Goal: Task Accomplishment & Management: Manage account settings

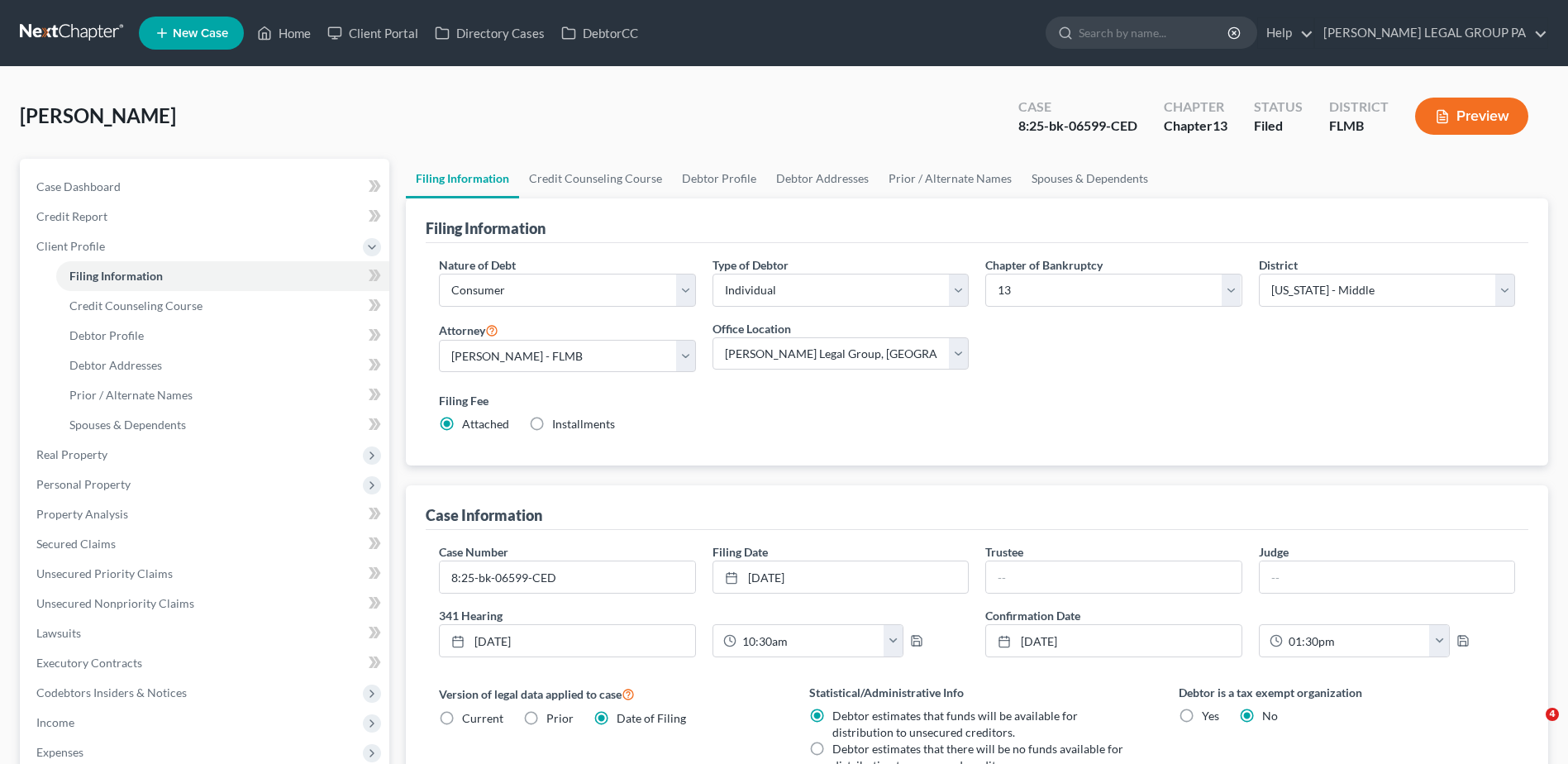
select select "1"
select select "0"
select select "3"
select select "15"
select select "0"
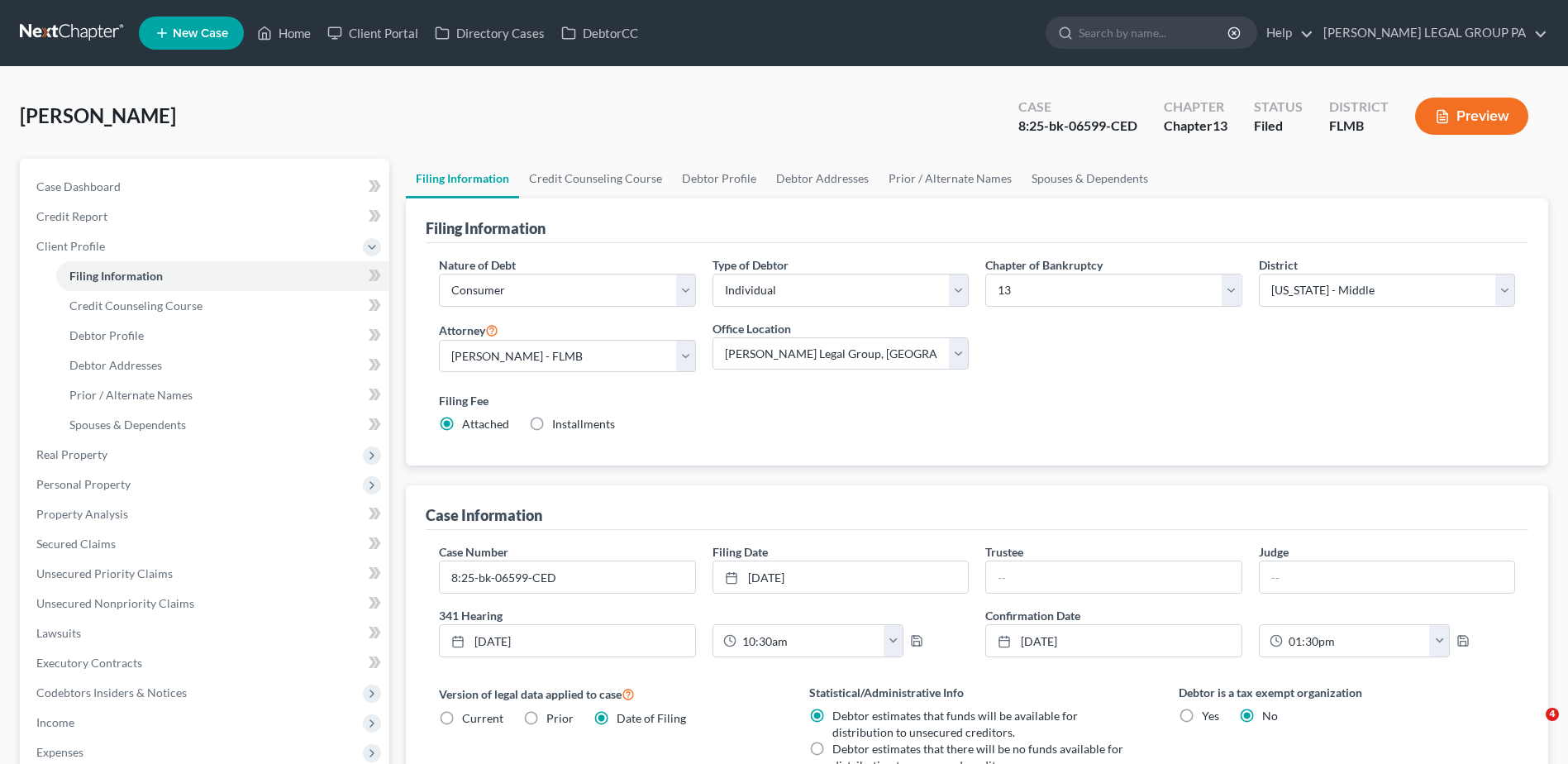
select select "0"
select select "9"
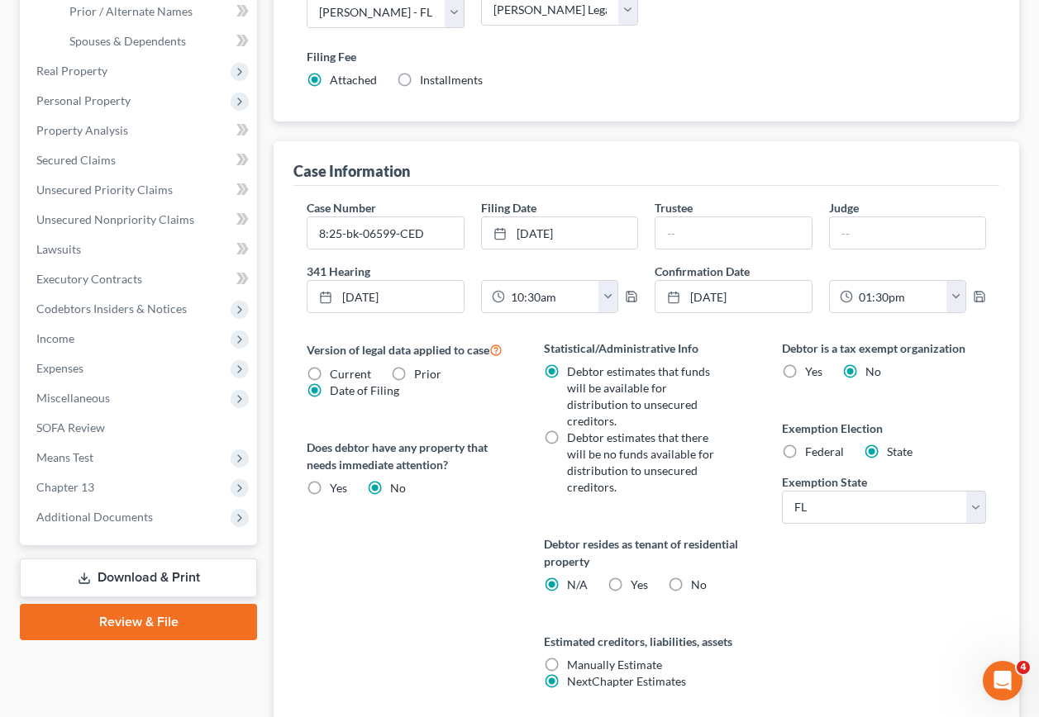
drag, startPoint x: 121, startPoint y: 517, endPoint x: 141, endPoint y: 578, distance: 63.8
click at [121, 517] on span "Additional Documents" at bounding box center [94, 517] width 117 height 14
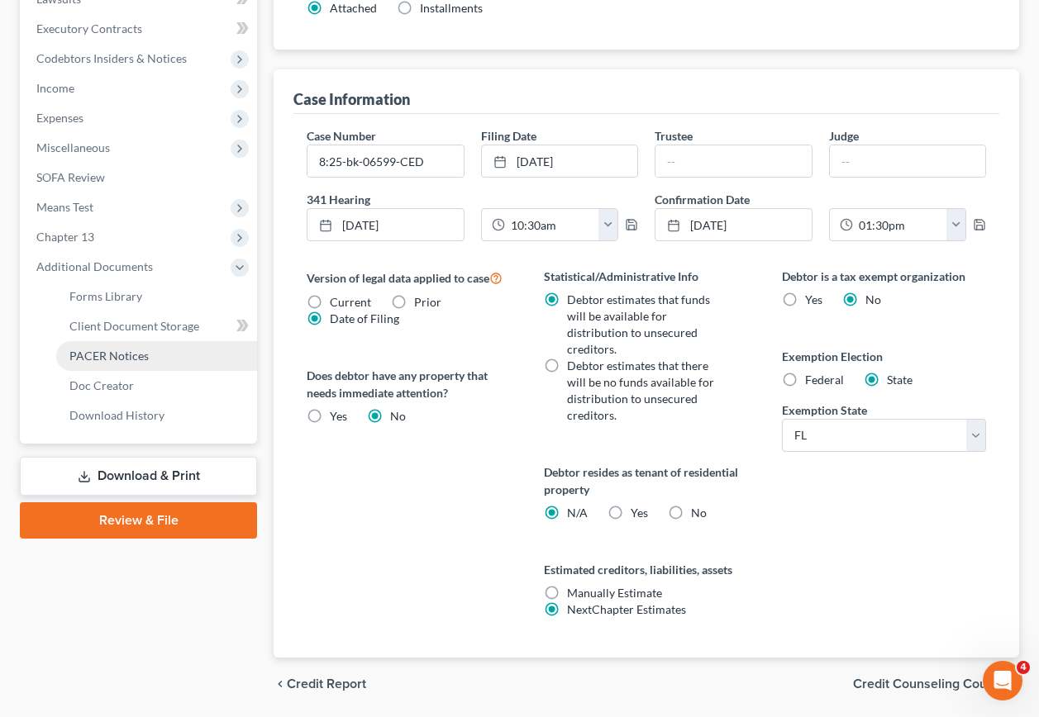
click at [129, 357] on span "PACER Notices" at bounding box center [108, 356] width 79 height 14
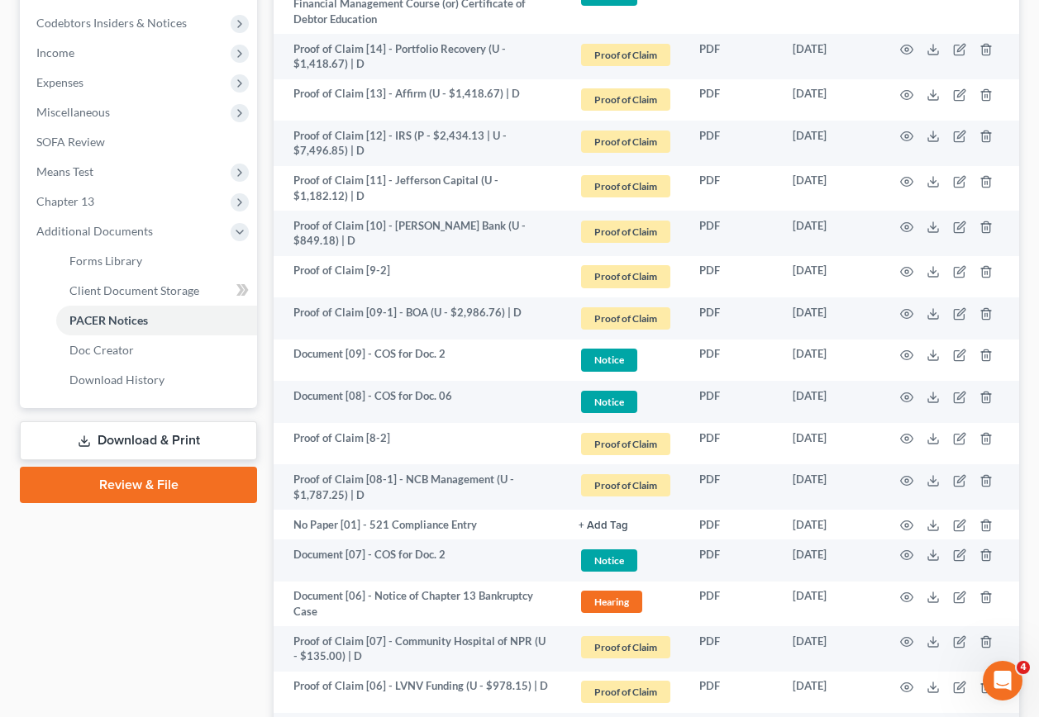
scroll to position [1073, 0]
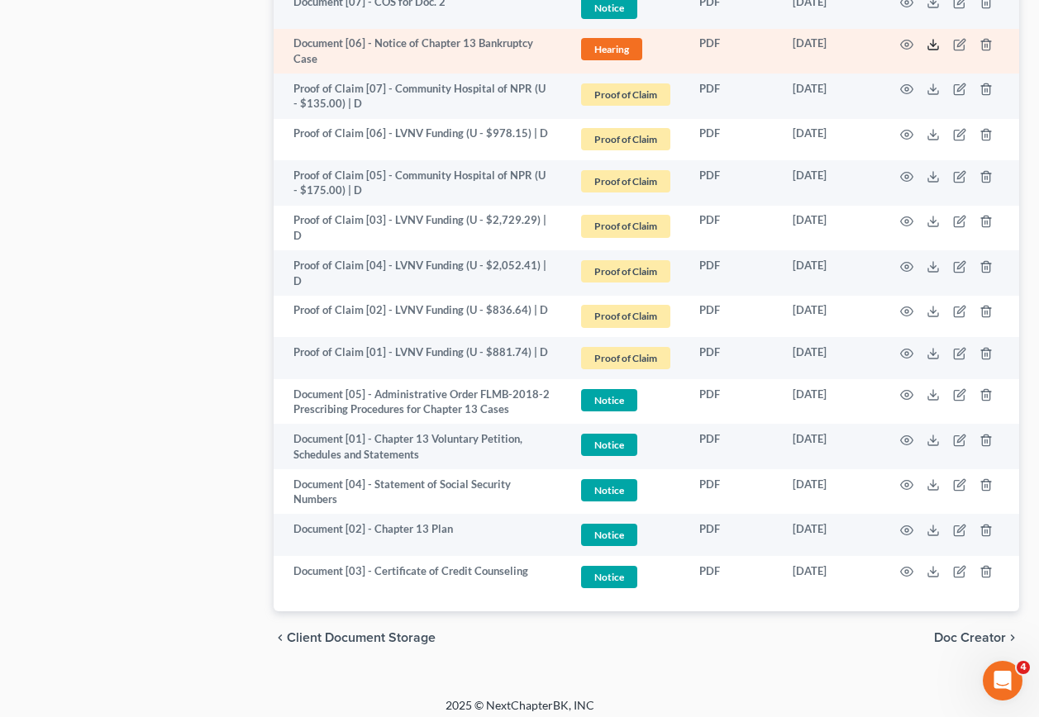
click at [933, 40] on line at bounding box center [933, 43] width 0 height 7
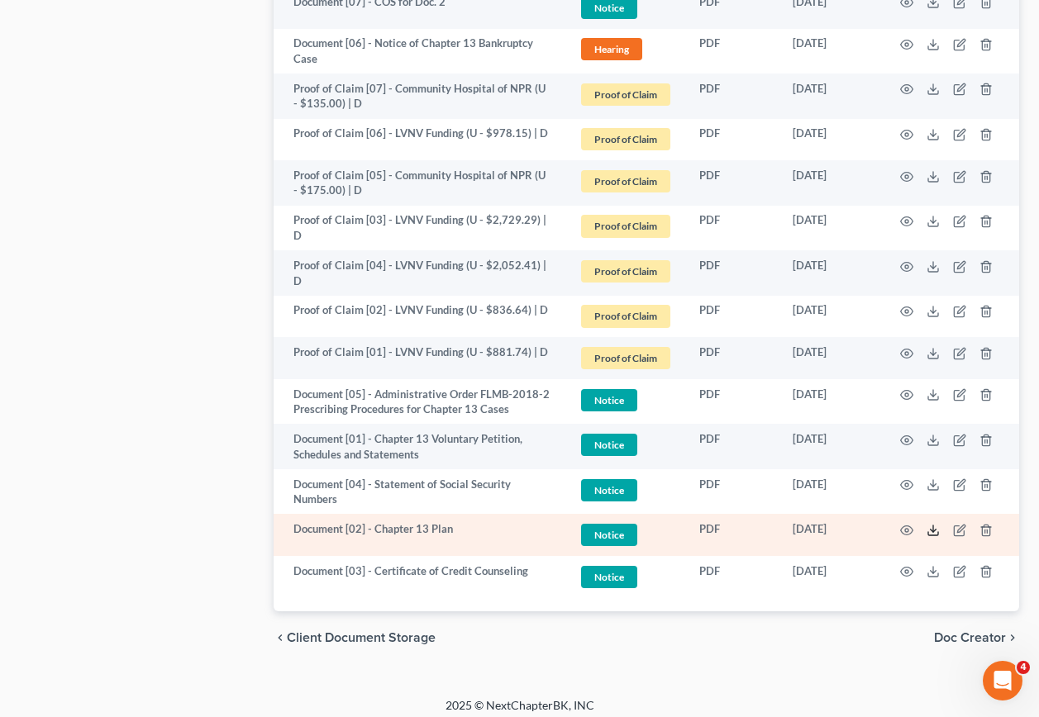
click at [937, 524] on icon at bounding box center [932, 530] width 13 height 13
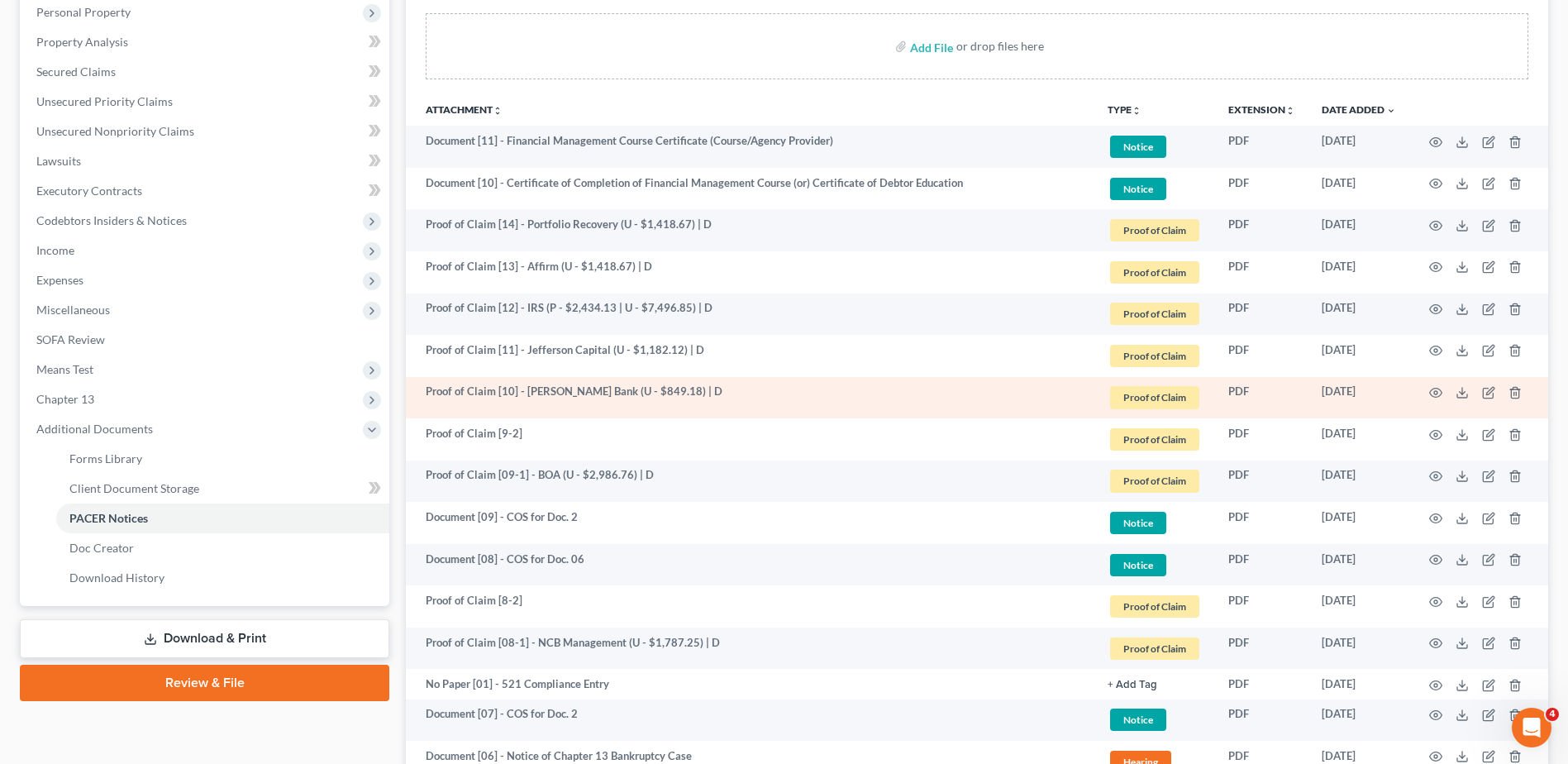
scroll to position [330, 0]
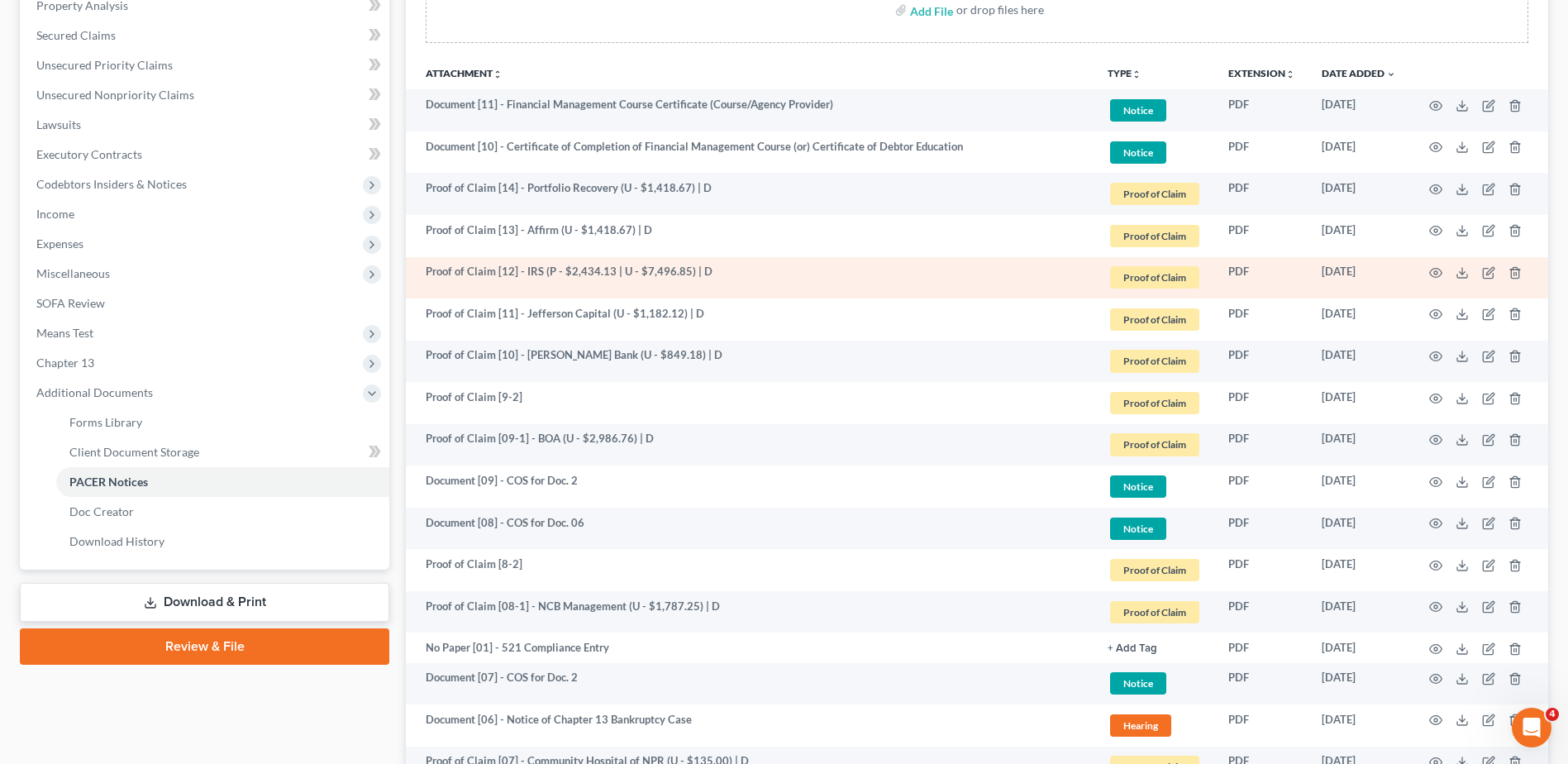
click at [727, 278] on td "Proof of Claim [12] - IRS (P - $2,434.13 | U - $7,496.85) | D" at bounding box center [750, 278] width 688 height 42
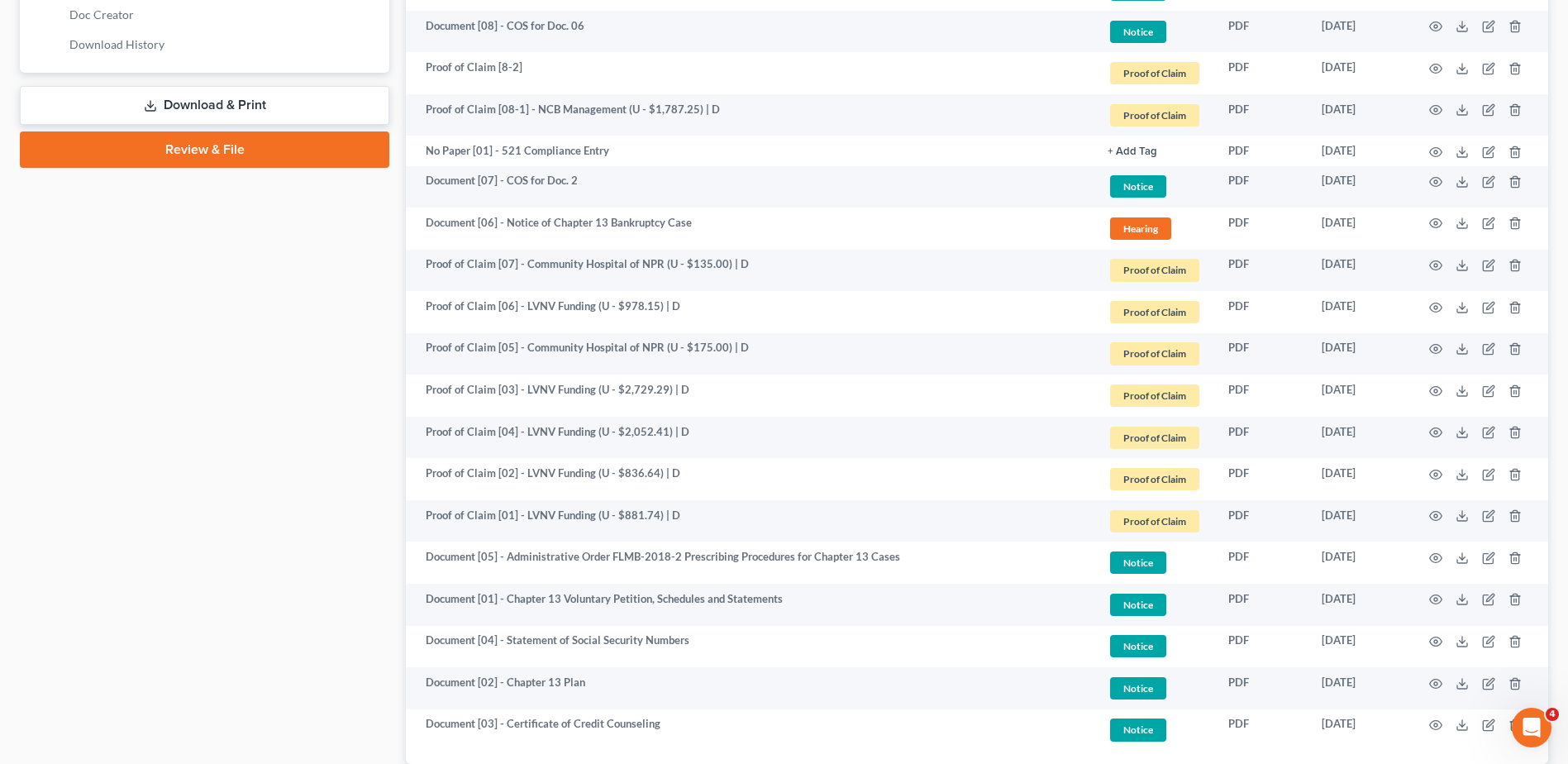
scroll to position [165, 0]
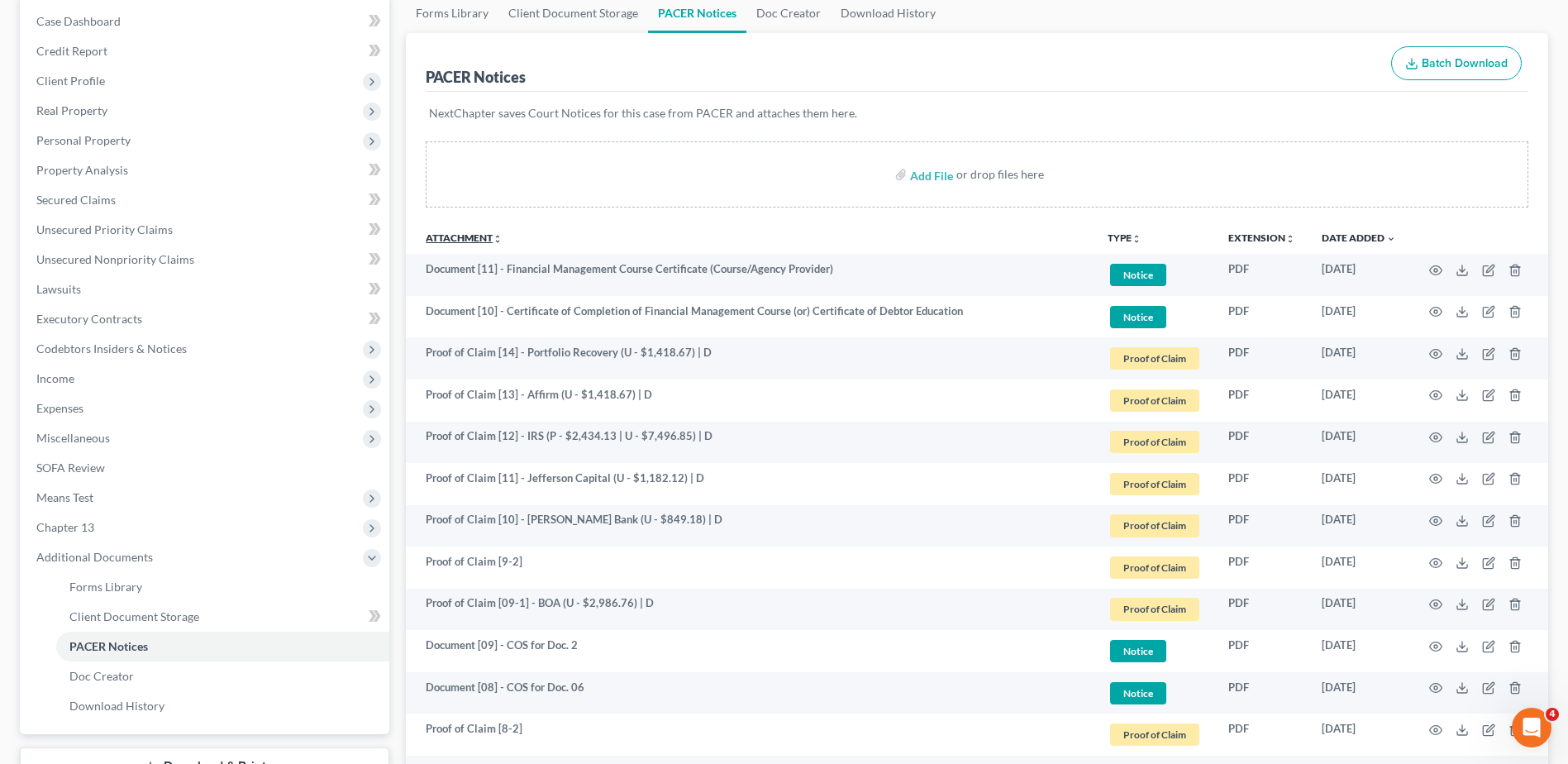
click at [474, 237] on link "Attachment unfold_more expand_more expand_less" at bounding box center [464, 237] width 77 height 12
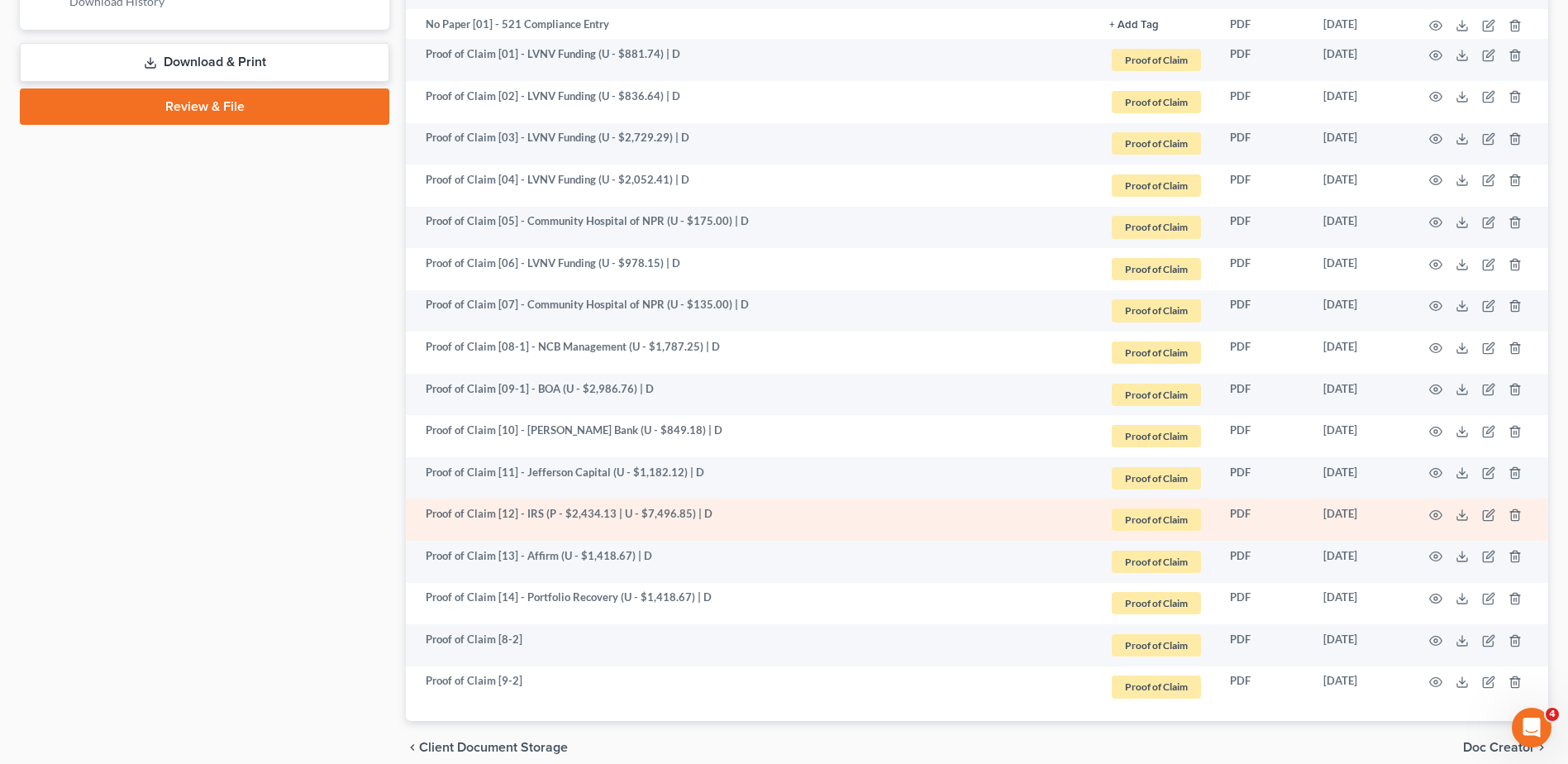
scroll to position [909, 0]
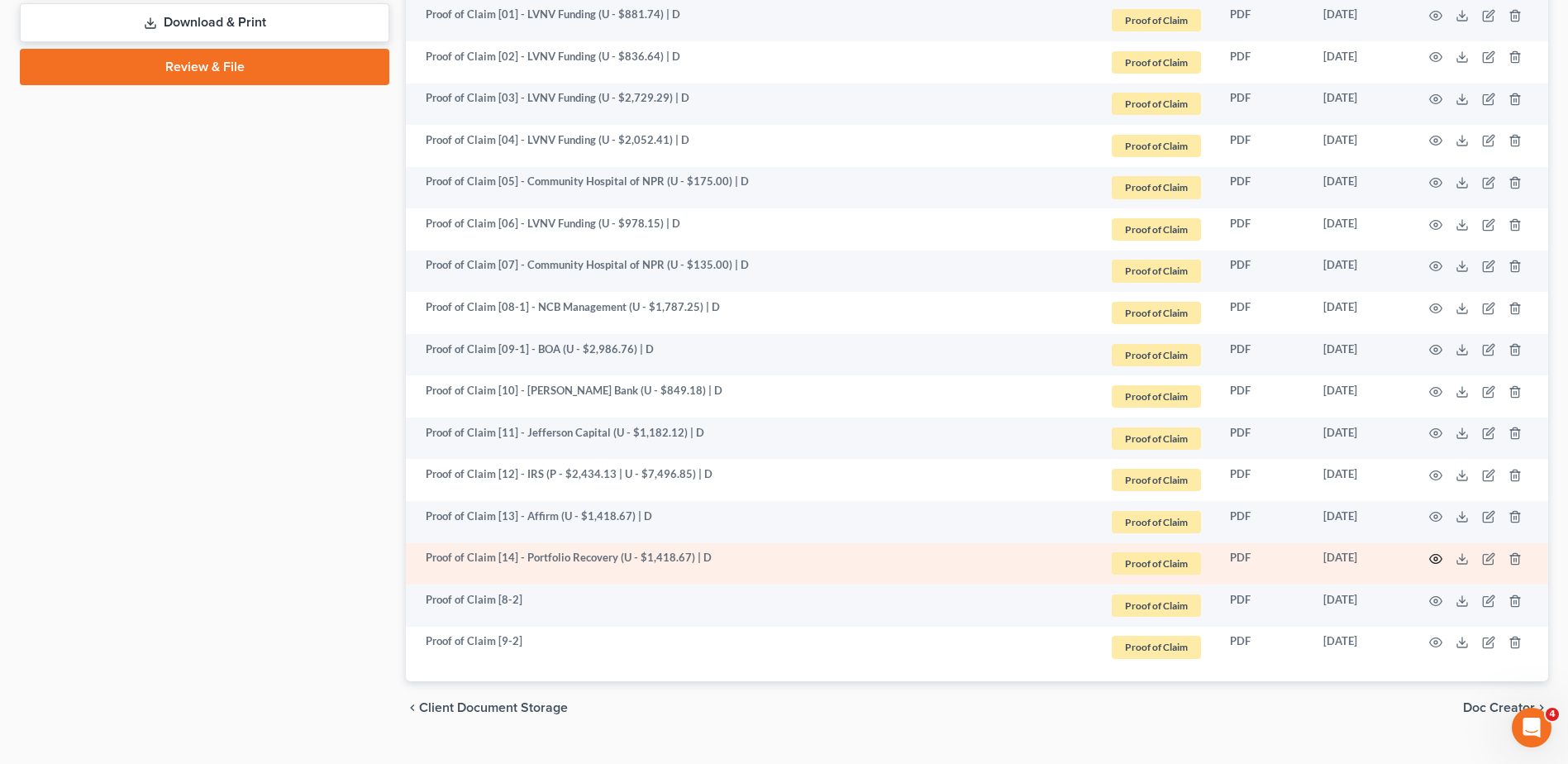
click at [1434, 552] on icon "button" at bounding box center [1435, 558] width 13 height 13
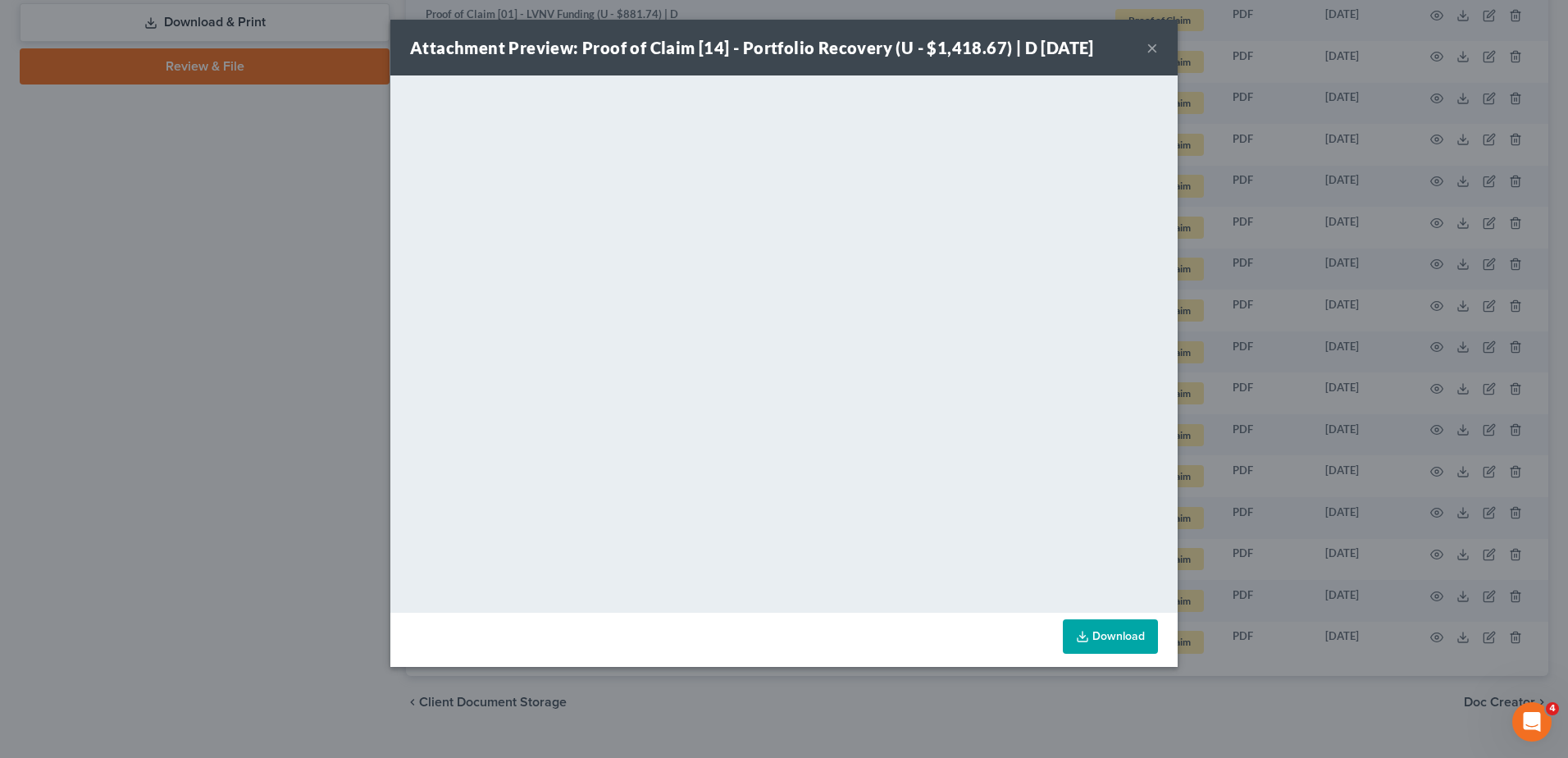
click at [1150, 53] on button "×" at bounding box center [1152, 48] width 12 height 20
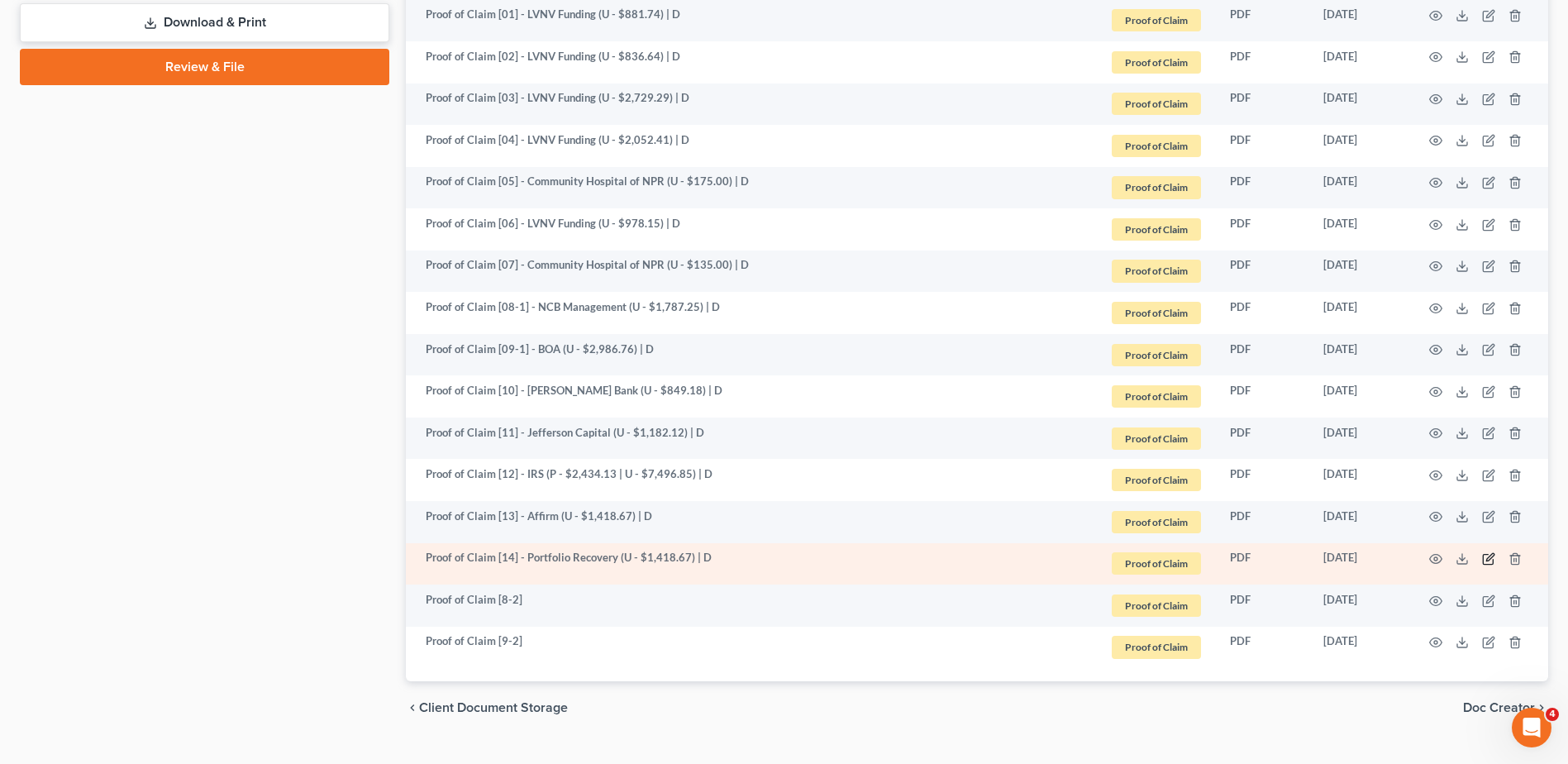
click at [1489, 558] on icon "button" at bounding box center [1488, 558] width 13 height 13
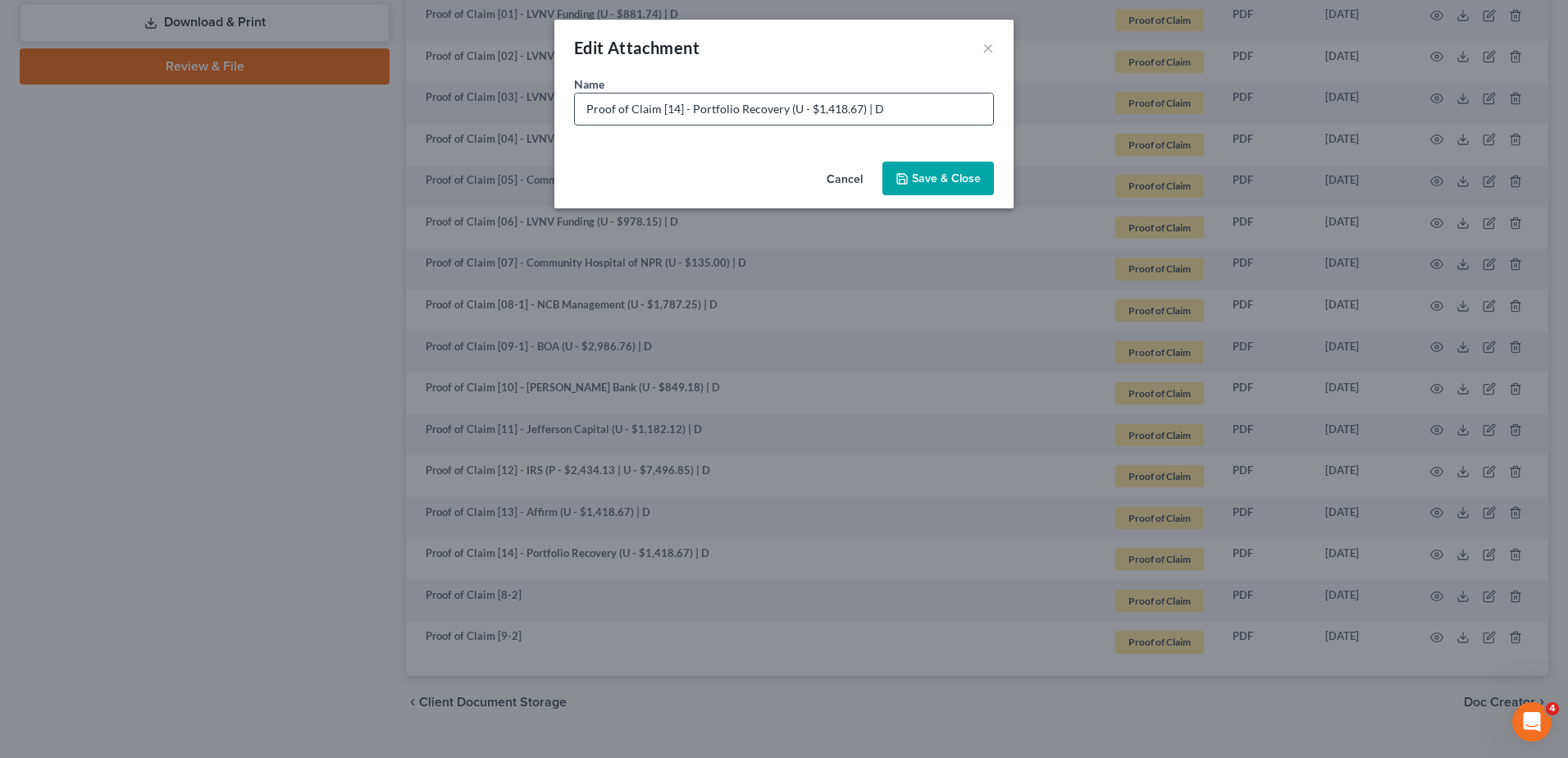
drag, startPoint x: 813, startPoint y: 104, endPoint x: 856, endPoint y: 107, distance: 43.1
click at [856, 107] on input "Proof of Claim [14] - Portfolio Recovery (U - $1,418.67) | D" at bounding box center [783, 108] width 418 height 31
paste input "text"
type input "Proof of Claim [14] - Portfolio Recovery (U - $) | D"
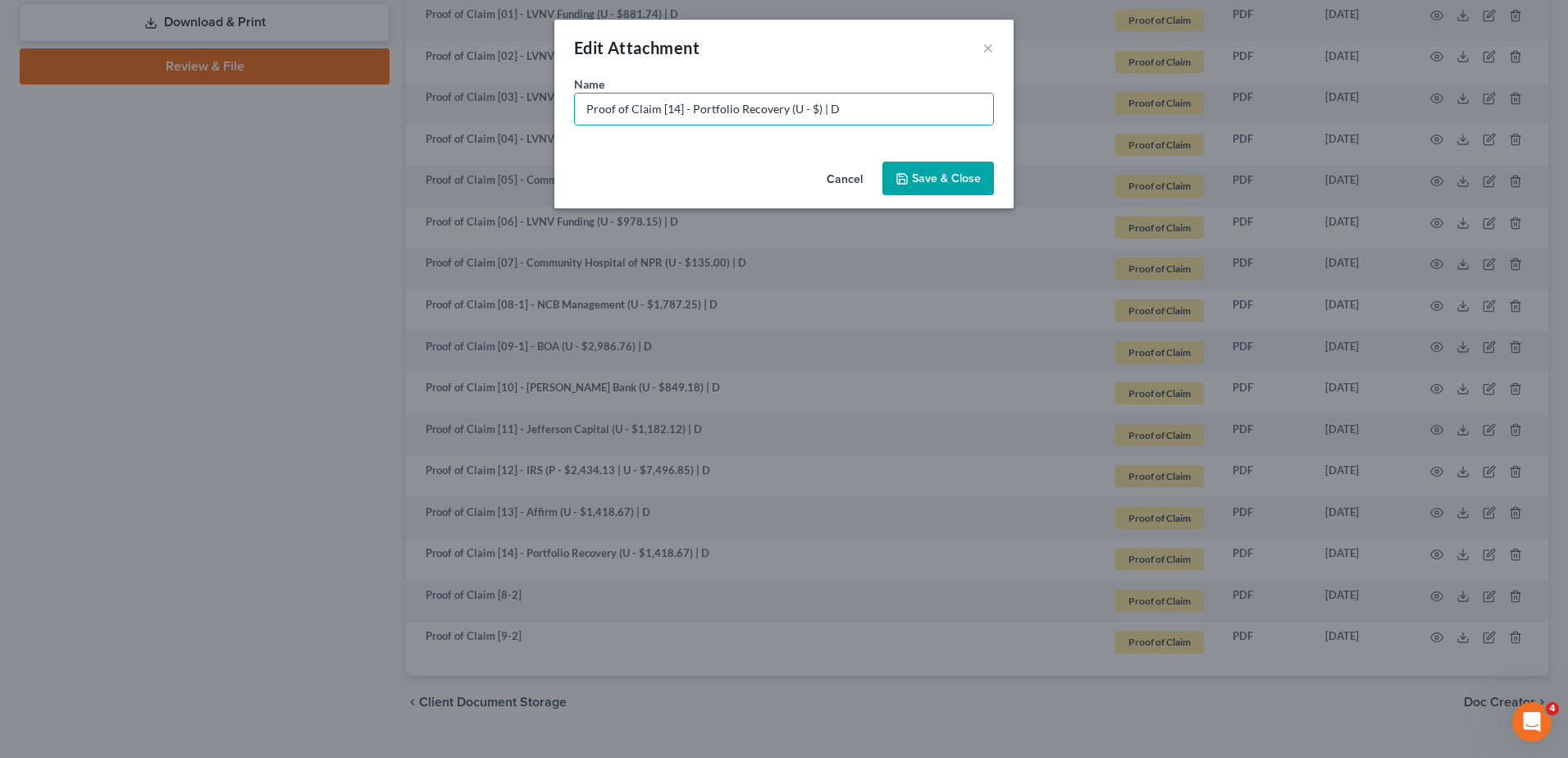
click at [857, 177] on button "Cancel" at bounding box center [845, 179] width 63 height 33
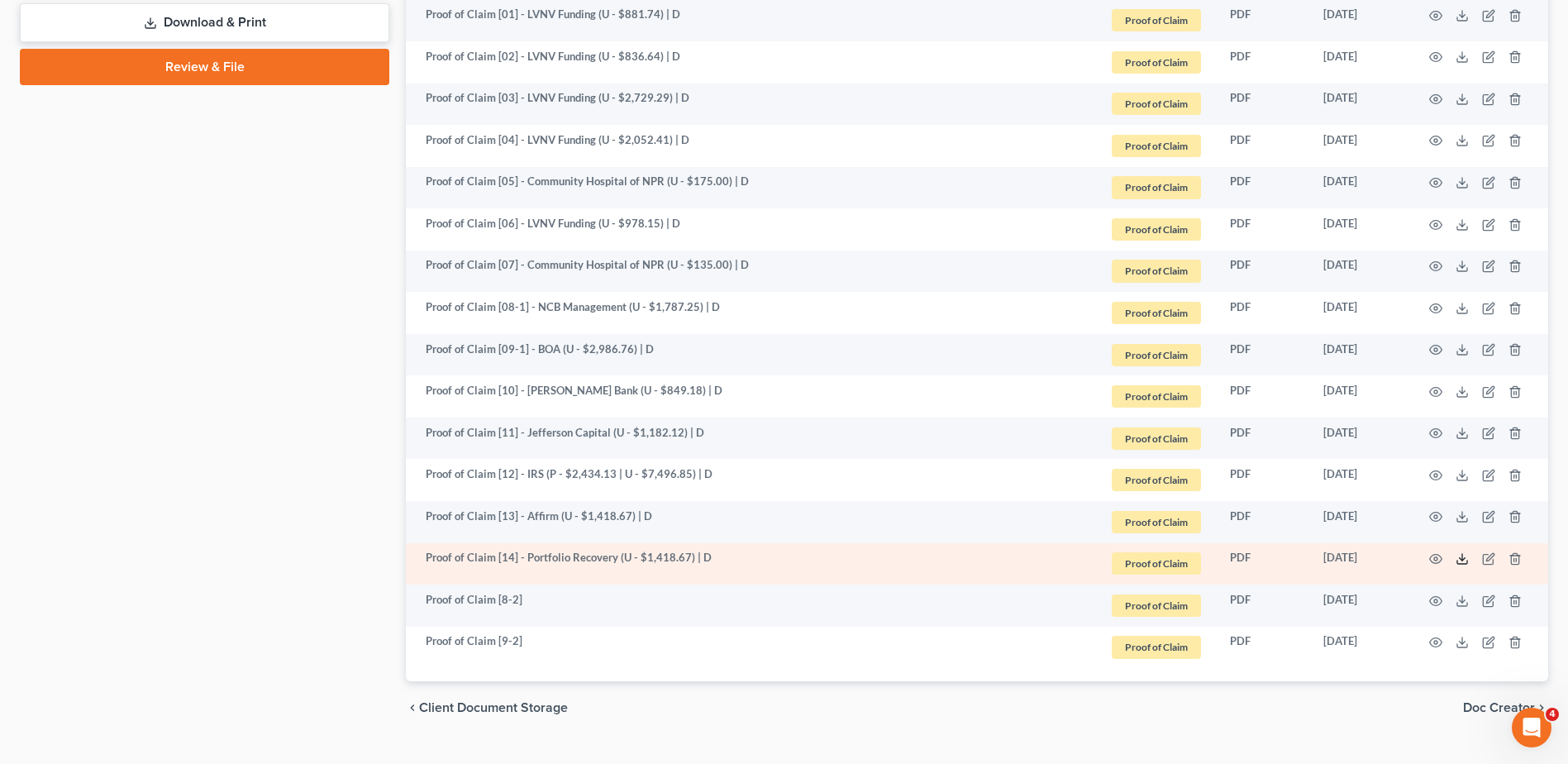
click at [1459, 557] on icon at bounding box center [1461, 558] width 13 height 13
click at [1482, 556] on icon "button" at bounding box center [1487, 559] width 10 height 10
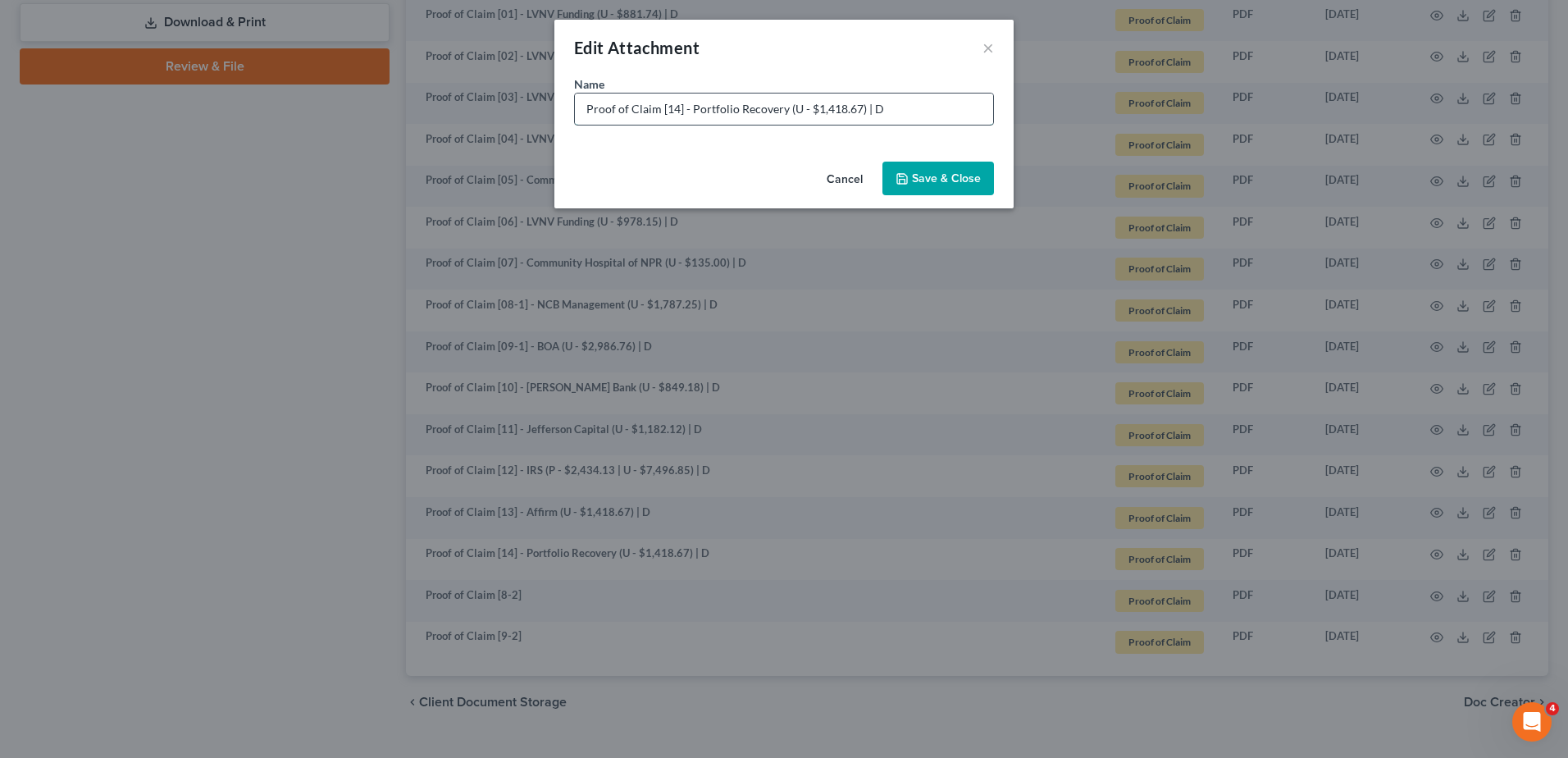
drag, startPoint x: 814, startPoint y: 109, endPoint x: 854, endPoint y: 113, distance: 40.2
click at [854, 113] on input "Proof of Claim [14] - Portfolio Recovery (U - $1,418.67) | D" at bounding box center [783, 108] width 418 height 31
type input "Proof of Claim [14] - Portfolio Recovery (U - $2,650.78) | D"
click at [914, 172] on span "Save & Close" at bounding box center [946, 179] width 68 height 14
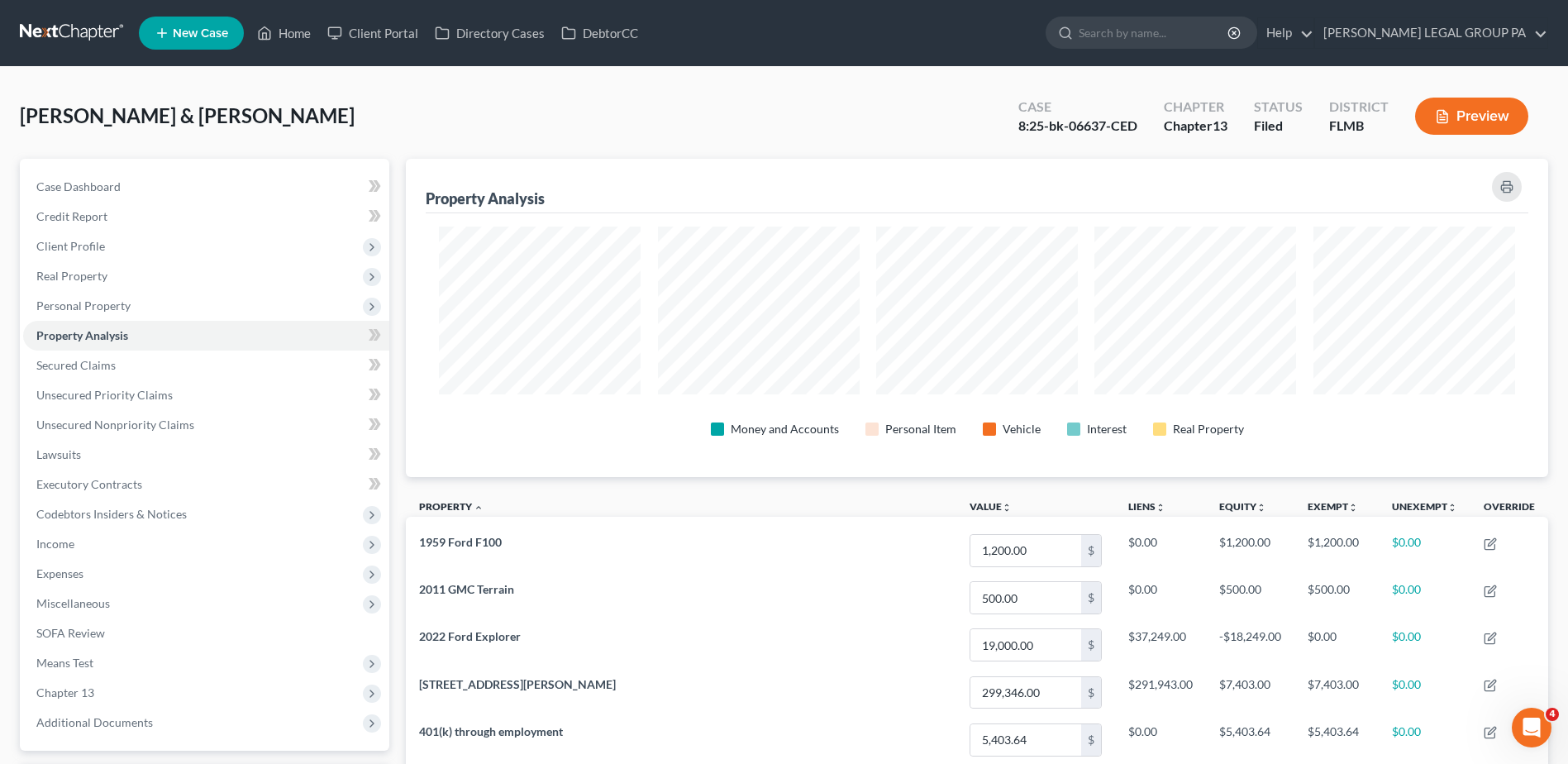
click at [73, 34] on link at bounding box center [73, 33] width 106 height 30
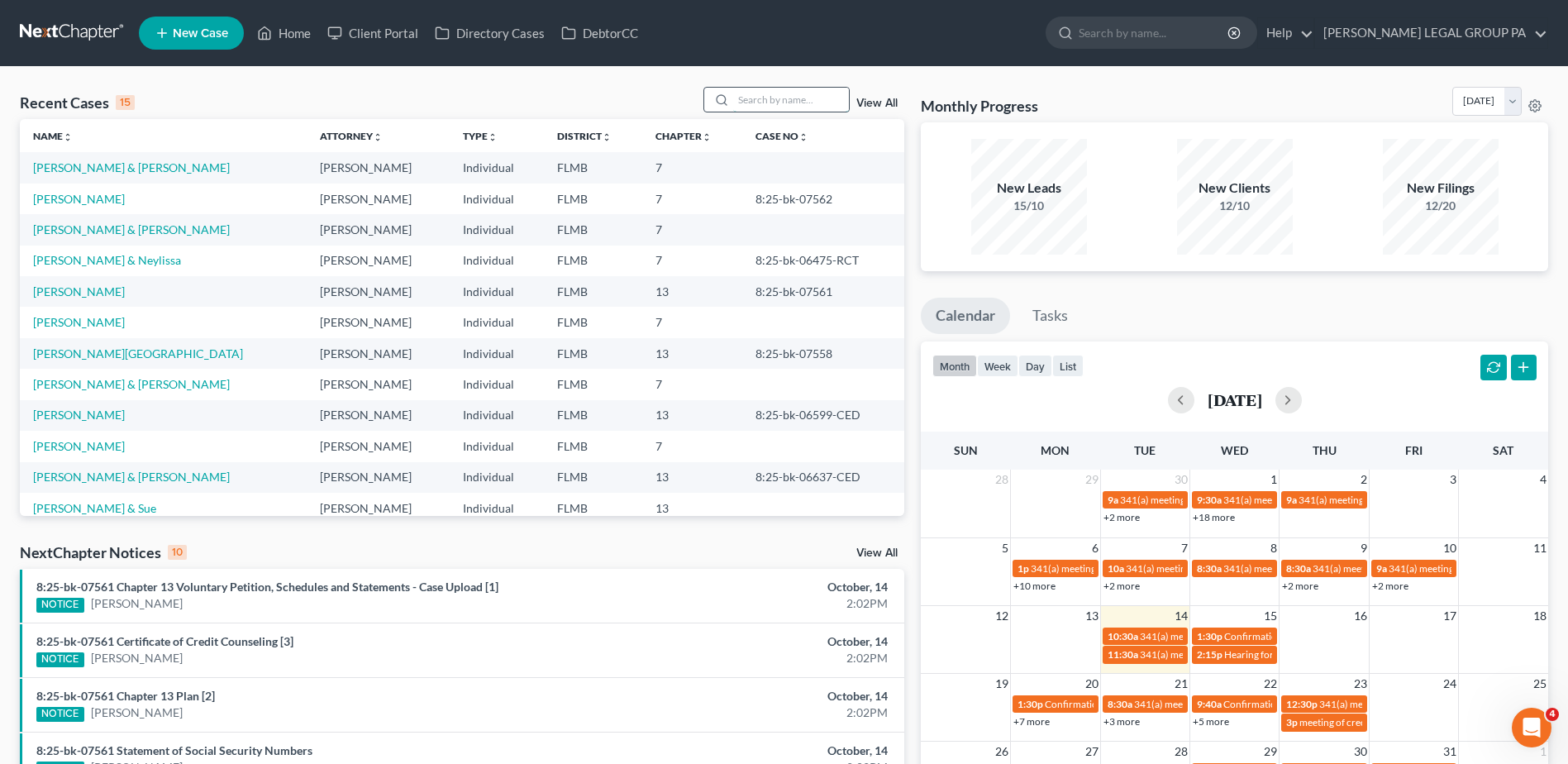
click at [820, 94] on input "search" at bounding box center [791, 100] width 116 height 24
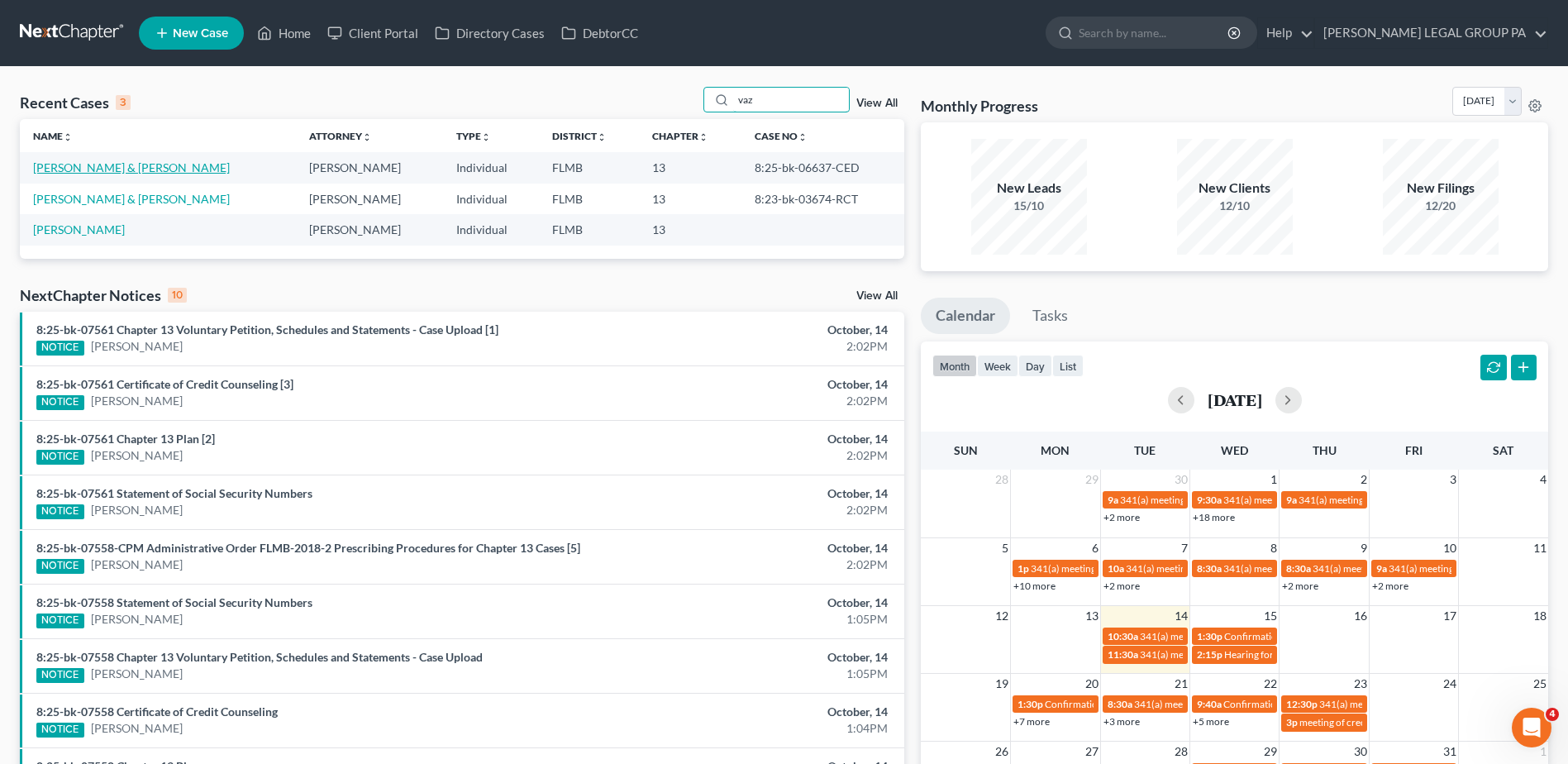
type input "vaz"
click at [126, 165] on link "[PERSON_NAME] & [PERSON_NAME]" at bounding box center [131, 167] width 197 height 14
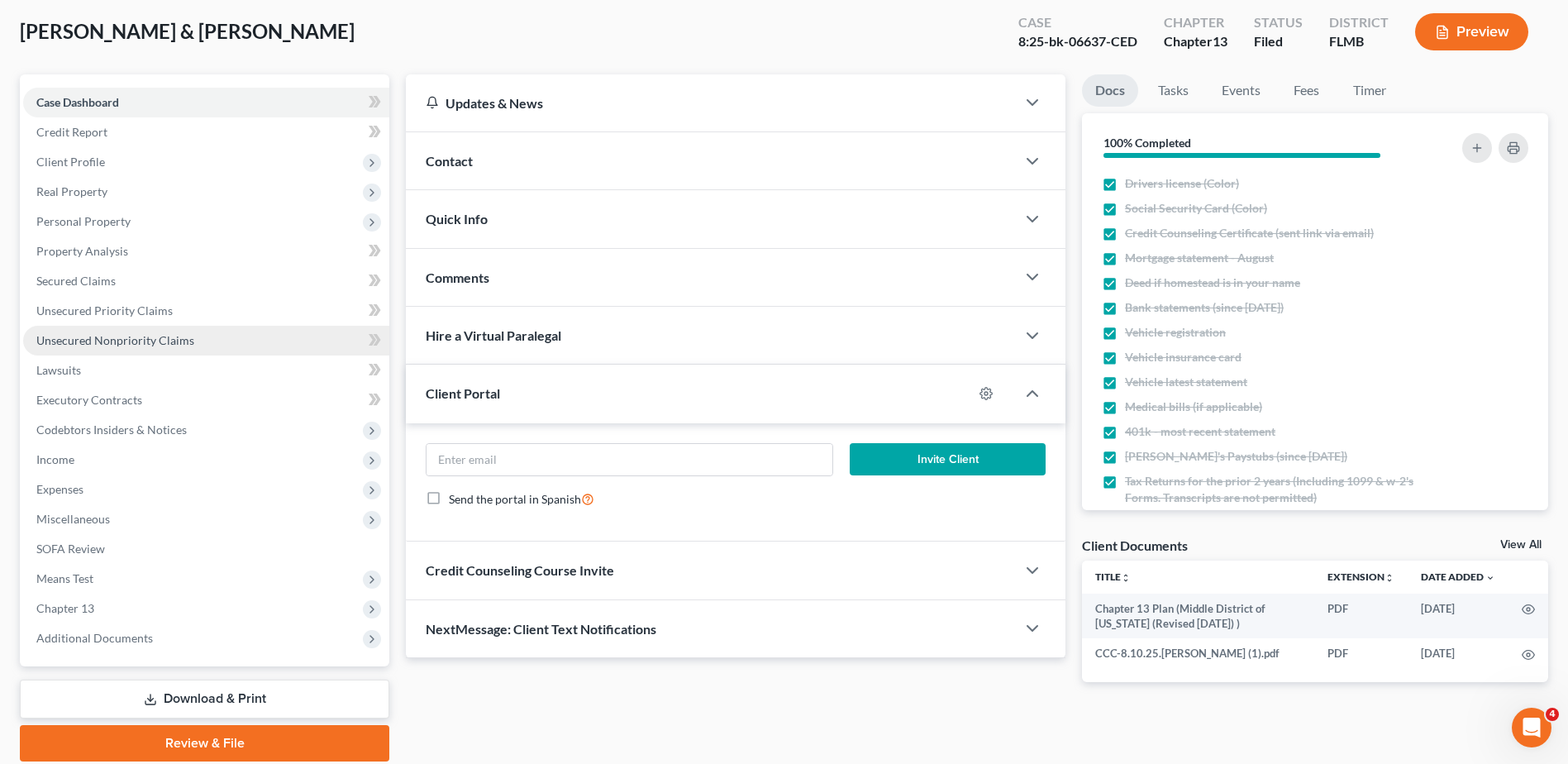
scroll to position [145, 0]
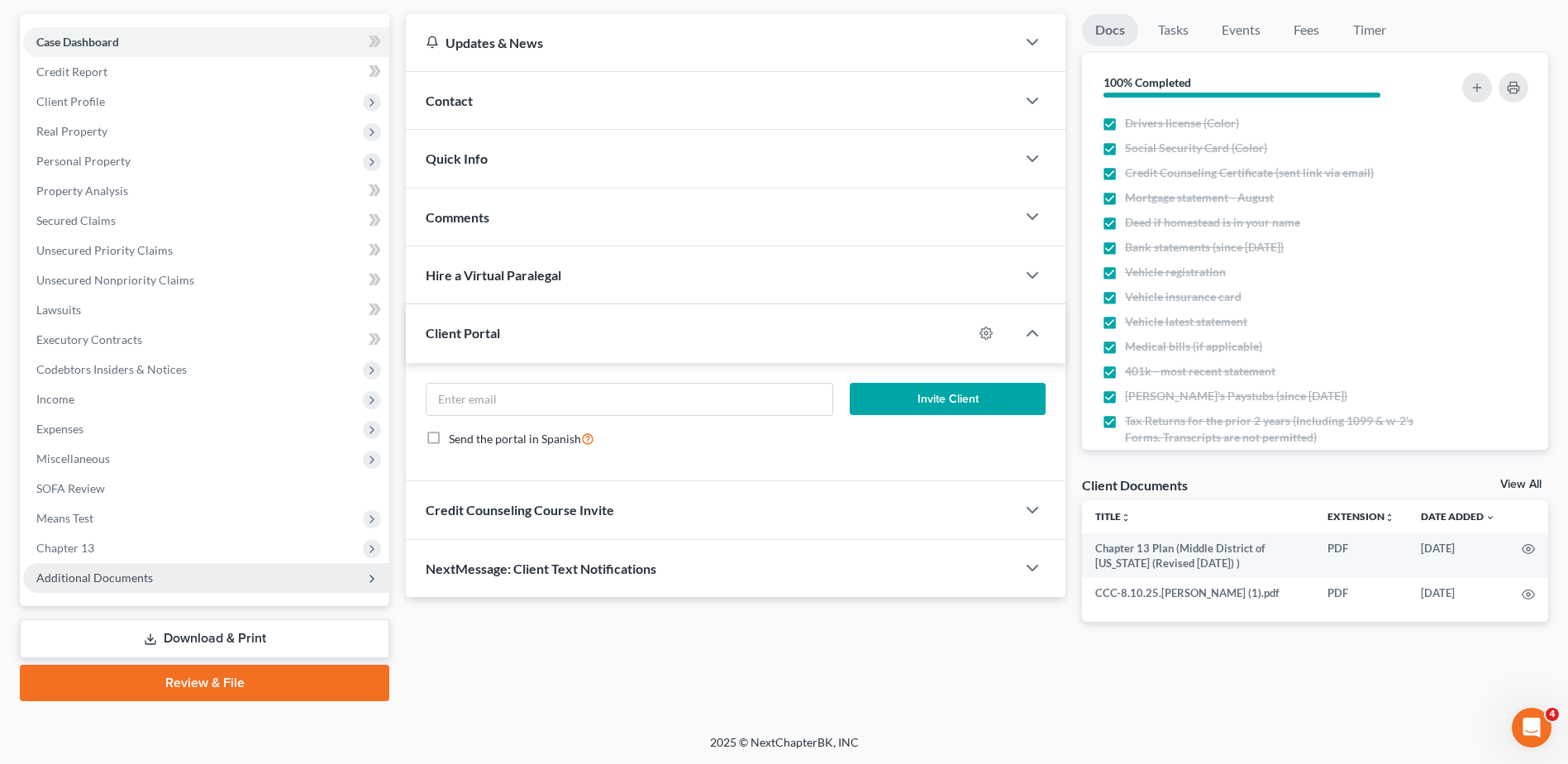
click at [178, 579] on span "Additional Documents" at bounding box center [206, 578] width 366 height 30
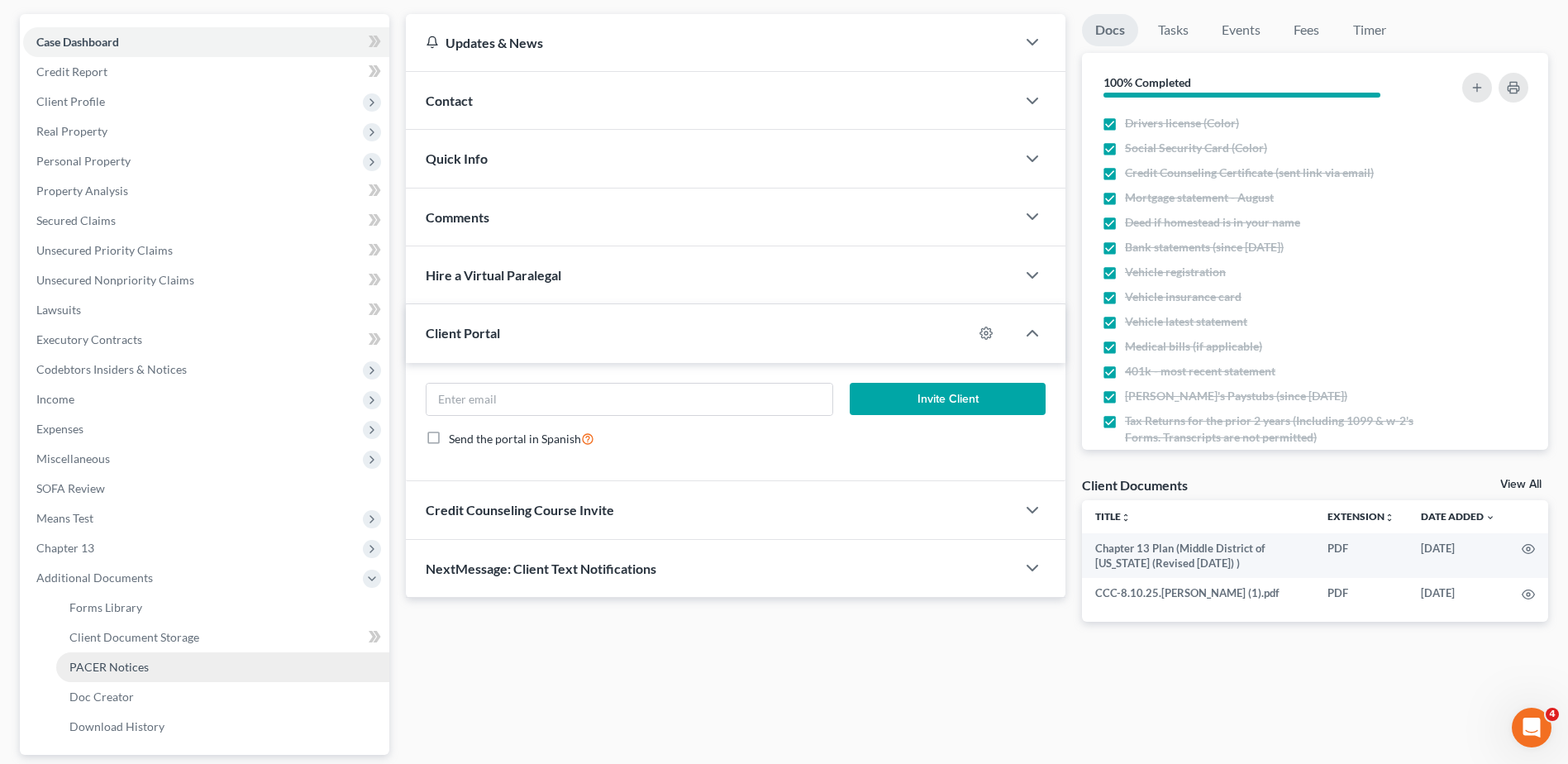
click at [154, 666] on link "PACER Notices" at bounding box center [222, 667] width 333 height 30
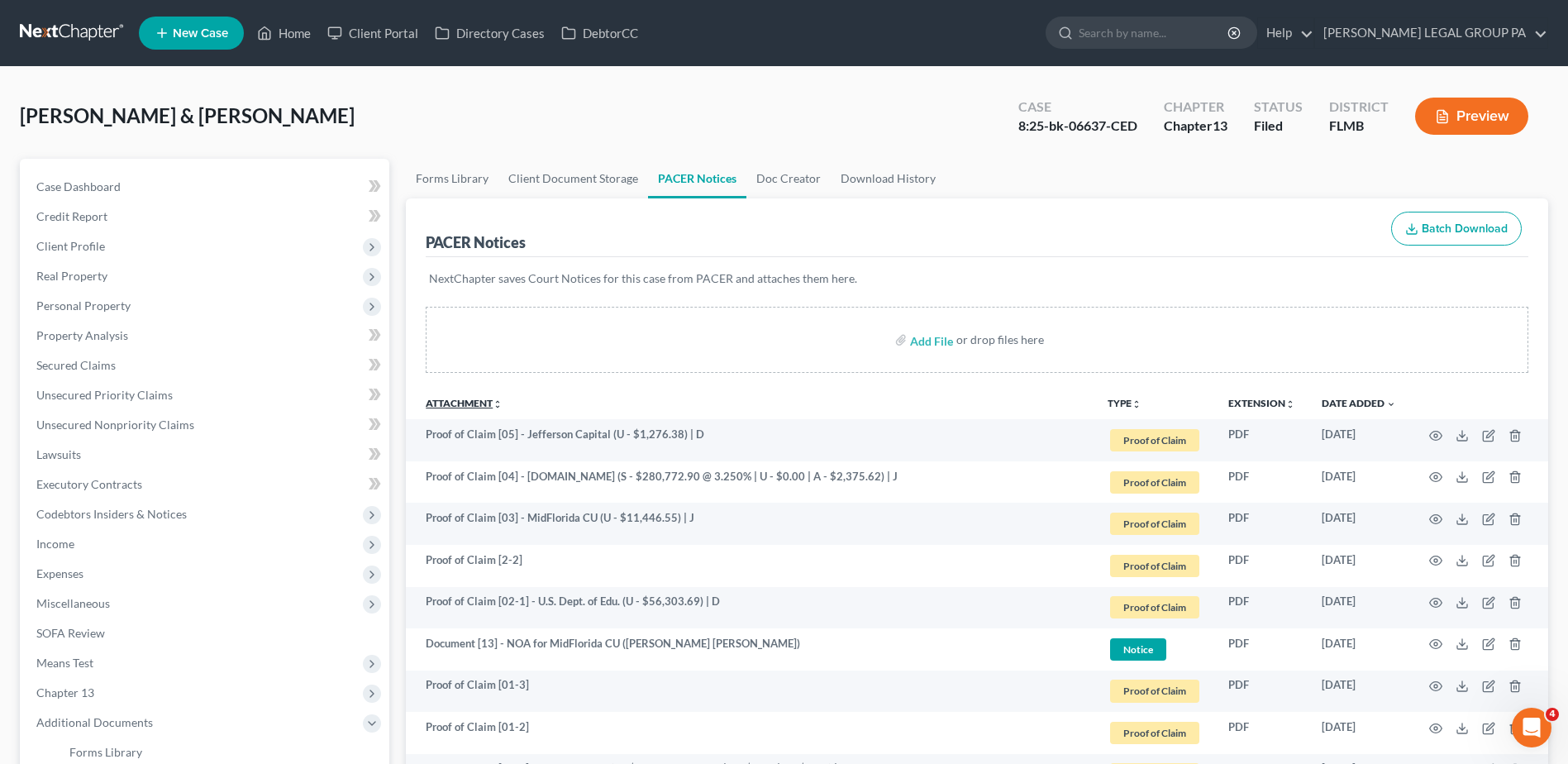
click at [467, 402] on link "Attachment unfold_more expand_more expand_less" at bounding box center [464, 403] width 77 height 12
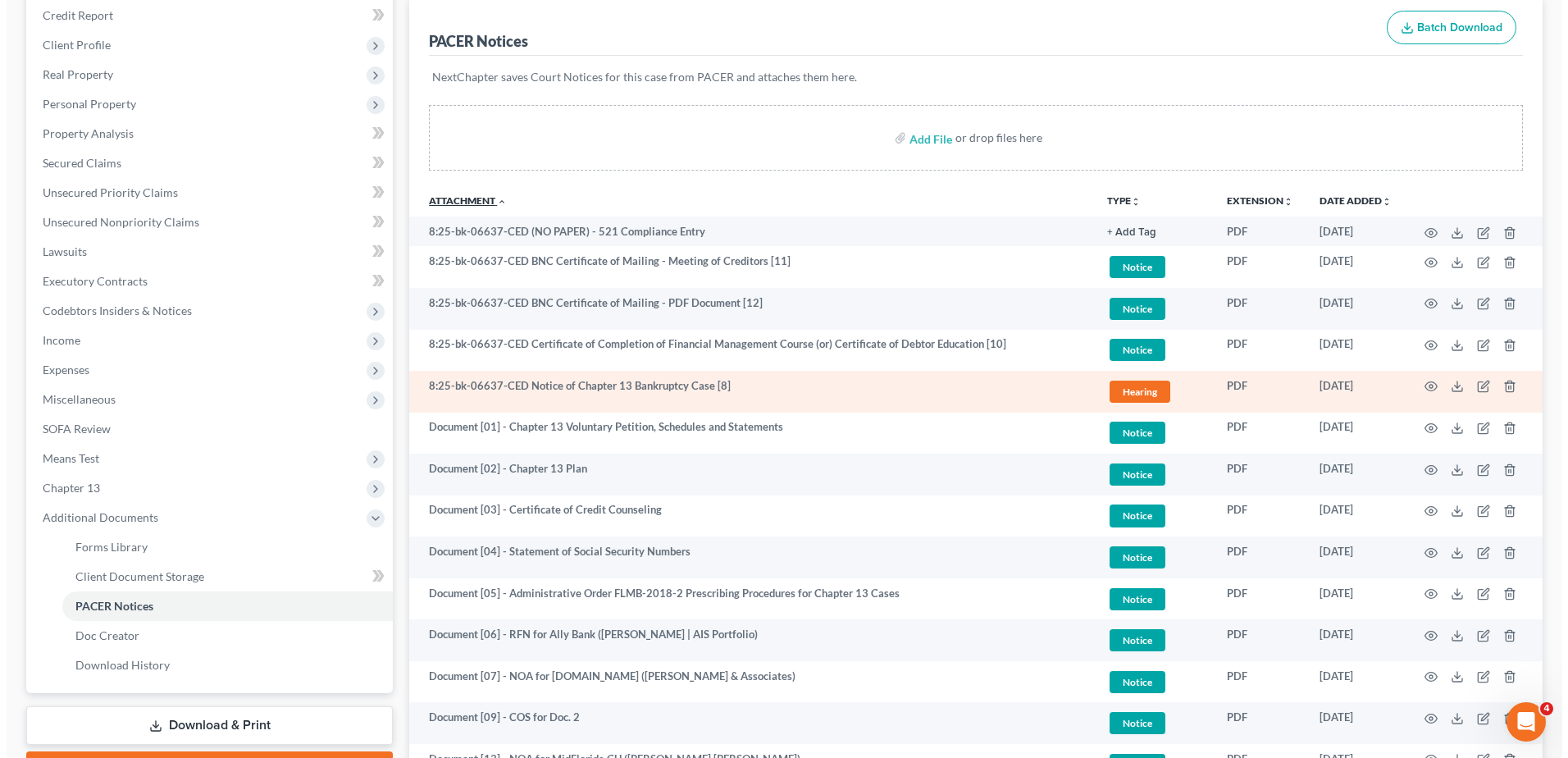
scroll to position [82, 0]
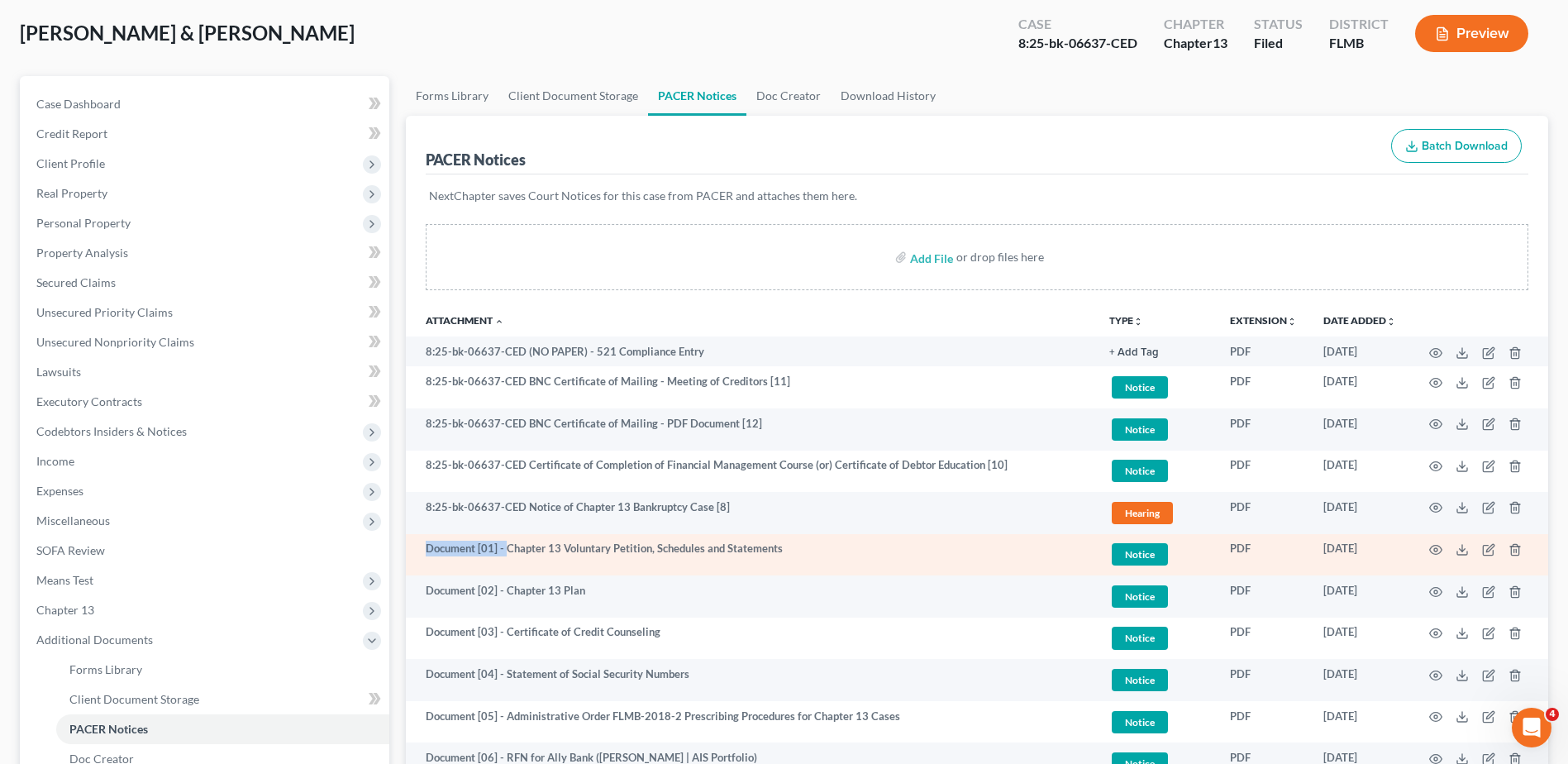
drag, startPoint x: 506, startPoint y: 550, endPoint x: 425, endPoint y: 552, distance: 81.0
click at [425, 552] on td "Document [01] - Chapter 13 Voluntary Petition, Schedules and Statements" at bounding box center [751, 555] width 690 height 42
copy td "Document [01] -"
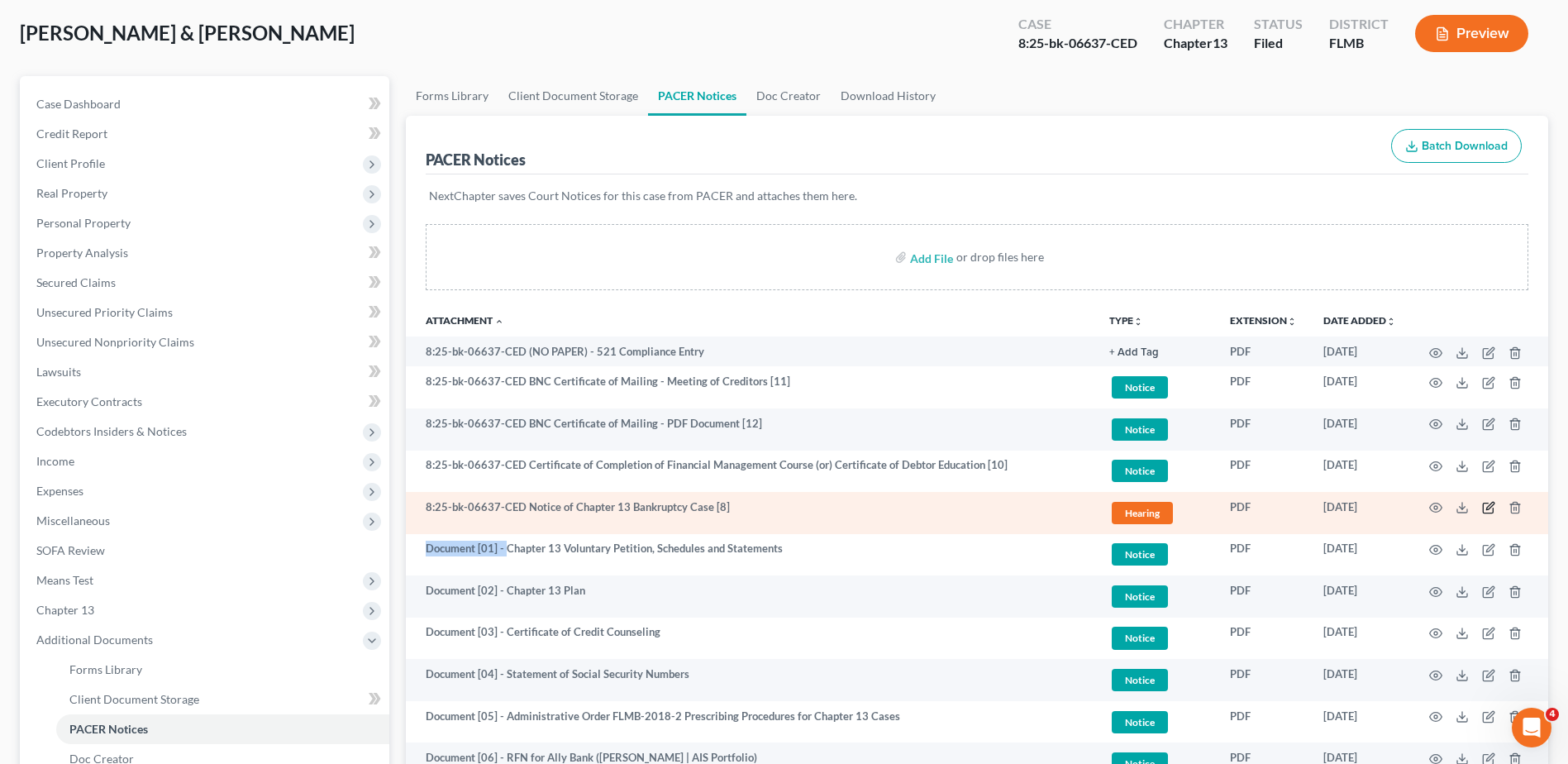
click at [1491, 511] on icon "button" at bounding box center [1488, 507] width 13 height 13
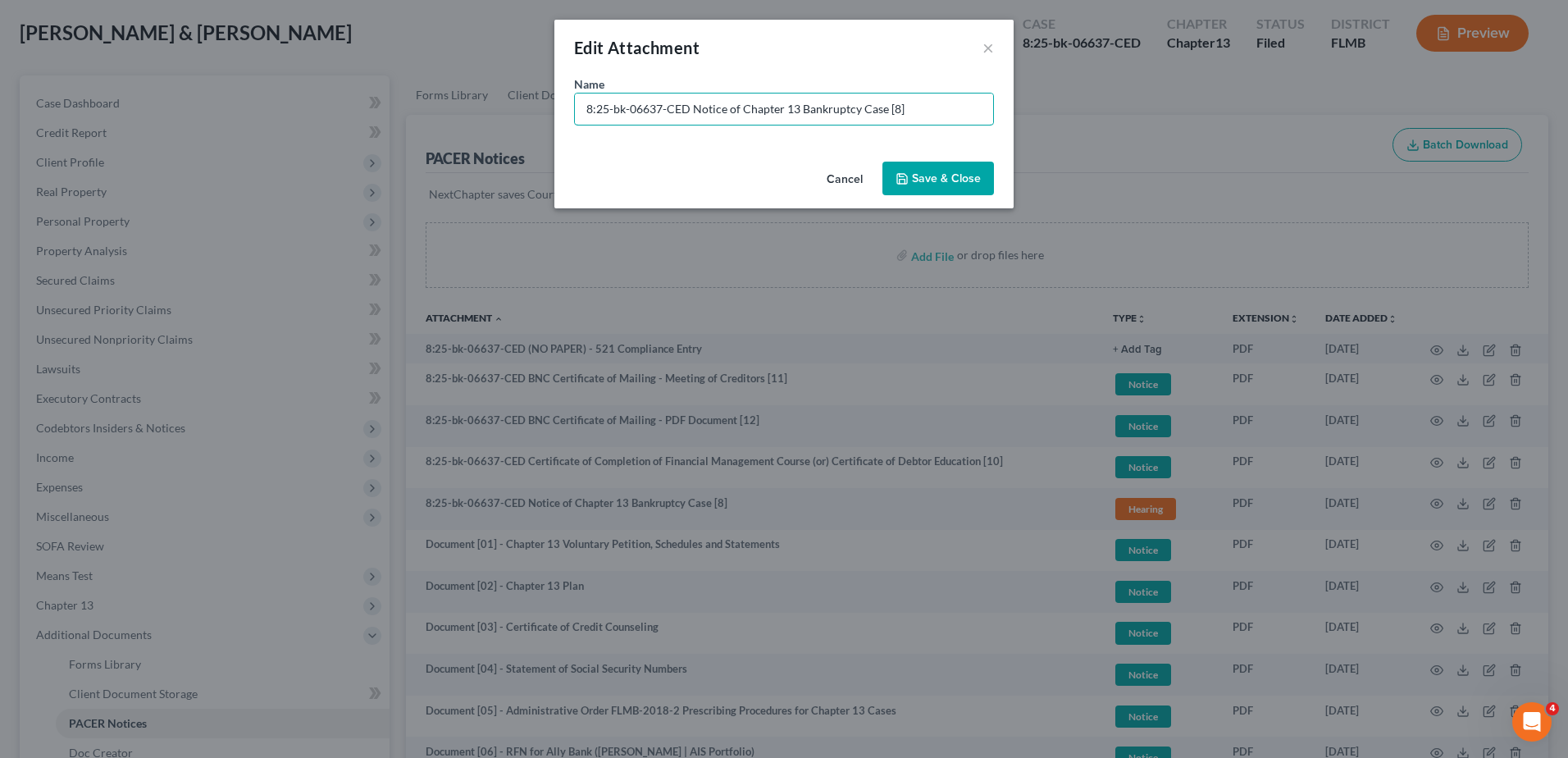
drag, startPoint x: 692, startPoint y: 109, endPoint x: 370, endPoint y: 114, distance: 322.0
click at [370, 114] on div "Edit Attachment × Name * 8:25-bk-06637-CED Notice of Chapter 13 Bankruptcy Case…" at bounding box center [784, 379] width 1568 height 758
paste input "Document [01] -"
drag, startPoint x: 861, startPoint y: 109, endPoint x: 952, endPoint y: 120, distance: 91.7
click at [938, 119] on input "Document [01] - Notice of Chapter 13 Bankruptcy Case [8]" at bounding box center [783, 108] width 418 height 31
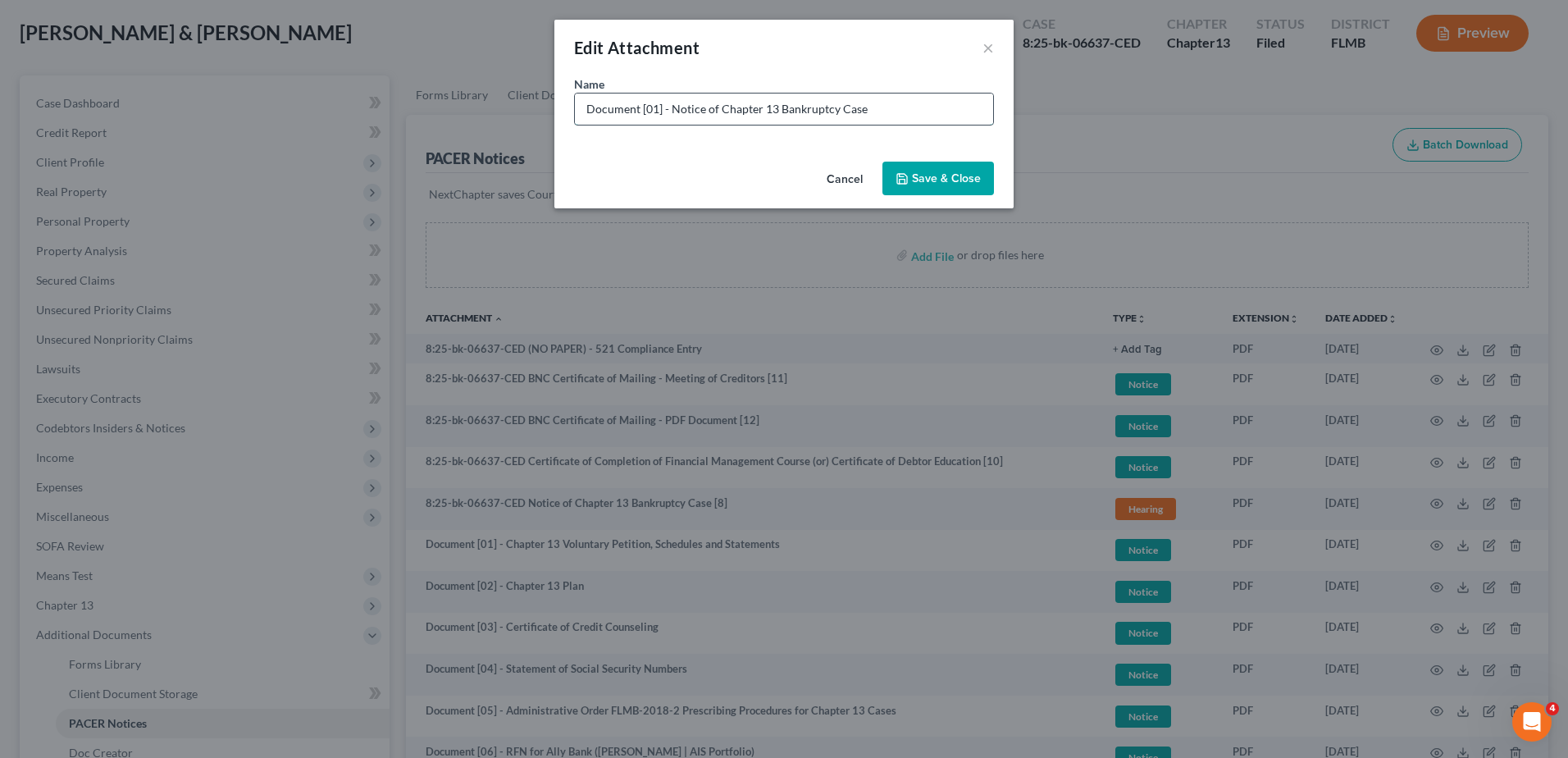
click at [654, 110] on input "Document [01] - Notice of Chapter 13 Bankruptcy Case" at bounding box center [783, 108] width 418 height 31
type input "Document [08] - Notice of Chapter 13 Bankruptcy Case"
click at [926, 164] on button "Save & Close" at bounding box center [938, 179] width 111 height 35
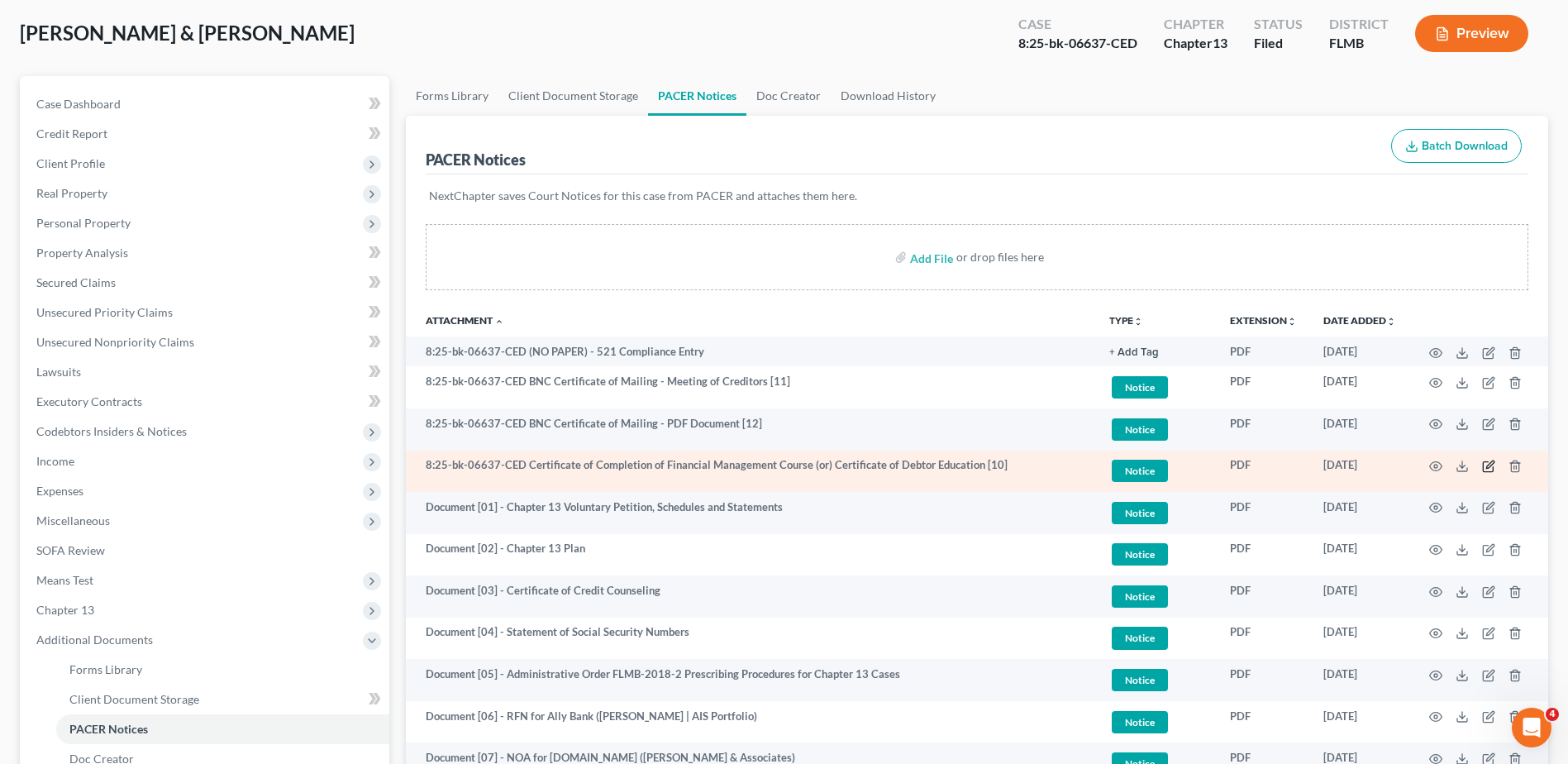
click at [1487, 464] on icon "button" at bounding box center [1489, 463] width 7 height 7
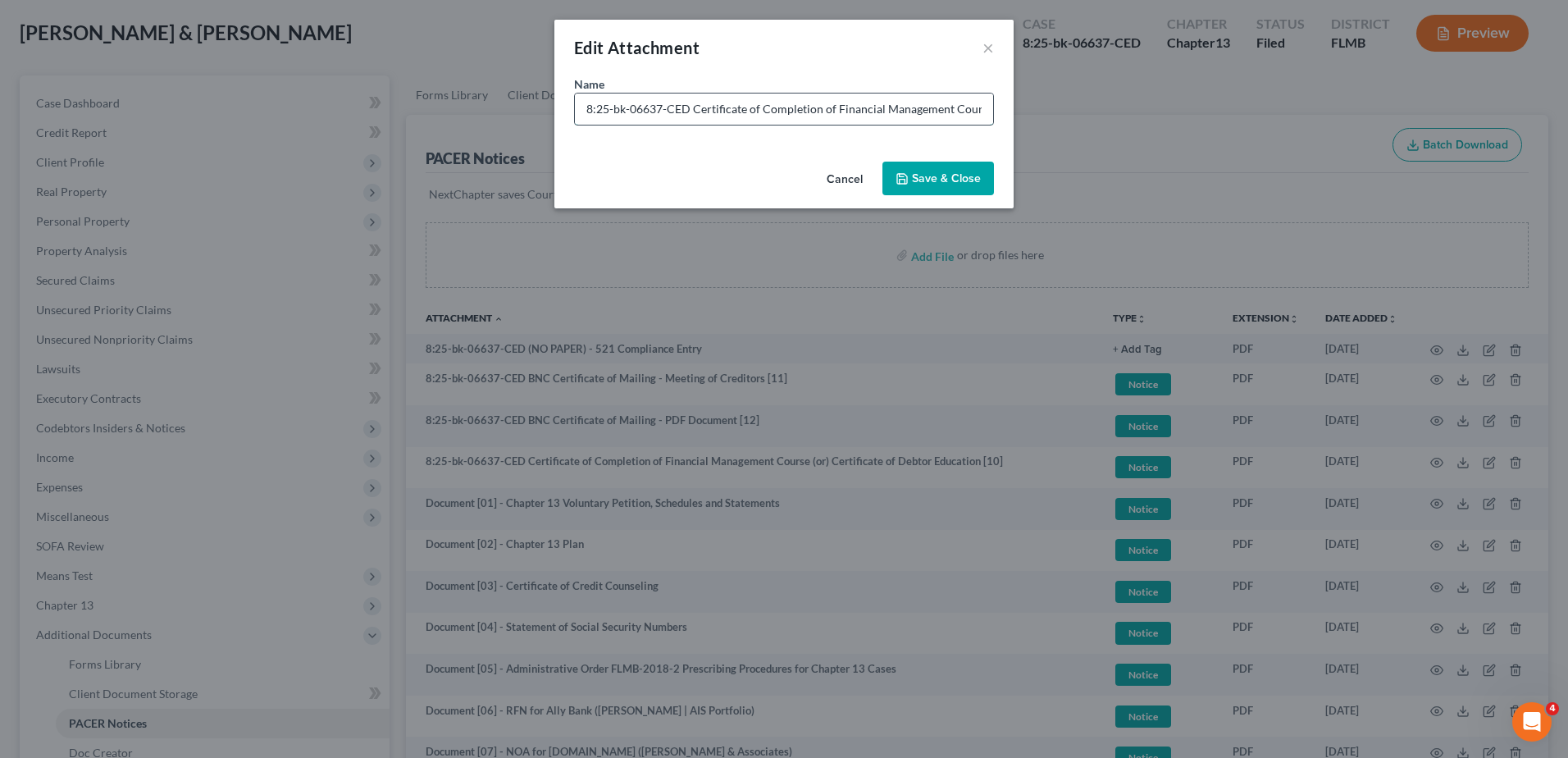
drag, startPoint x: 694, startPoint y: 105, endPoint x: 580, endPoint y: 99, distance: 114.2
click at [588, 100] on input "8:25-bk-06637-CED Certificate of Completion of Financial Management Course (or)…" at bounding box center [783, 108] width 418 height 31
paste input "Document [01] -"
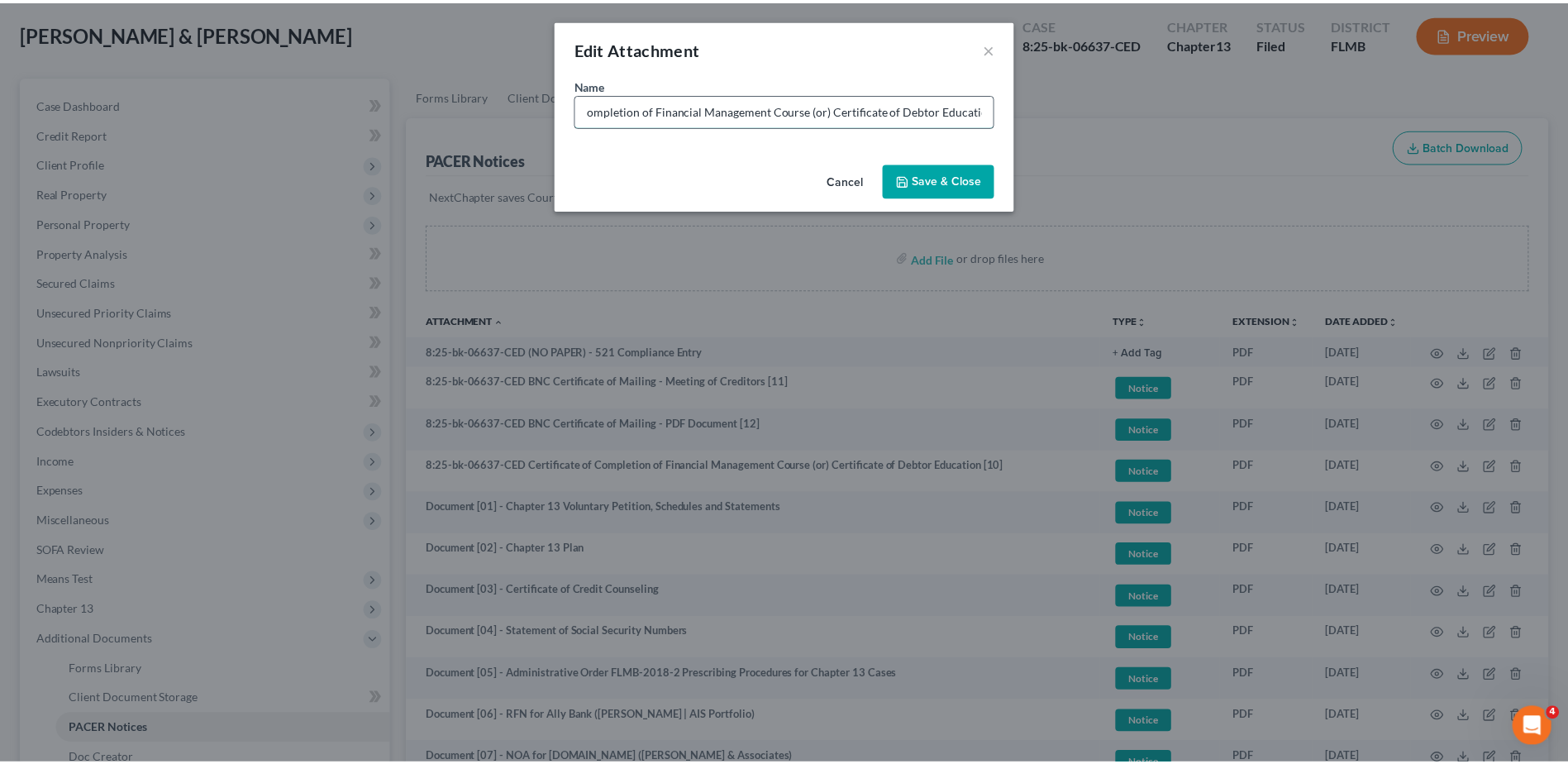
scroll to position [0, 0]
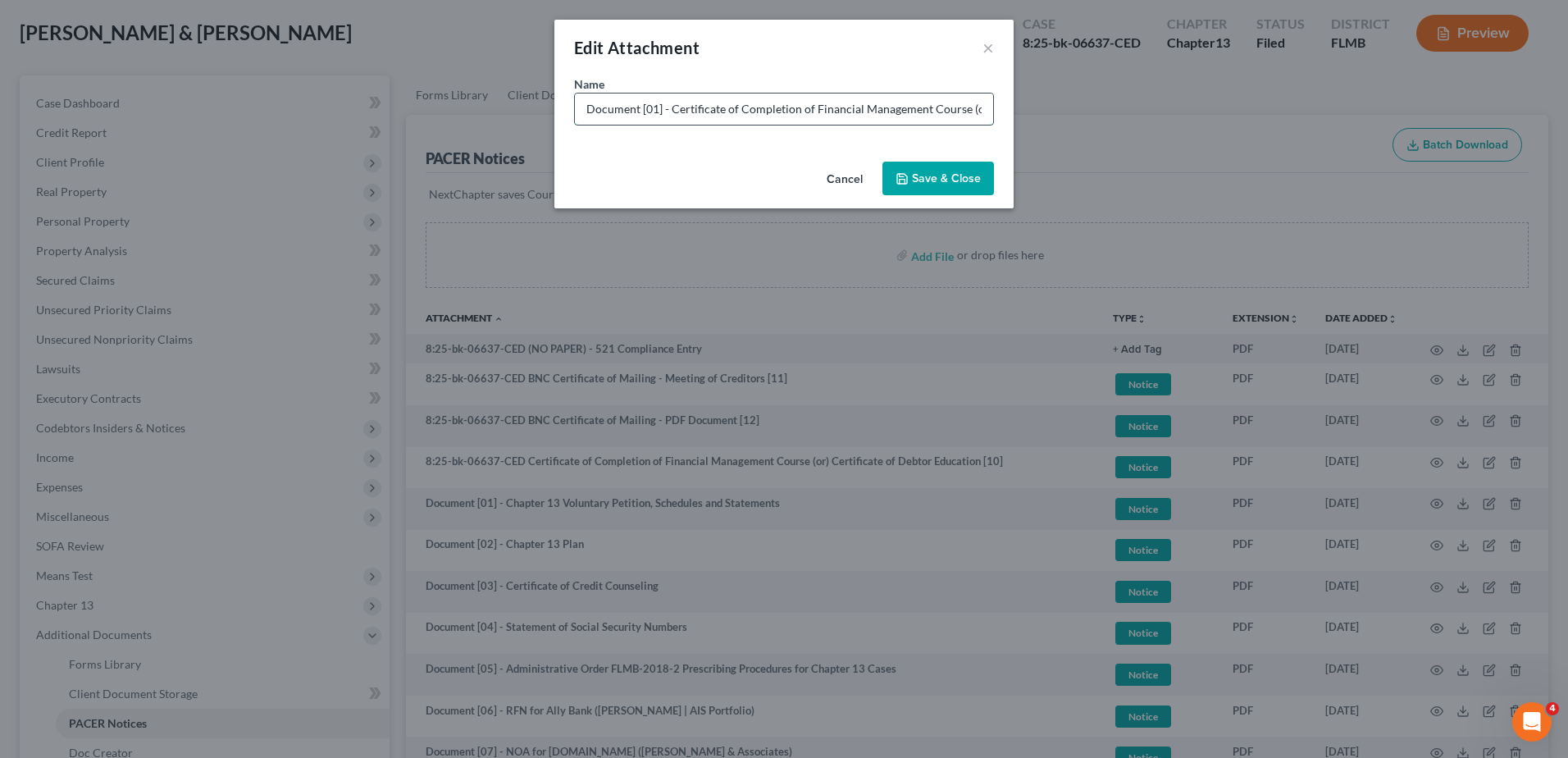
click at [649, 107] on input "Document [01] - Certificate of Completion of Financial Management Course (or) C…" at bounding box center [783, 108] width 418 height 31
type input "Document [10] - Certificate of Completion of Financial Management Course (or) C…"
click at [944, 184] on span "Save & Close" at bounding box center [946, 179] width 68 height 14
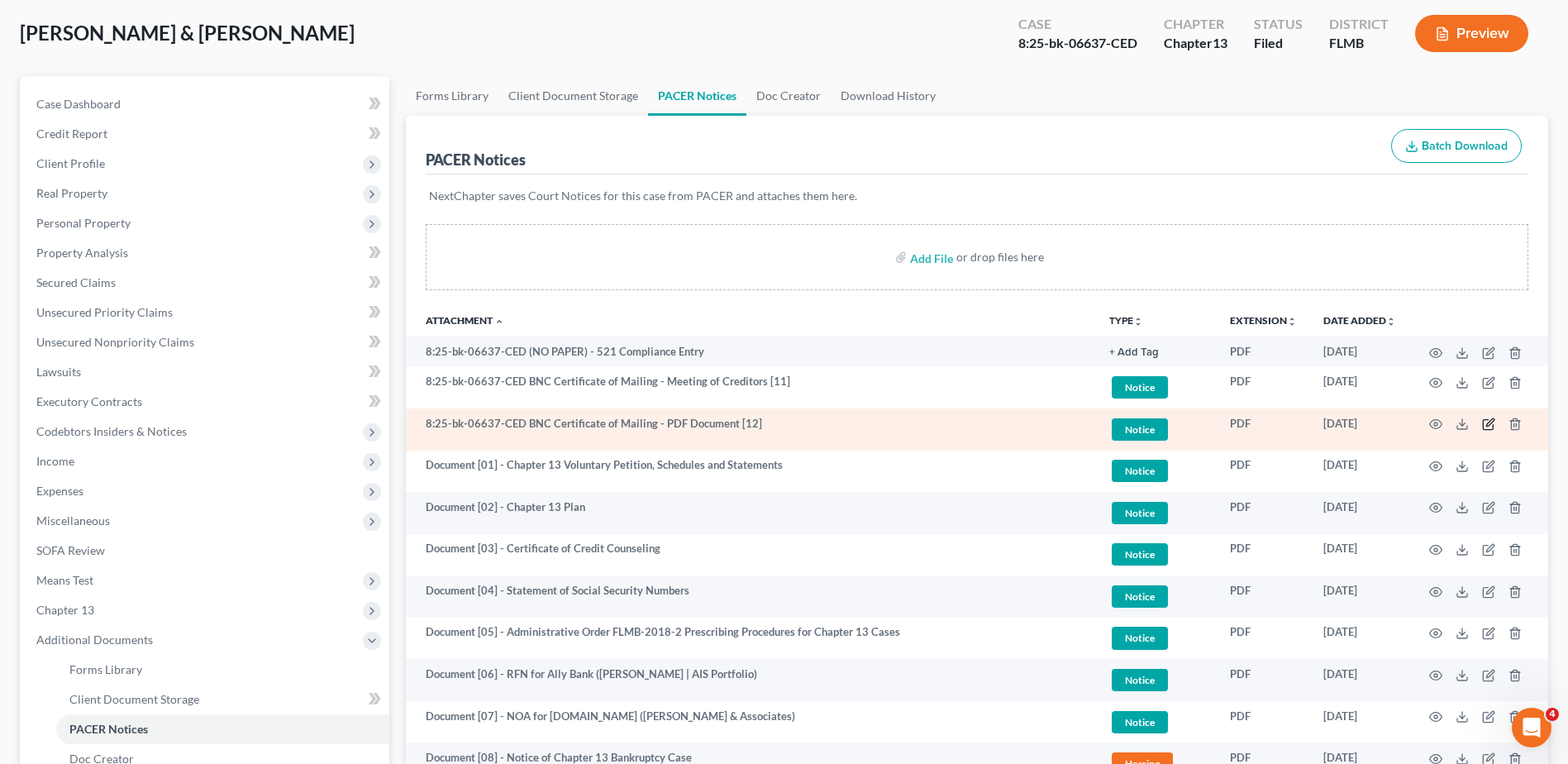
click at [1487, 423] on icon "button" at bounding box center [1489, 422] width 7 height 7
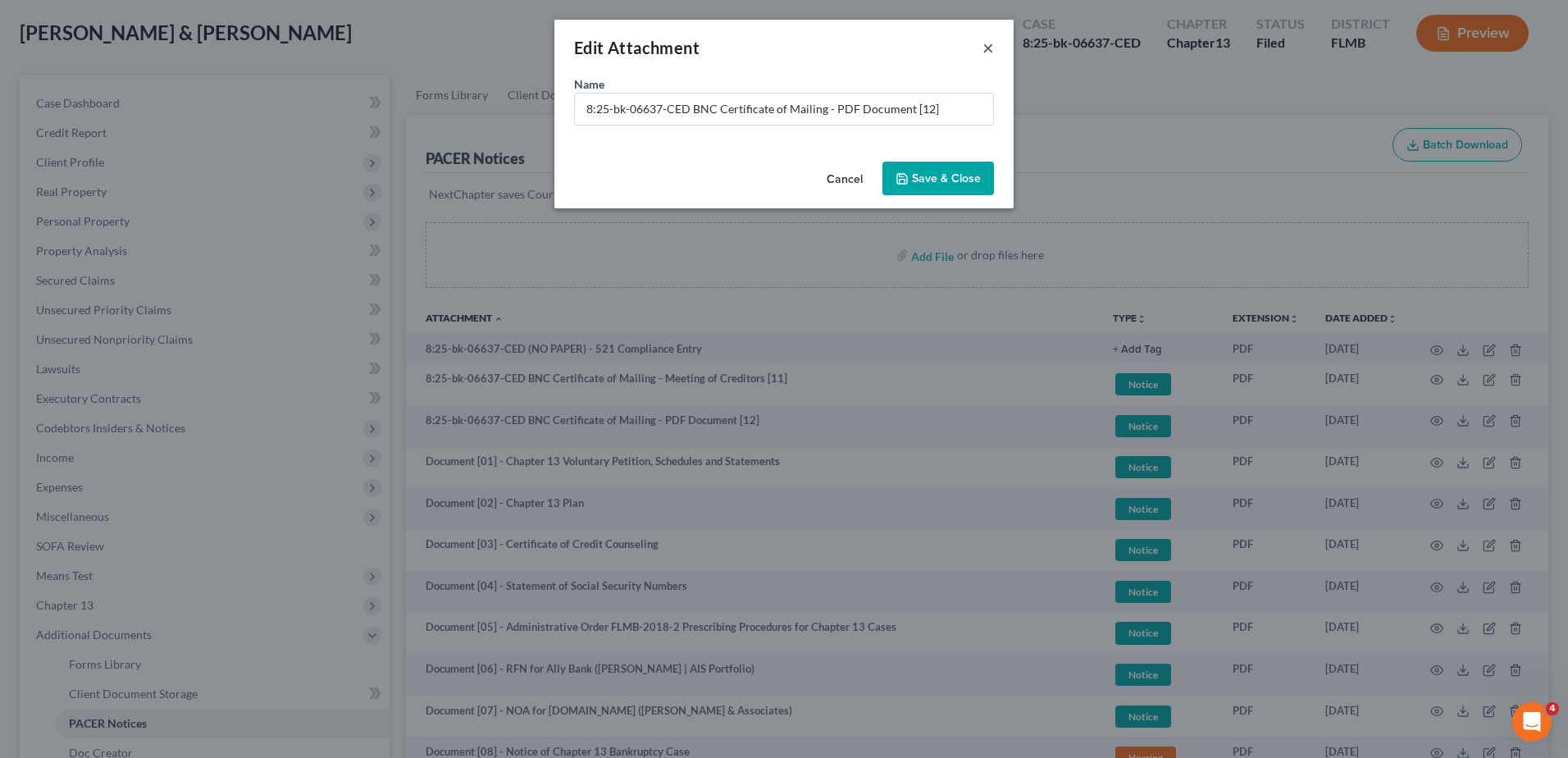
click at [985, 45] on button "×" at bounding box center [988, 48] width 12 height 20
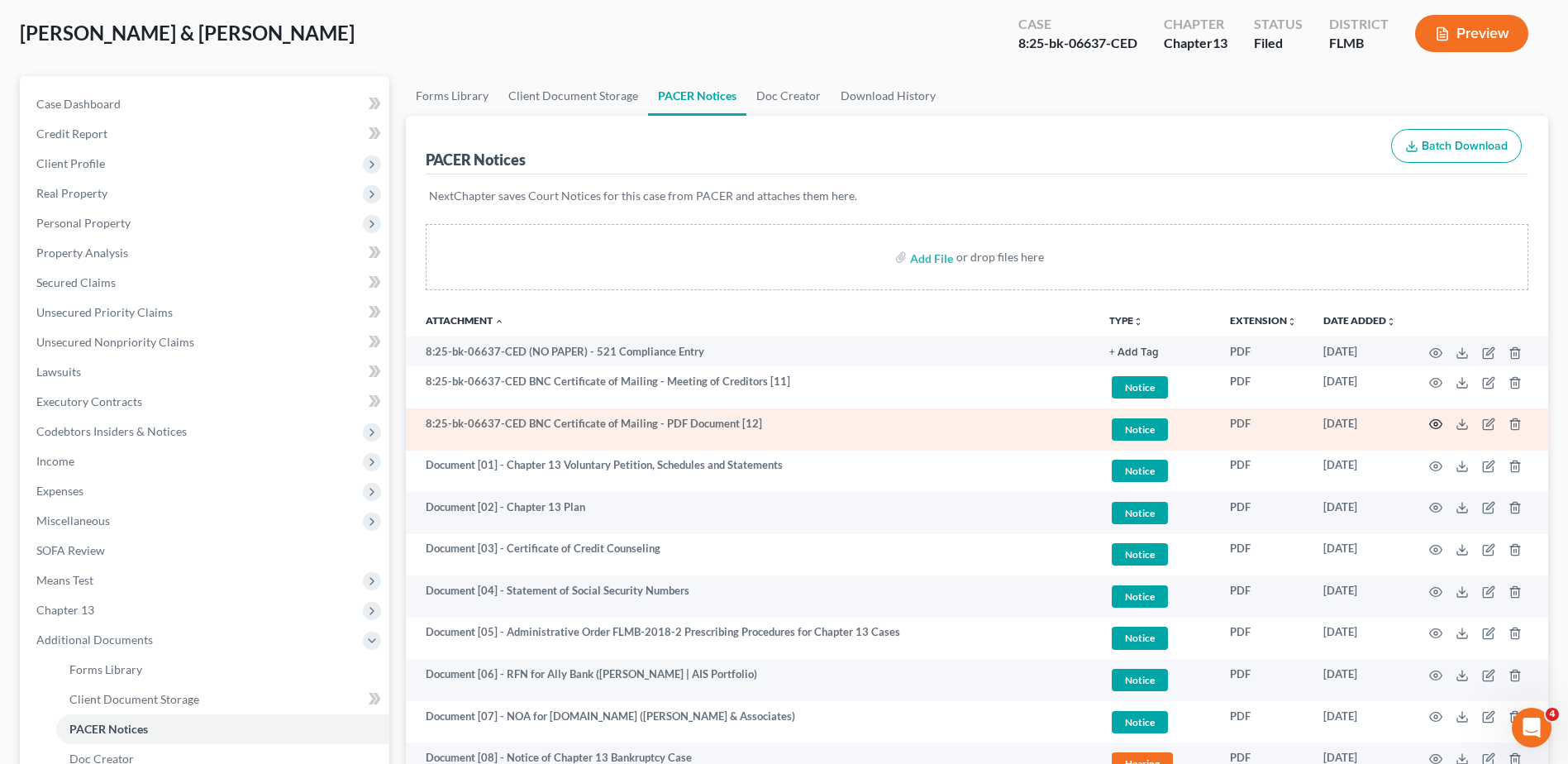
click at [1432, 425] on icon "button" at bounding box center [1435, 423] width 13 height 13
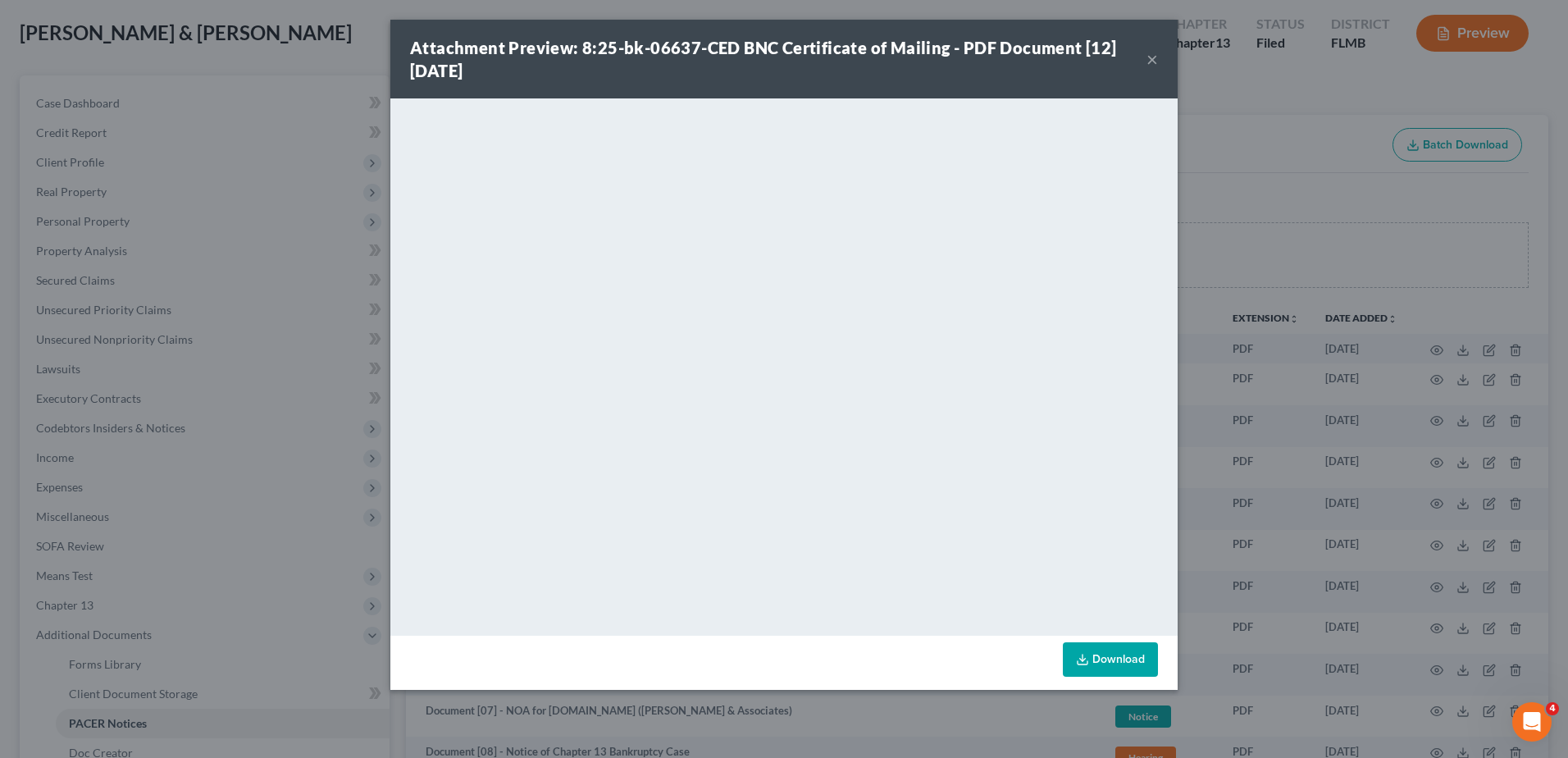
click at [1153, 58] on button "×" at bounding box center [1152, 60] width 12 height 20
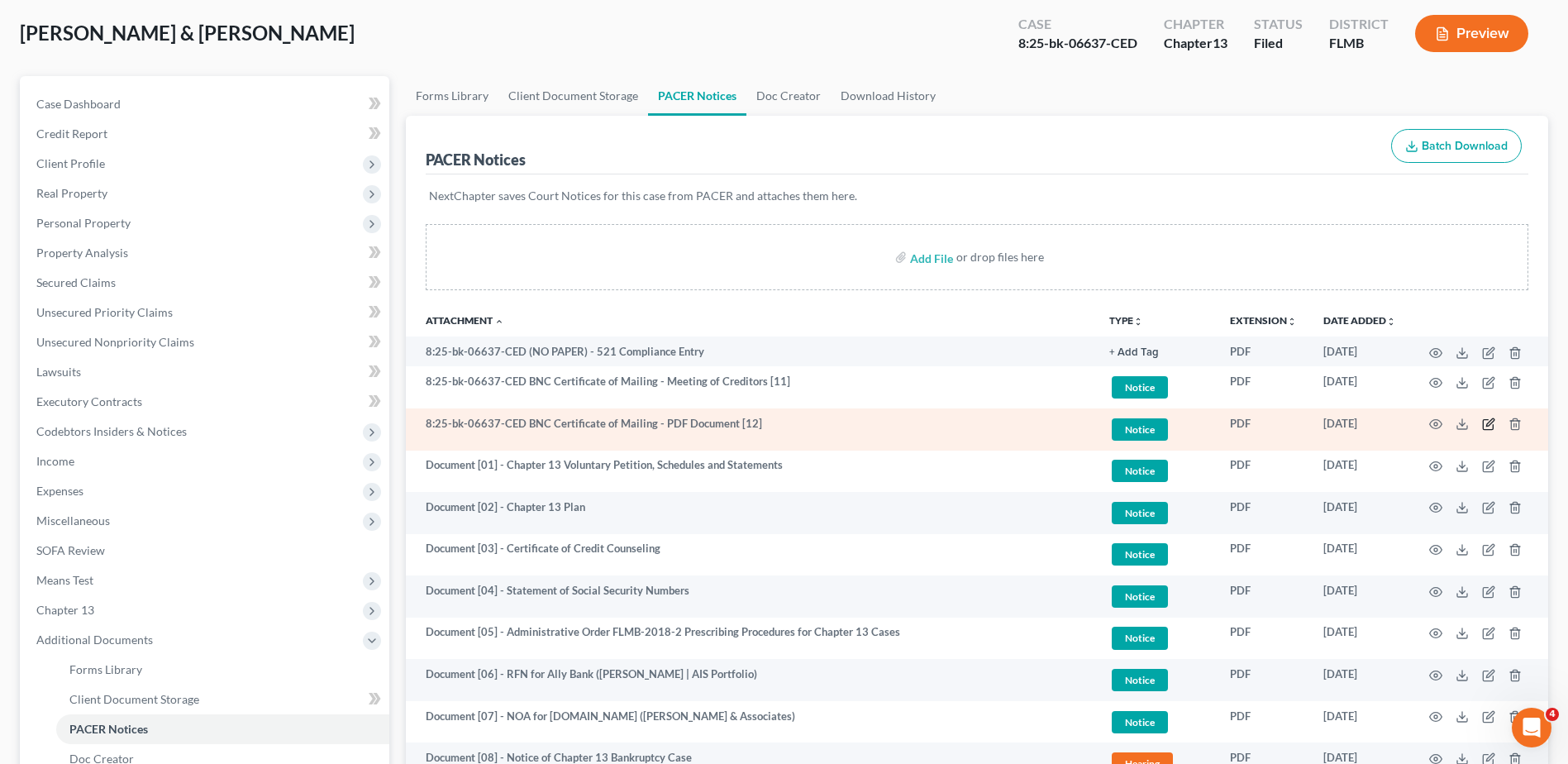
click at [1489, 419] on icon "button" at bounding box center [1488, 423] width 13 height 13
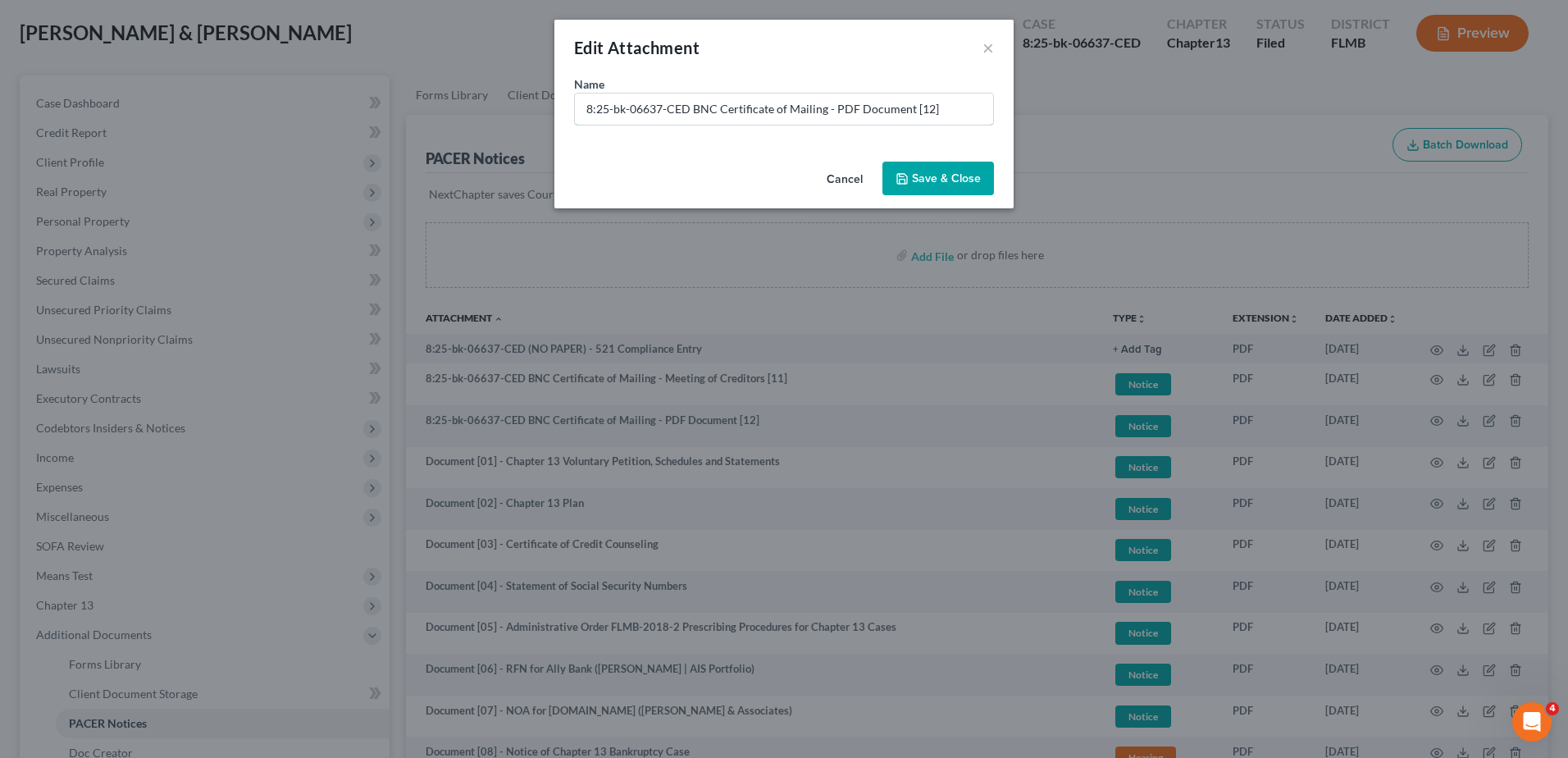
drag, startPoint x: 936, startPoint y: 112, endPoint x: 176, endPoint y: 74, distance: 760.9
click at [176, 74] on div "Edit Attachment × Name * 8:25-bk-06637-CED BNC Certificate of Mailing - PDF Doc…" at bounding box center [784, 379] width 1568 height 758
paste input "Document [01] -"
click at [650, 105] on input "Document [01] -" at bounding box center [783, 108] width 418 height 31
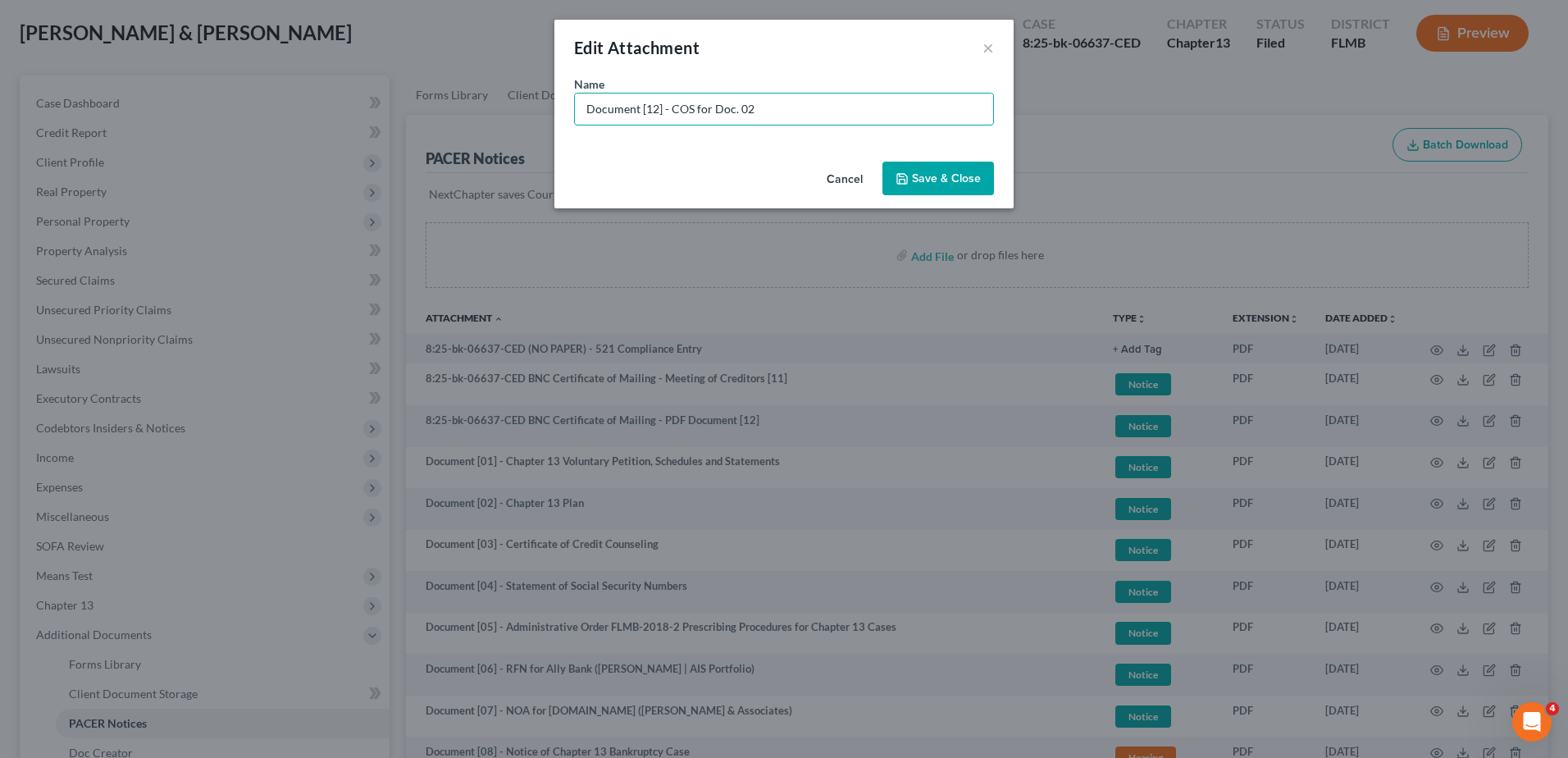
type input "Document [12] - COS for Doc. 02"
click at [928, 183] on span "Save & Close" at bounding box center [946, 179] width 68 height 14
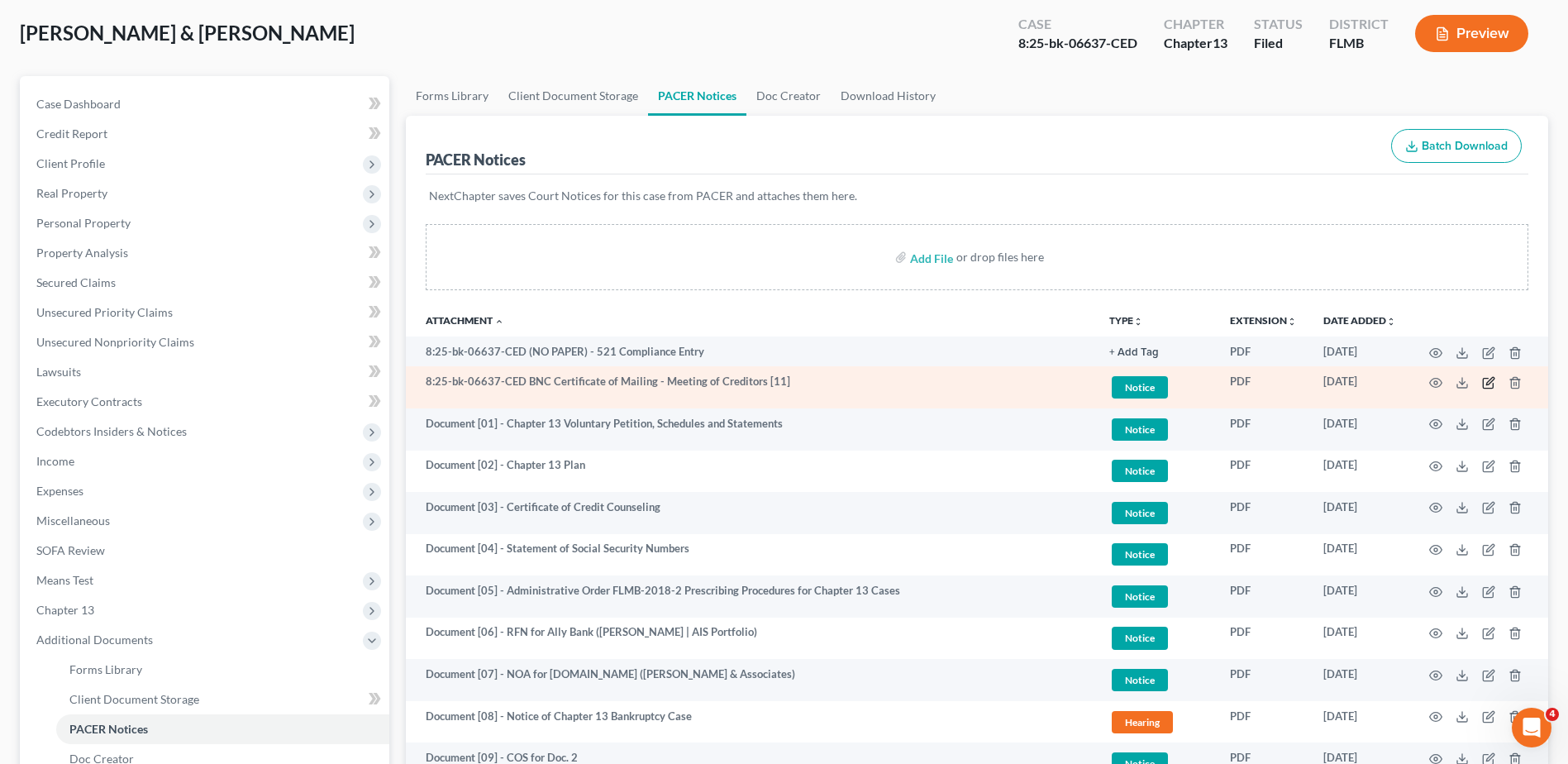
click at [1491, 383] on icon "button" at bounding box center [1488, 382] width 13 height 13
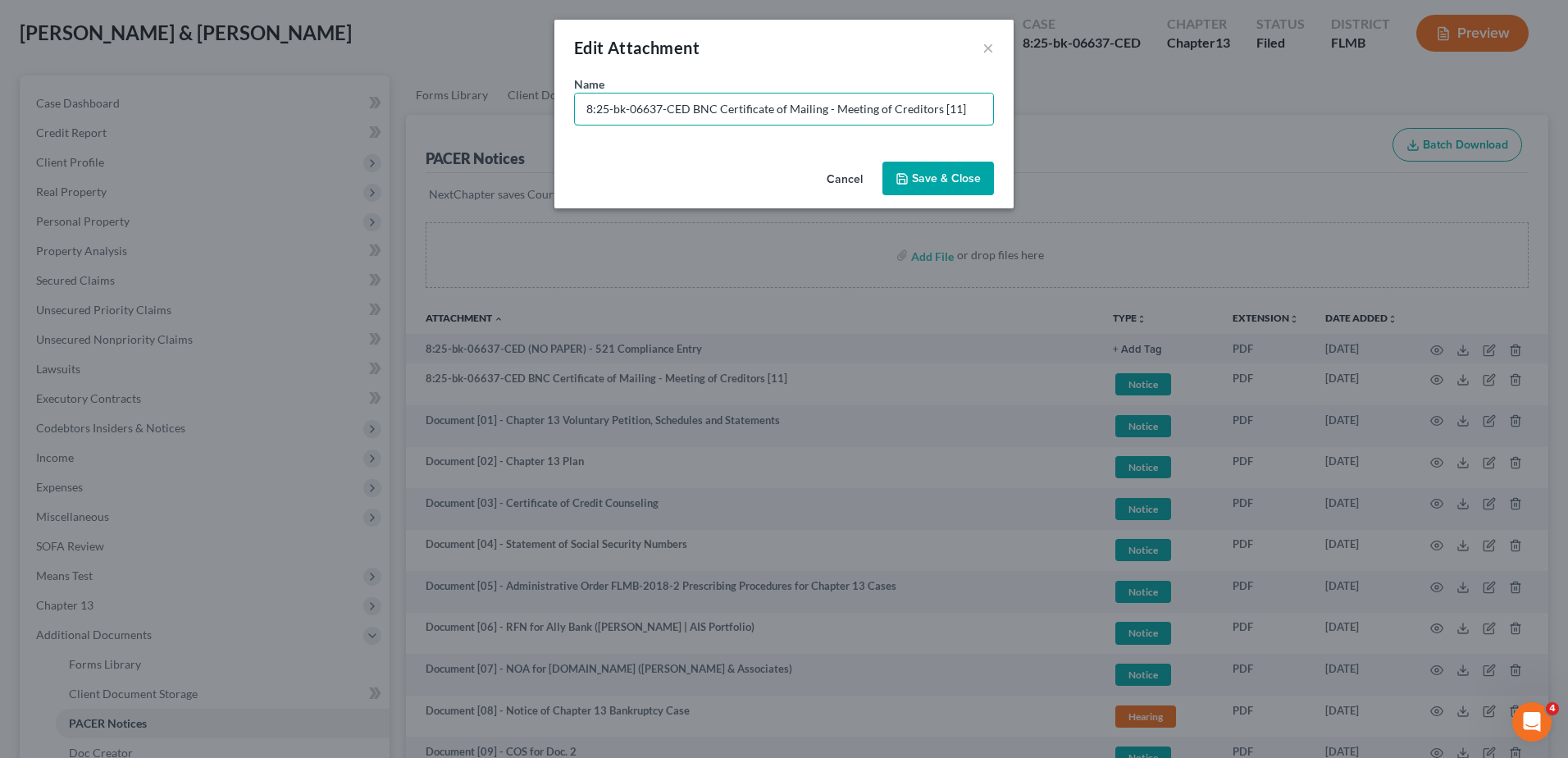
drag, startPoint x: 984, startPoint y: 107, endPoint x: 417, endPoint y: 130, distance: 567.5
click at [417, 130] on div "Edit Attachment × Name * 8:25-bk-06637-CED BNC Certificate of Mailing - Meeting…" at bounding box center [784, 379] width 1568 height 758
paste input "Document [01] -"
click at [653, 109] on input "Document [01] -" at bounding box center [783, 108] width 418 height 31
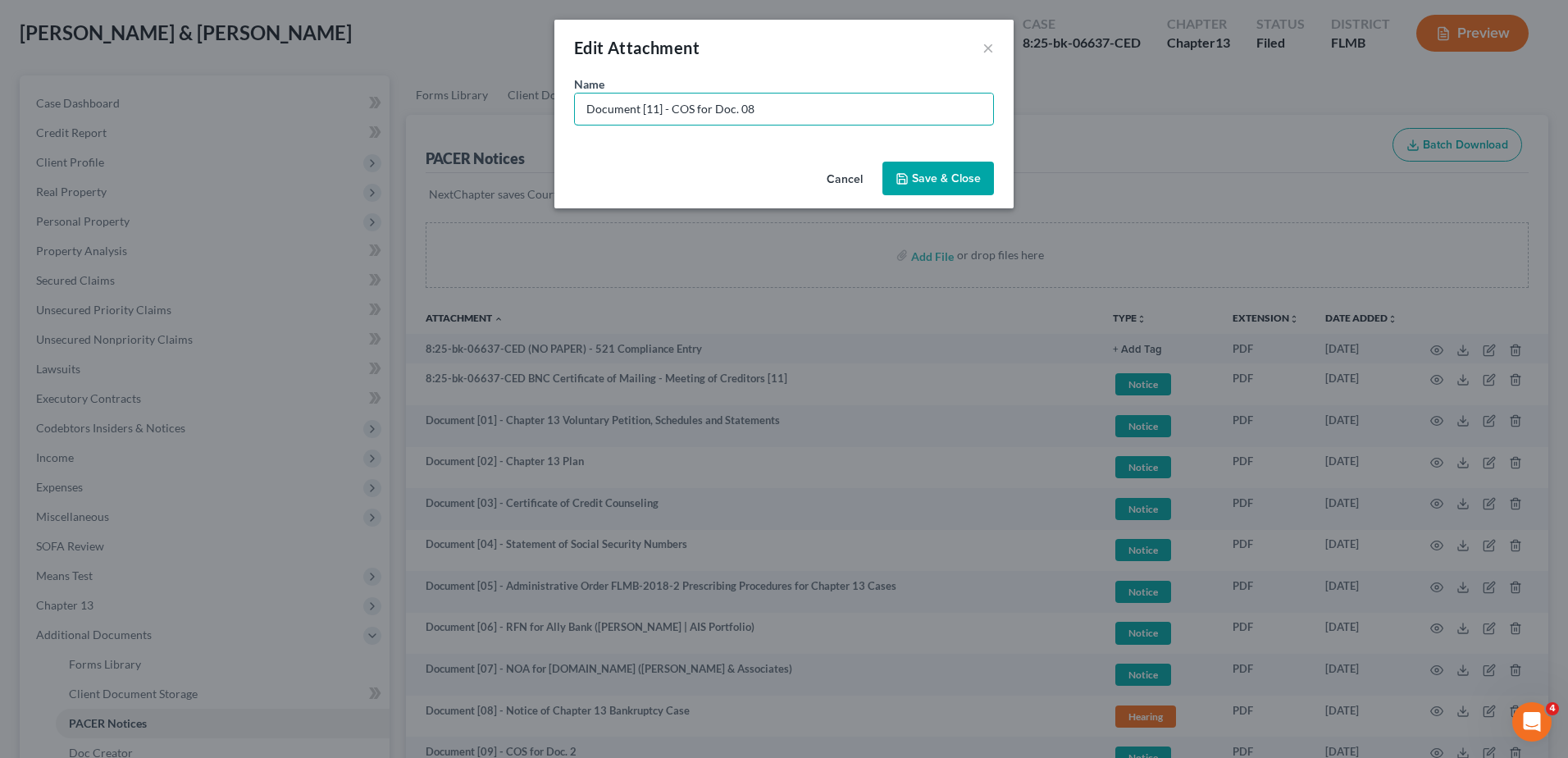
type input "Document [11] - COS for Doc. 08"
click at [973, 173] on span "Save & Close" at bounding box center [946, 179] width 68 height 14
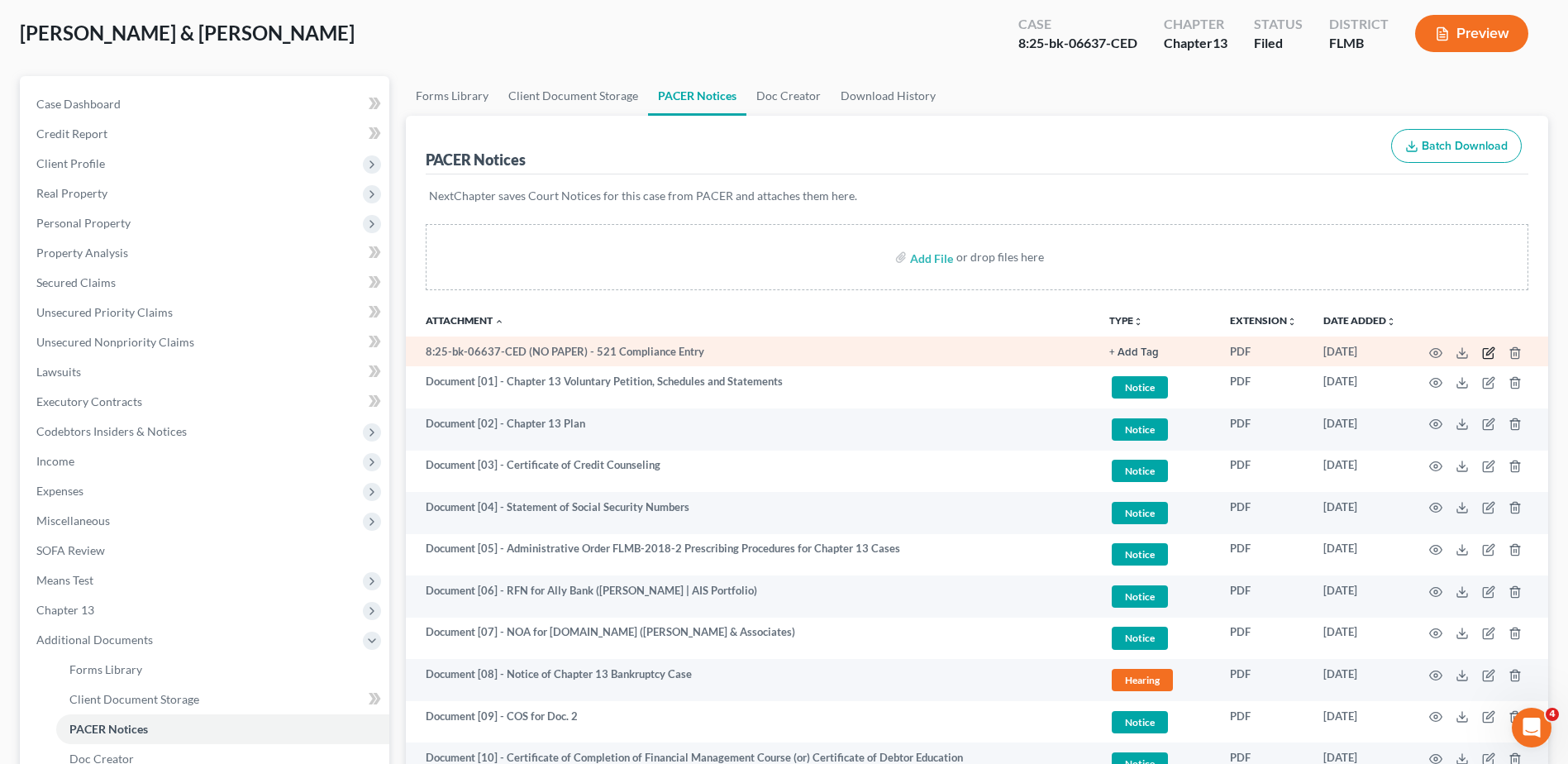
click at [1490, 351] on icon "button" at bounding box center [1488, 352] width 13 height 13
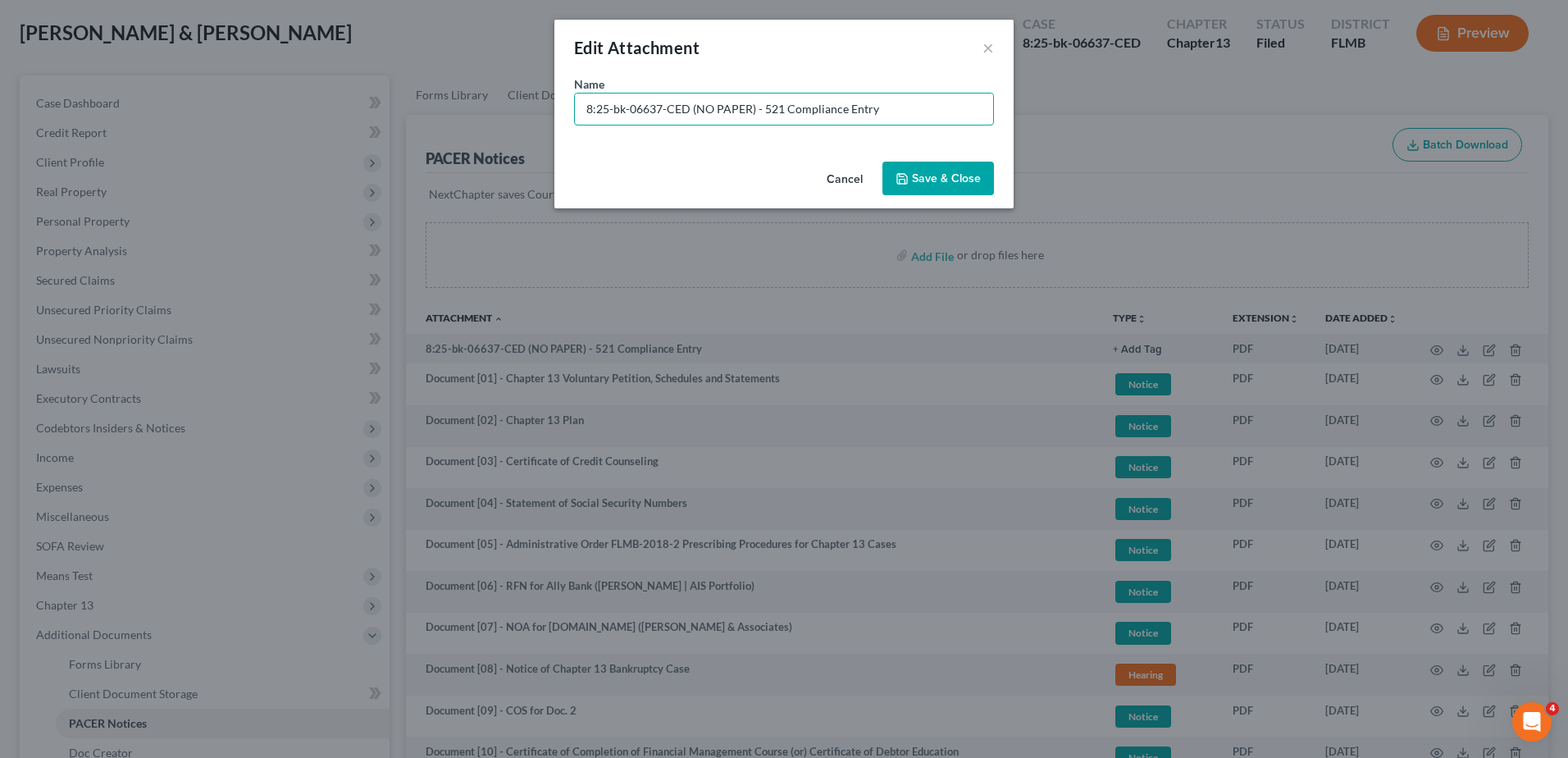
drag, startPoint x: 756, startPoint y: 104, endPoint x: 228, endPoint y: 137, distance: 529.0
click at [204, 144] on div "Edit Attachment × Name * 8:25-bk-06637-CED (NO PAPER) - 521 Compliance Entry Ca…" at bounding box center [784, 379] width 1568 height 758
type input "No Paper [01] - 521 Compliance Entry"
click at [950, 184] on span "Save & Close" at bounding box center [946, 179] width 68 height 14
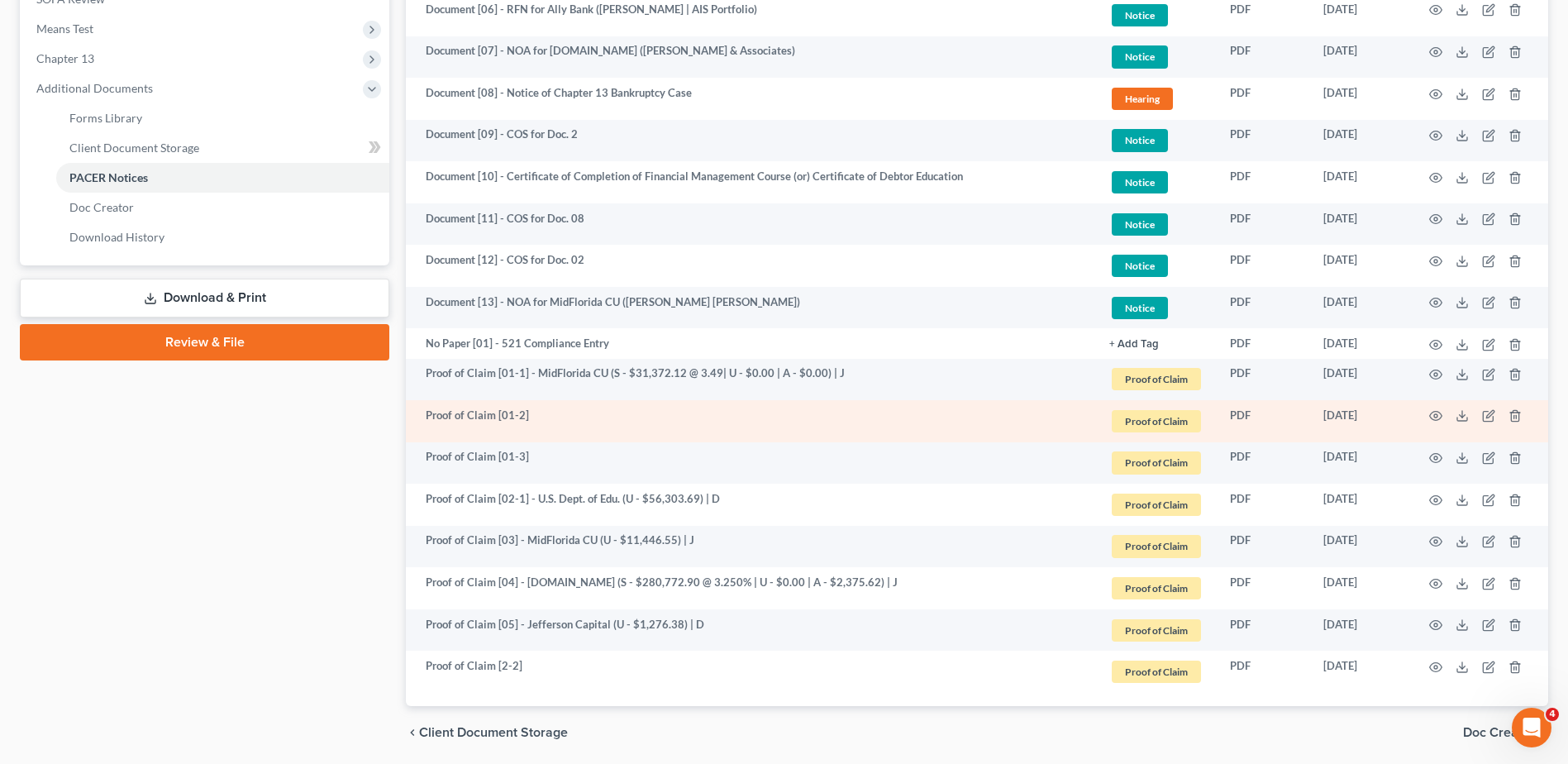
scroll to position [692, 0]
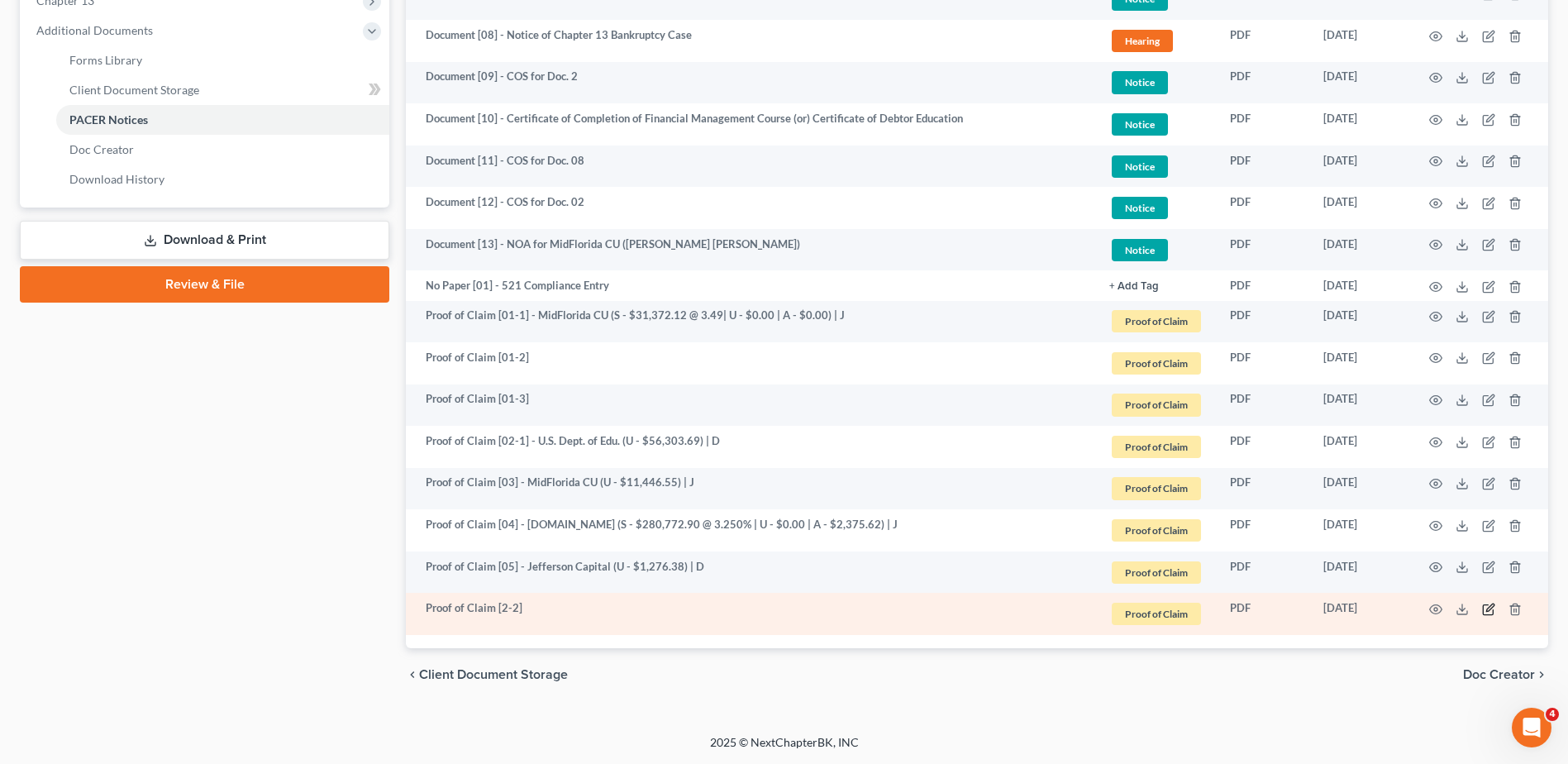
click at [1488, 603] on icon "button" at bounding box center [1488, 608] width 13 height 13
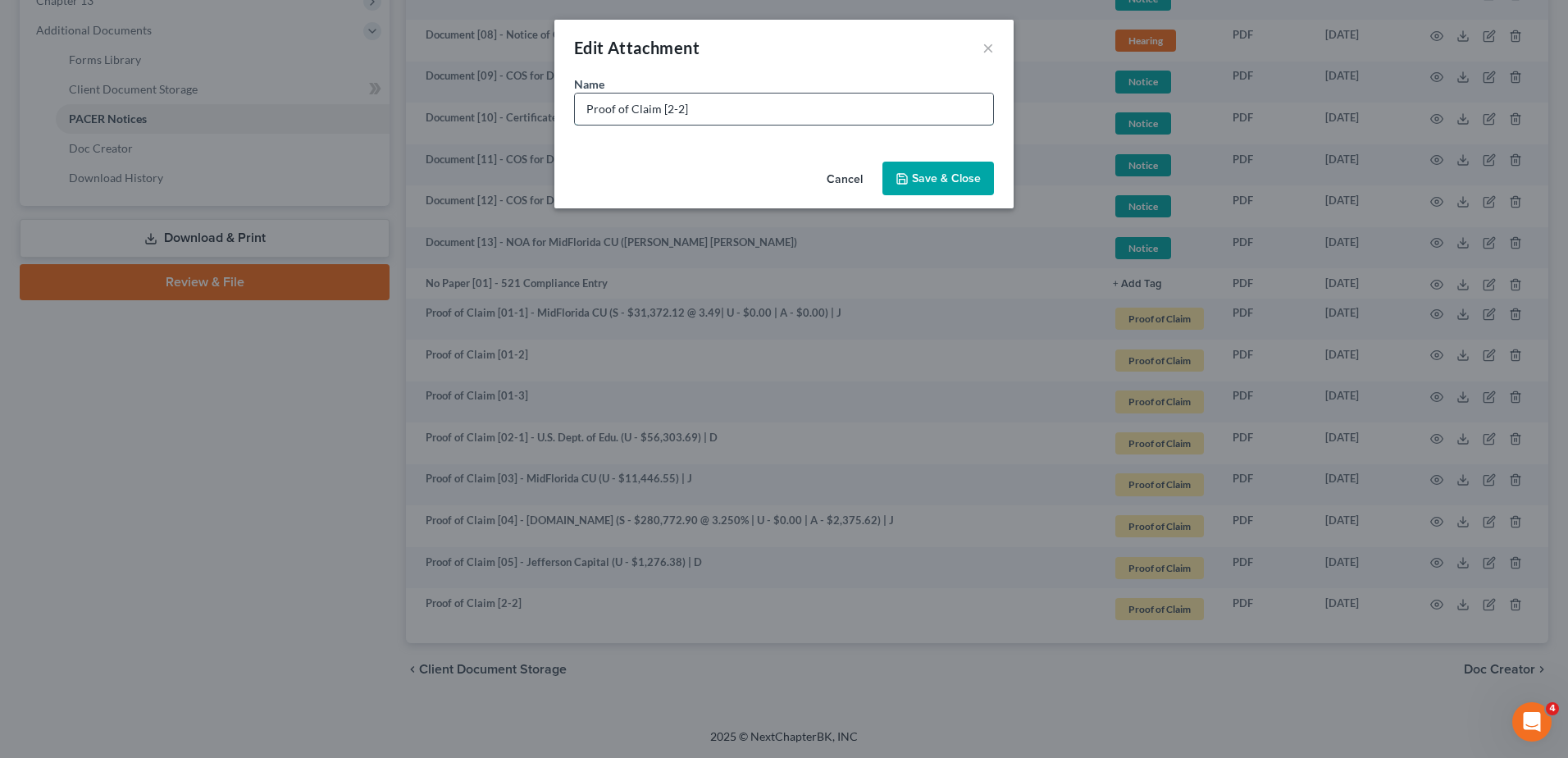
click at [666, 107] on input "Proof of Claim [2-2]" at bounding box center [783, 108] width 418 height 31
type input "Proof of Claim [02-2]"
click at [948, 181] on span "Save & Close" at bounding box center [946, 179] width 68 height 14
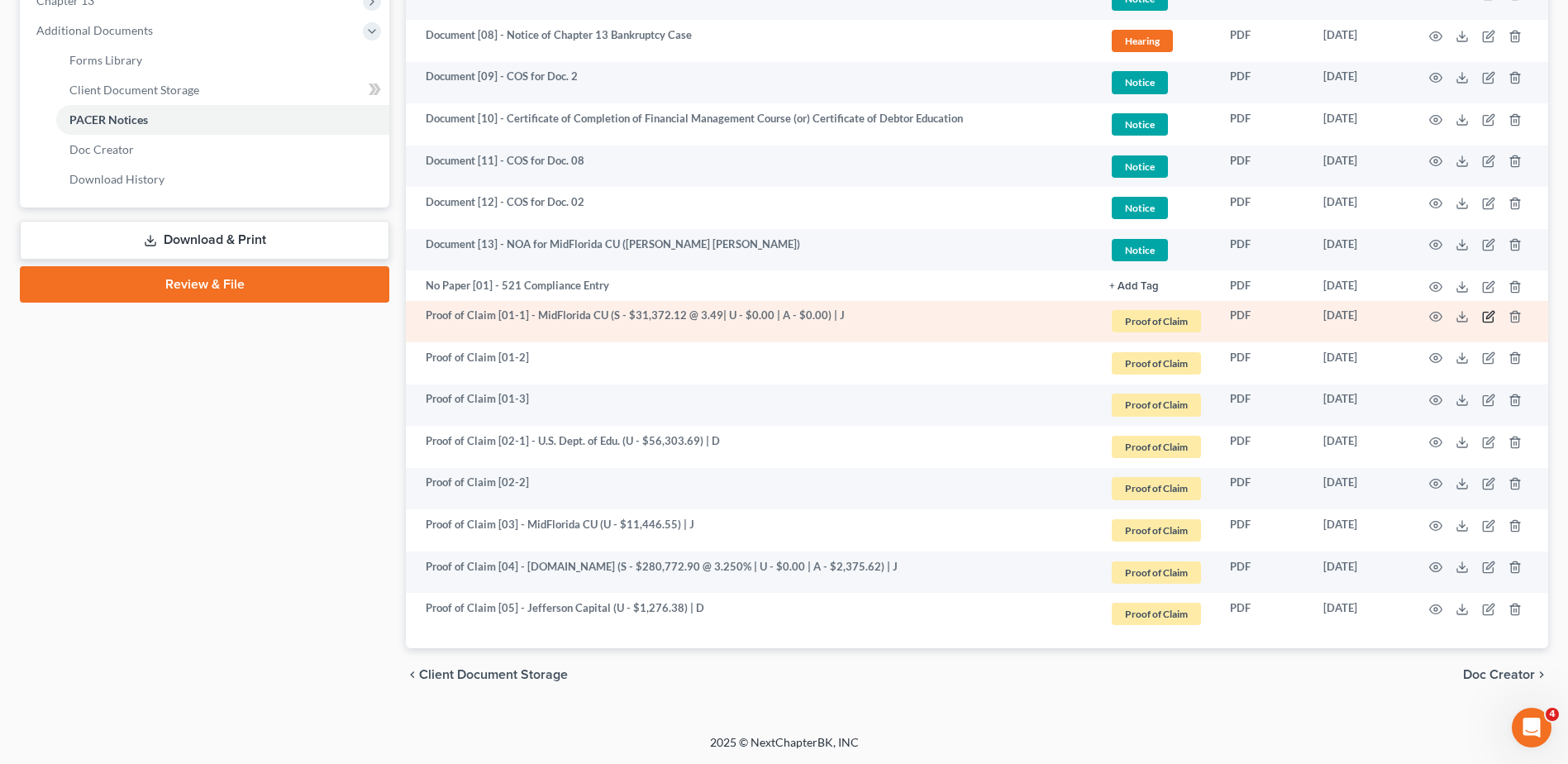
click at [1489, 314] on icon "button" at bounding box center [1489, 314] width 7 height 7
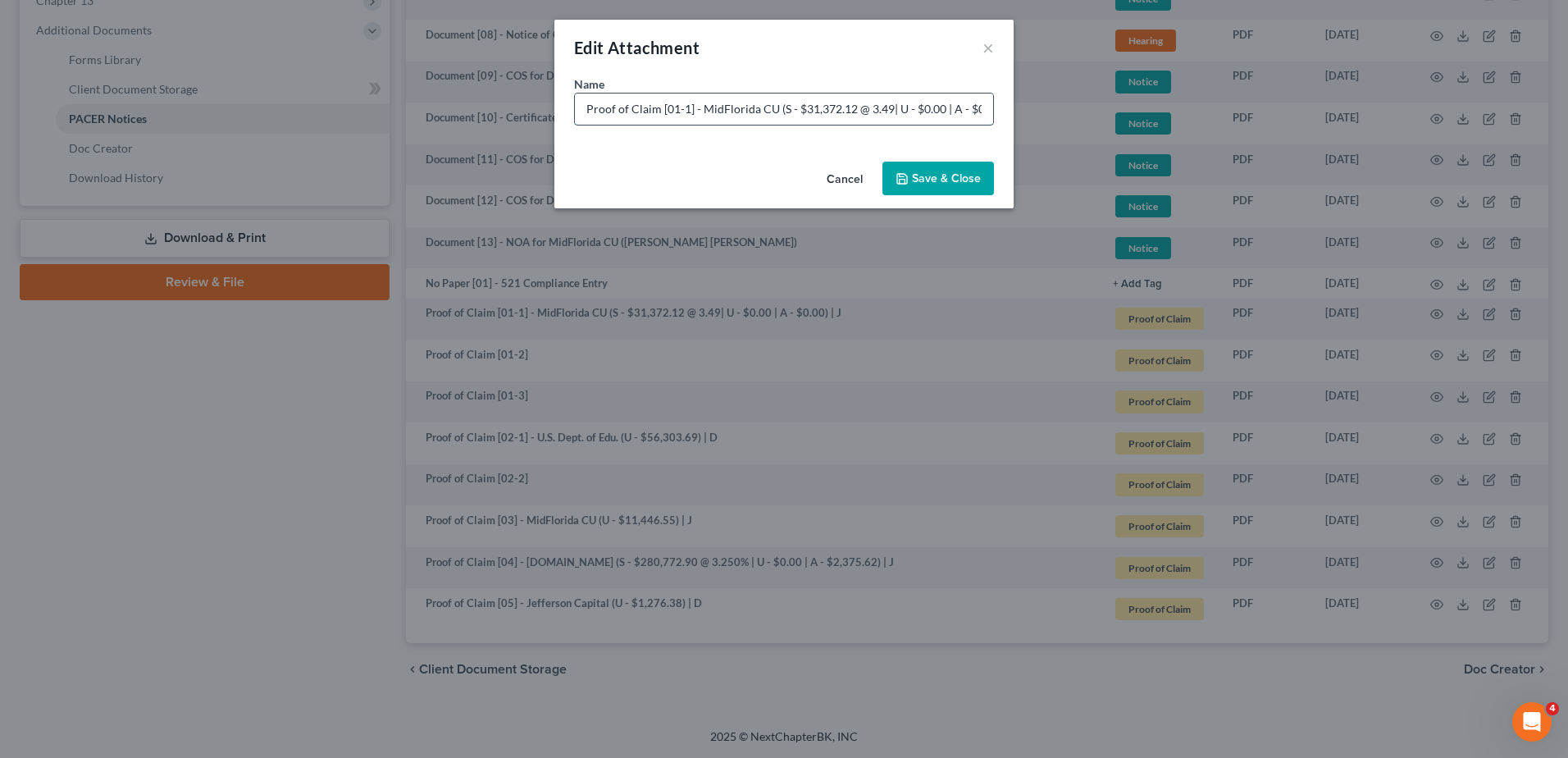
click at [888, 108] on input "Proof of Claim [01-1] - MidFlorida CU (S - $31,372.12 @ 3.49| U - $0.00 | A - $…" at bounding box center [783, 108] width 418 height 31
type input "Proof of Claim [01-1] - MidFlorida CU (S - $31,372.12 @ 3.49% | U - $0.00 | A -…"
click at [942, 180] on span "Save & Close" at bounding box center [946, 179] width 68 height 14
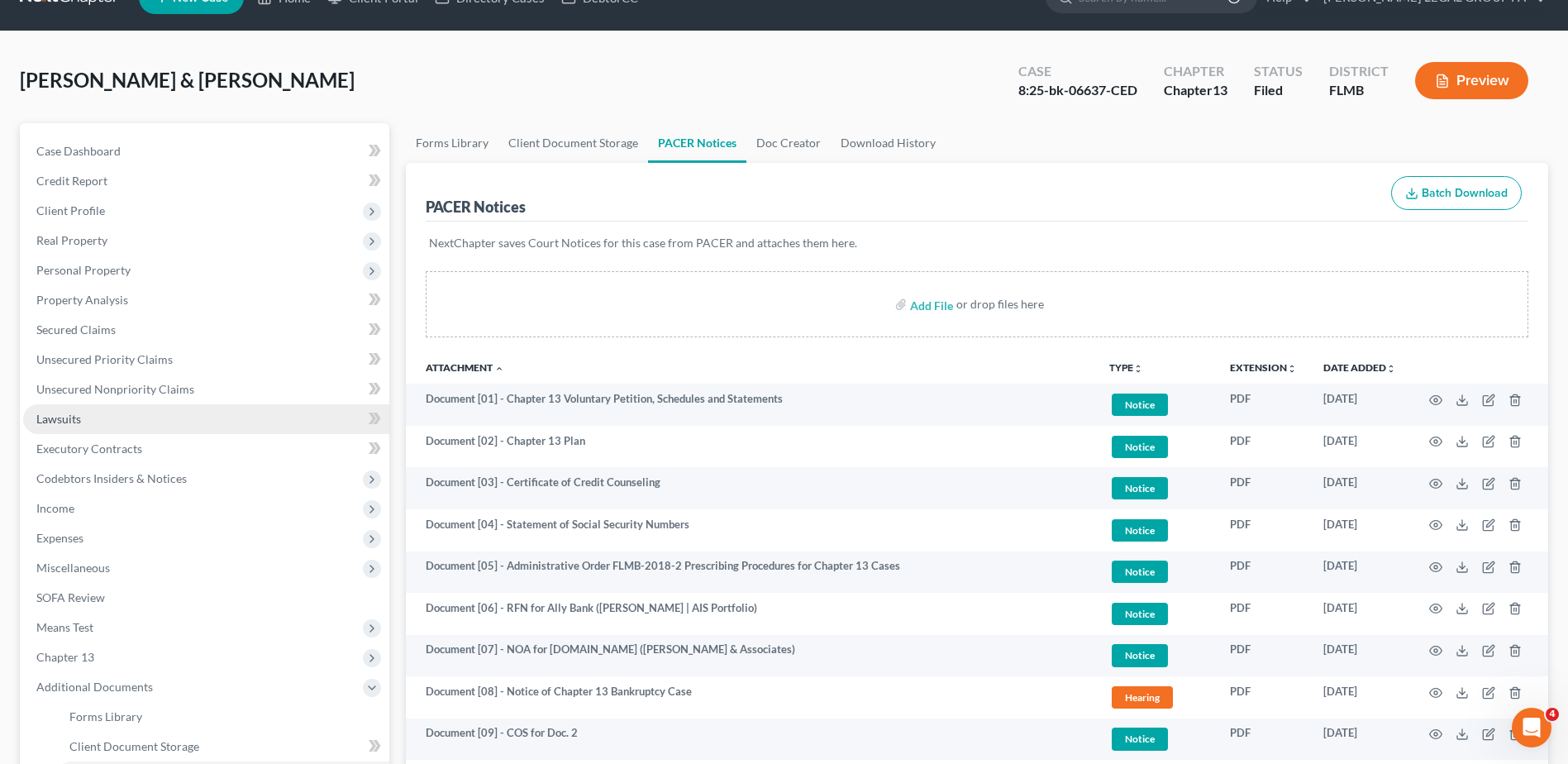
scroll to position [0, 0]
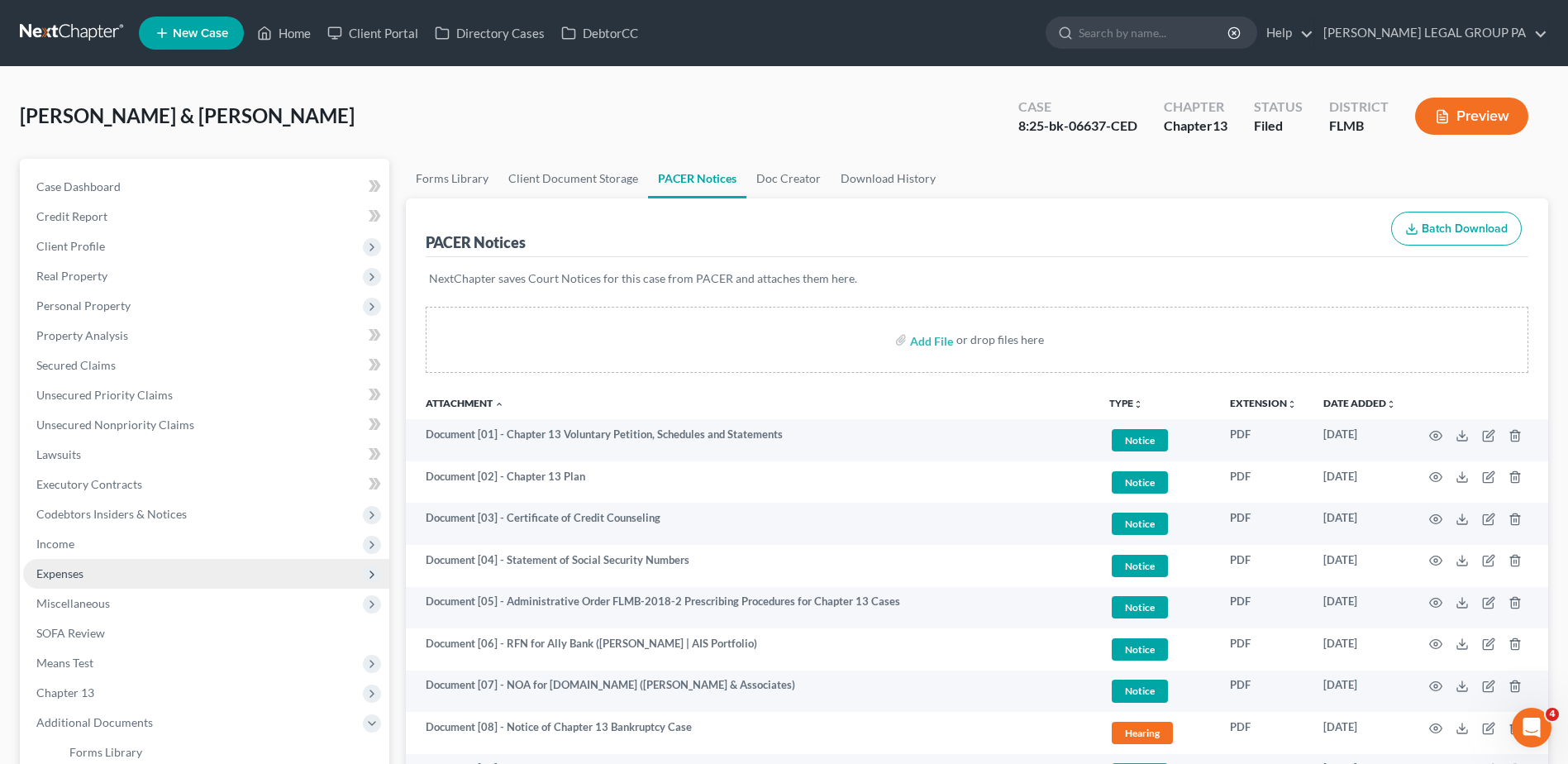
click at [190, 566] on span "Expenses" at bounding box center [206, 574] width 366 height 30
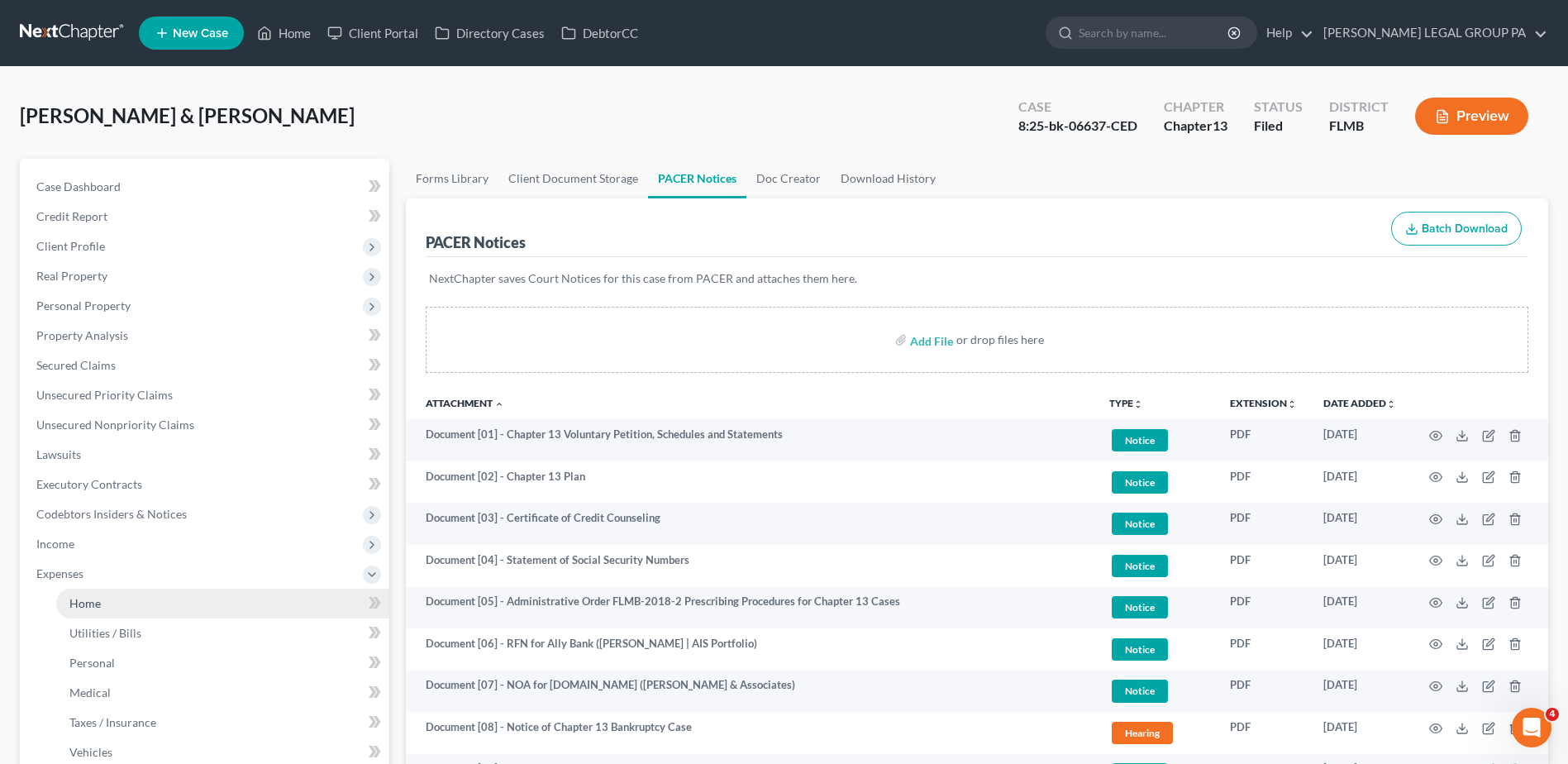
click at [187, 599] on link "Home" at bounding box center [222, 603] width 333 height 30
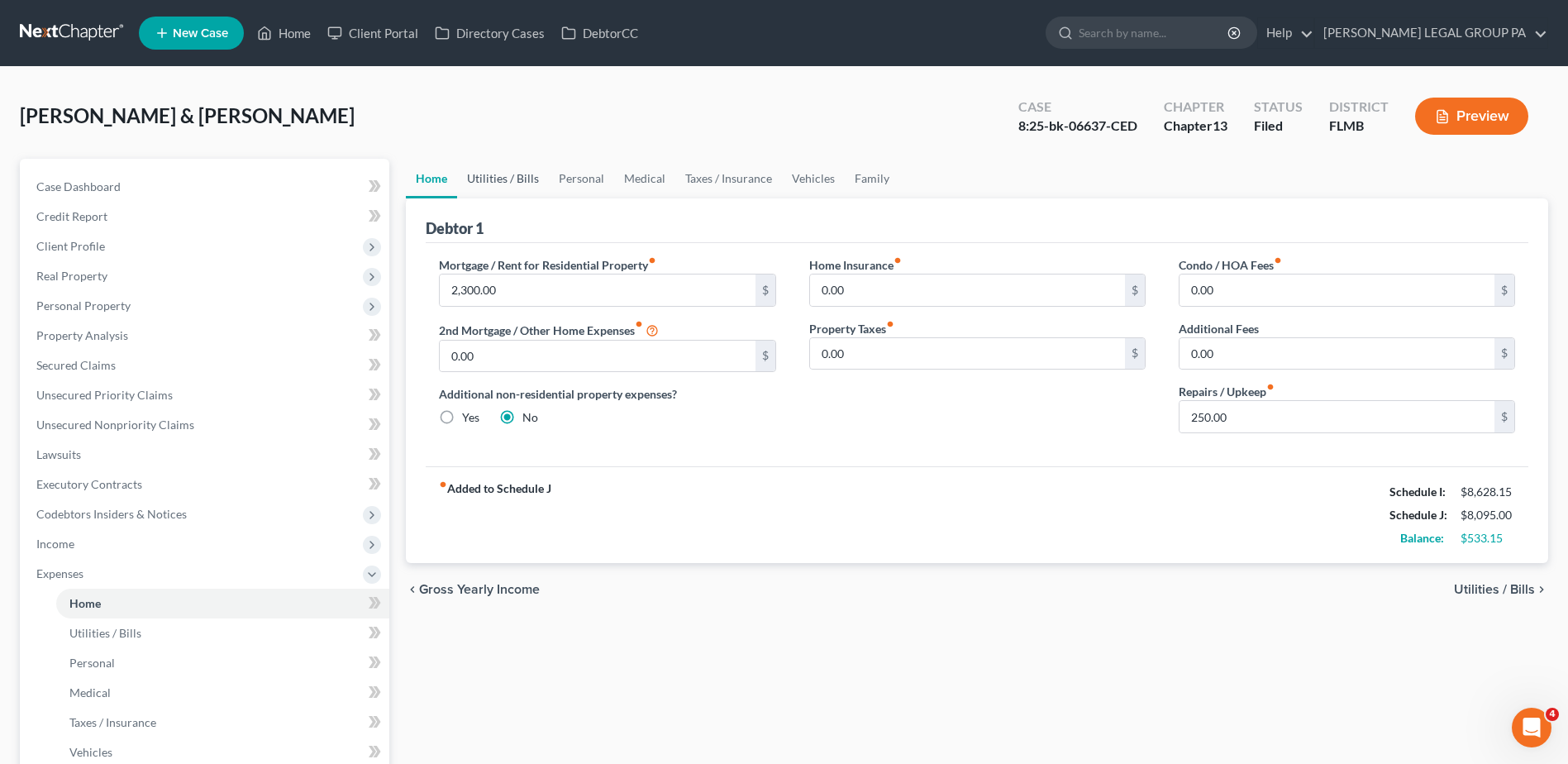
click at [495, 173] on link "Utilities / Bills" at bounding box center [503, 179] width 92 height 40
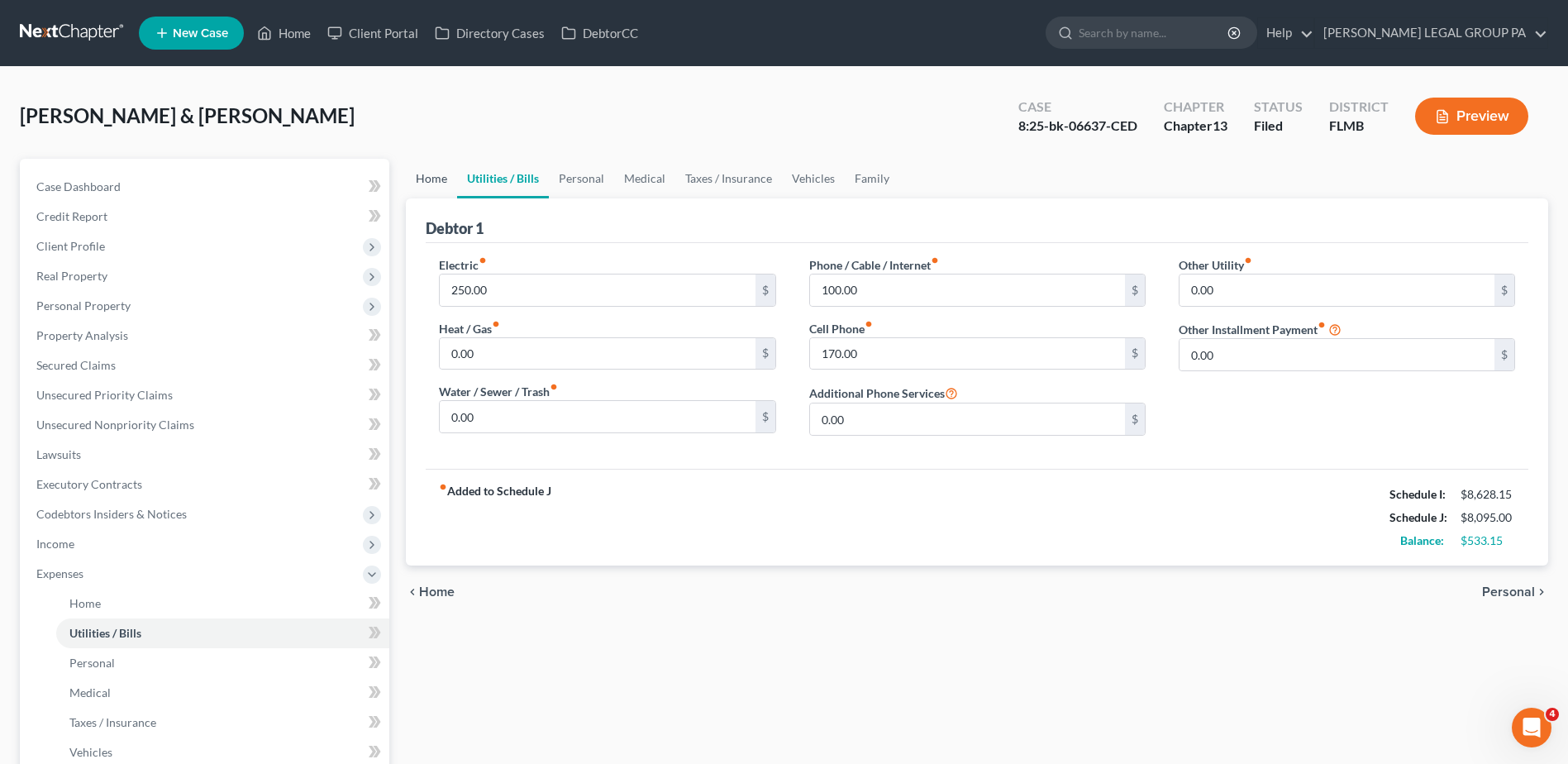
click at [425, 172] on link "Home" at bounding box center [431, 179] width 51 height 40
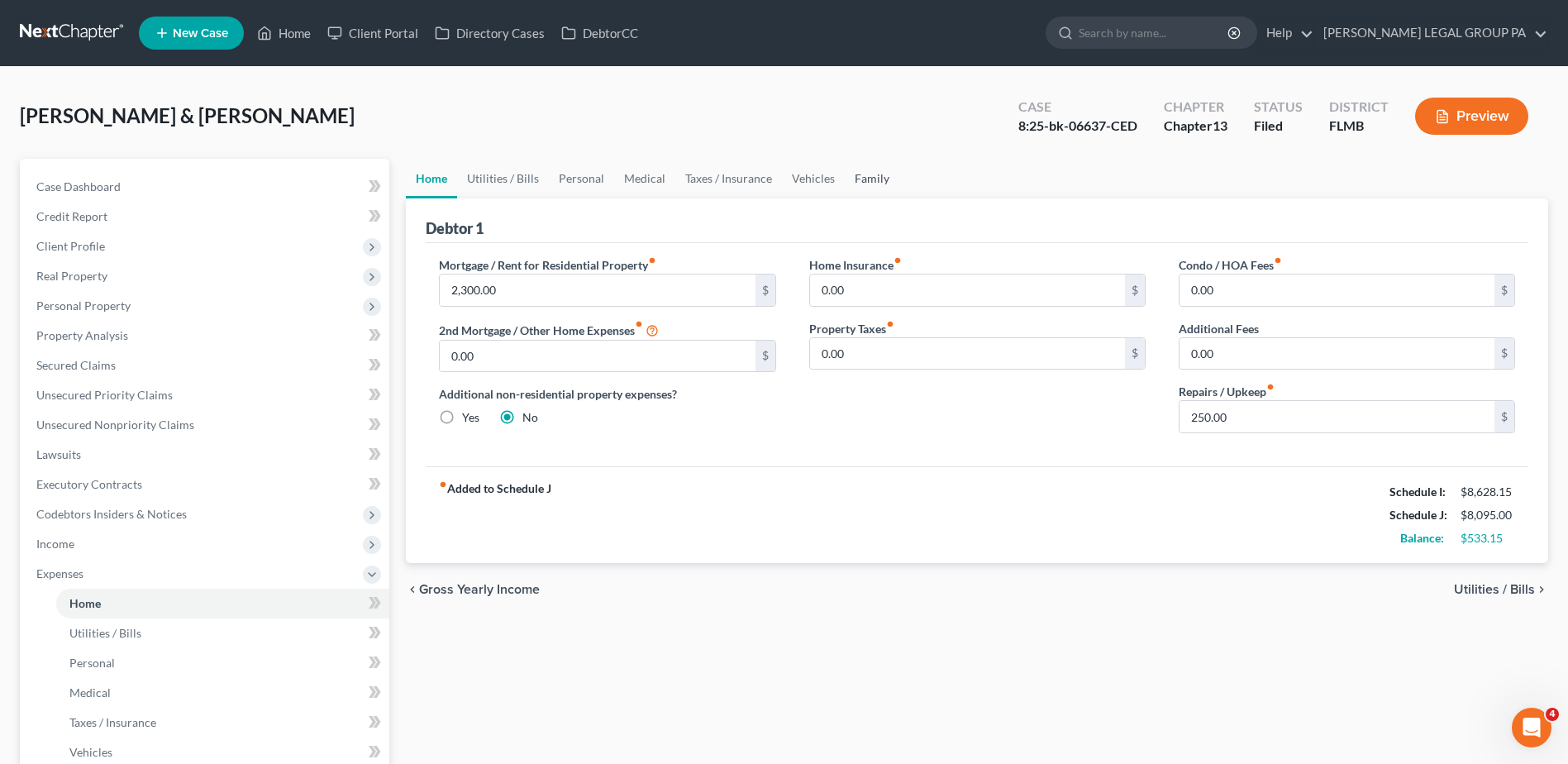
click at [866, 183] on link "Family" at bounding box center [872, 179] width 55 height 40
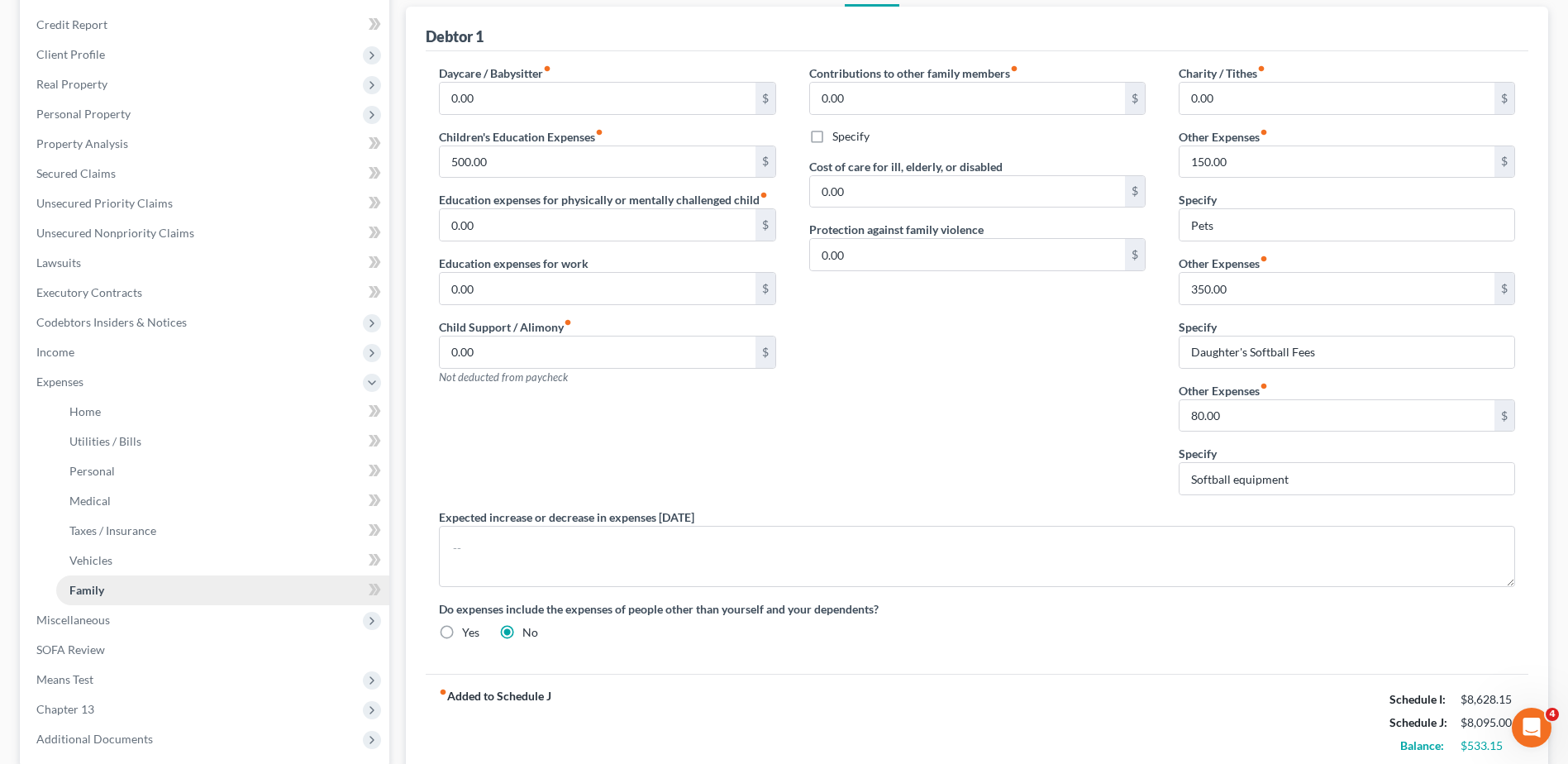
scroll to position [353, 0]
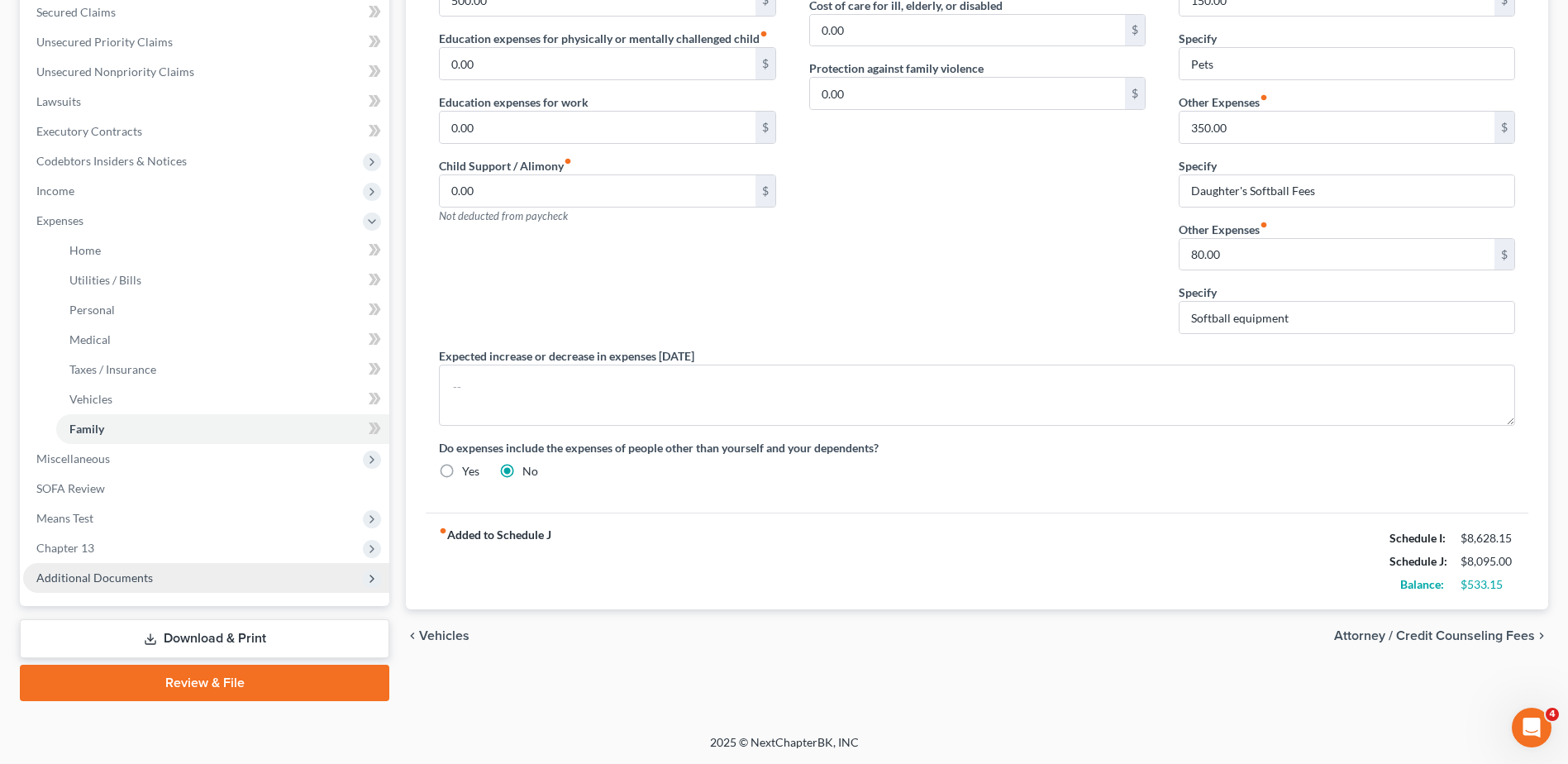
click at [145, 582] on span "Additional Documents" at bounding box center [94, 577] width 117 height 14
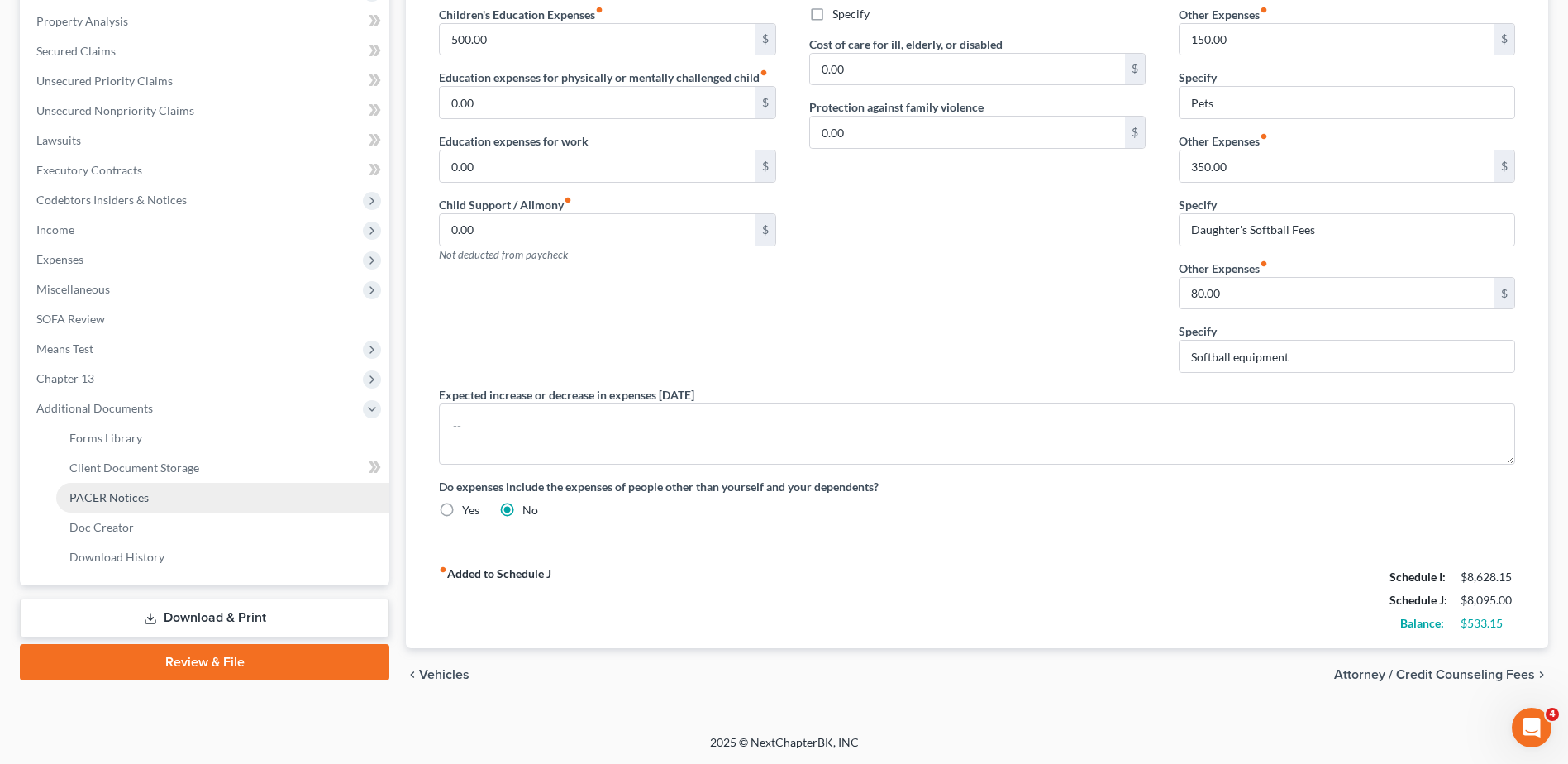
click at [158, 491] on link "PACER Notices" at bounding box center [222, 498] width 333 height 30
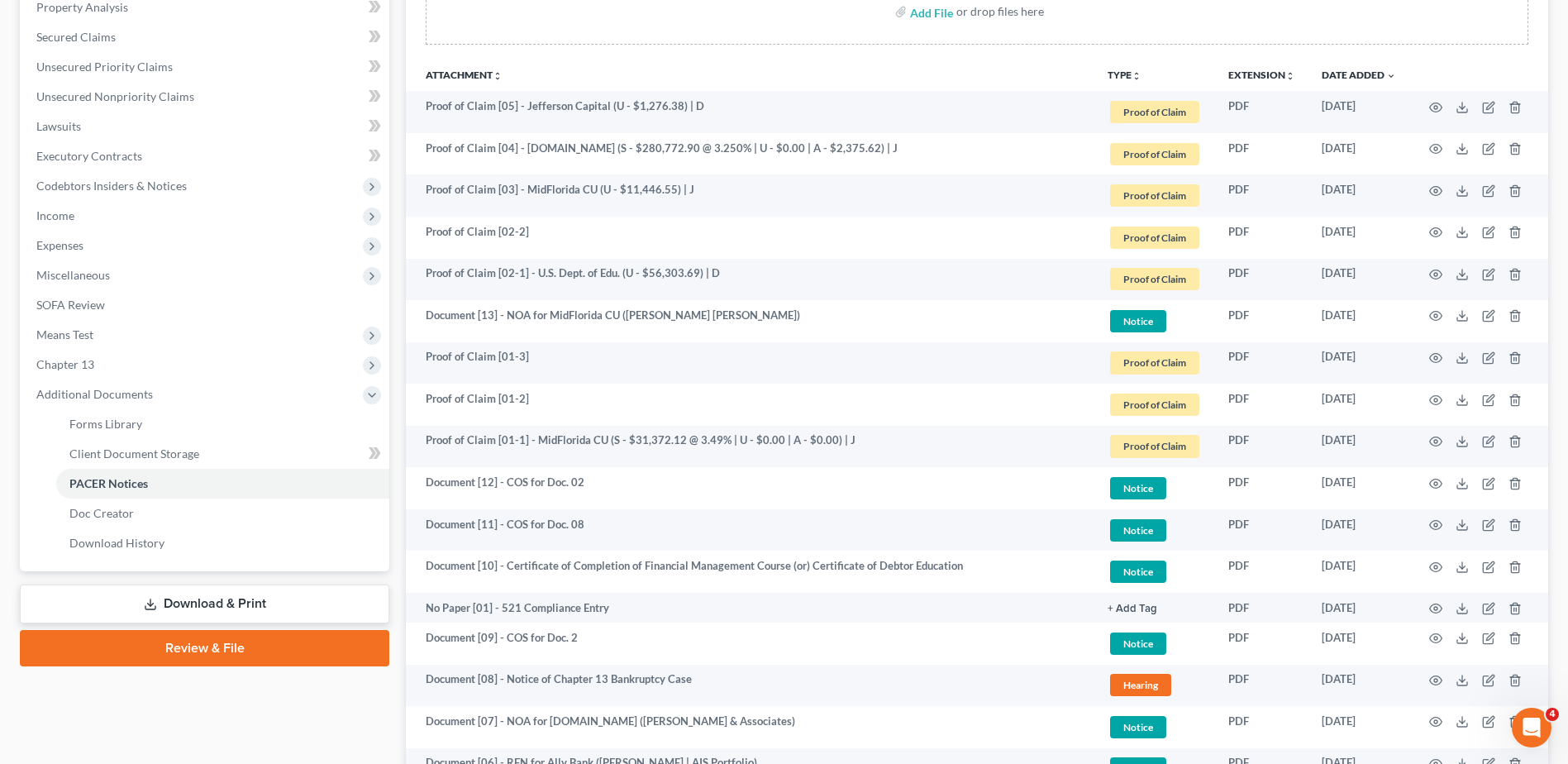
scroll to position [578, 0]
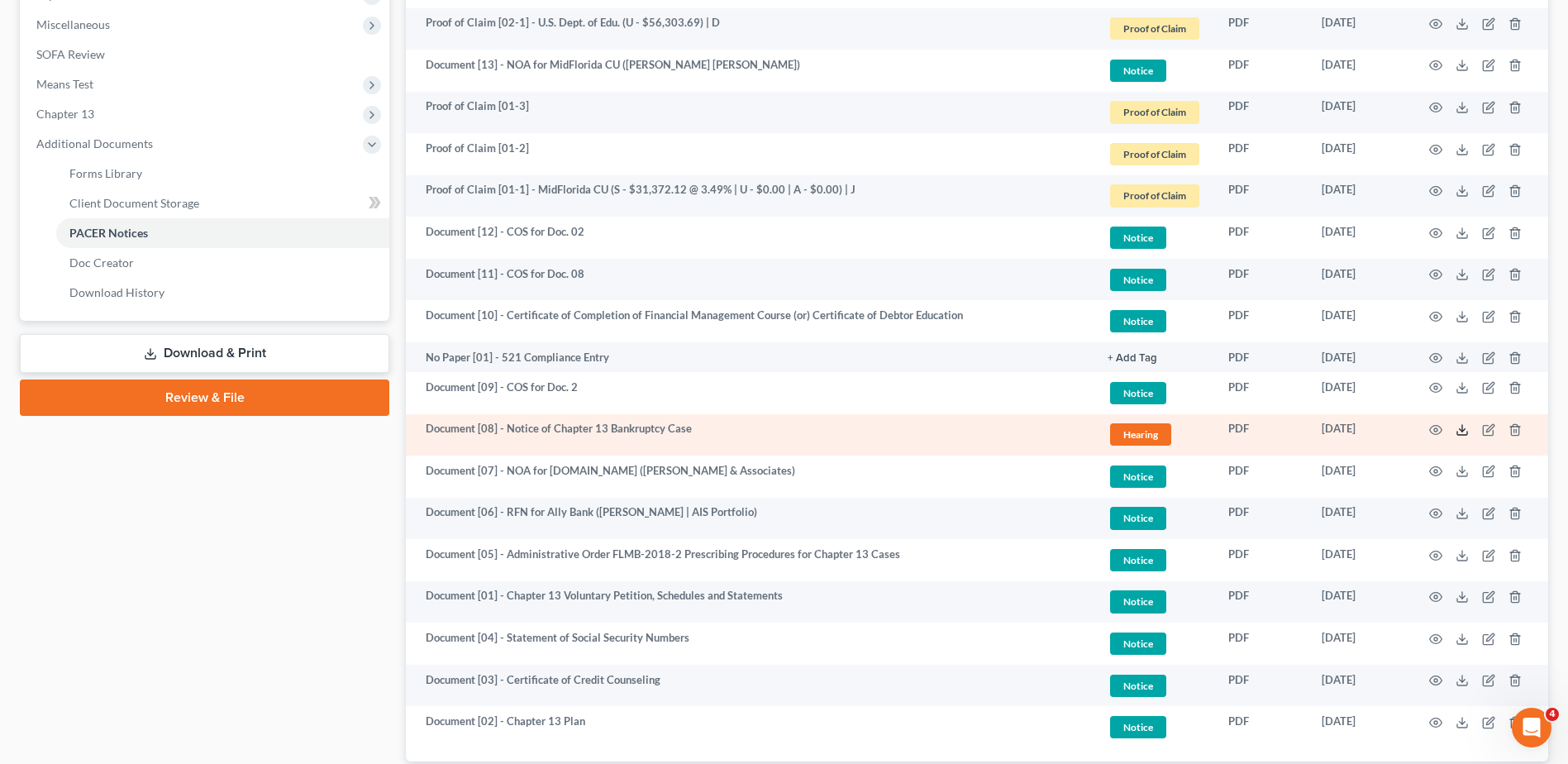
click at [1461, 428] on icon at bounding box center [1461, 429] width 13 height 13
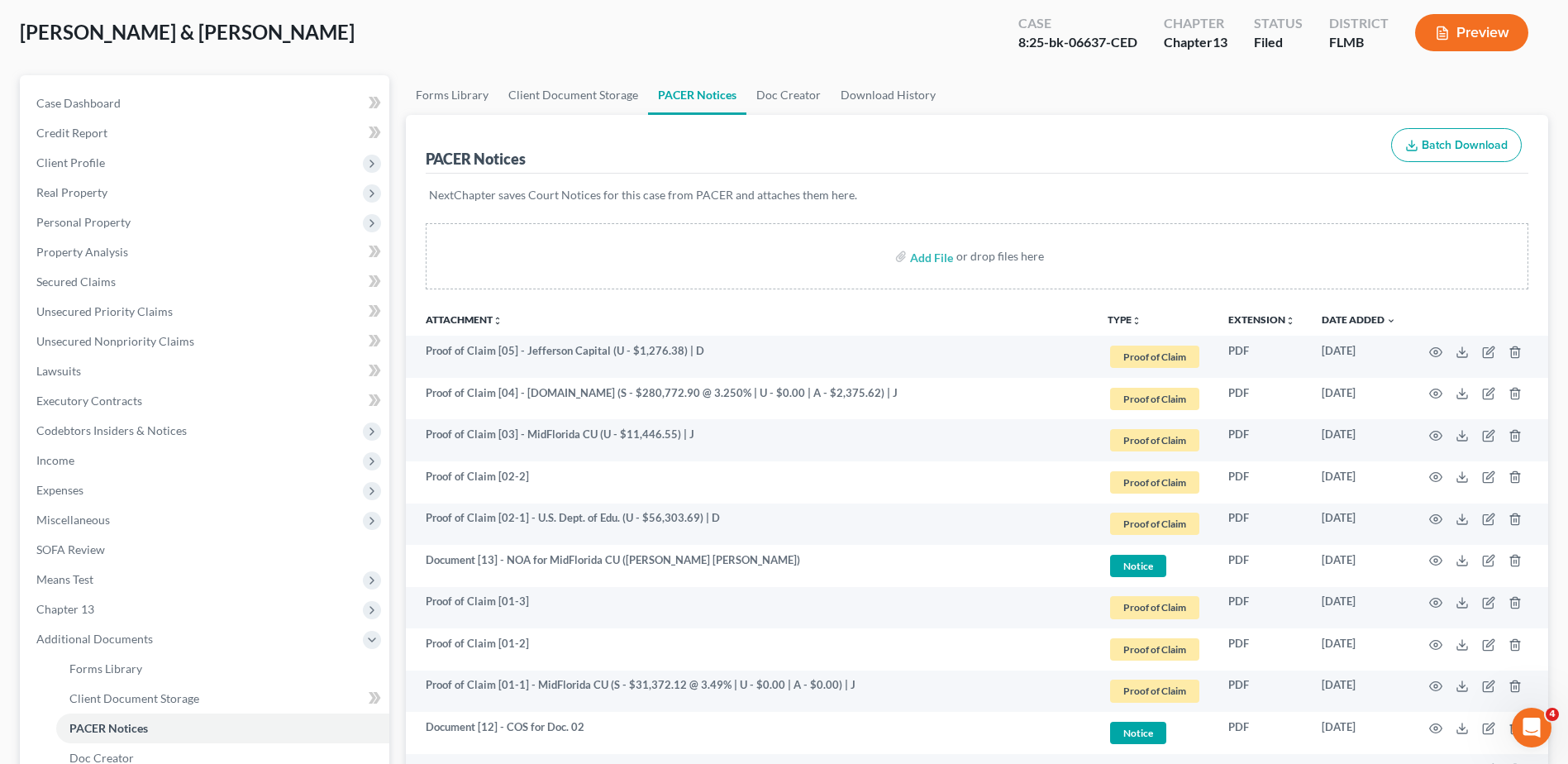
scroll to position [83, 0]
drag, startPoint x: 464, startPoint y: 320, endPoint x: 473, endPoint y: 319, distance: 8.3
click at [464, 320] on link "Attachment unfold_more expand_more expand_less" at bounding box center [464, 320] width 77 height 12
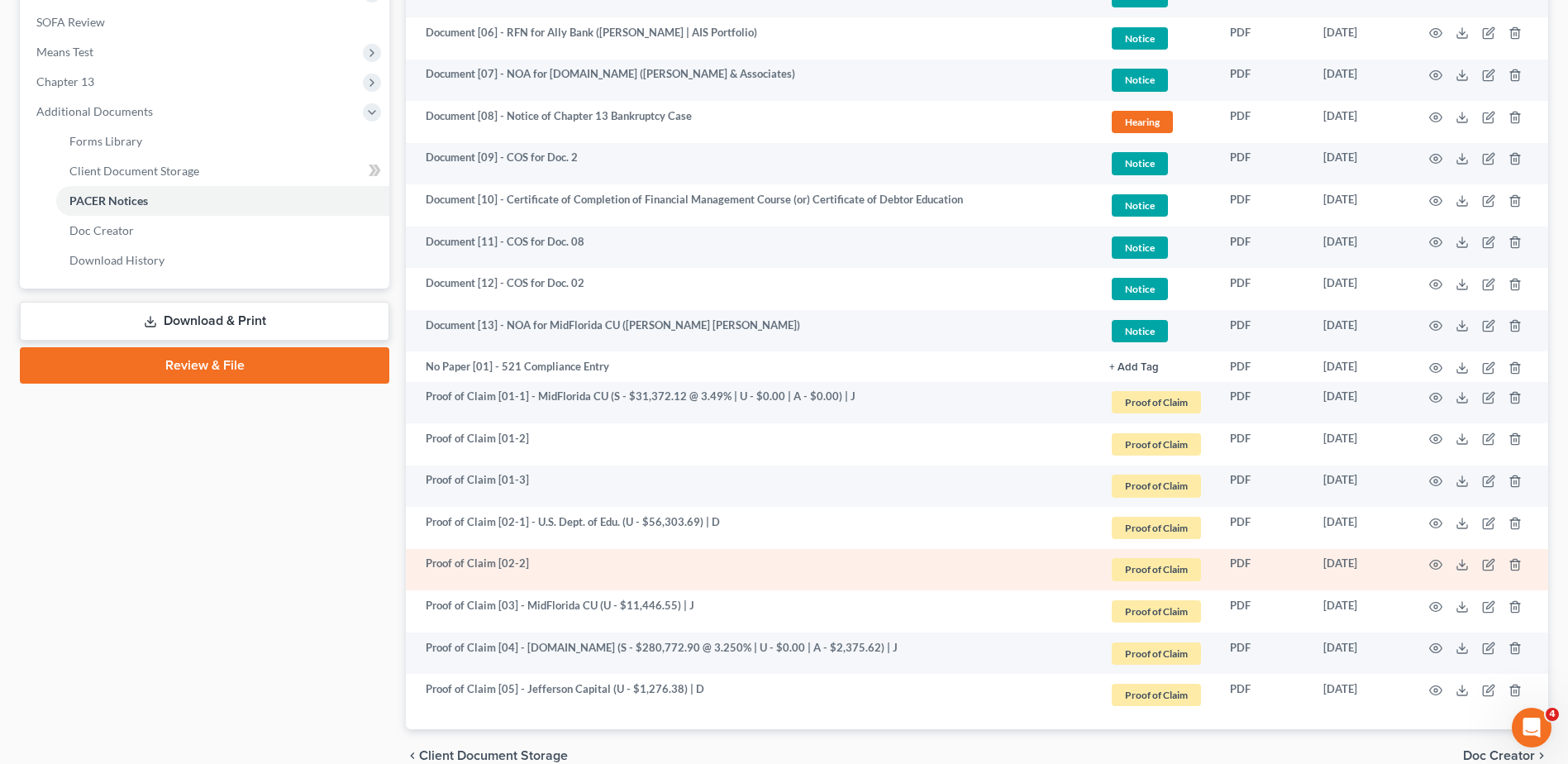
scroll to position [692, 0]
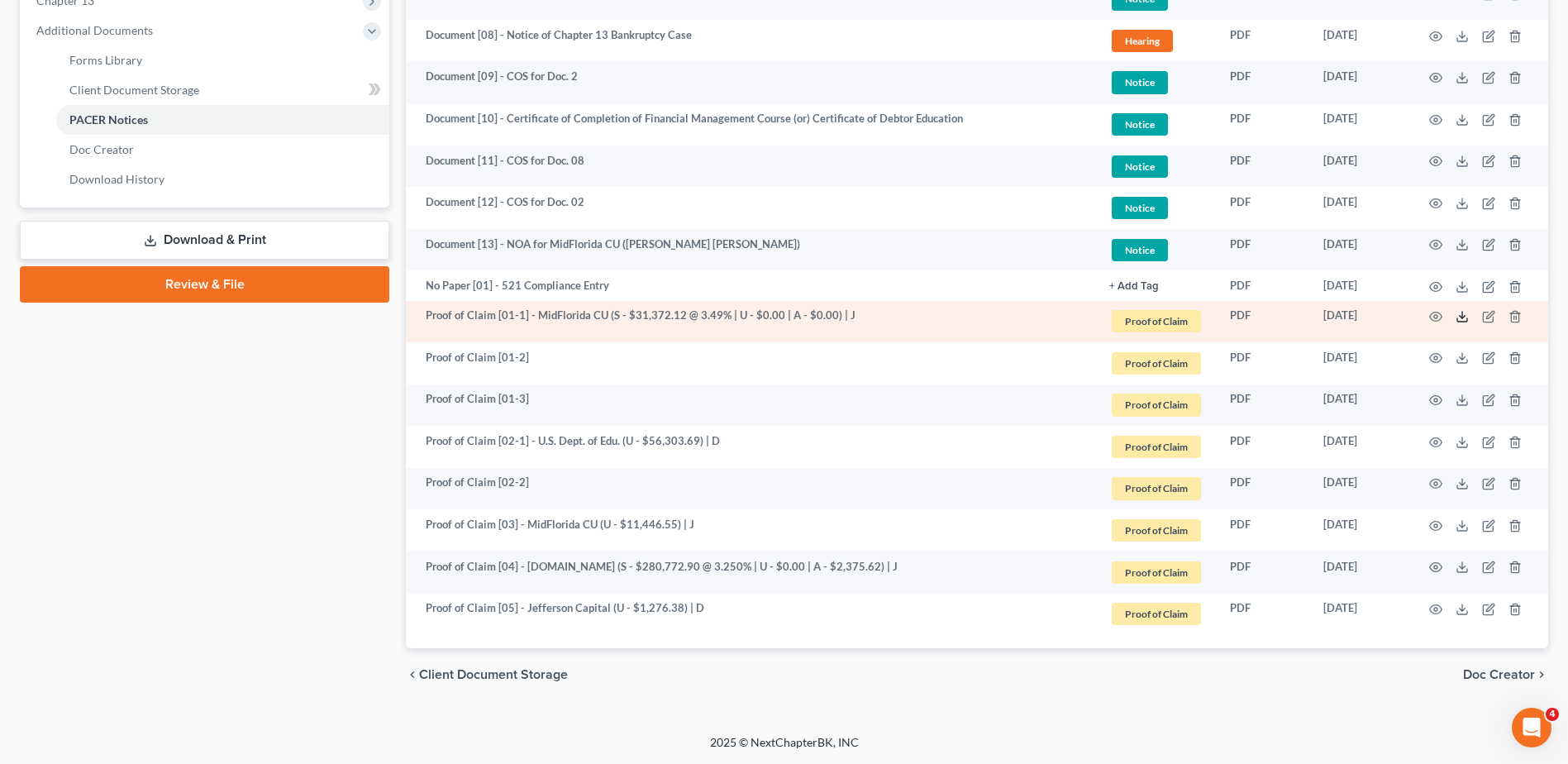
click at [1461, 316] on polyline at bounding box center [1462, 317] width 6 height 2
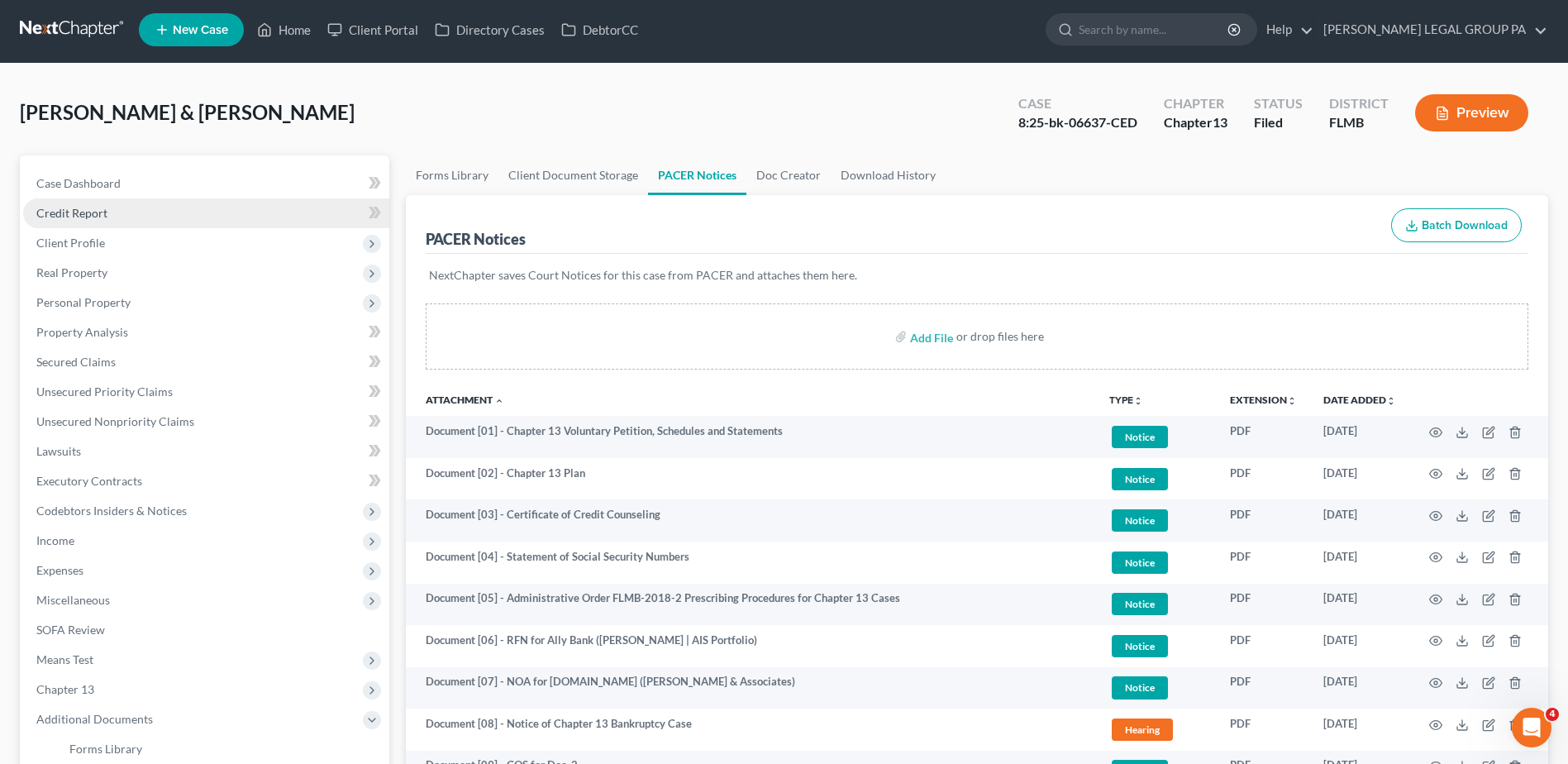
scroll to position [0, 0]
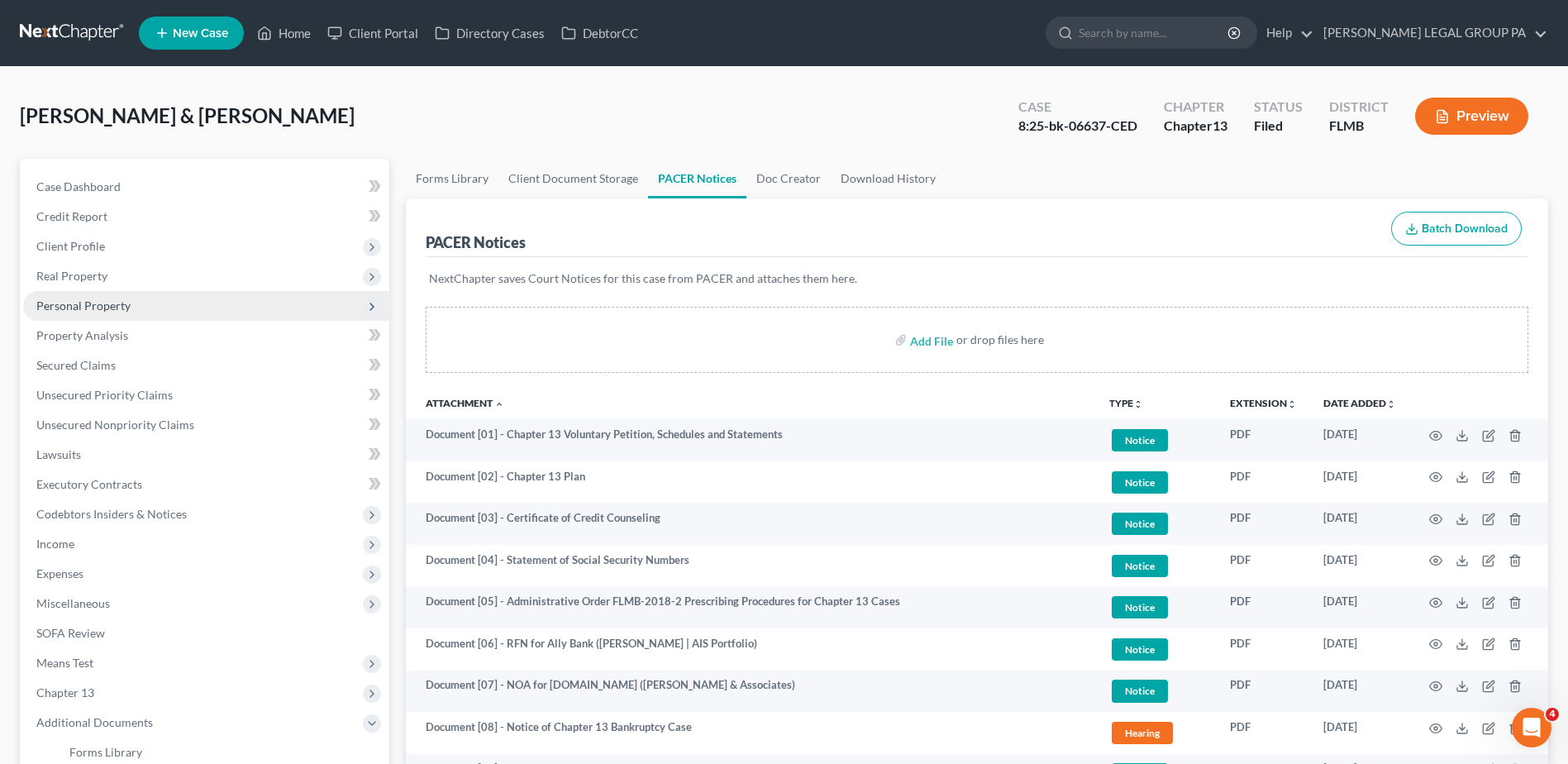
click at [130, 310] on span "Personal Property" at bounding box center [206, 306] width 366 height 30
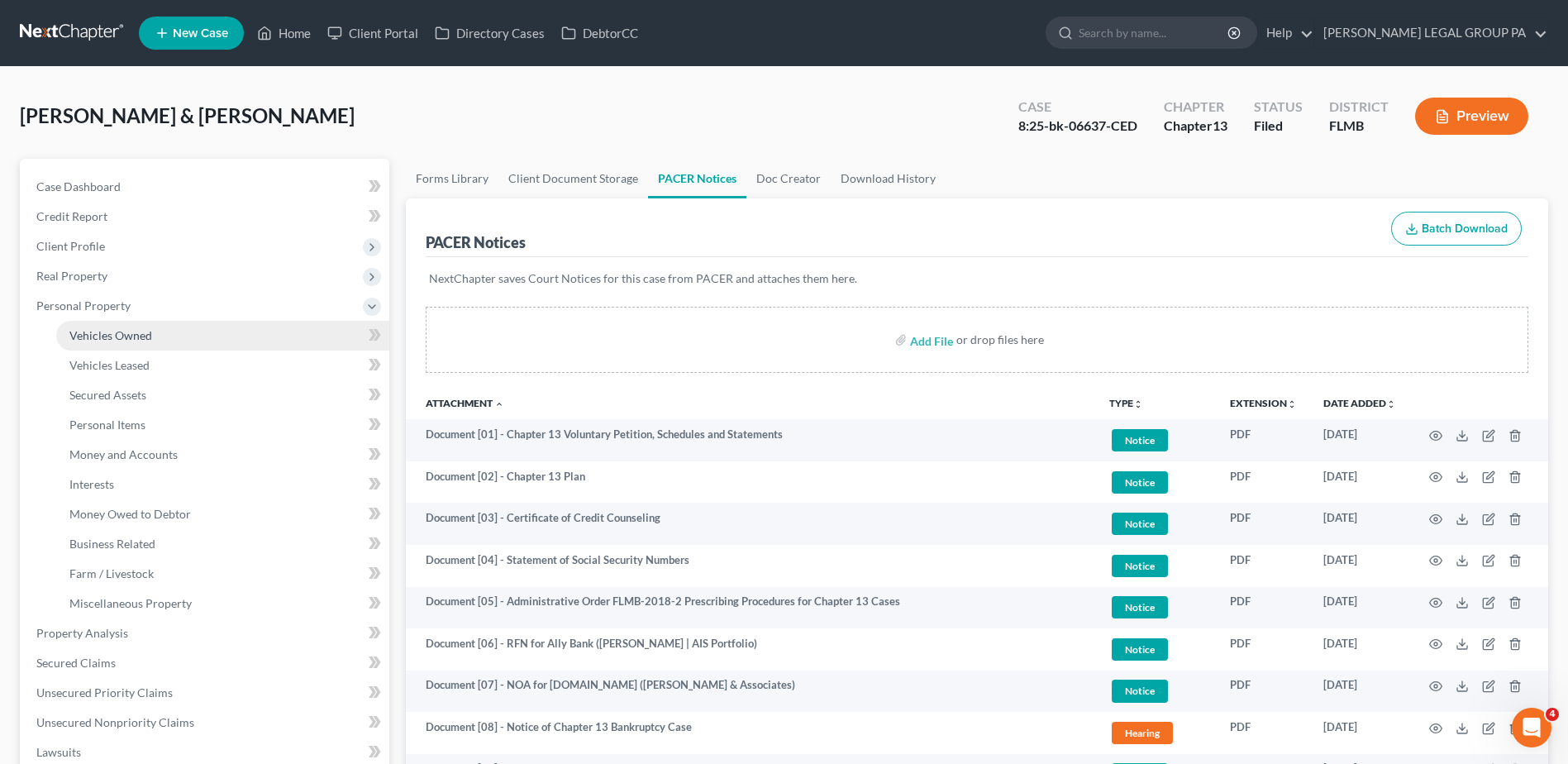
click at [180, 336] on link "Vehicles Owned" at bounding box center [222, 336] width 333 height 30
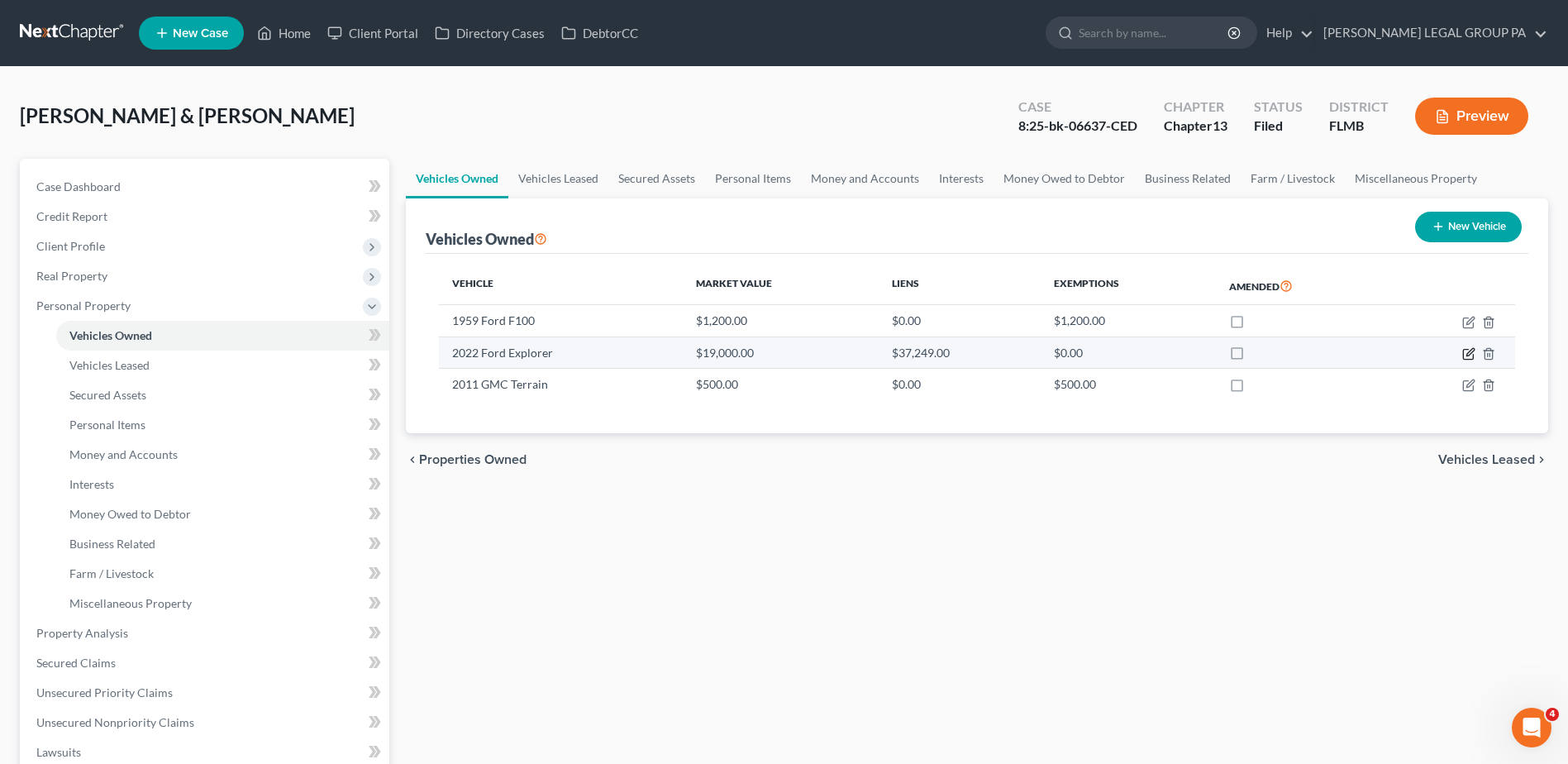
click at [1466, 353] on icon "button" at bounding box center [1468, 353] width 13 height 13
select select "0"
select select "4"
select select "2"
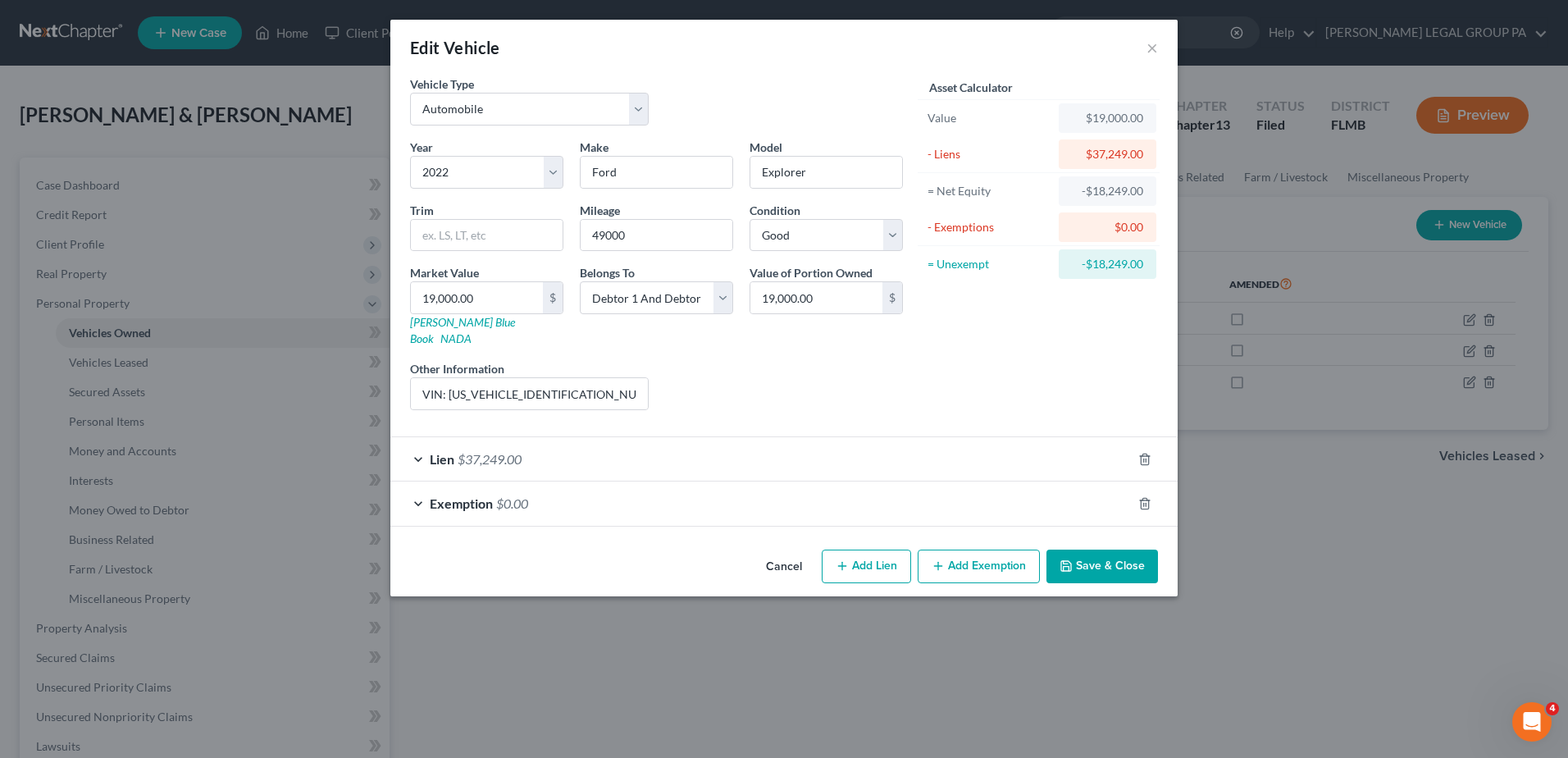
click at [307, 117] on div "Edit Vehicle × Vehicle Type Select Automobile Truck Trailer Watercraft Aircraft…" at bounding box center [784, 379] width 1568 height 758
click at [1156, 53] on button "×" at bounding box center [1152, 48] width 12 height 20
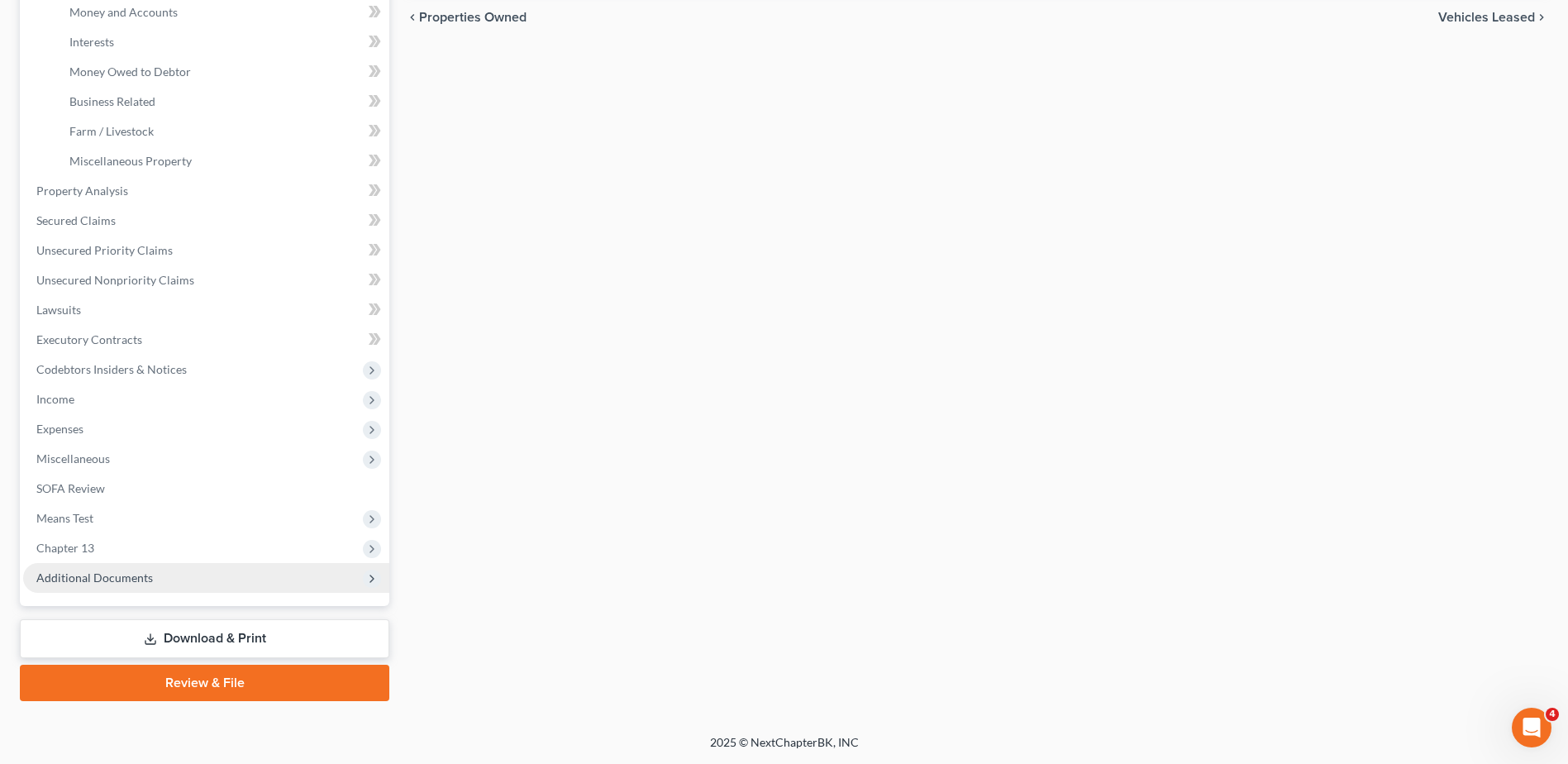
click at [105, 570] on span "Additional Documents" at bounding box center [94, 577] width 117 height 14
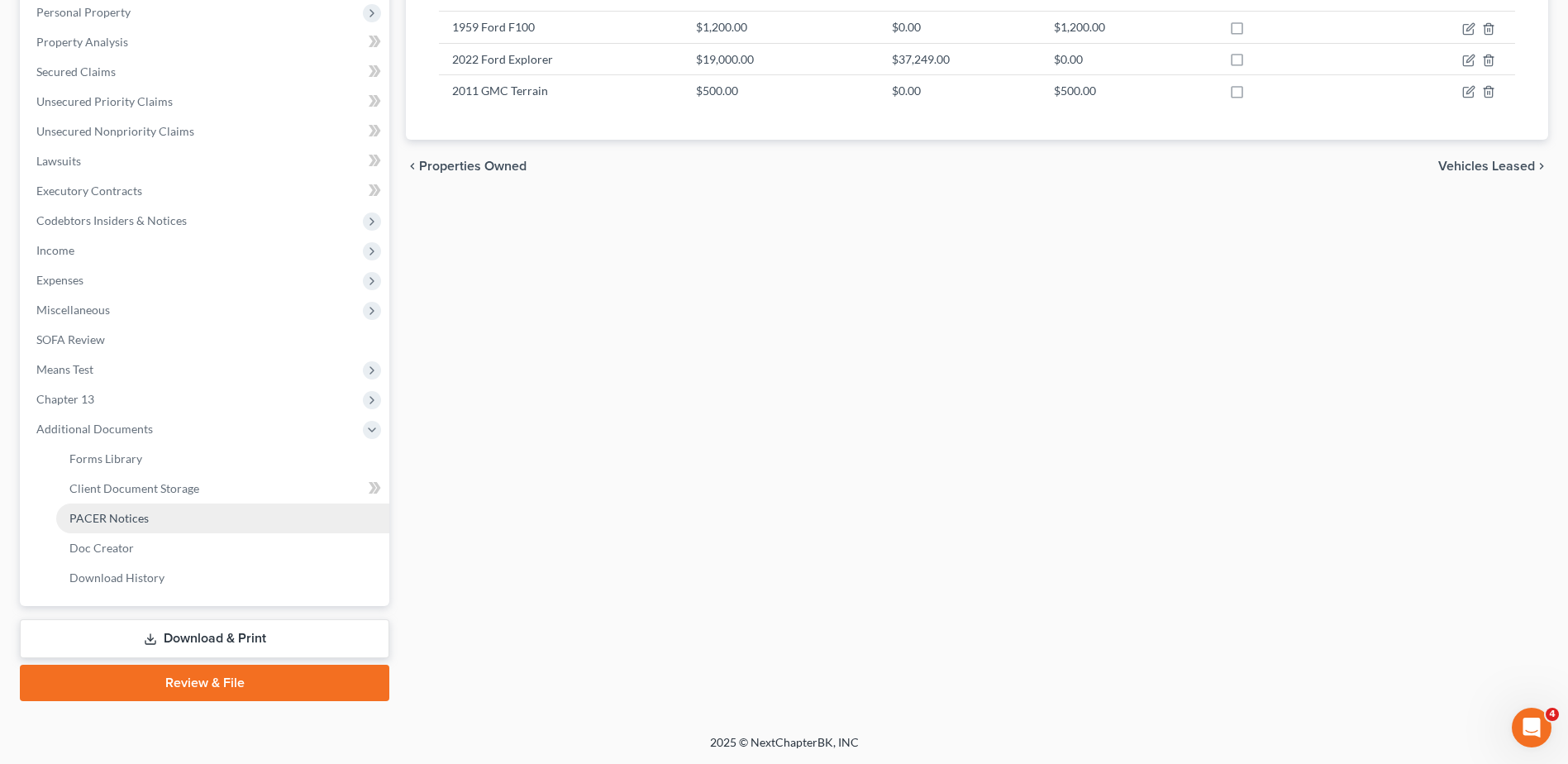
click at [131, 527] on link "PACER Notices" at bounding box center [222, 518] width 333 height 30
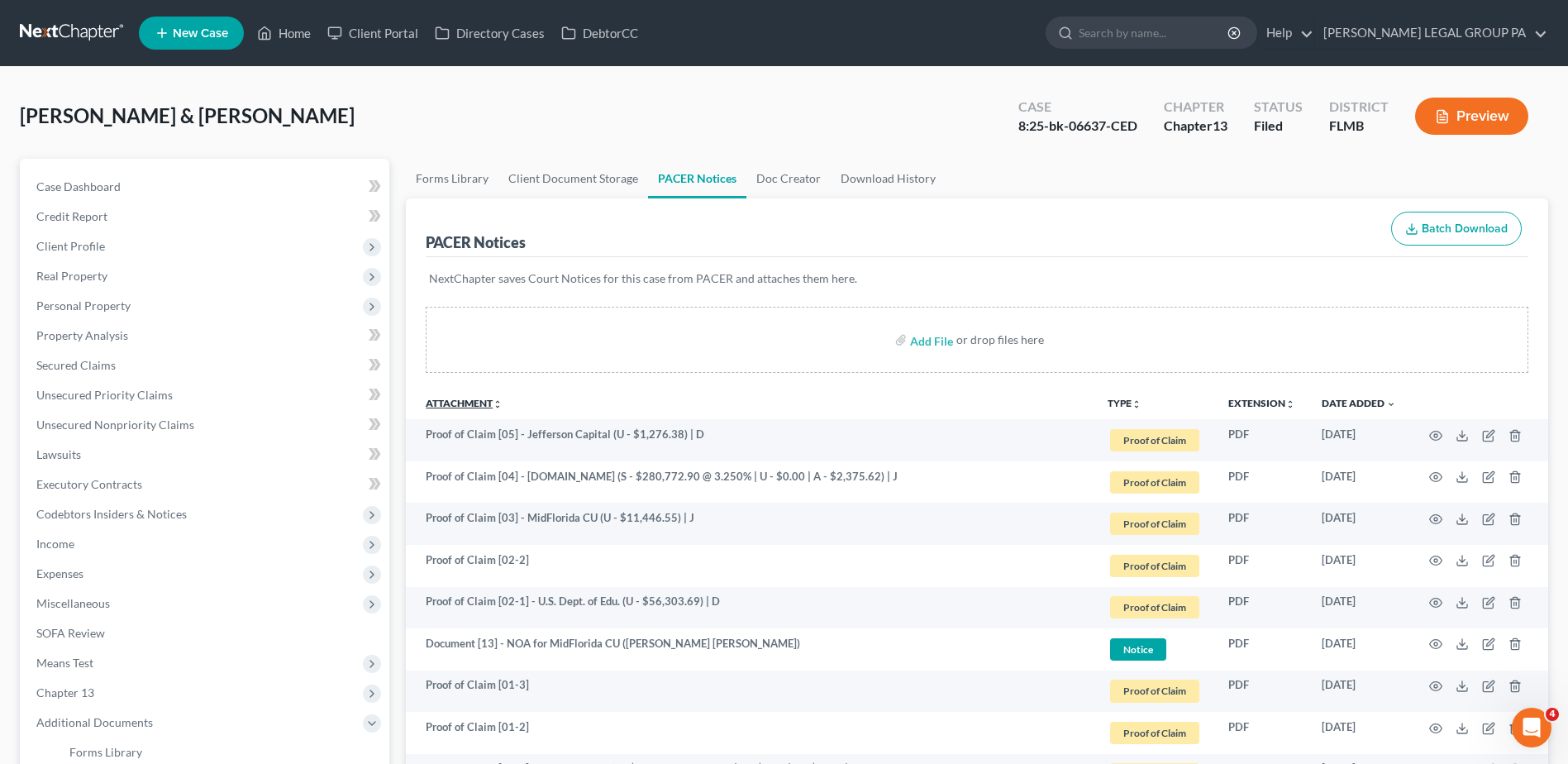
click at [479, 399] on link "Attachment unfold_more expand_more expand_less" at bounding box center [464, 403] width 77 height 12
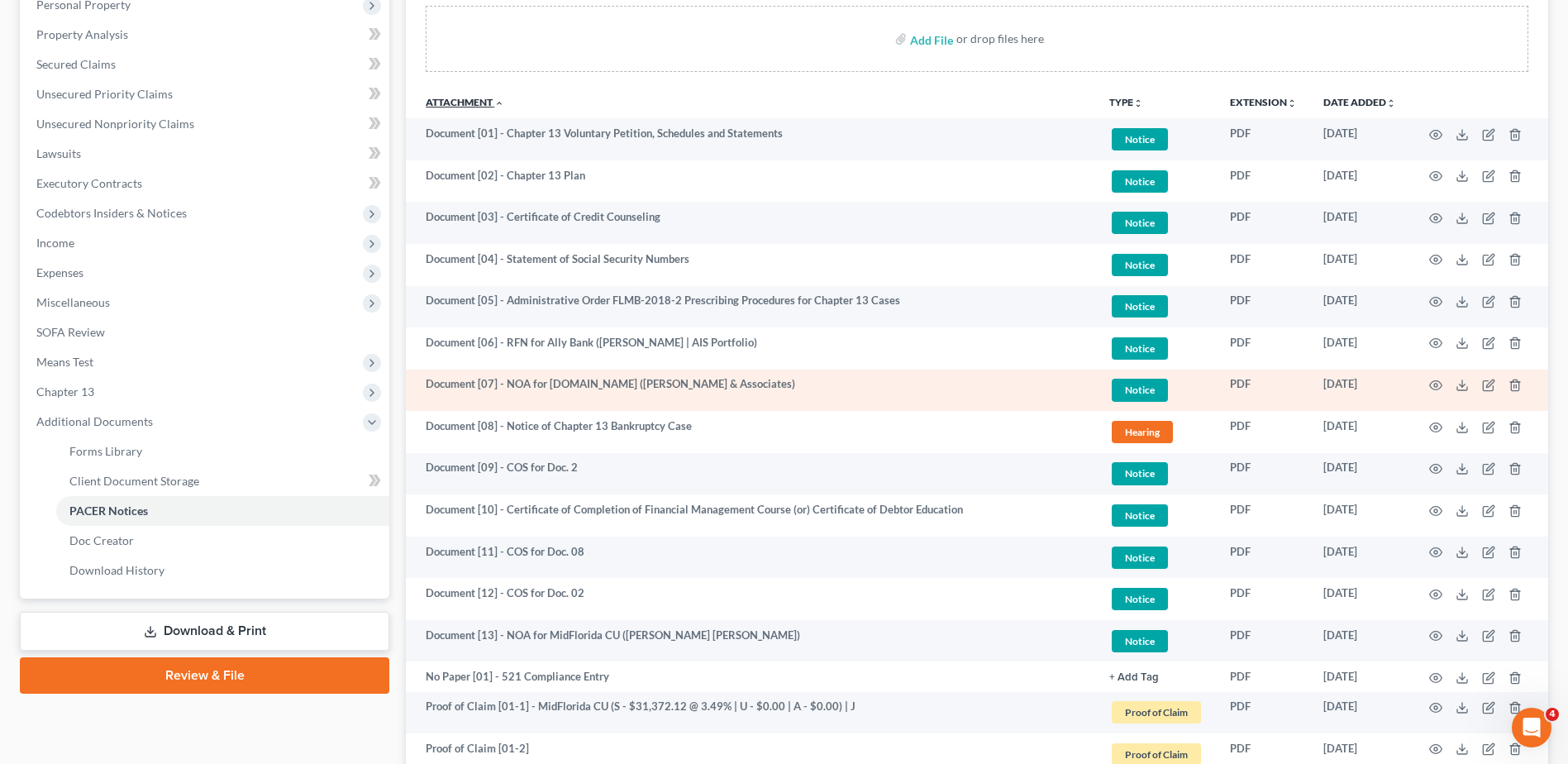
scroll to position [331, 0]
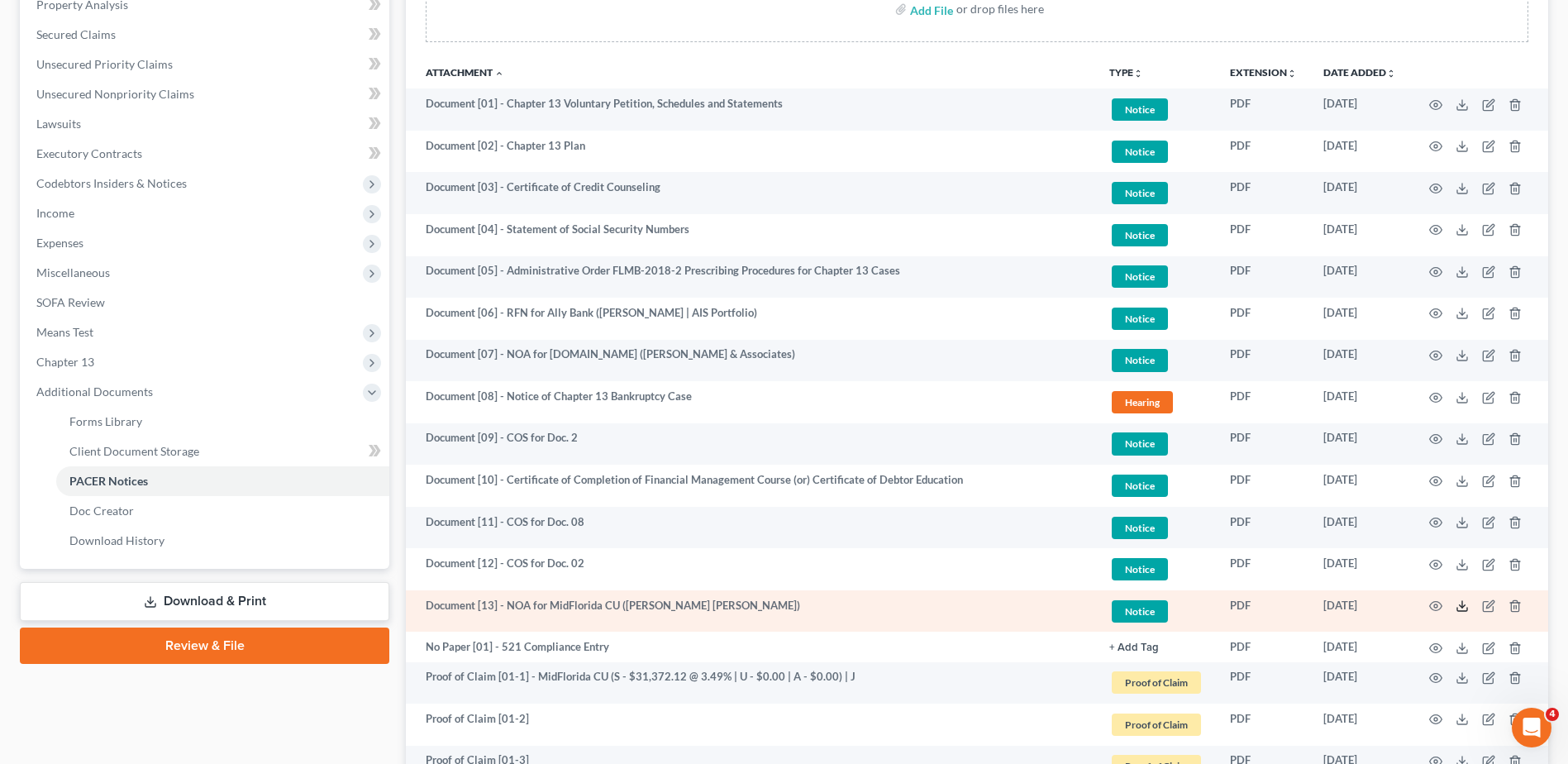
click at [1461, 607] on polyline at bounding box center [1462, 606] width 6 height 2
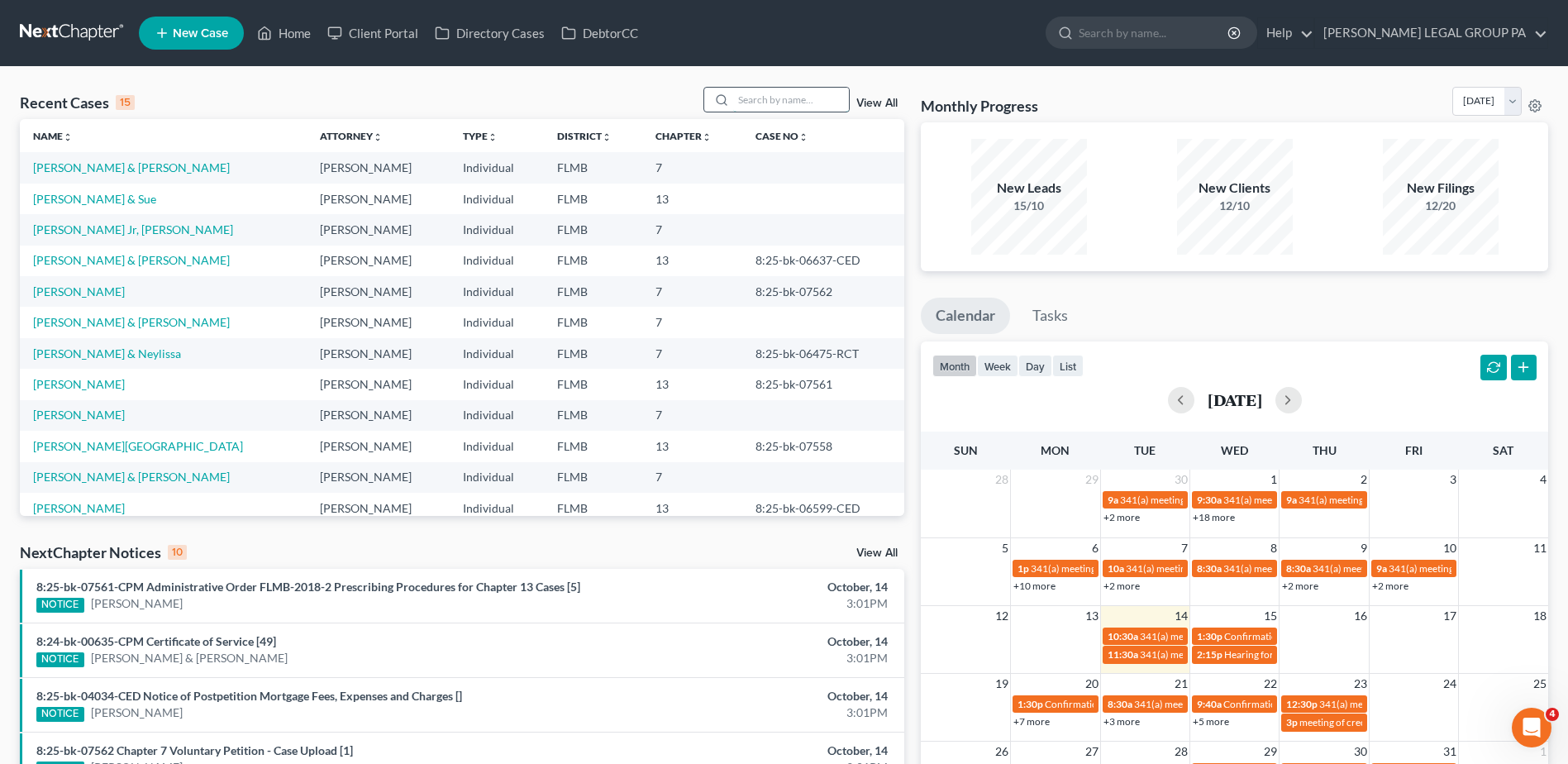
click at [795, 93] on input "search" at bounding box center [791, 100] width 116 height 24
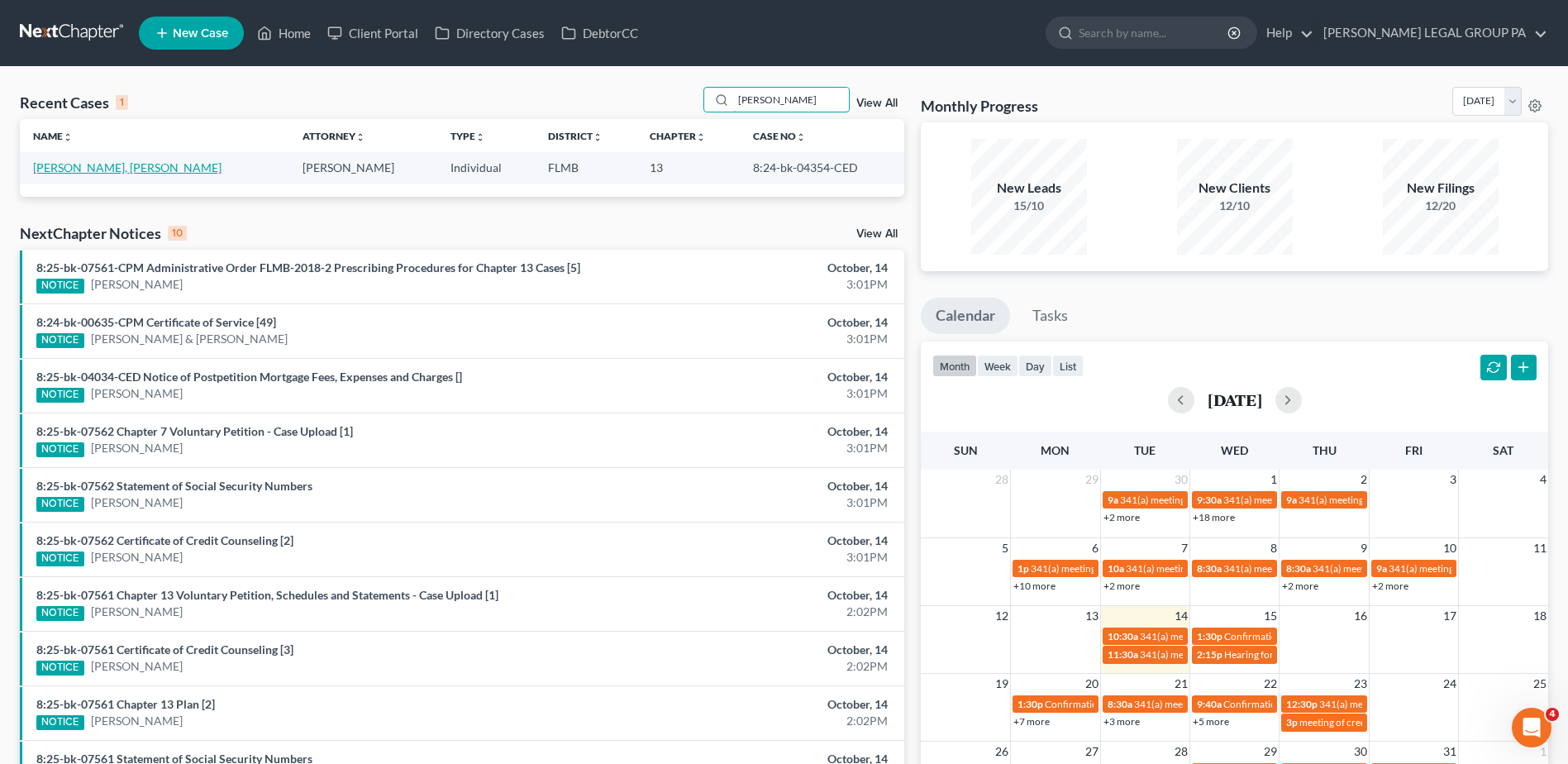
type input "regina"
click at [79, 169] on link "Regina, Michael" at bounding box center [127, 167] width 188 height 14
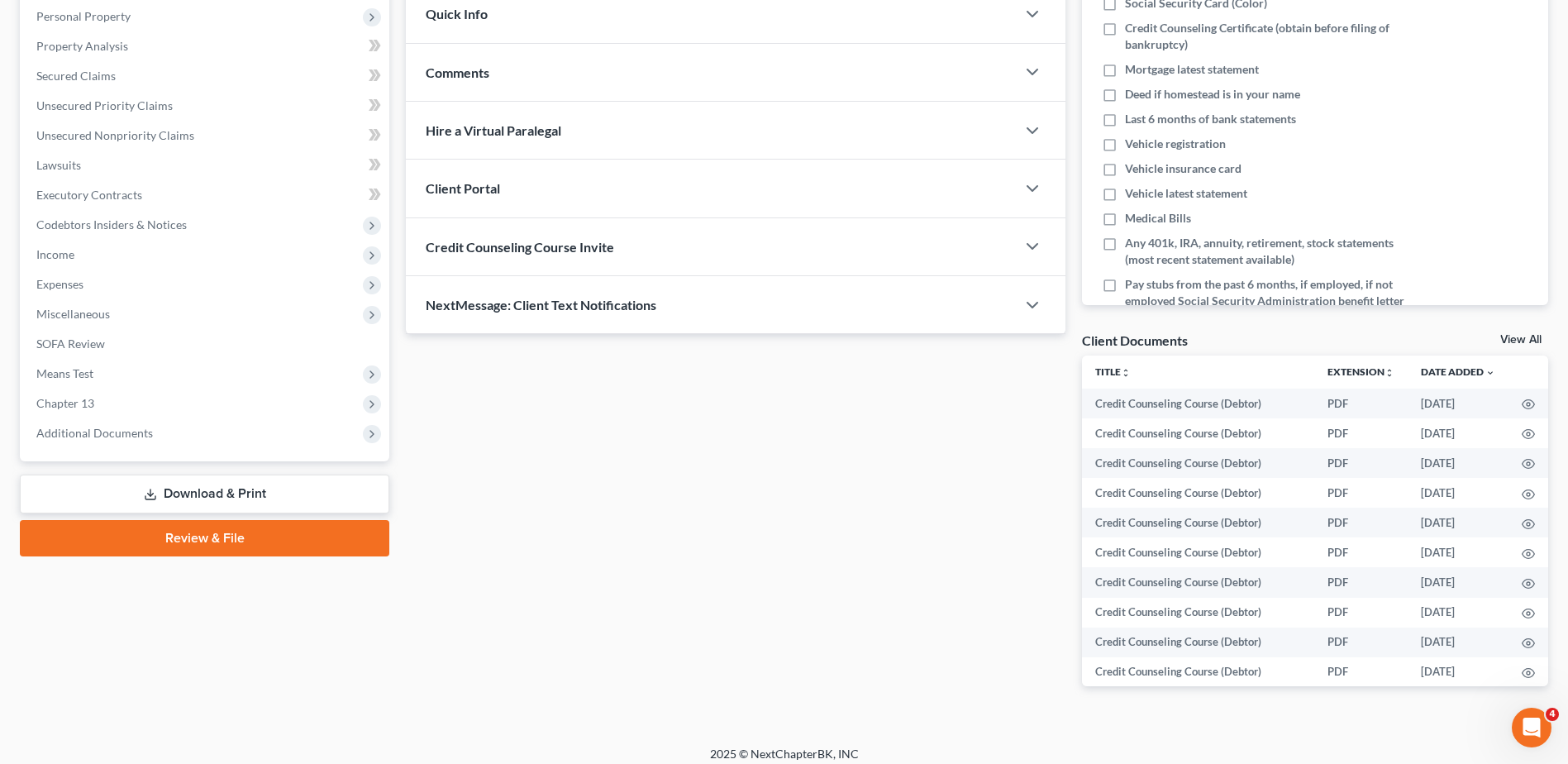
scroll to position [301, 0]
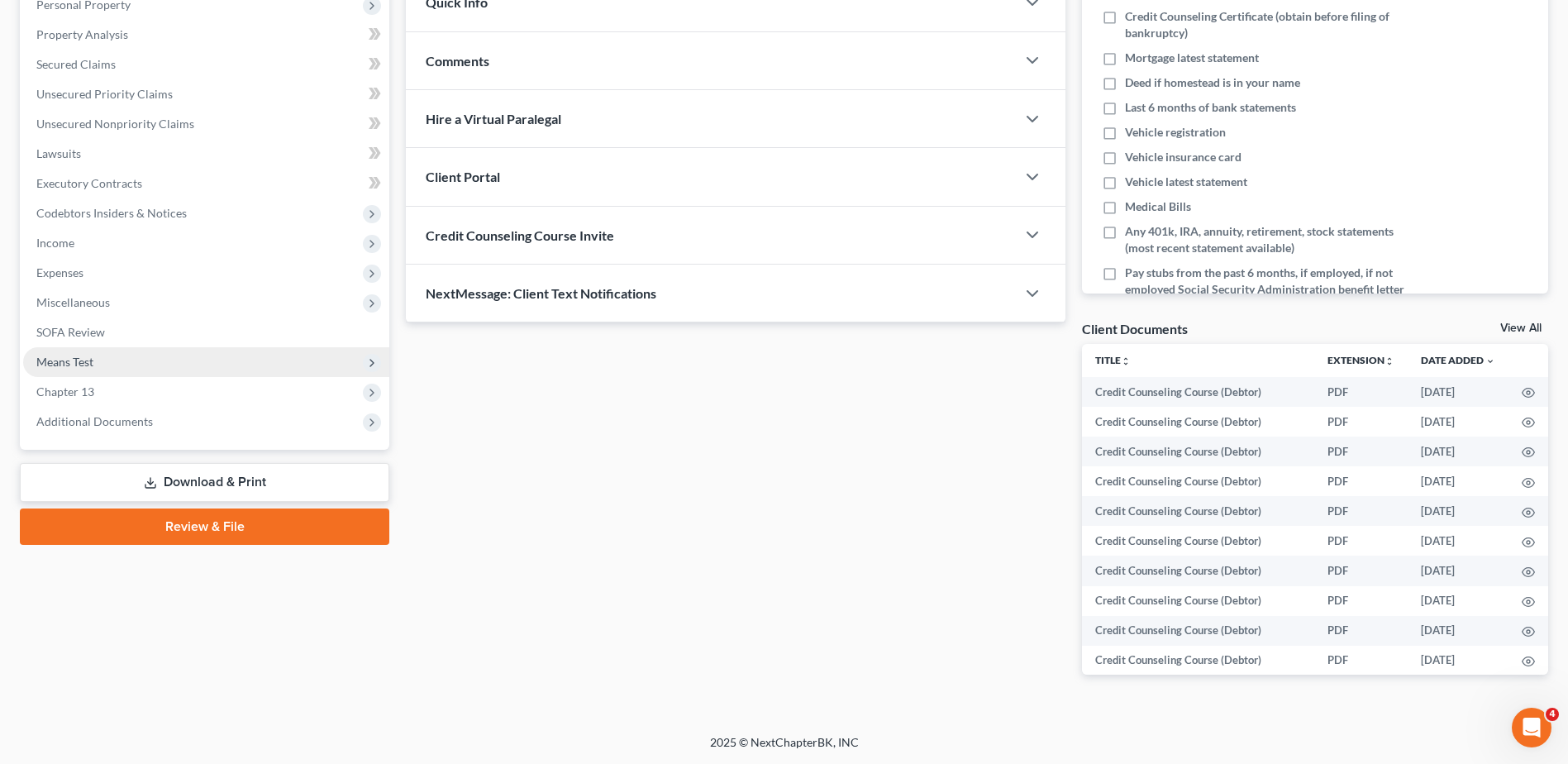
click at [92, 359] on span "Means Test" at bounding box center [64, 361] width 57 height 14
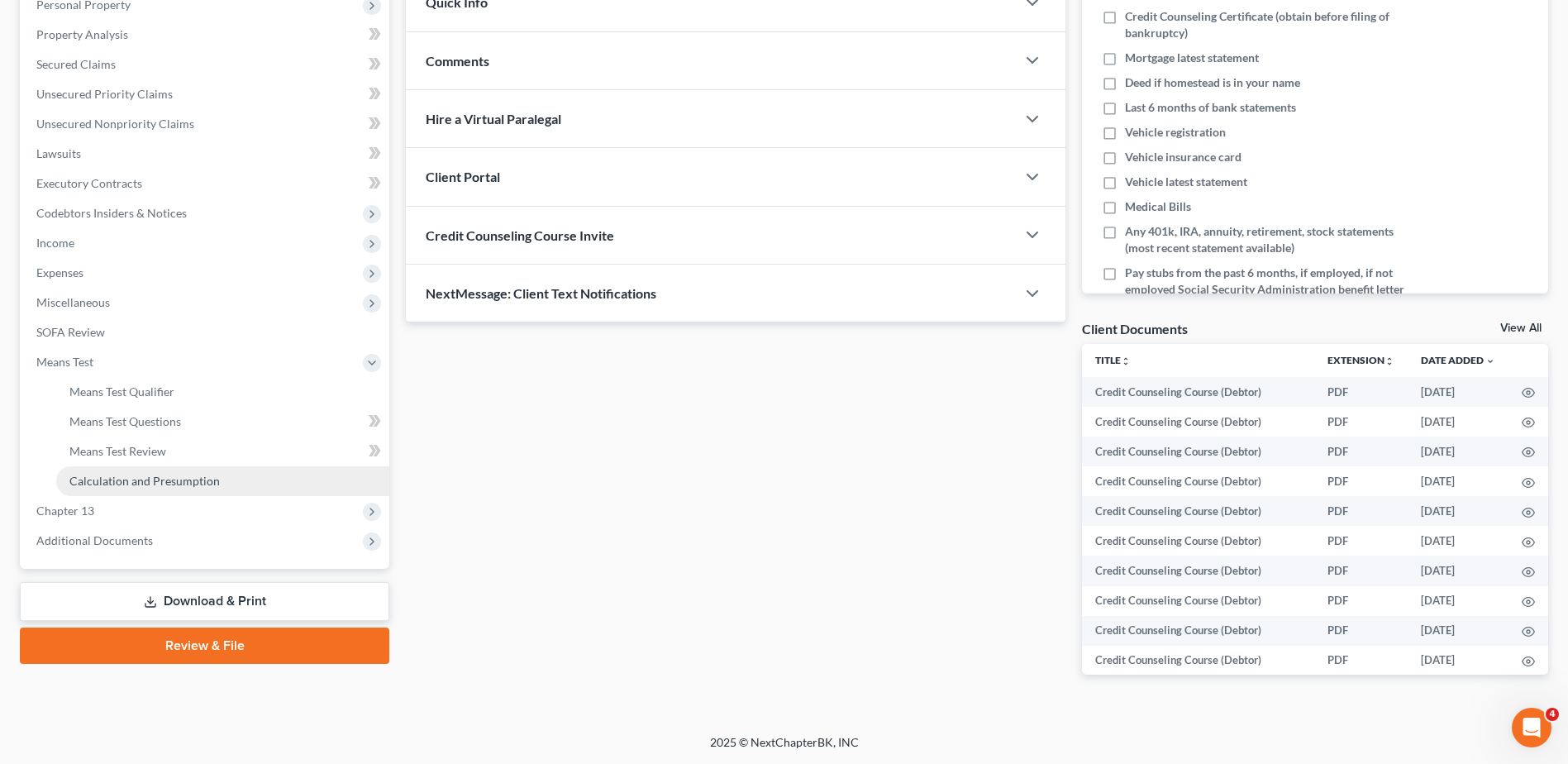
click at [133, 476] on span "Calculation and Presumption" at bounding box center [144, 480] width 150 height 14
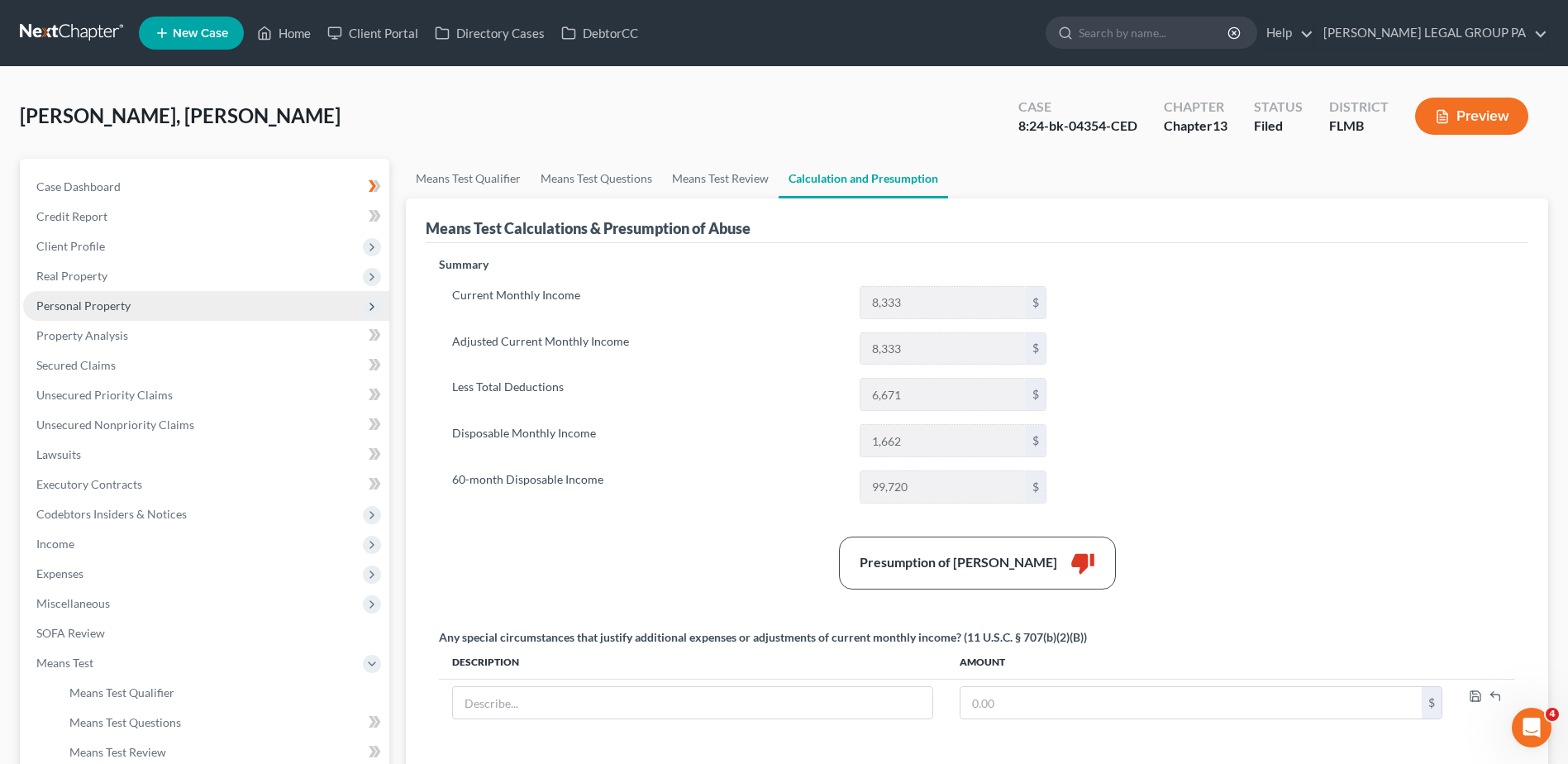
click at [170, 303] on span "Personal Property" at bounding box center [206, 306] width 366 height 30
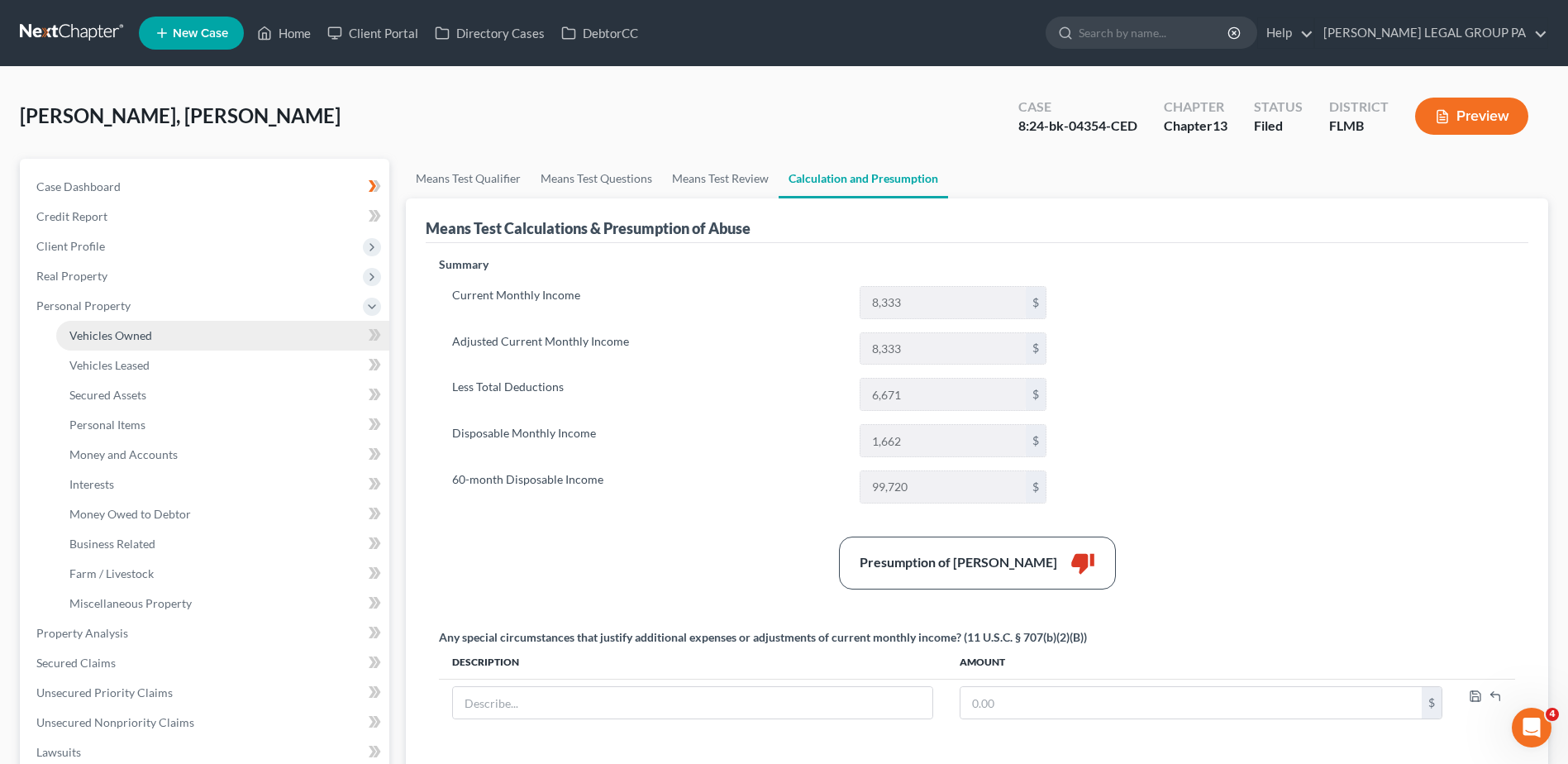
click at [207, 331] on link "Vehicles Owned" at bounding box center [222, 336] width 333 height 30
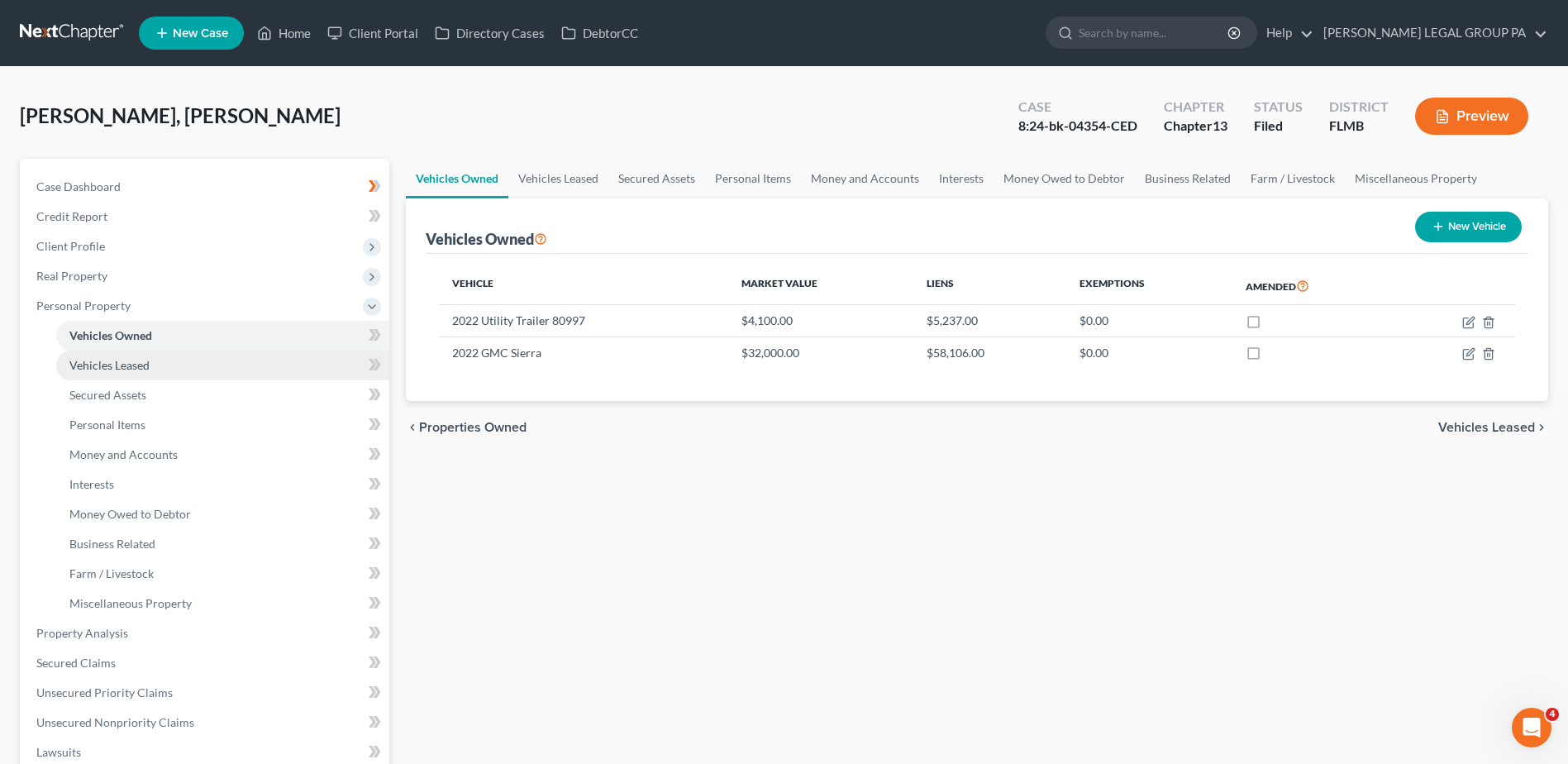
click at [140, 364] on span "Vehicles Leased" at bounding box center [109, 365] width 80 height 14
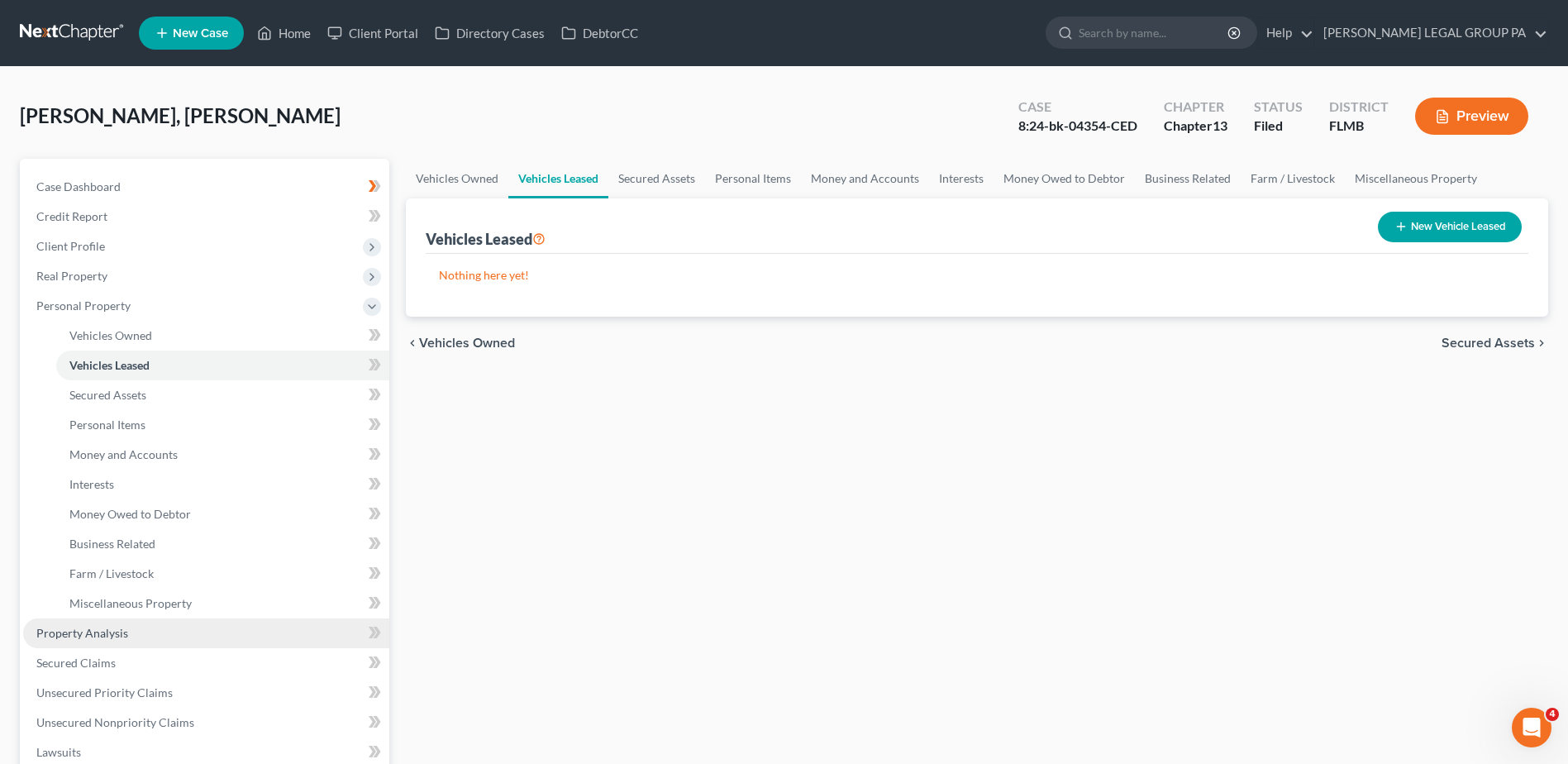
click at [101, 638] on span "Property Analysis" at bounding box center [82, 633] width 92 height 14
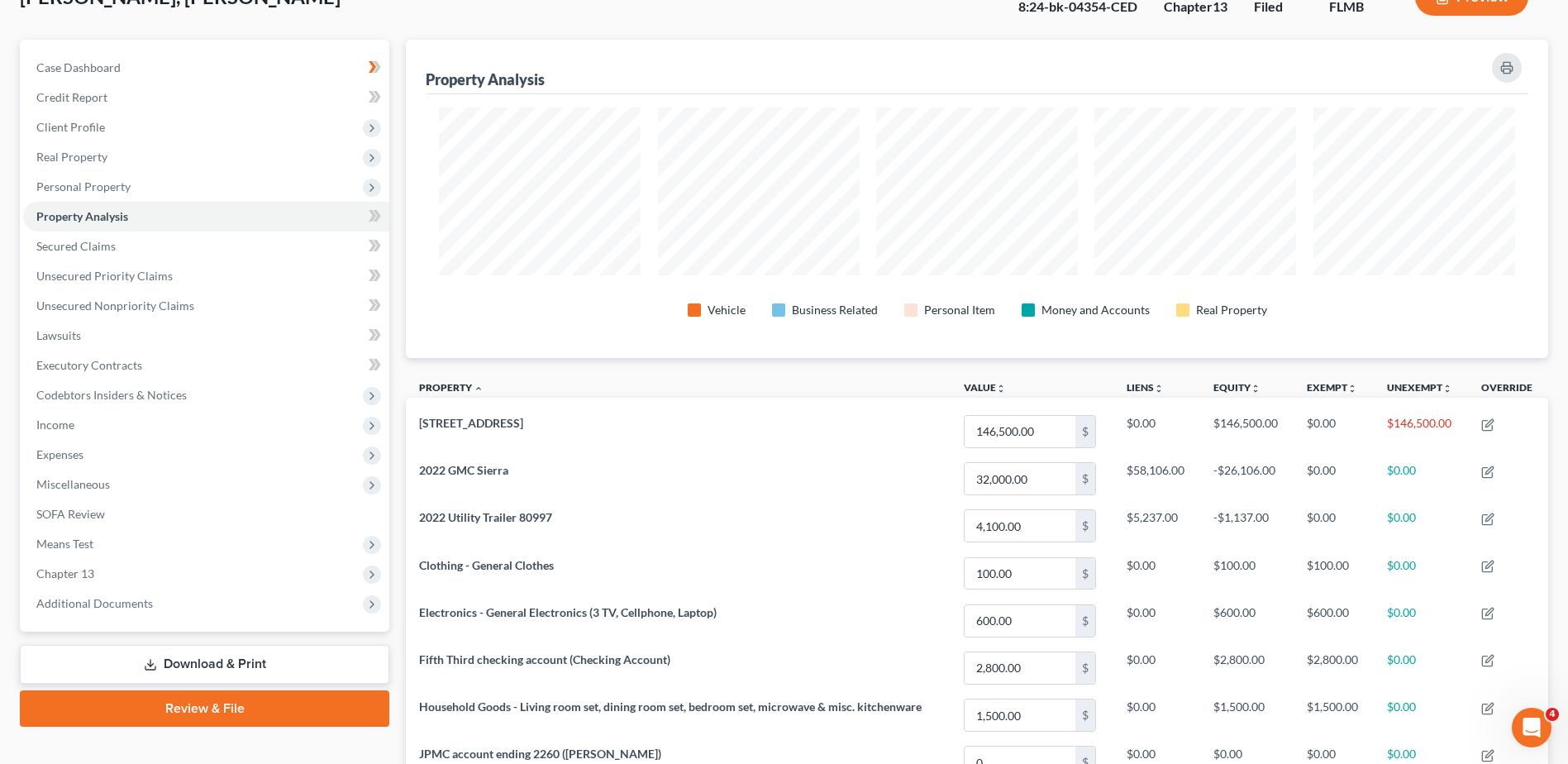
scroll to position [83, 0]
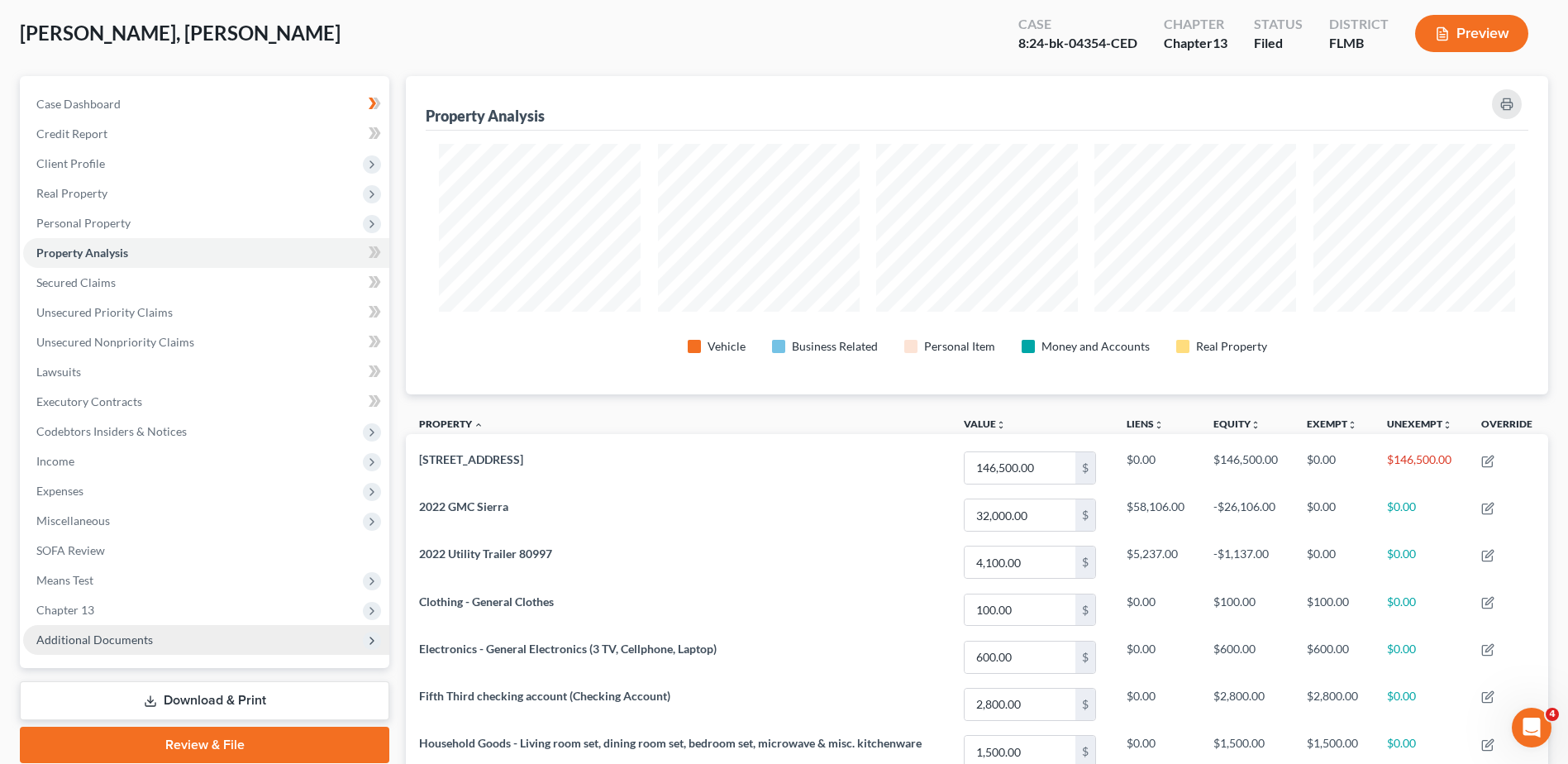
click at [112, 634] on span "Additional Documents" at bounding box center [94, 639] width 117 height 14
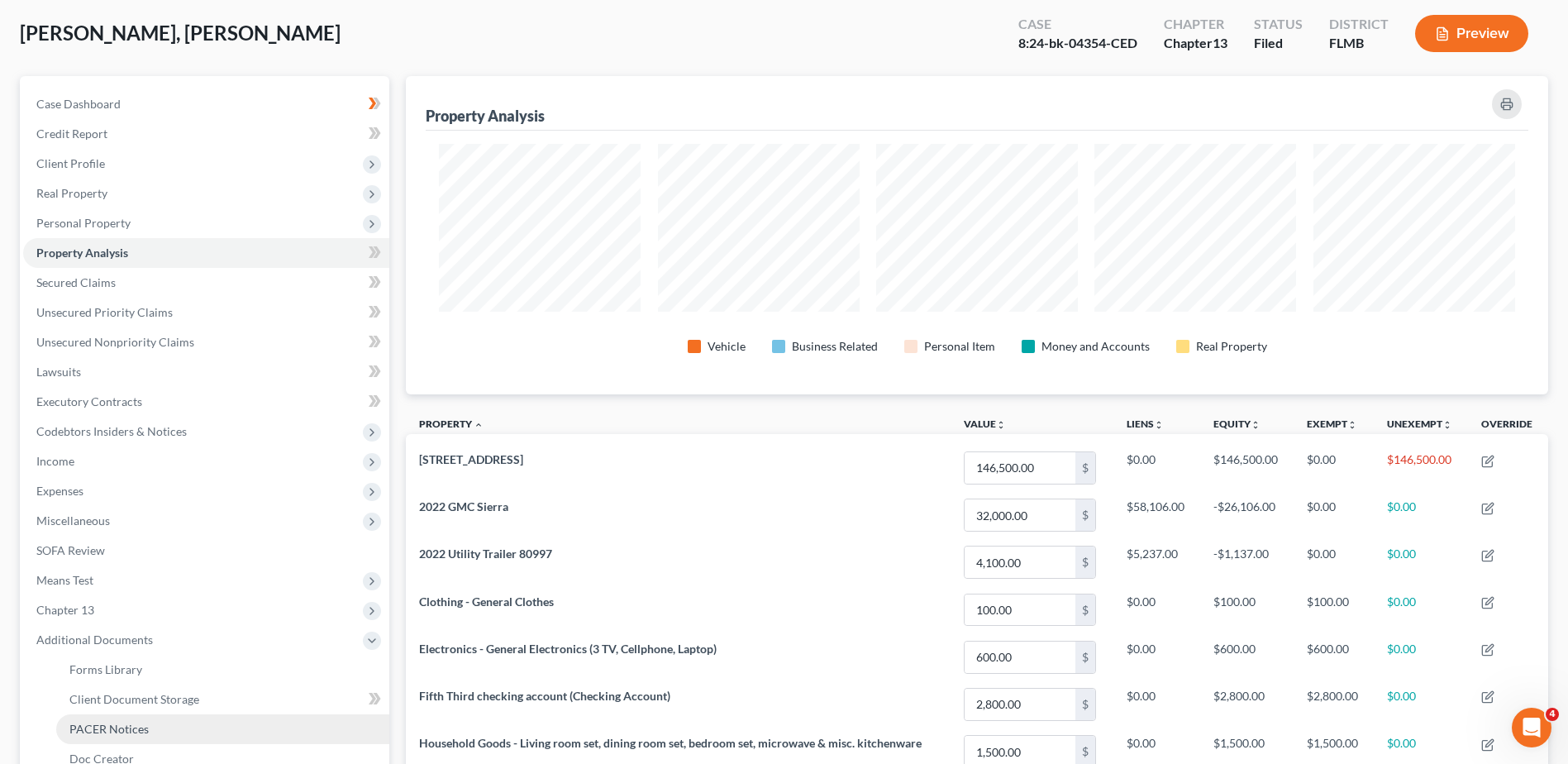
click at [131, 726] on span "PACER Notices" at bounding box center [108, 728] width 79 height 14
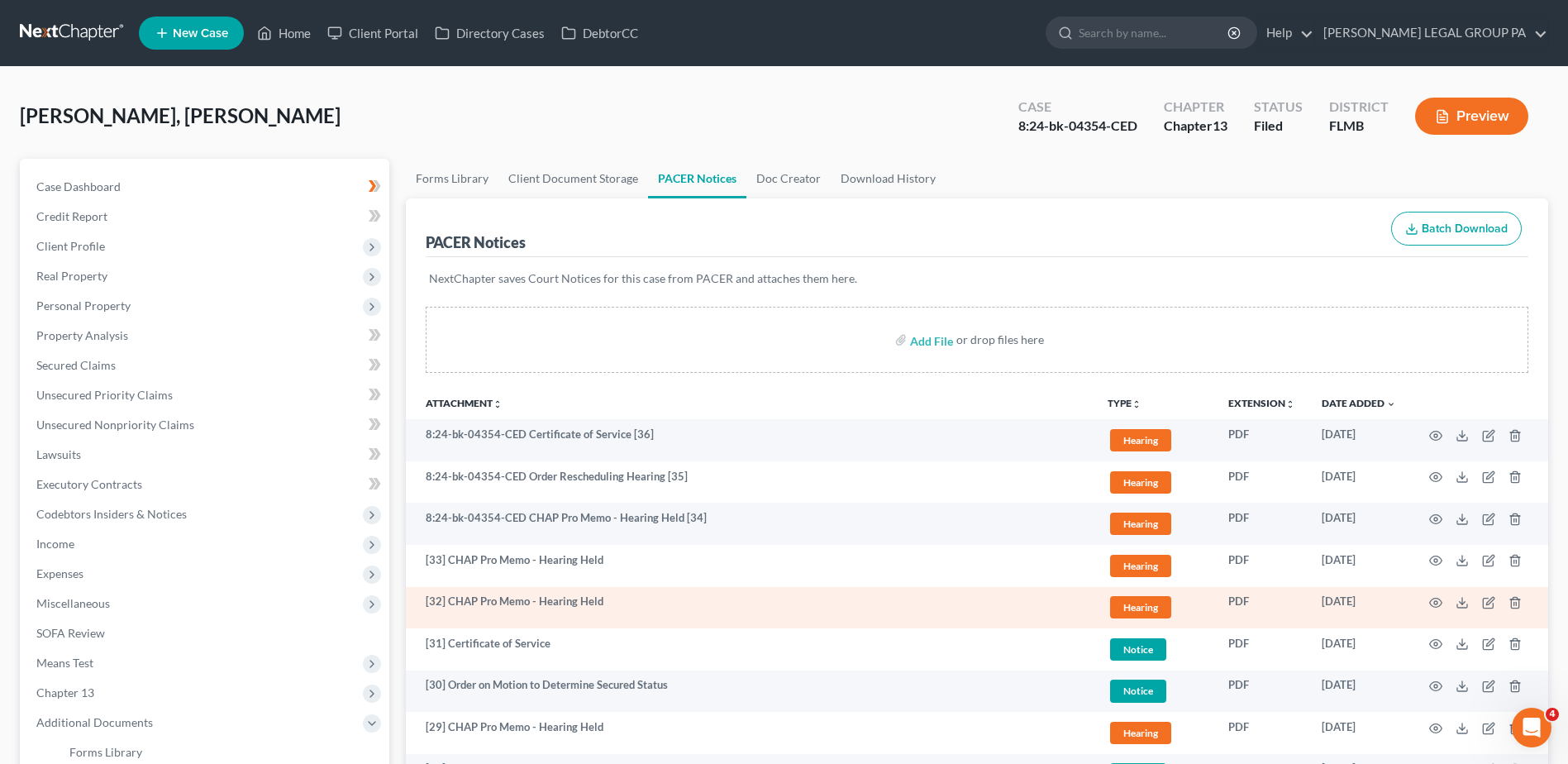
scroll to position [248, 0]
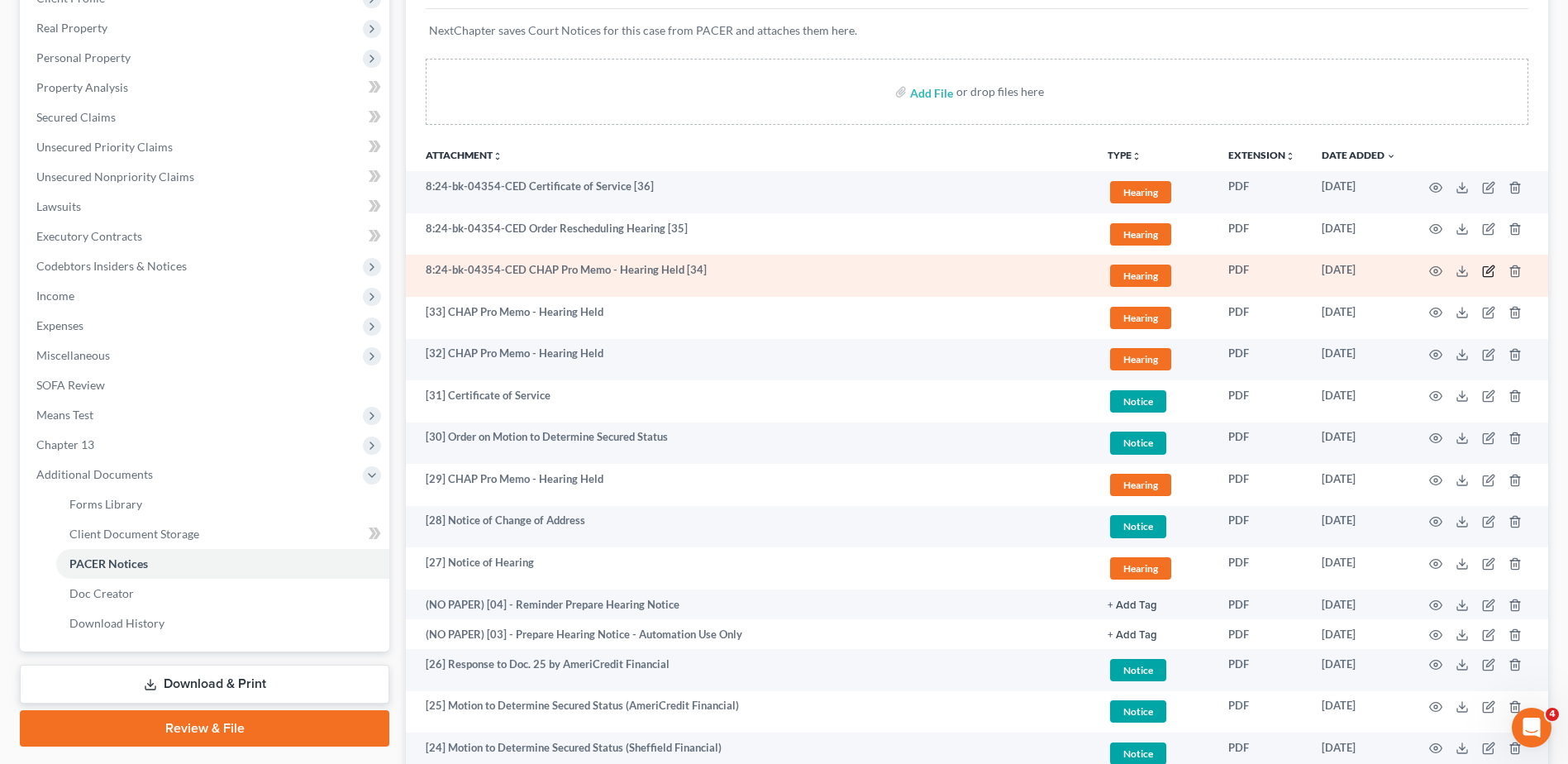
click at [1487, 270] on icon "button" at bounding box center [1489, 268] width 7 height 7
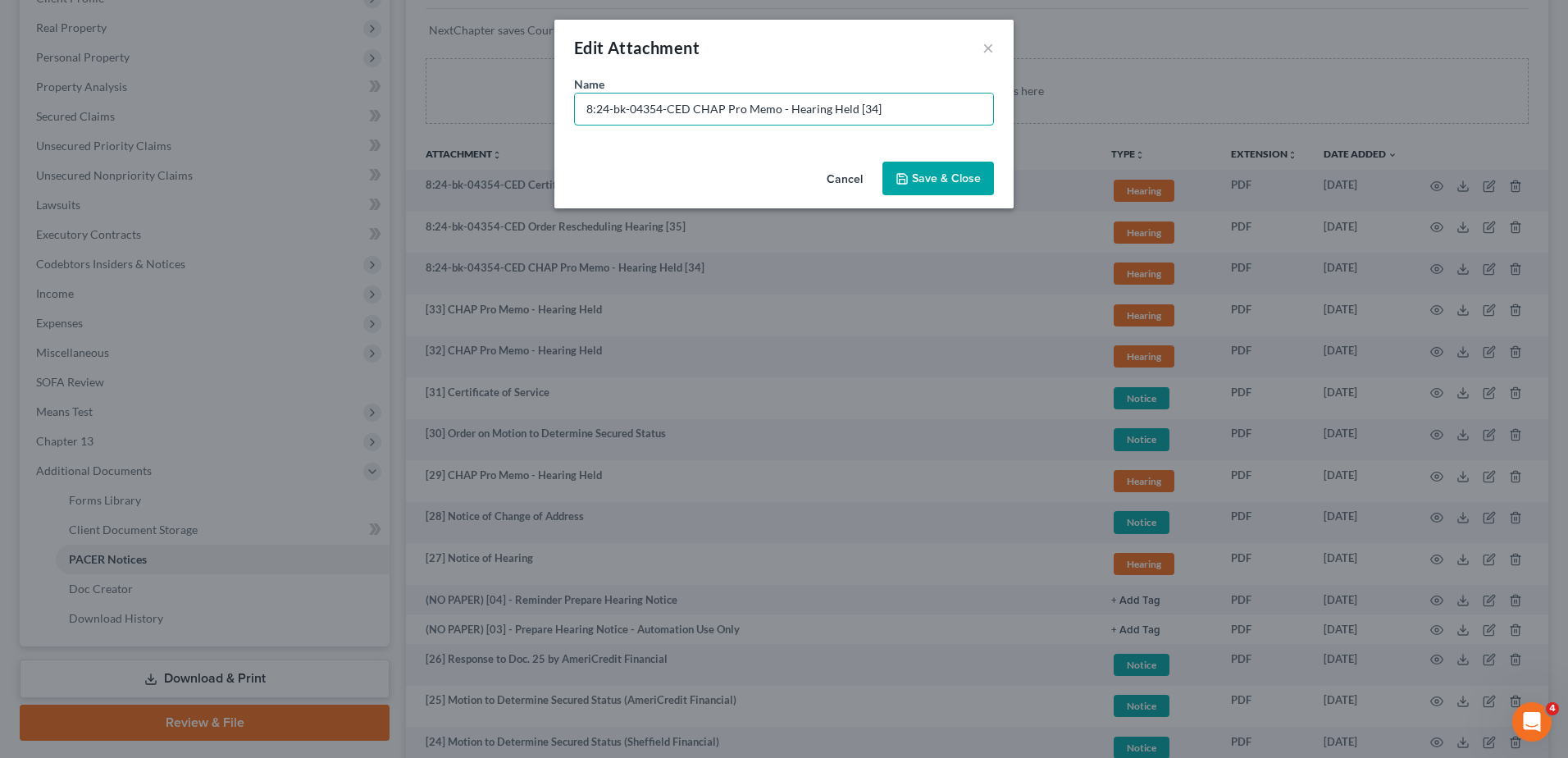
drag, startPoint x: 648, startPoint y: 116, endPoint x: 268, endPoint y: 86, distance: 381.2
click at [268, 86] on div "Edit Attachment × Name * 8:24-bk-04354-CED CHAP Pro Memo - Hearing Held [34] Ca…" at bounding box center [784, 379] width 1568 height 758
type input "[34] CHAP Pro Memo - Hearing Held"
click at [904, 155] on div "Cancel Save & Close" at bounding box center [784, 182] width 459 height 55
click at [914, 170] on button "Save & Close" at bounding box center [938, 179] width 111 height 35
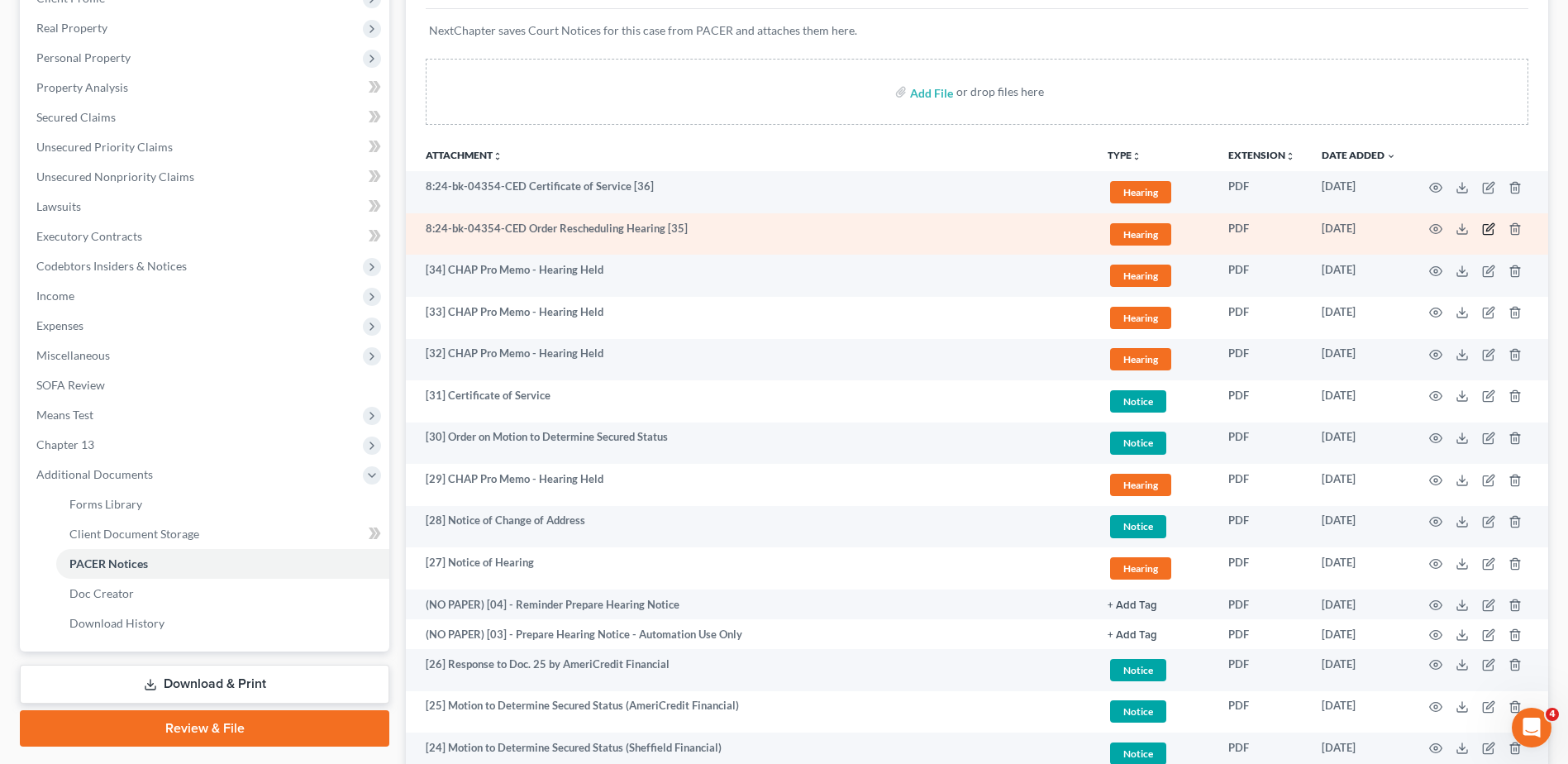
click at [1486, 226] on icon "button" at bounding box center [1488, 228] width 13 height 13
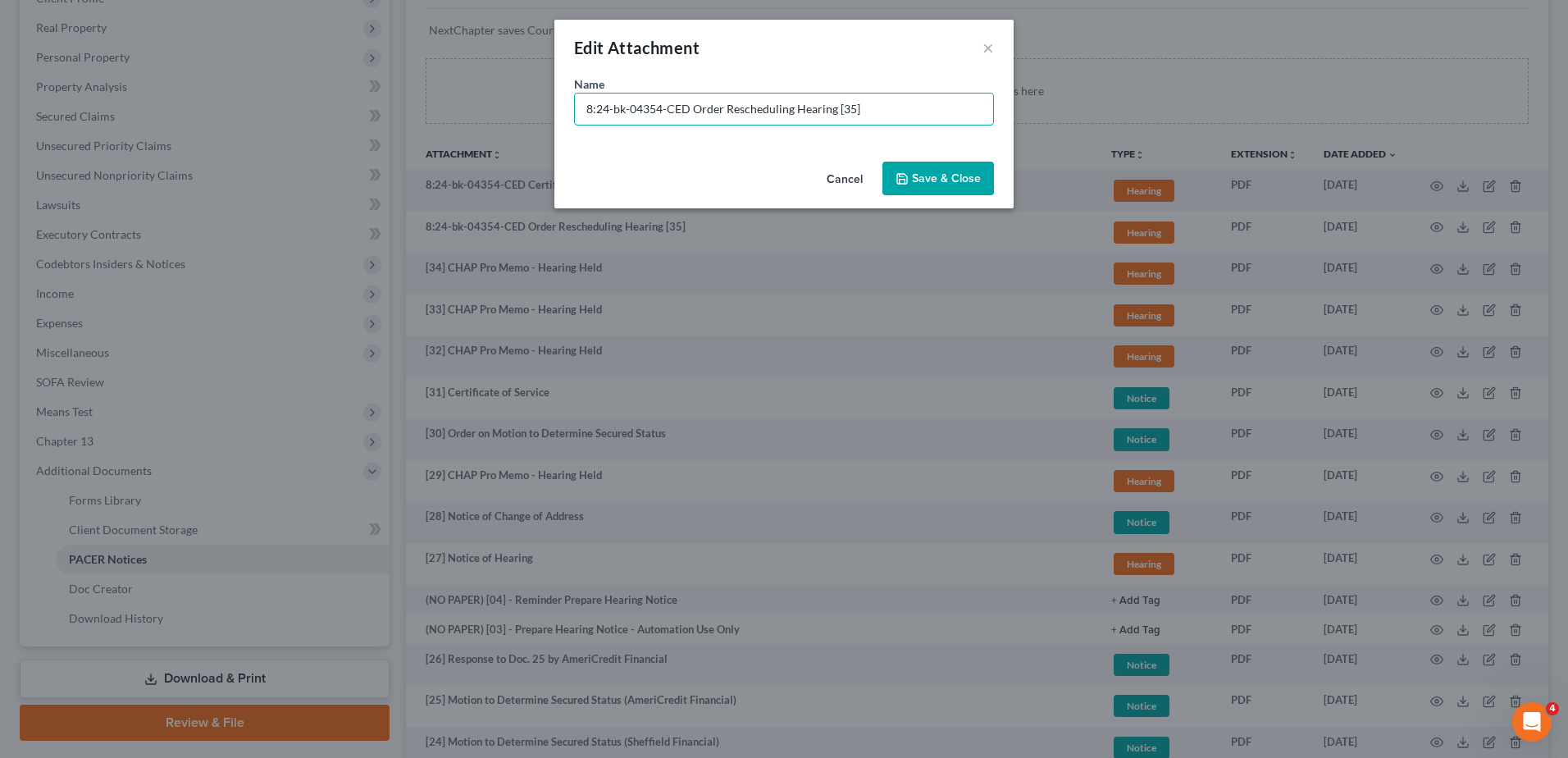
drag, startPoint x: 687, startPoint y: 109, endPoint x: 441, endPoint y: 111, distance: 246.0
click at [444, 111] on div "Edit Attachment × Name * 8:24-bk-04354-CED Order Rescheduling Hearing [35] Canc…" at bounding box center [784, 379] width 1568 height 758
type input "[35] Order Rescheduling Hearing"
click at [930, 175] on span "Save & Close" at bounding box center [946, 179] width 68 height 14
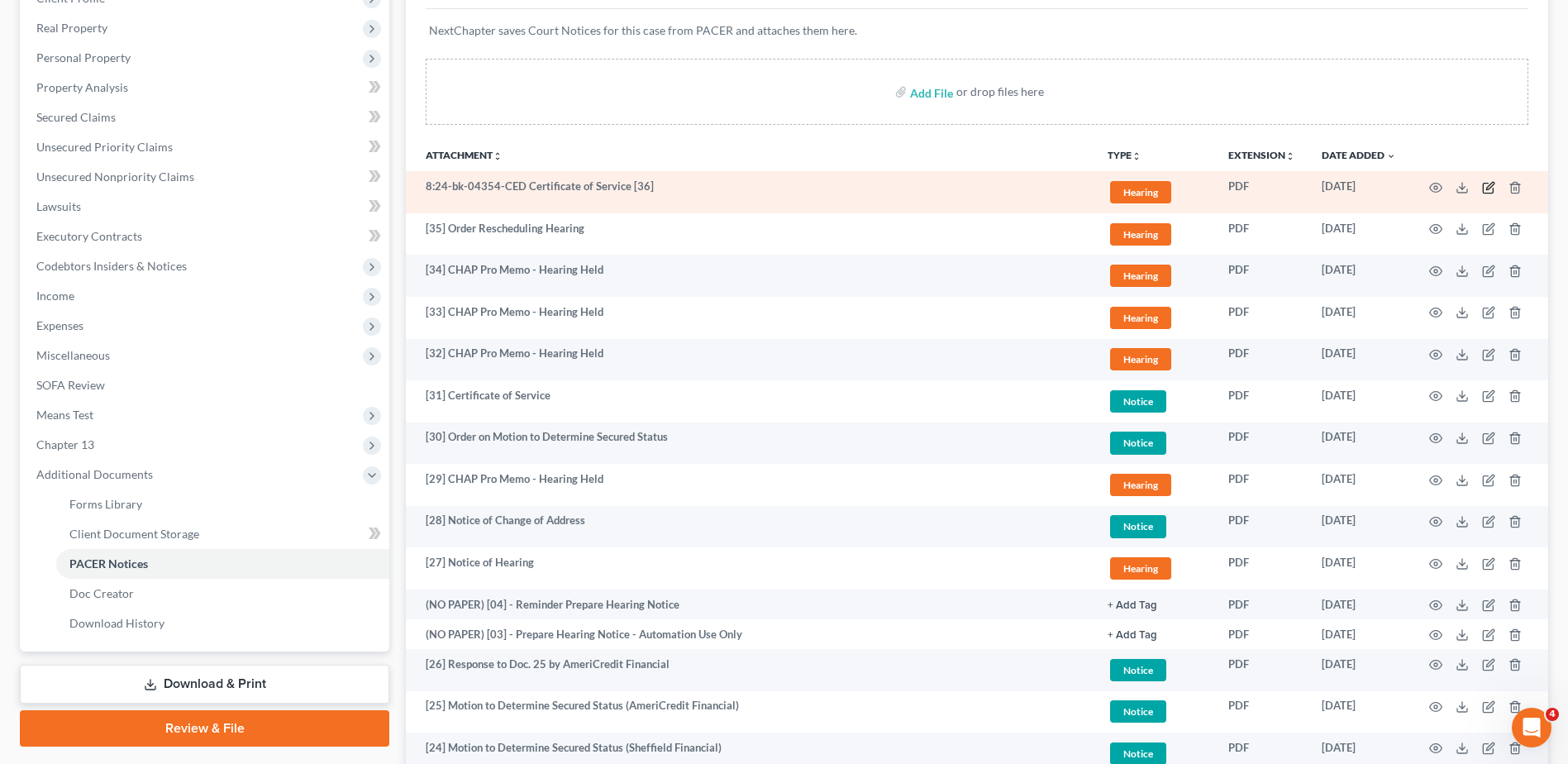
click at [1487, 187] on icon "button" at bounding box center [1489, 185] width 7 height 7
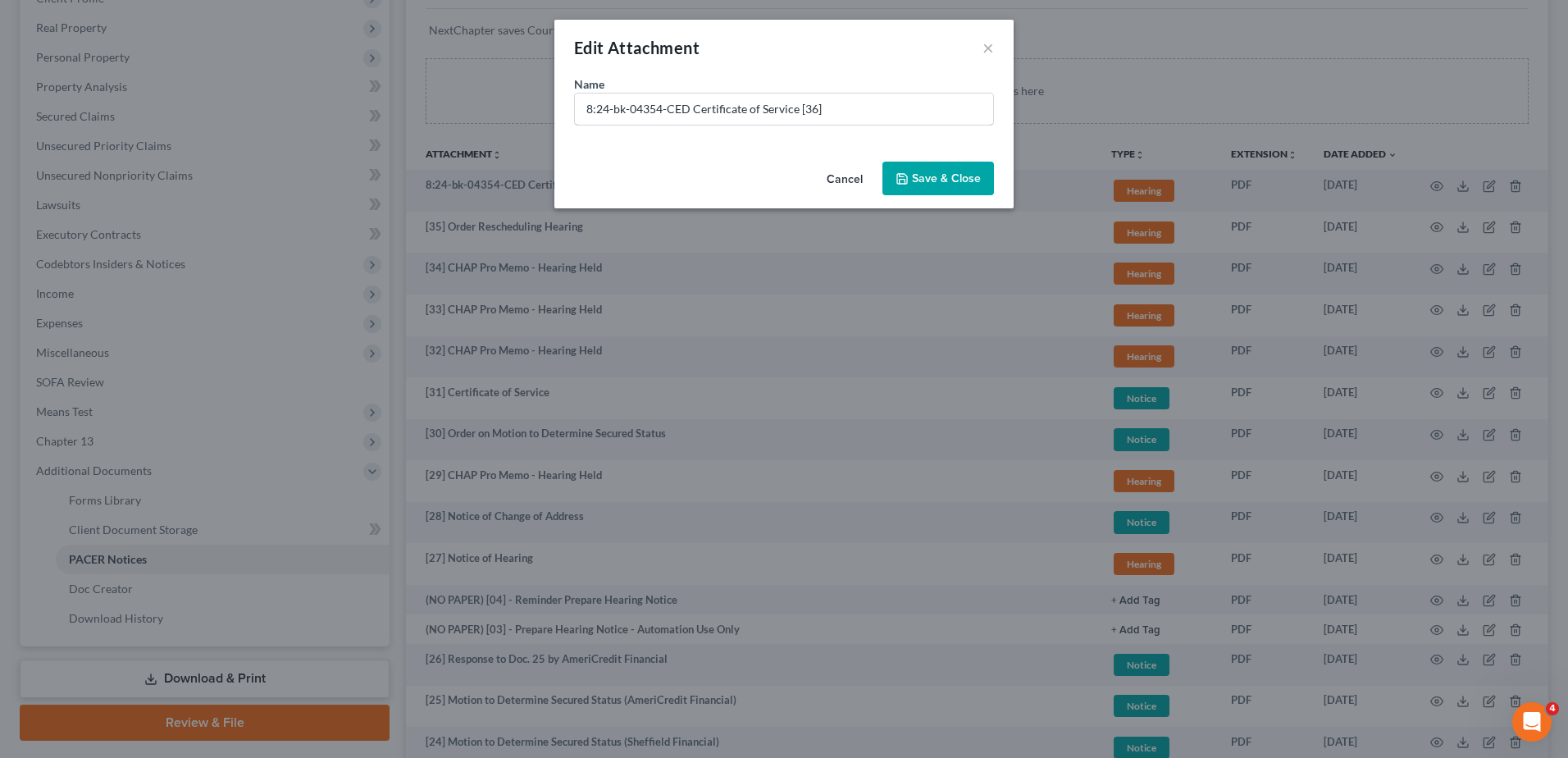
click at [156, 134] on div "Edit Attachment × Name * 8:24-bk-04354-CED Certificate of Service [36] Cancel S…" at bounding box center [784, 379] width 1568 height 758
type input "[36] COS for Doc. 35"
click at [962, 170] on button "Save & Close" at bounding box center [938, 179] width 111 height 35
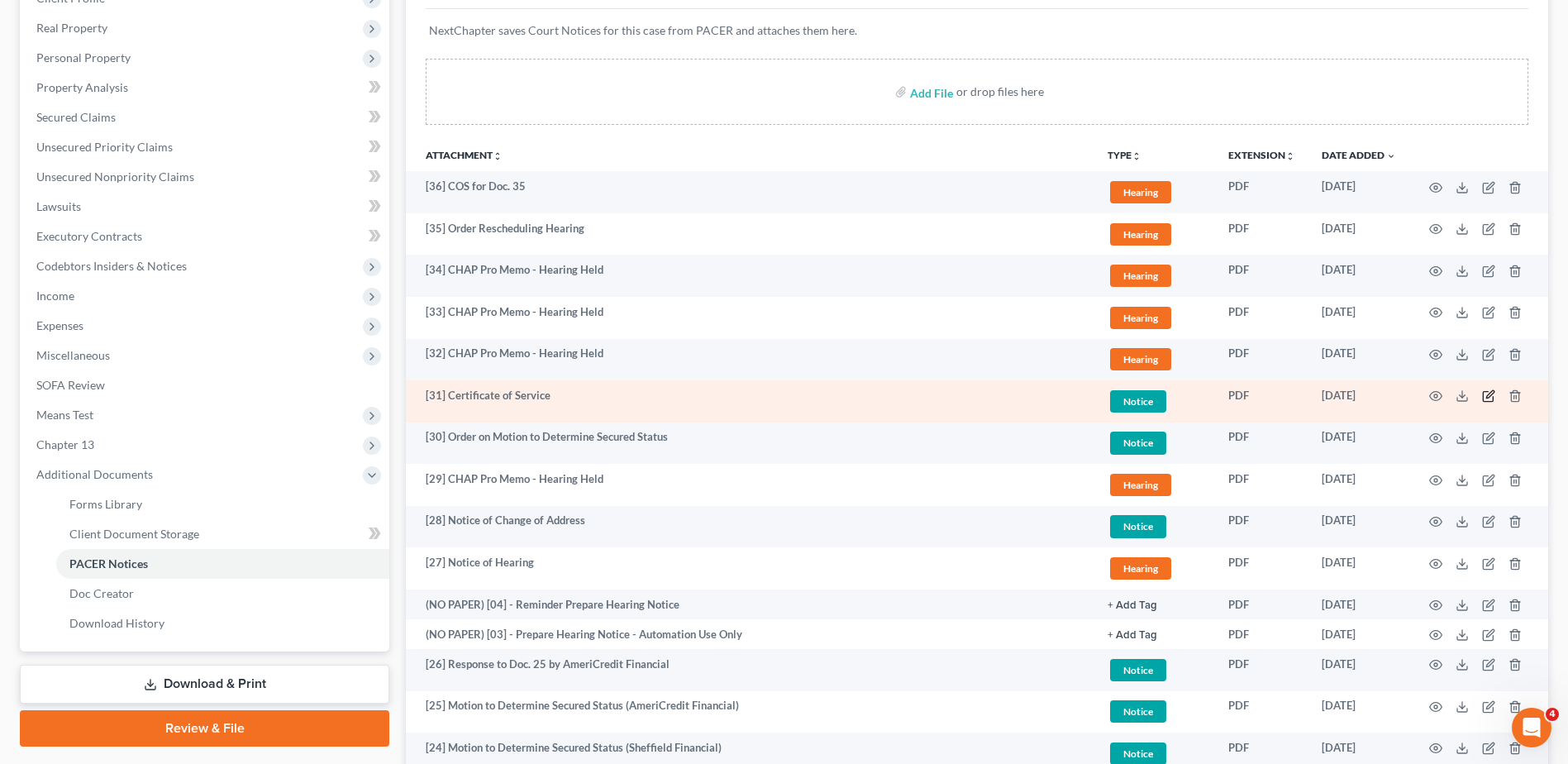
click at [1487, 399] on icon "button" at bounding box center [1488, 395] width 13 height 13
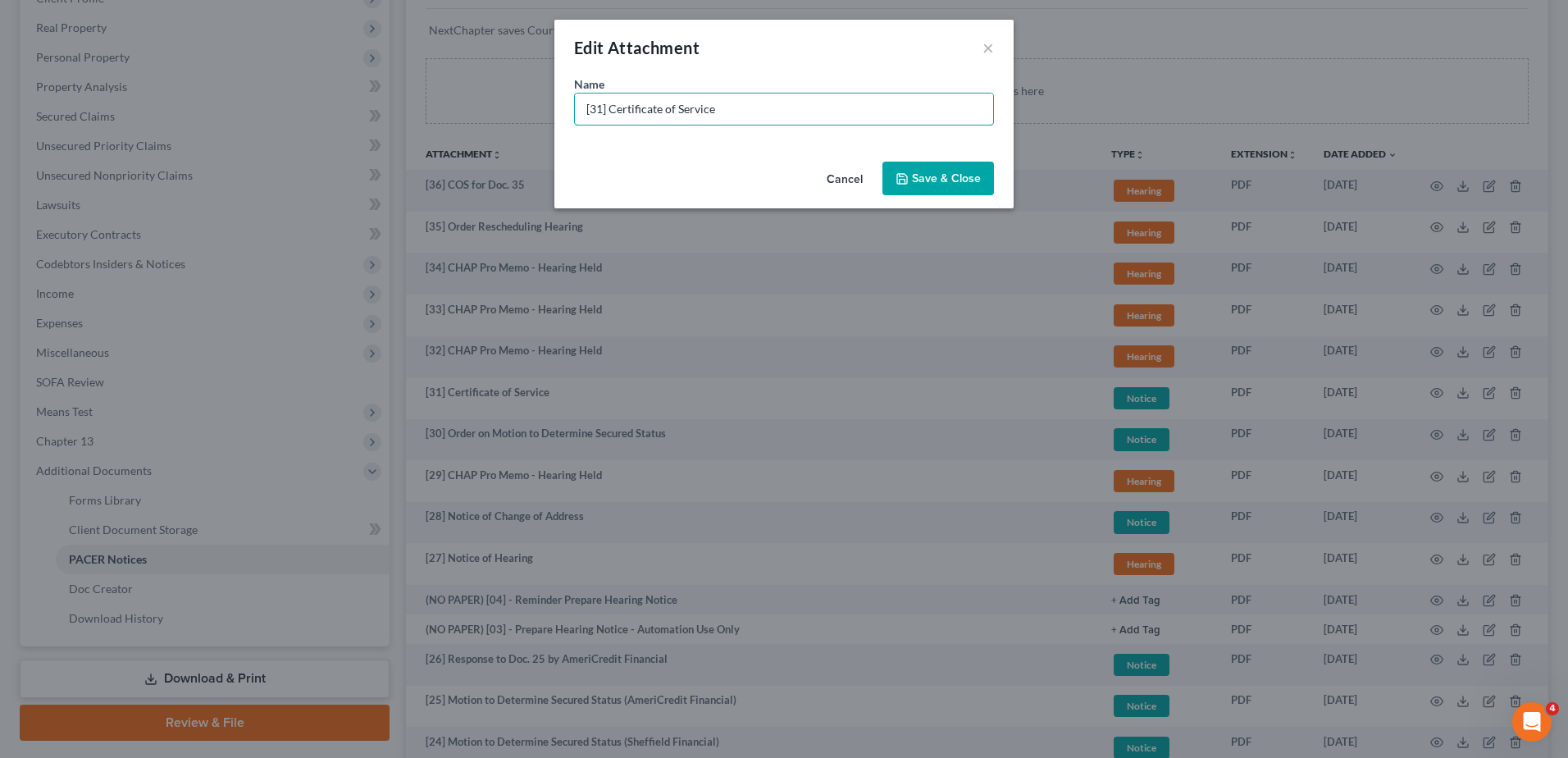
drag, startPoint x: 618, startPoint y: 106, endPoint x: 1242, endPoint y: 132, distance: 624.5
click at [1197, 136] on div "Edit Attachment × Name * [31] Certificate of Service Cancel Save & Close" at bounding box center [784, 379] width 1568 height 758
type input "[31] COS for Doc. 30"
click at [949, 173] on span "Save & Close" at bounding box center [946, 179] width 68 height 14
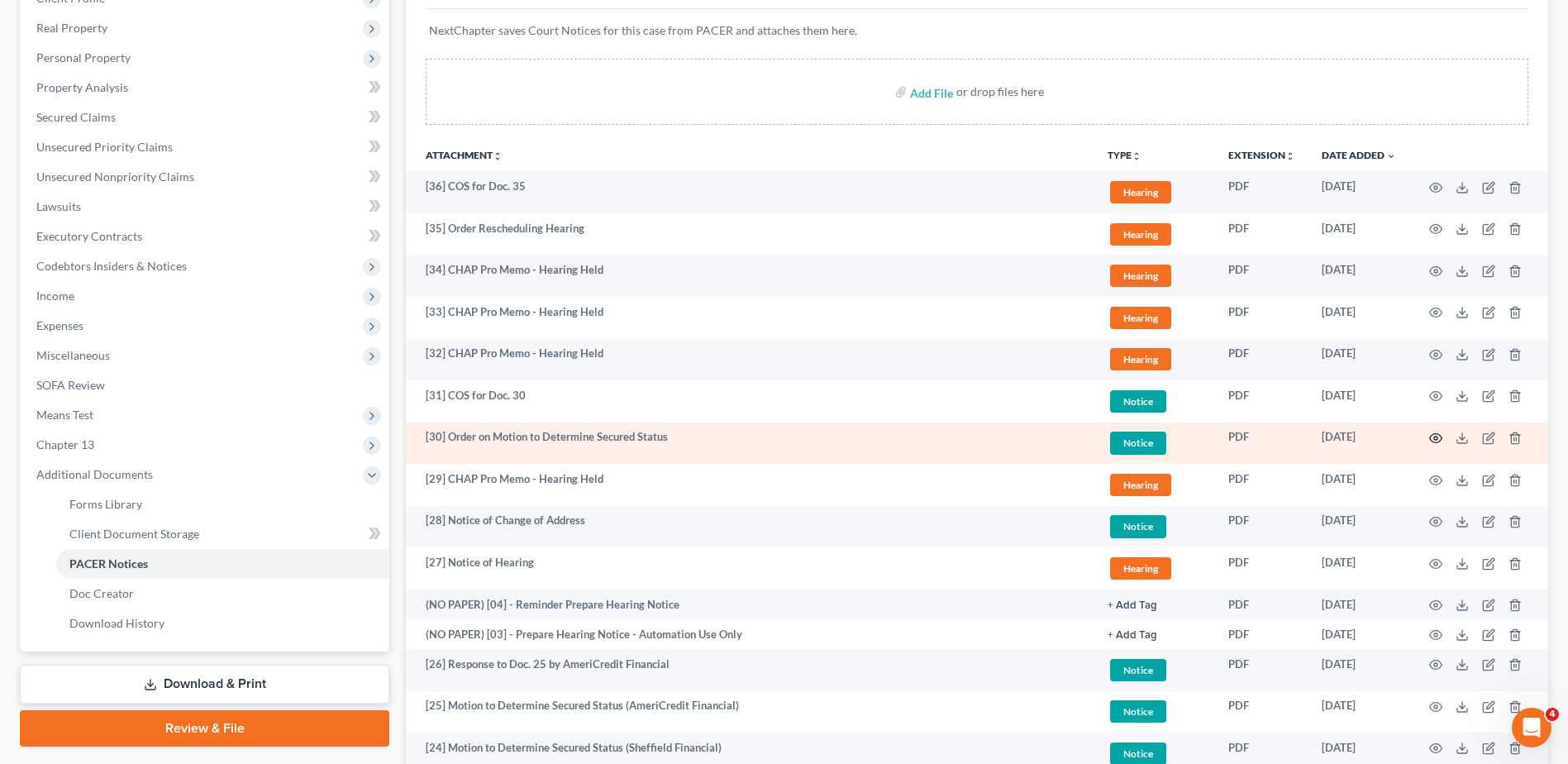
click at [1439, 440] on icon "button" at bounding box center [1435, 437] width 13 height 13
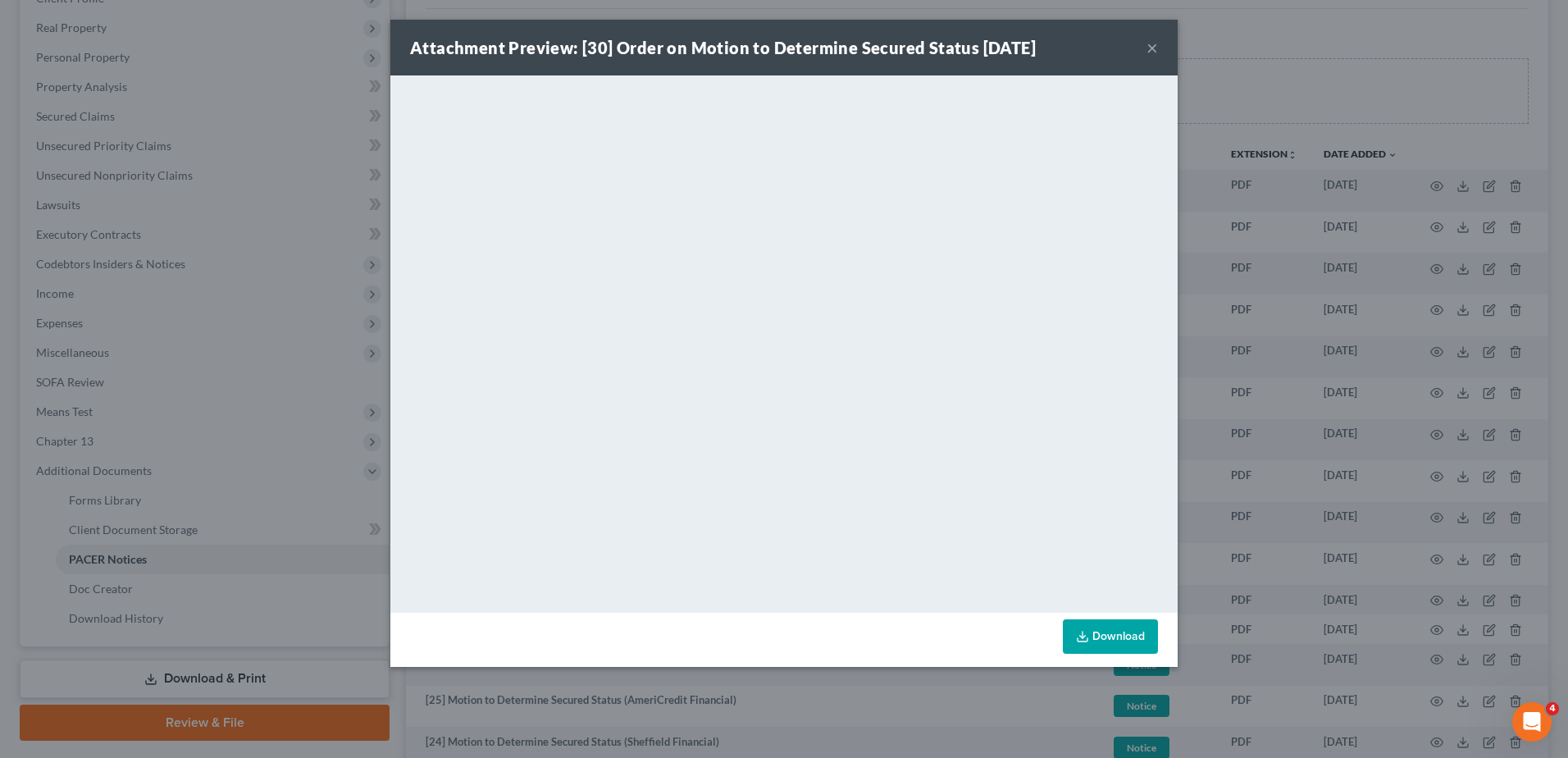
click at [1147, 50] on button "×" at bounding box center [1152, 48] width 12 height 20
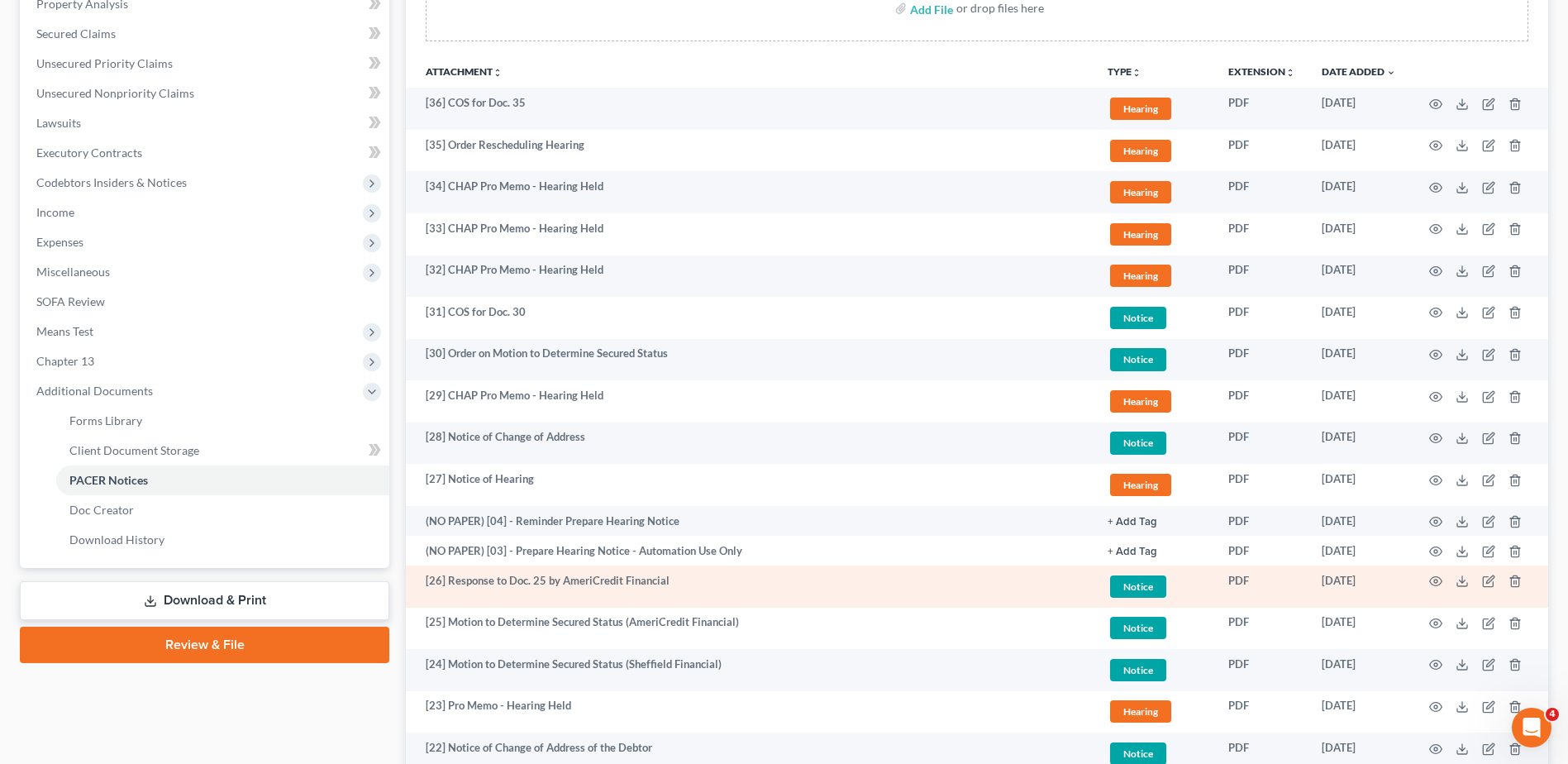
scroll to position [331, 0]
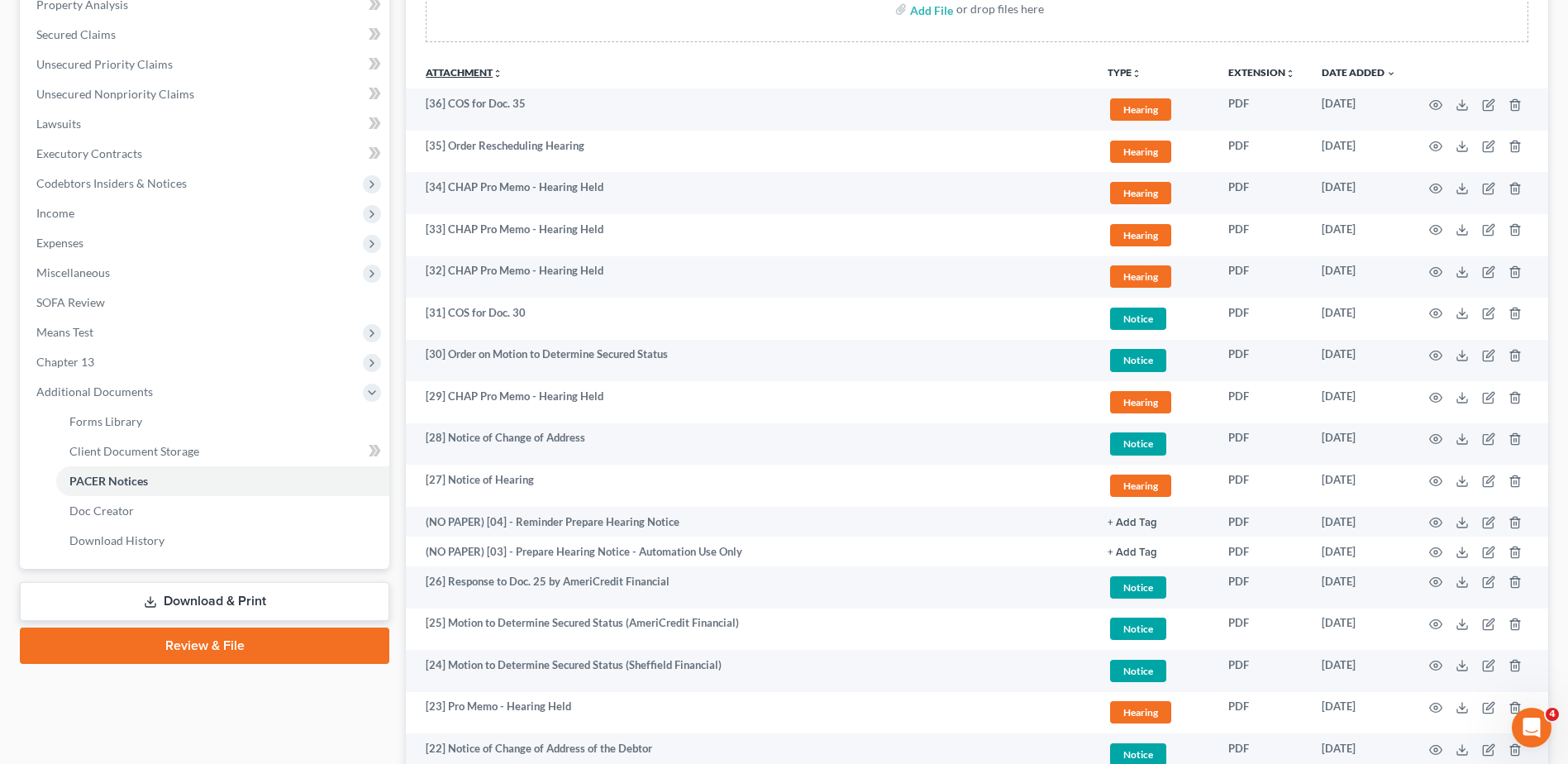
click at [460, 67] on link "Attachment unfold_more expand_more expand_less" at bounding box center [464, 72] width 77 height 12
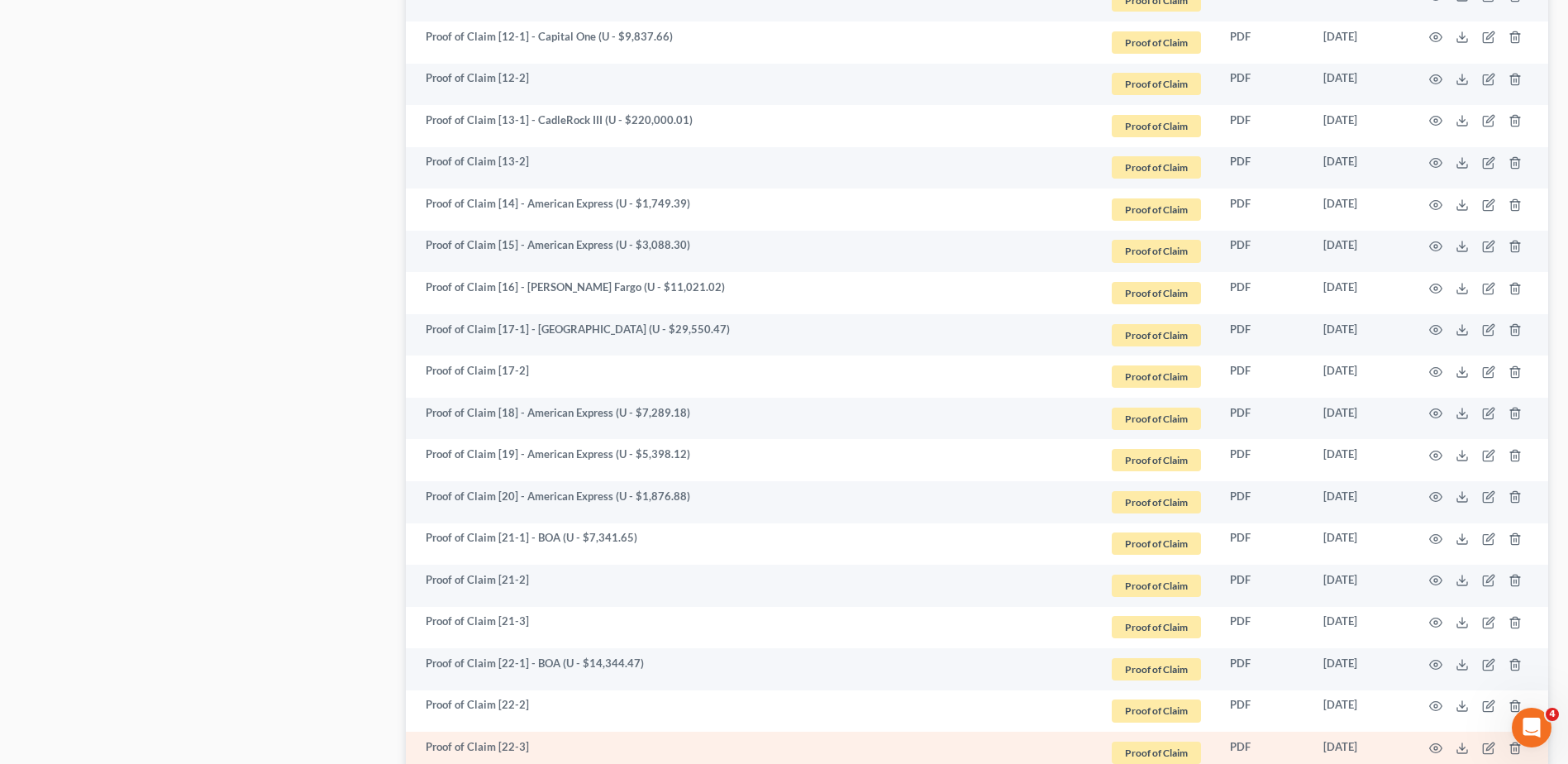
scroll to position [2954, 0]
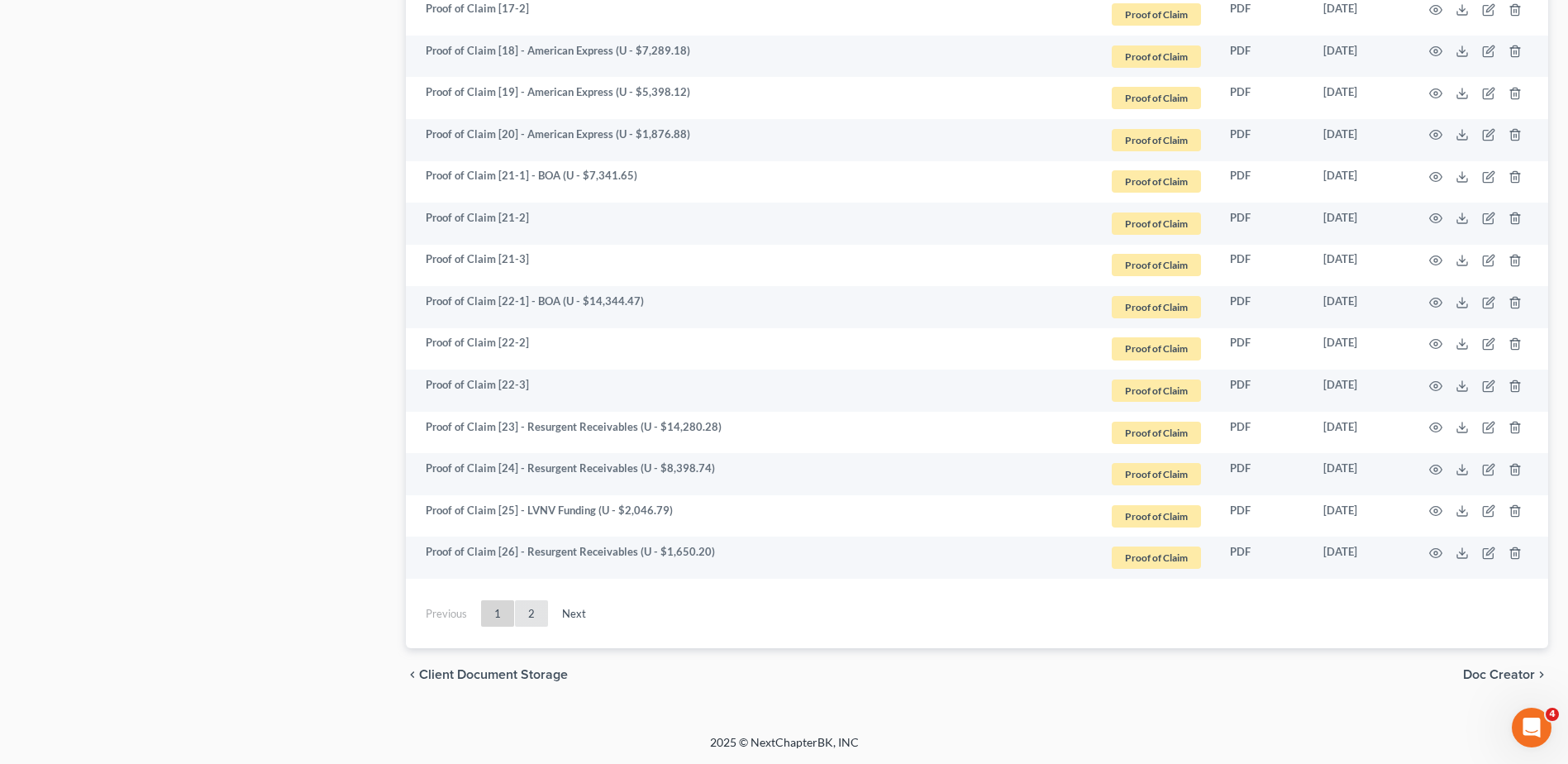
click at [540, 613] on link "2" at bounding box center [531, 613] width 33 height 26
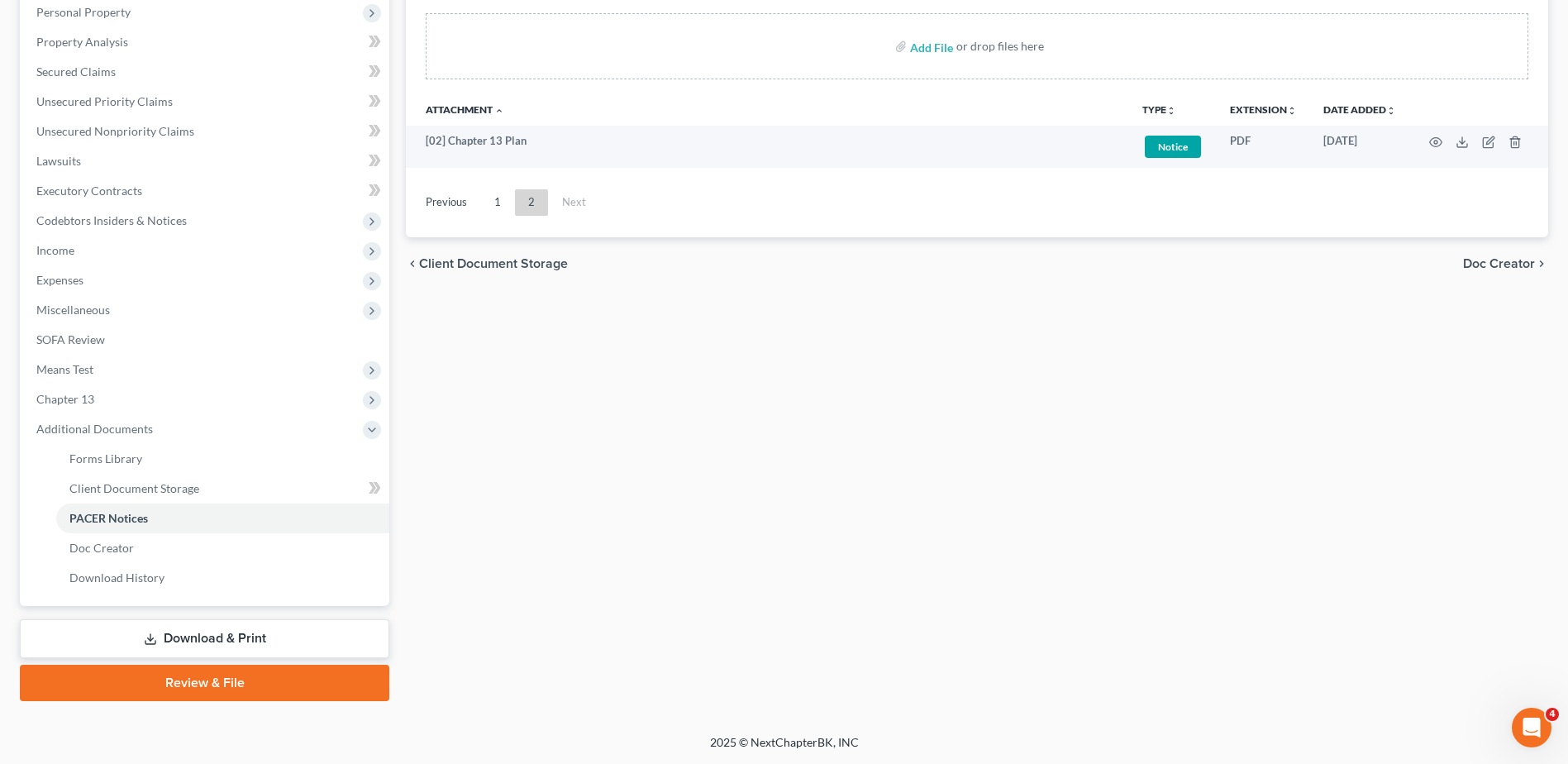
scroll to position [293, 0]
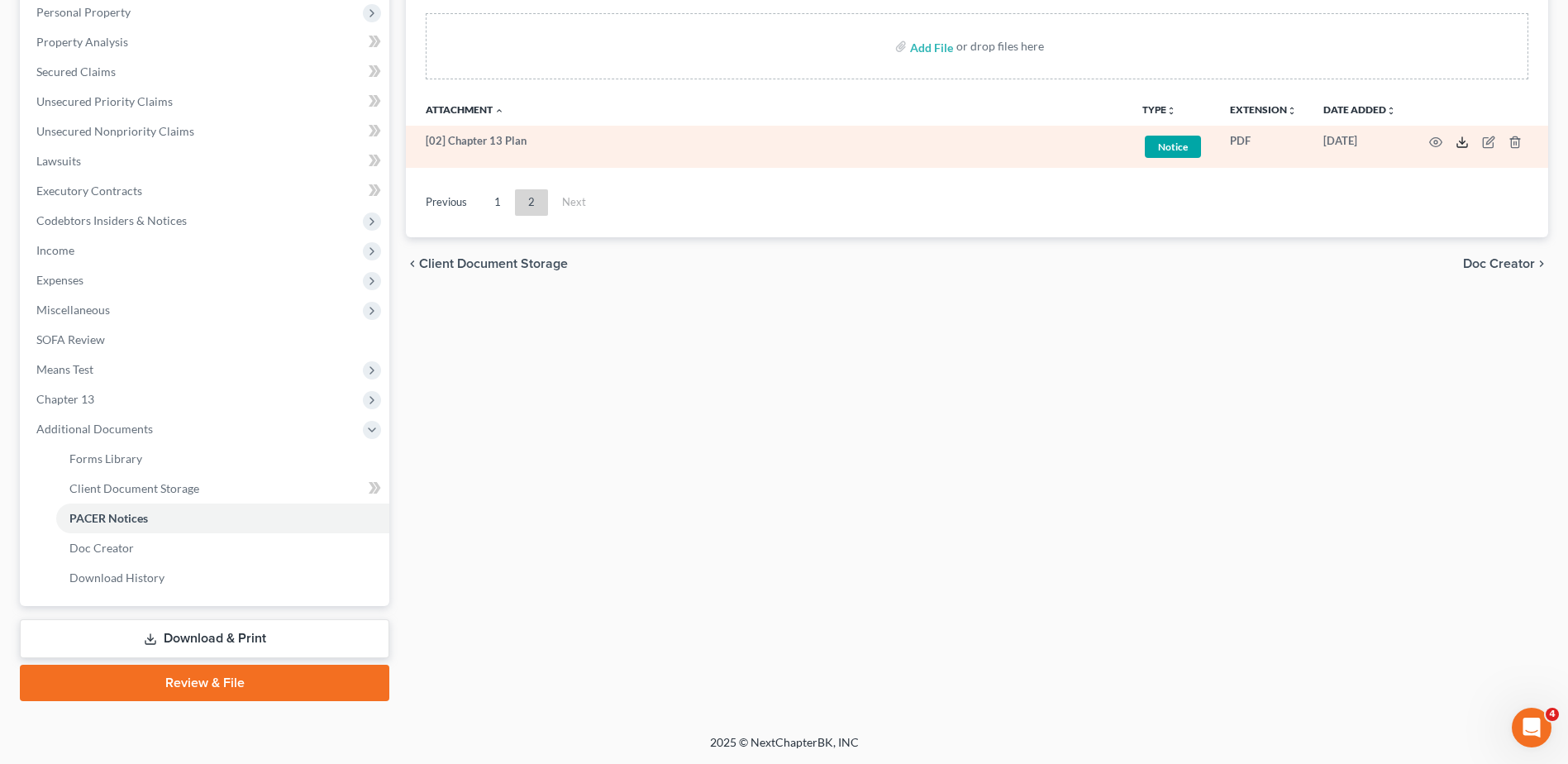
click at [1461, 137] on icon at bounding box center [1461, 142] width 13 height 13
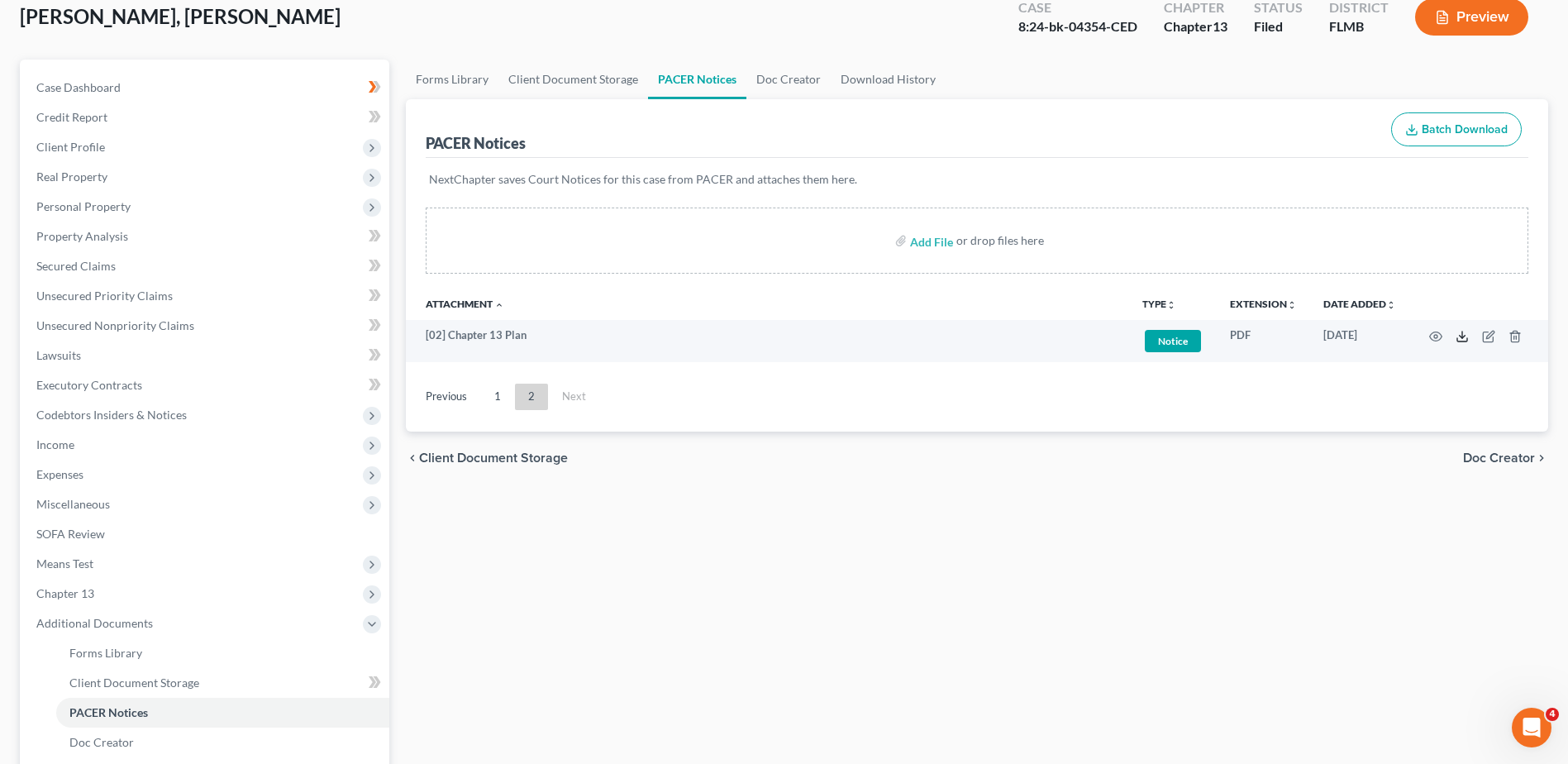
scroll to position [0, 0]
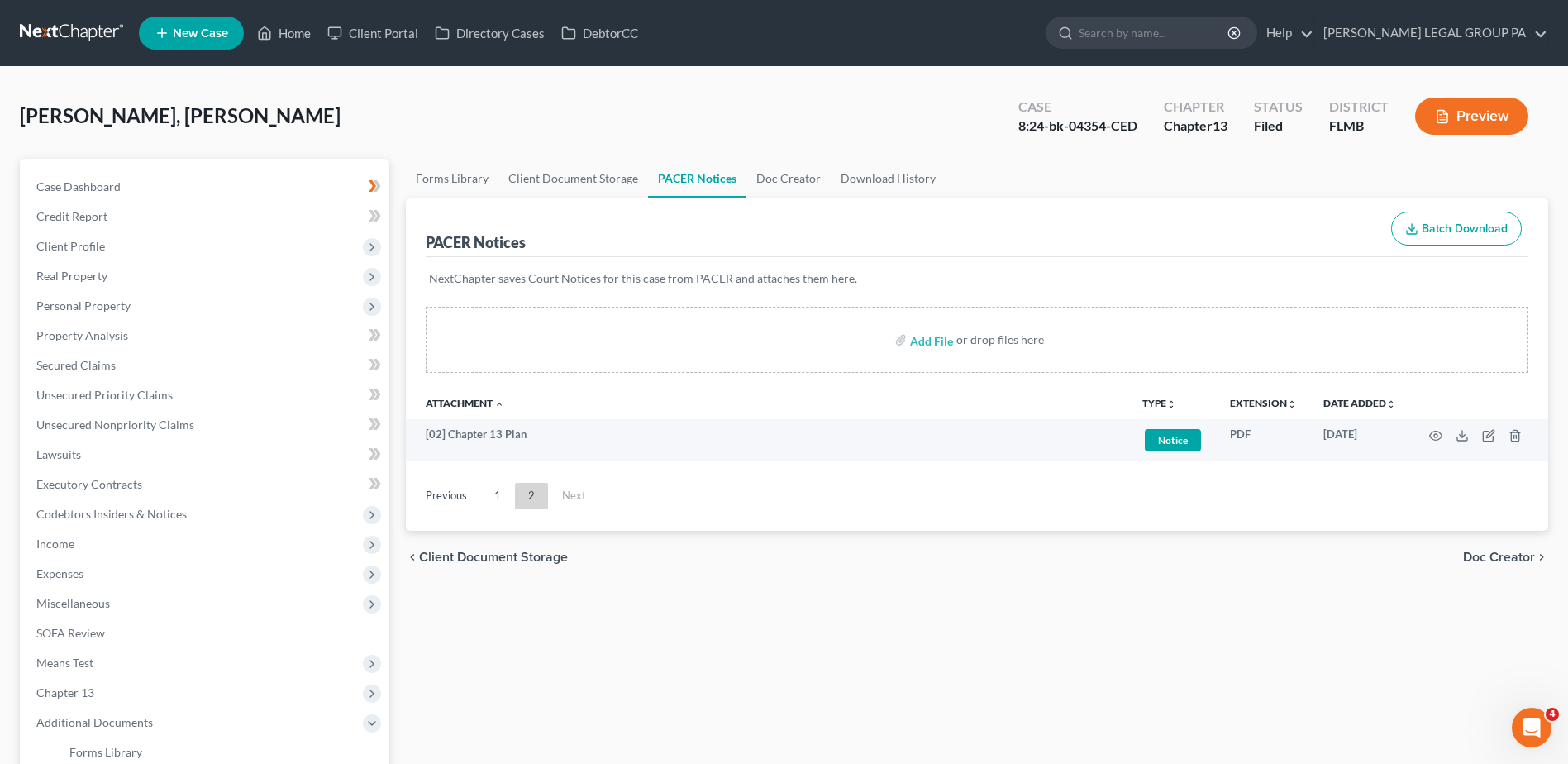
click at [67, 13] on nav "Home New Case Client Portal Directory Cases DebtorCC WELLER LEGAL GROUP PA kcas…" at bounding box center [784, 33] width 1568 height 66
click at [59, 26] on link at bounding box center [73, 33] width 106 height 30
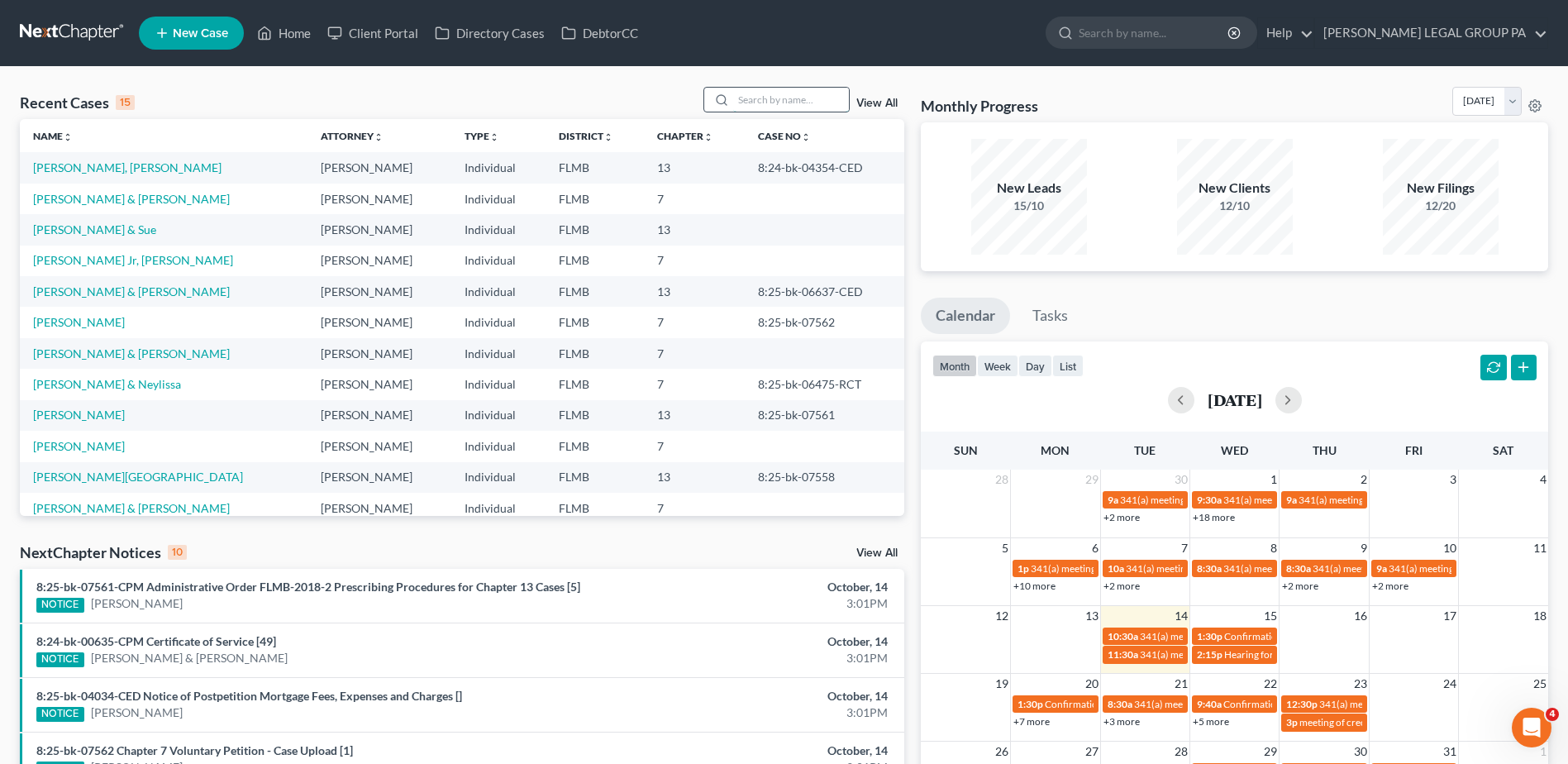
click at [808, 99] on input "search" at bounding box center [791, 100] width 116 height 24
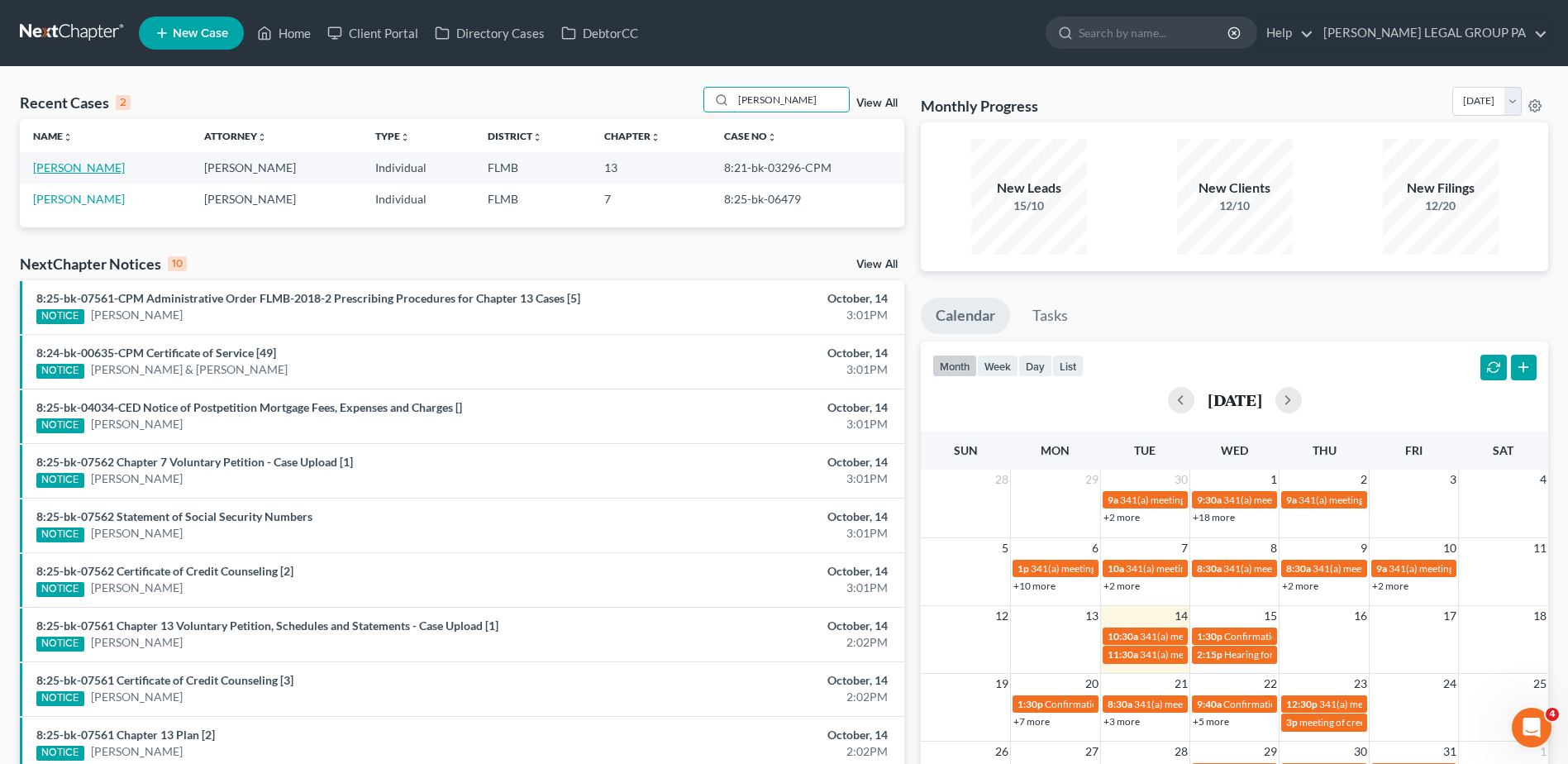
type input "[PERSON_NAME]"
click at [98, 163] on link "[PERSON_NAME]" at bounding box center [79, 167] width 92 height 14
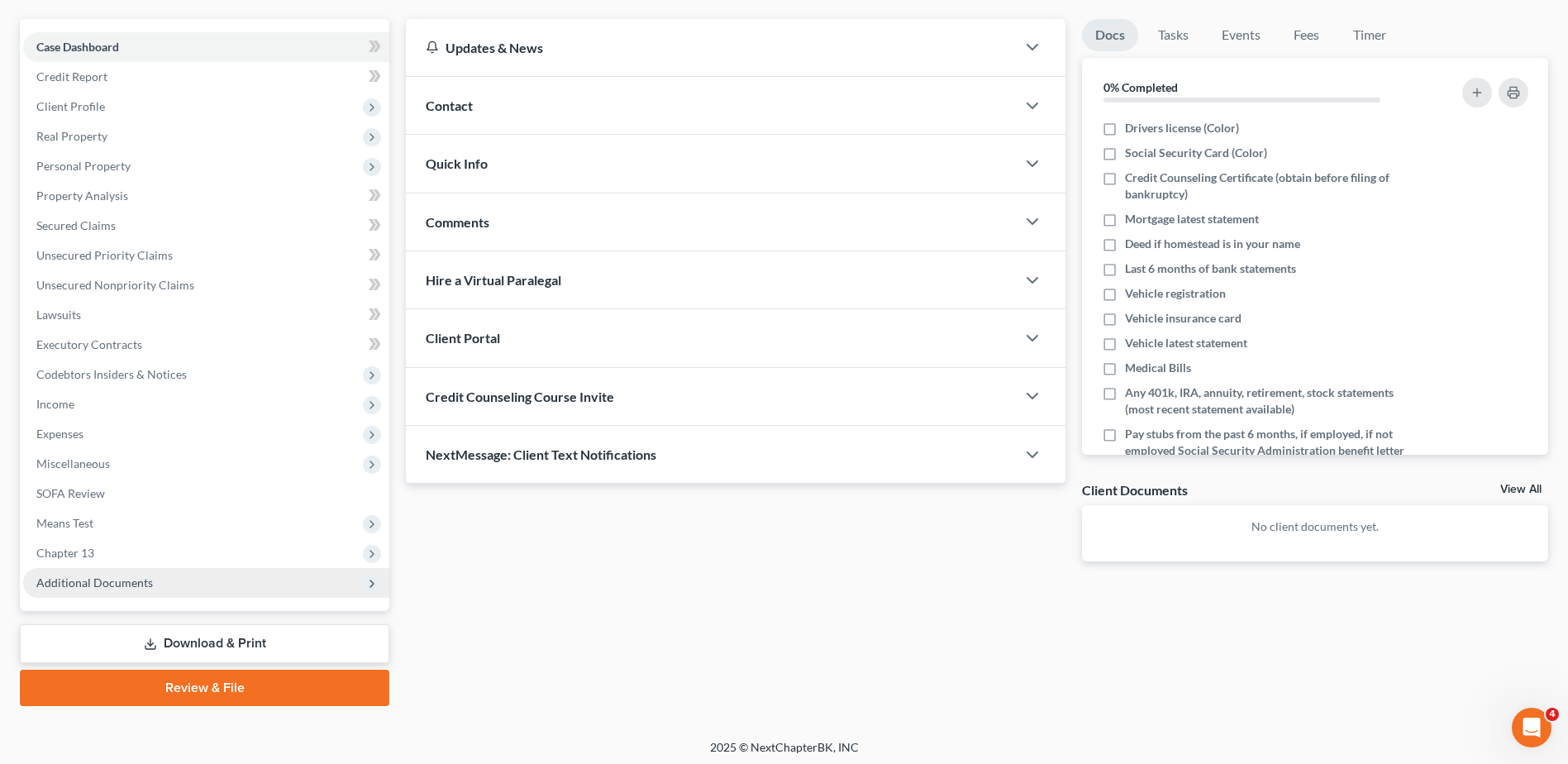
scroll to position [145, 0]
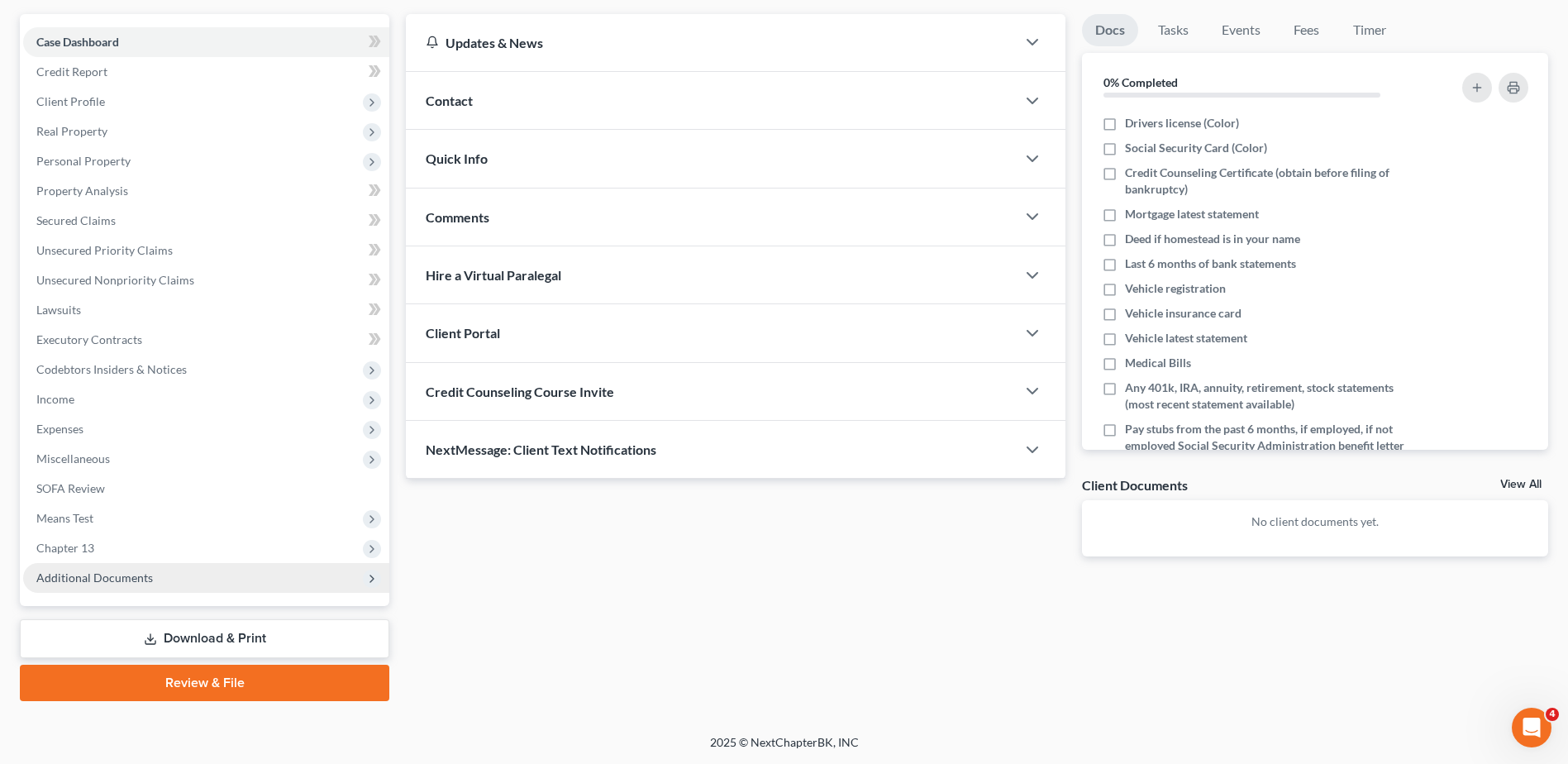
click at [140, 573] on span "Additional Documents" at bounding box center [94, 577] width 117 height 14
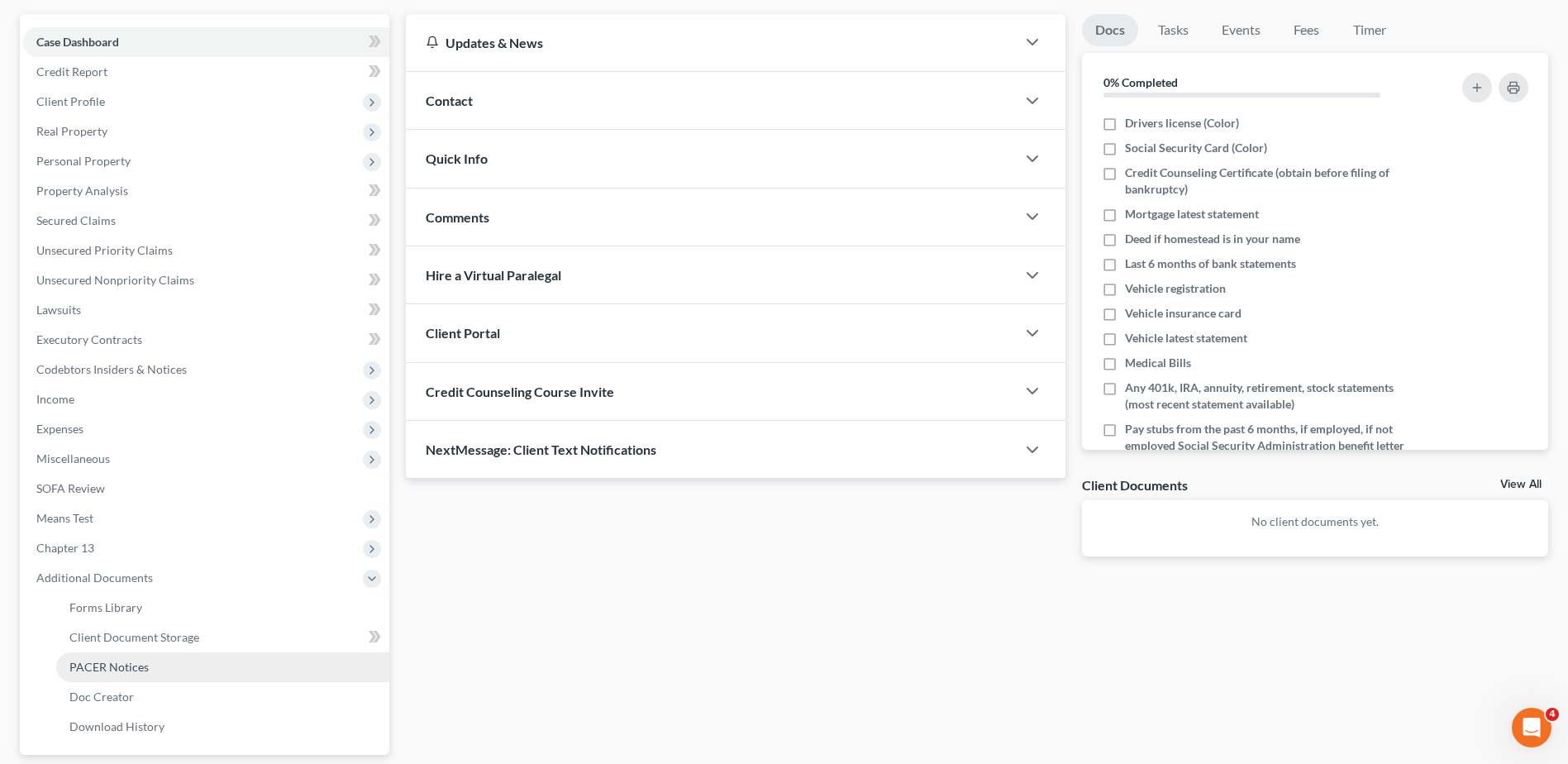
click at [180, 675] on link "PACER Notices" at bounding box center [222, 667] width 333 height 30
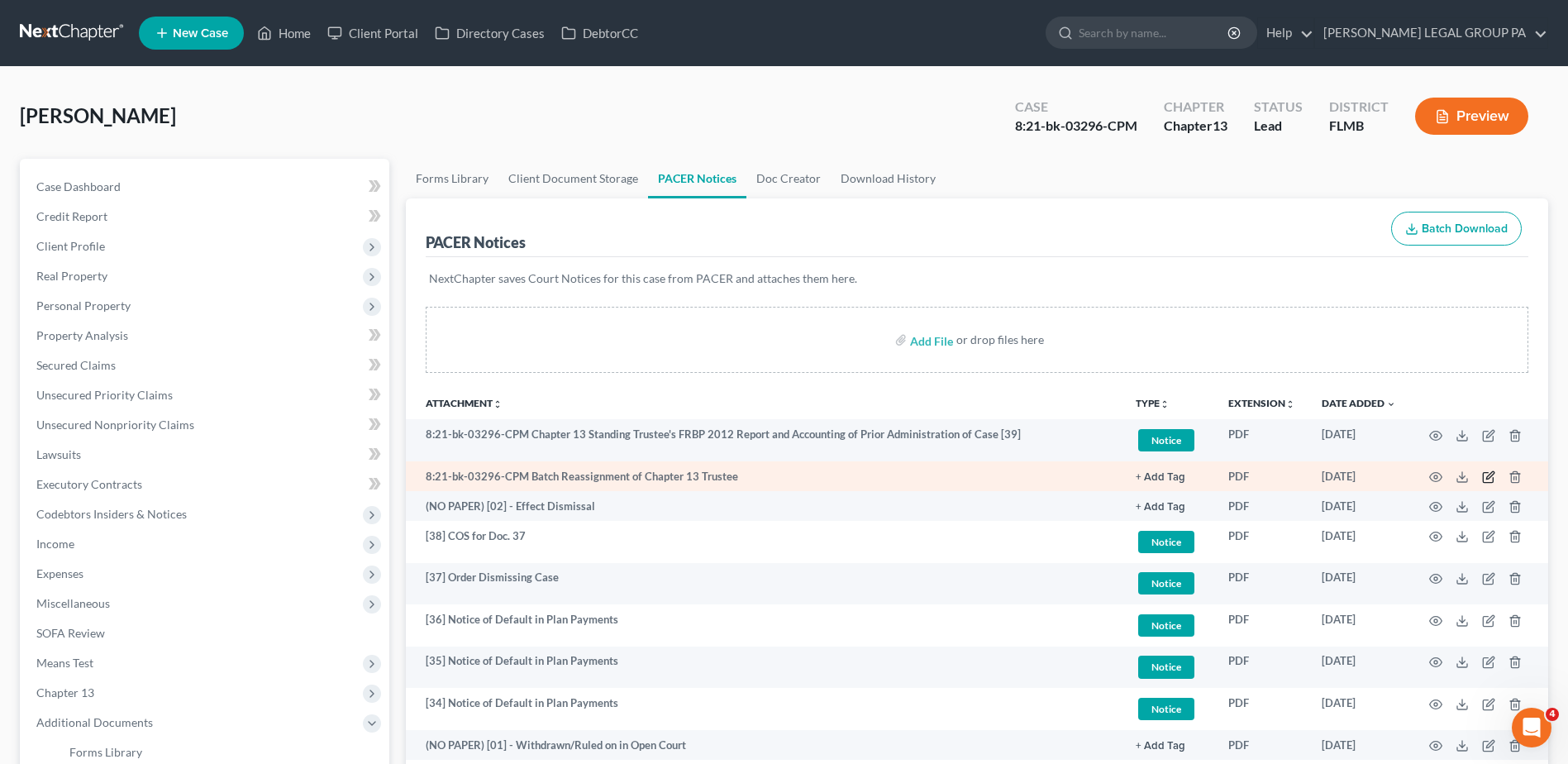
click at [1486, 475] on icon "button" at bounding box center [1488, 476] width 13 height 13
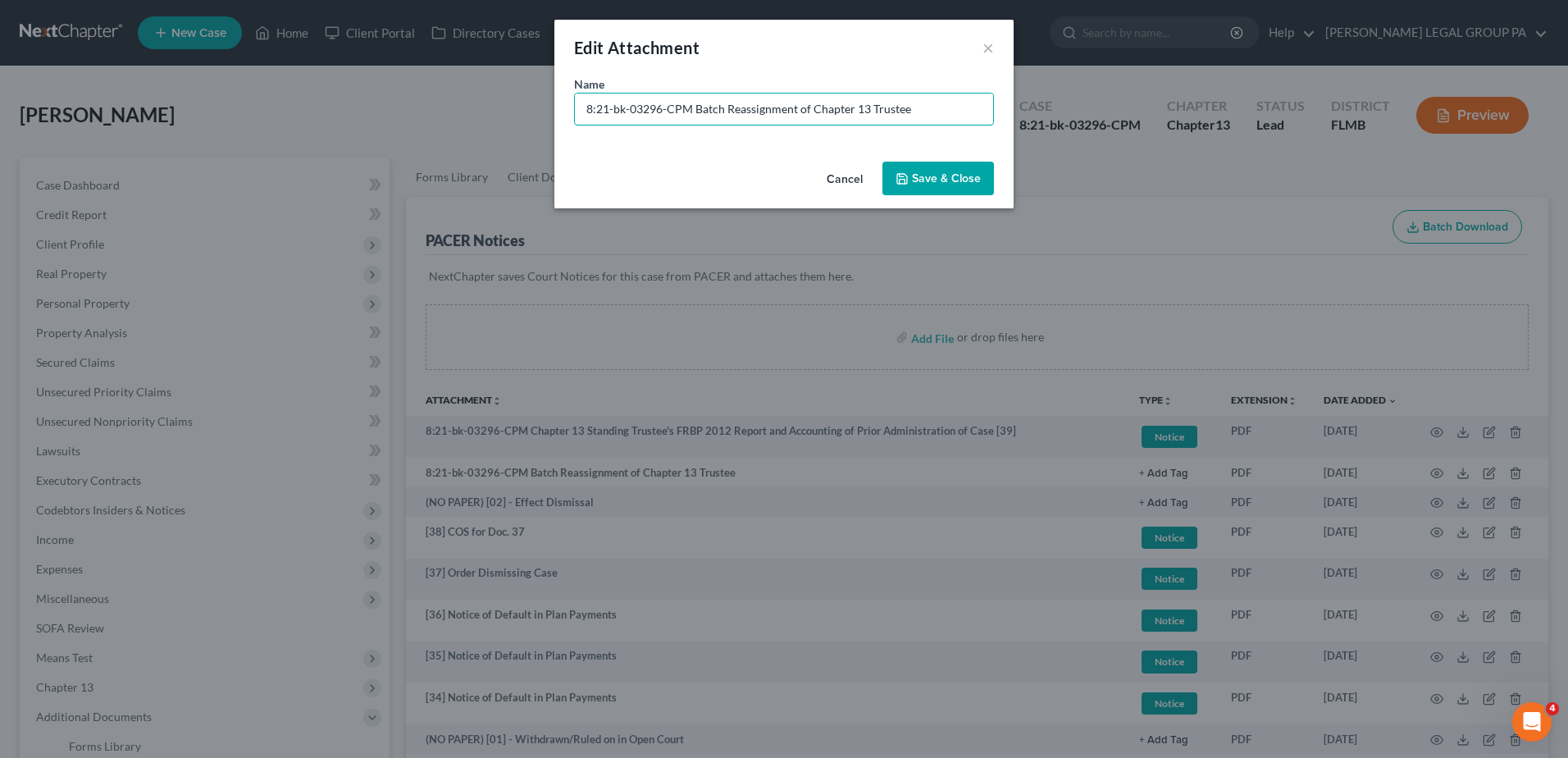
drag, startPoint x: 633, startPoint y: 116, endPoint x: 206, endPoint y: 90, distance: 427.8
click at [206, 90] on div "Edit Attachment × Name * 8:21-bk-03296-CPM Batch Reassignment of Chapter 13 Tru…" at bounding box center [784, 379] width 1568 height 758
type input "(NO PAPER) [03] - Batch Reassignment of Chapter 13 Trustee"
click at [923, 177] on span "Save & Close" at bounding box center [946, 179] width 68 height 14
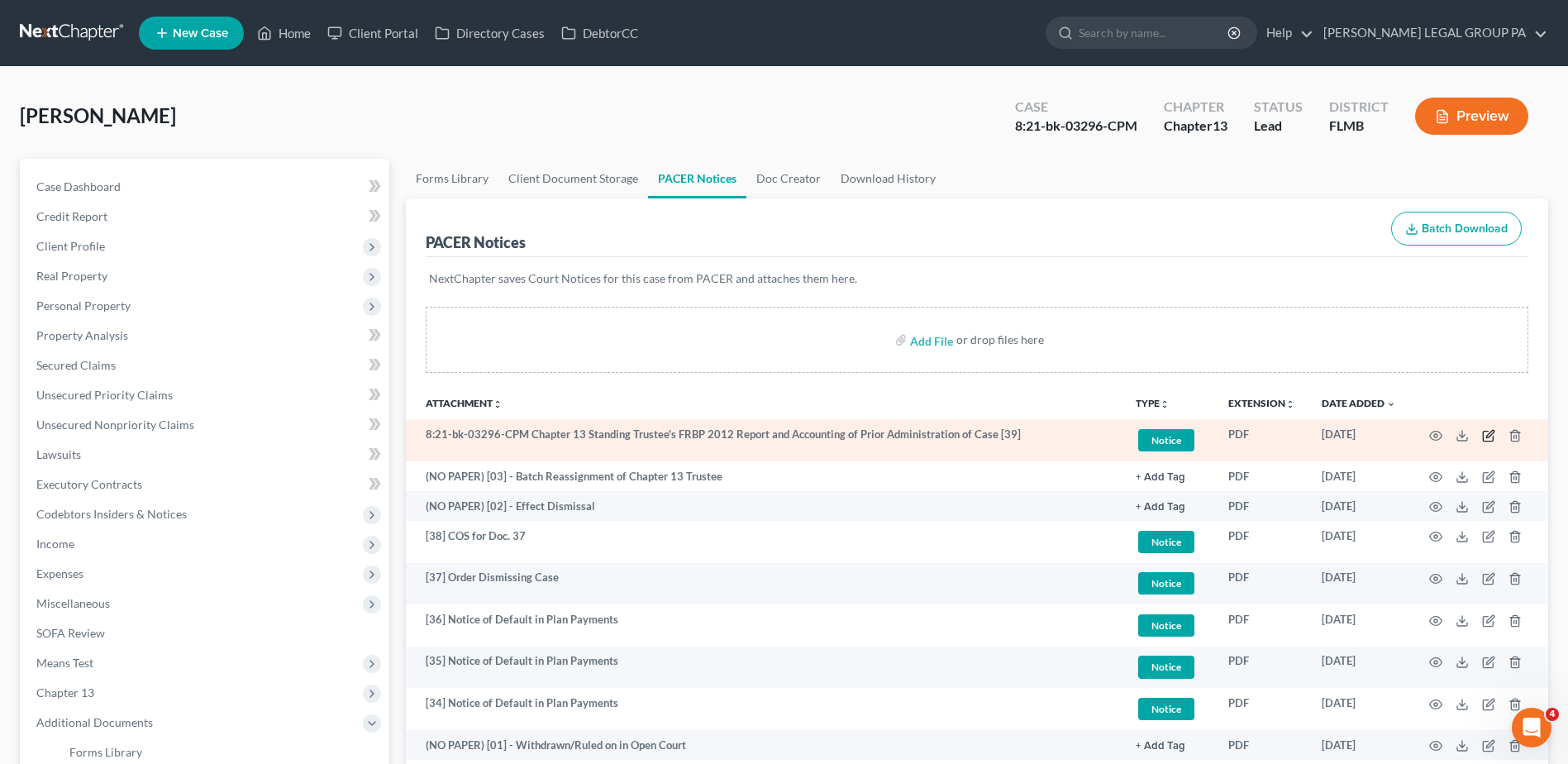
click at [1487, 433] on icon "button" at bounding box center [1488, 435] width 13 height 13
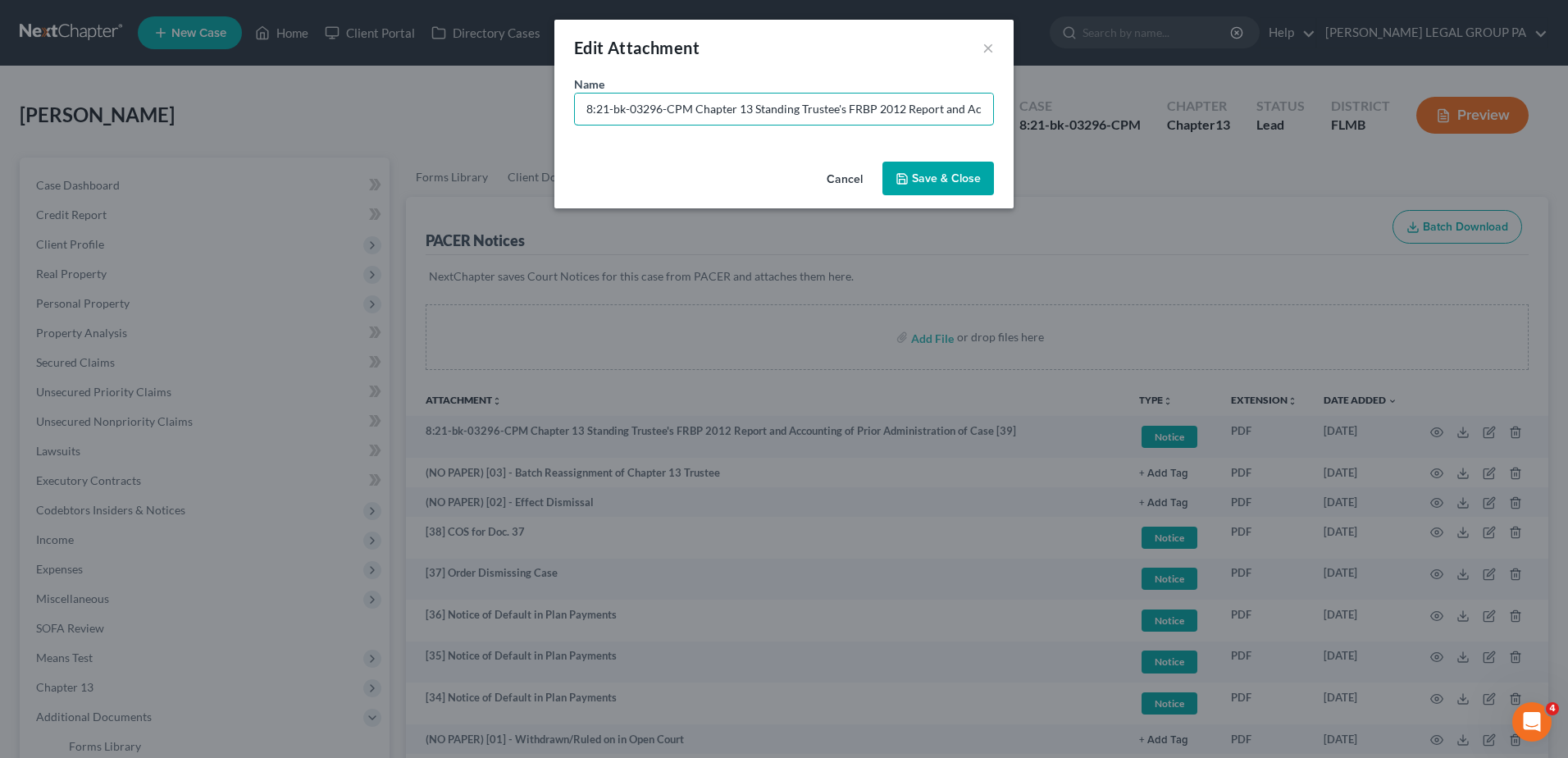
drag, startPoint x: 692, startPoint y: 106, endPoint x: 272, endPoint y: 102, distance: 420.0
click at [272, 102] on div "Edit Attachment × Name * 8:21-bk-03296-CPM Chapter 13 Standing Trustee's FRBP 2…" at bounding box center [784, 379] width 1568 height 758
type input "[39] Chapter 13 Standing Trustee's FRBP 2012 Report and Accounting of Prior Adm…"
click at [942, 181] on span "Save & Close" at bounding box center [946, 179] width 68 height 14
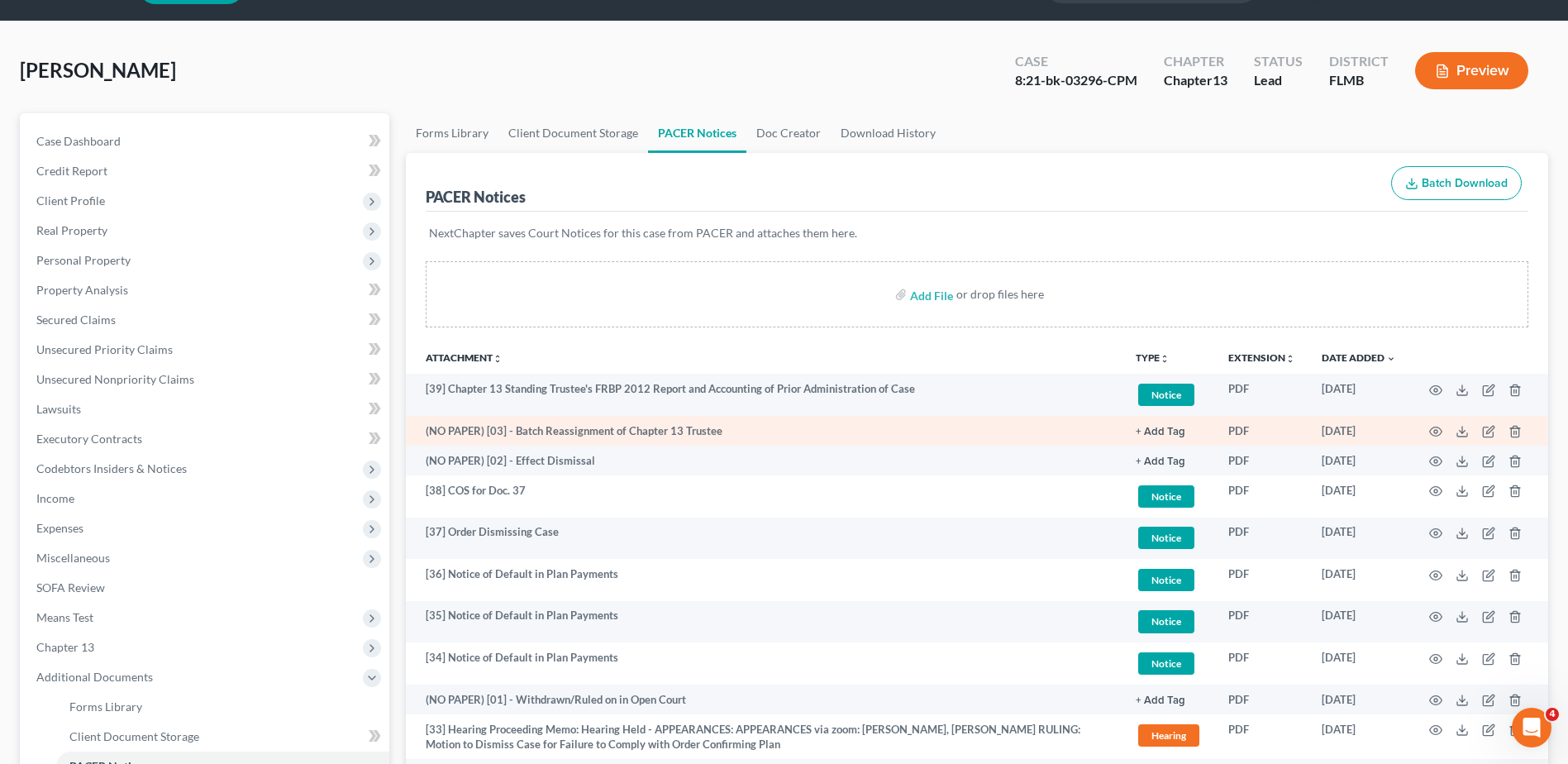
scroll to position [83, 0]
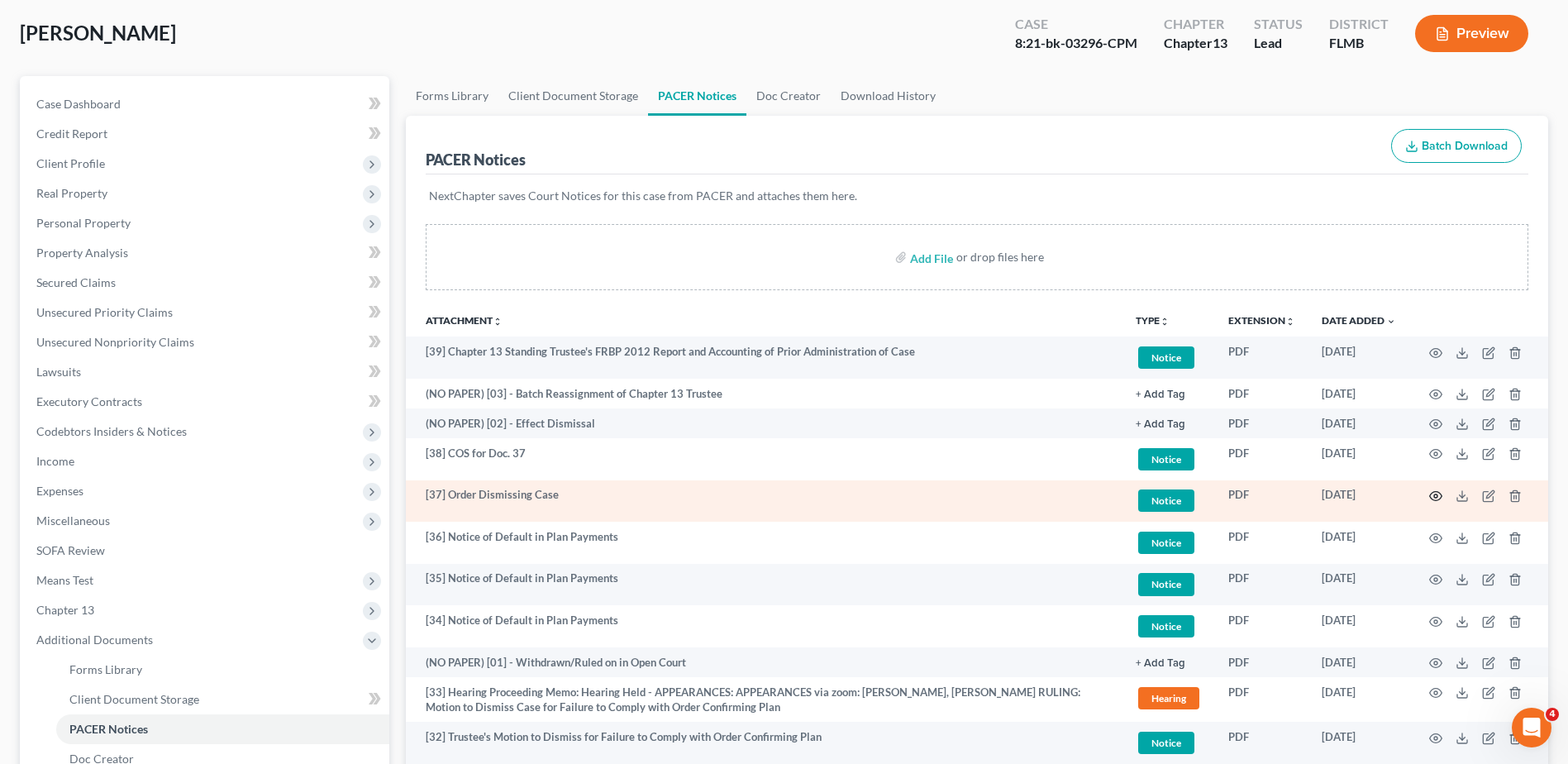
click at [1435, 489] on icon "button" at bounding box center [1435, 495] width 13 height 13
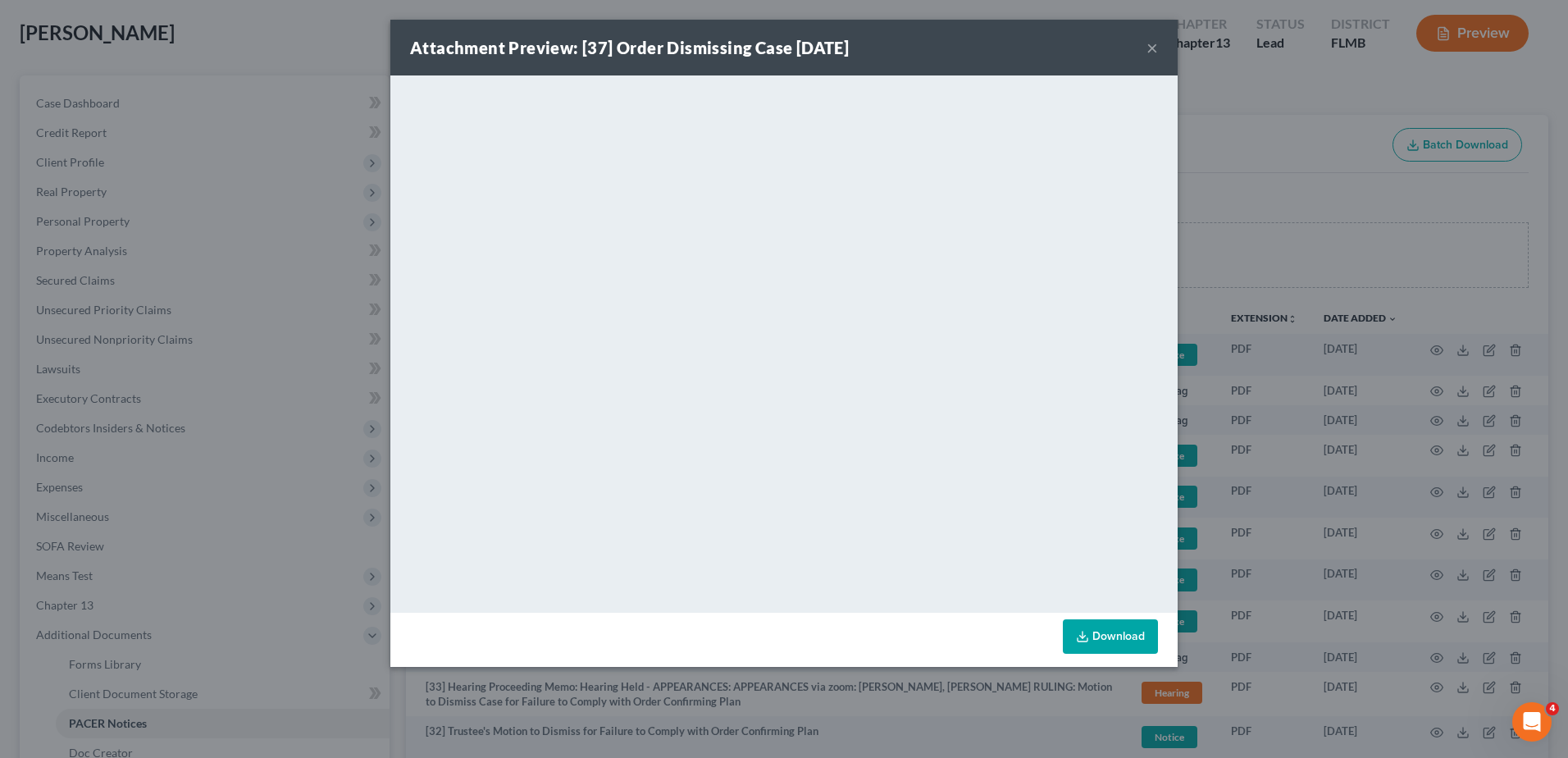
click at [1153, 48] on button "×" at bounding box center [1152, 48] width 12 height 20
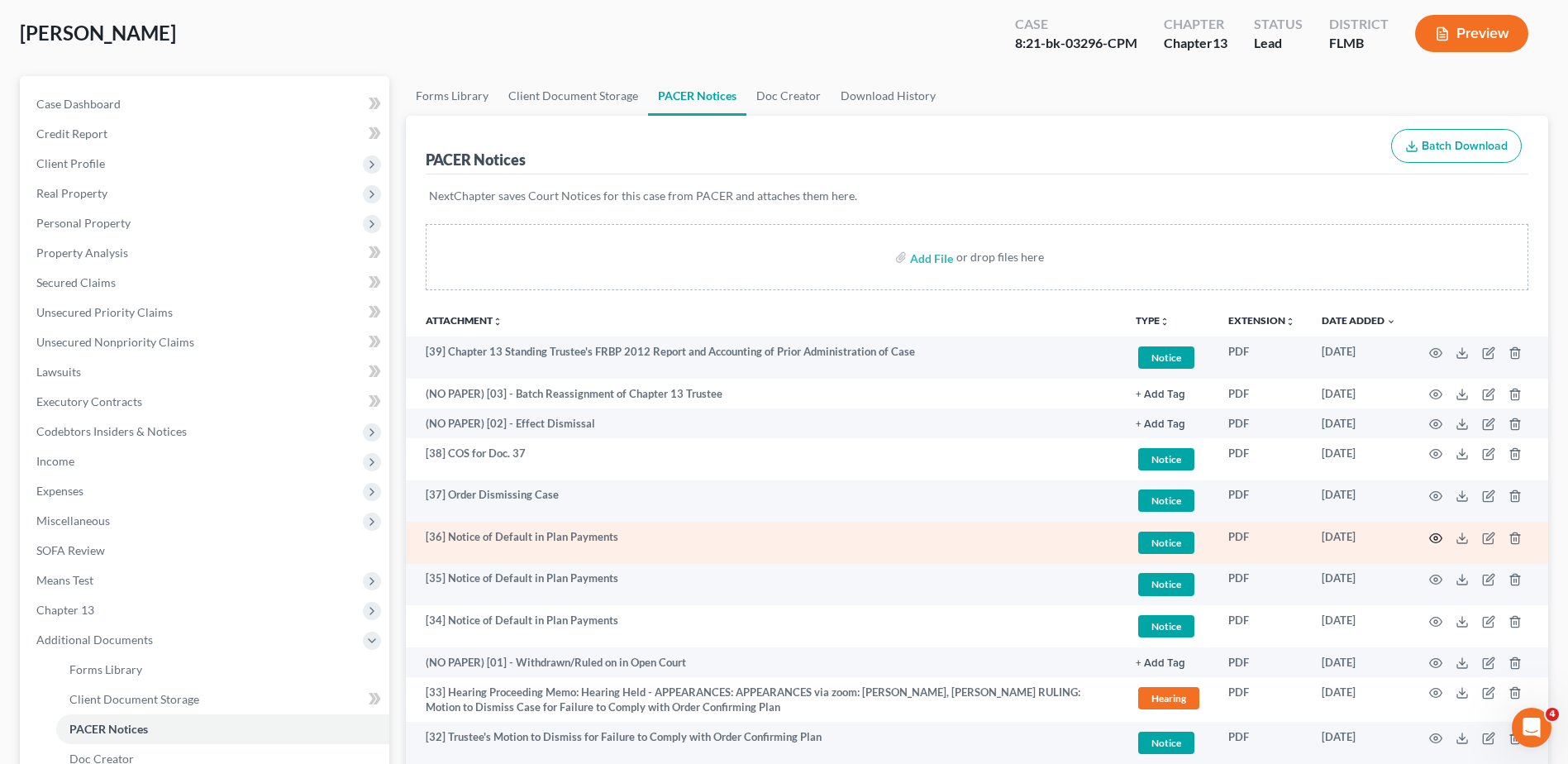
click at [1434, 535] on icon "button" at bounding box center [1435, 537] width 13 height 13
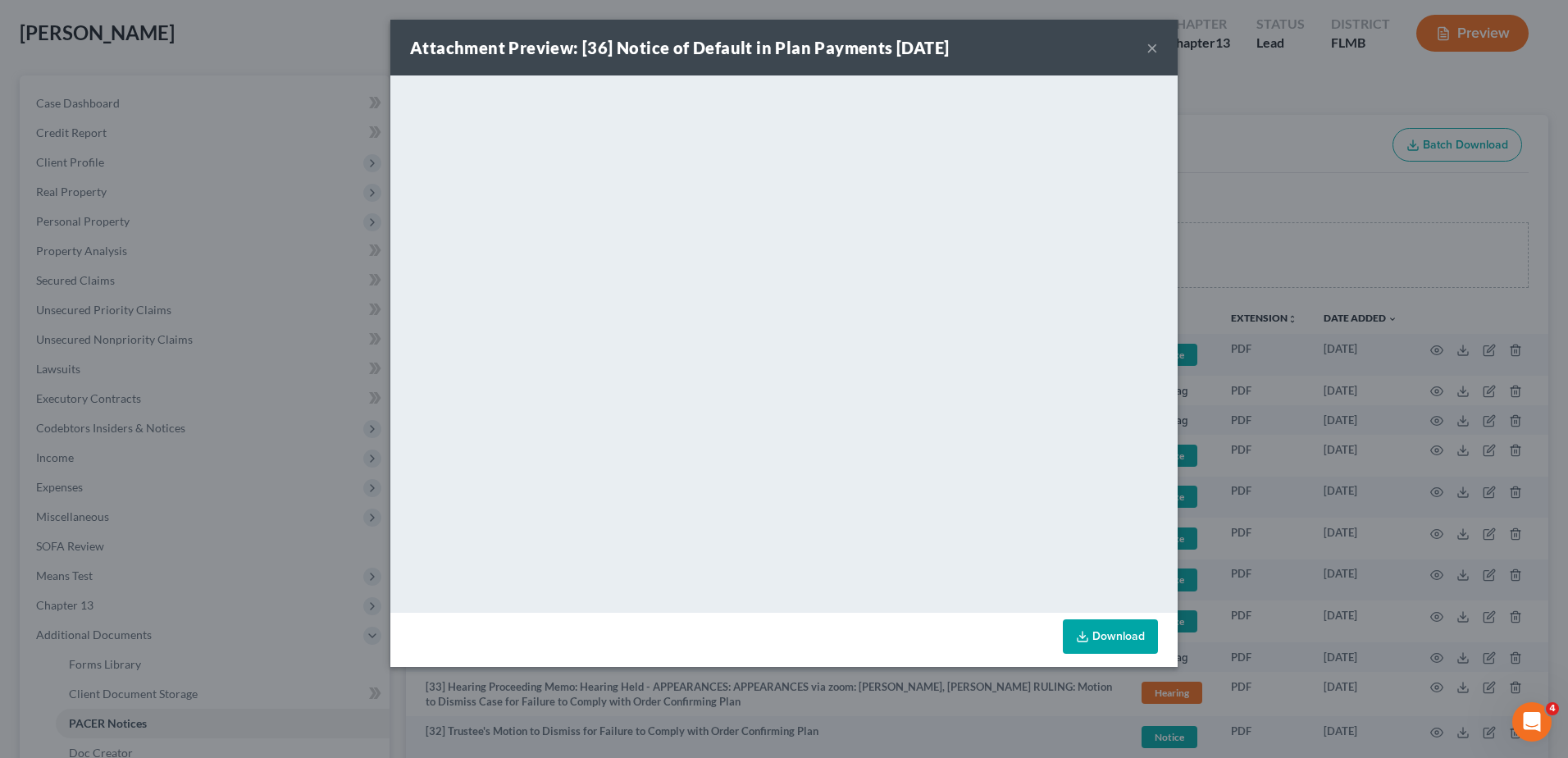
click at [1151, 43] on button "×" at bounding box center [1152, 48] width 12 height 20
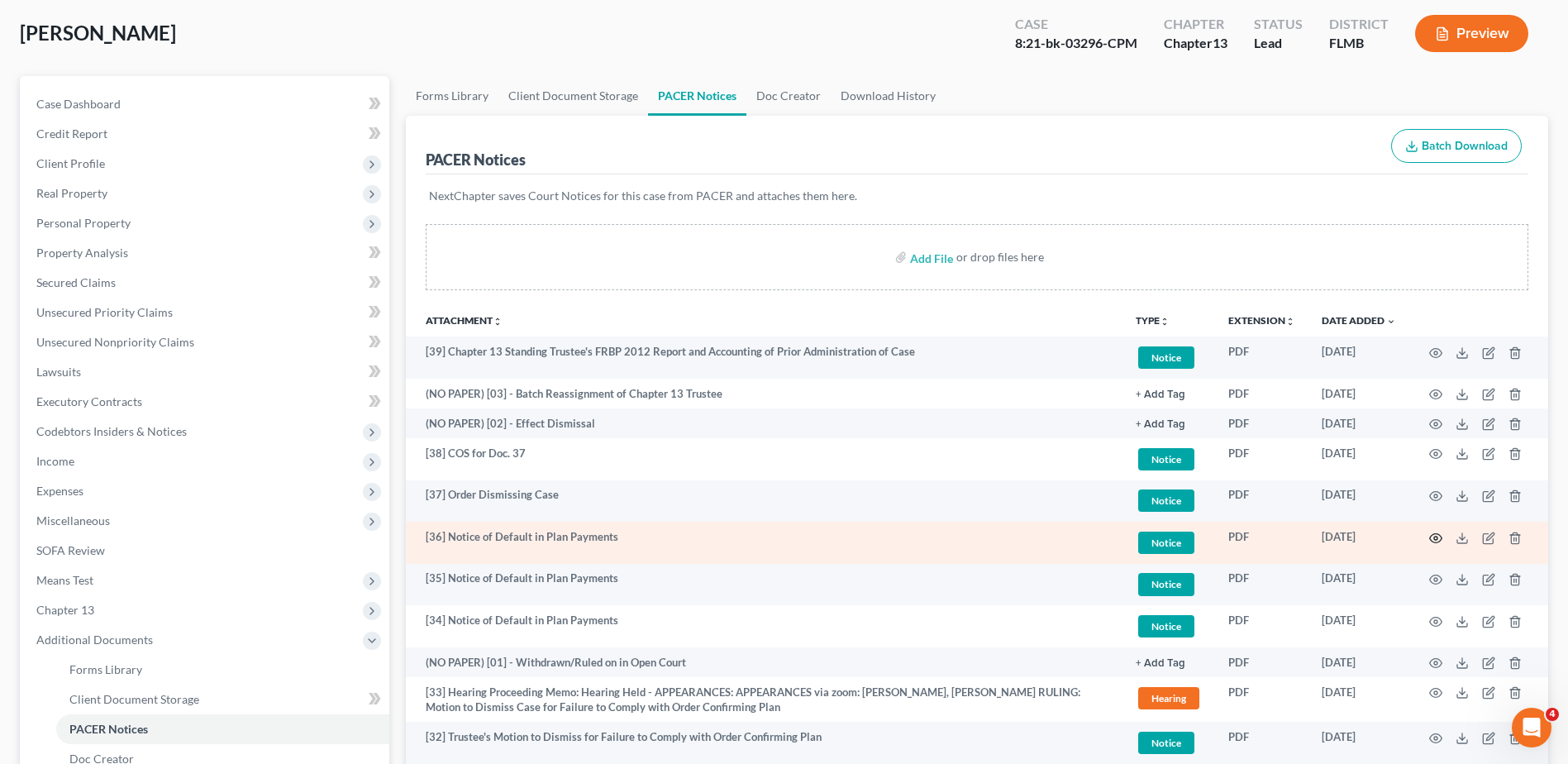
click at [1437, 538] on circle "button" at bounding box center [1435, 537] width 3 height 3
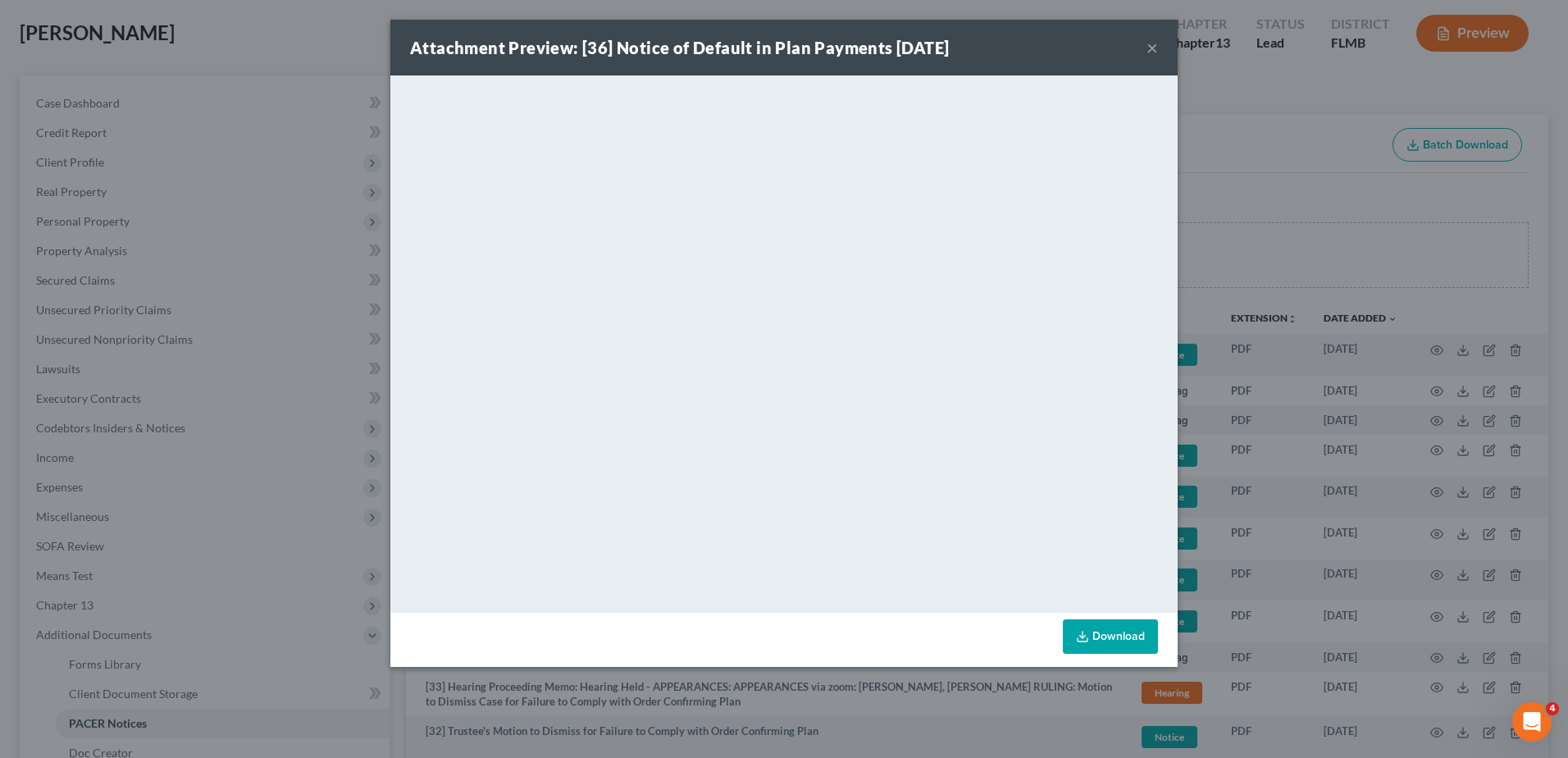
drag, startPoint x: 1149, startPoint y: 46, endPoint x: 866, endPoint y: 67, distance: 283.8
click at [1149, 46] on button "×" at bounding box center [1152, 48] width 12 height 20
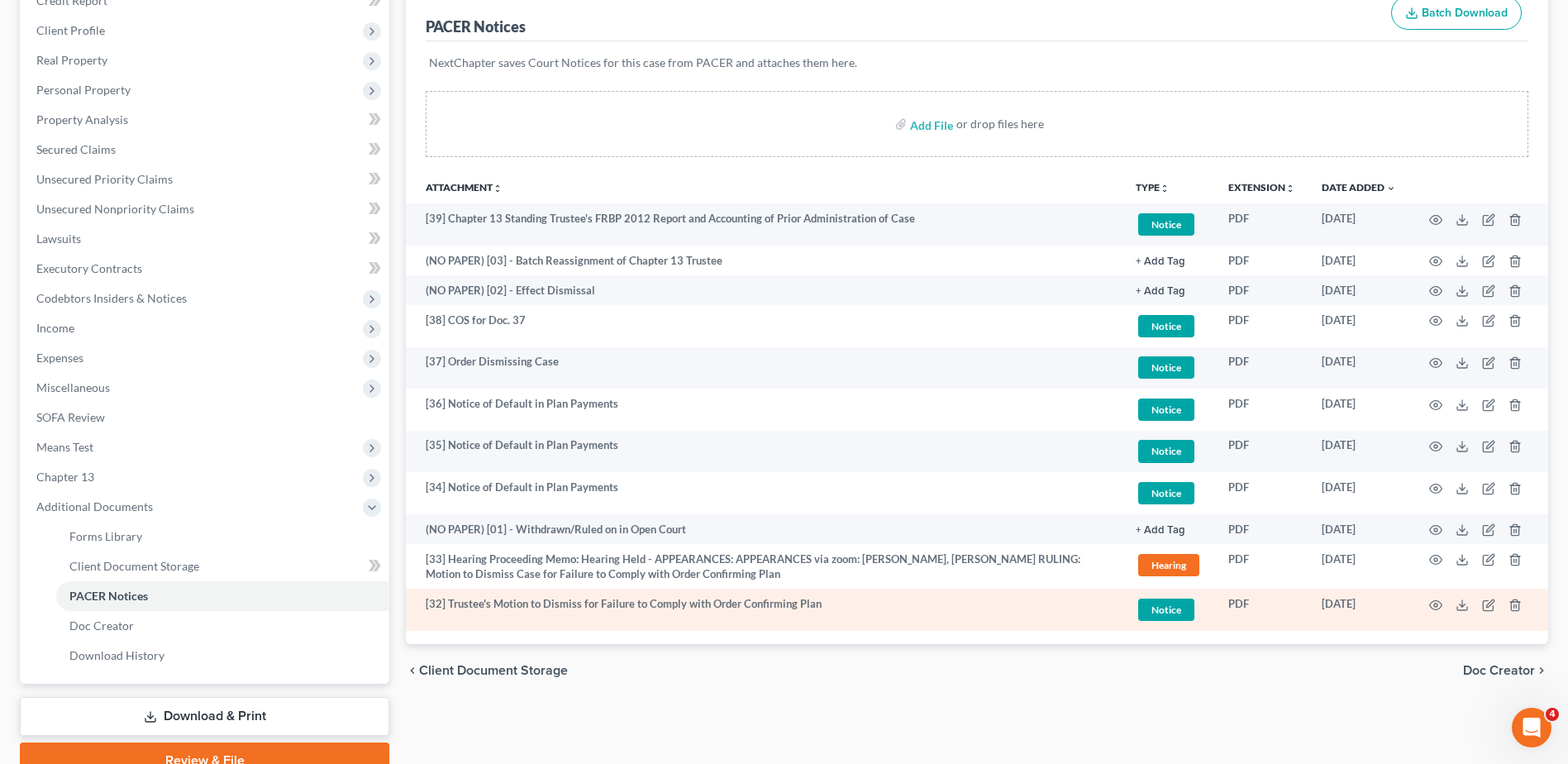
scroll to position [128, 0]
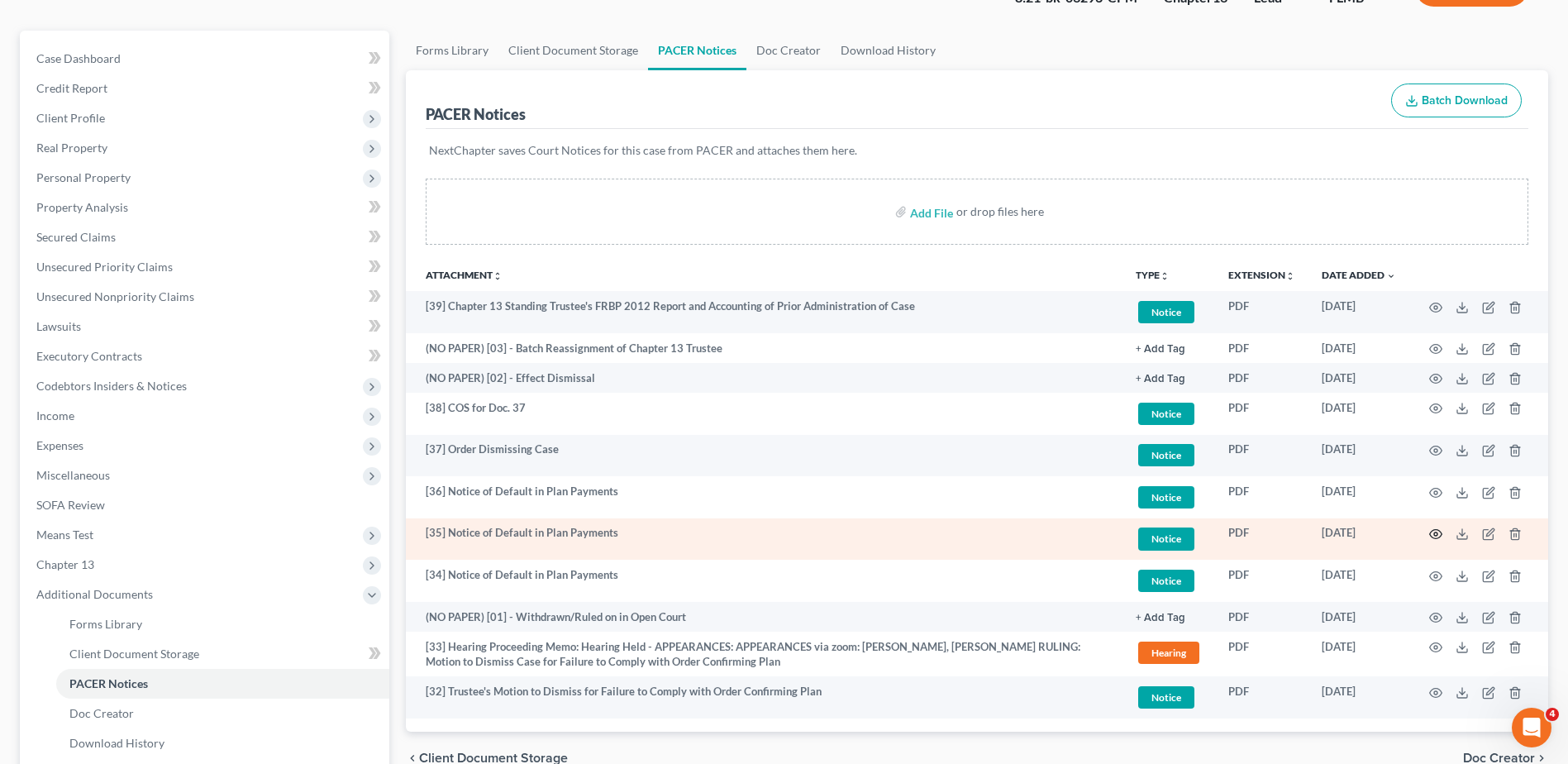
click at [1432, 535] on icon "button" at bounding box center [1435, 533] width 13 height 13
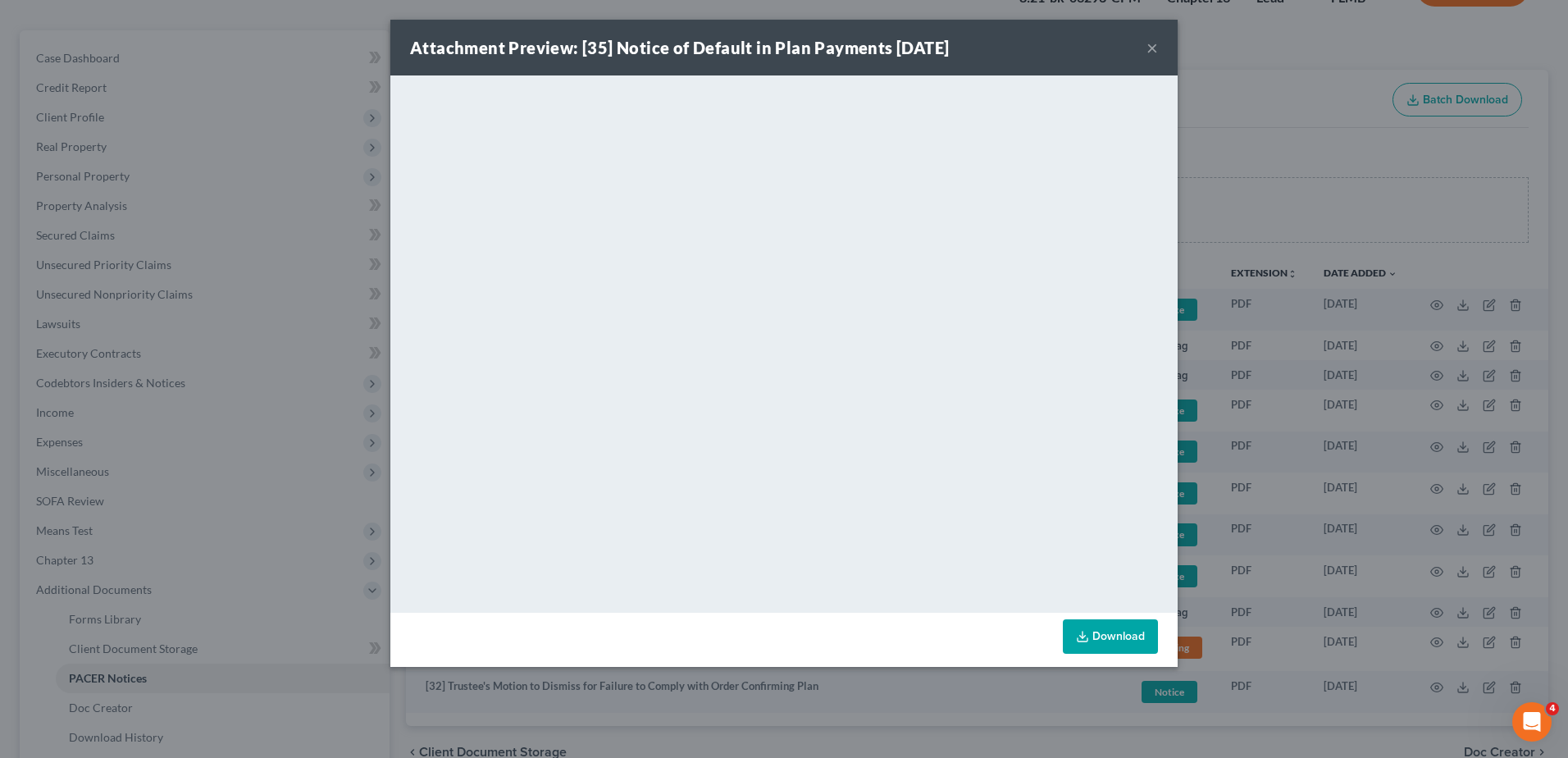
click at [1151, 45] on button "×" at bounding box center [1152, 48] width 12 height 20
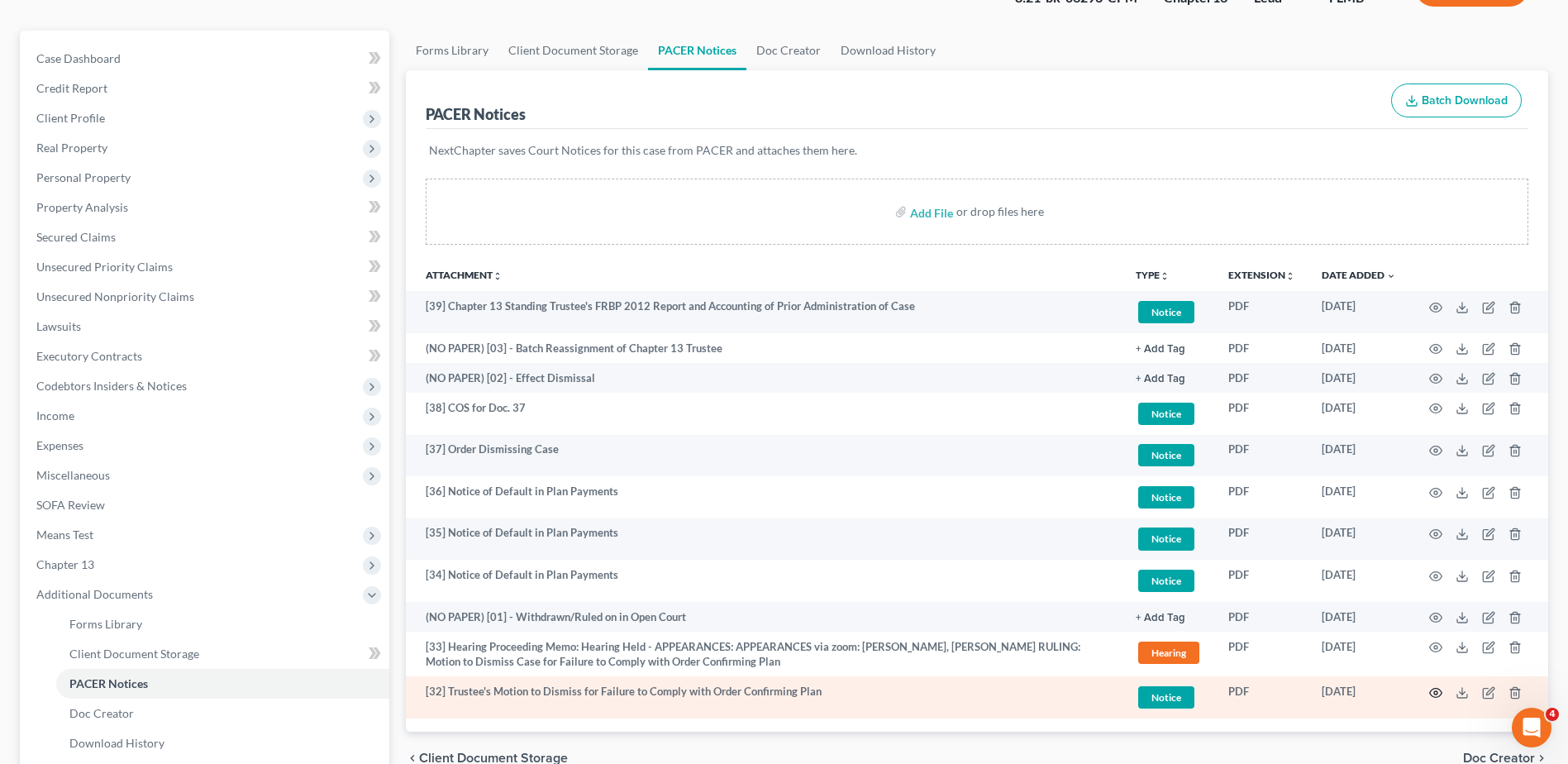
click at [1436, 691] on circle "button" at bounding box center [1435, 692] width 3 height 3
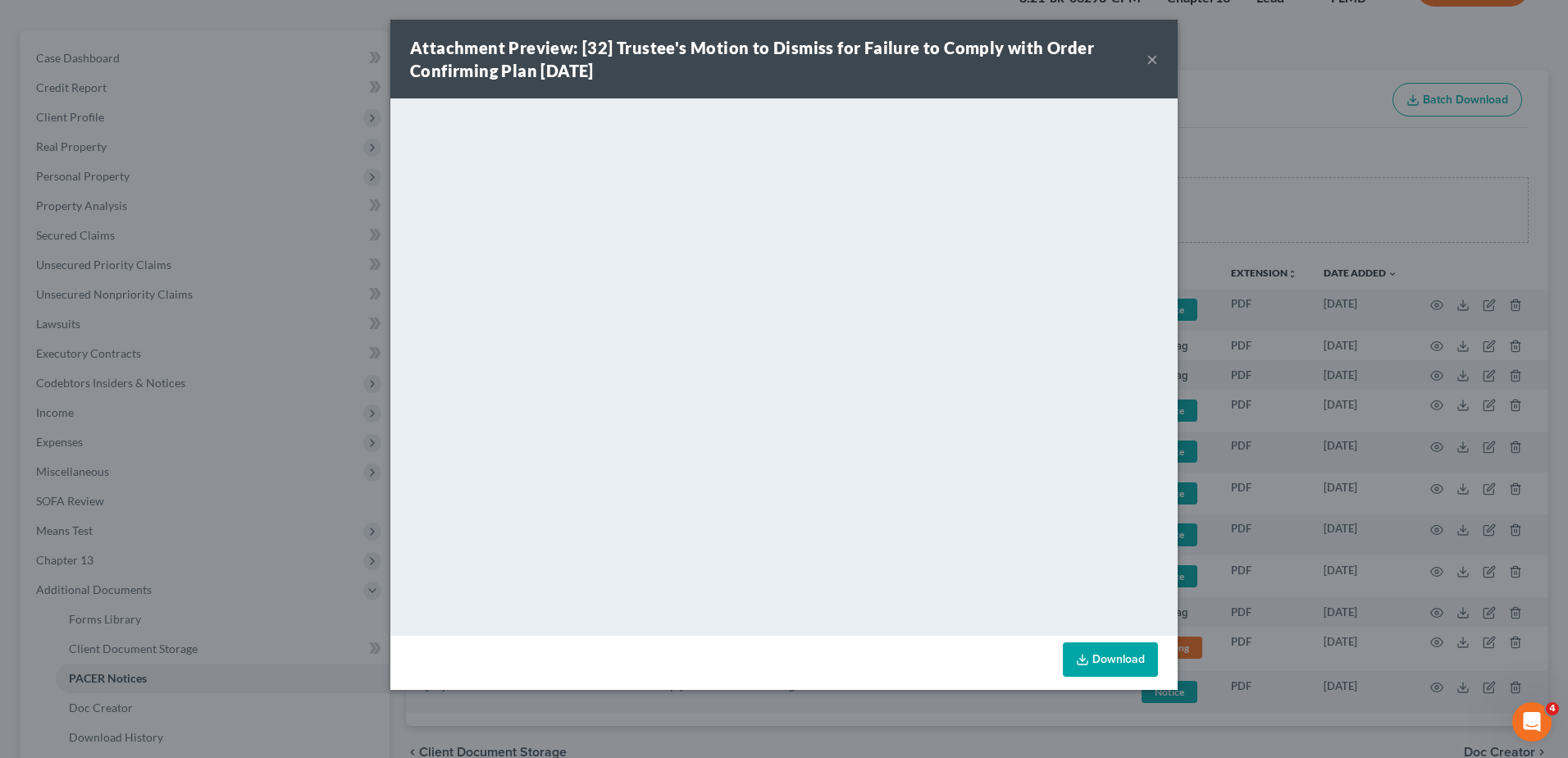
click at [1151, 57] on button "×" at bounding box center [1152, 60] width 12 height 20
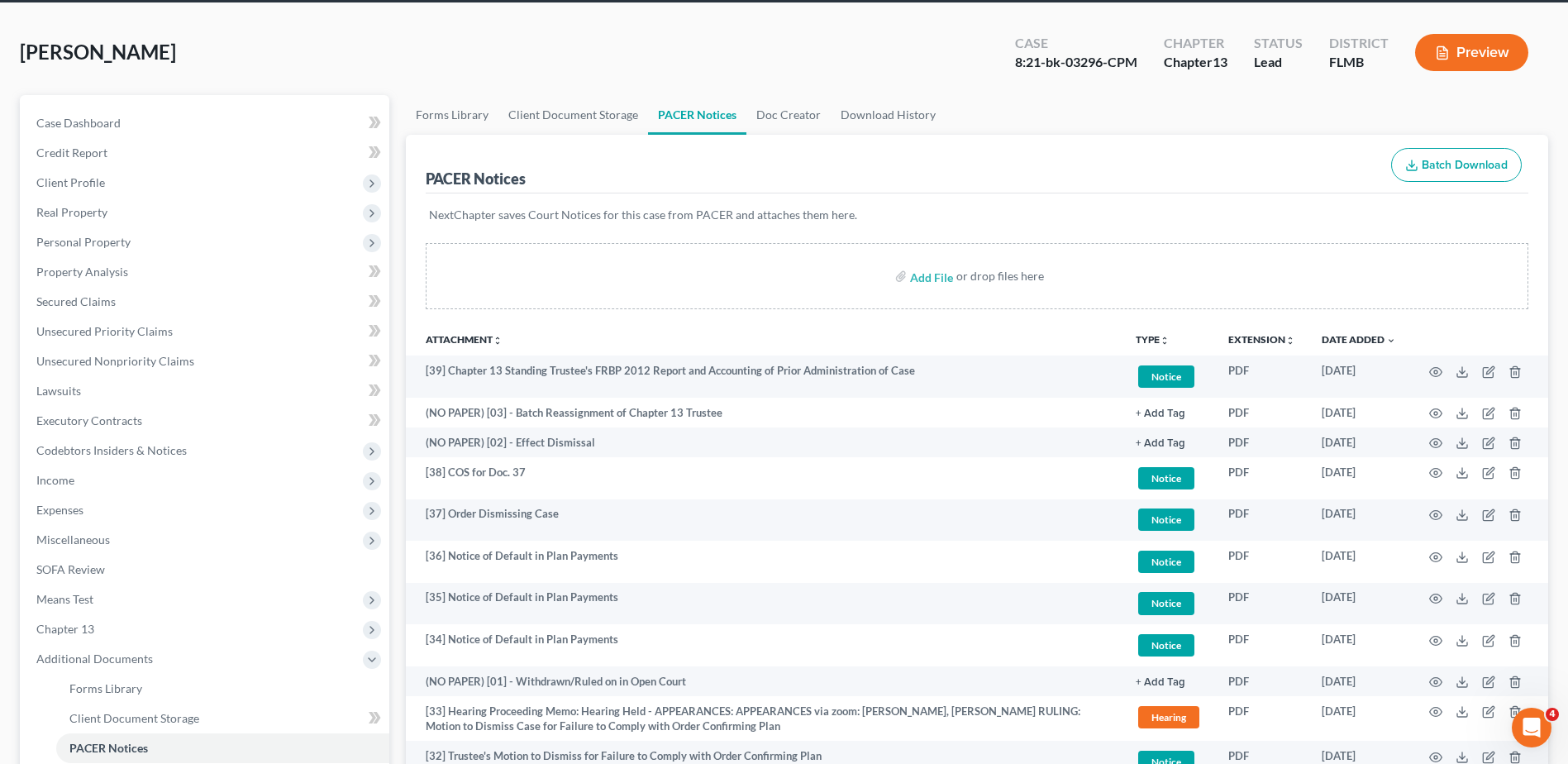
scroll to position [0, 0]
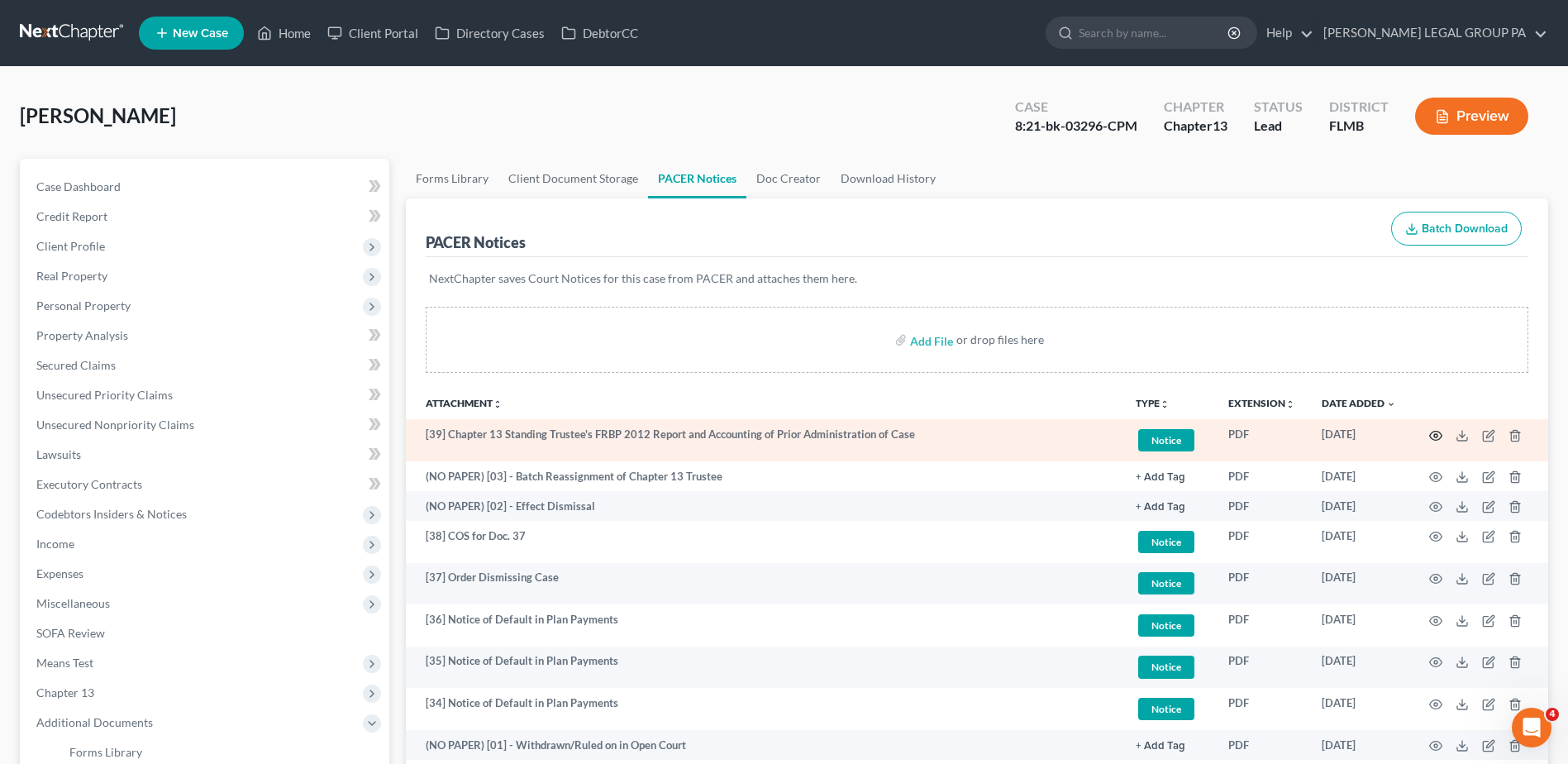
click at [1435, 435] on icon "button" at bounding box center [1435, 435] width 13 height 13
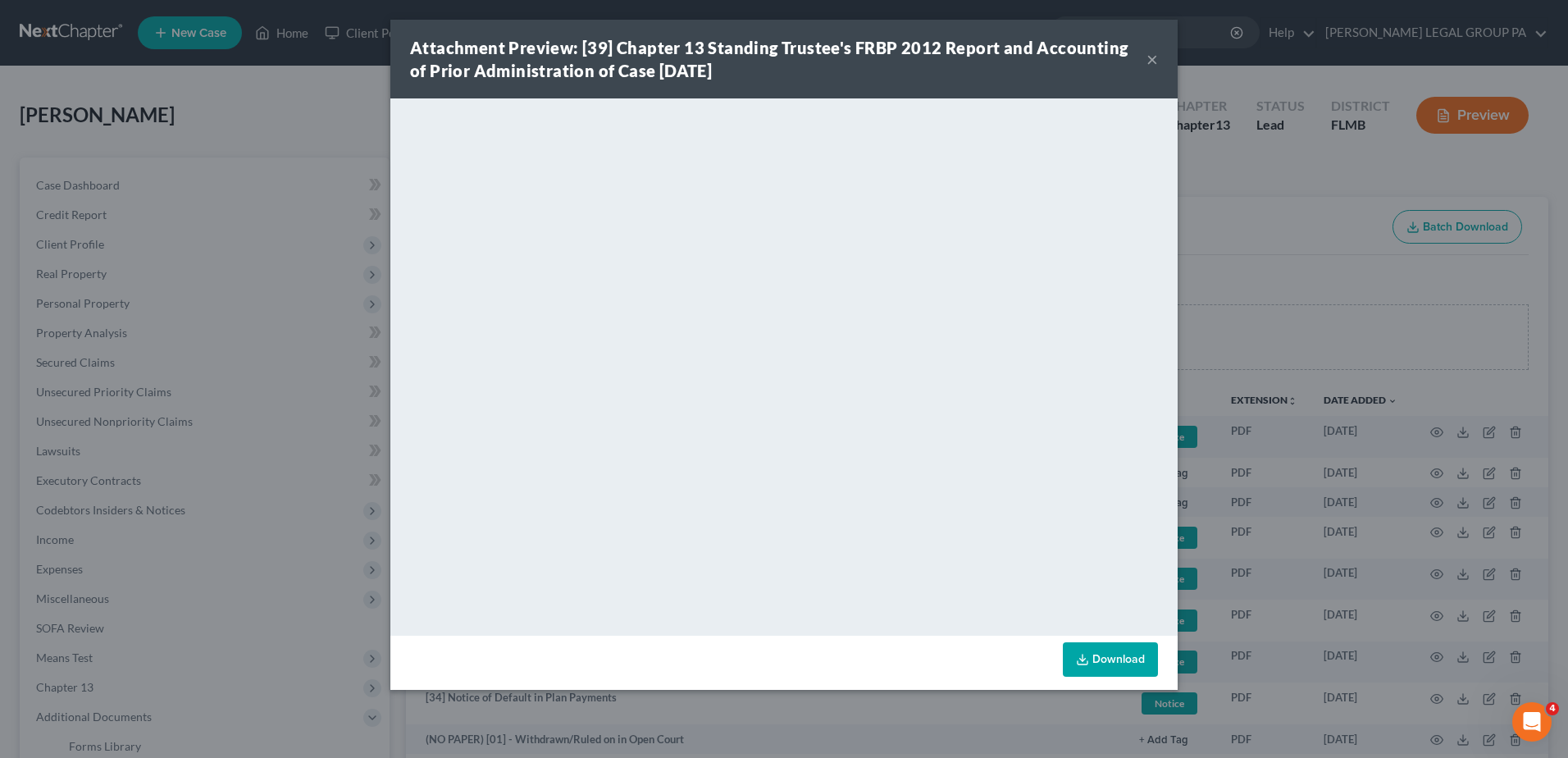
click at [351, 182] on div "Attachment Preview: [39] Chapter 13 Standing Trustee's FRBP 2012 Report and Acc…" at bounding box center [784, 379] width 1568 height 758
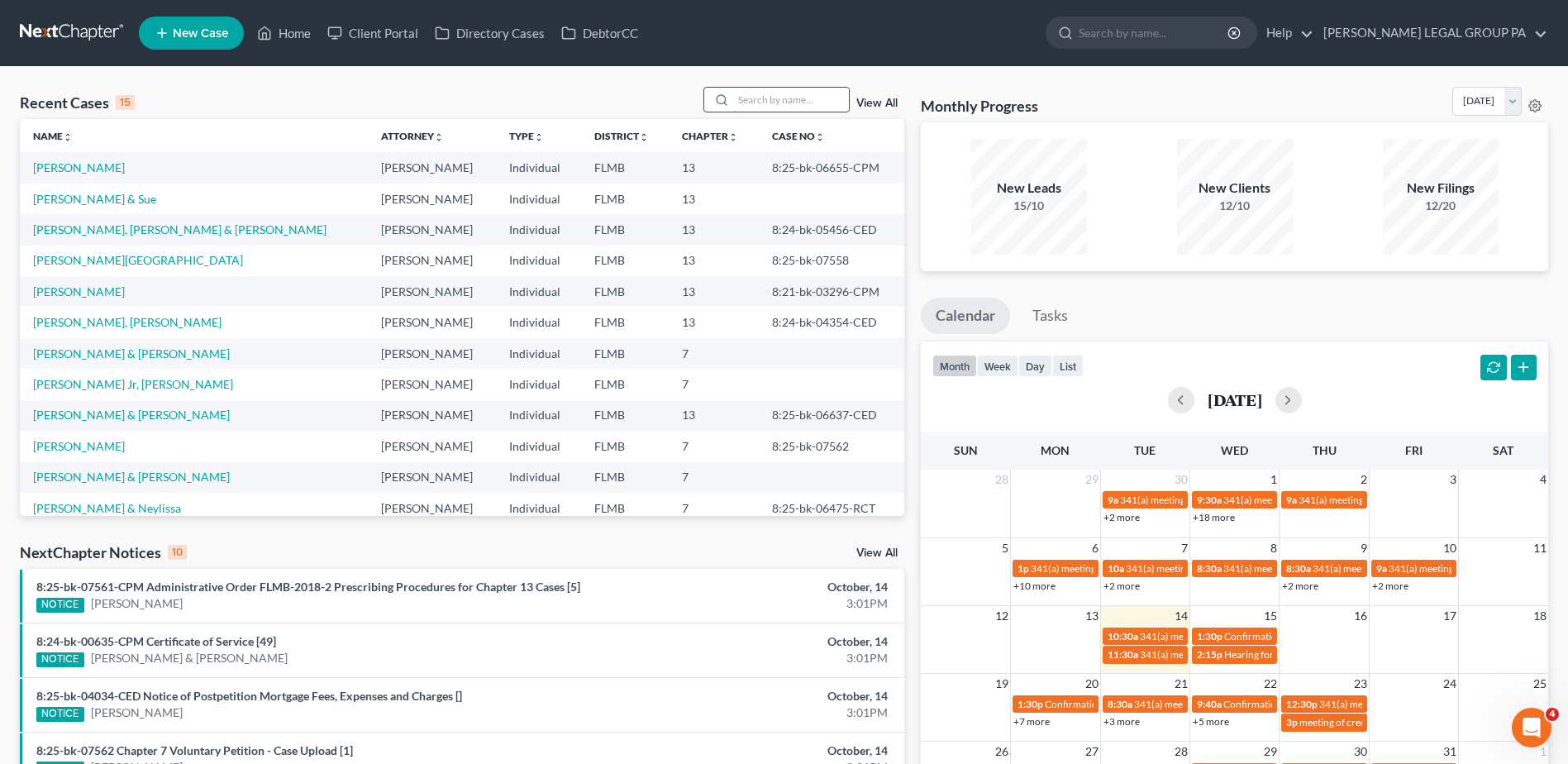
click at [783, 97] on input "search" at bounding box center [791, 100] width 116 height 24
click at [805, 99] on input "search" at bounding box center [791, 100] width 116 height 24
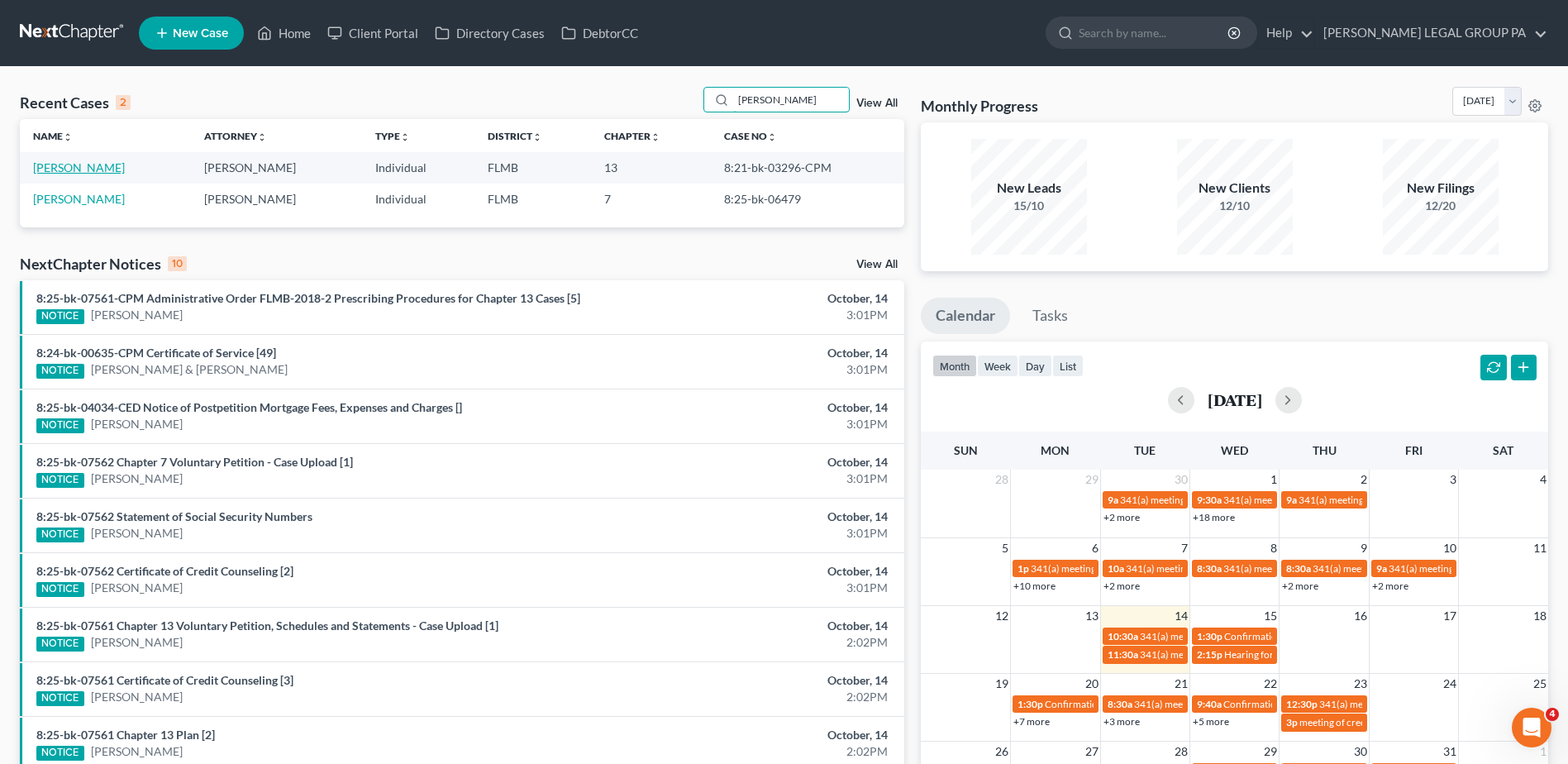
type input "[PERSON_NAME]"
click at [120, 169] on link "[PERSON_NAME]" at bounding box center [79, 167] width 92 height 14
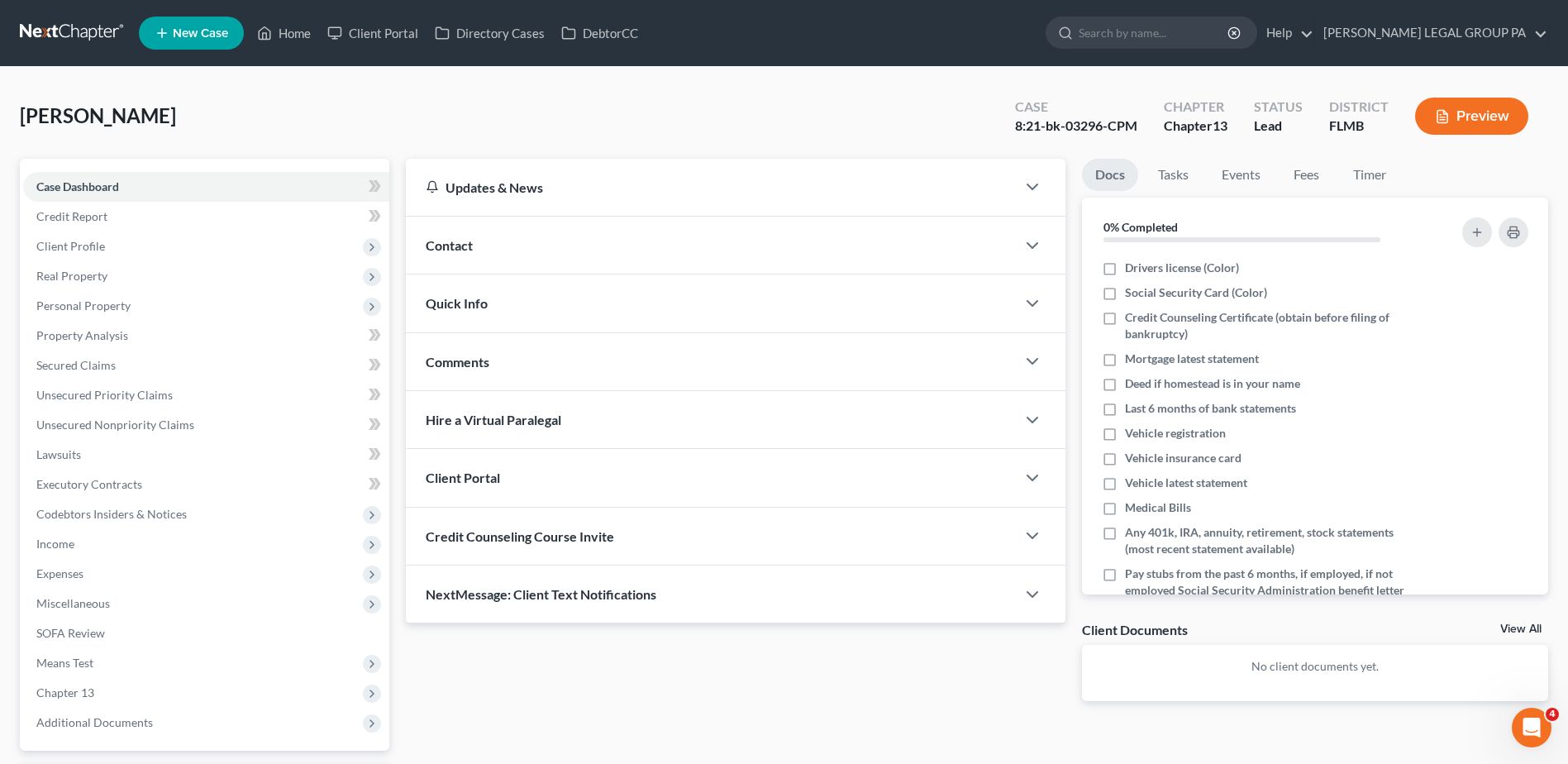
click at [42, 26] on link at bounding box center [73, 33] width 106 height 30
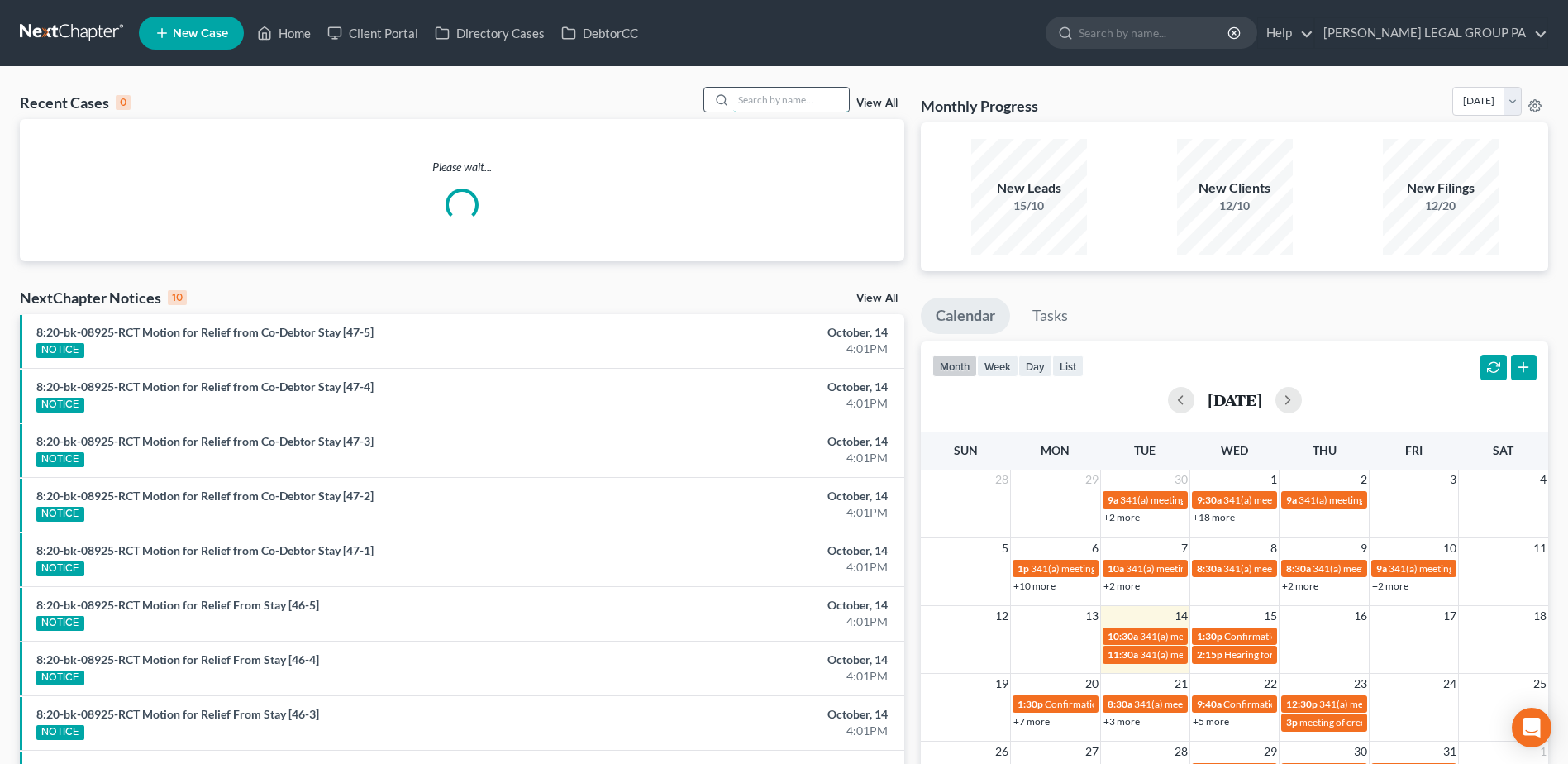
click at [796, 103] on input "search" at bounding box center [791, 100] width 116 height 24
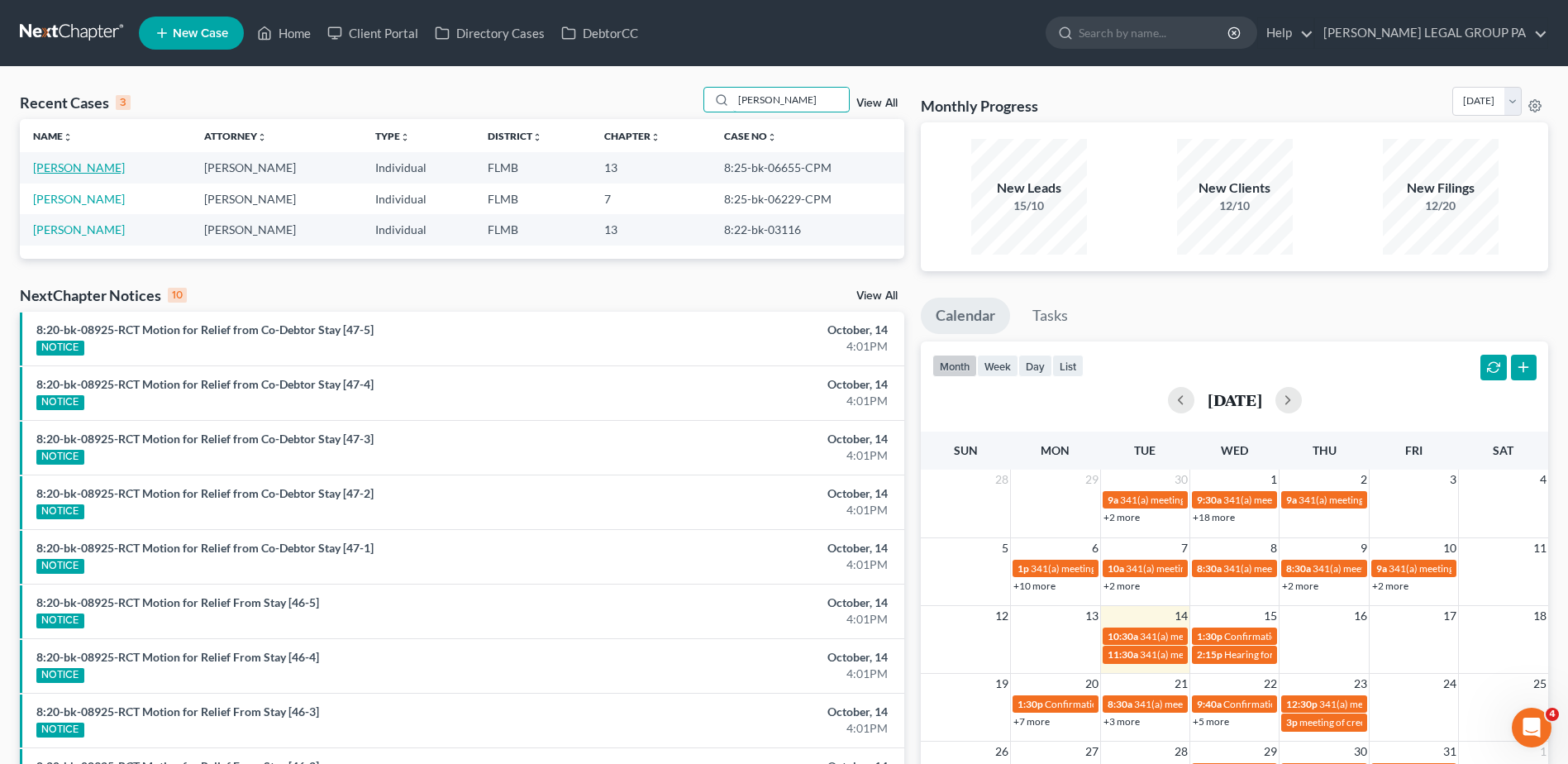
type input "[PERSON_NAME]"
click at [73, 163] on link "[PERSON_NAME]" at bounding box center [79, 167] width 92 height 14
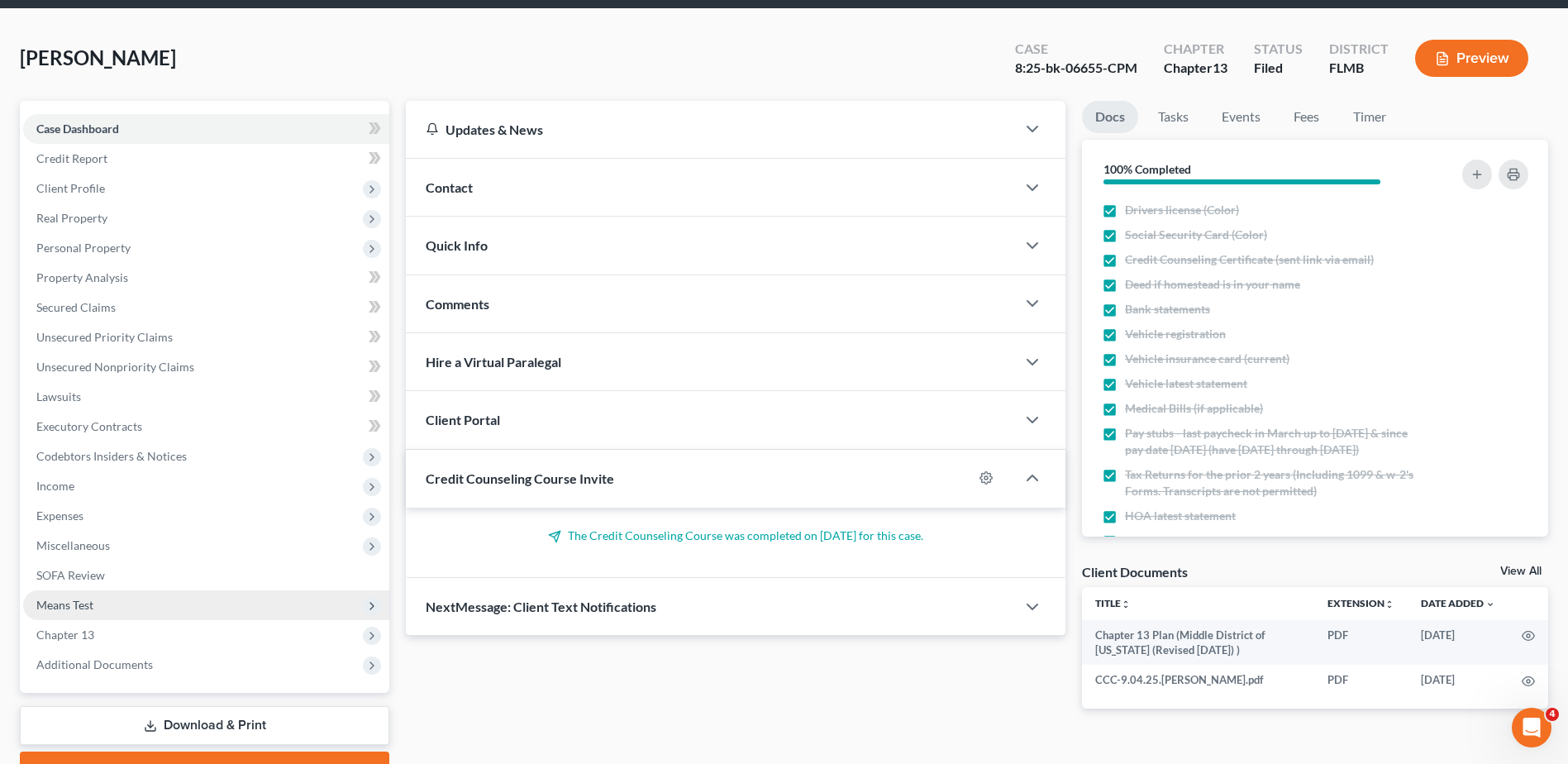
scroll to position [145, 0]
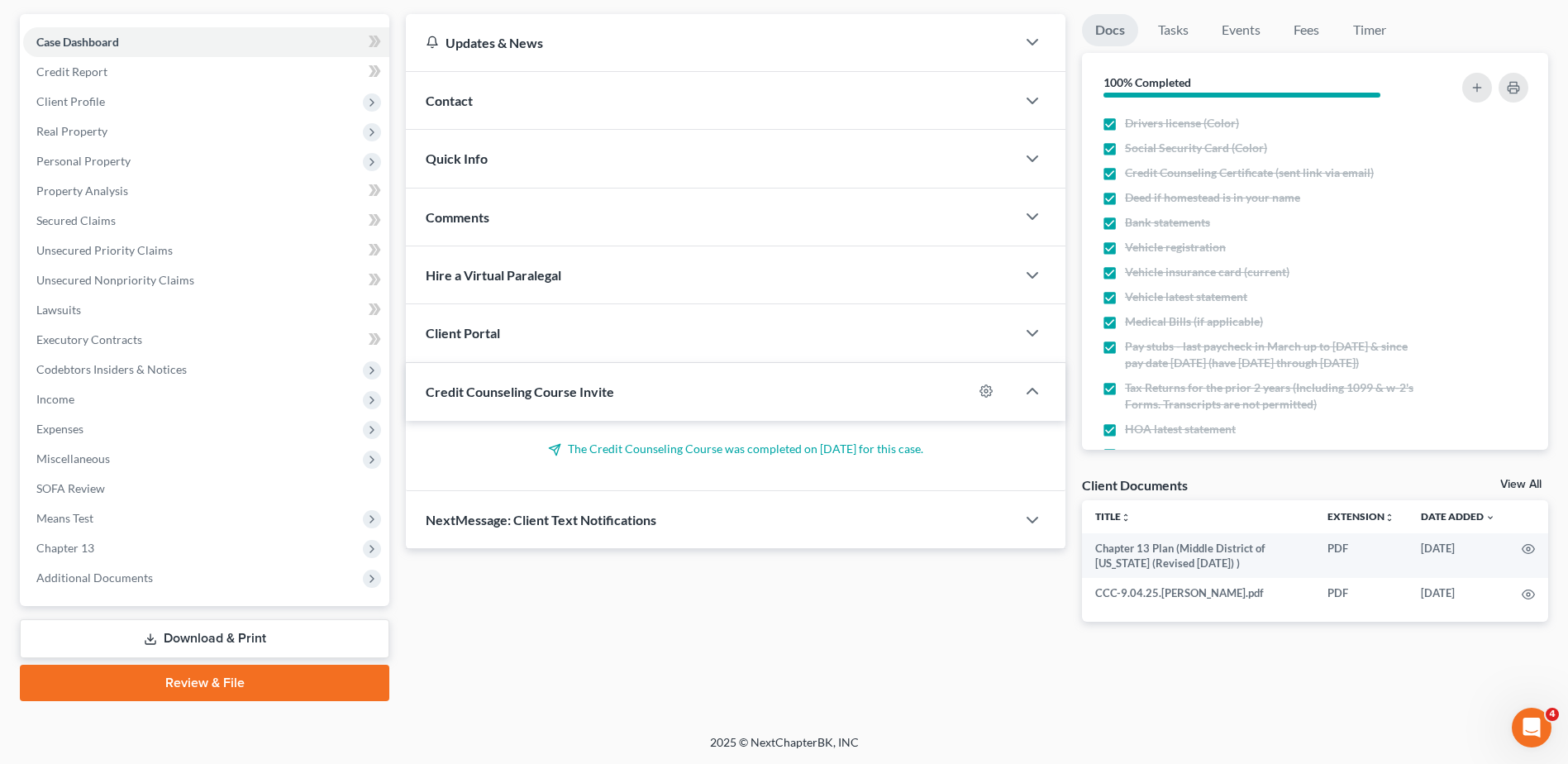
drag, startPoint x: 100, startPoint y: 598, endPoint x: 104, endPoint y: 586, distance: 13.1
click at [100, 597] on div "Case Dashboard Payments Invoices Payments Payments Credit Report Client Profile…" at bounding box center [204, 310] width 369 height 592
click at [105, 585] on span "Additional Documents" at bounding box center [206, 578] width 366 height 30
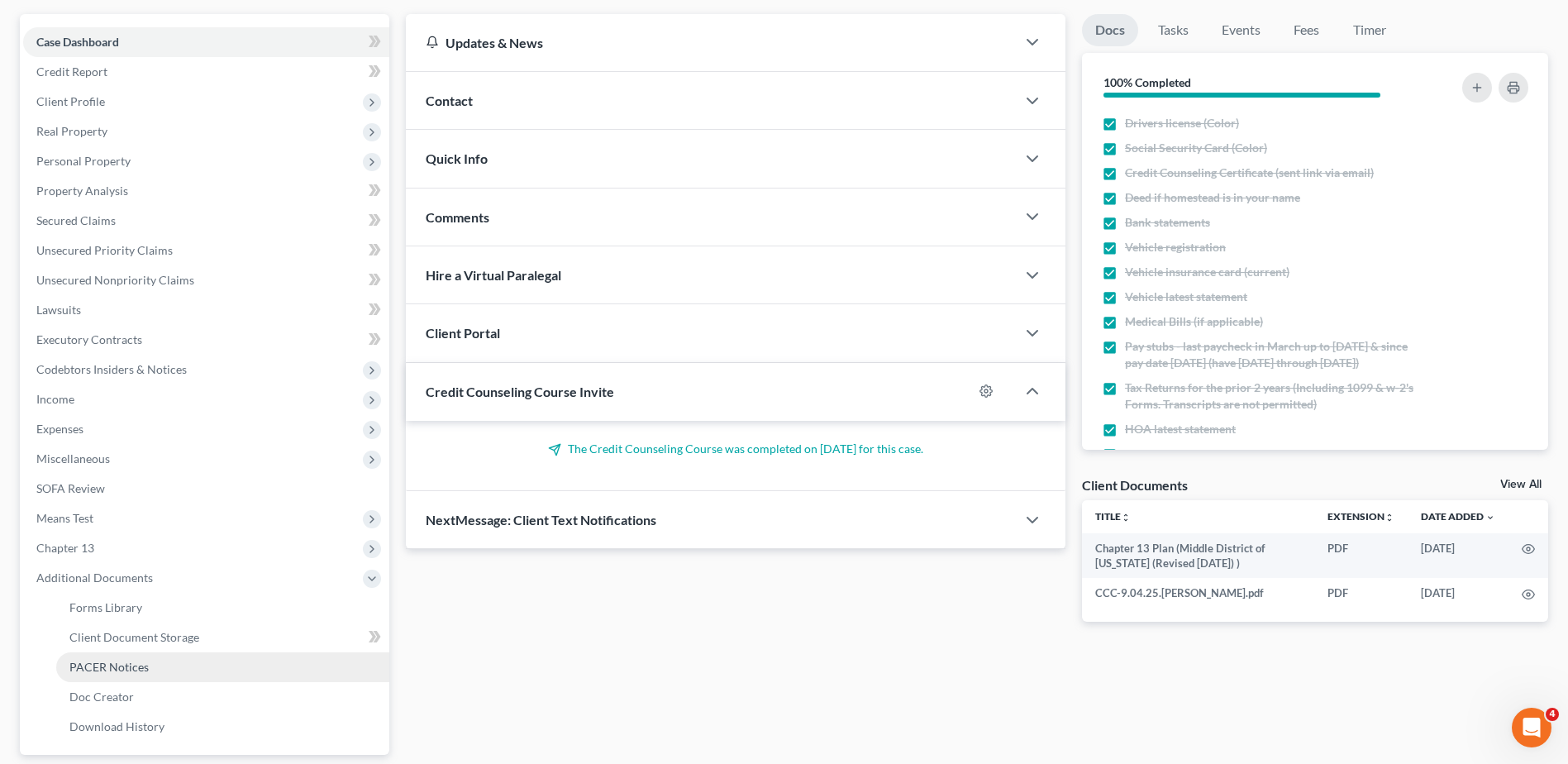
click at [127, 672] on span "PACER Notices" at bounding box center [108, 666] width 79 height 14
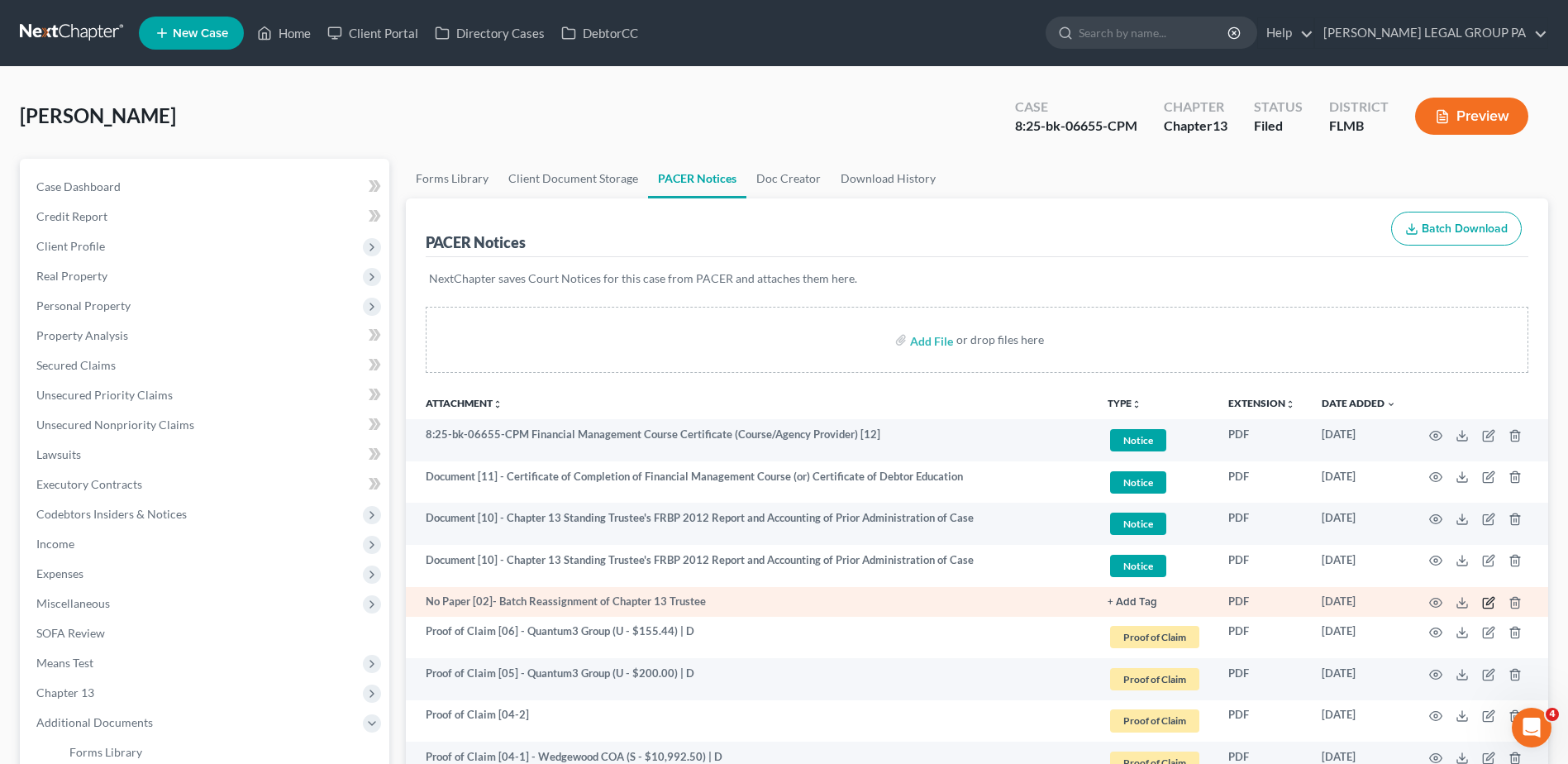
click at [1490, 602] on icon "button" at bounding box center [1489, 600] width 7 height 7
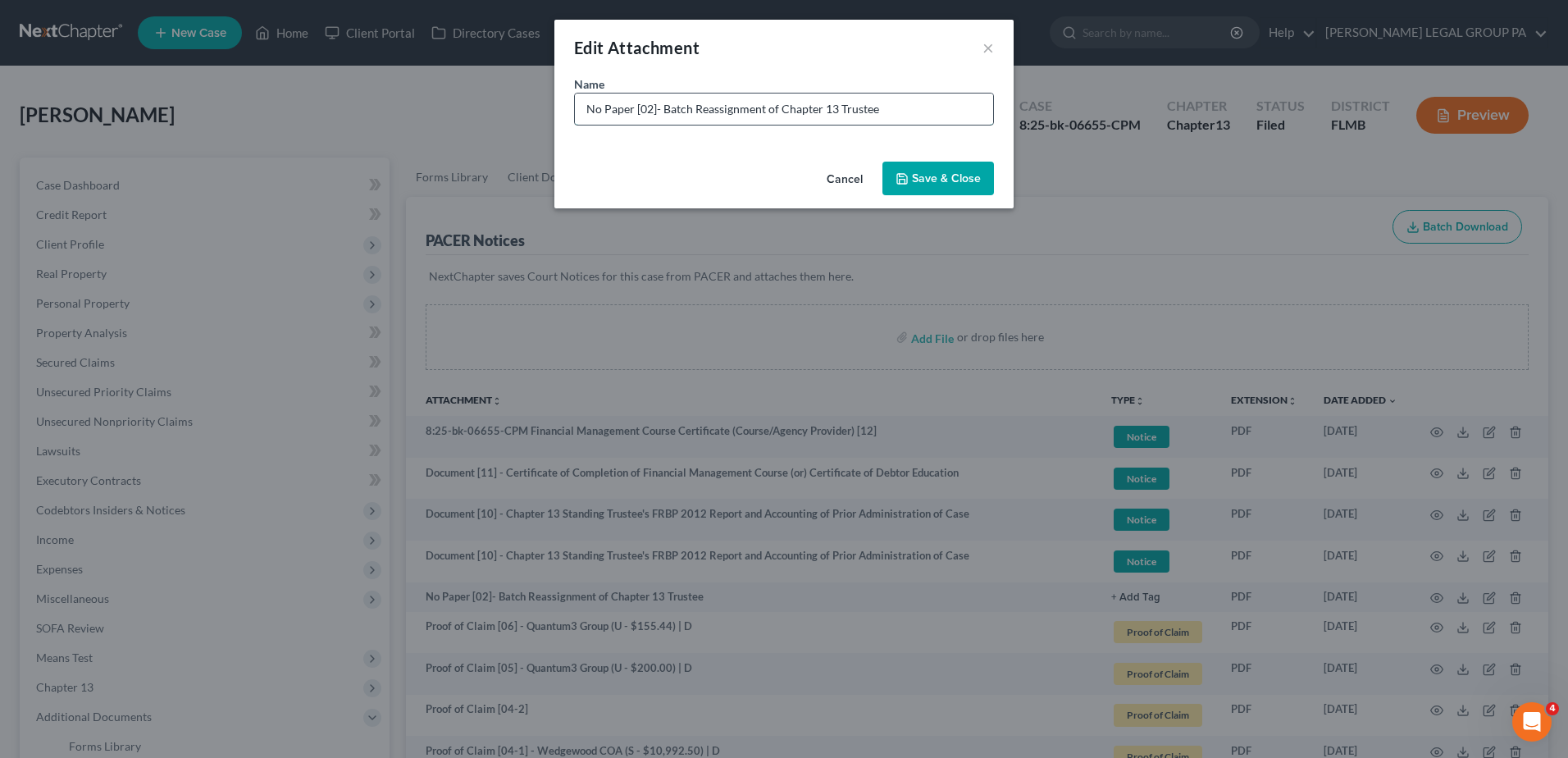
click at [657, 106] on input "No Paper [02]- Batch Reassignment of Chapter 13 Trustee" at bounding box center [783, 108] width 418 height 31
type input "No Paper [02] - Batch Reassignment of Chapter 13 Trustee"
click at [931, 174] on span "Save & Close" at bounding box center [946, 179] width 68 height 14
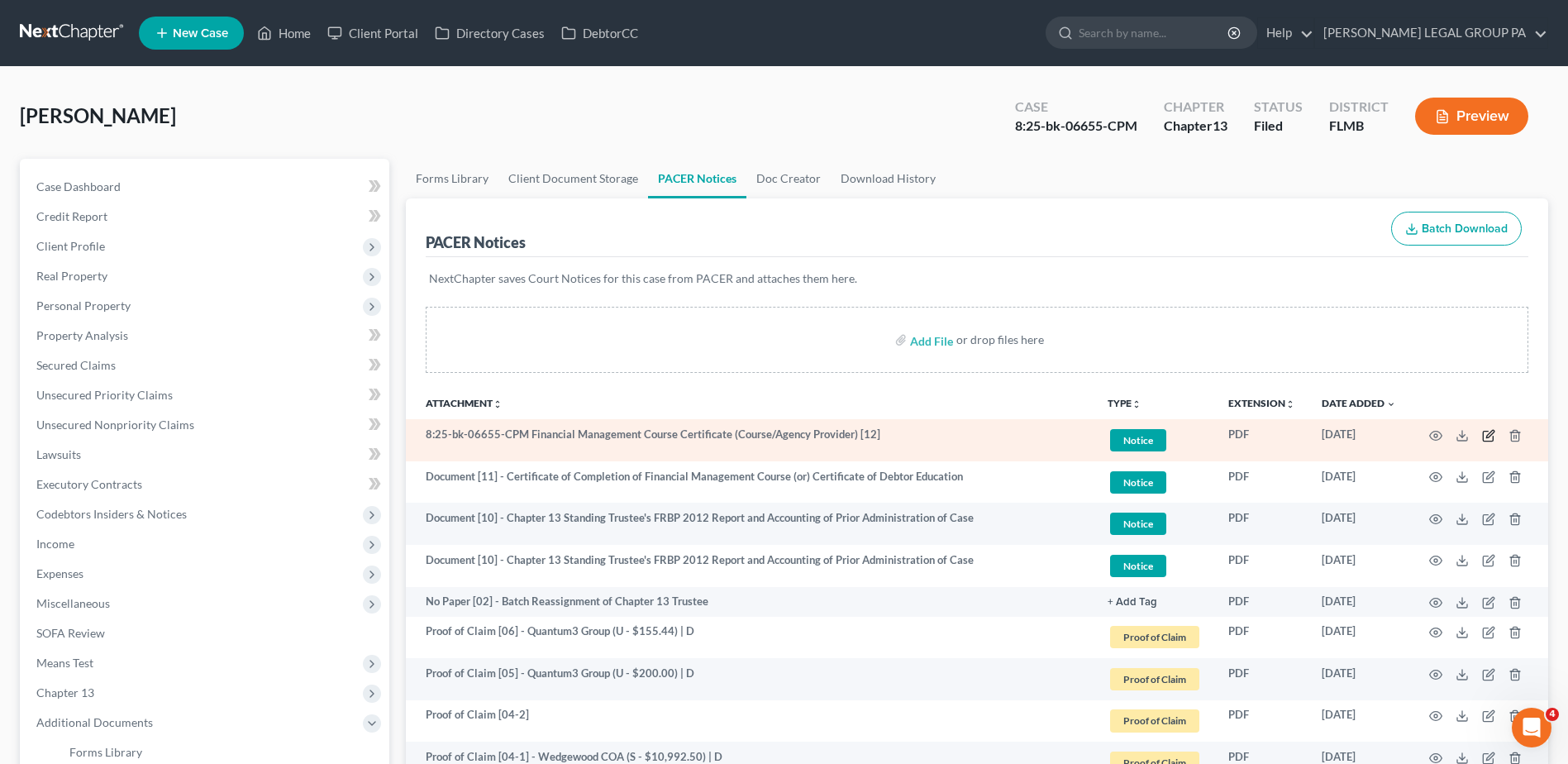
click at [1487, 435] on icon "button" at bounding box center [1488, 435] width 13 height 13
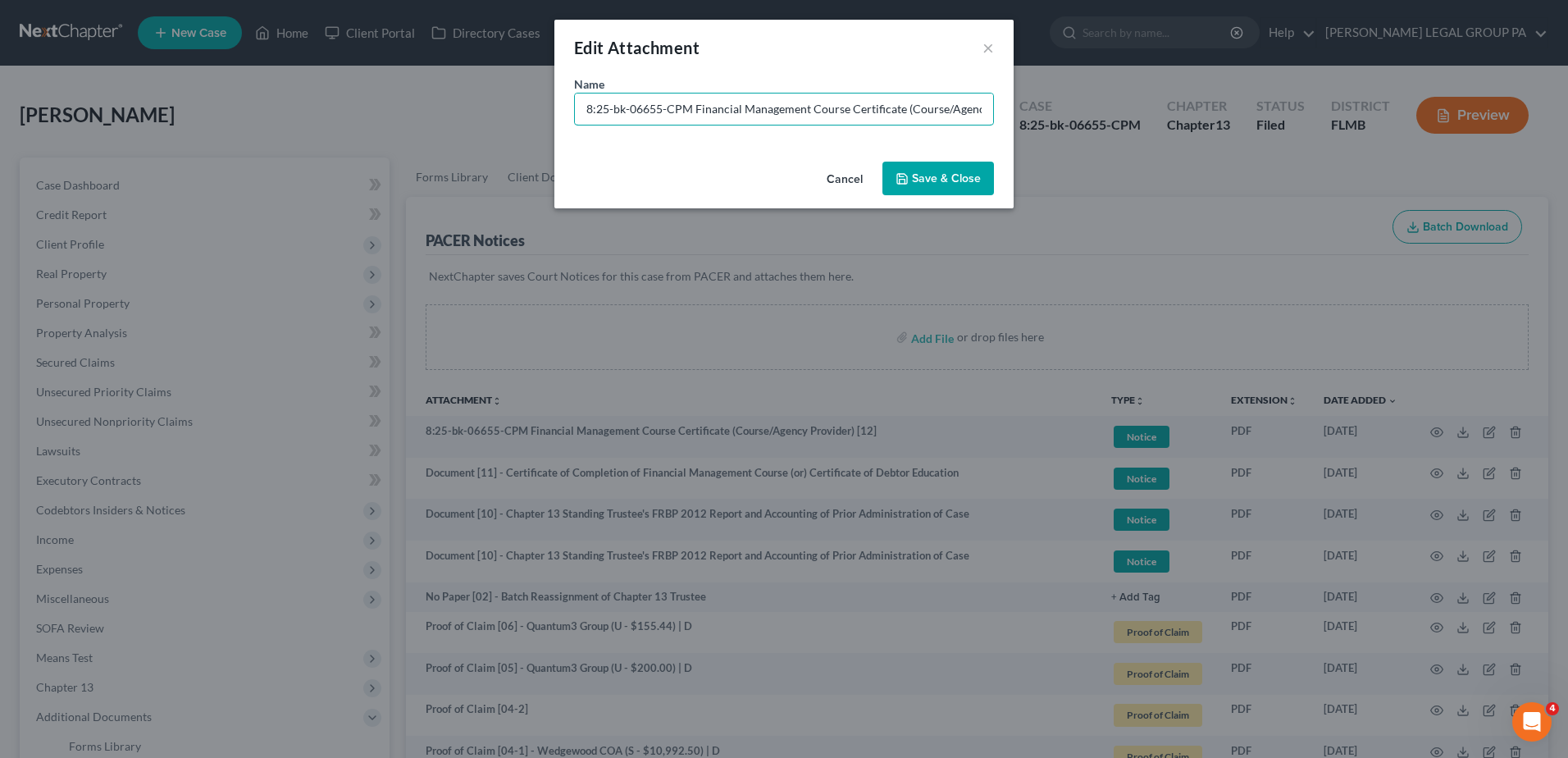
drag, startPoint x: 592, startPoint y: 123, endPoint x: 80, endPoint y: 108, distance: 512.2
click at [80, 108] on div "Edit Attachment × Name * 8:25-bk-06655-CPM Financial Management Course Certific…" at bounding box center [784, 379] width 1568 height 758
type input "Document [12] - Financial Management Course Certificate (Course/Agency Provider)"
click at [955, 173] on span "Save & Close" at bounding box center [946, 179] width 68 height 14
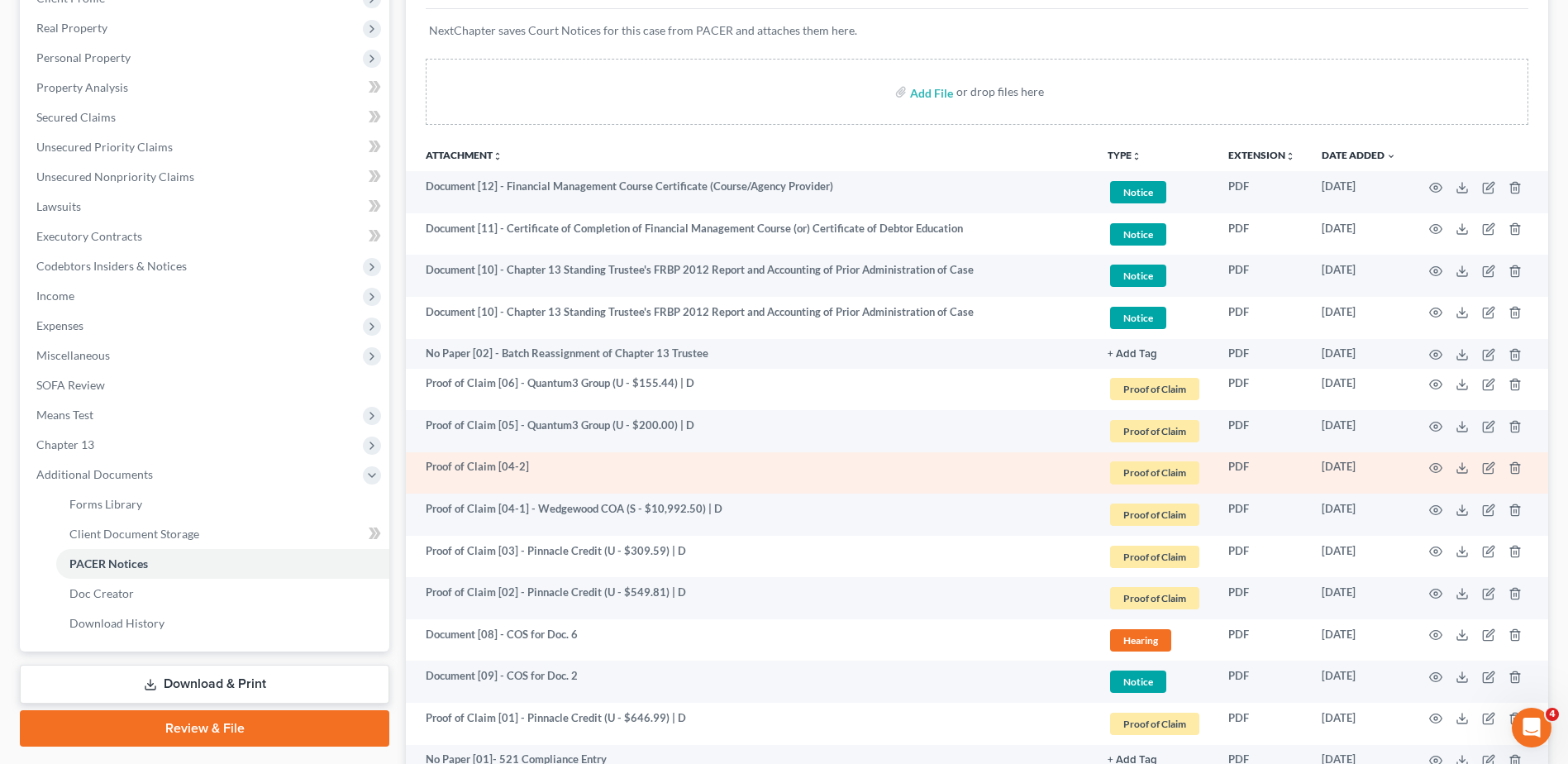
scroll to position [165, 0]
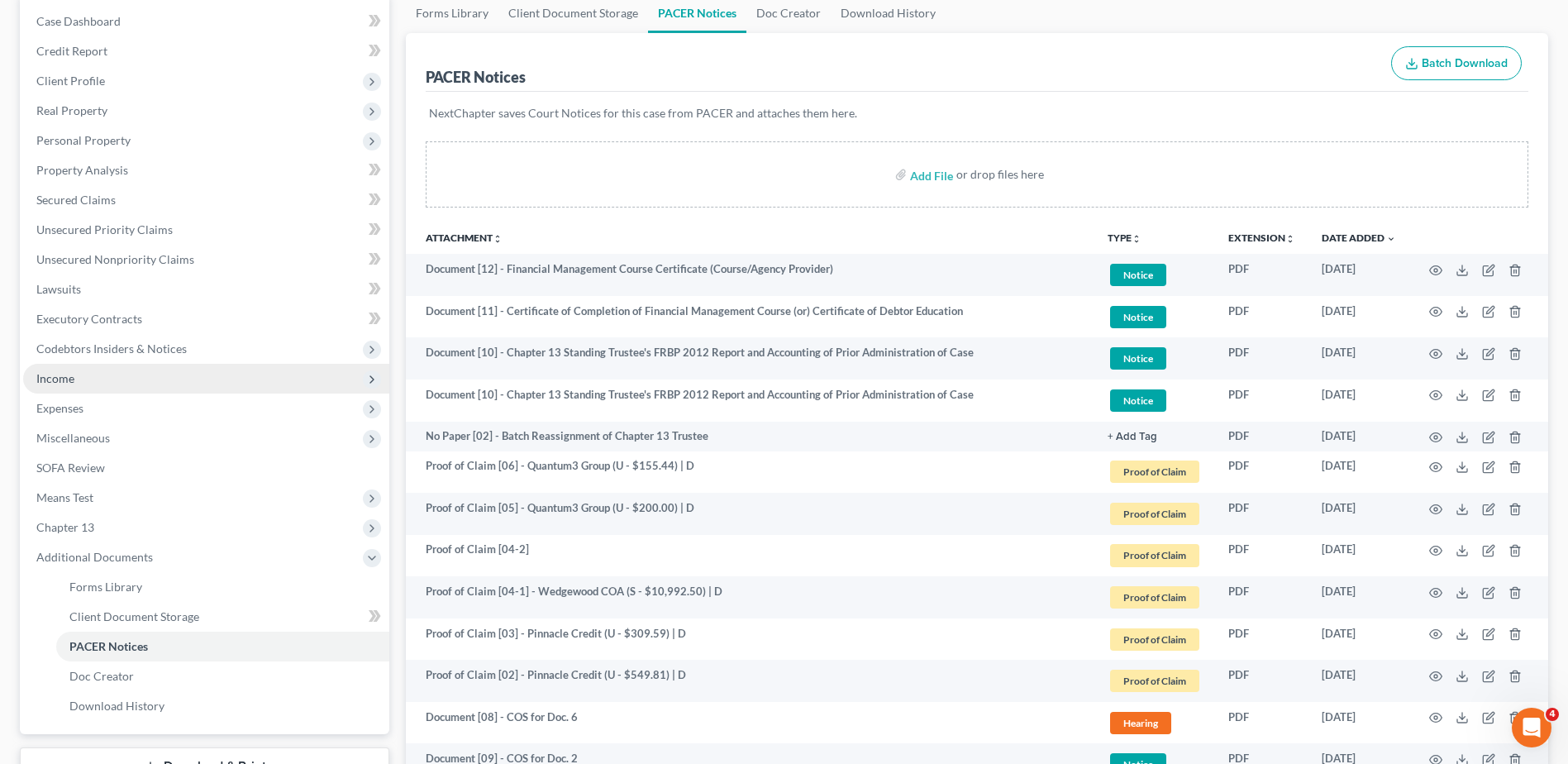
click at [94, 379] on span "Income" at bounding box center [206, 379] width 366 height 30
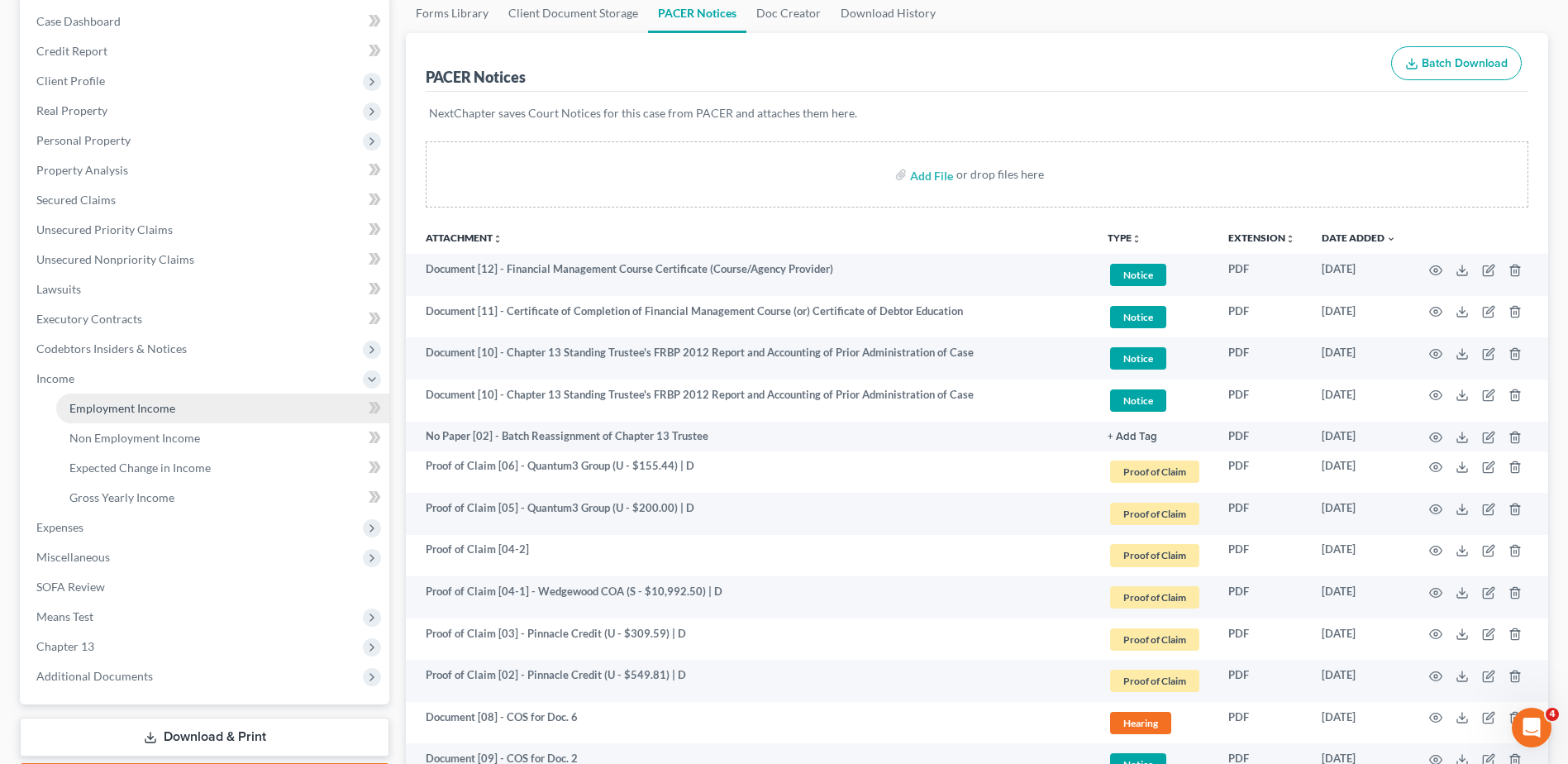
click at [98, 402] on span "Employment Income" at bounding box center [122, 408] width 106 height 14
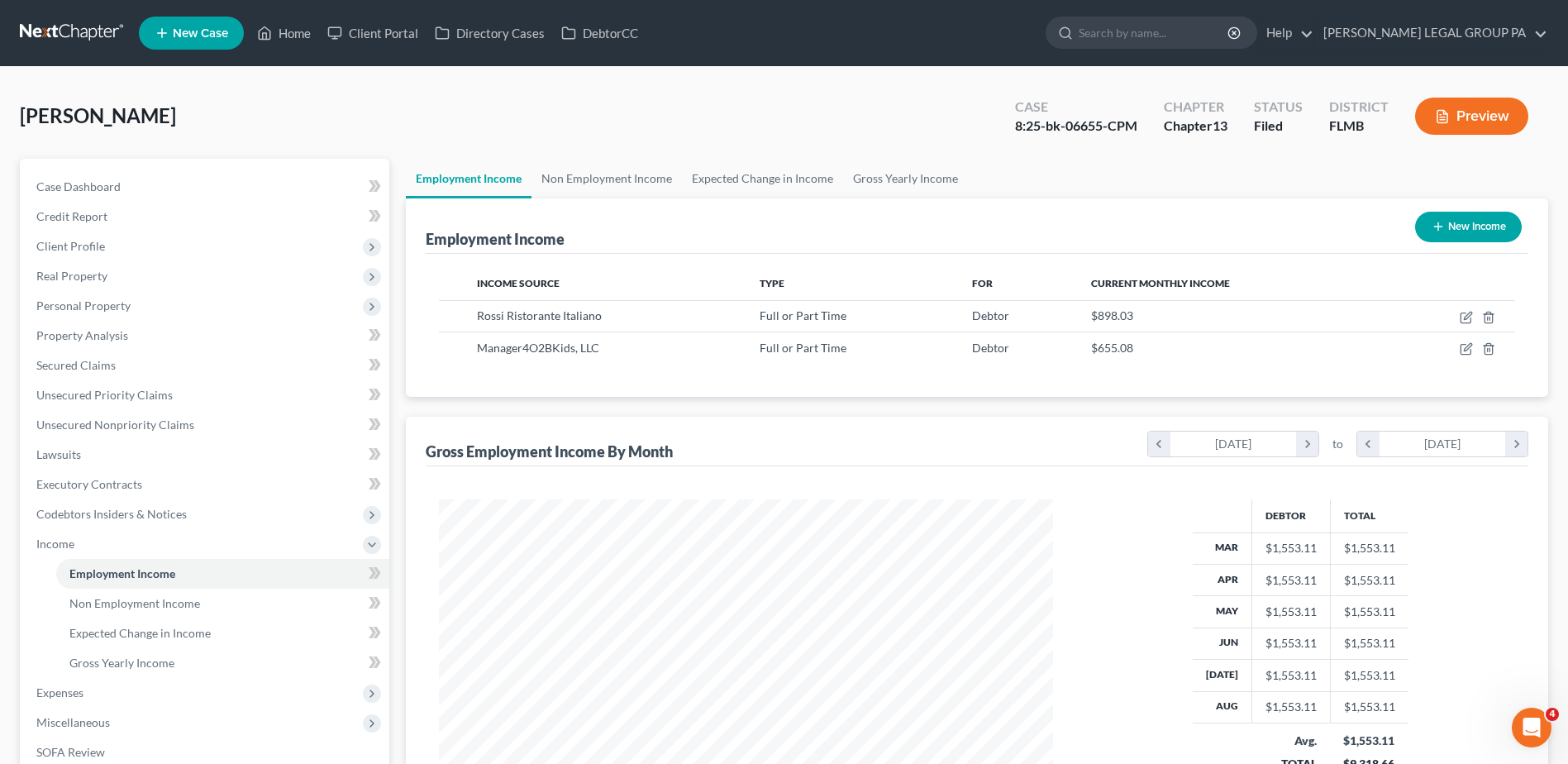
click at [73, 28] on link at bounding box center [73, 33] width 106 height 30
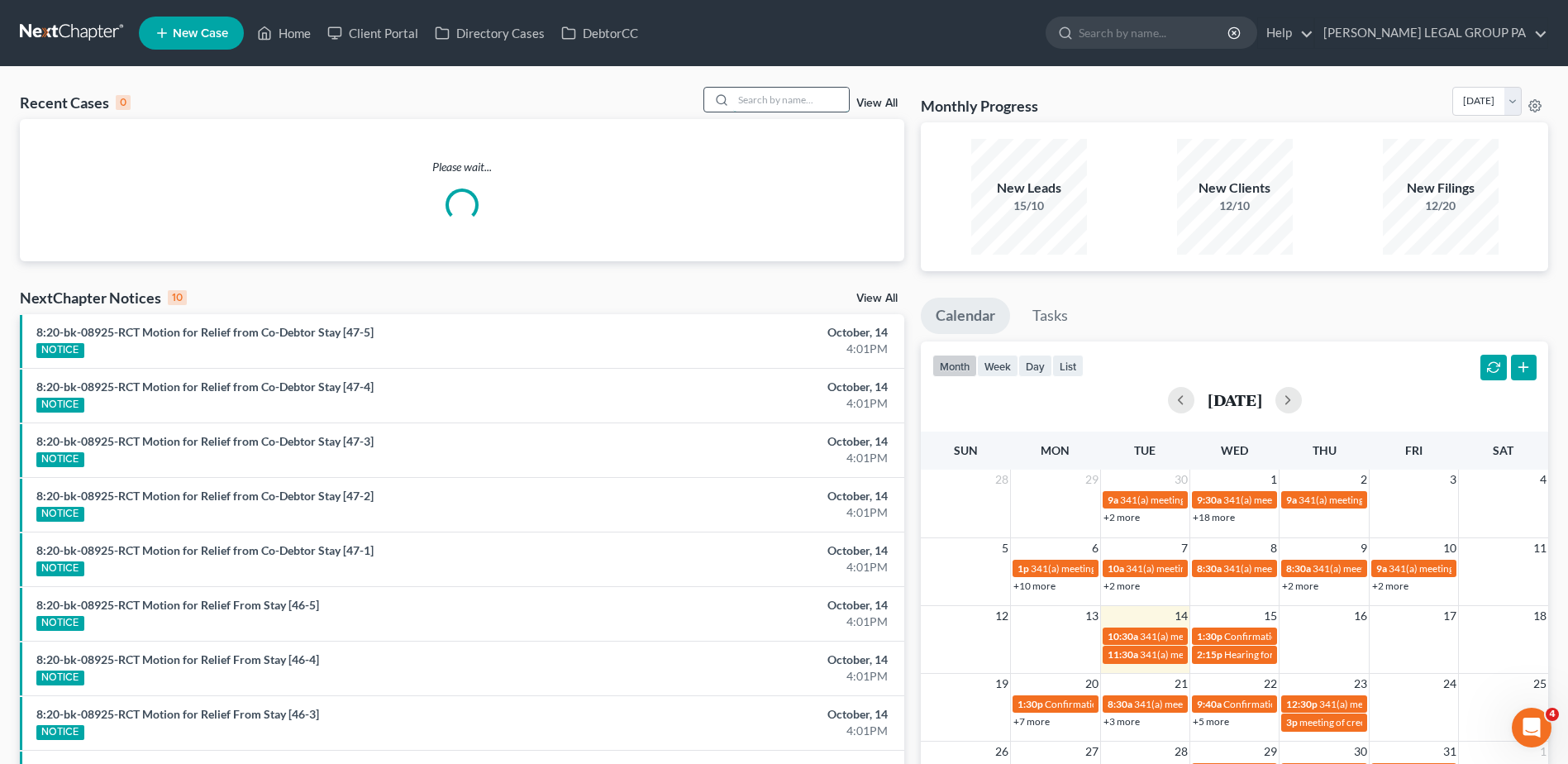
click at [794, 102] on input "search" at bounding box center [791, 100] width 116 height 24
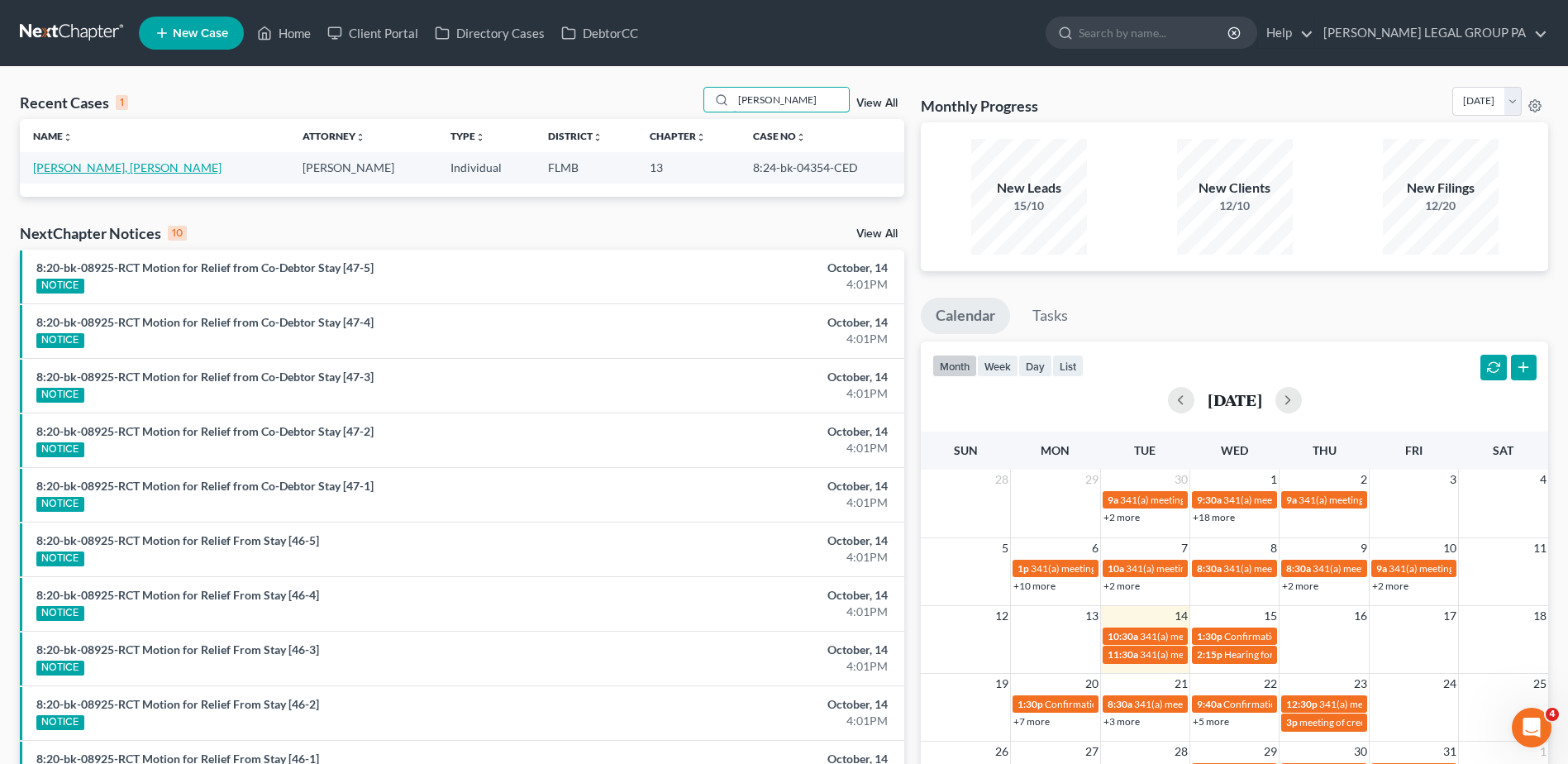
type input "[PERSON_NAME]"
click at [85, 166] on link "[PERSON_NAME], [PERSON_NAME]" at bounding box center [127, 167] width 188 height 14
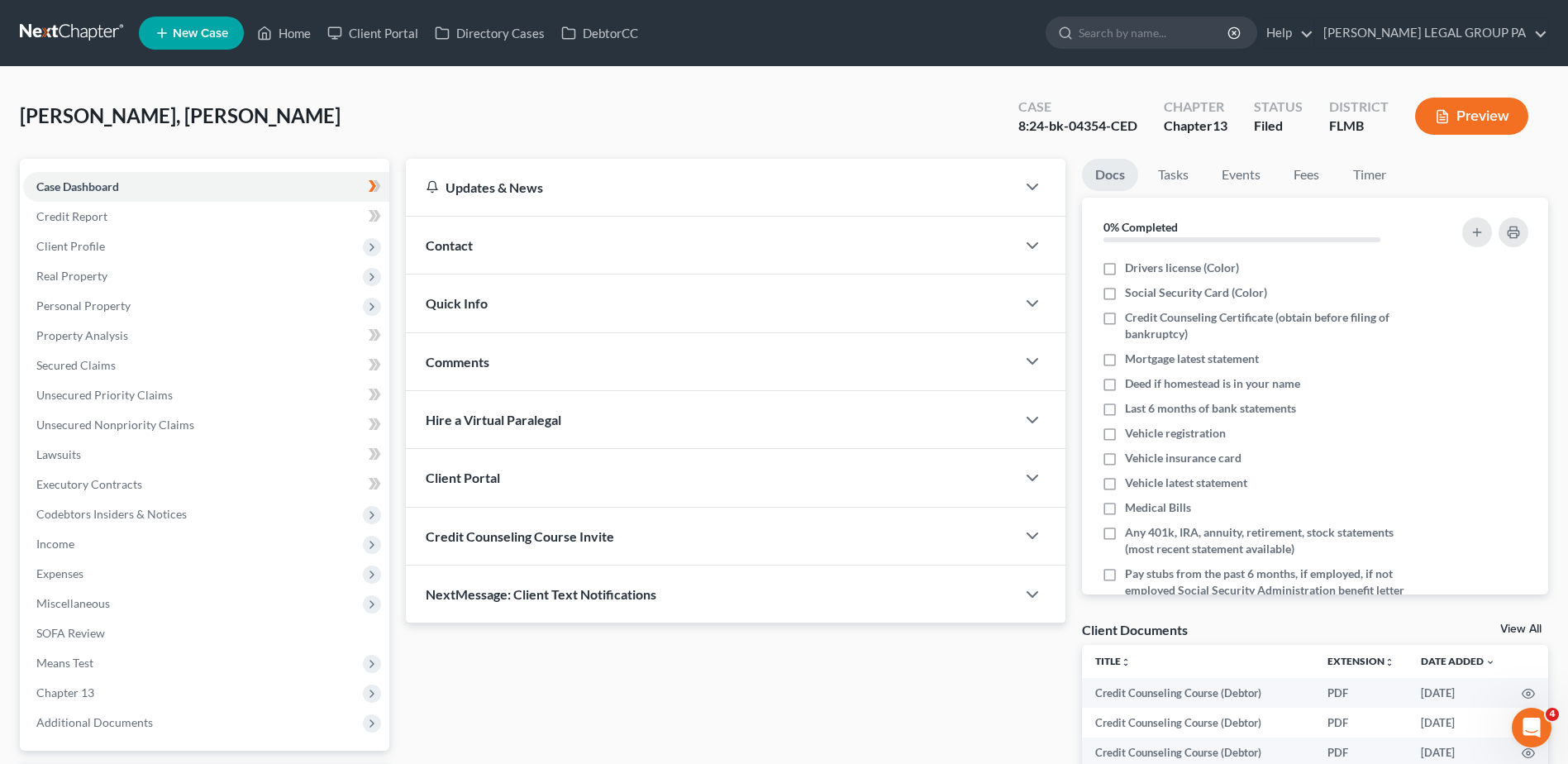
click at [397, 98] on div "Regina, Michael Upgraded Case 8:24-bk-04354-CED Chapter Chapter 13 Status Filed…" at bounding box center [784, 123] width 1528 height 72
click at [98, 569] on span "Expenses" at bounding box center [206, 574] width 366 height 30
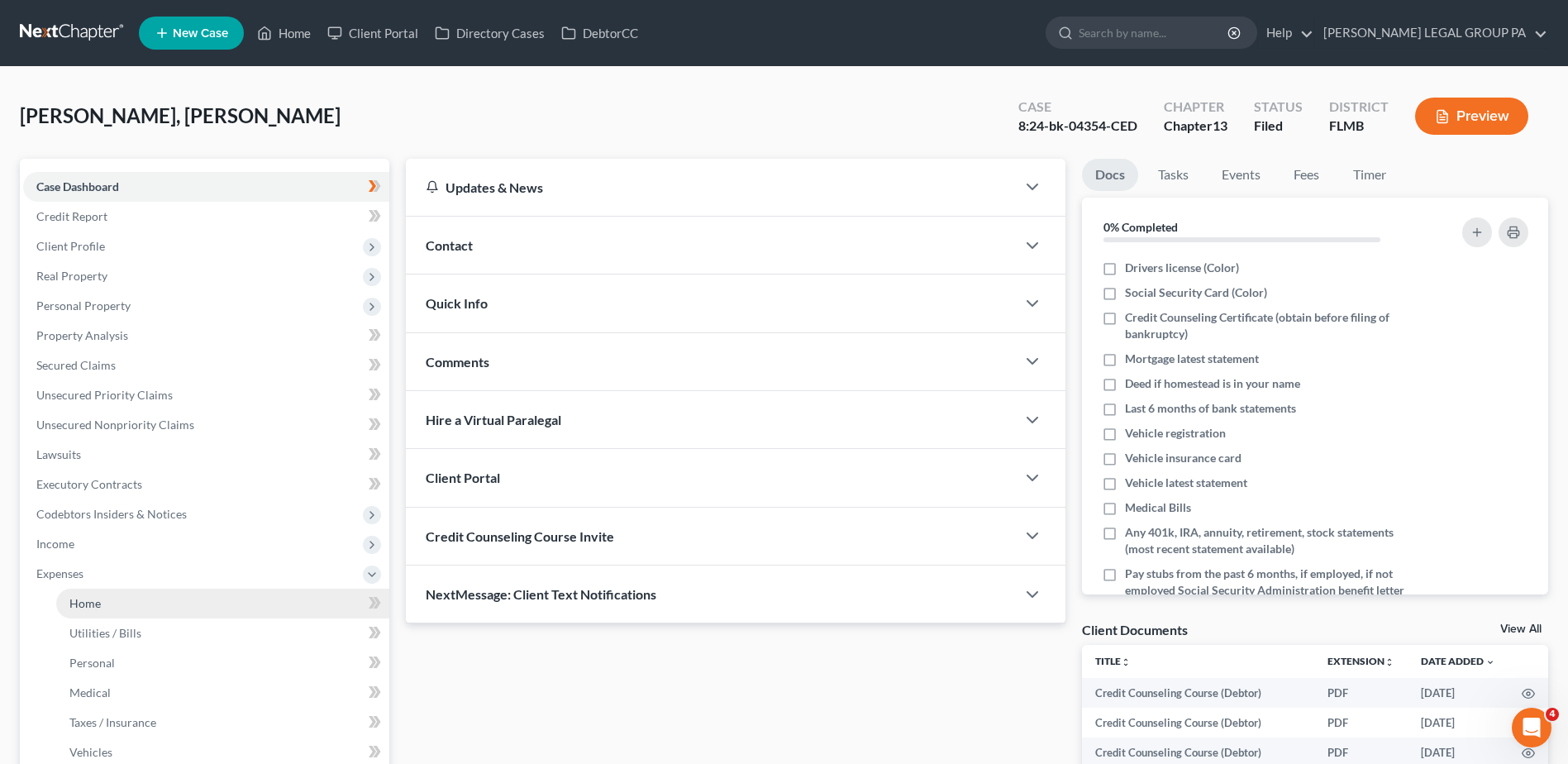
click at [115, 602] on link "Home" at bounding box center [222, 603] width 333 height 30
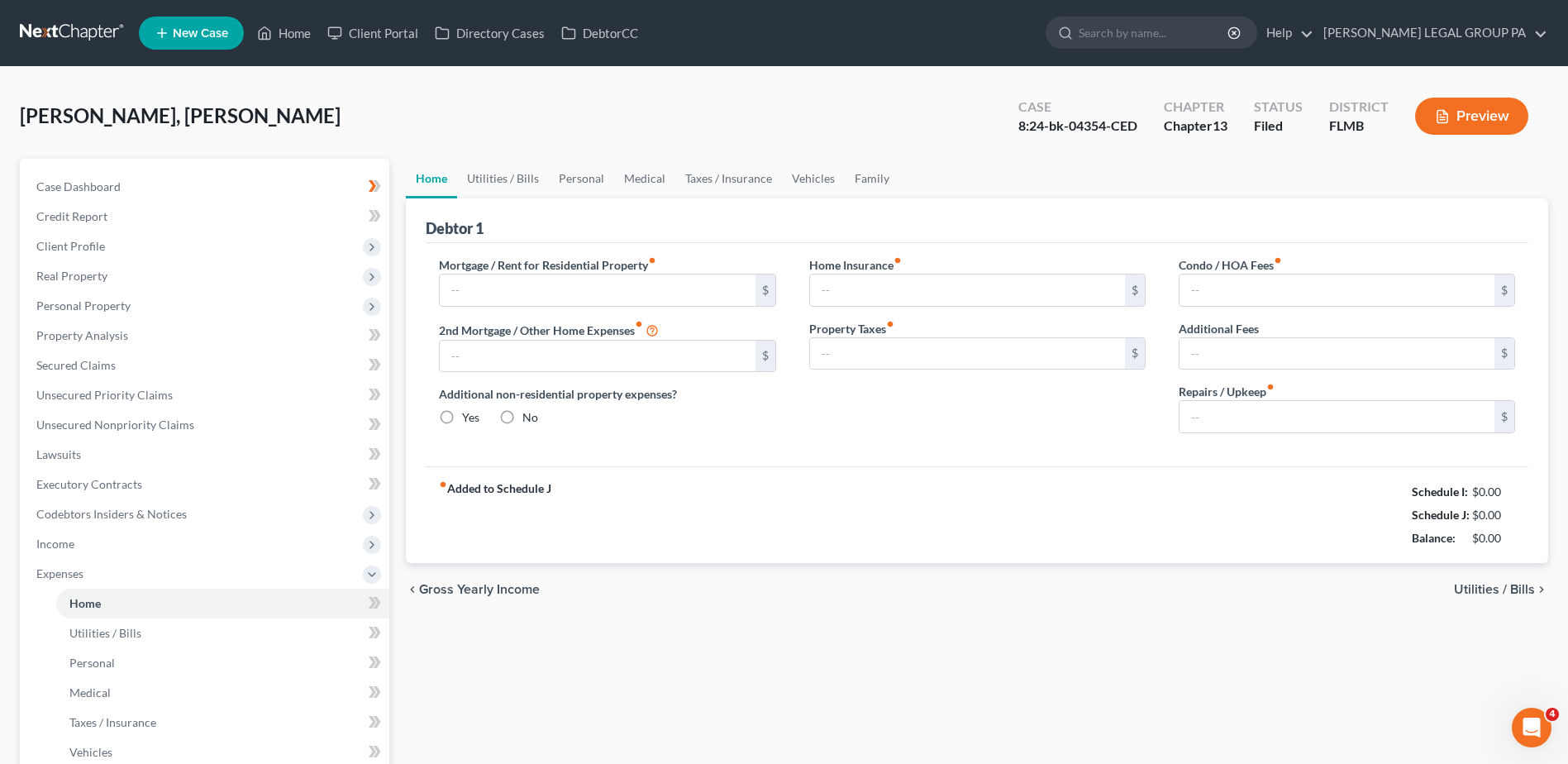
type input "1,900.00"
type input "0.00"
radio input "true"
type input "0.00"
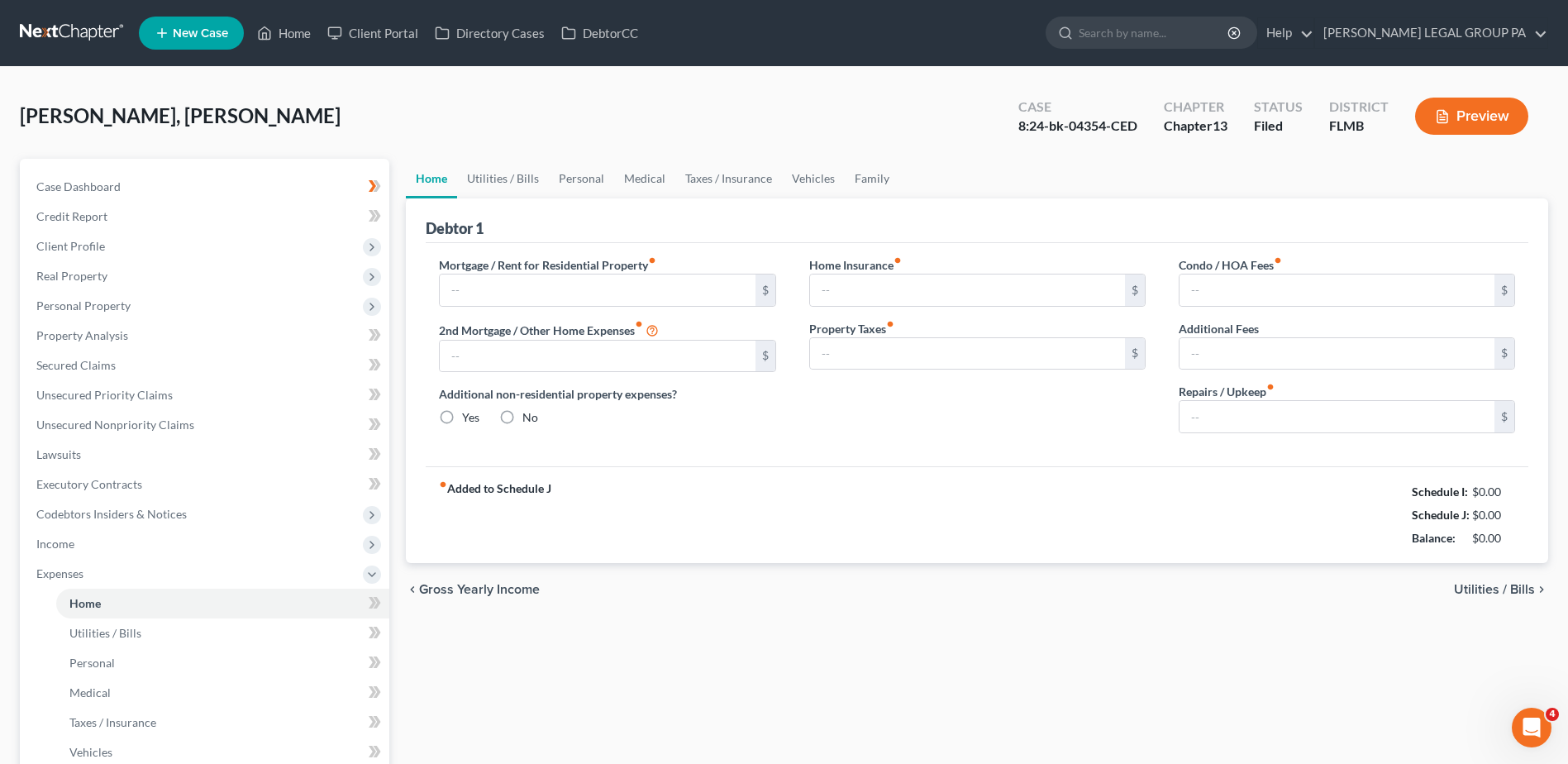
type input "0.00"
drag, startPoint x: 1520, startPoint y: 514, endPoint x: 1463, endPoint y: 518, distance: 57.2
click at [1463, 518] on div "$6,428.00" at bounding box center [1487, 515] width 71 height 17
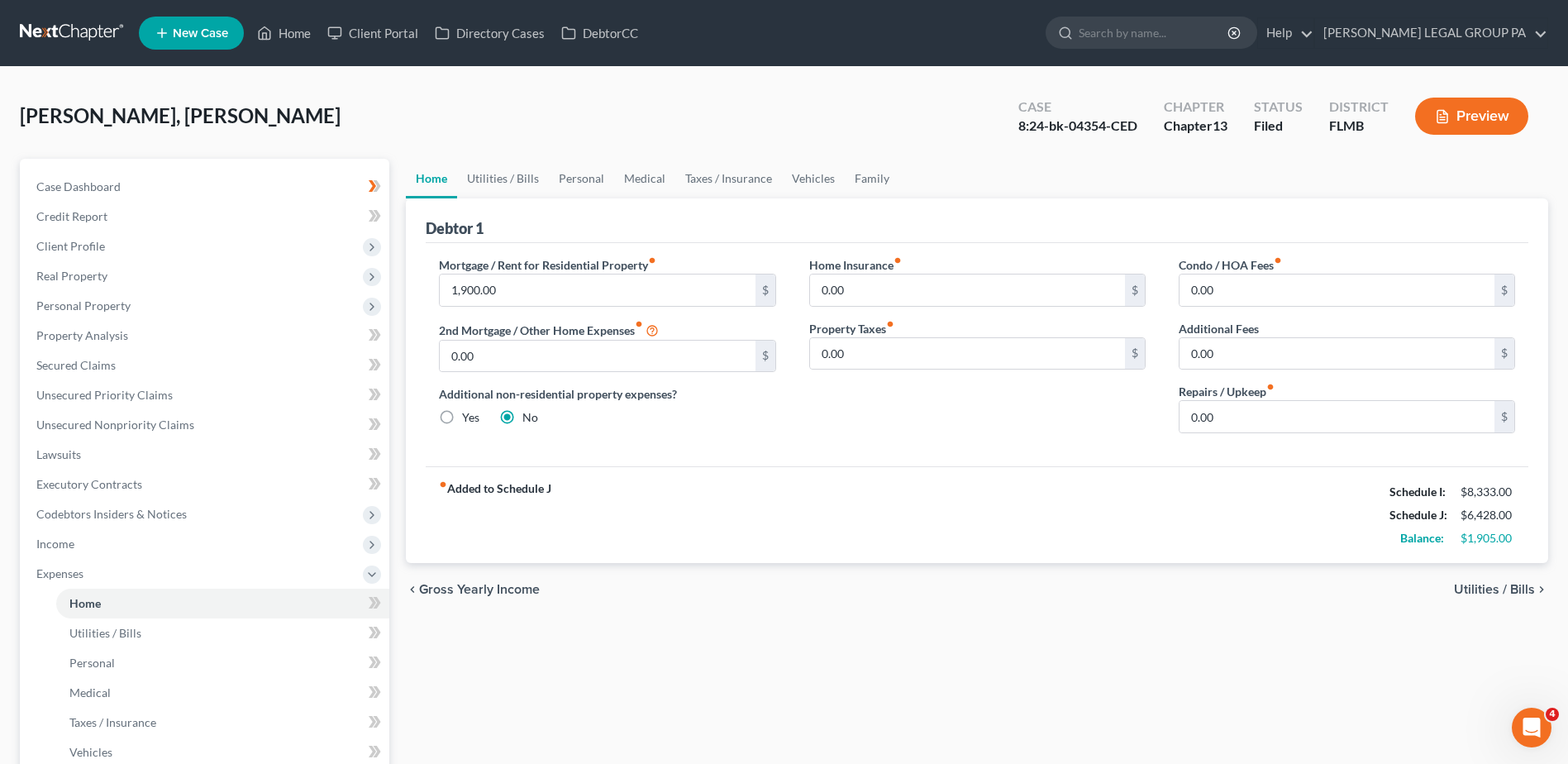
drag, startPoint x: 1463, startPoint y: 518, endPoint x: 1408, endPoint y: 561, distance: 69.4
click at [1384, 583] on div "chevron_left Gross Yearly Income Utilities / Bills chevron_right" at bounding box center [977, 589] width 1142 height 53
drag, startPoint x: 1501, startPoint y: 518, endPoint x: 1461, endPoint y: 521, distance: 39.7
click at [1461, 521] on div "$6,428.00" at bounding box center [1487, 515] width 71 height 17
drag, startPoint x: 1461, startPoint y: 521, endPoint x: 1413, endPoint y: 629, distance: 118.4
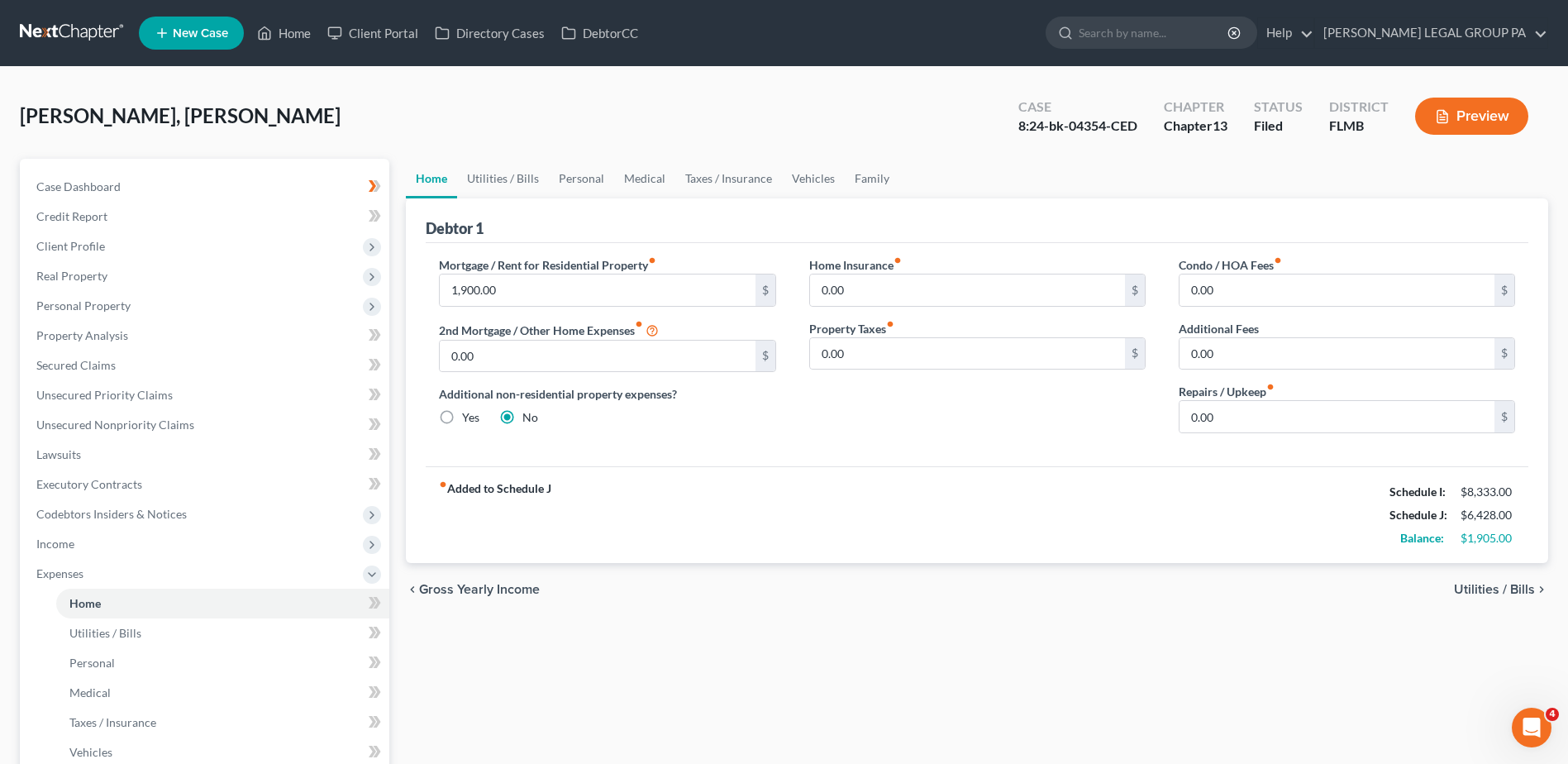
click at [1406, 635] on div "Home Utilities / Bills Personal Medical Taxes / Insurance Vehicles Family Debto…" at bounding box center [976, 606] width 1159 height 895
drag, startPoint x: 1502, startPoint y: 515, endPoint x: 1461, endPoint y: 519, distance: 41.5
click at [1461, 519] on div "$6,428.00" at bounding box center [1487, 515] width 55 height 17
click at [507, 172] on link "Utilities / Bills" at bounding box center [503, 179] width 92 height 40
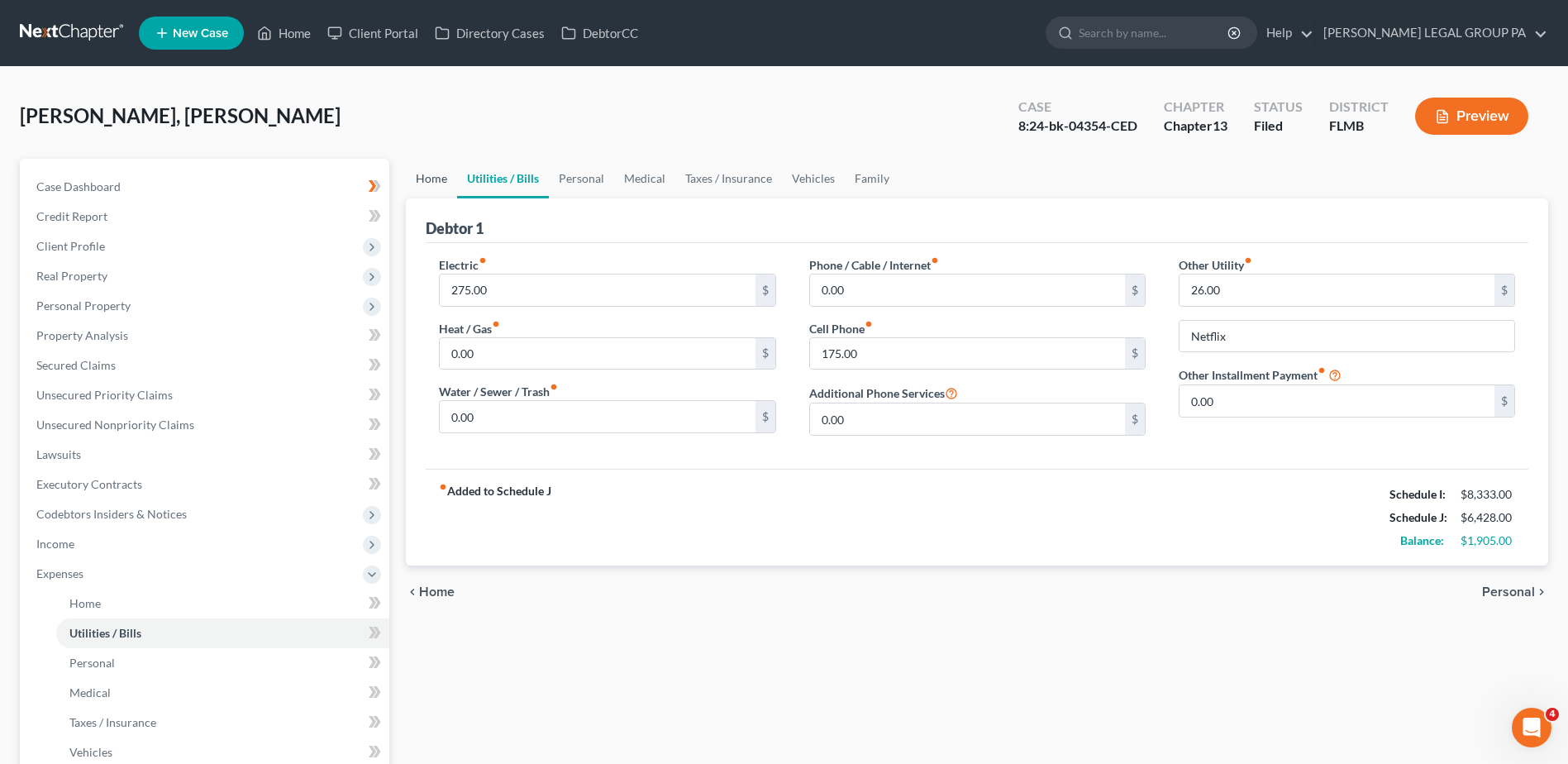
click at [439, 179] on link "Home" at bounding box center [431, 179] width 51 height 40
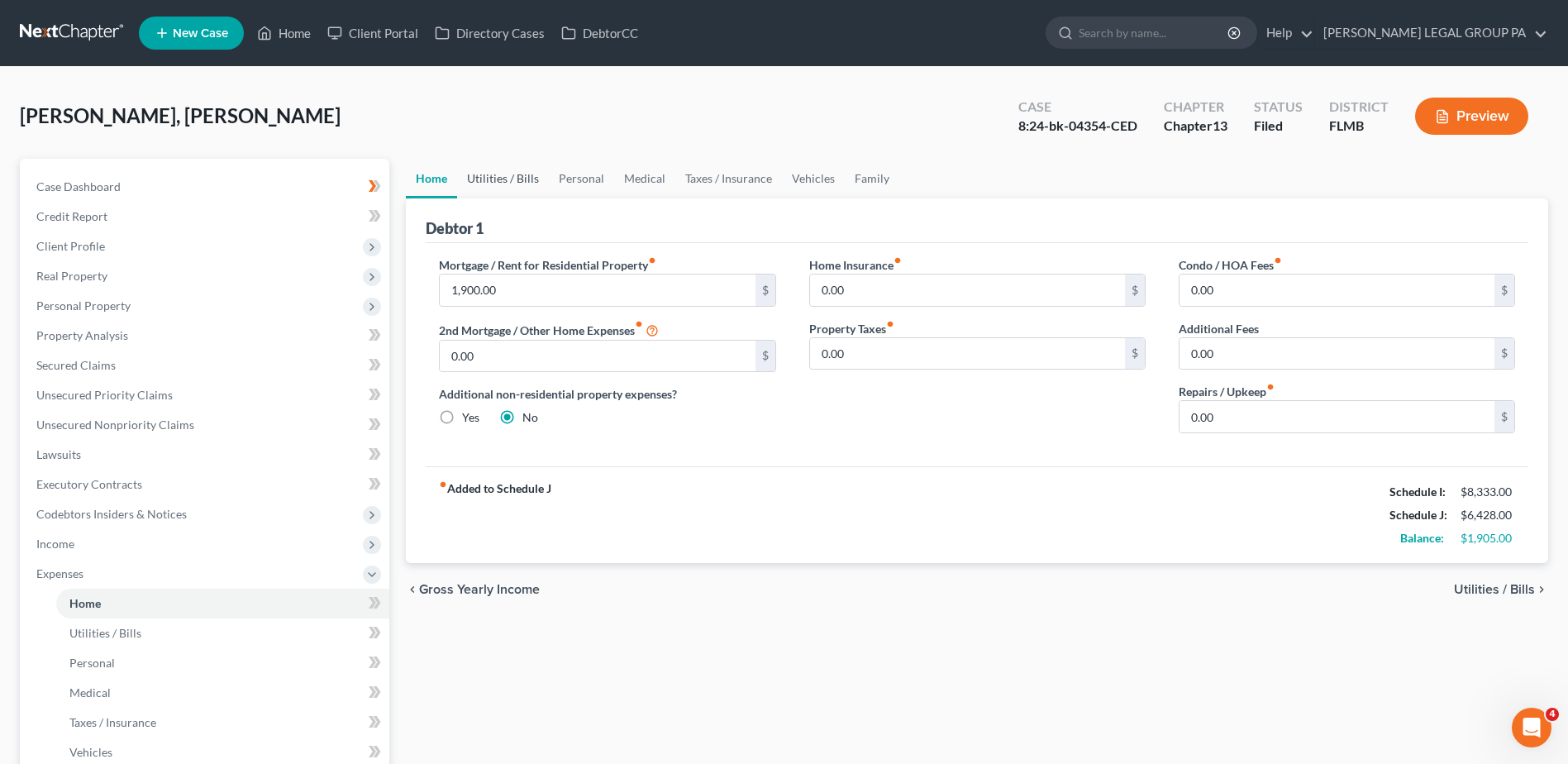
click at [512, 184] on link "Utilities / Bills" at bounding box center [503, 179] width 92 height 40
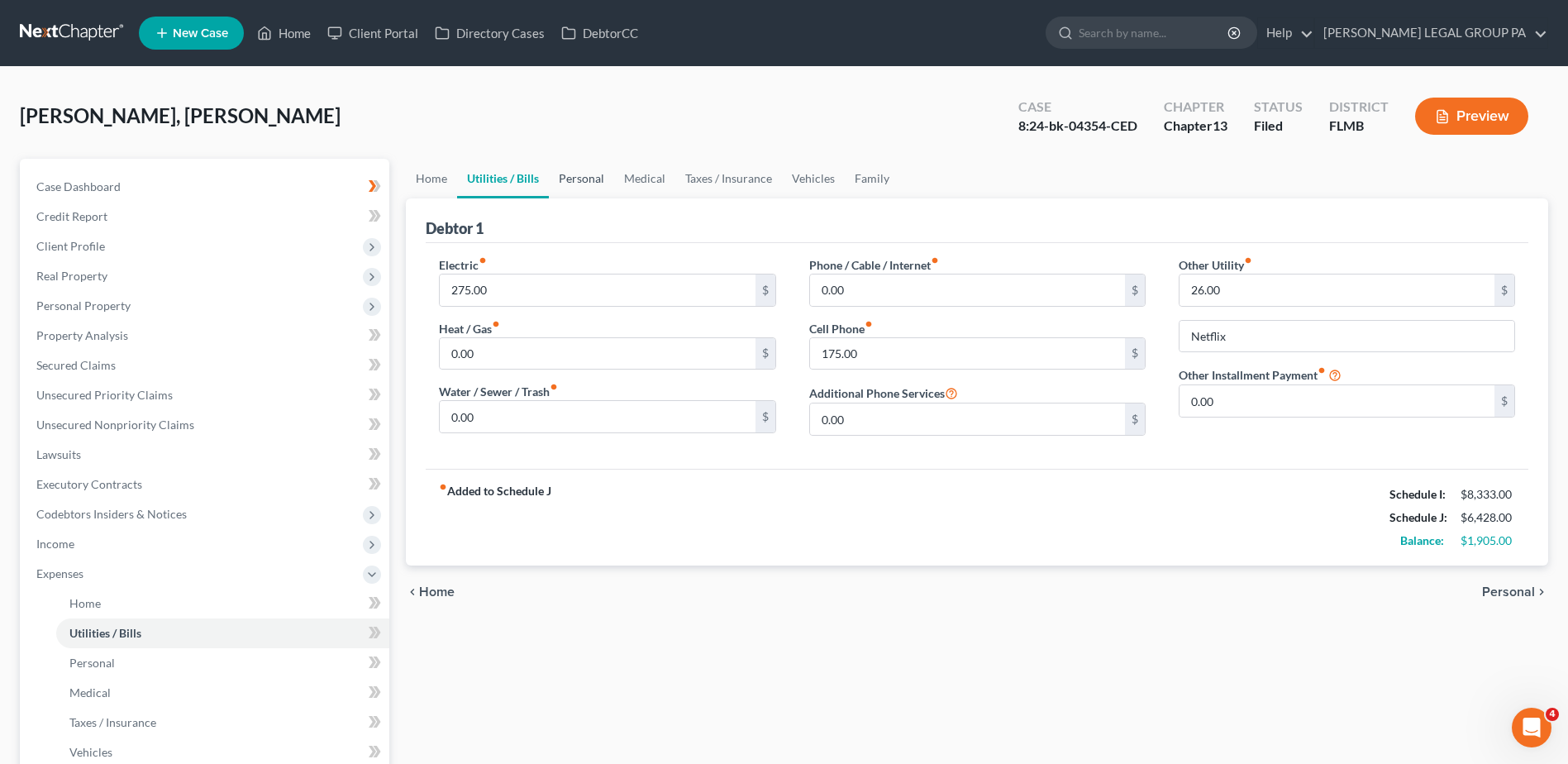
click at [590, 181] on link "Personal" at bounding box center [581, 179] width 65 height 40
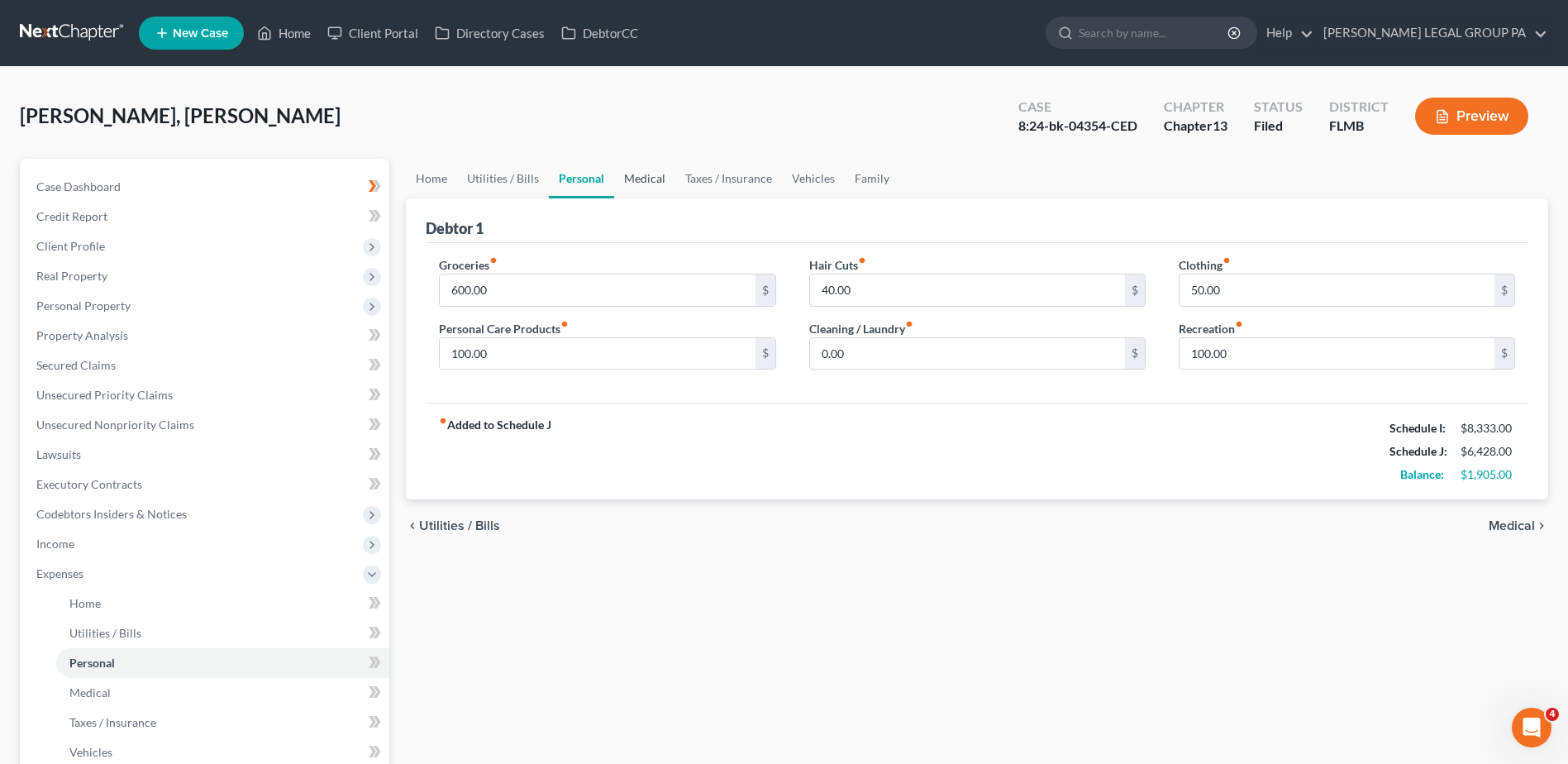
click at [635, 176] on link "Medical" at bounding box center [644, 179] width 61 height 40
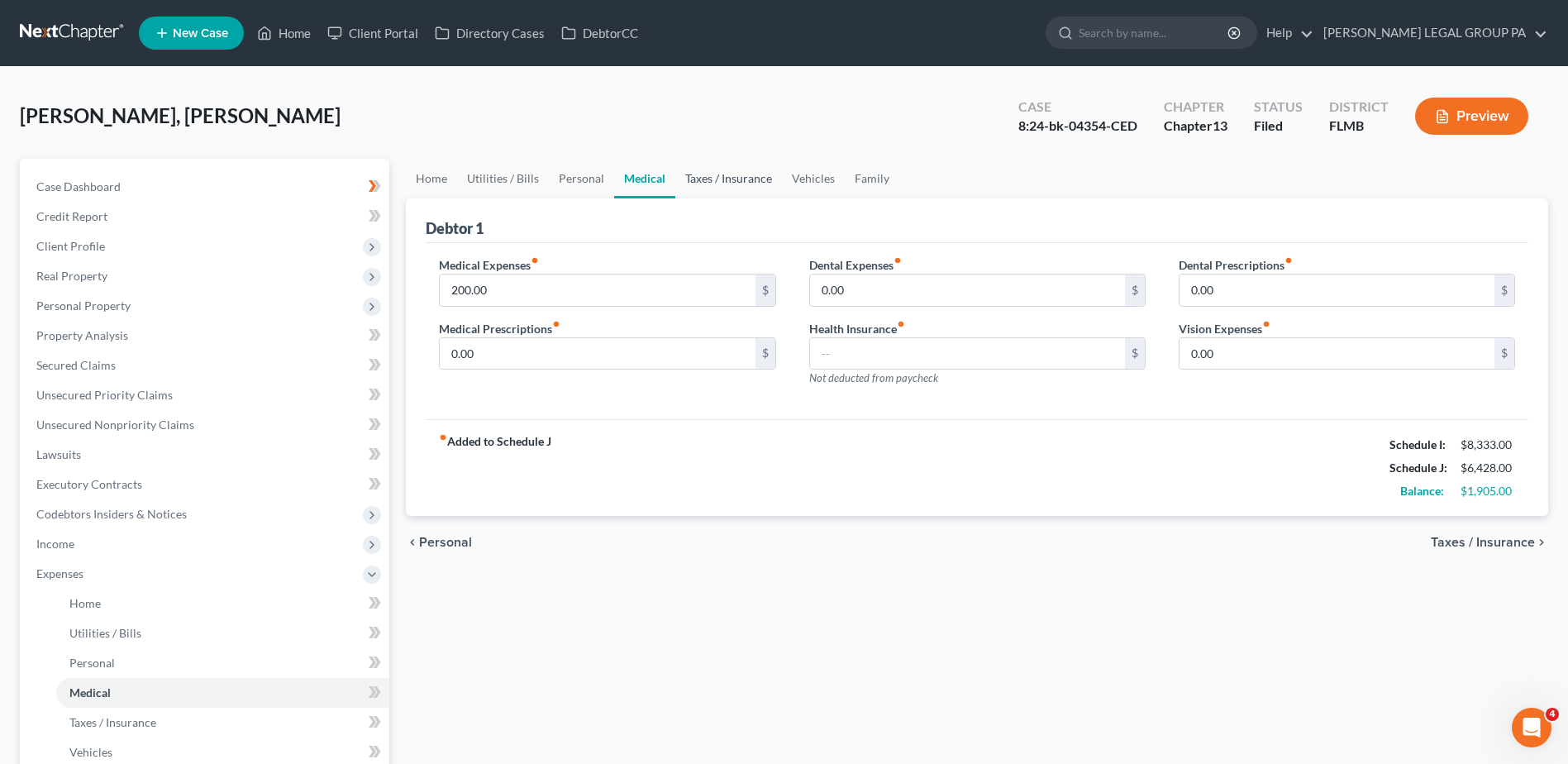
click at [707, 174] on link "Taxes / Insurance" at bounding box center [728, 179] width 107 height 40
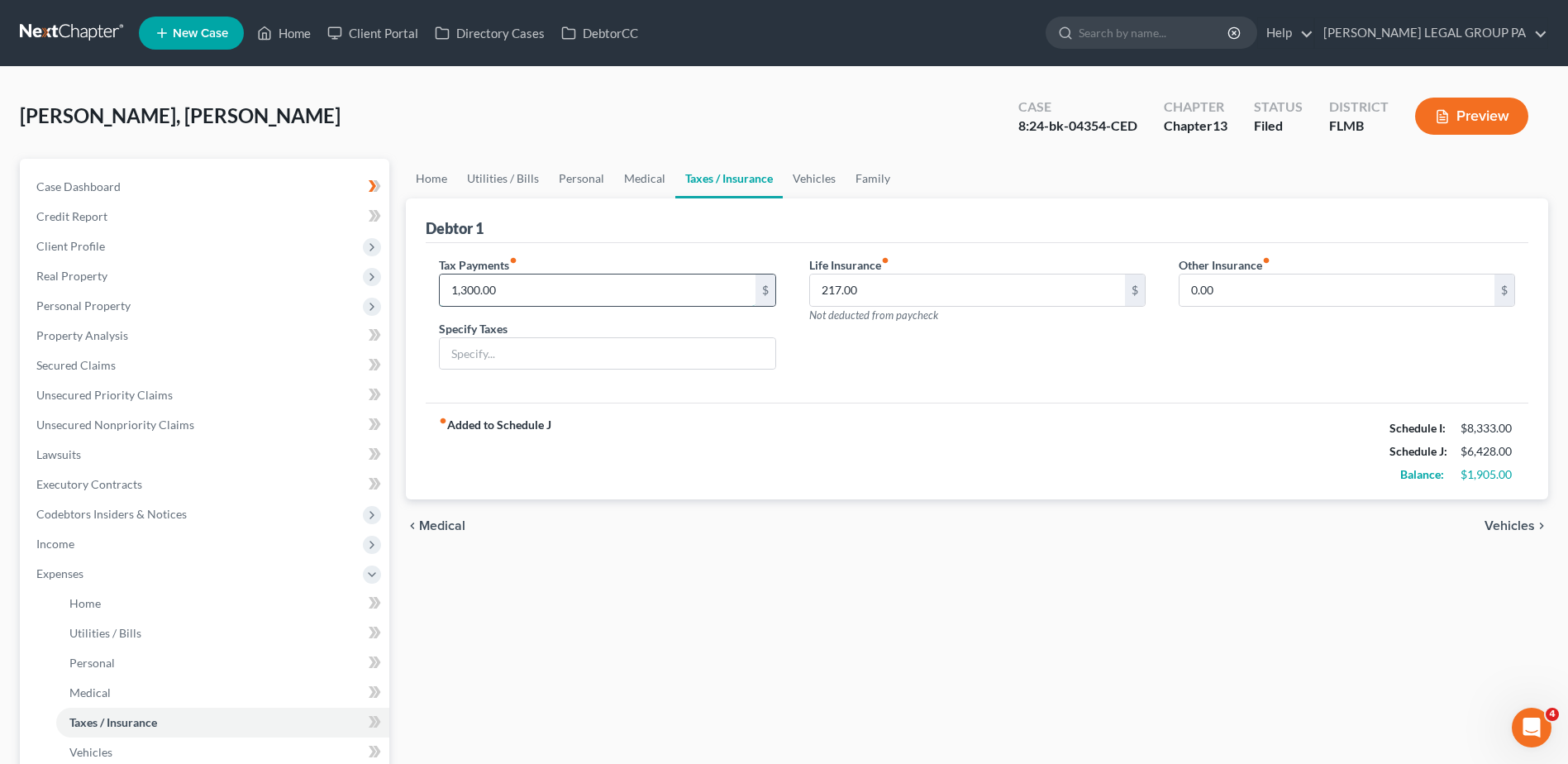
click at [588, 301] on input "1,300.00" at bounding box center [597, 289] width 315 height 31
drag, startPoint x: 531, startPoint y: 297, endPoint x: 449, endPoint y: 293, distance: 81.9
click at [437, 292] on div "Tax Payments fiber_manual_record 1,300.00 $ Specify Taxes" at bounding box center [606, 319] width 369 height 127
click at [808, 168] on link "Vehicles" at bounding box center [814, 179] width 63 height 40
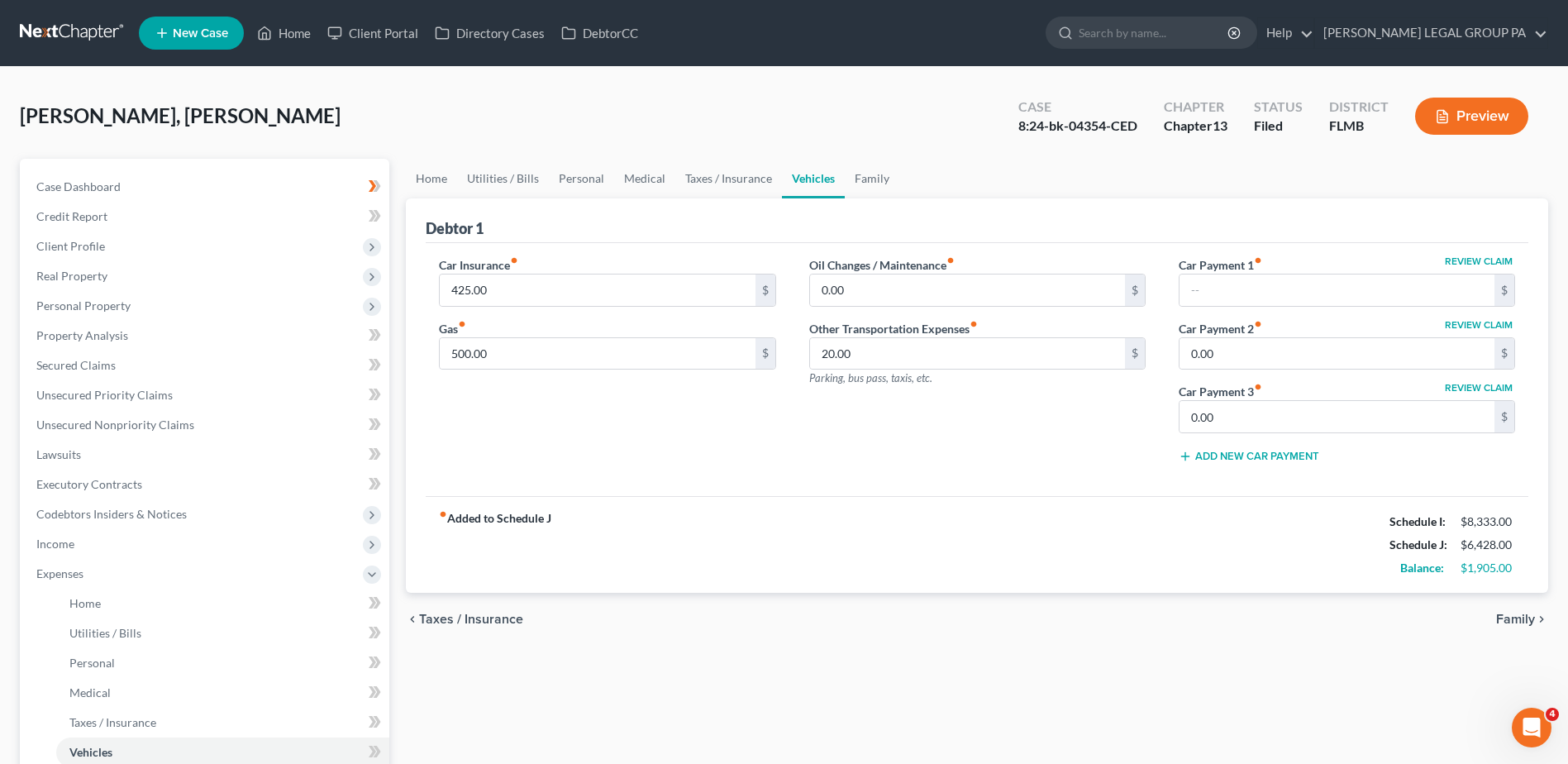
drag, startPoint x: 1029, startPoint y: 707, endPoint x: 1040, endPoint y: 704, distance: 12.0
click at [1028, 707] on div "Home Utilities / Bills Personal Medical Taxes / Insurance Vehicles Family Debto…" at bounding box center [976, 606] width 1159 height 895
click at [133, 245] on span "Client Profile" at bounding box center [206, 246] width 366 height 30
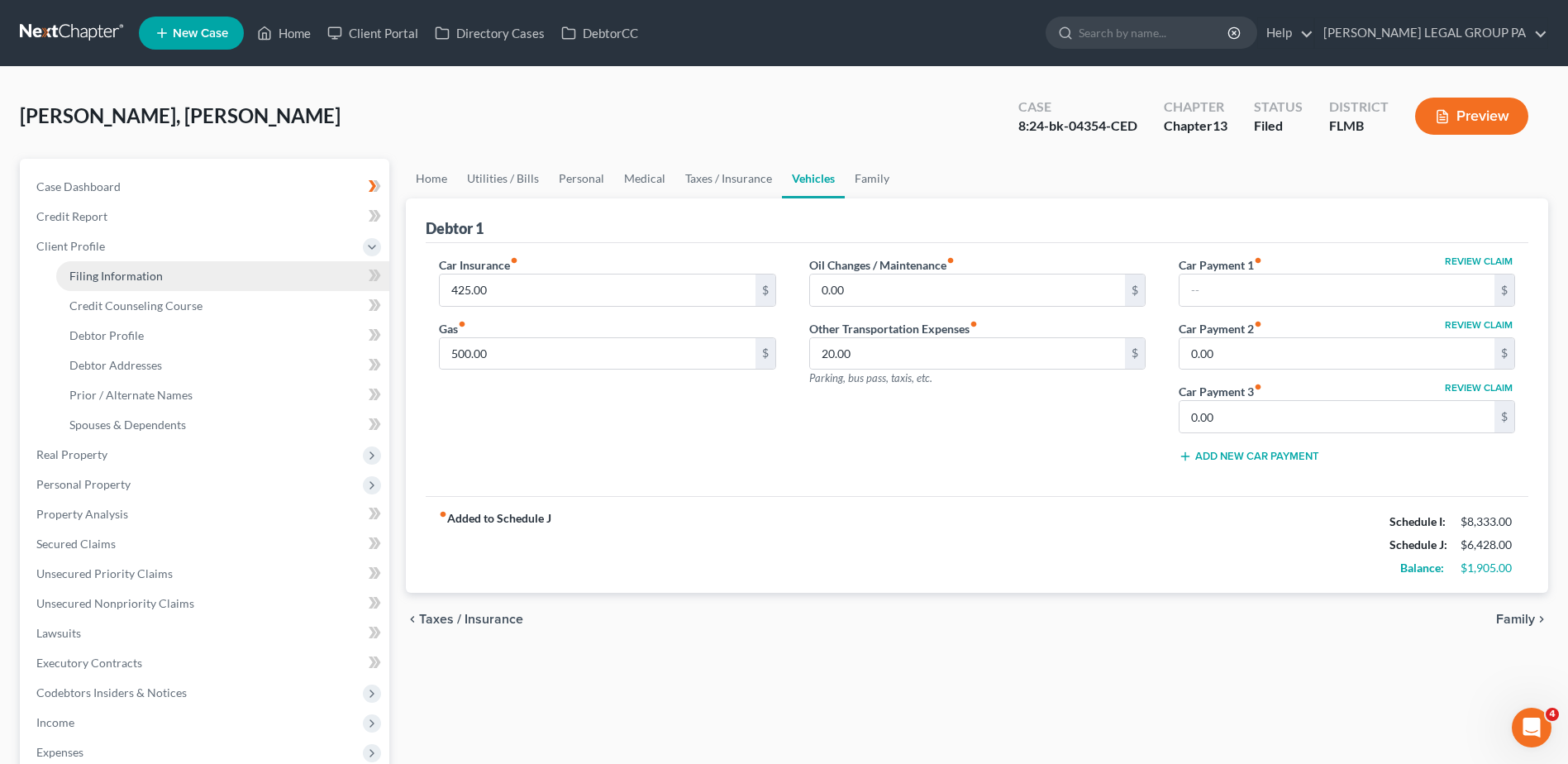
click at [132, 269] on span "Filing Information" at bounding box center [115, 276] width 93 height 14
select select "0"
select select "3"
select select "0"
select select "3"
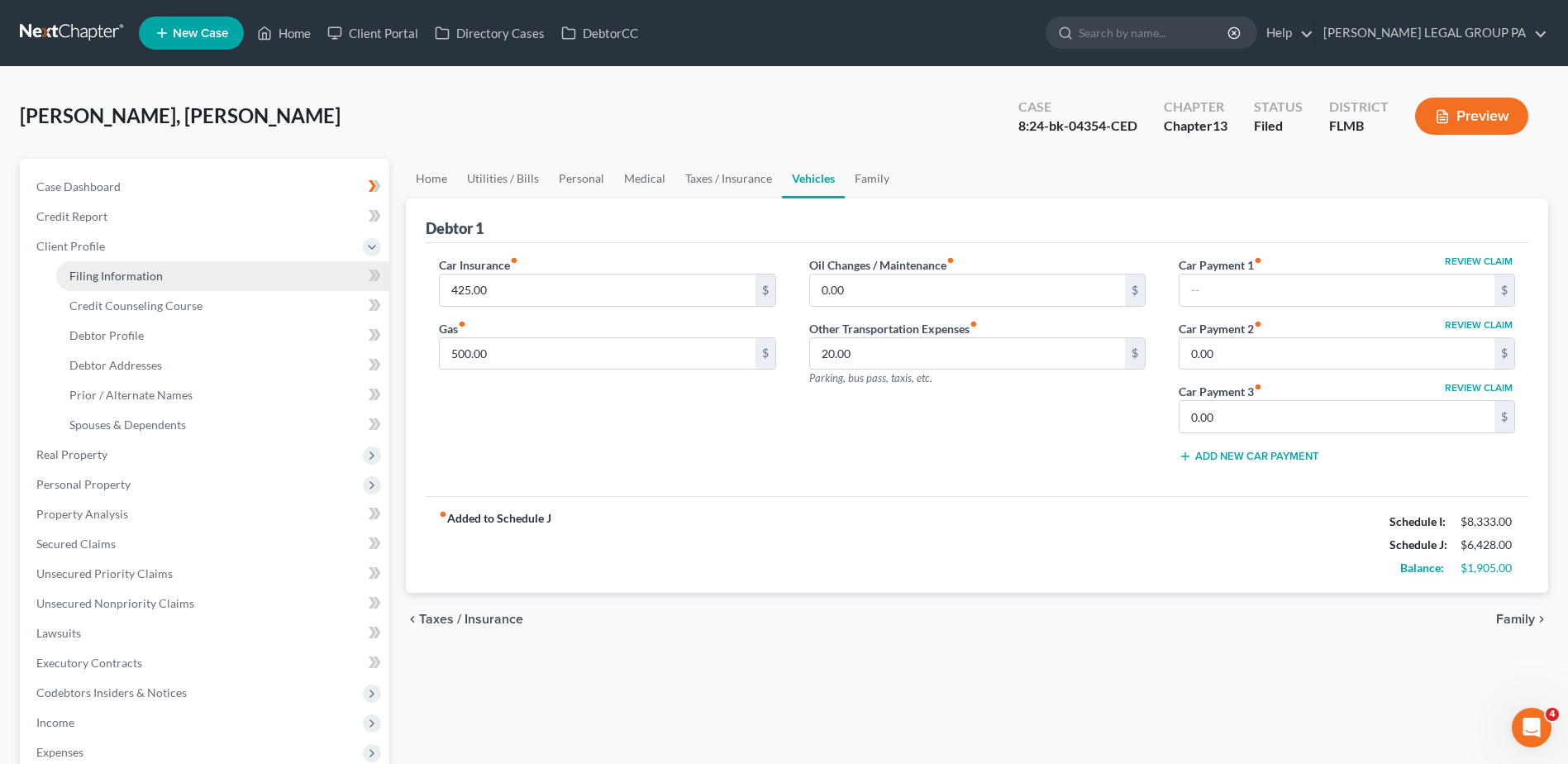
select select "9"
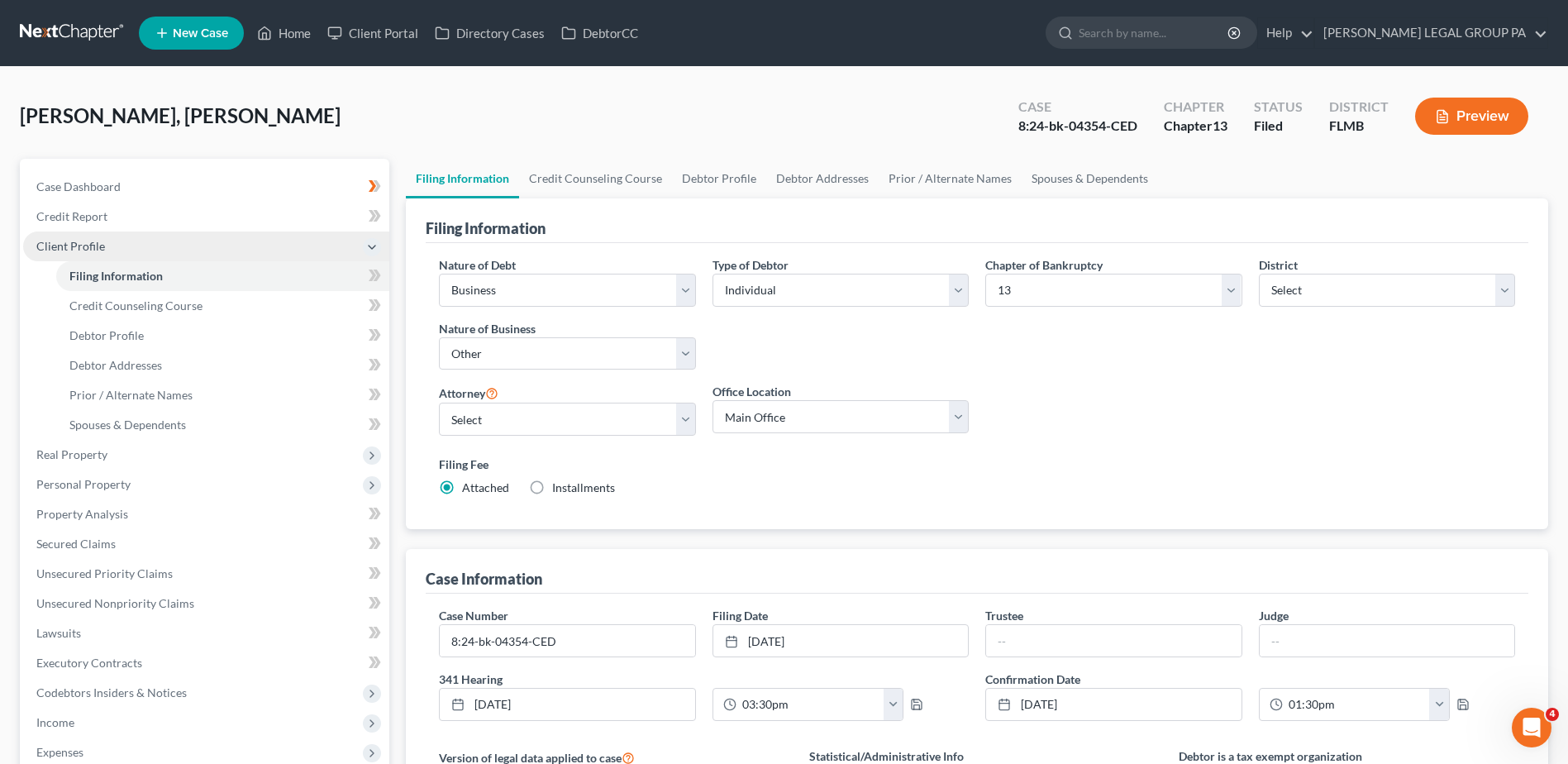
click at [114, 243] on span "Client Profile" at bounding box center [206, 246] width 366 height 30
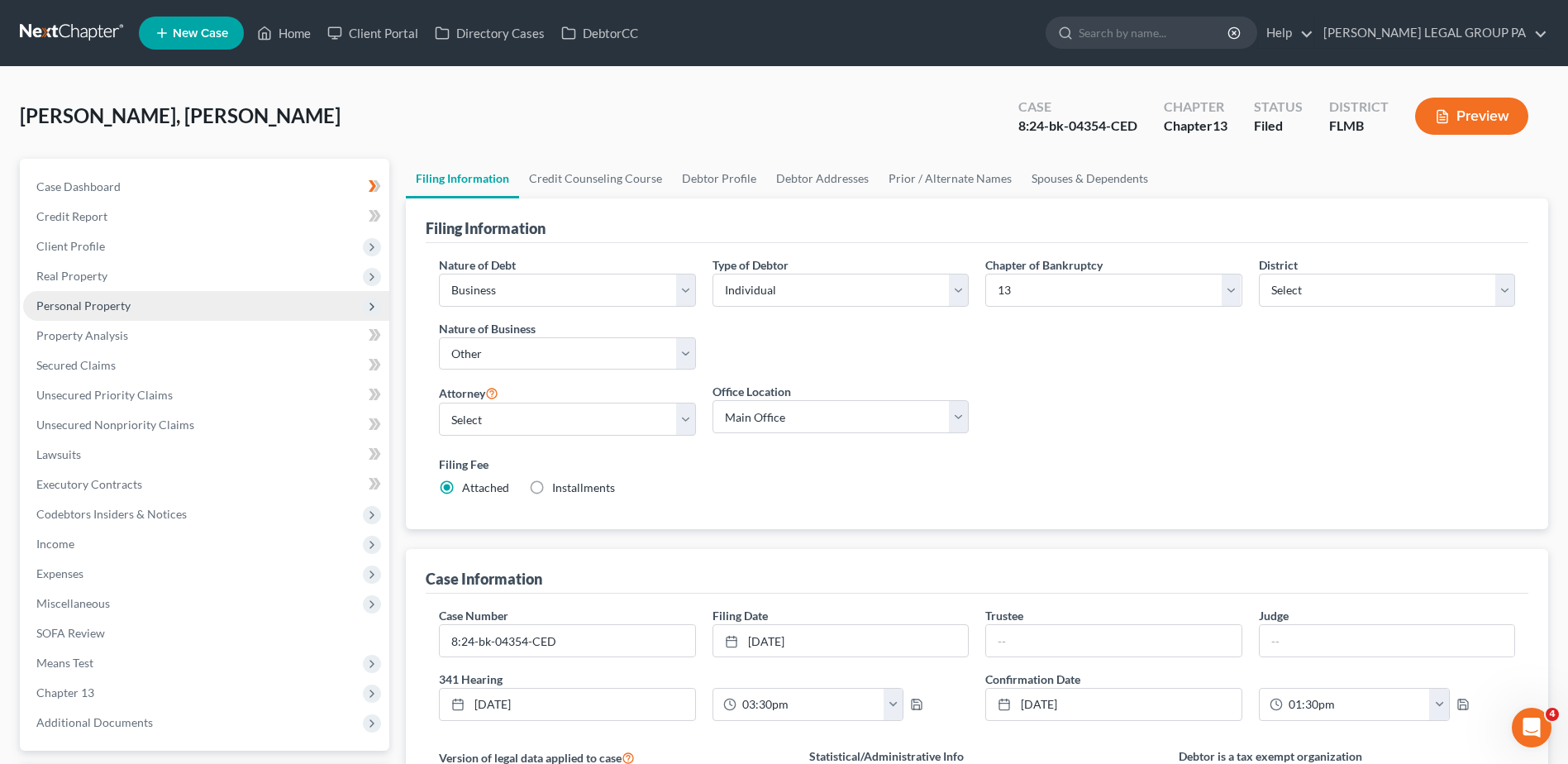
click at [100, 307] on span "Personal Property" at bounding box center [83, 305] width 94 height 14
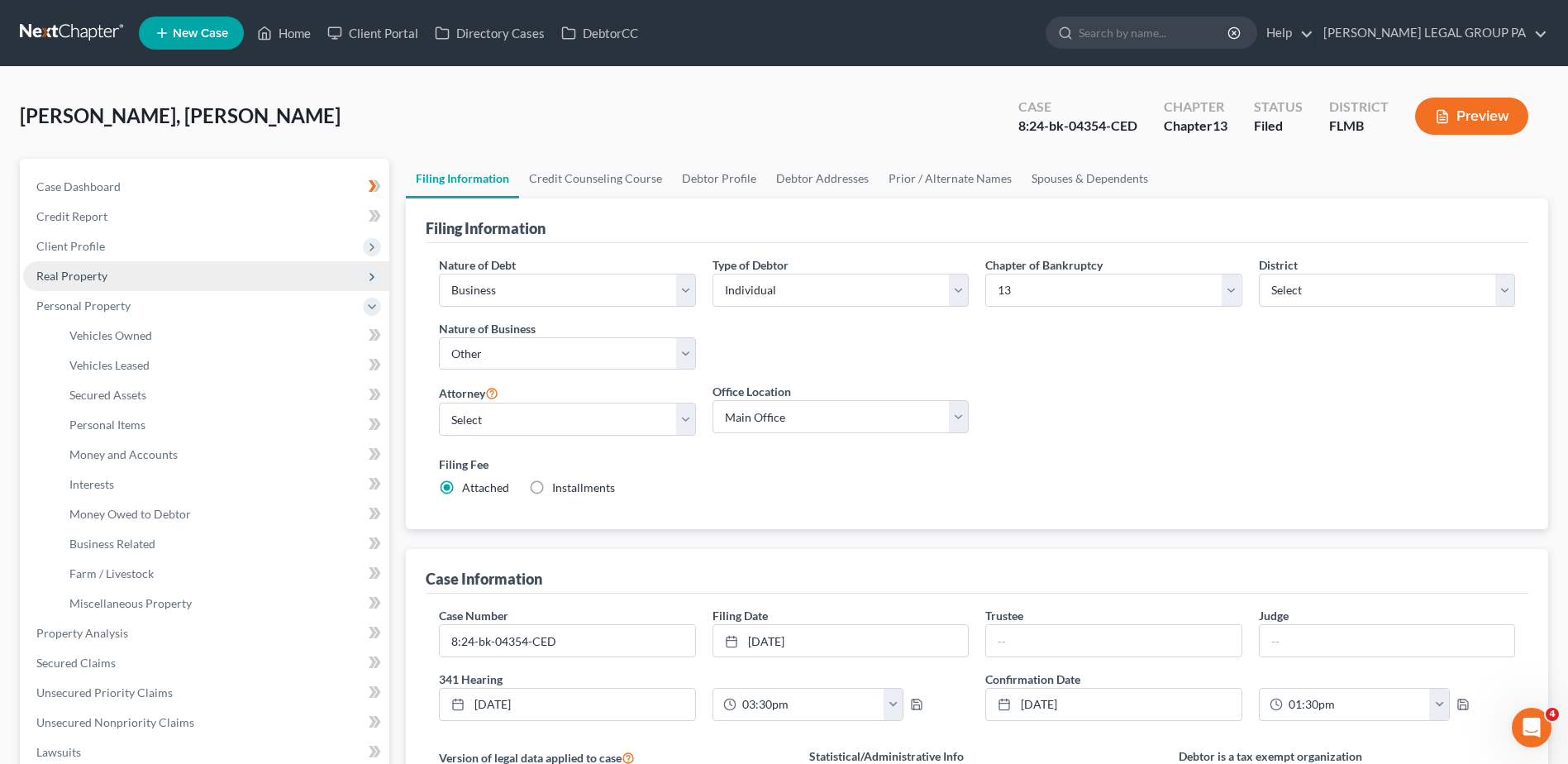
click at [92, 283] on span "Real Property" at bounding box center [206, 276] width 366 height 30
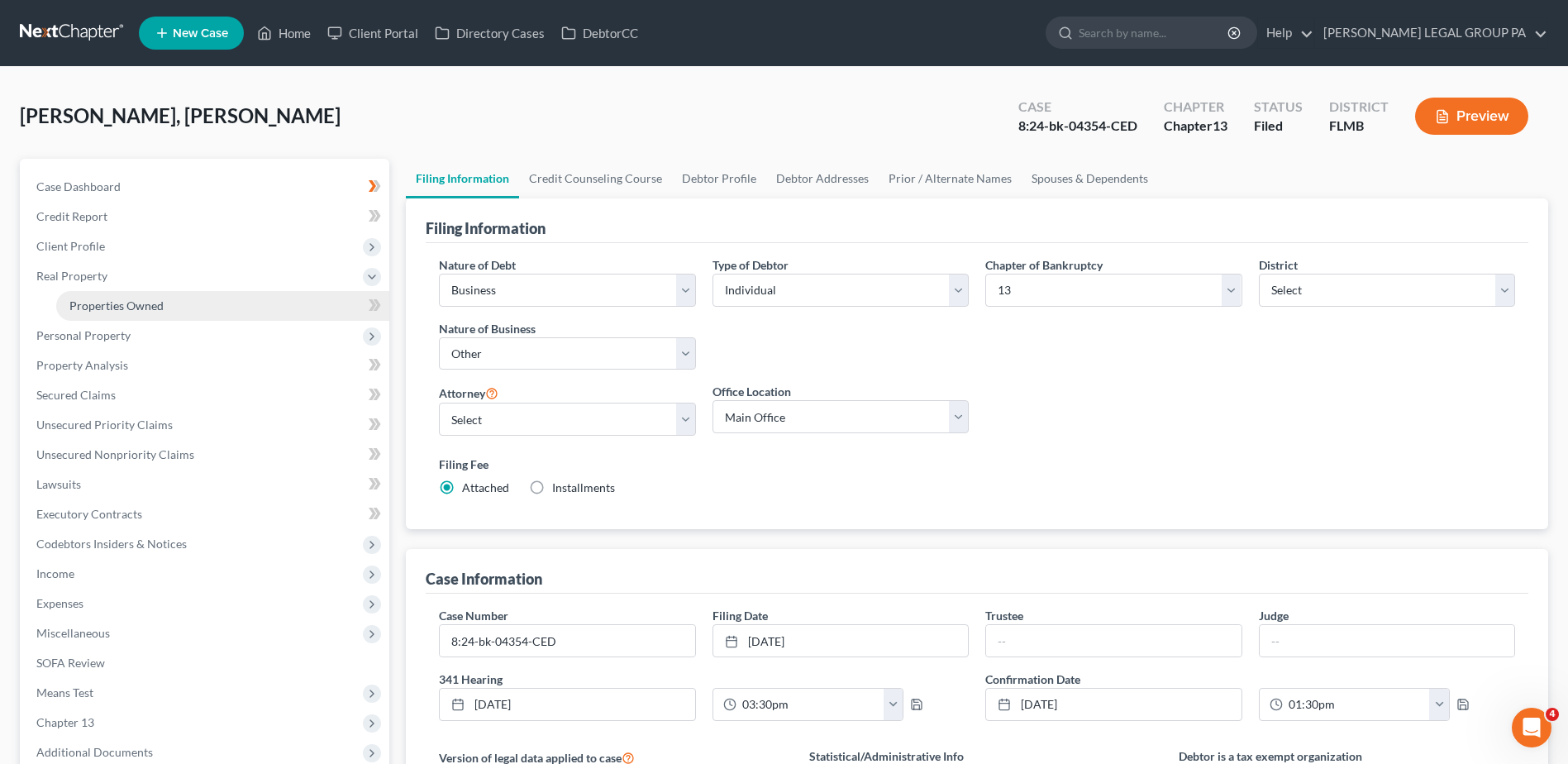
click at [110, 304] on span "Properties Owned" at bounding box center [116, 305] width 94 height 14
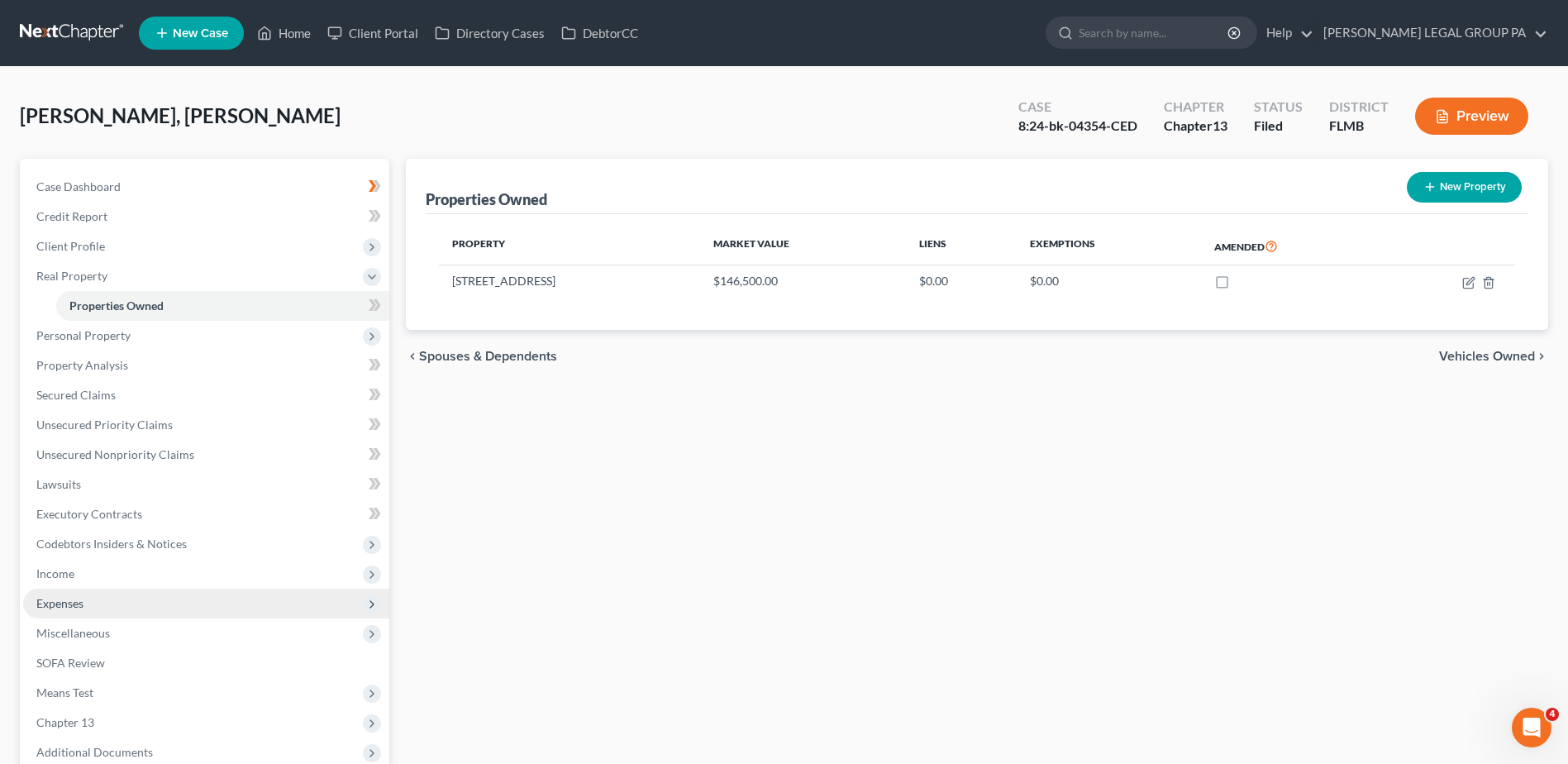
click at [116, 607] on span "Expenses" at bounding box center [206, 603] width 366 height 30
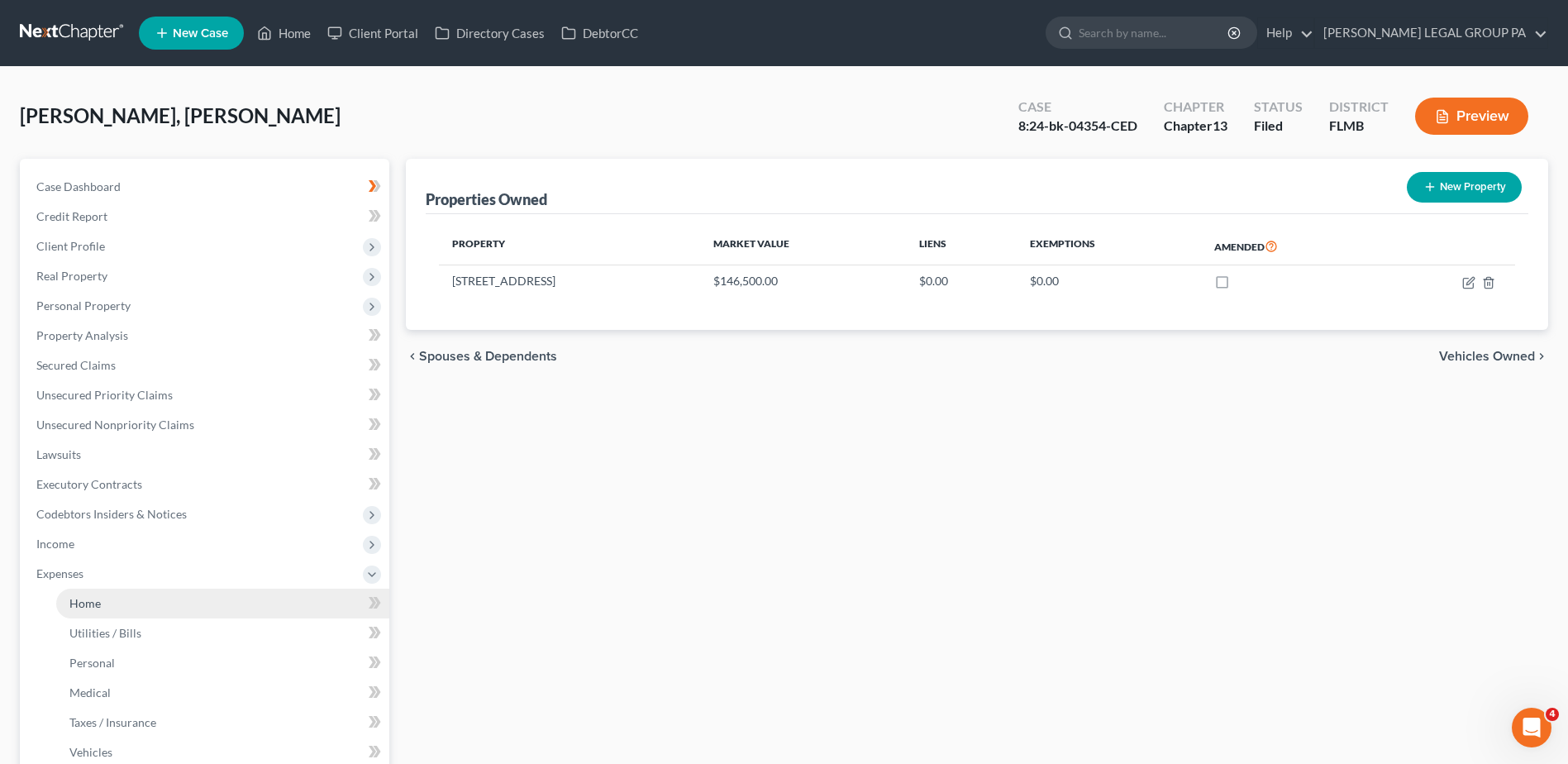
drag, startPoint x: 127, startPoint y: 597, endPoint x: 138, endPoint y: 601, distance: 11.2
click at [129, 597] on link "Home" at bounding box center [222, 603] width 333 height 30
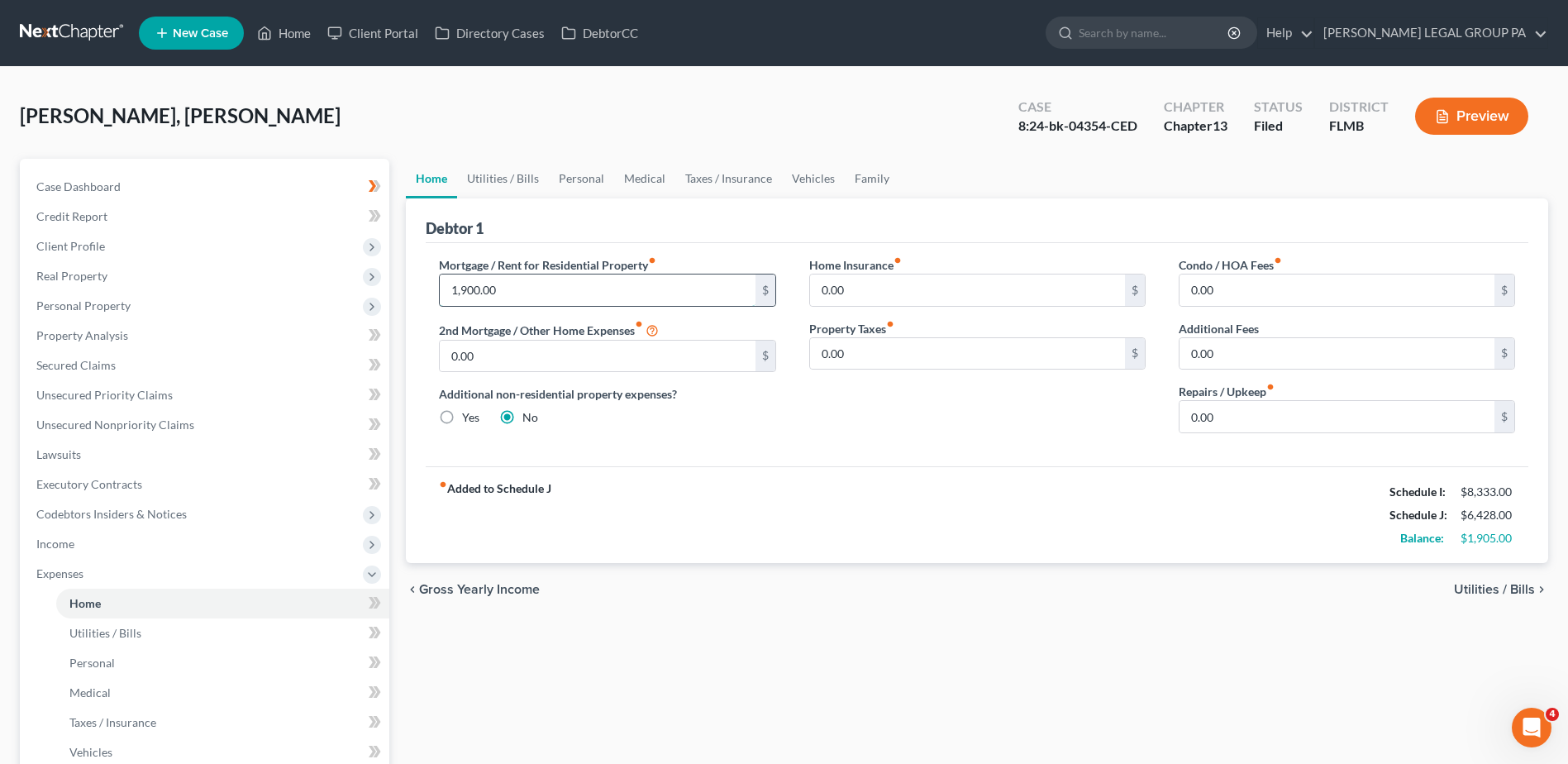
click at [473, 287] on input "1,900.00" at bounding box center [597, 289] width 315 height 31
click at [508, 292] on input "1,900.00" at bounding box center [597, 289] width 315 height 31
click at [492, 178] on link "Utilities / Bills" at bounding box center [503, 179] width 92 height 40
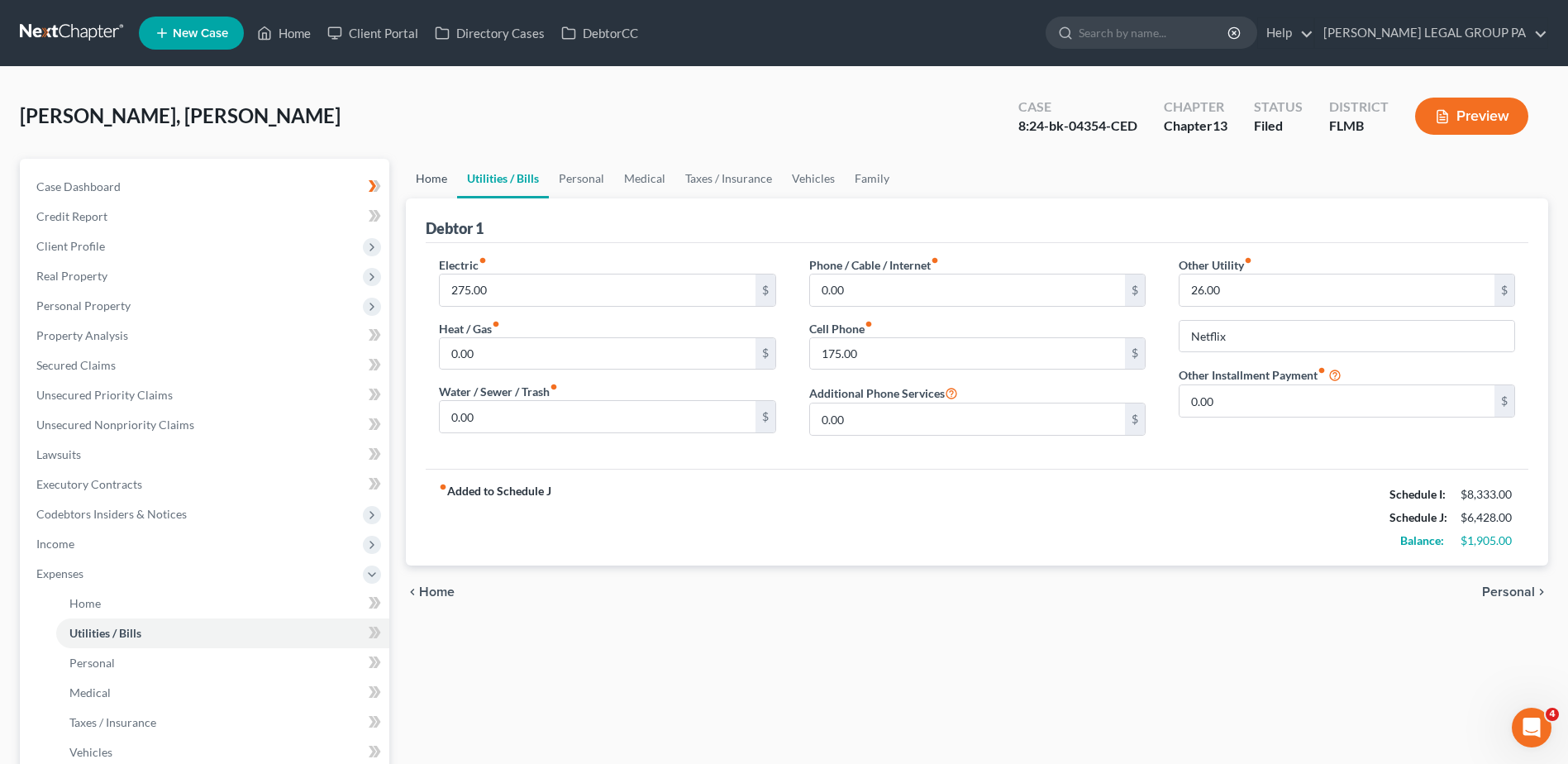
click at [418, 176] on link "Home" at bounding box center [431, 179] width 51 height 40
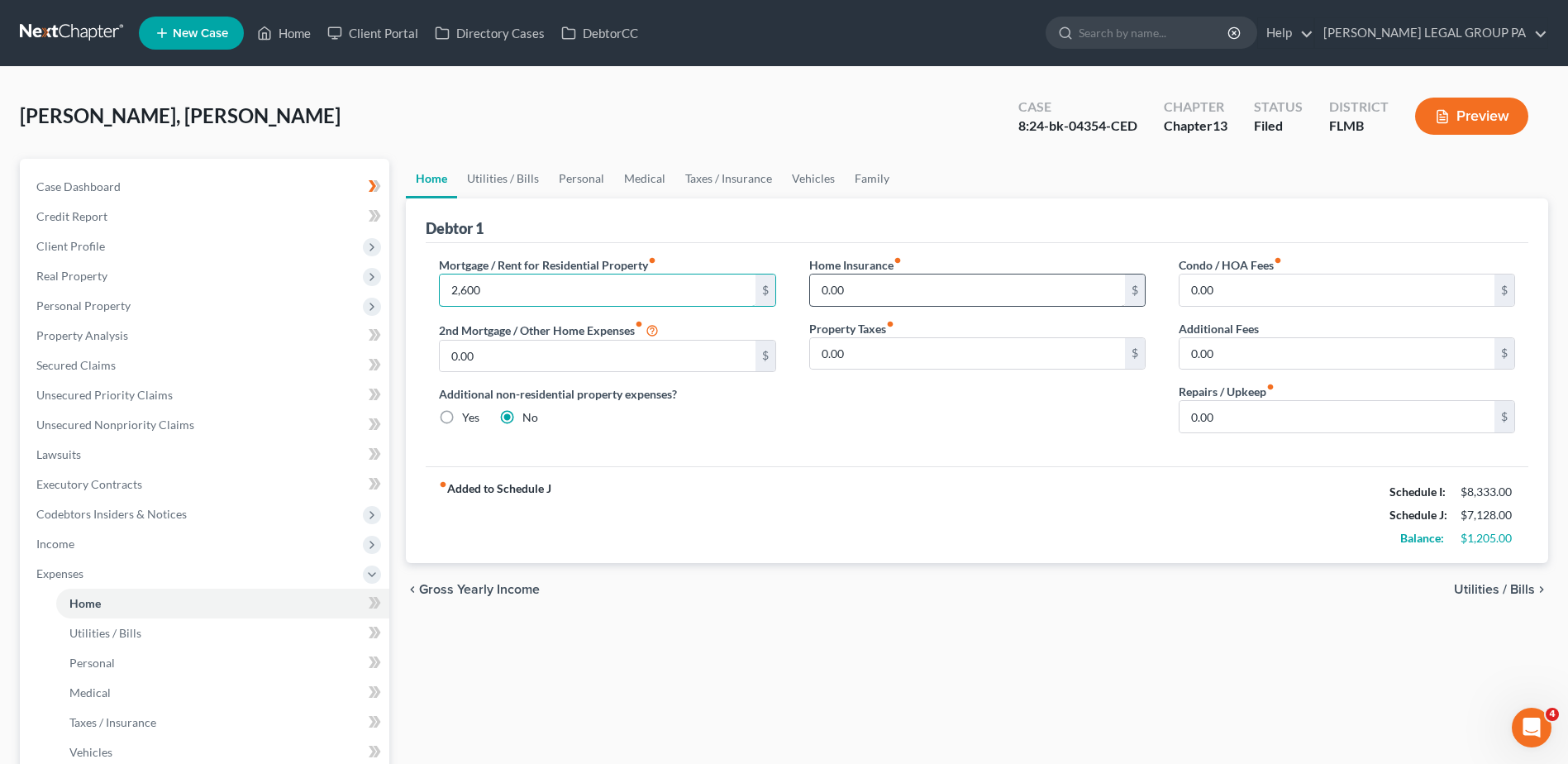
type input "2,600"
click at [937, 293] on input "0.00" at bounding box center [967, 289] width 315 height 31
click at [580, 298] on input "2,600" at bounding box center [597, 289] width 315 height 31
click at [488, 180] on link "Utilities / Bills" at bounding box center [503, 179] width 92 height 40
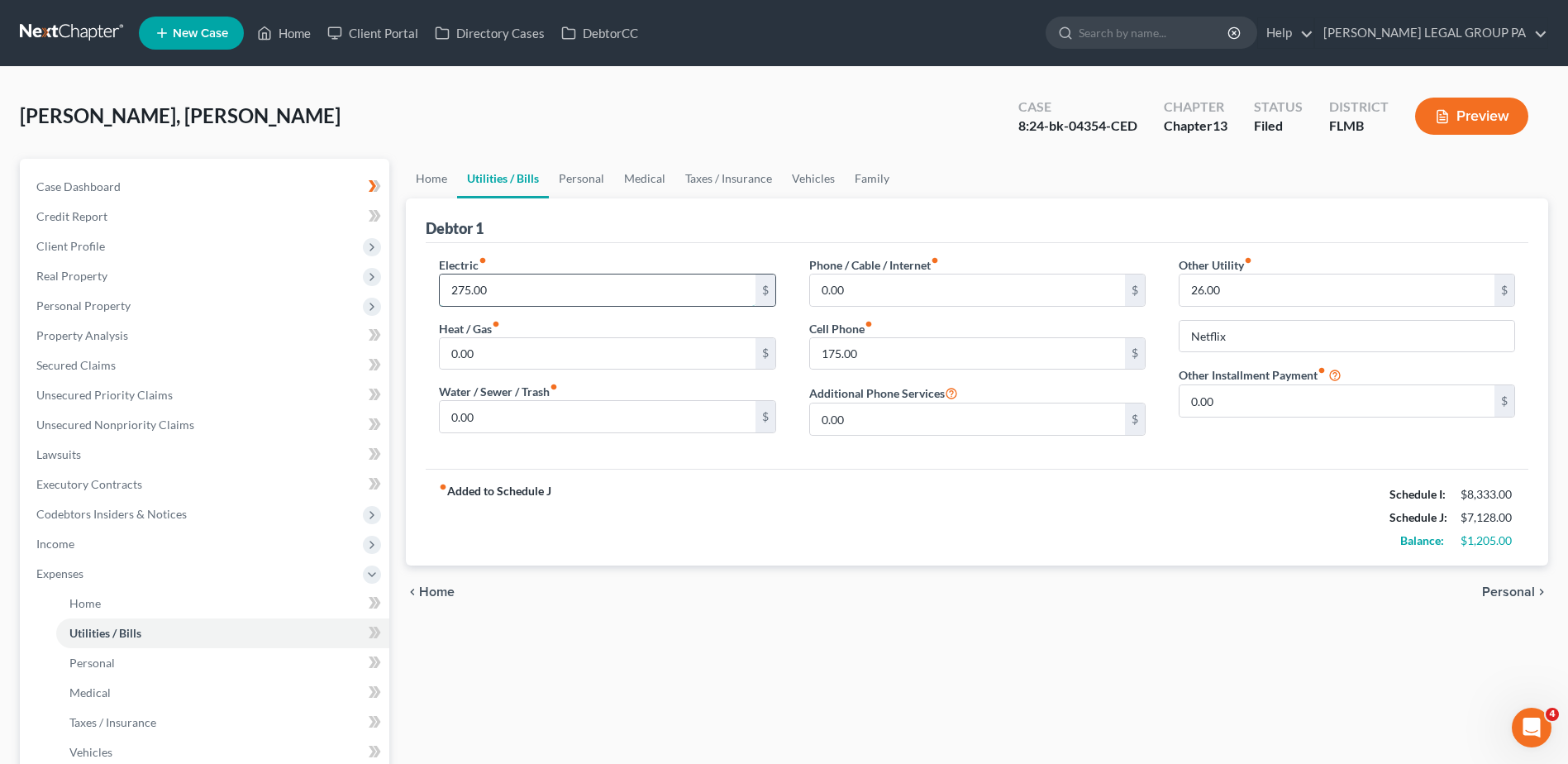
click at [546, 294] on input "275.00" at bounding box center [597, 289] width 315 height 31
click at [440, 180] on link "Home" at bounding box center [431, 179] width 51 height 40
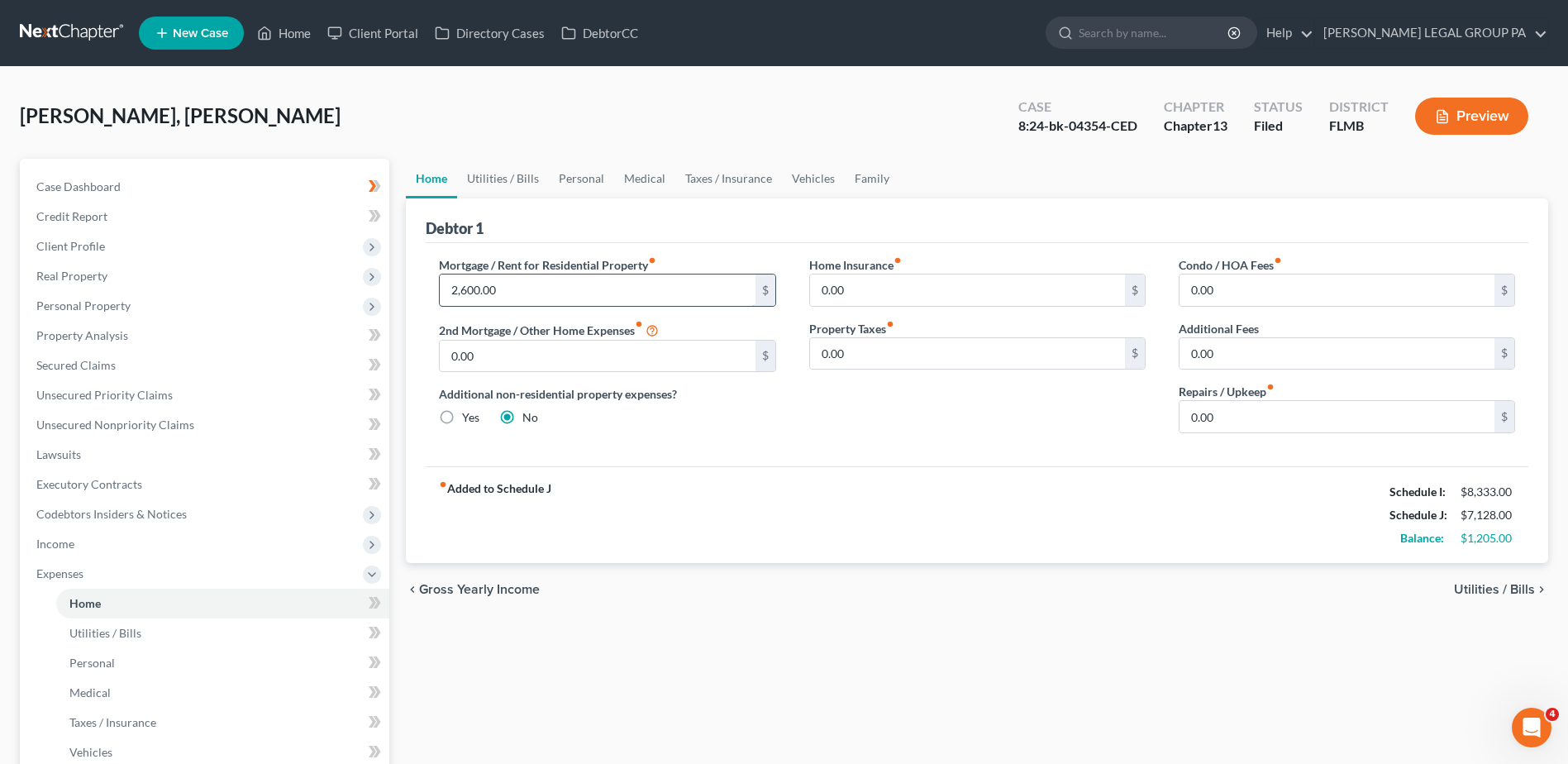
click at [526, 286] on input "2,600.00" at bounding box center [597, 289] width 315 height 31
type input "0"
click at [492, 179] on link "Utilities / Bills" at bounding box center [503, 179] width 92 height 40
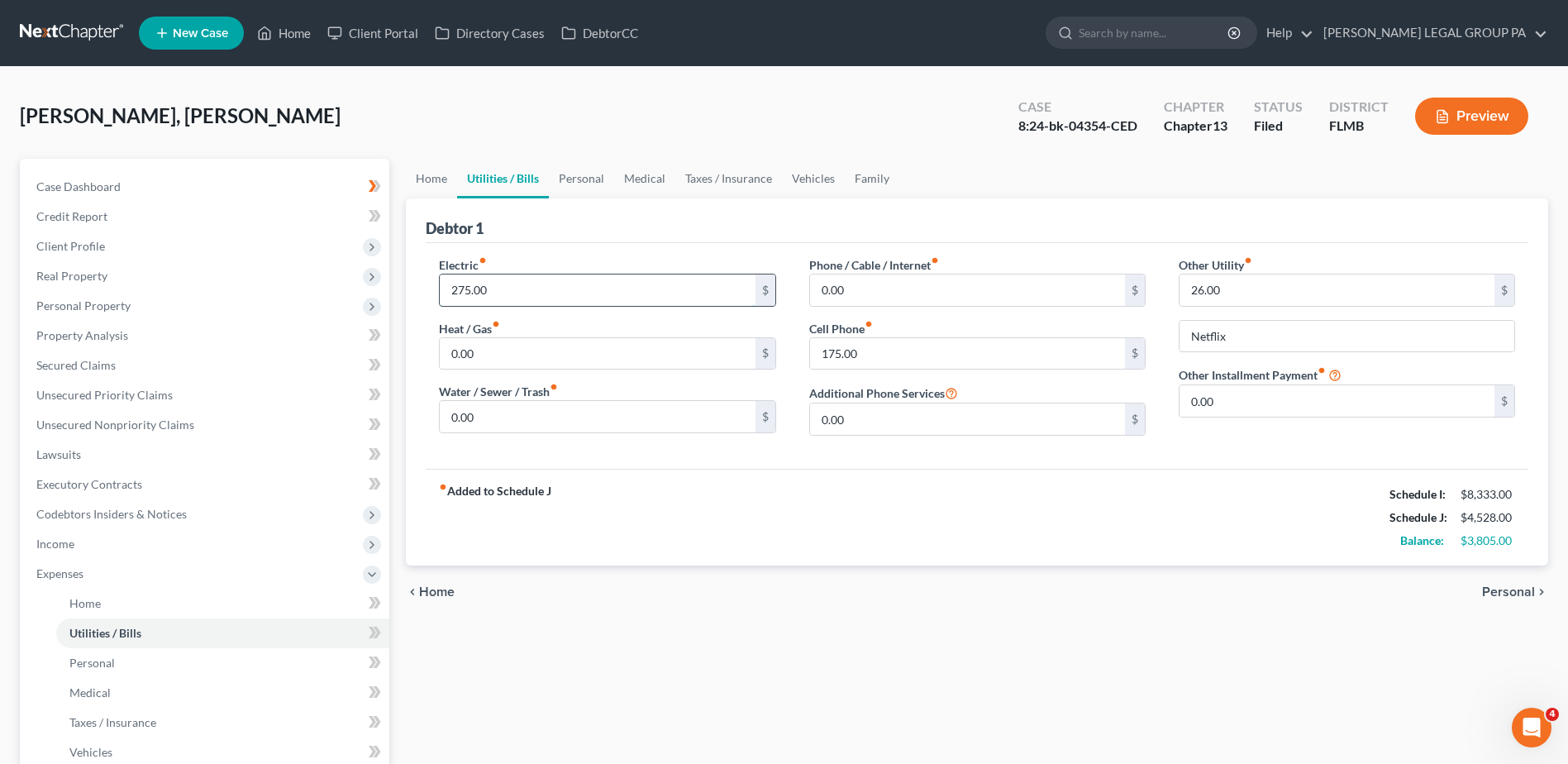
click at [507, 290] on input "275.00" at bounding box center [597, 289] width 315 height 31
type input "0"
drag, startPoint x: 883, startPoint y: 350, endPoint x: 893, endPoint y: 352, distance: 10.2
click at [884, 350] on input "175.00" at bounding box center [967, 353] width 315 height 31
drag, startPoint x: 931, startPoint y: 421, endPoint x: 925, endPoint y: 414, distance: 8.8
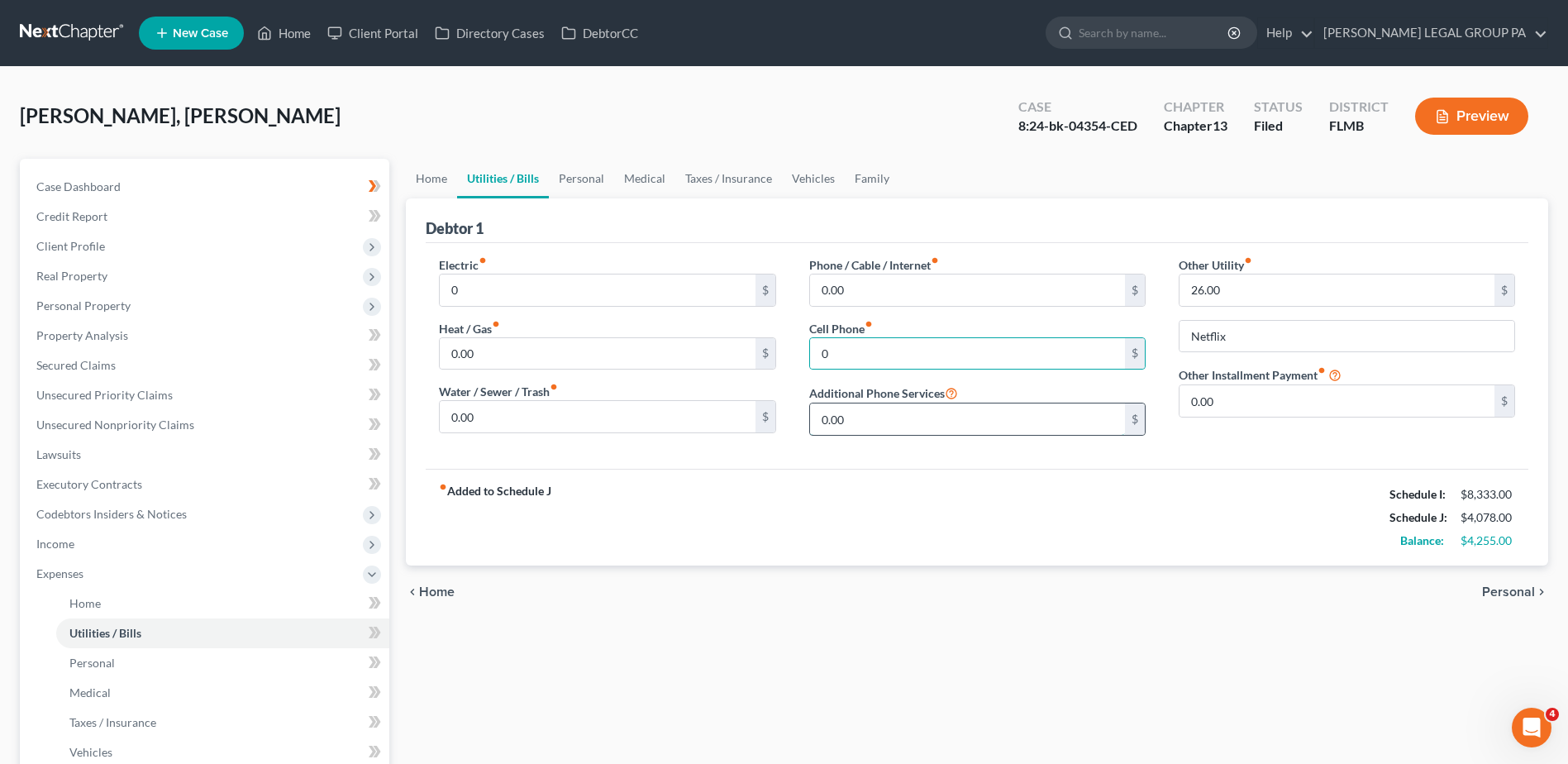
click at [933, 421] on input "0.00" at bounding box center [967, 418] width 315 height 31
click at [891, 359] on input "0" at bounding box center [967, 353] width 315 height 31
drag, startPoint x: 873, startPoint y: 291, endPoint x: 810, endPoint y: 290, distance: 62.8
click at [873, 290] on input "0.00" at bounding box center [967, 289] width 315 height 31
click at [535, 288] on input "0" at bounding box center [597, 289] width 315 height 31
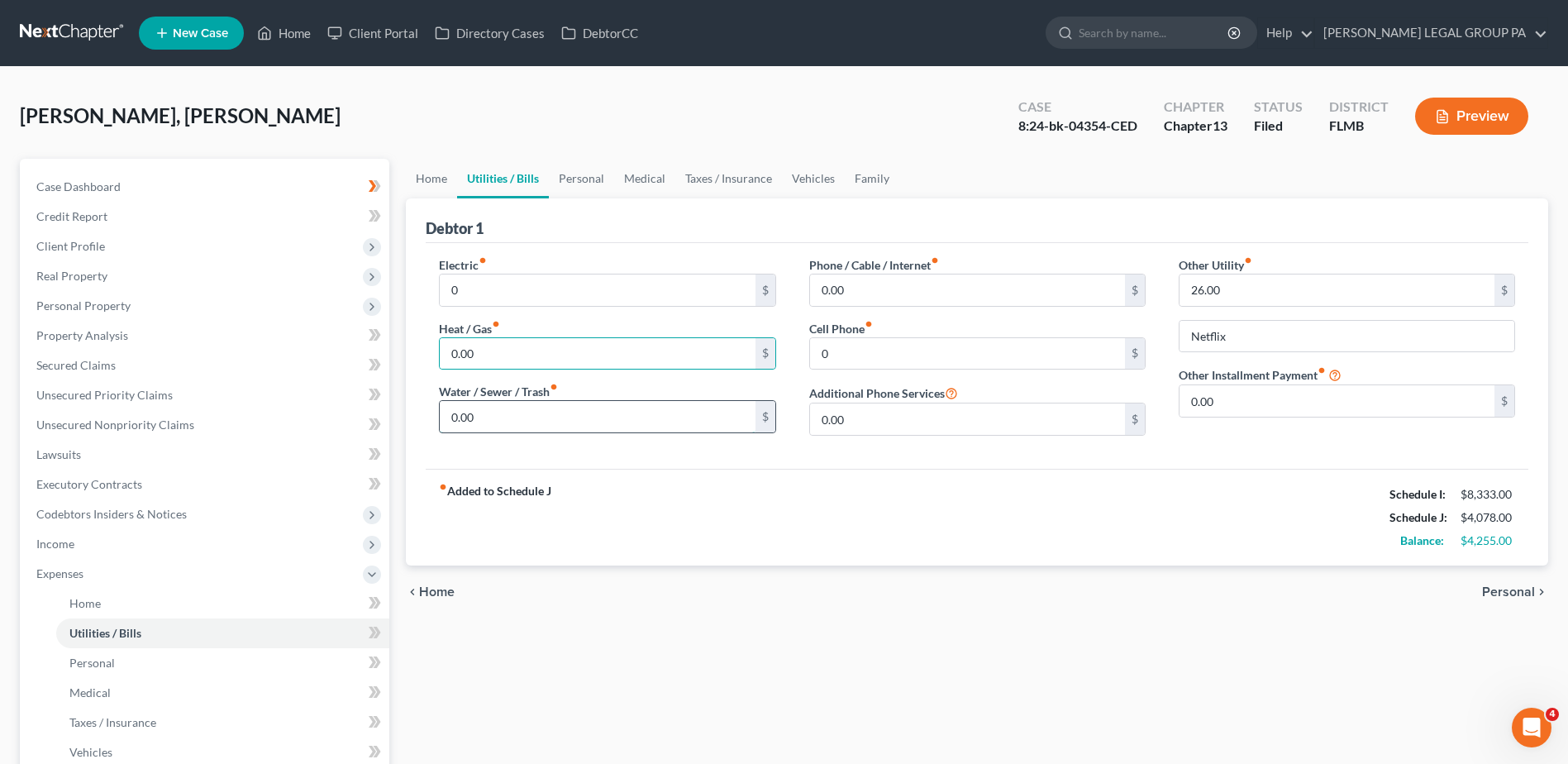
drag, startPoint x: 635, startPoint y: 408, endPoint x: 697, endPoint y: 405, distance: 62.1
click at [637, 408] on input "0.00" at bounding box center [597, 416] width 315 height 31
click at [869, 361] on input "0" at bounding box center [967, 353] width 315 height 31
click at [839, 354] on input "0" at bounding box center [967, 353] width 315 height 31
click at [577, 345] on input "0.00" at bounding box center [597, 353] width 315 height 31
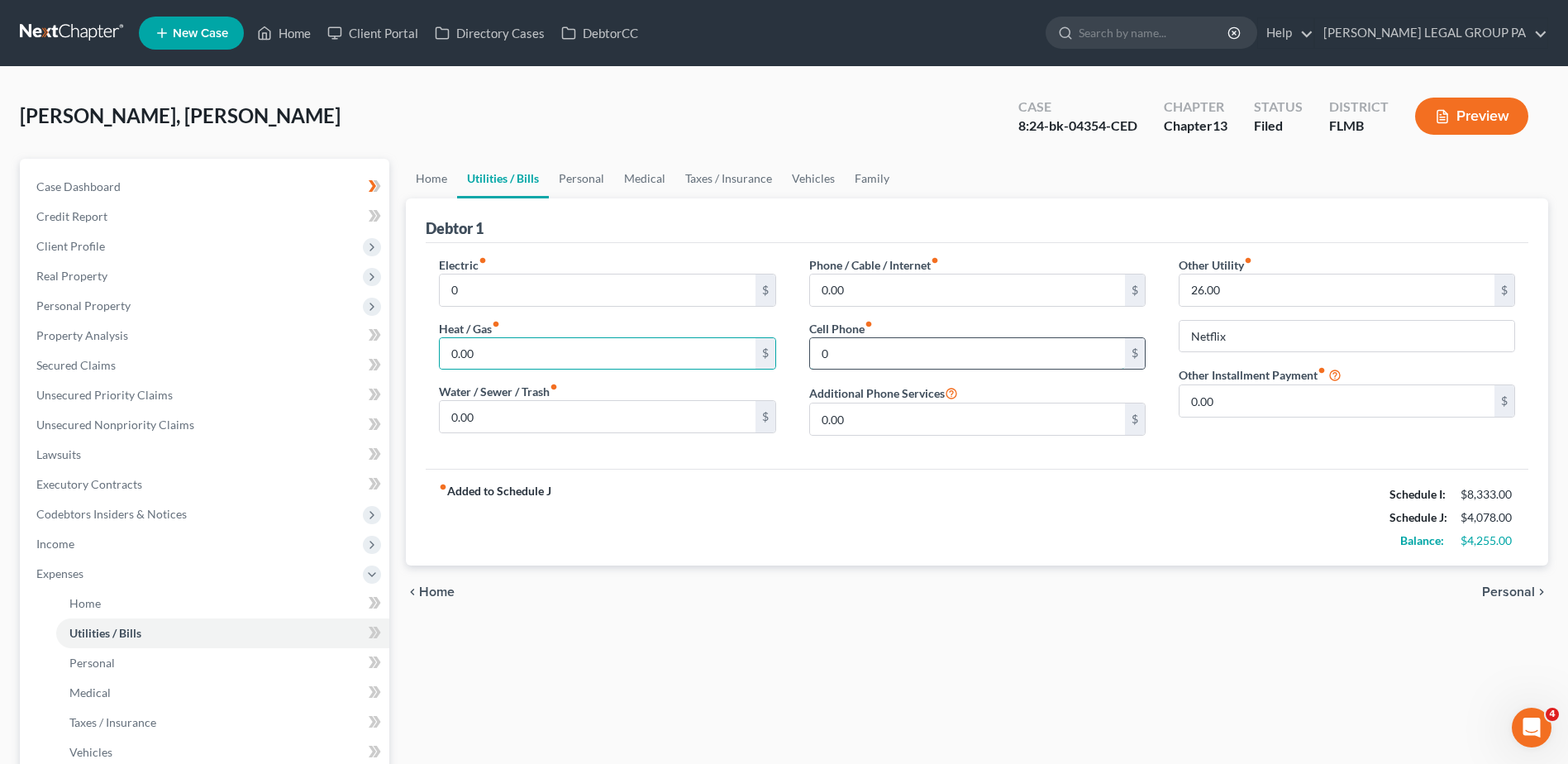
click at [845, 350] on input "0" at bounding box center [967, 353] width 315 height 31
type input "0.00"
click at [1225, 283] on input "26.00" at bounding box center [1336, 289] width 315 height 31
drag, startPoint x: 1235, startPoint y: 399, endPoint x: 1241, endPoint y: 321, distance: 78.8
click at [1235, 398] on input "0.00" at bounding box center [1336, 400] width 315 height 31
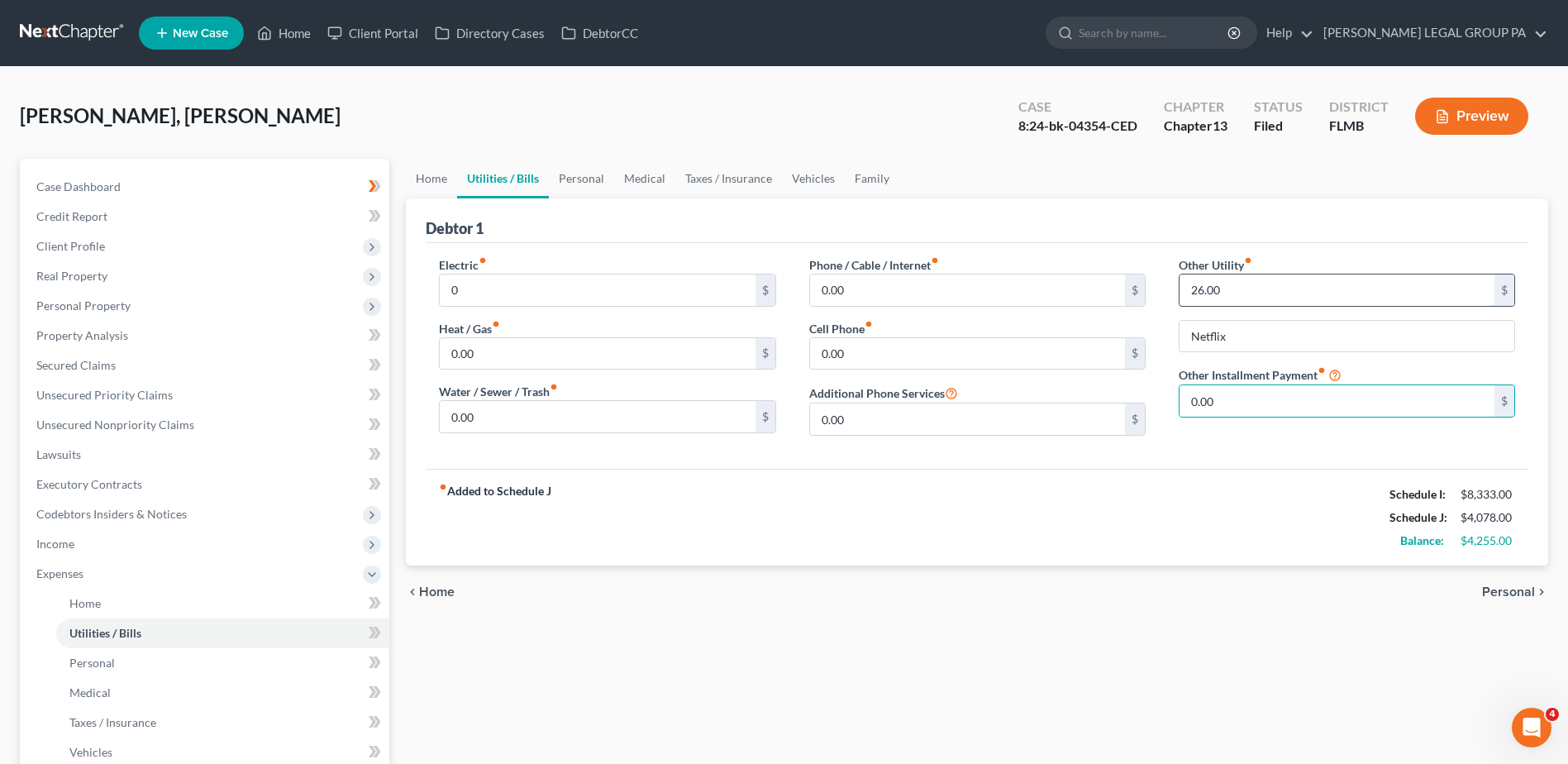
click at [1243, 290] on input "26.00" at bounding box center [1336, 289] width 315 height 31
click at [1238, 294] on input "26.00" at bounding box center [1336, 289] width 315 height 31
click at [1241, 337] on input "Netflix" at bounding box center [1346, 336] width 335 height 31
click at [1235, 284] on input "26.00" at bounding box center [1336, 289] width 315 height 31
click at [1254, 327] on input "Netflix" at bounding box center [1346, 336] width 335 height 31
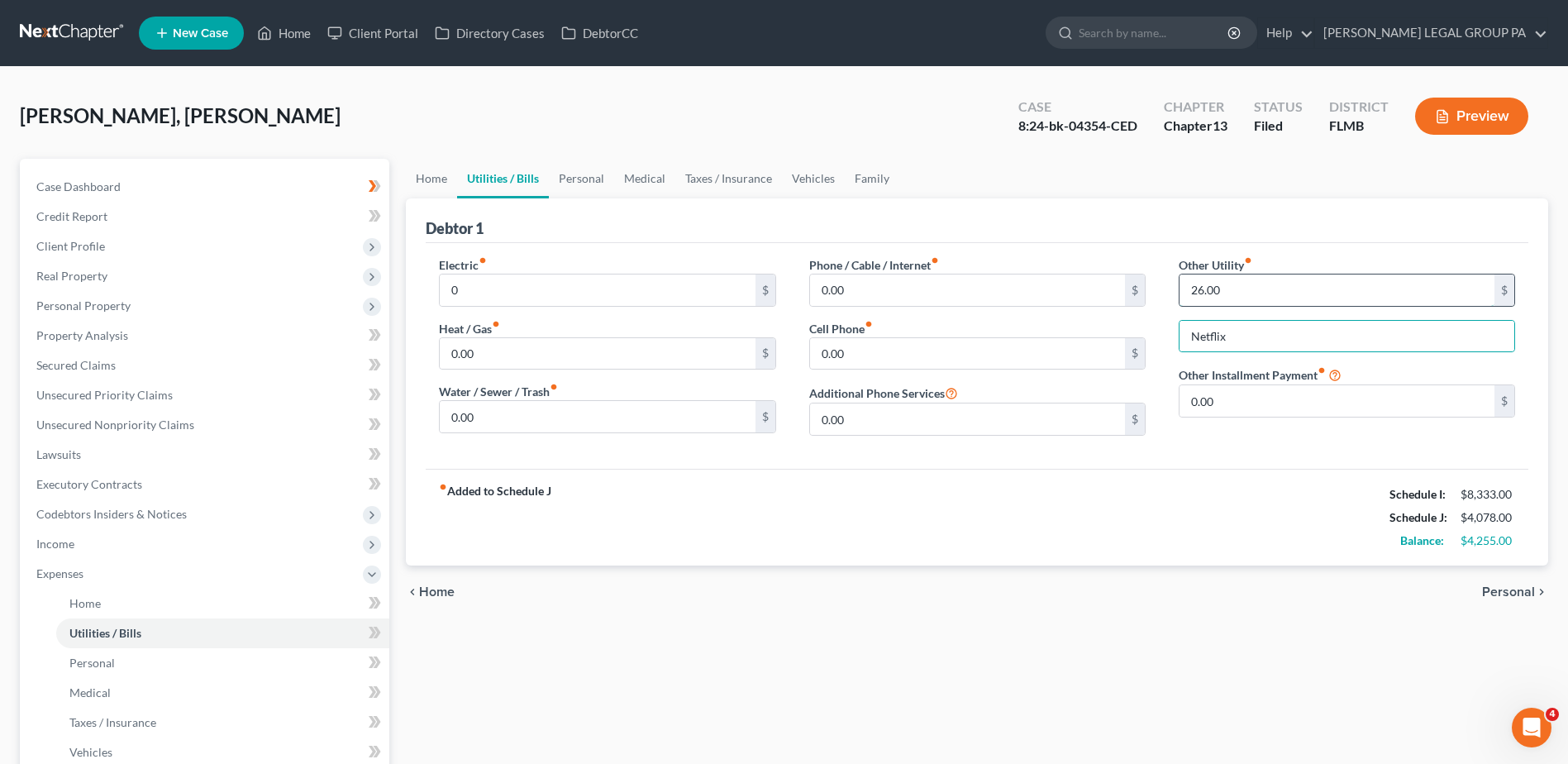
click at [1236, 280] on input "26.00" at bounding box center [1336, 289] width 315 height 31
drag, startPoint x: 1257, startPoint y: 395, endPoint x: 1257, endPoint y: 382, distance: 13.2
click at [1257, 395] on input "0.00" at bounding box center [1336, 400] width 315 height 31
click at [1237, 295] on input "26.00" at bounding box center [1336, 289] width 315 height 31
click at [1257, 297] on input "26.00" at bounding box center [1336, 289] width 315 height 31
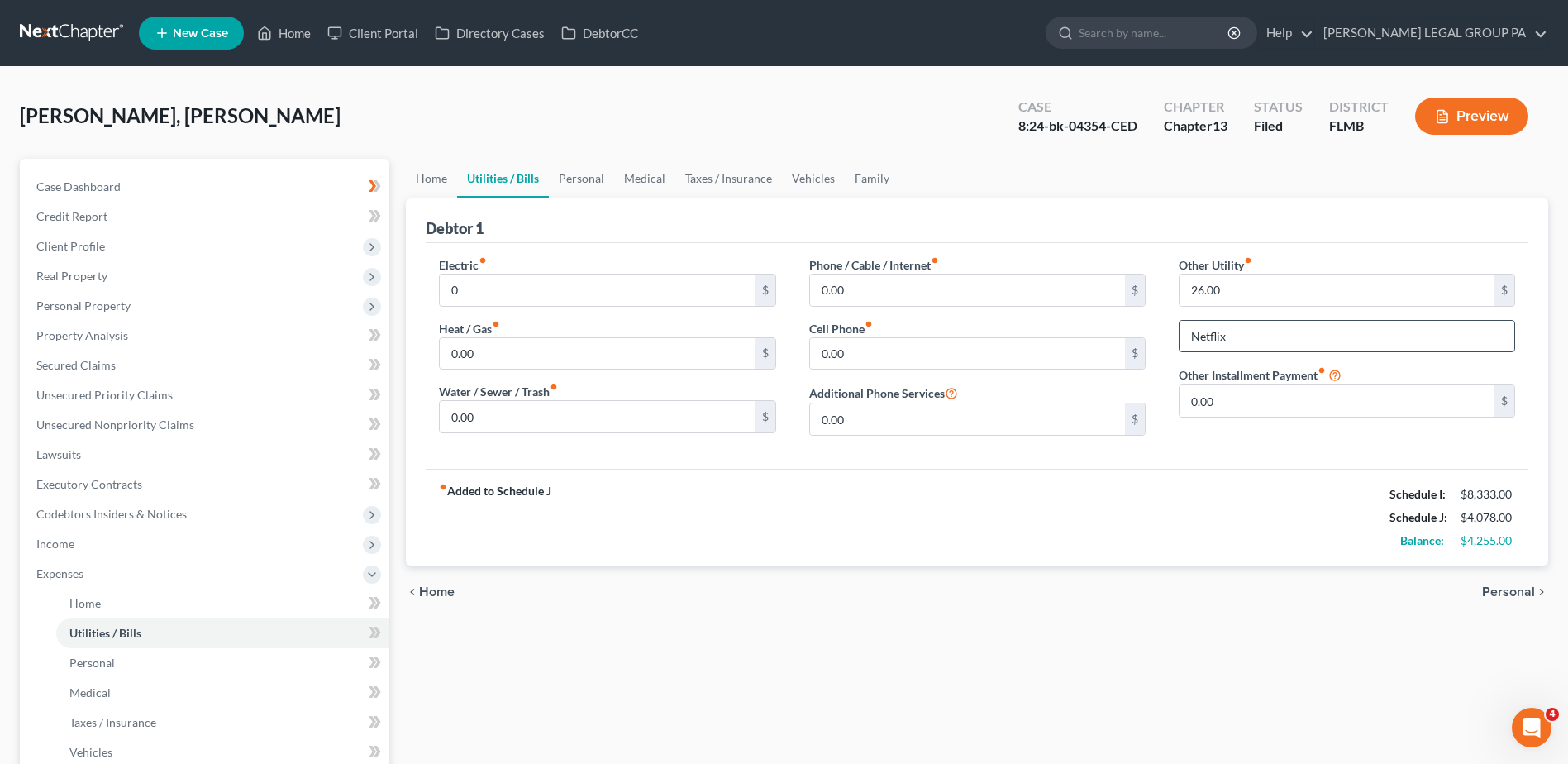
click at [1249, 343] on input "Netflix" at bounding box center [1346, 336] width 335 height 31
click at [1245, 336] on input "Netflix" at bounding box center [1346, 336] width 335 height 31
click at [1240, 288] on input "26.00" at bounding box center [1336, 289] width 315 height 31
click at [1301, 331] on input "Netflix" at bounding box center [1346, 336] width 335 height 31
click at [1300, 285] on input "26.00" at bounding box center [1336, 289] width 315 height 31
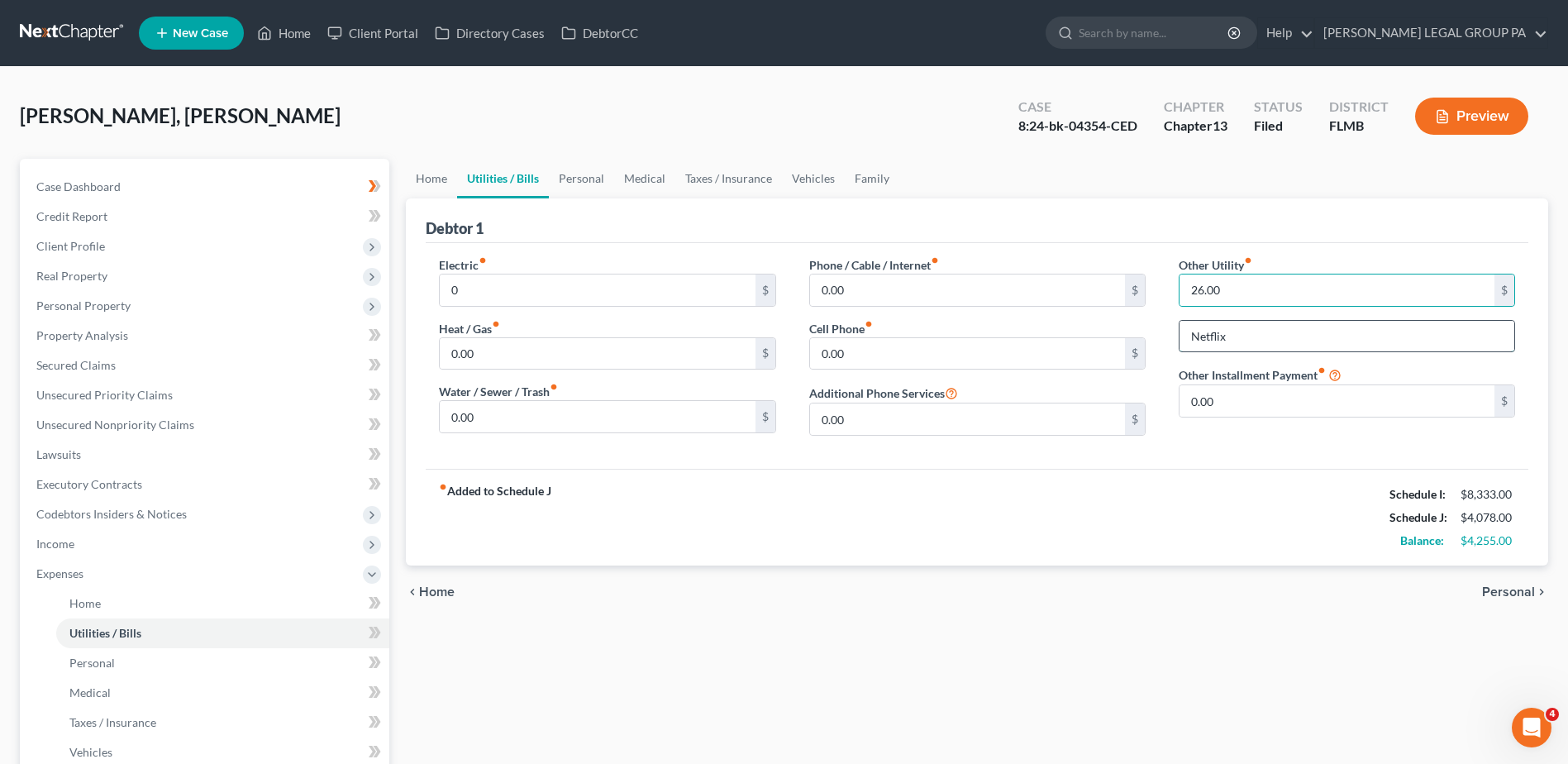
click at [1344, 330] on input "Netflix" at bounding box center [1346, 336] width 335 height 31
click at [1337, 295] on input "26.00" at bounding box center [1336, 289] width 315 height 31
type input "0"
click at [1312, 478] on div "fiber_manual_record Added to Schedule J Schedule I: $8,333.00 Schedule J: $4,05…" at bounding box center [977, 517] width 1102 height 97
click at [578, 175] on link "Personal" at bounding box center [581, 179] width 65 height 40
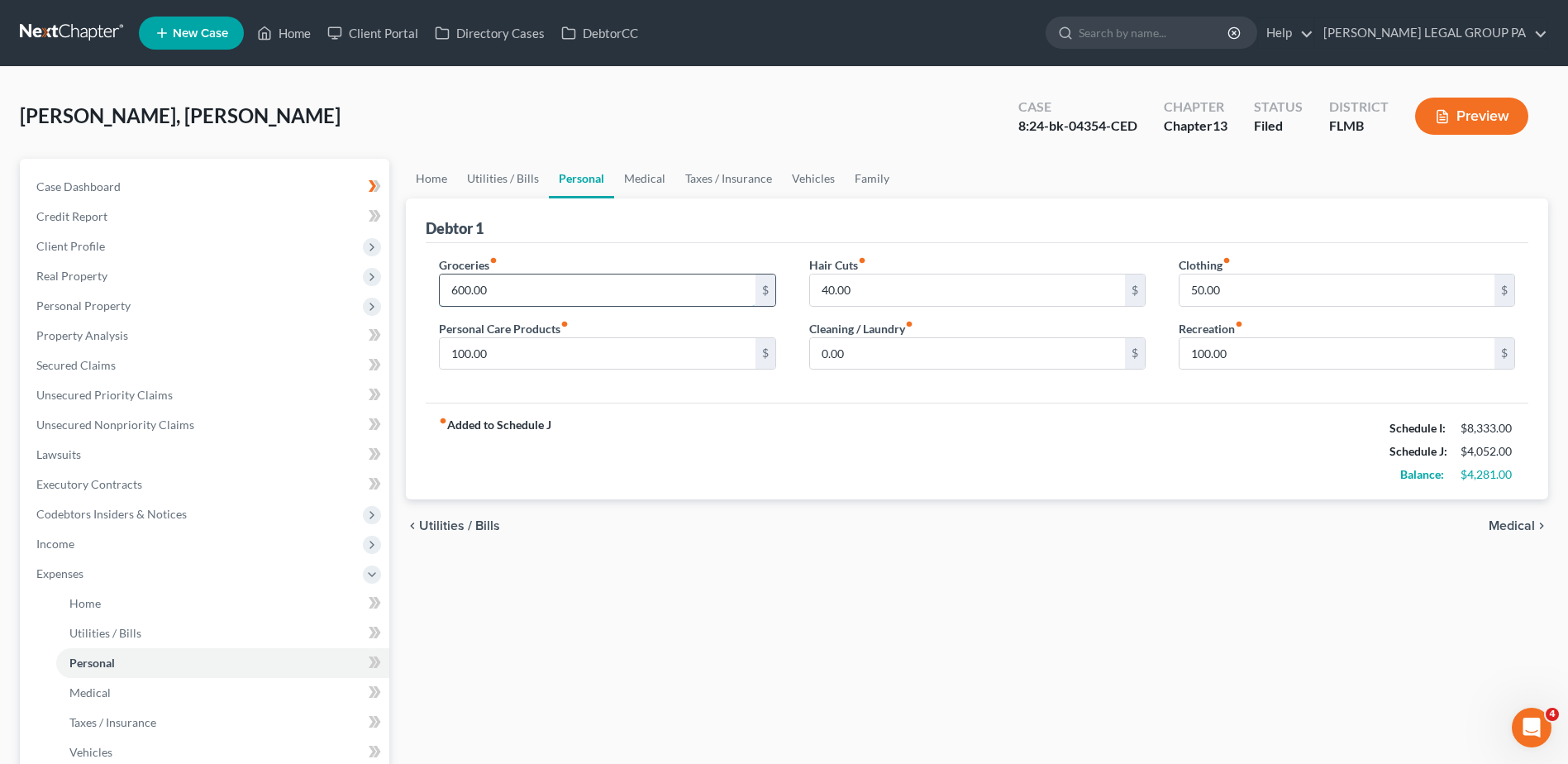
click at [540, 291] on input "600.00" at bounding box center [597, 289] width 315 height 31
type input "0"
click at [511, 353] on input "100.00" at bounding box center [597, 353] width 315 height 31
type input "0"
drag, startPoint x: 896, startPoint y: 285, endPoint x: 914, endPoint y: 296, distance: 21.1
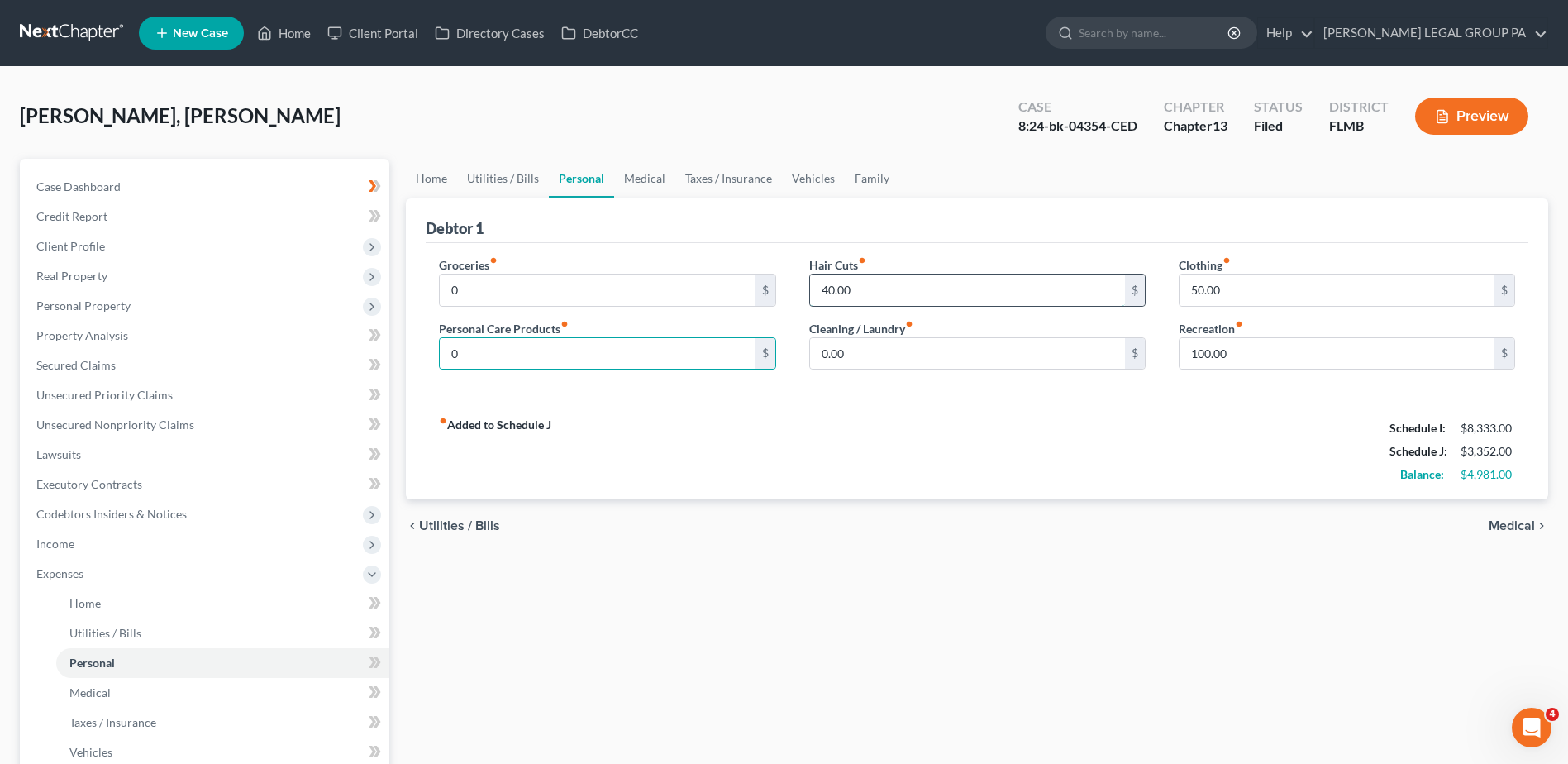
click at [896, 285] on input "40.00" at bounding box center [967, 289] width 315 height 31
type input "0"
click at [1284, 301] on input "50.00" at bounding box center [1336, 289] width 315 height 31
type input "0"
click at [1281, 351] on input "100.00" at bounding box center [1336, 353] width 315 height 31
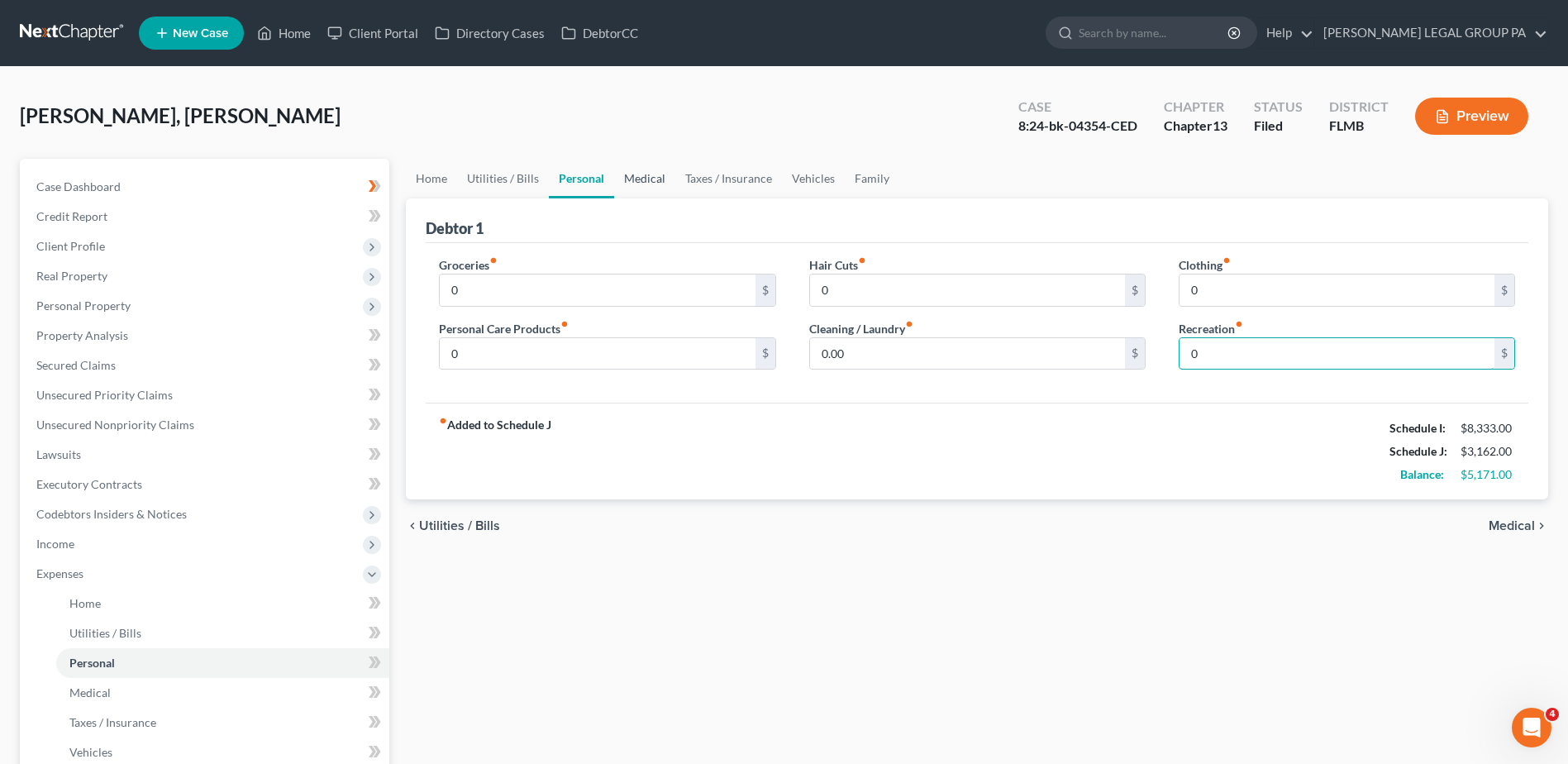
type input "0"
drag, startPoint x: 637, startPoint y: 176, endPoint x: 640, endPoint y: 184, distance: 8.6
click at [639, 176] on link "Medical" at bounding box center [644, 179] width 61 height 40
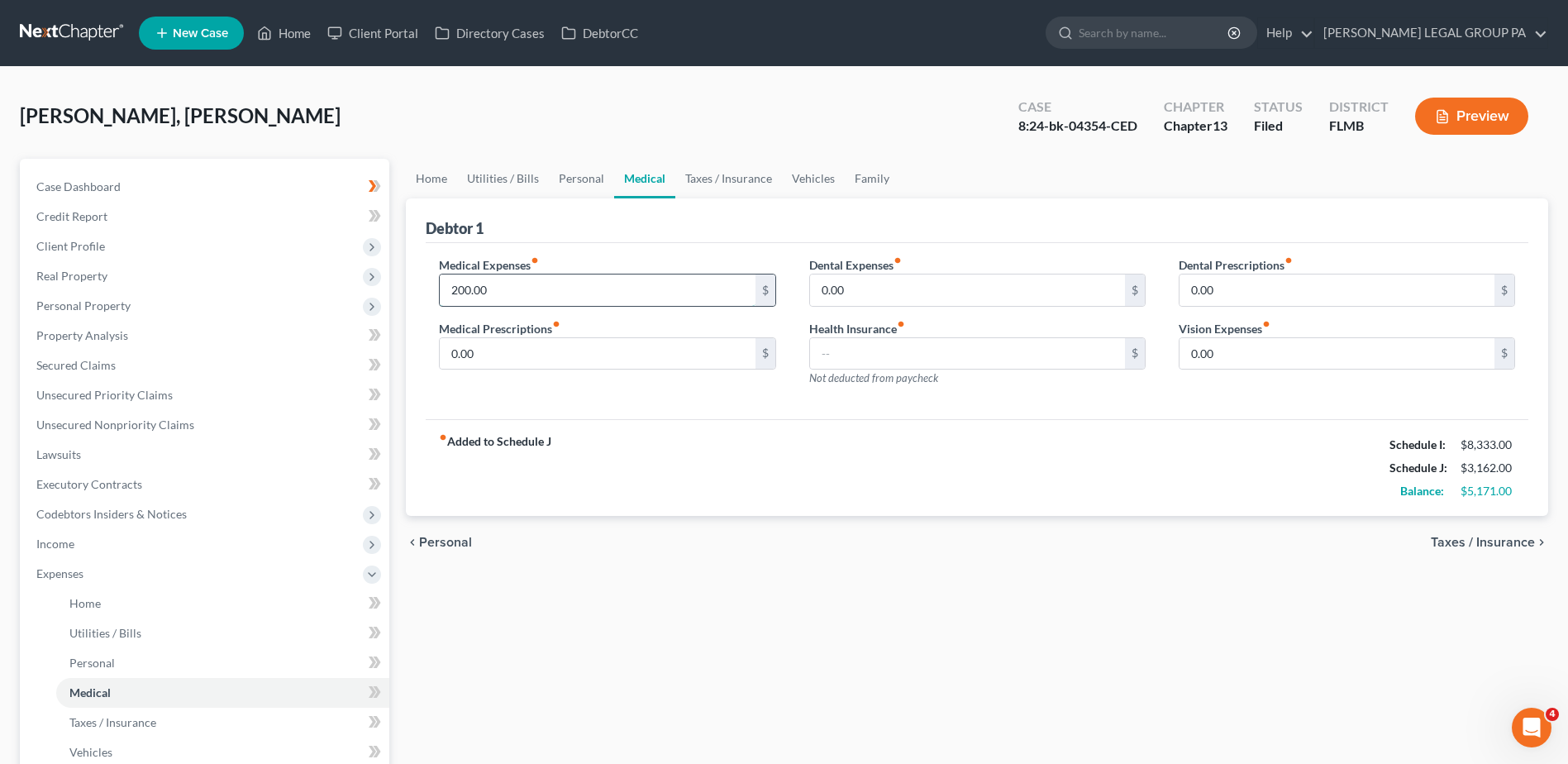
click at [507, 298] on input "200.00" at bounding box center [597, 289] width 315 height 31
type input "0"
click at [722, 183] on link "Taxes / Insurance" at bounding box center [728, 179] width 107 height 40
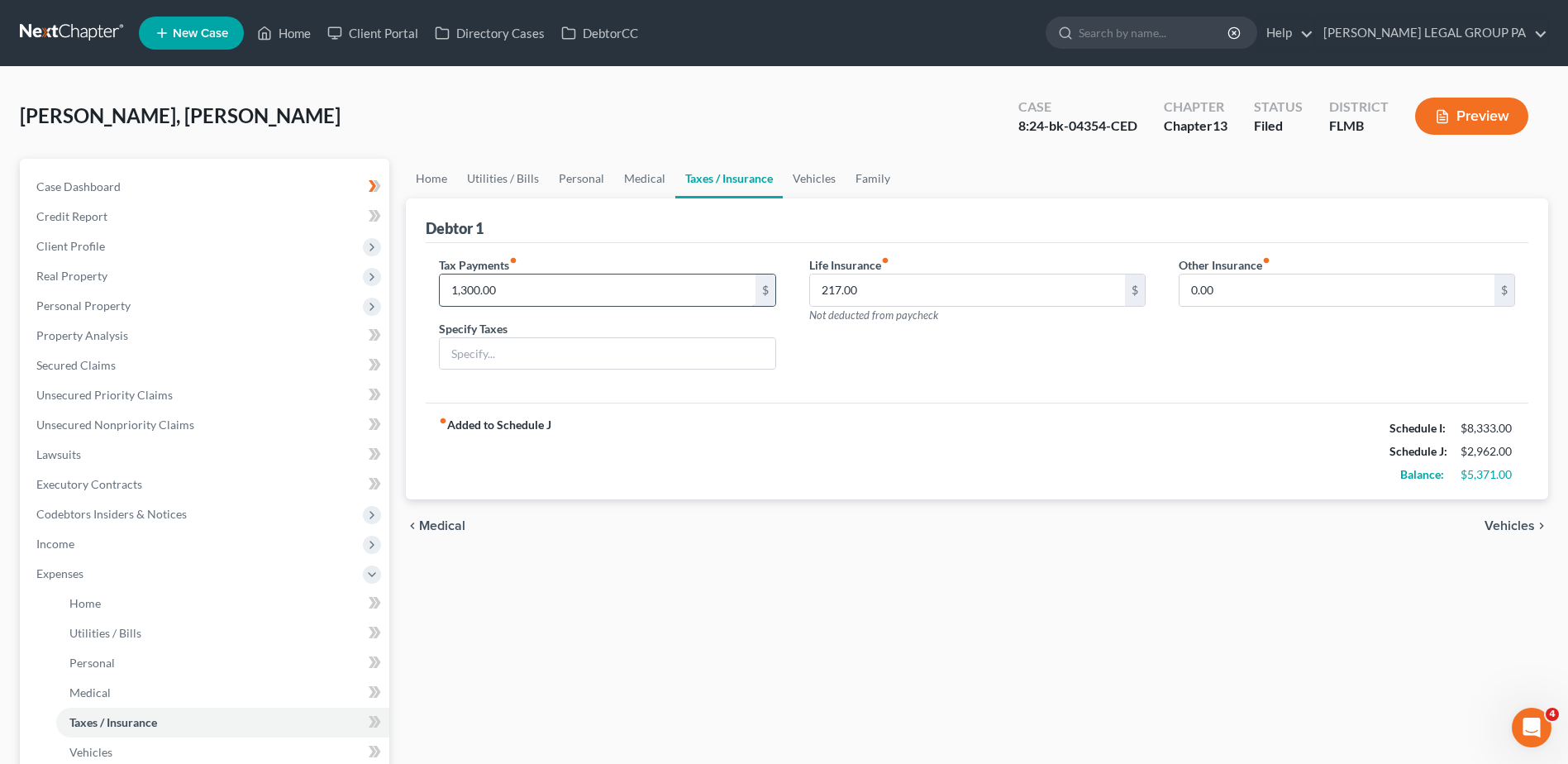
click at [504, 288] on input "1,300.00" at bounding box center [597, 289] width 315 height 31
type input "0"
click at [874, 299] on input "217.00" at bounding box center [967, 289] width 315 height 31
click at [1040, 485] on div "fiber_manual_record Added to Schedule J Schedule I: $8,333.00 Schedule J: $1,66…" at bounding box center [977, 450] width 1102 height 97
drag, startPoint x: 897, startPoint y: 286, endPoint x: 909, endPoint y: 302, distance: 20.2
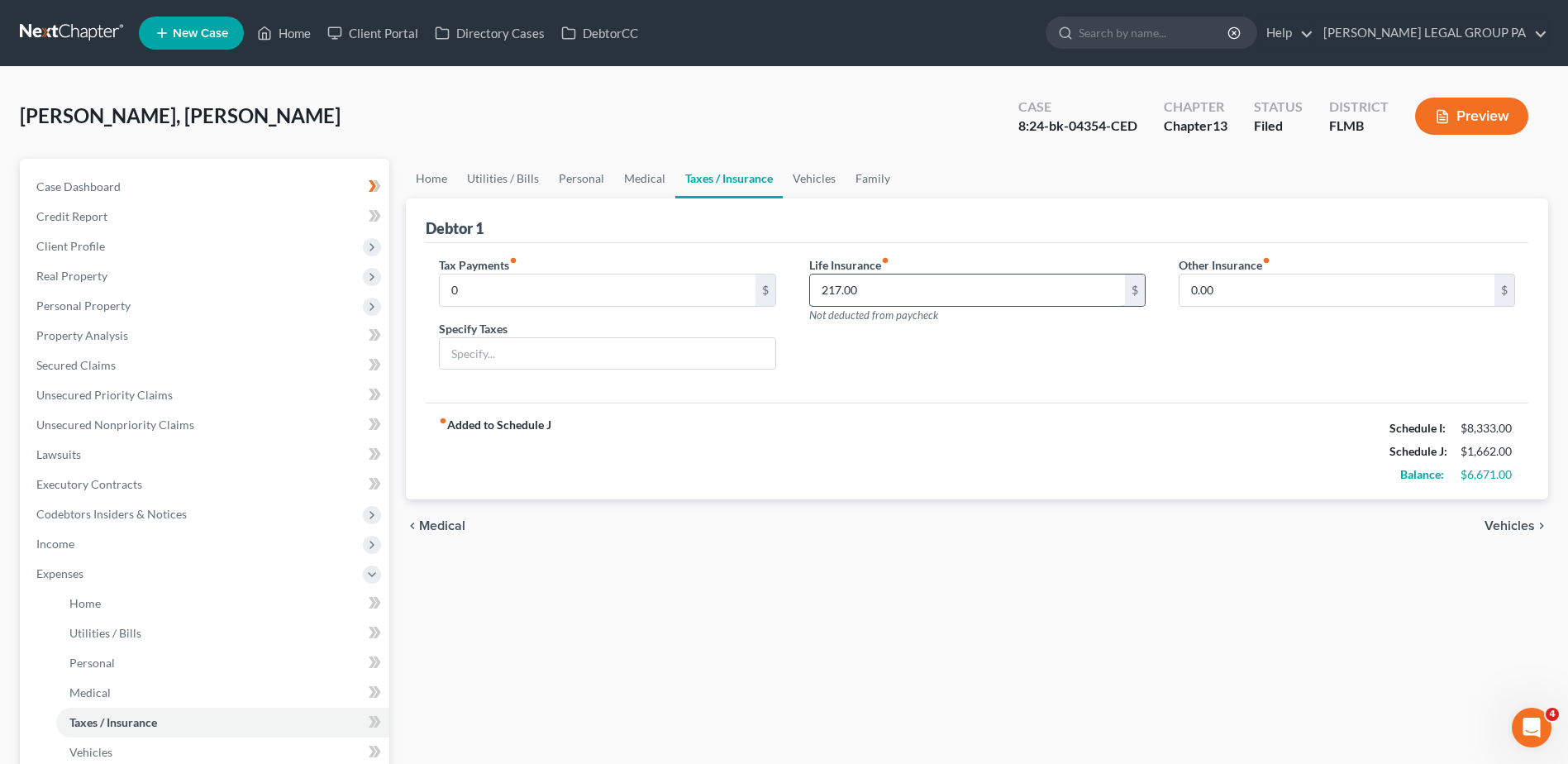
click at [897, 287] on input "217.00" at bounding box center [967, 289] width 315 height 31
click at [656, 184] on link "Medical" at bounding box center [644, 179] width 61 height 40
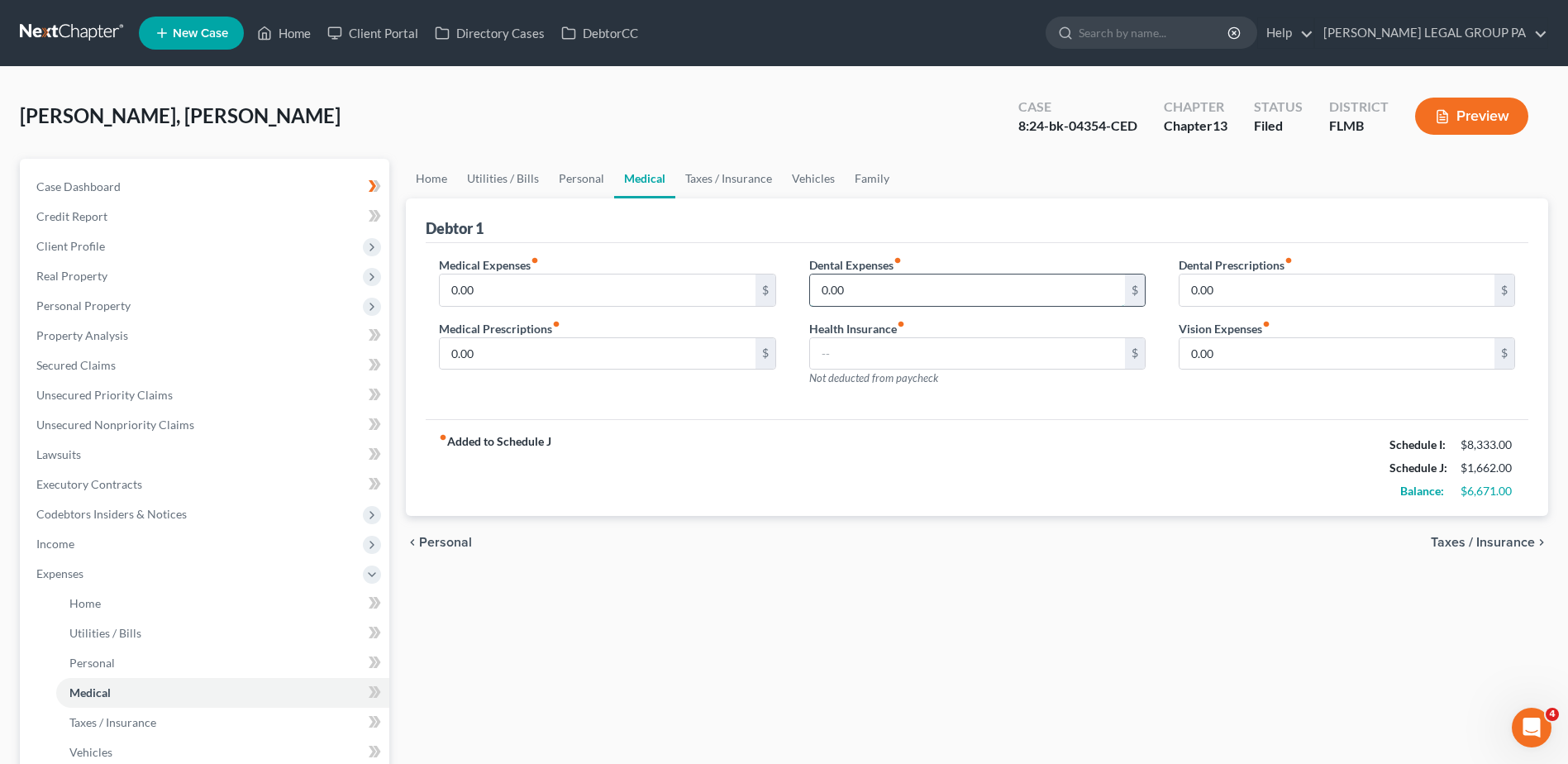
click at [859, 288] on input "0.00" at bounding box center [967, 289] width 315 height 31
click at [516, 181] on link "Utilities / Bills" at bounding box center [503, 179] width 92 height 40
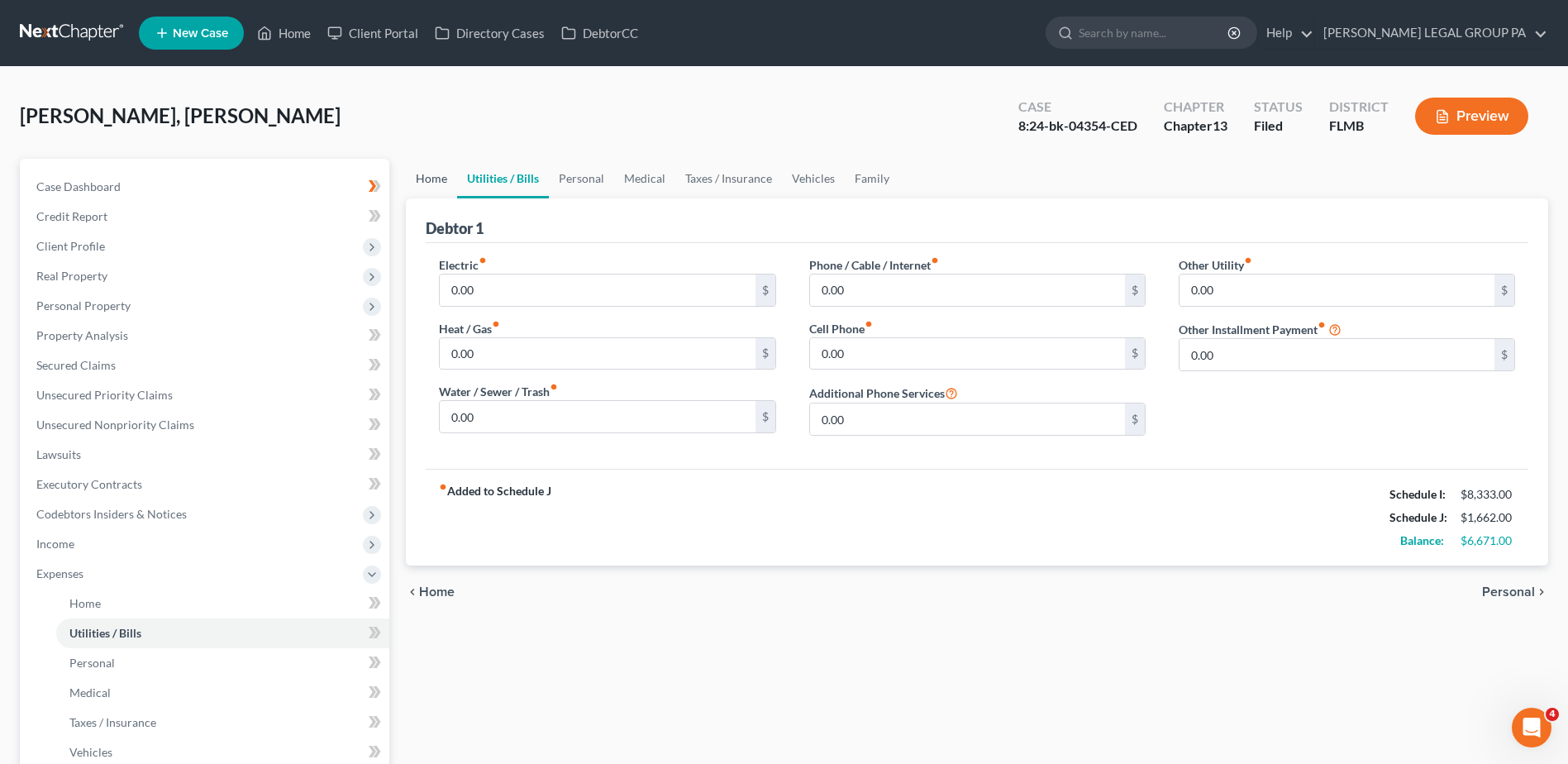
click at [433, 175] on link "Home" at bounding box center [431, 179] width 51 height 40
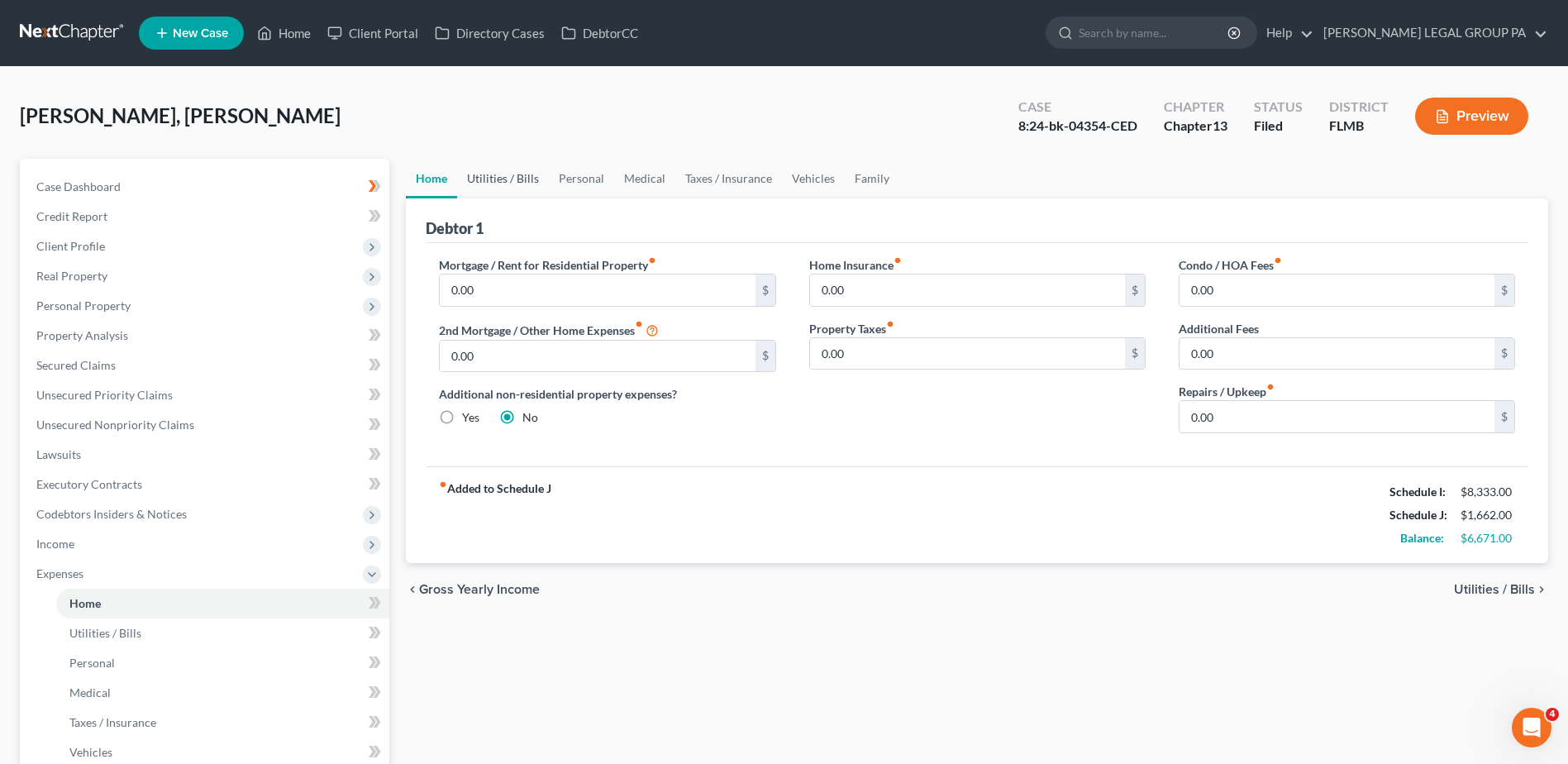
click at [491, 181] on link "Utilities / Bills" at bounding box center [503, 179] width 92 height 40
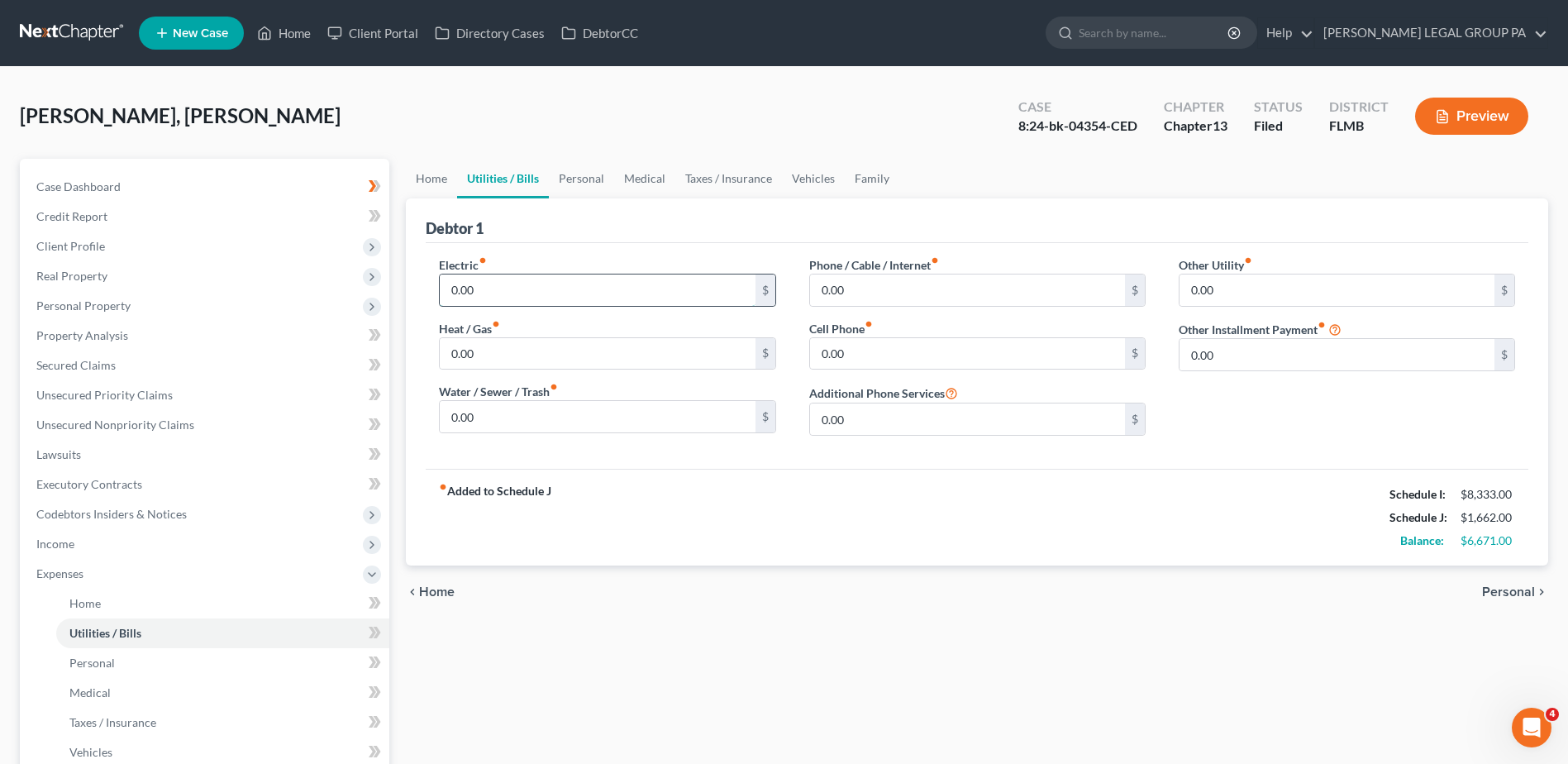
click at [602, 295] on input "0.00" at bounding box center [597, 289] width 315 height 31
type input "475"
click at [877, 352] on input "0.00" at bounding box center [967, 353] width 315 height 31
click at [864, 428] on input "0.00" at bounding box center [967, 418] width 315 height 31
click at [885, 347] on input "0.00" at bounding box center [967, 353] width 315 height 31
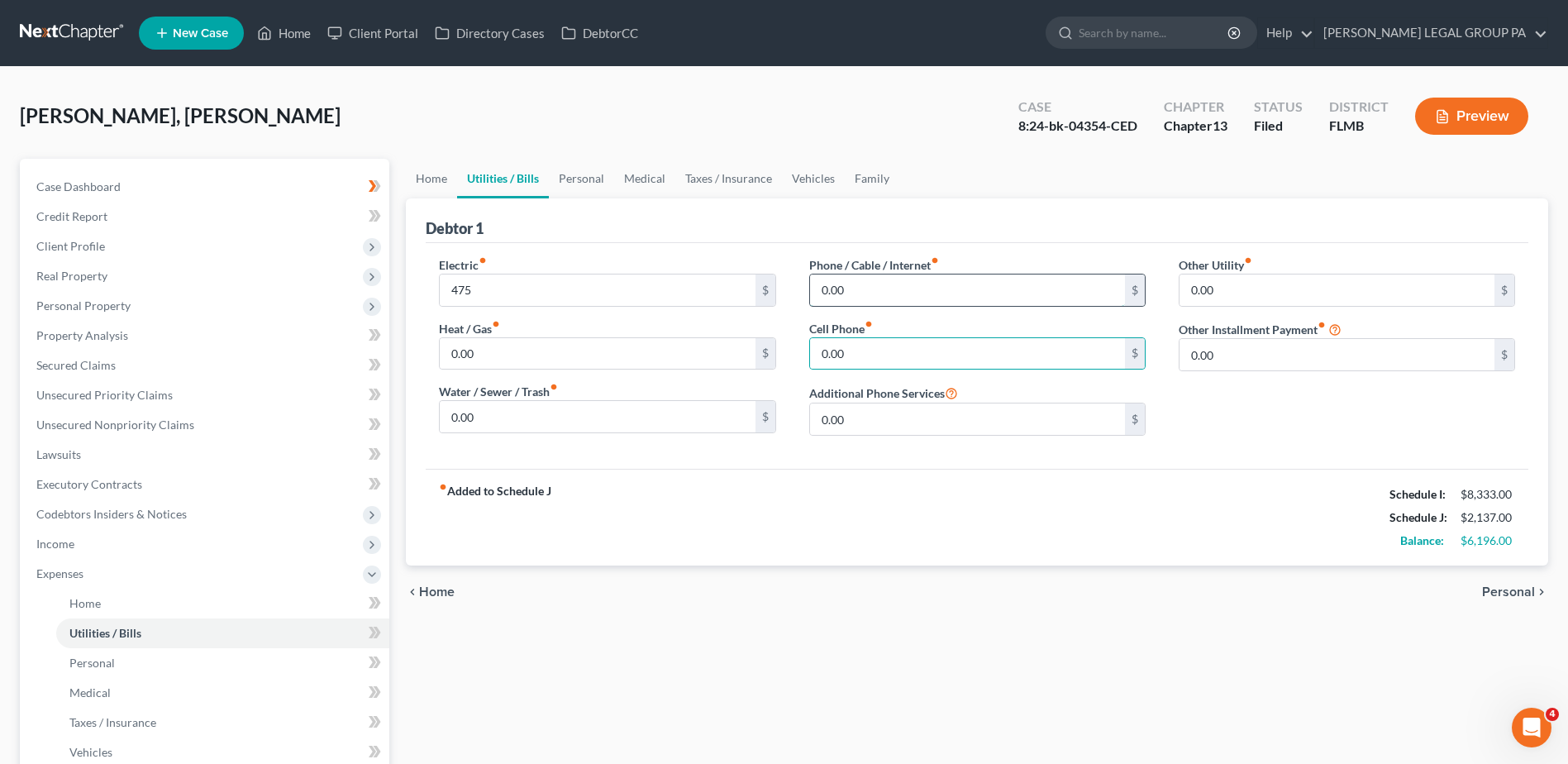
click at [951, 291] on input "0.00" at bounding box center [967, 289] width 315 height 31
click at [1262, 287] on input "0.00" at bounding box center [1336, 289] width 315 height 31
click at [1246, 357] on input "0.00" at bounding box center [1336, 354] width 315 height 31
click at [1269, 285] on input "0.00" at bounding box center [1336, 289] width 315 height 31
click at [898, 358] on input "0.00" at bounding box center [967, 353] width 315 height 31
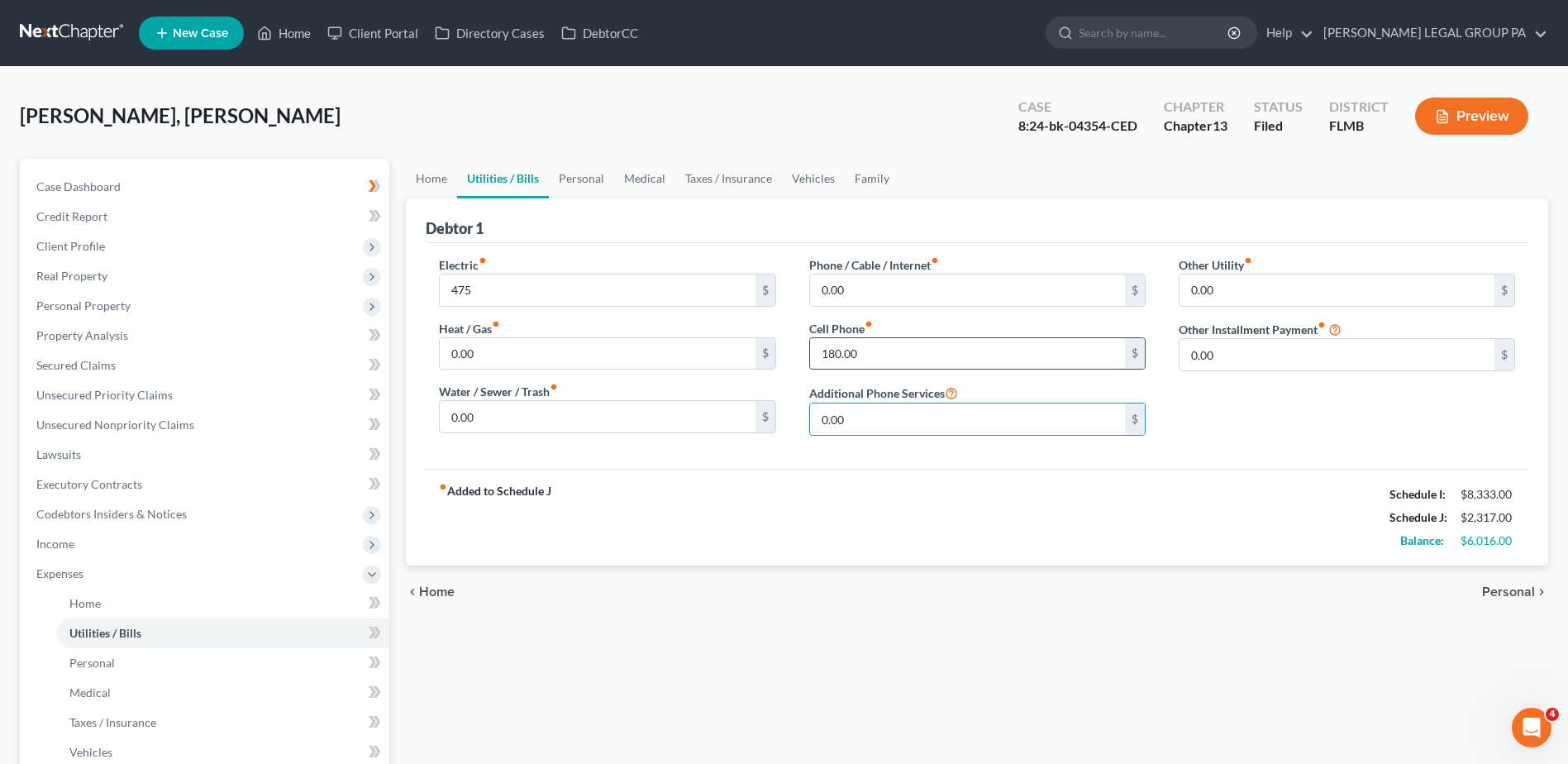
click at [975, 359] on input "180.00" at bounding box center [967, 353] width 315 height 31
click at [1242, 350] on input "0.00" at bounding box center [1336, 354] width 315 height 31
click at [1244, 293] on input "0.00" at bounding box center [1336, 289] width 315 height 31
click at [854, 355] on input "180.00" at bounding box center [967, 353] width 315 height 31
type input "270"
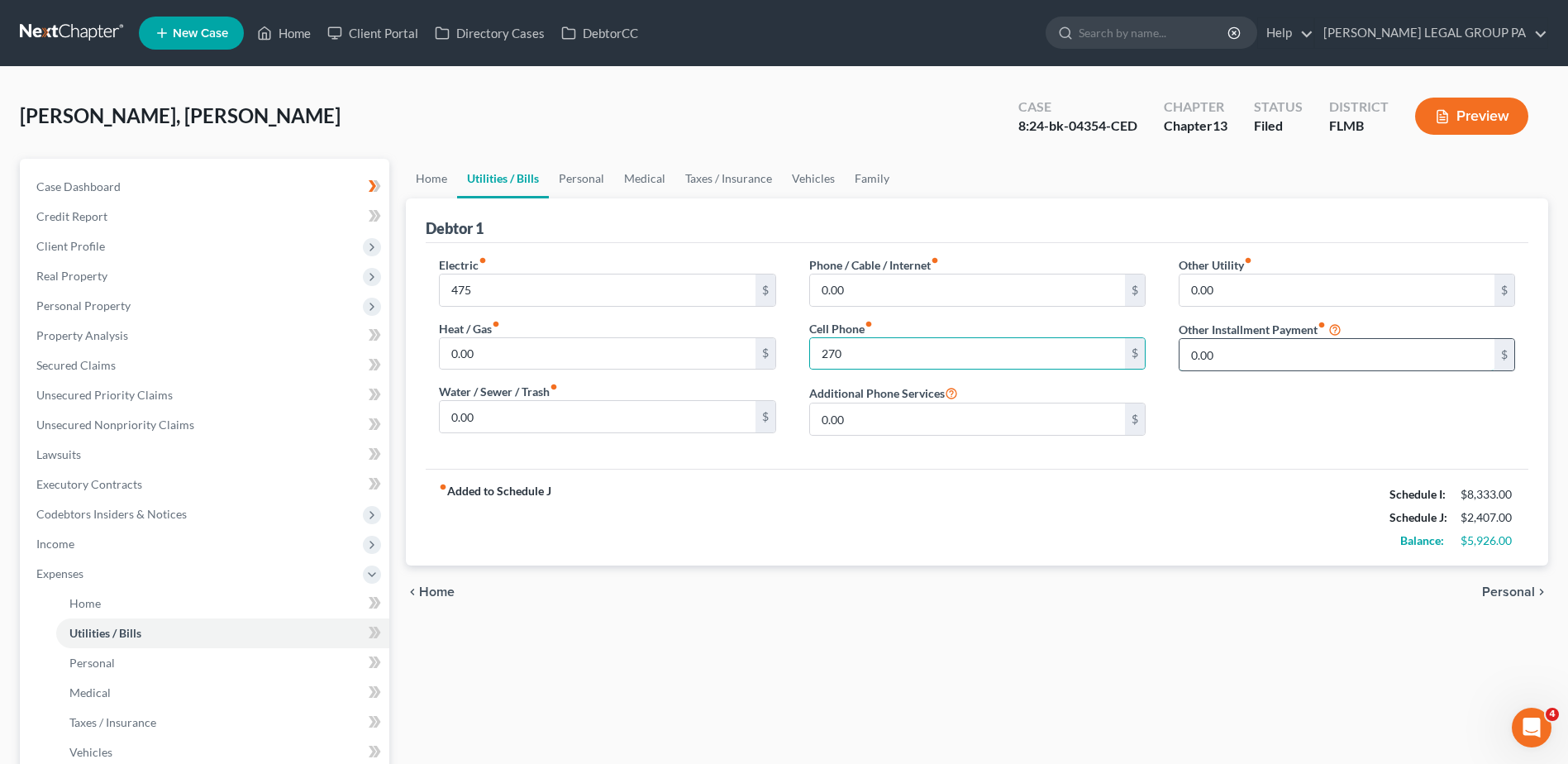
click at [1242, 350] on input "0.00" at bounding box center [1336, 354] width 315 height 31
click at [1244, 291] on input "0.00" at bounding box center [1336, 289] width 315 height 31
type input "25"
click at [590, 186] on link "Personal" at bounding box center [581, 179] width 65 height 40
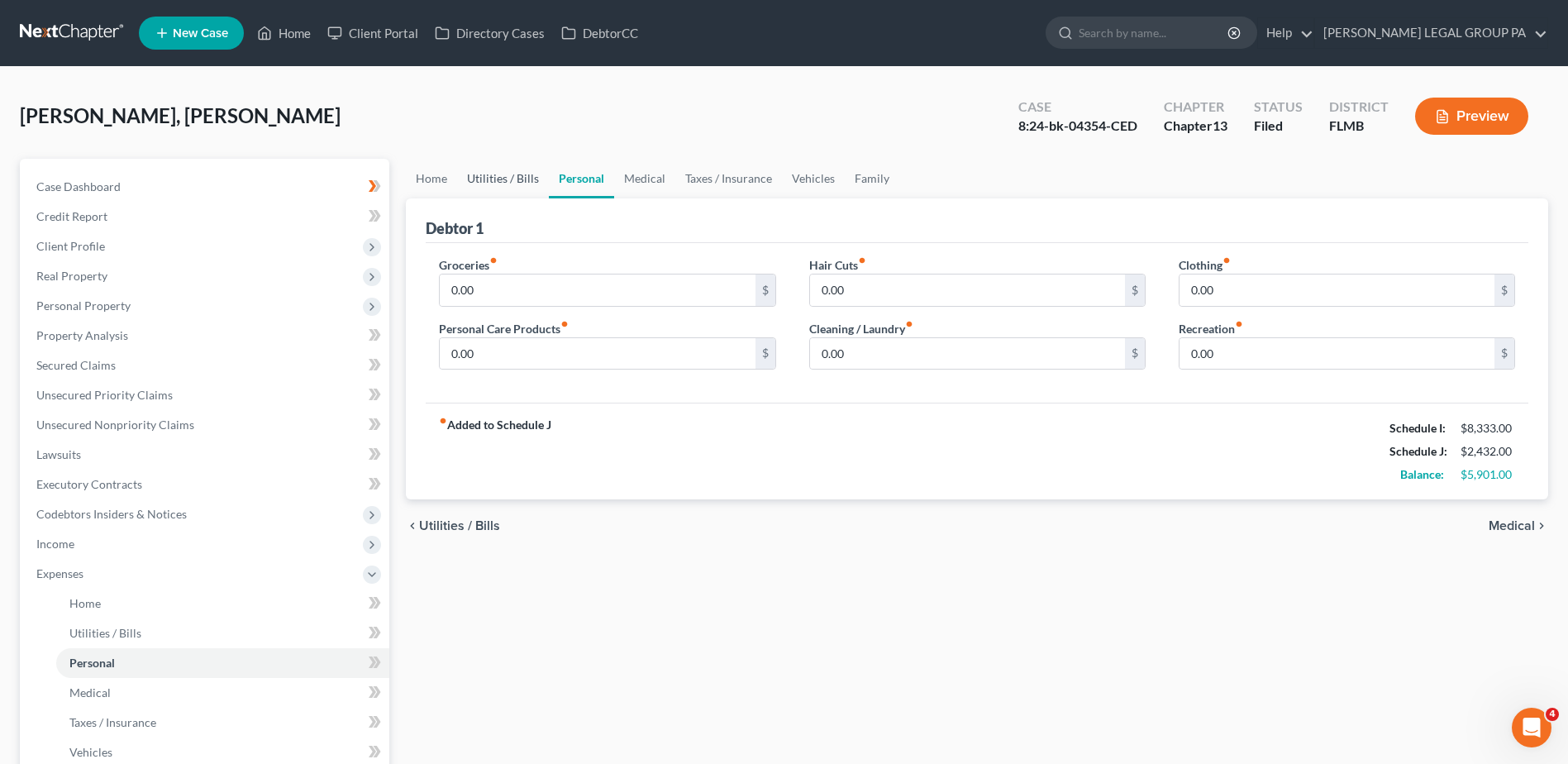
click at [477, 164] on link "Utilities / Bills" at bounding box center [503, 179] width 92 height 40
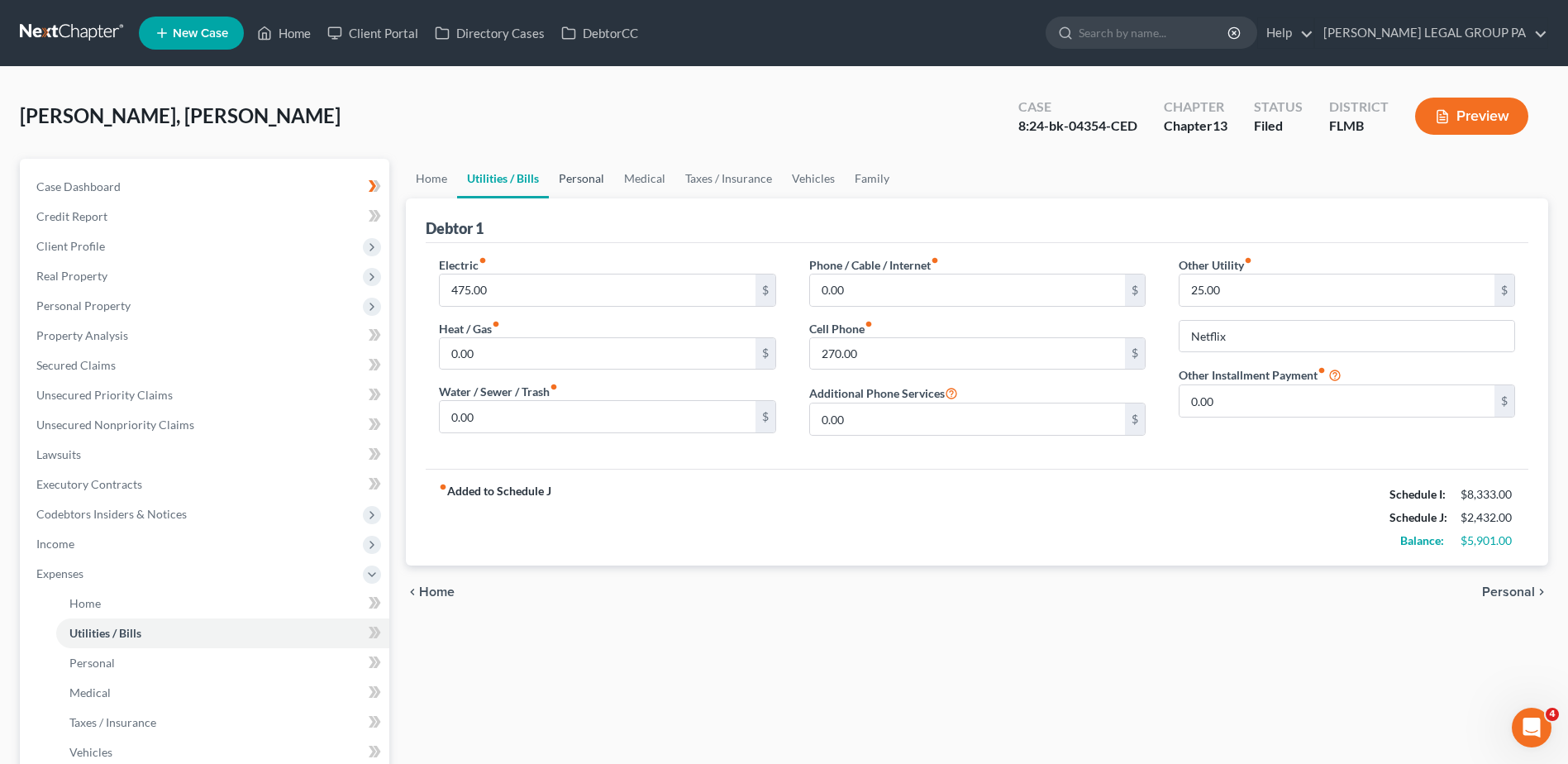
click at [573, 179] on link "Personal" at bounding box center [581, 179] width 65 height 40
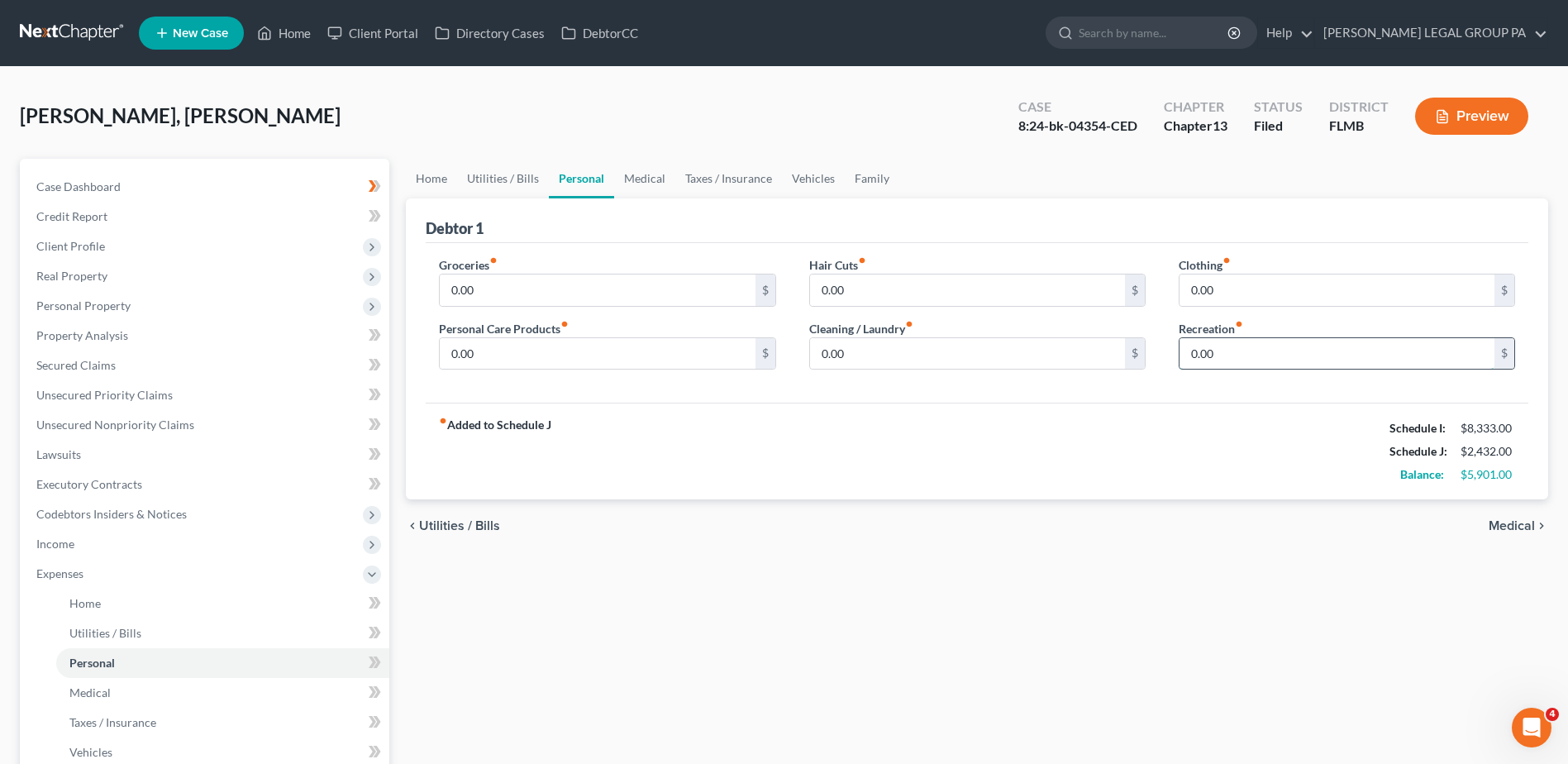
click at [1236, 356] on input "0.00" at bounding box center [1336, 353] width 315 height 31
click at [626, 174] on link "Medical" at bounding box center [644, 179] width 61 height 40
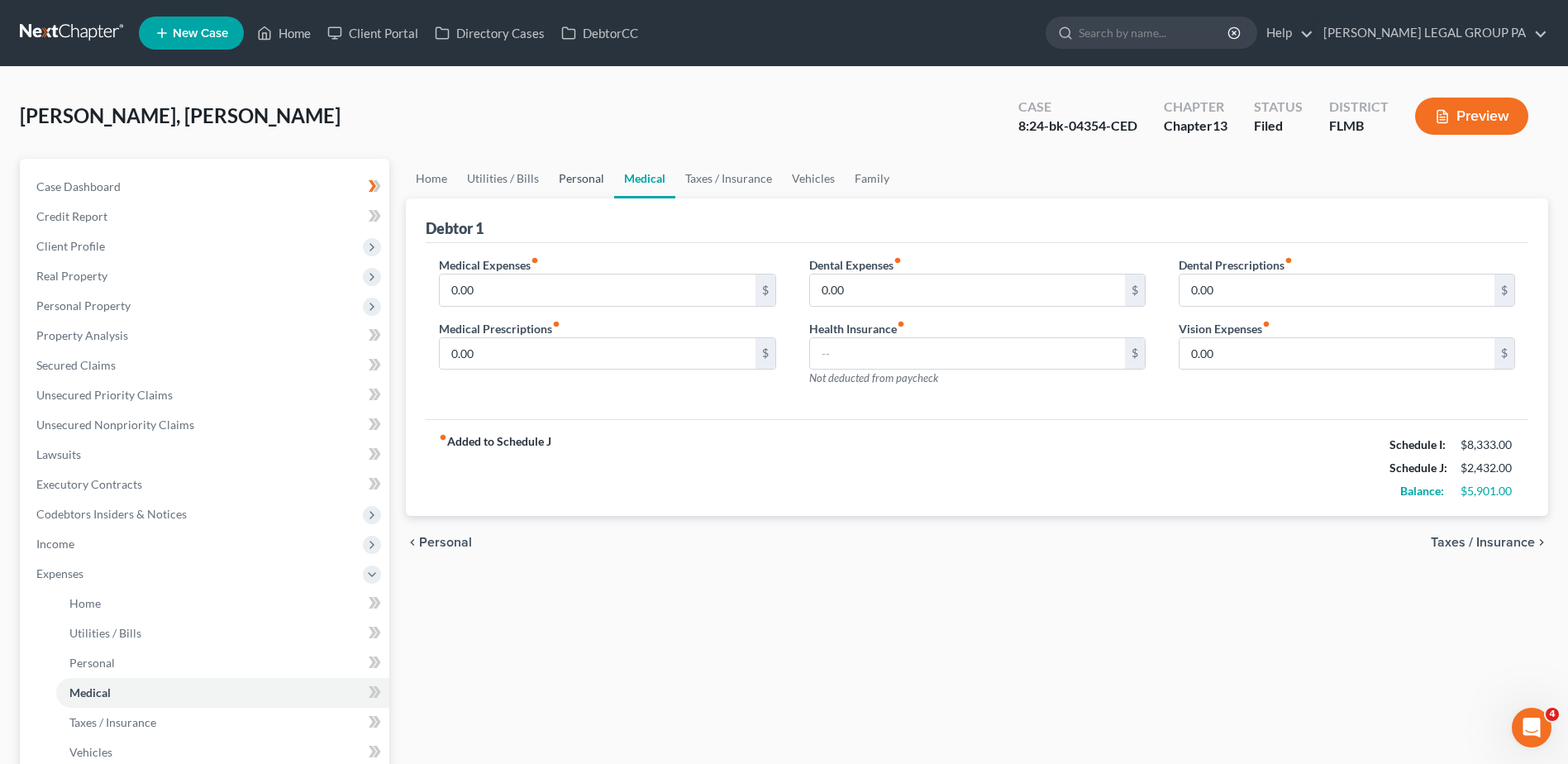
click at [559, 177] on link "Personal" at bounding box center [581, 179] width 65 height 40
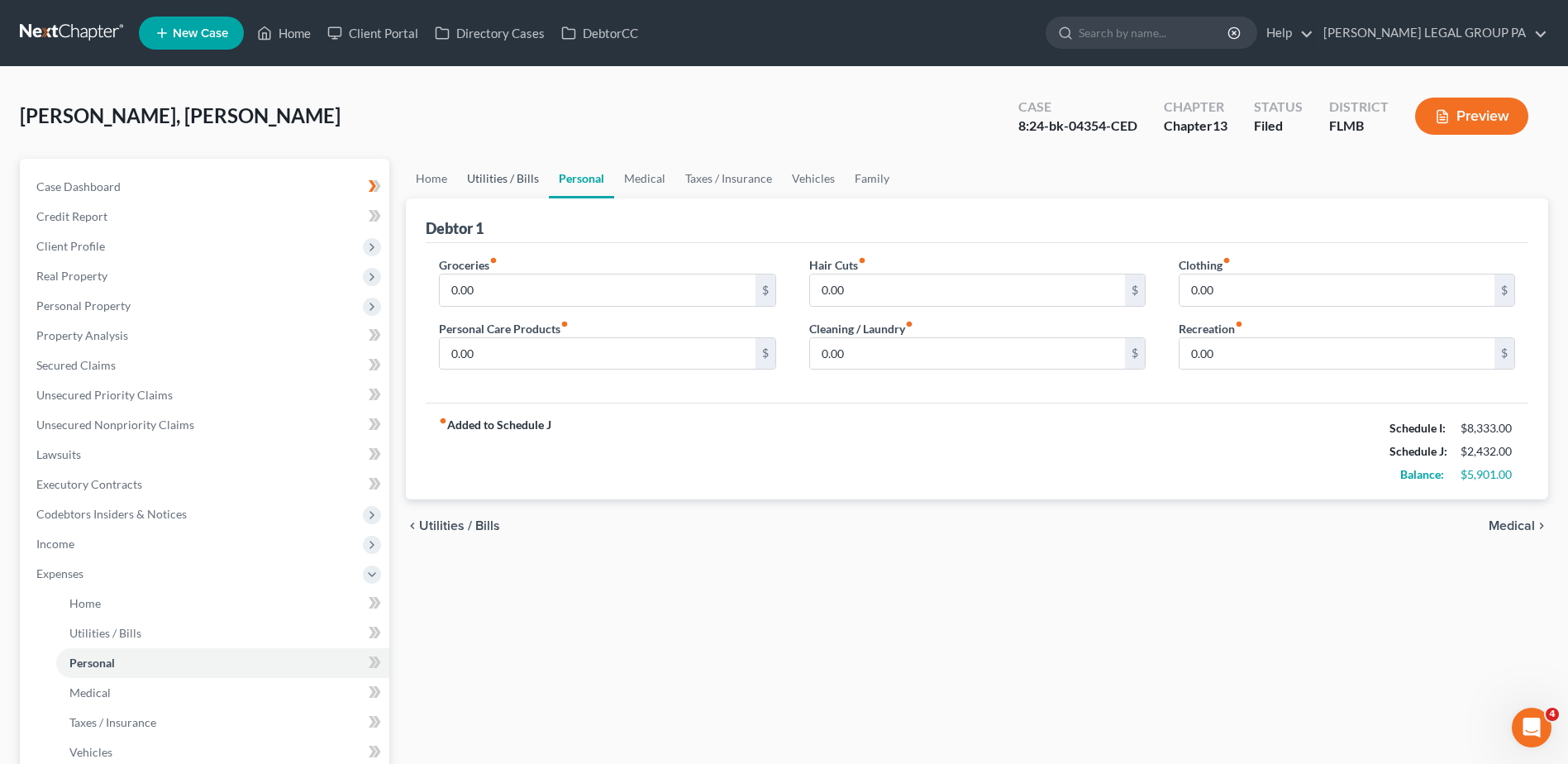
click at [504, 175] on link "Utilities / Bills" at bounding box center [503, 179] width 92 height 40
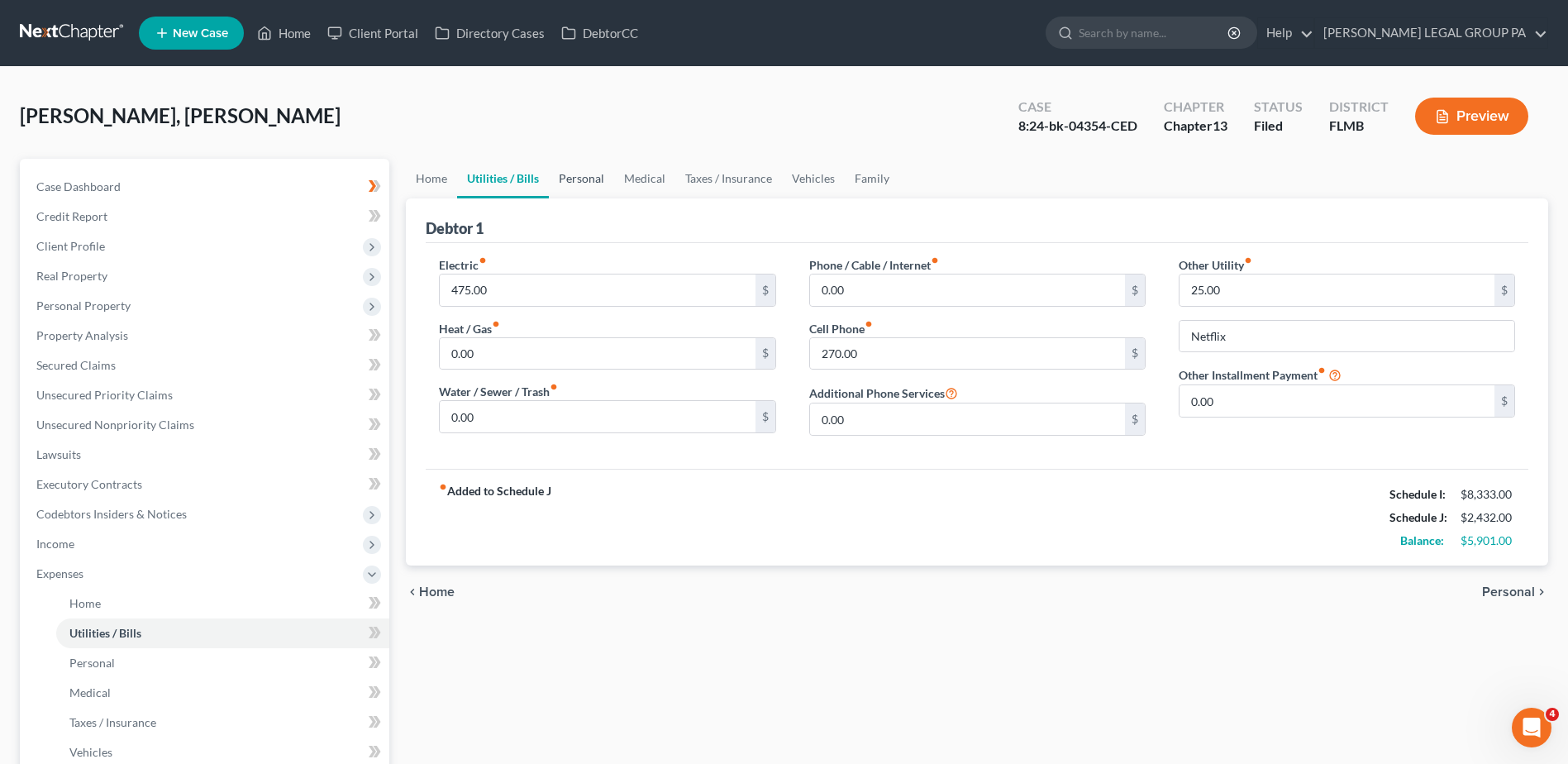
click at [577, 181] on link "Personal" at bounding box center [581, 179] width 65 height 40
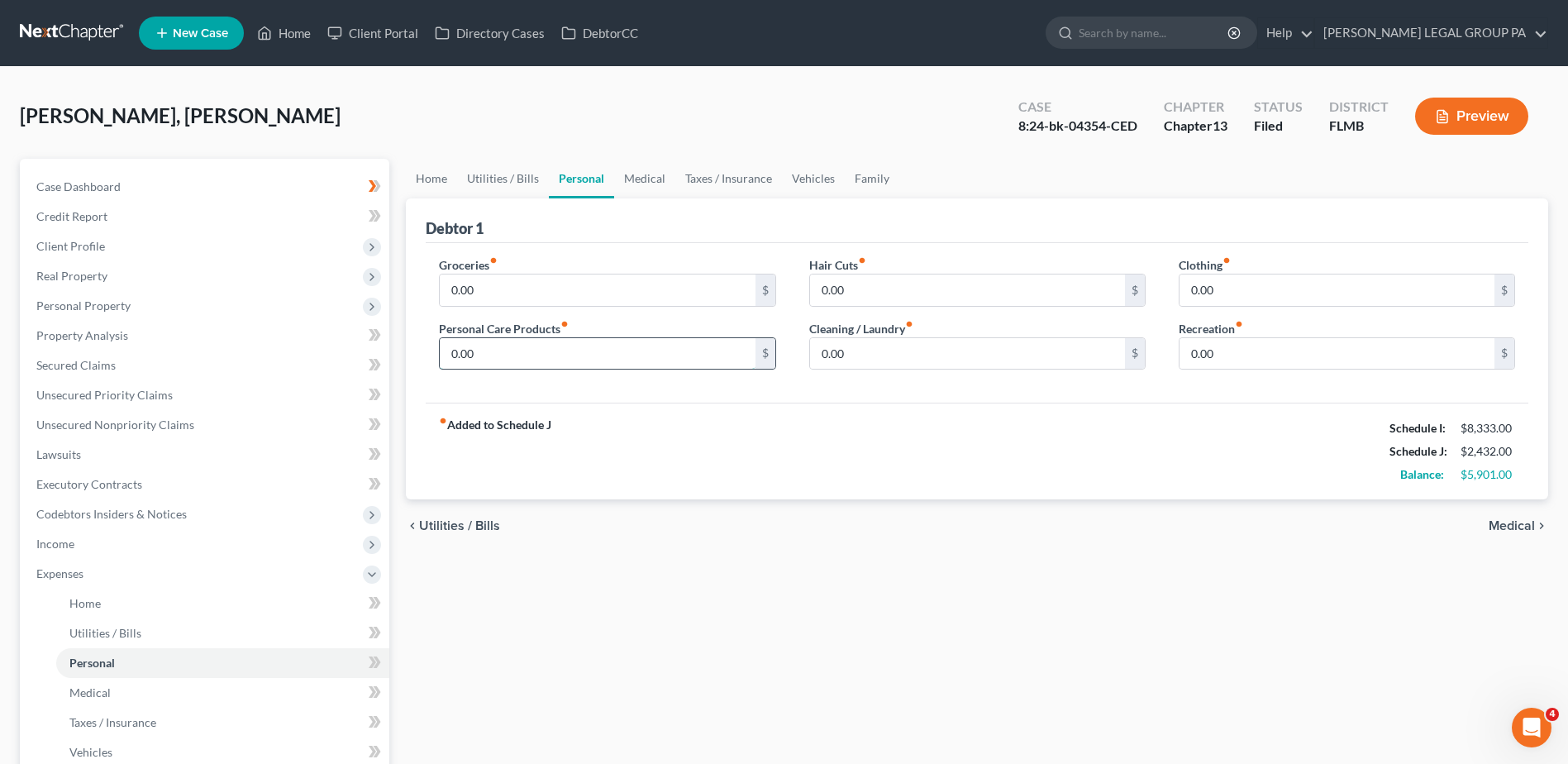
click at [534, 351] on input "0.00" at bounding box center [597, 353] width 315 height 31
type input "70"
click at [650, 180] on link "Medical" at bounding box center [644, 179] width 61 height 40
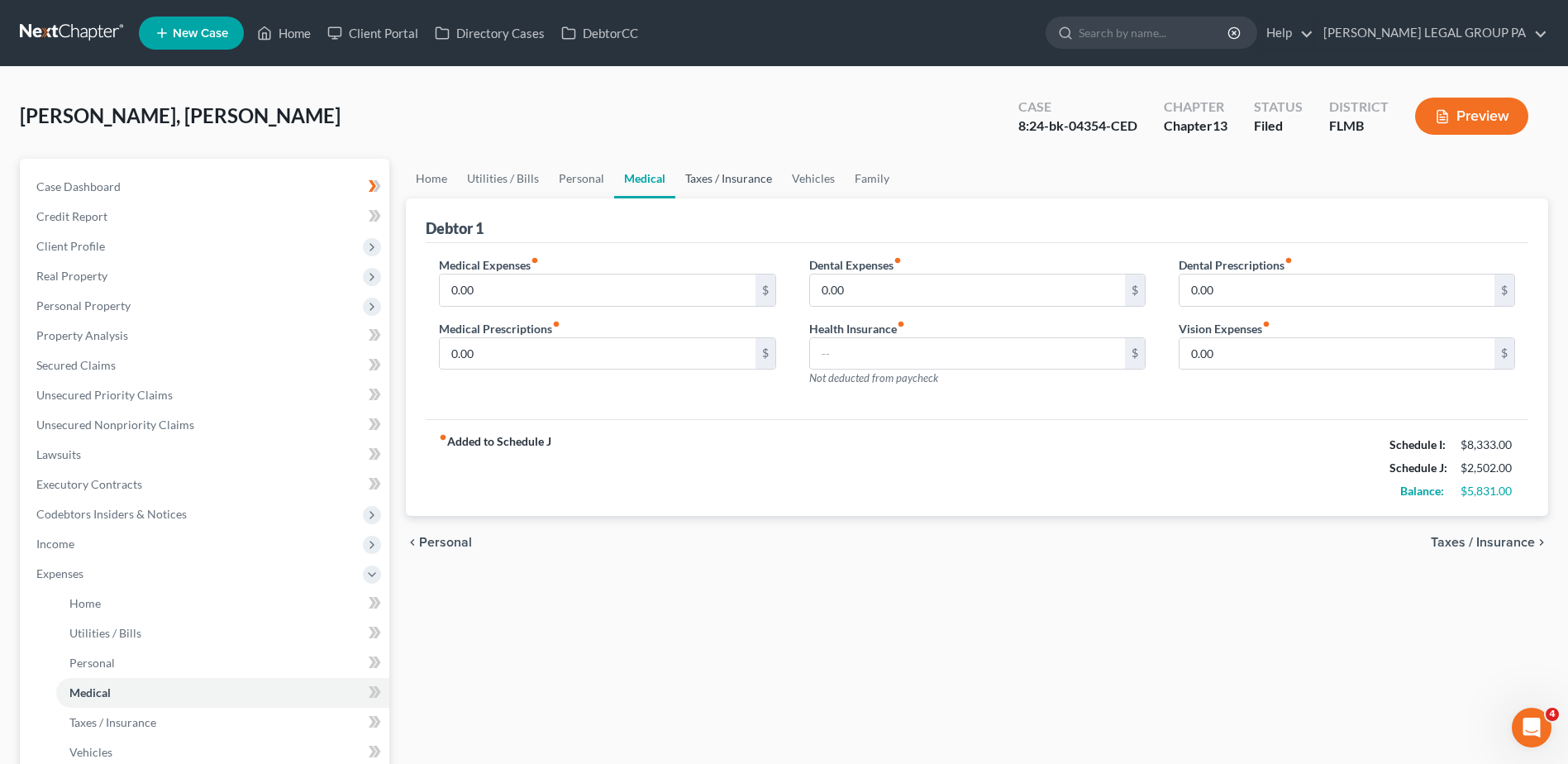
click at [721, 170] on link "Taxes / Insurance" at bounding box center [728, 179] width 107 height 40
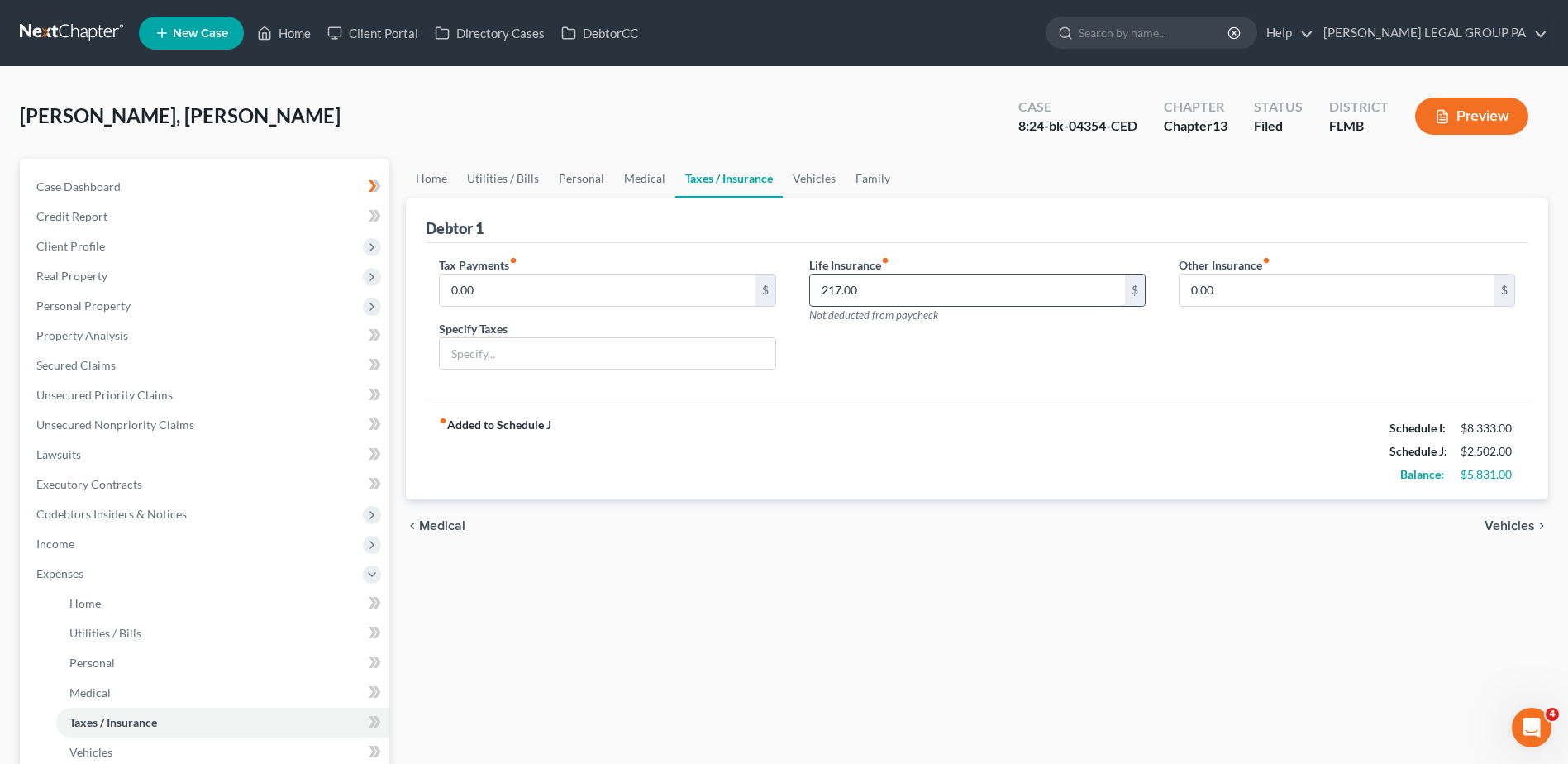
click at [898, 296] on input "217.00" at bounding box center [967, 289] width 315 height 31
click at [811, 178] on link "Vehicles" at bounding box center [814, 179] width 63 height 40
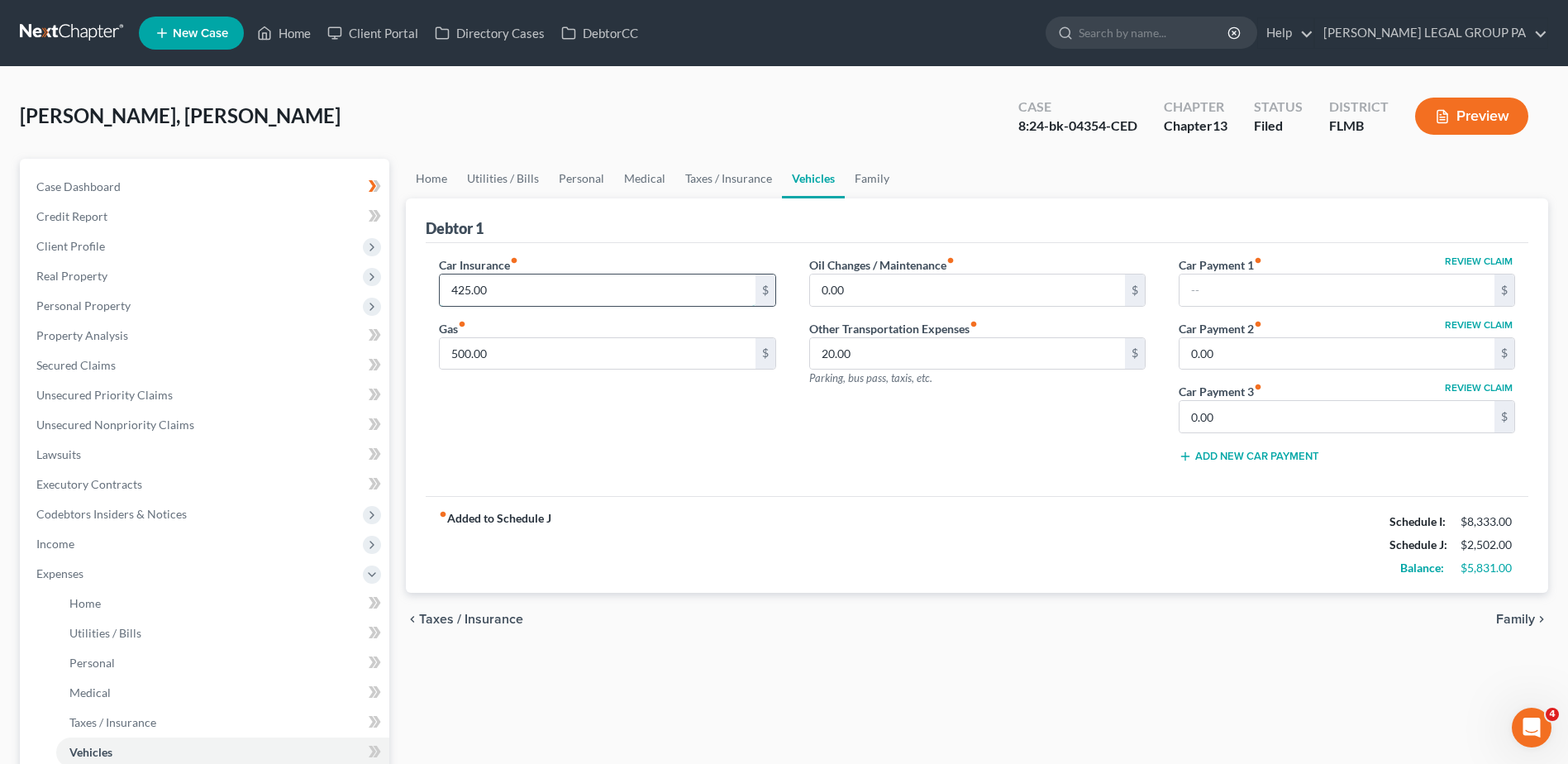
click at [544, 294] on input "425.00" at bounding box center [597, 289] width 315 height 31
type input "0"
click at [528, 345] on input "500.00" at bounding box center [597, 353] width 315 height 31
type input "0"
click at [903, 355] on input "20.00" at bounding box center [967, 353] width 315 height 31
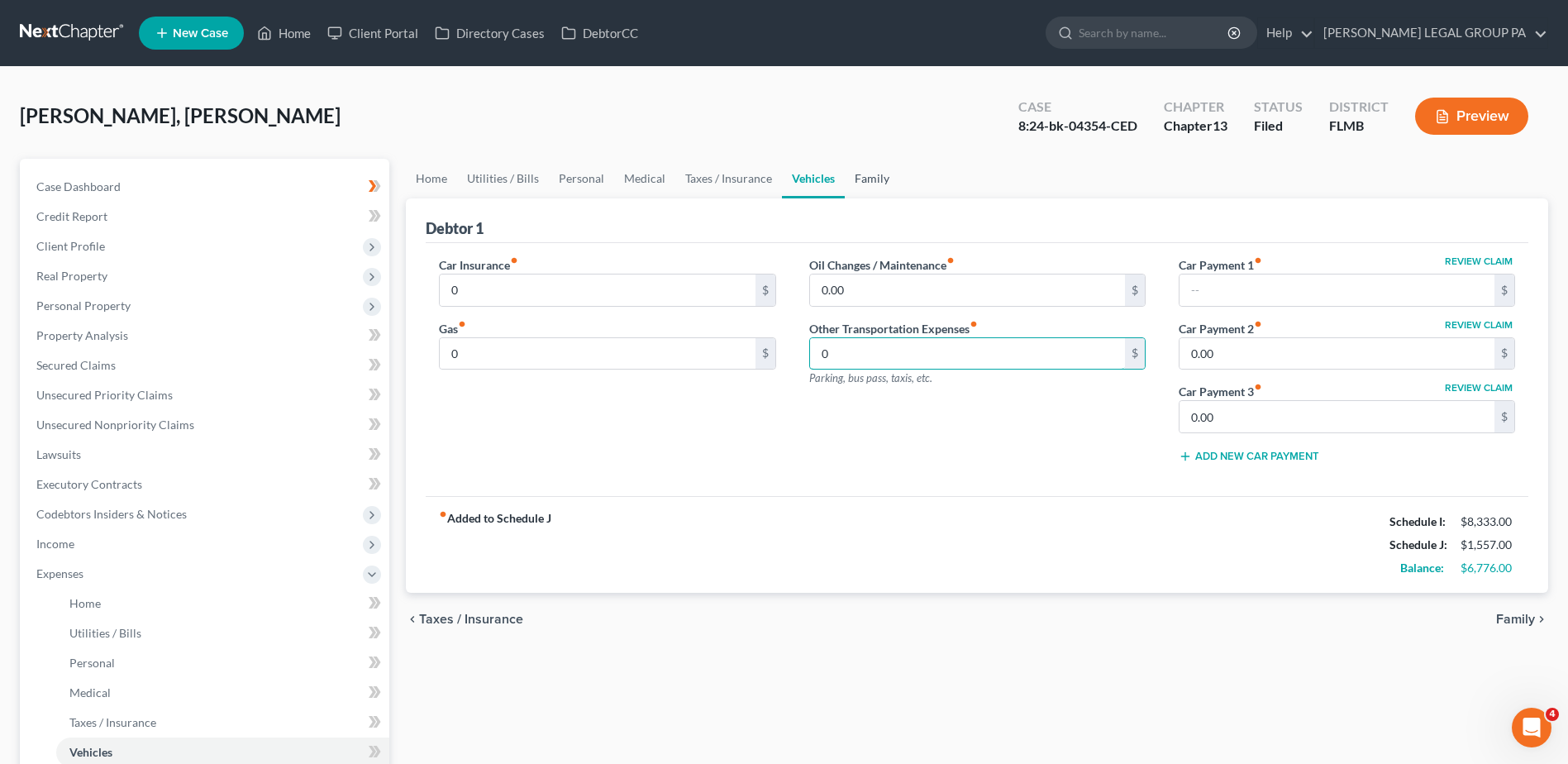
type input "0"
click at [874, 182] on link "Family" at bounding box center [872, 179] width 55 height 40
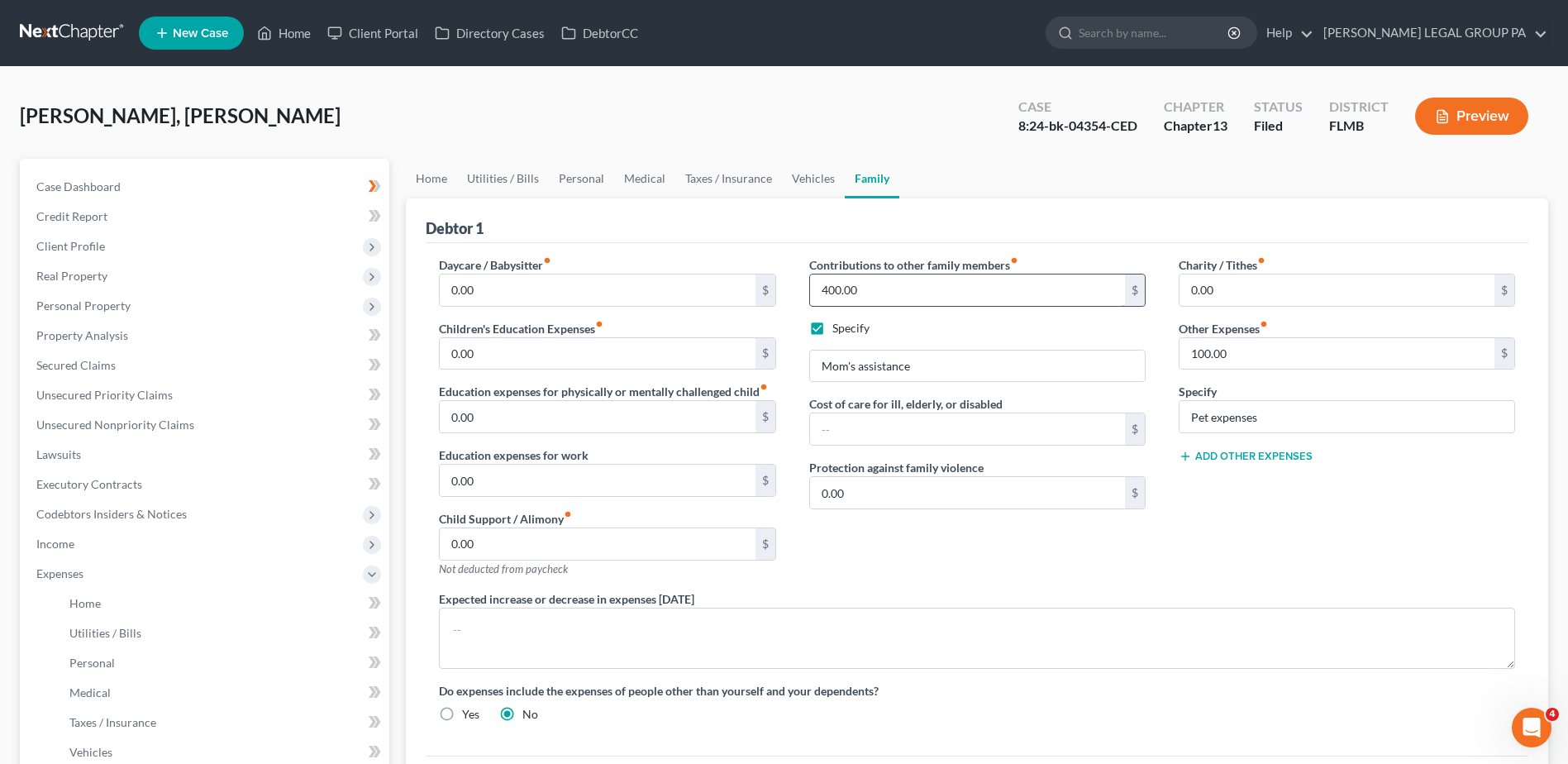
click at [891, 288] on input "400.00" at bounding box center [967, 289] width 315 height 31
type input "0"
click at [1044, 544] on div "Contributions to other family members fiber_manual_record 0 $ Specify Mom's ass…" at bounding box center [976, 423] width 369 height 334
click at [832, 328] on label "Specify" at bounding box center [850, 328] width 37 height 17
click at [839, 328] on input "Specify" at bounding box center [844, 325] width 11 height 11
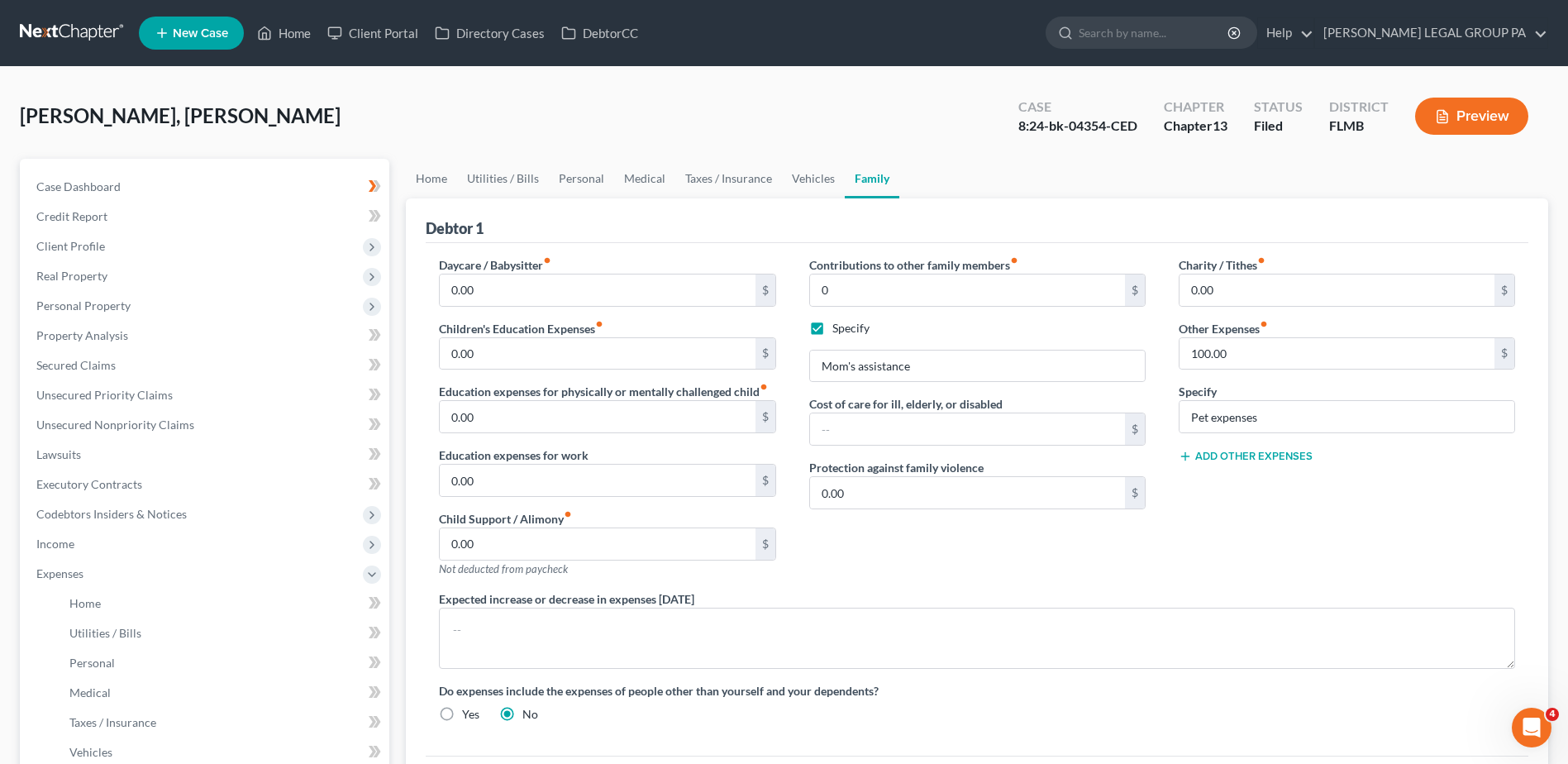
checkbox input "false"
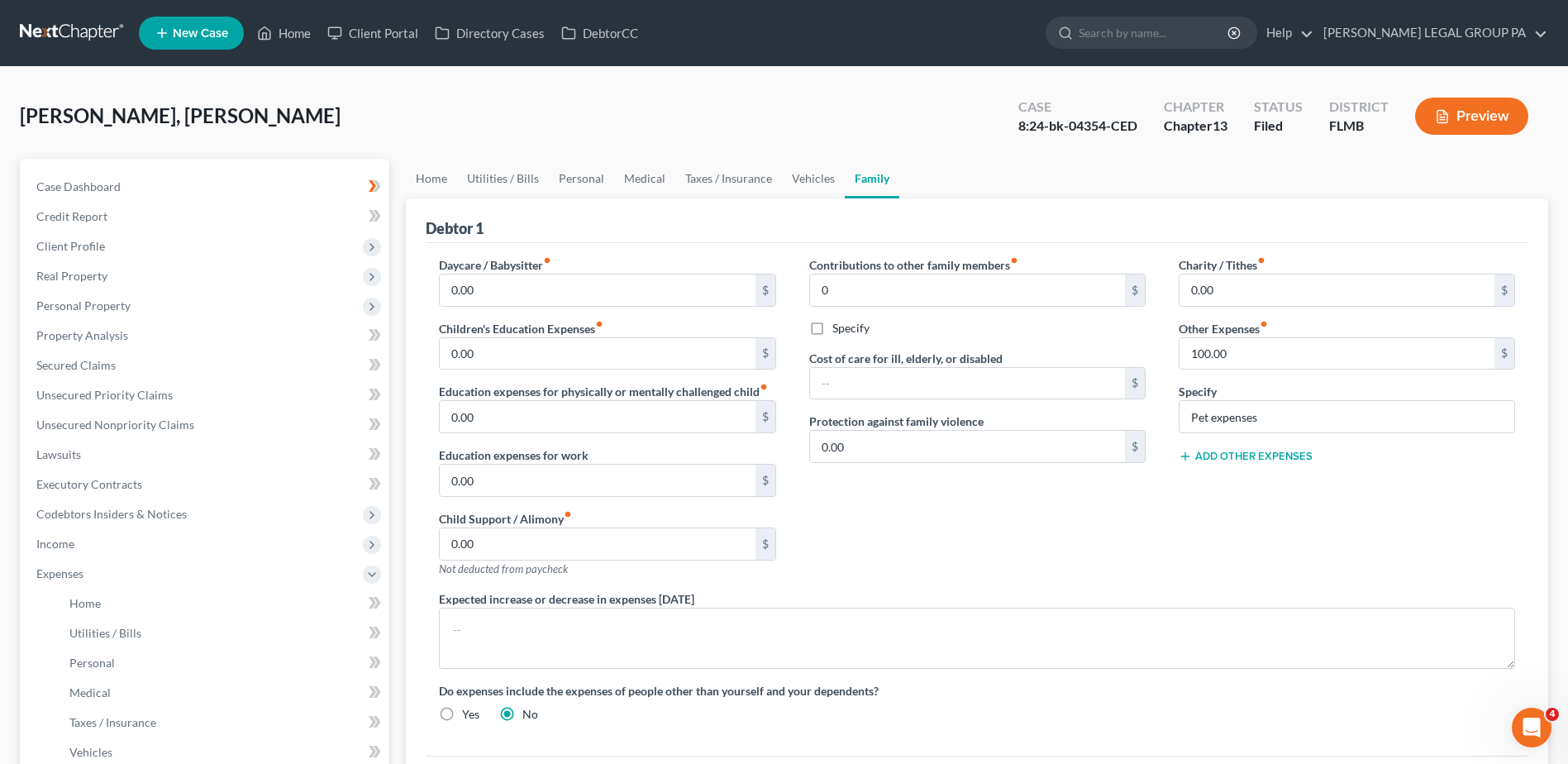
click at [1093, 554] on div "Contributions to other family members fiber_manual_record 0 $ Specify Cost of c…" at bounding box center [976, 423] width 369 height 334
click at [1275, 358] on input "100.00" at bounding box center [1336, 353] width 315 height 31
click at [844, 297] on input "0" at bounding box center [967, 289] width 315 height 31
click at [906, 619] on textarea at bounding box center [977, 637] width 1076 height 61
click at [841, 291] on input "0" at bounding box center [967, 289] width 315 height 31
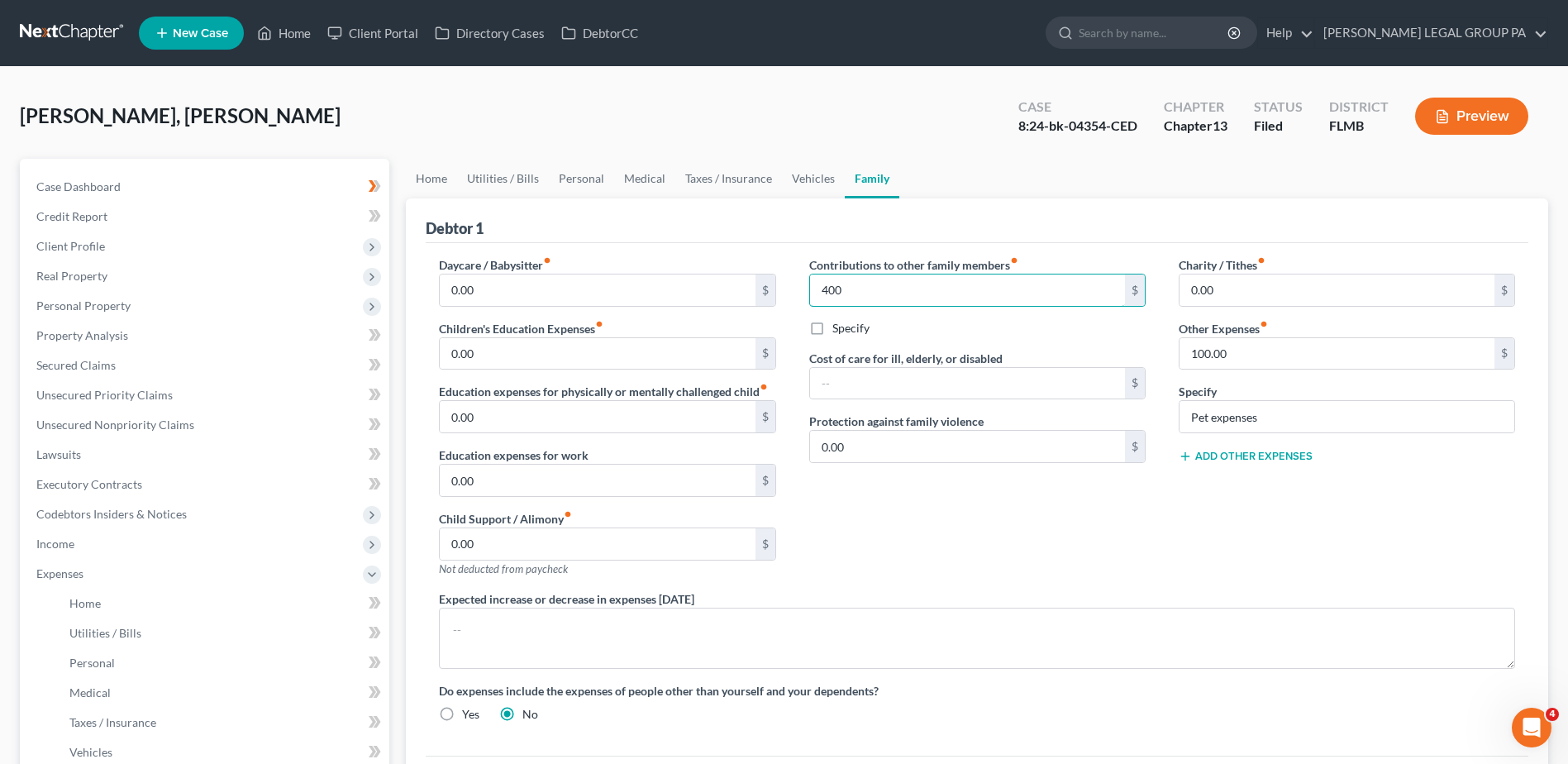
type input "400"
click at [973, 560] on div "Contributions to other family members fiber_manual_record 400 $ Specify Cost of…" at bounding box center [976, 423] width 369 height 334
click at [878, 388] on input "text" at bounding box center [967, 383] width 315 height 31
click at [832, 335] on label "Specify" at bounding box center [850, 328] width 37 height 17
click at [839, 331] on input "Specify" at bounding box center [844, 325] width 11 height 11
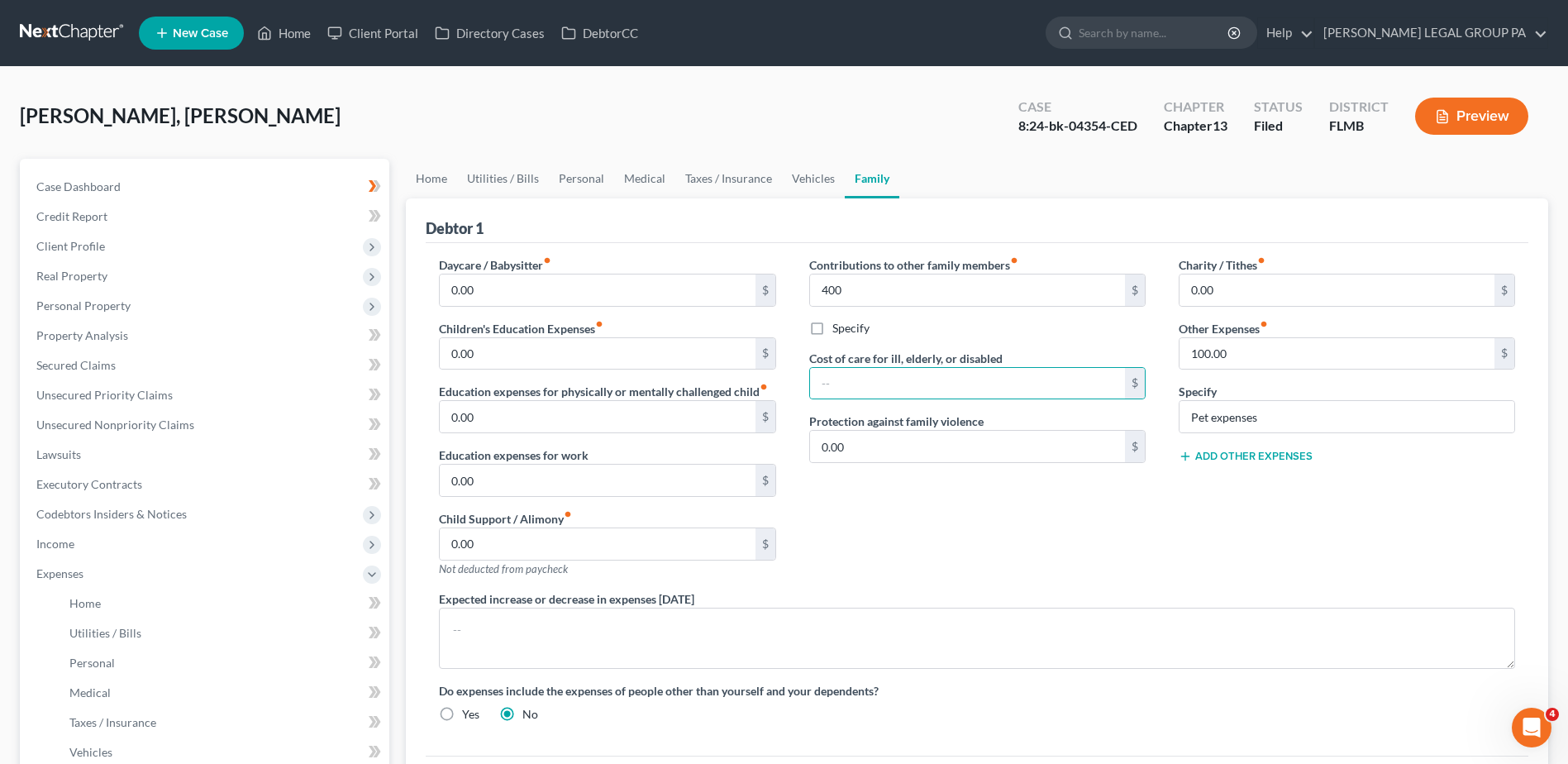
checkbox input "true"
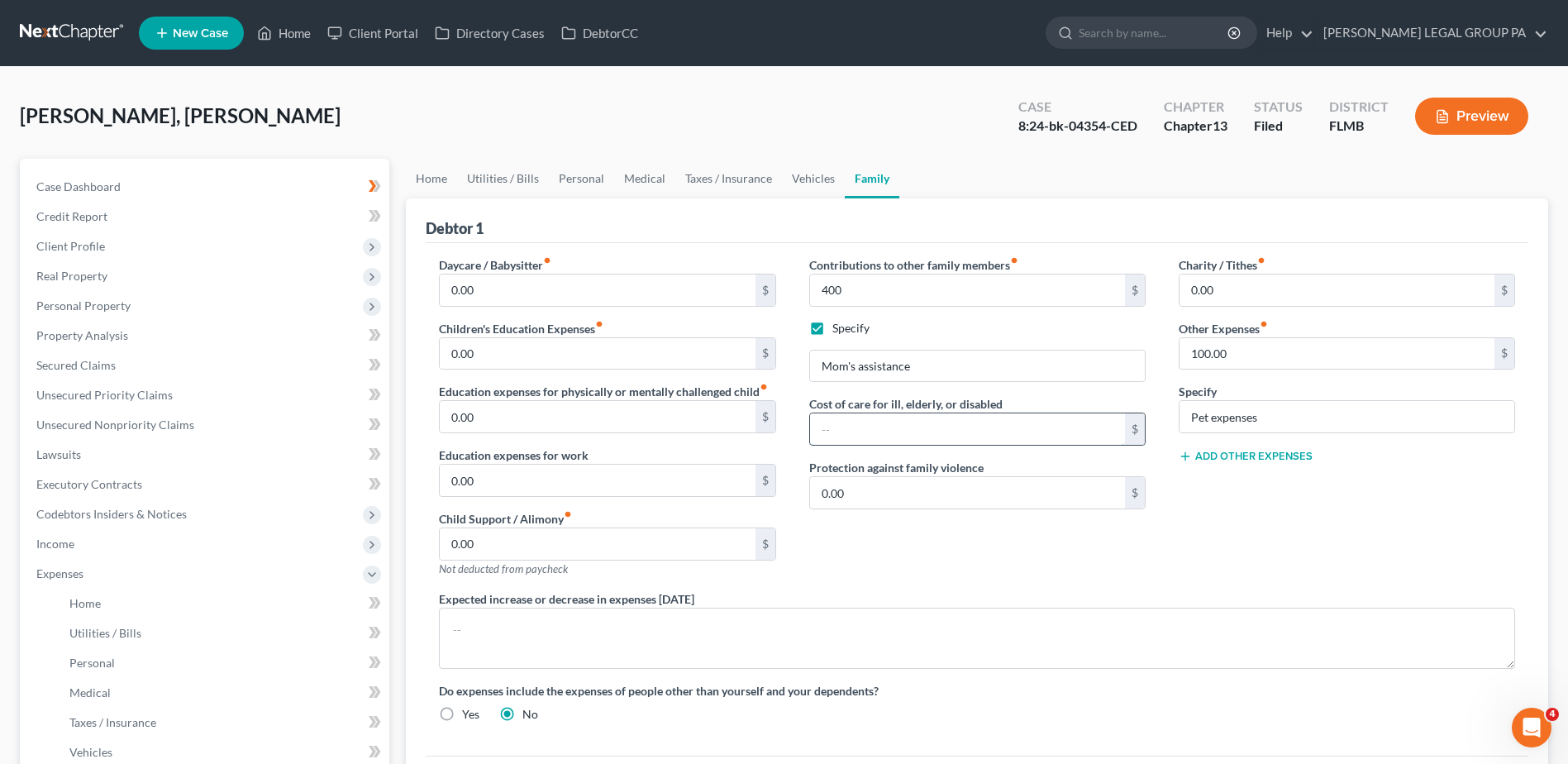
drag, startPoint x: 902, startPoint y: 428, endPoint x: 942, endPoint y: 432, distance: 40.7
click at [909, 428] on input "text" at bounding box center [967, 428] width 315 height 31
drag, startPoint x: 1286, startPoint y: 560, endPoint x: 1272, endPoint y: 541, distance: 23.6
click at [1286, 560] on div "Charity / Tithes fiber_manual_record 0.00 $ Other Expenses fiber_manual_record …" at bounding box center [1346, 423] width 369 height 334
click at [1282, 345] on input "100.00" at bounding box center [1336, 353] width 315 height 31
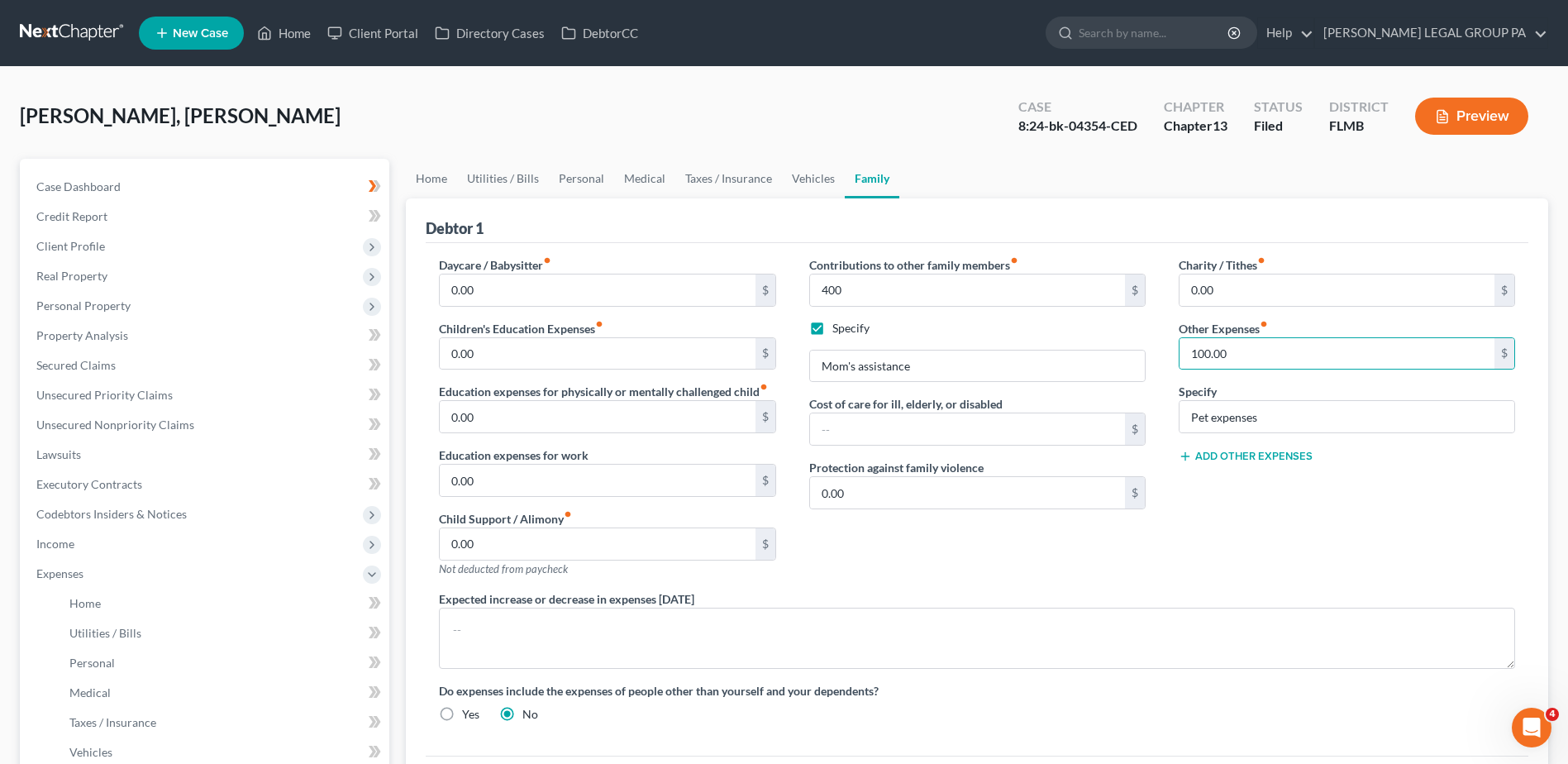
click at [1301, 529] on div "Charity / Tithes fiber_manual_record 0.00 $ Other Expenses fiber_manual_record …" at bounding box center [1346, 423] width 369 height 334
click at [1245, 355] on input "100.00" at bounding box center [1336, 353] width 315 height 31
click at [1248, 530] on div "Charity / Tithes fiber_manual_record 0.00 $ Other Expenses fiber_manual_record …" at bounding box center [1346, 423] width 369 height 334
click at [1243, 349] on input "100.00" at bounding box center [1336, 353] width 315 height 31
click at [1258, 507] on div "Charity / Tithes fiber_manual_record 0.00 $ Other Expenses fiber_manual_record …" at bounding box center [1346, 423] width 369 height 334
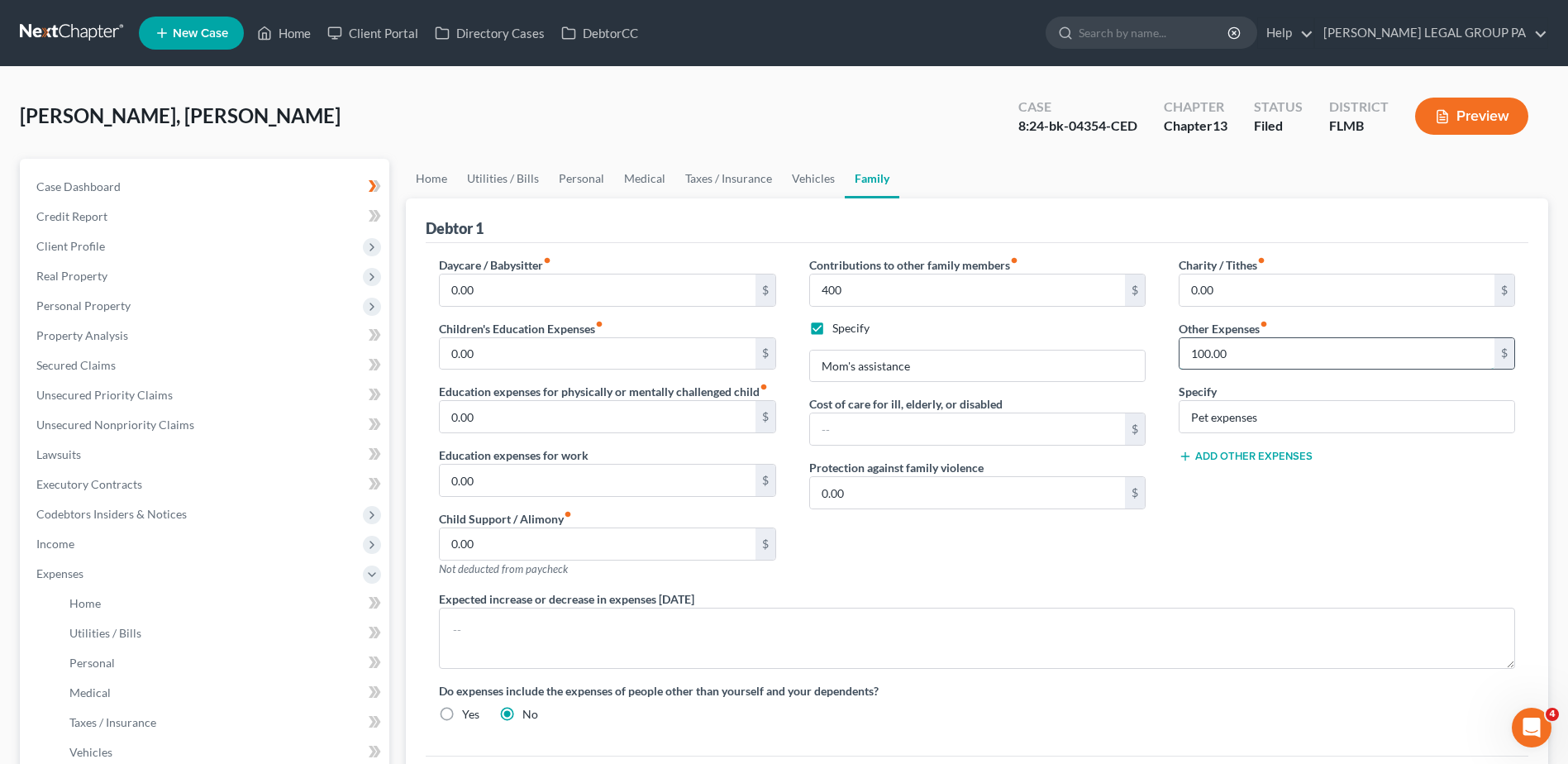
click at [1203, 350] on input "100.00" at bounding box center [1336, 353] width 315 height 31
type input "150"
click at [1201, 527] on div "Charity / Tithes fiber_manual_record 0.00 $ Other Expenses fiber_manual_record …" at bounding box center [1346, 423] width 369 height 334
click at [421, 178] on link "Home" at bounding box center [431, 179] width 51 height 40
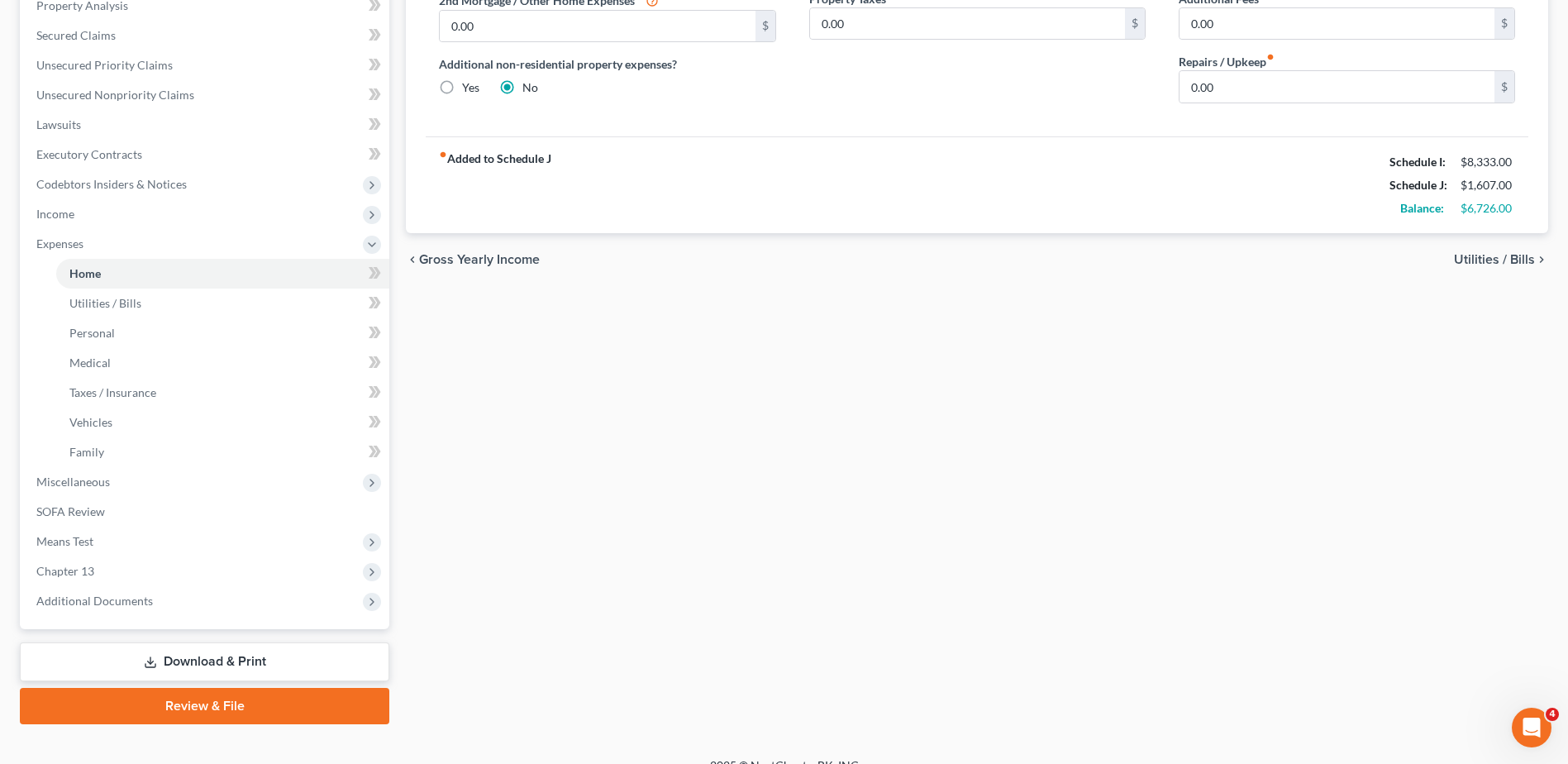
scroll to position [331, 0]
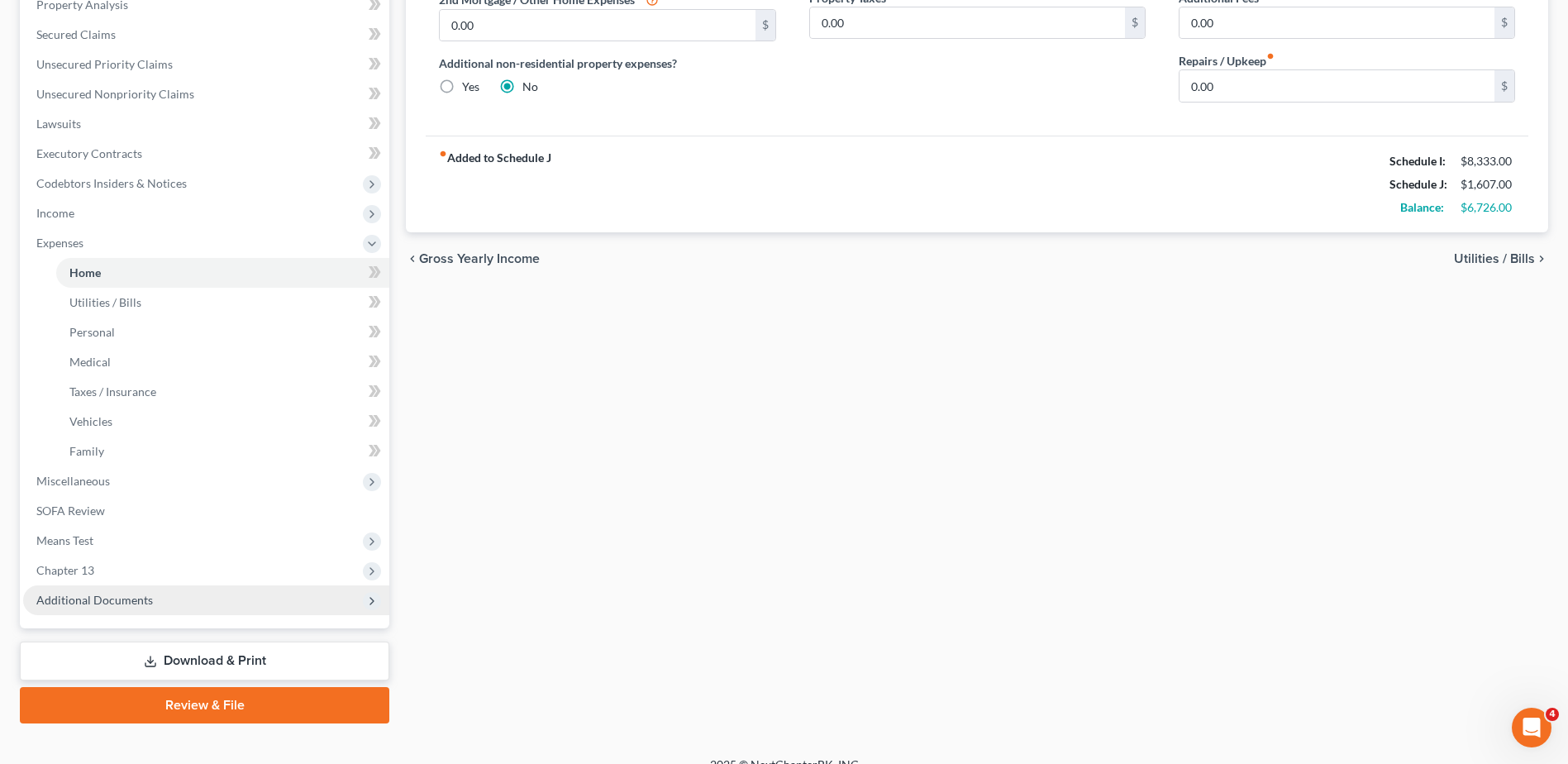
click at [110, 598] on span "Additional Documents" at bounding box center [94, 599] width 117 height 14
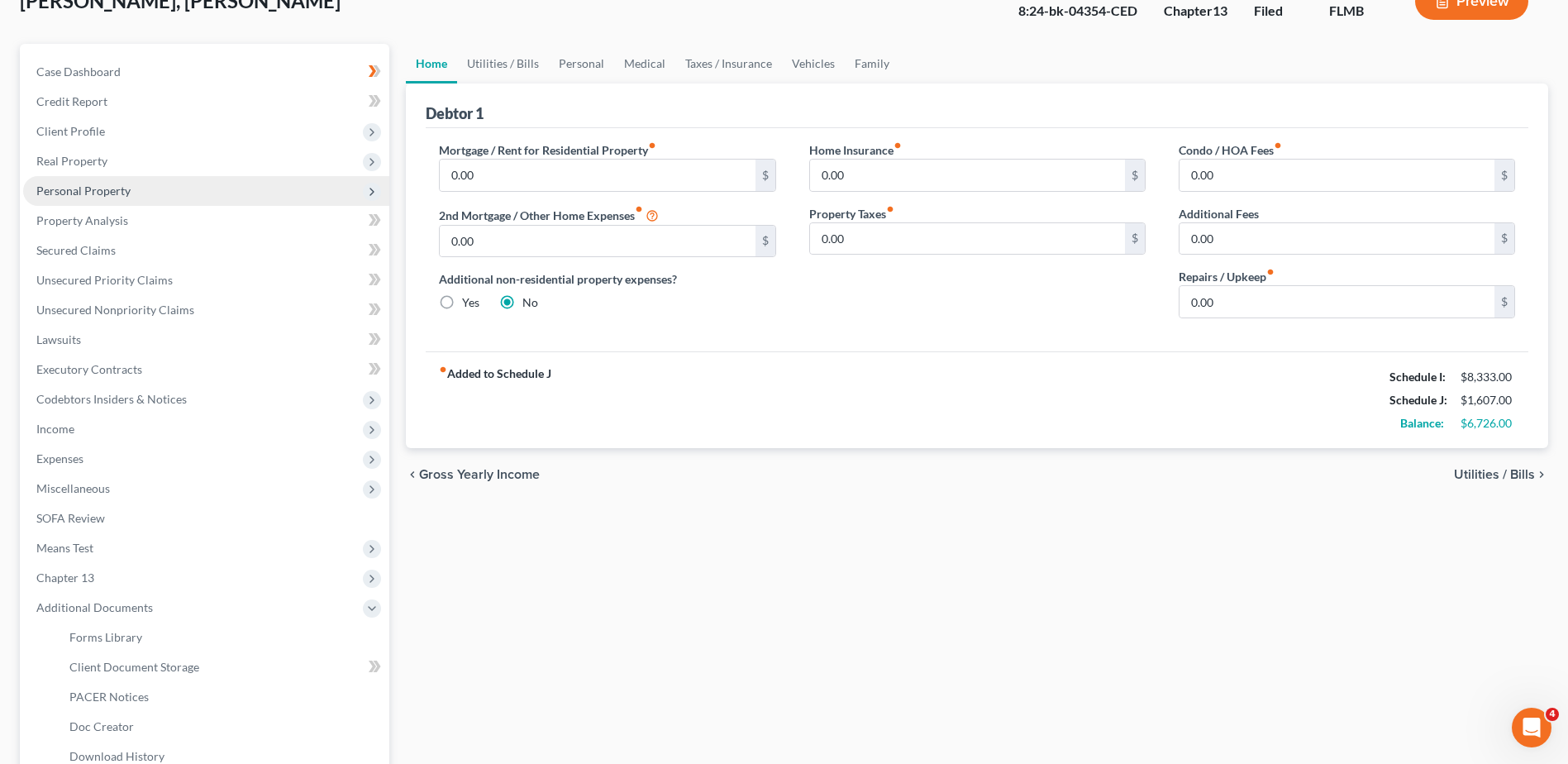
scroll to position [0, 0]
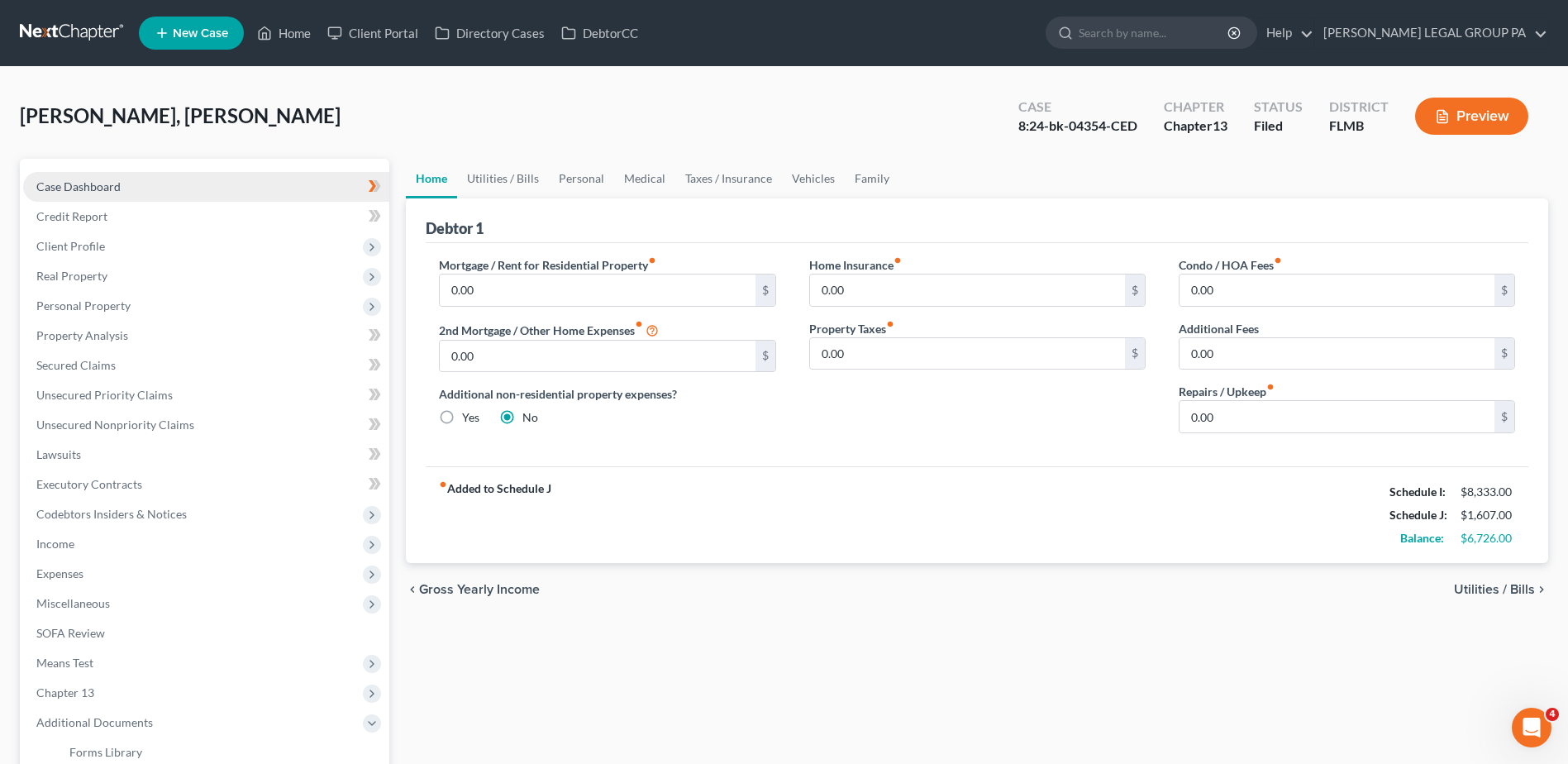
click at [93, 179] on span "Case Dashboard" at bounding box center [78, 186] width 84 height 14
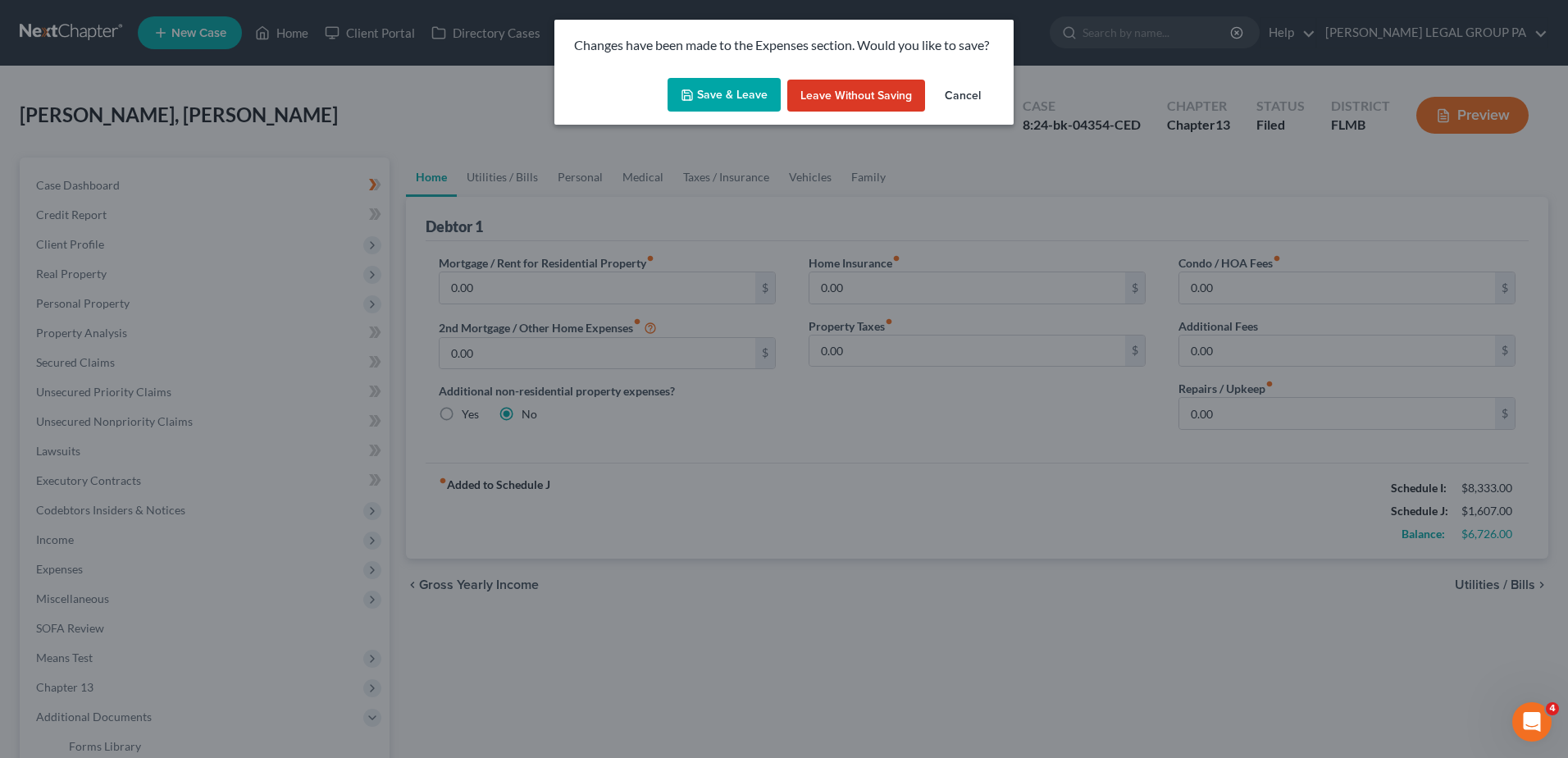
click at [744, 90] on button "Save & Leave" at bounding box center [724, 95] width 113 height 35
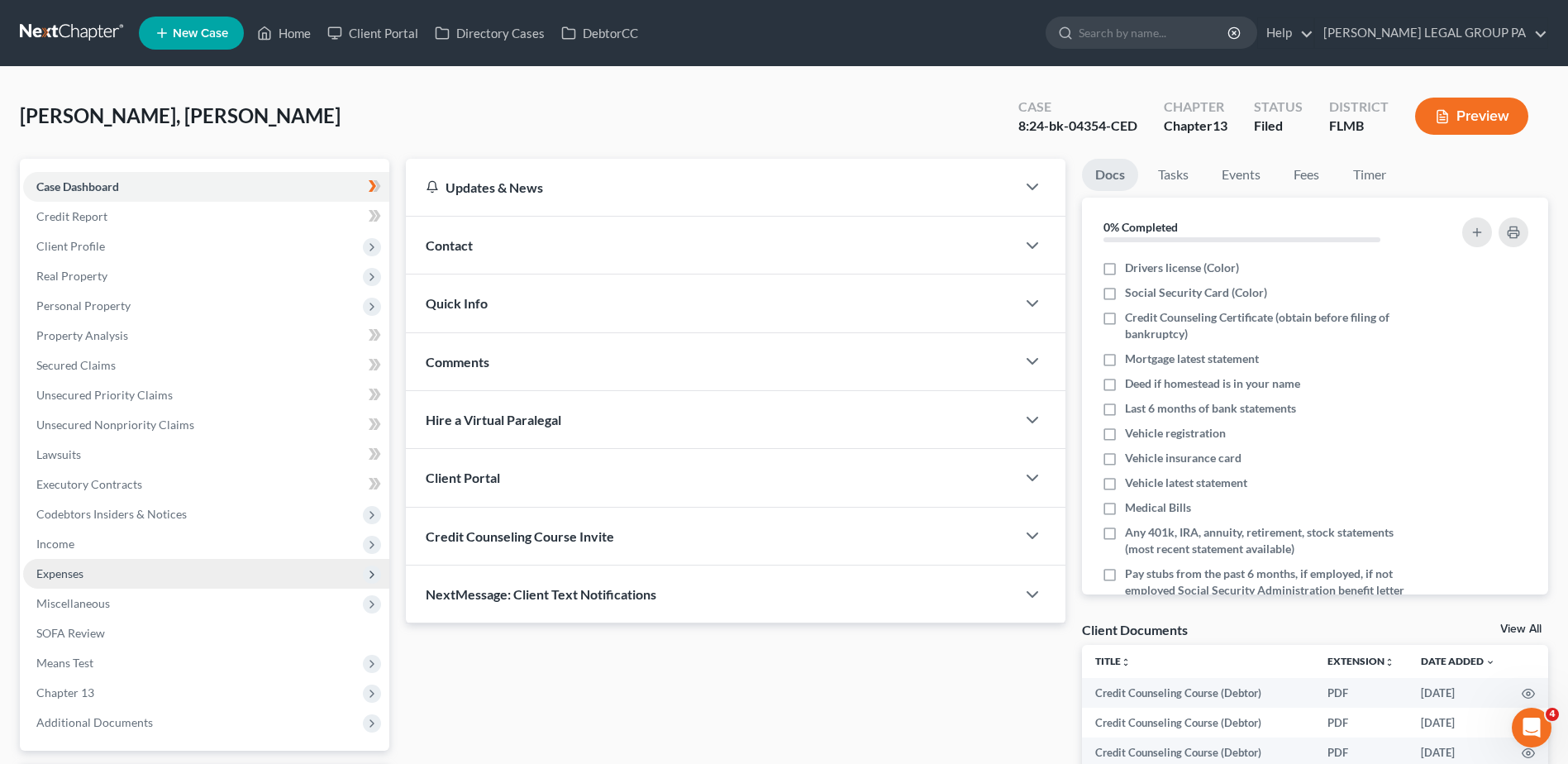
click at [119, 573] on span "Expenses" at bounding box center [206, 574] width 366 height 30
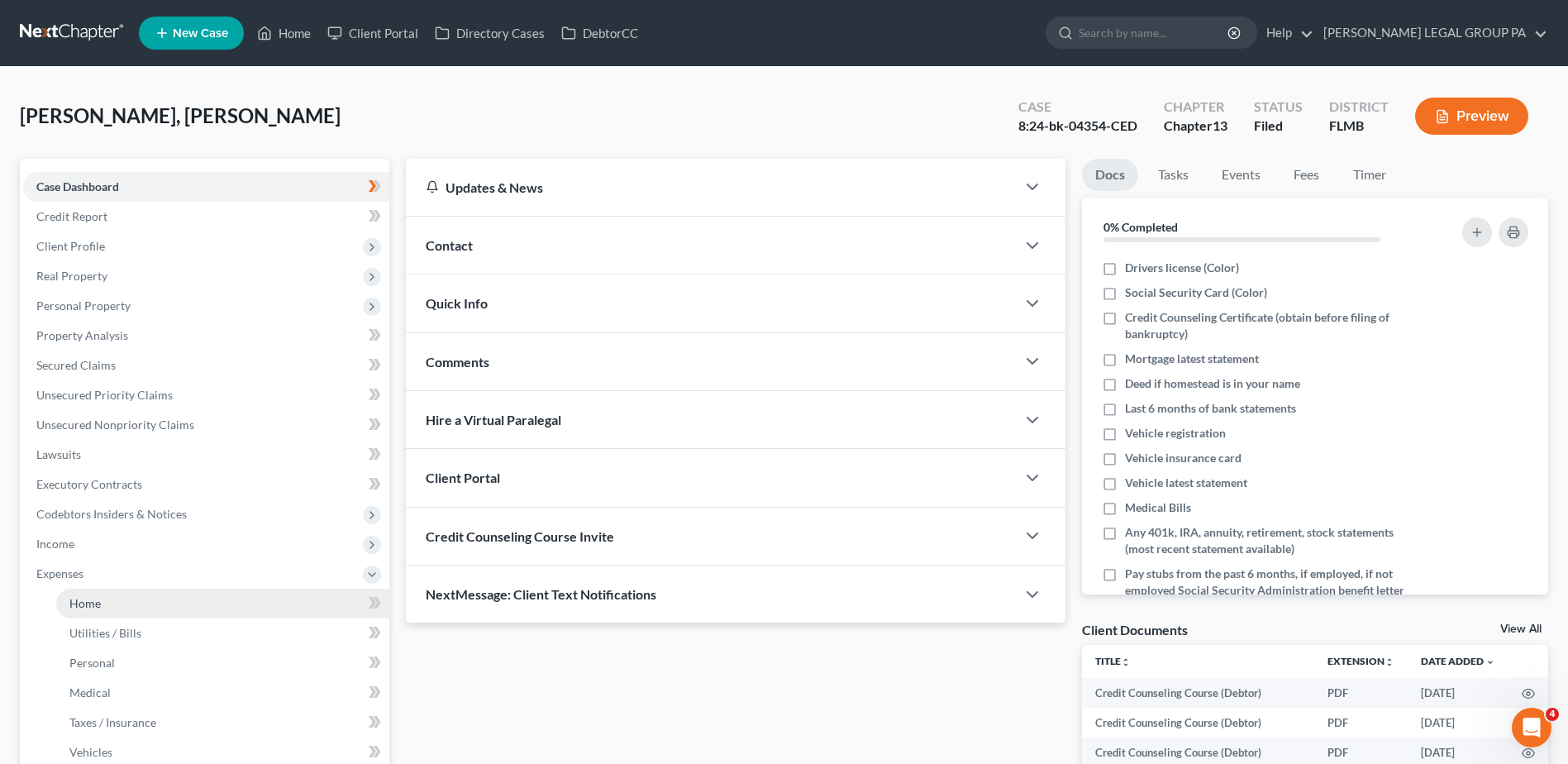
click at [156, 606] on link "Home" at bounding box center [222, 603] width 333 height 30
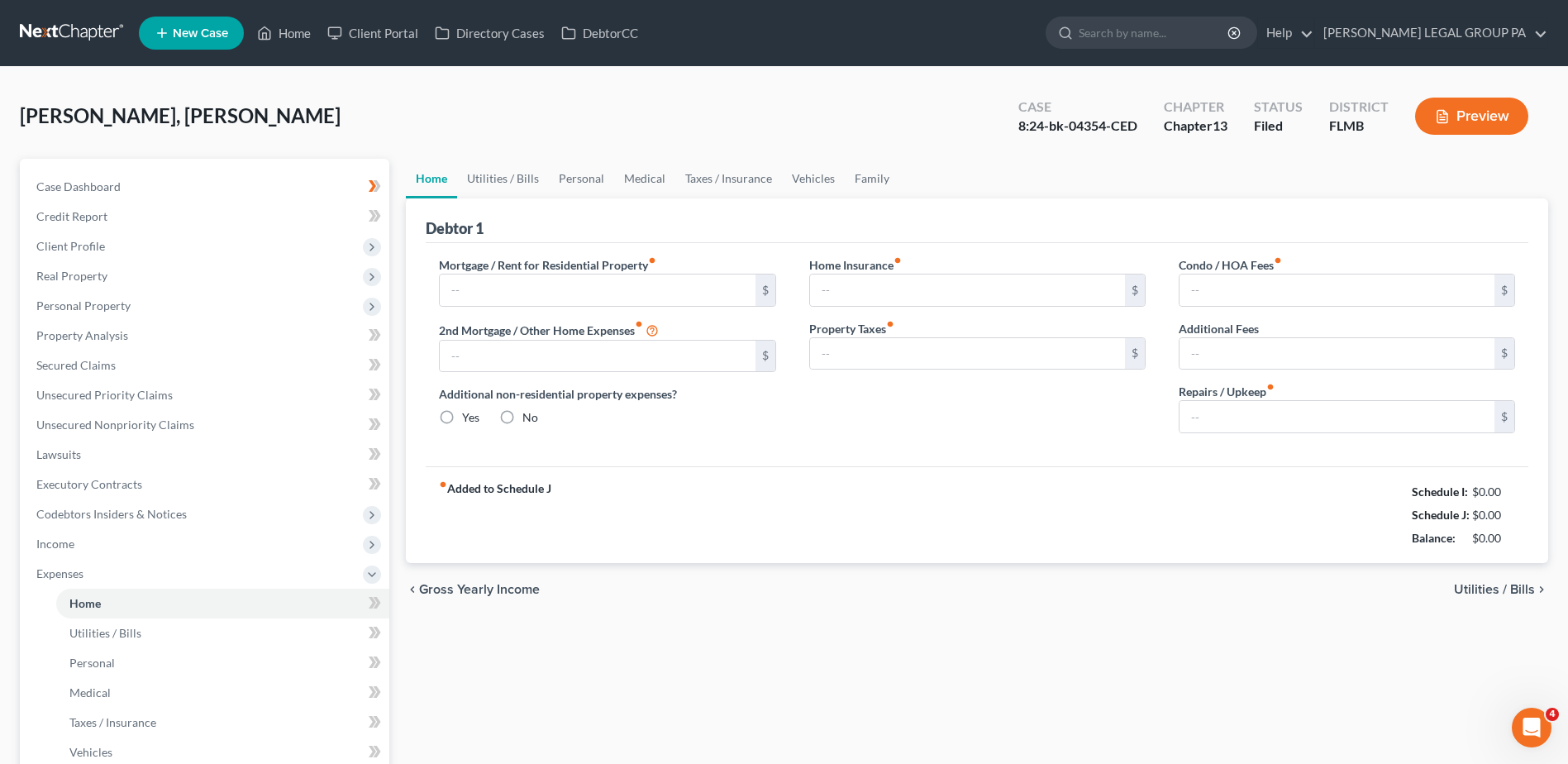
type input "0.00"
radio input "true"
type input "0.00"
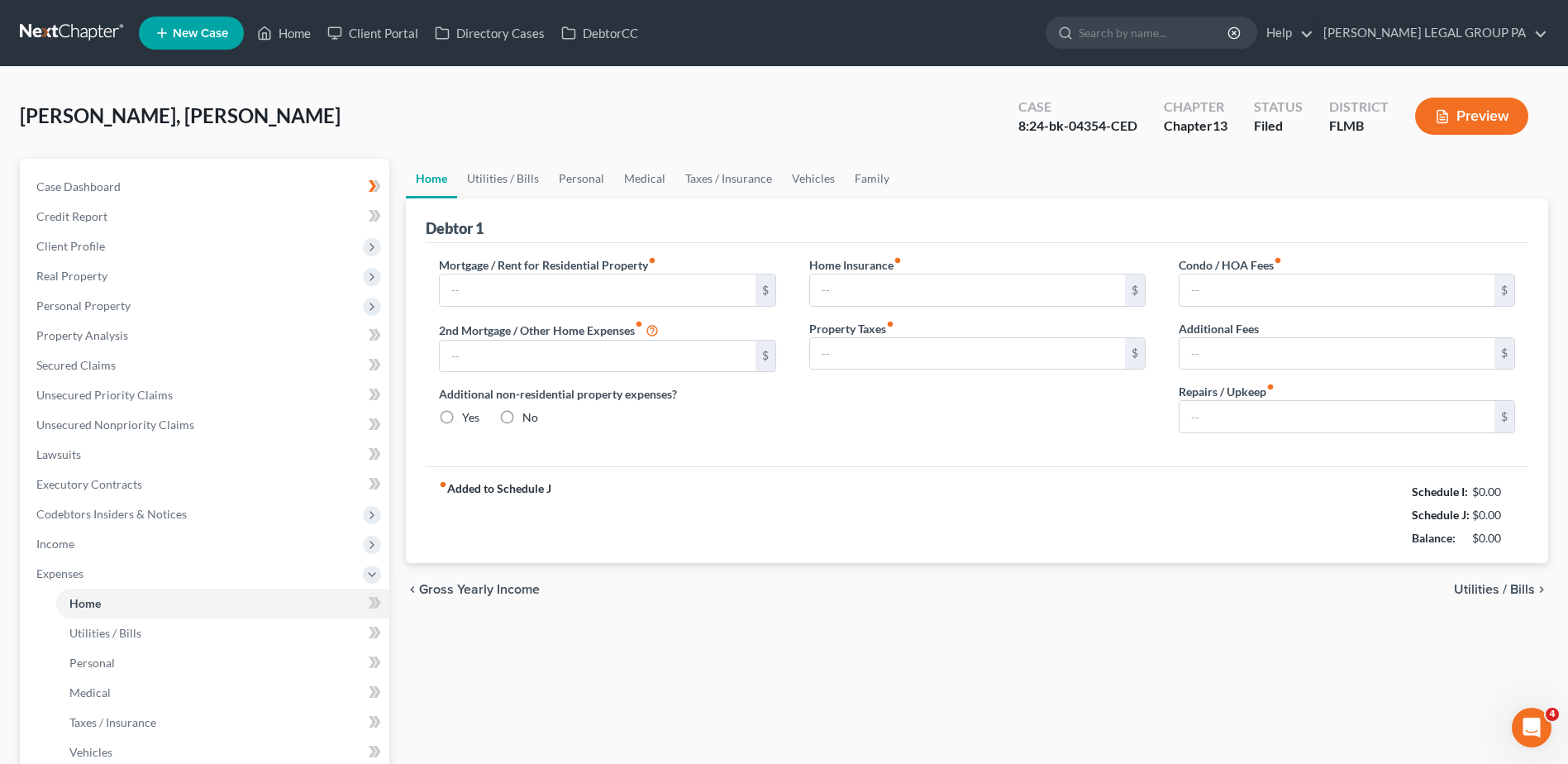
type input "0.00"
click at [1068, 594] on div "chevron_left Gross Yearly Income Utilities / Bills chevron_right" at bounding box center [977, 589] width 1142 height 53
click at [500, 178] on link "Utilities / Bills" at bounding box center [503, 179] width 92 height 40
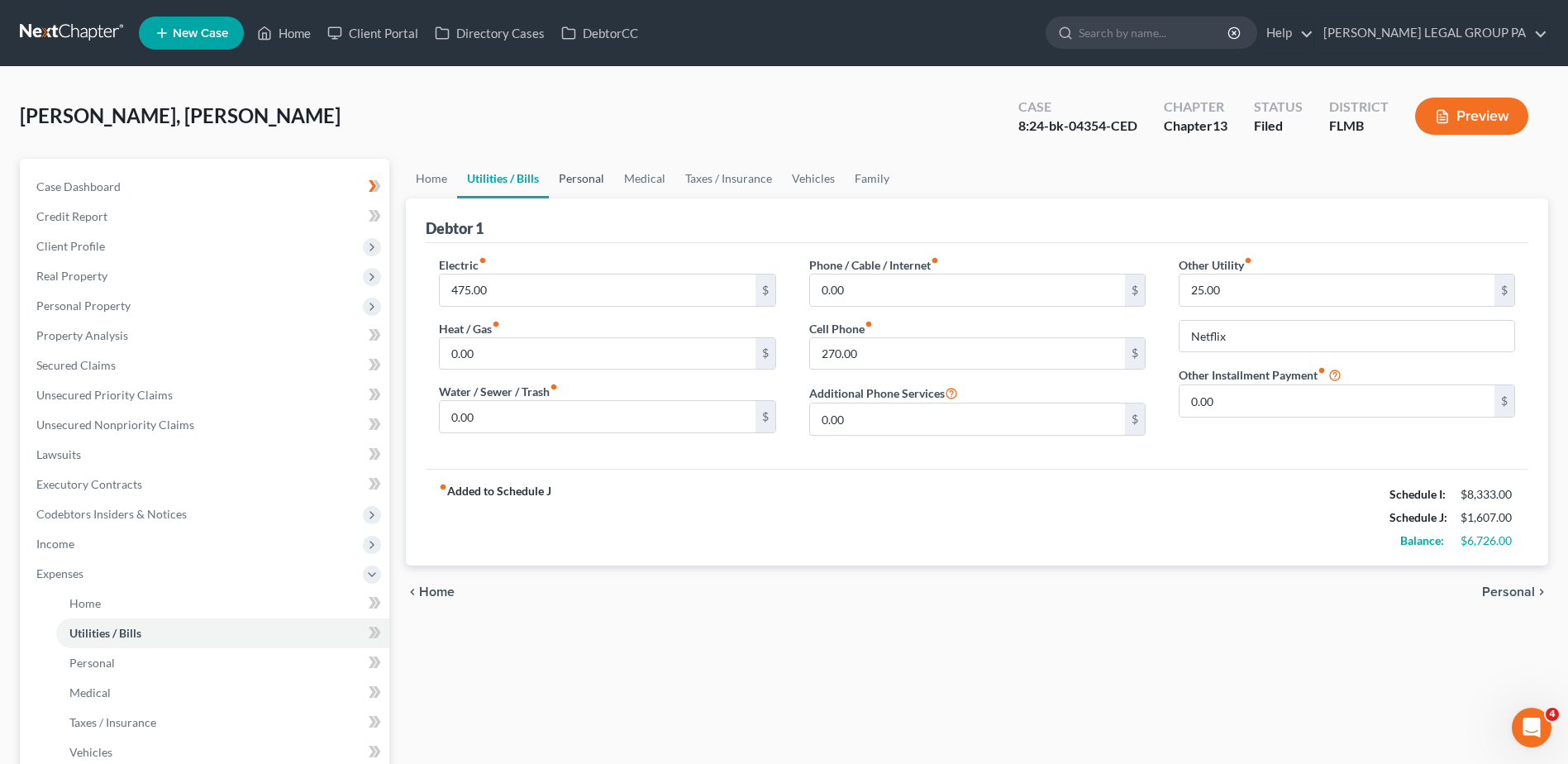
click at [578, 186] on link "Personal" at bounding box center [581, 179] width 65 height 40
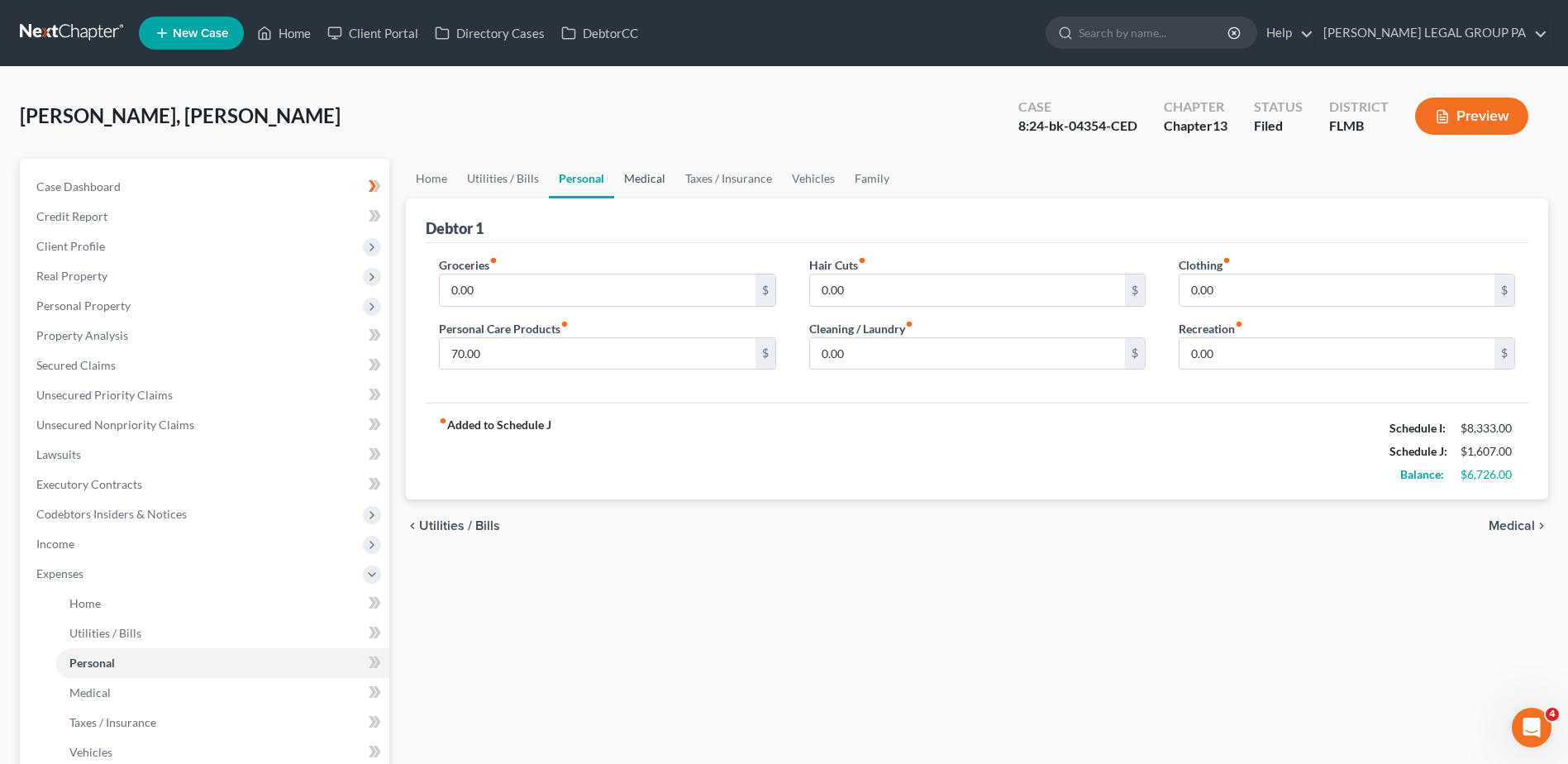
click at [645, 174] on link "Medical" at bounding box center [644, 179] width 61 height 40
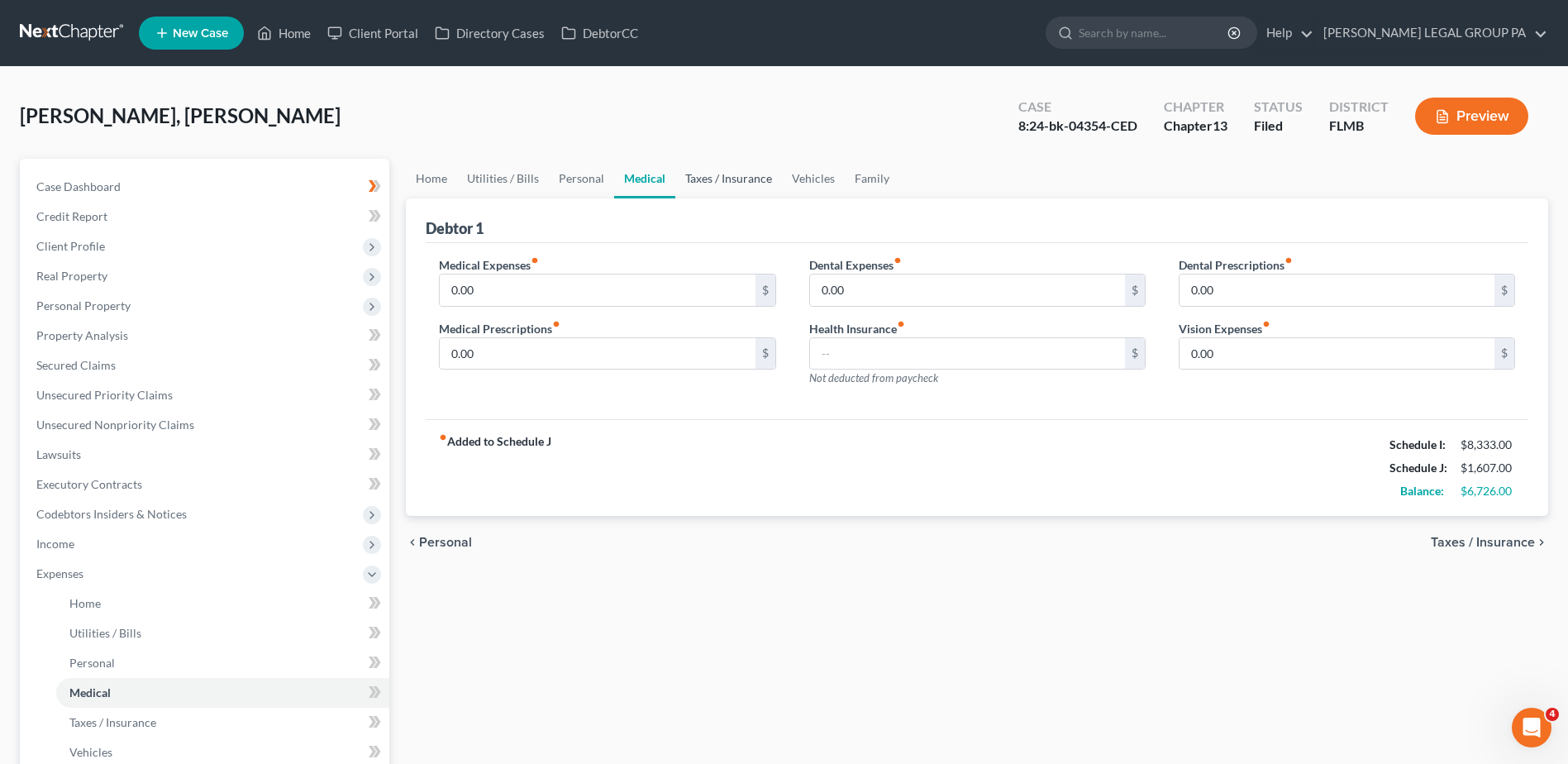
click at [714, 172] on link "Taxes / Insurance" at bounding box center [728, 179] width 107 height 40
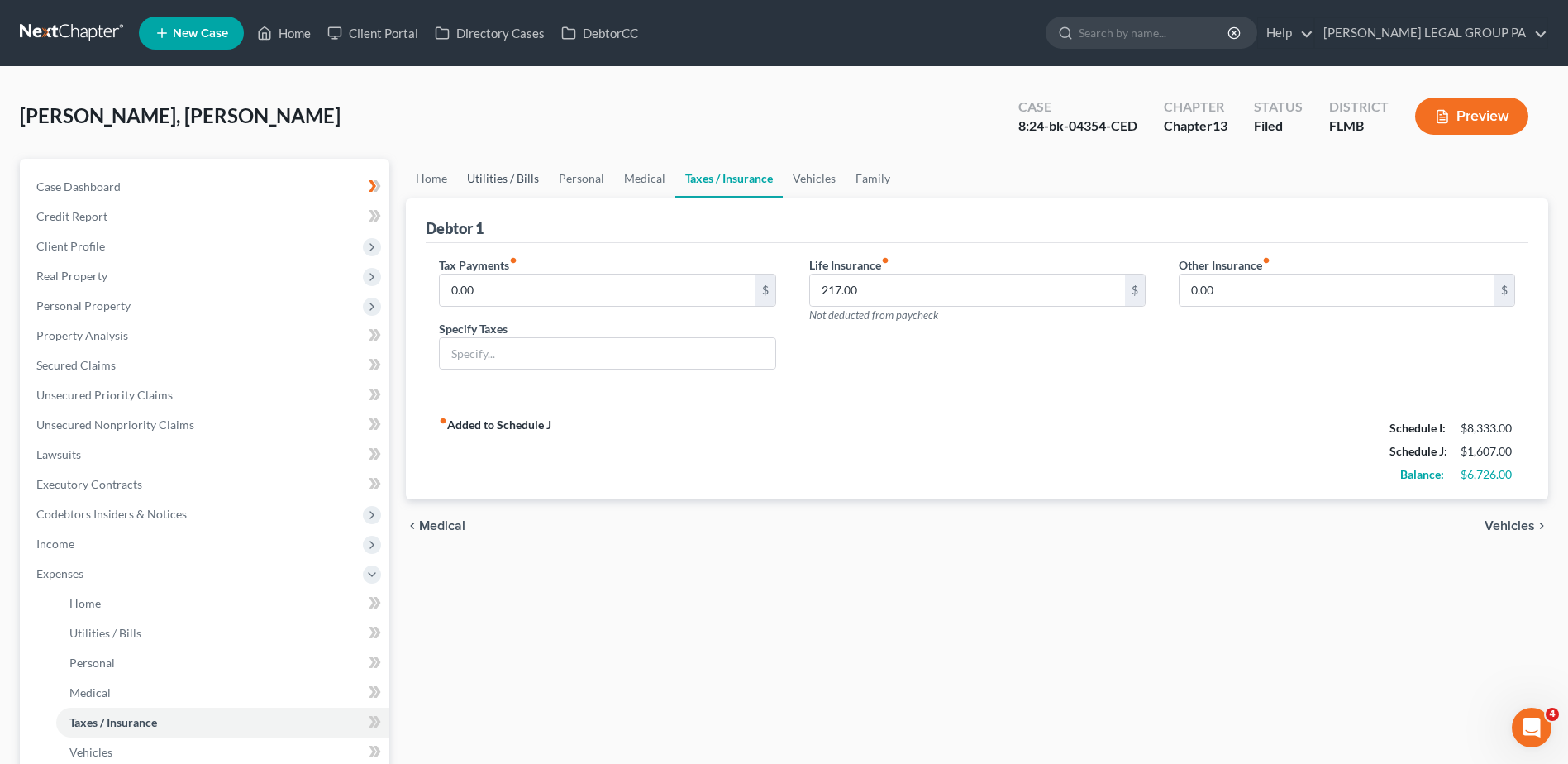
click at [488, 177] on link "Utilities / Bills" at bounding box center [503, 179] width 92 height 40
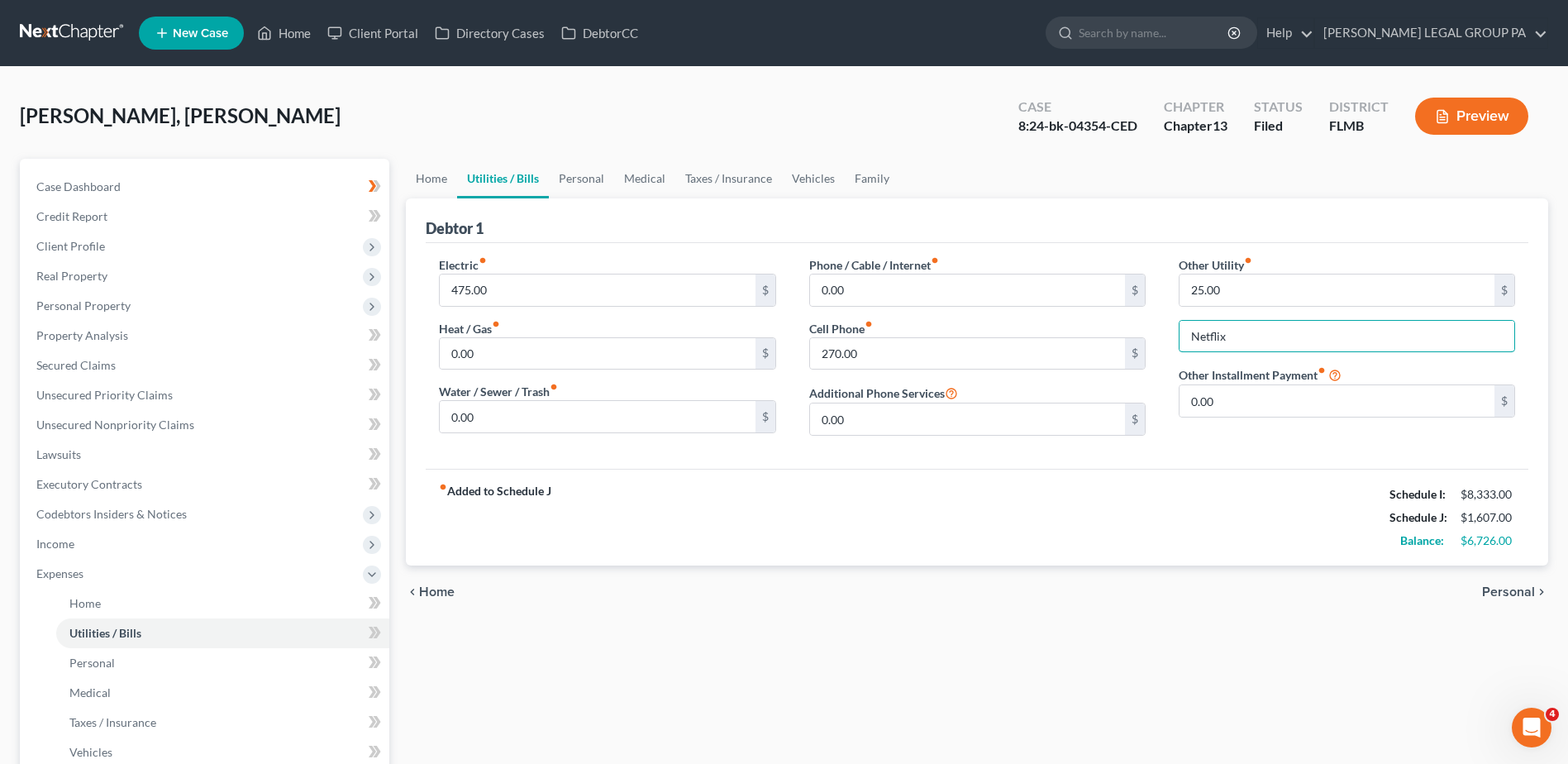
drag, startPoint x: 1180, startPoint y: 340, endPoint x: 1167, endPoint y: 342, distance: 13.3
click at [1167, 342] on div "Other Utility fiber_manual_record 25.00 $ Netflix Other Installment Payment fib…" at bounding box center [1346, 352] width 369 height 193
type input "Streaming Services"
type input "37.00"
click at [868, 182] on link "Family" at bounding box center [872, 179] width 55 height 40
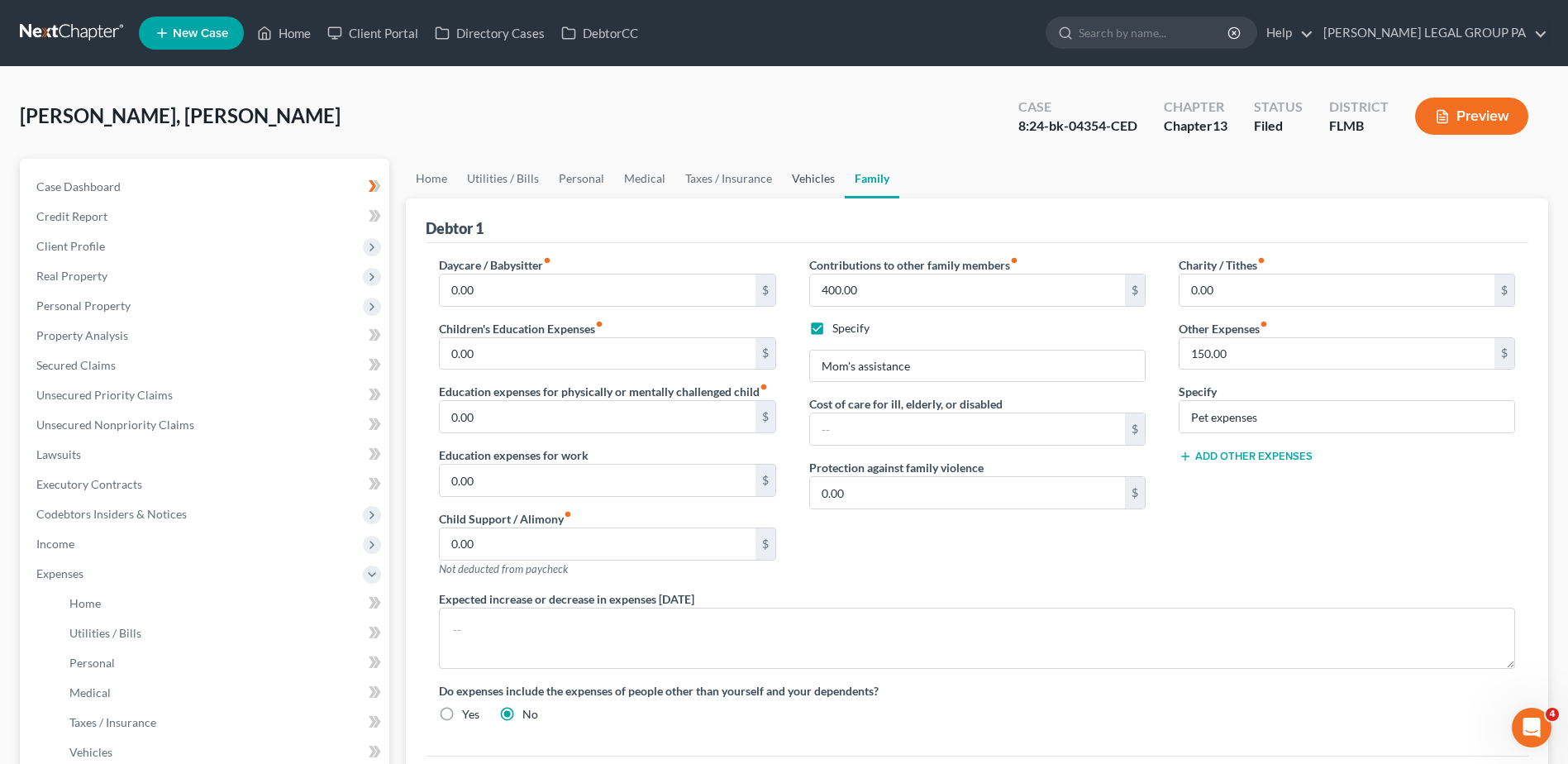
click at [815, 183] on link "Vehicles" at bounding box center [813, 179] width 63 height 40
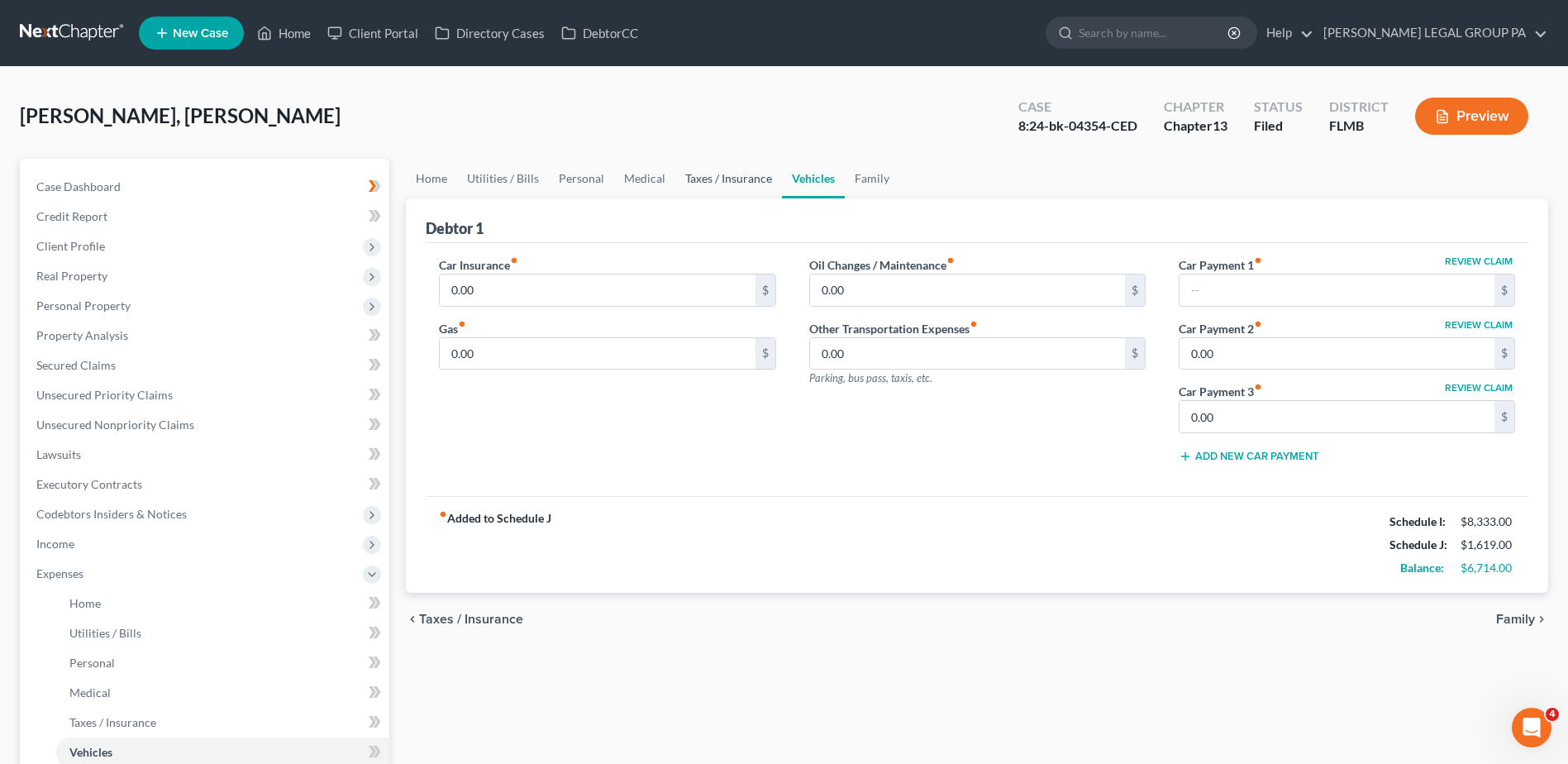
click at [730, 175] on link "Taxes / Insurance" at bounding box center [728, 179] width 107 height 40
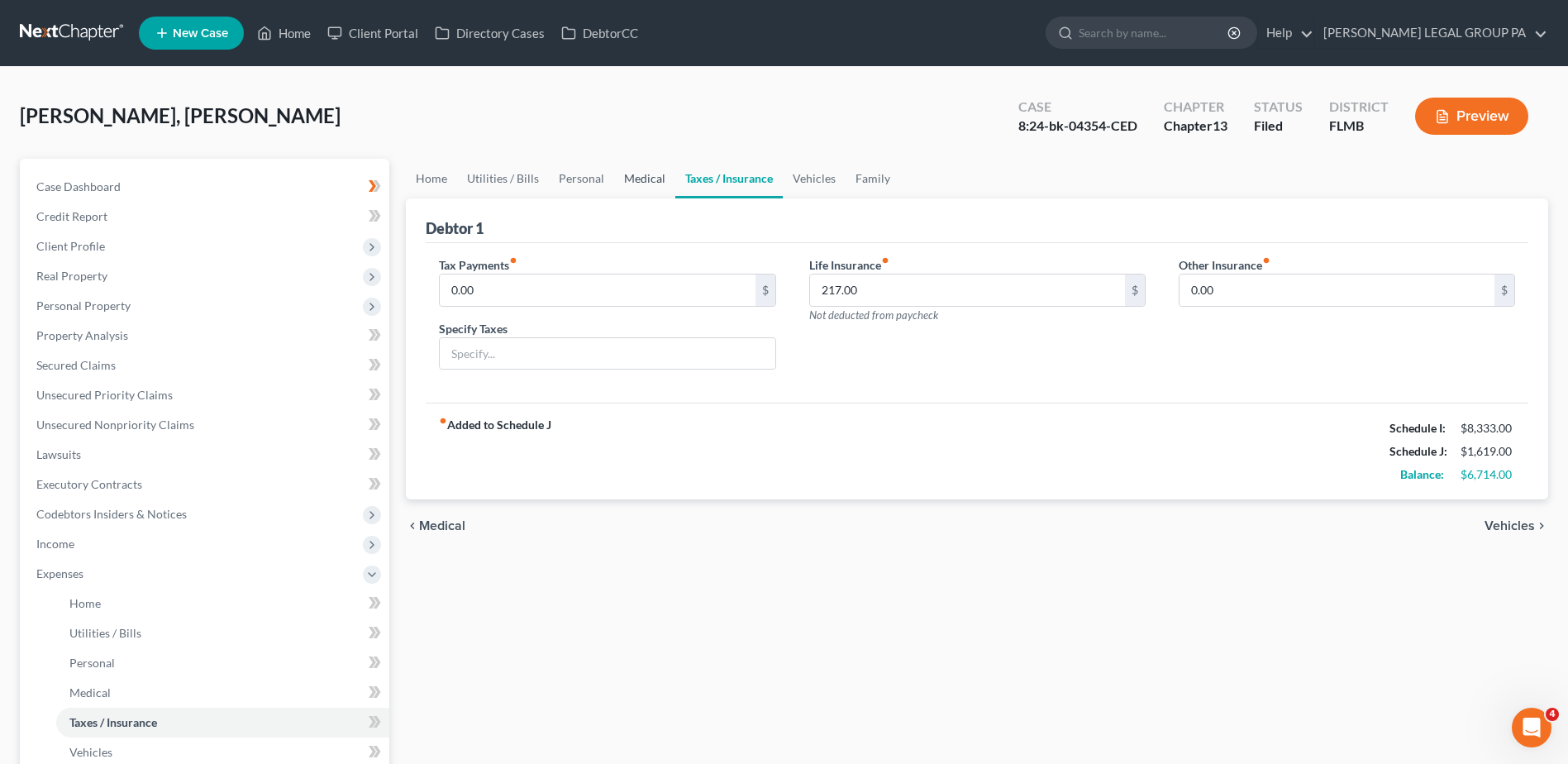
click at [644, 174] on link "Medical" at bounding box center [644, 179] width 61 height 40
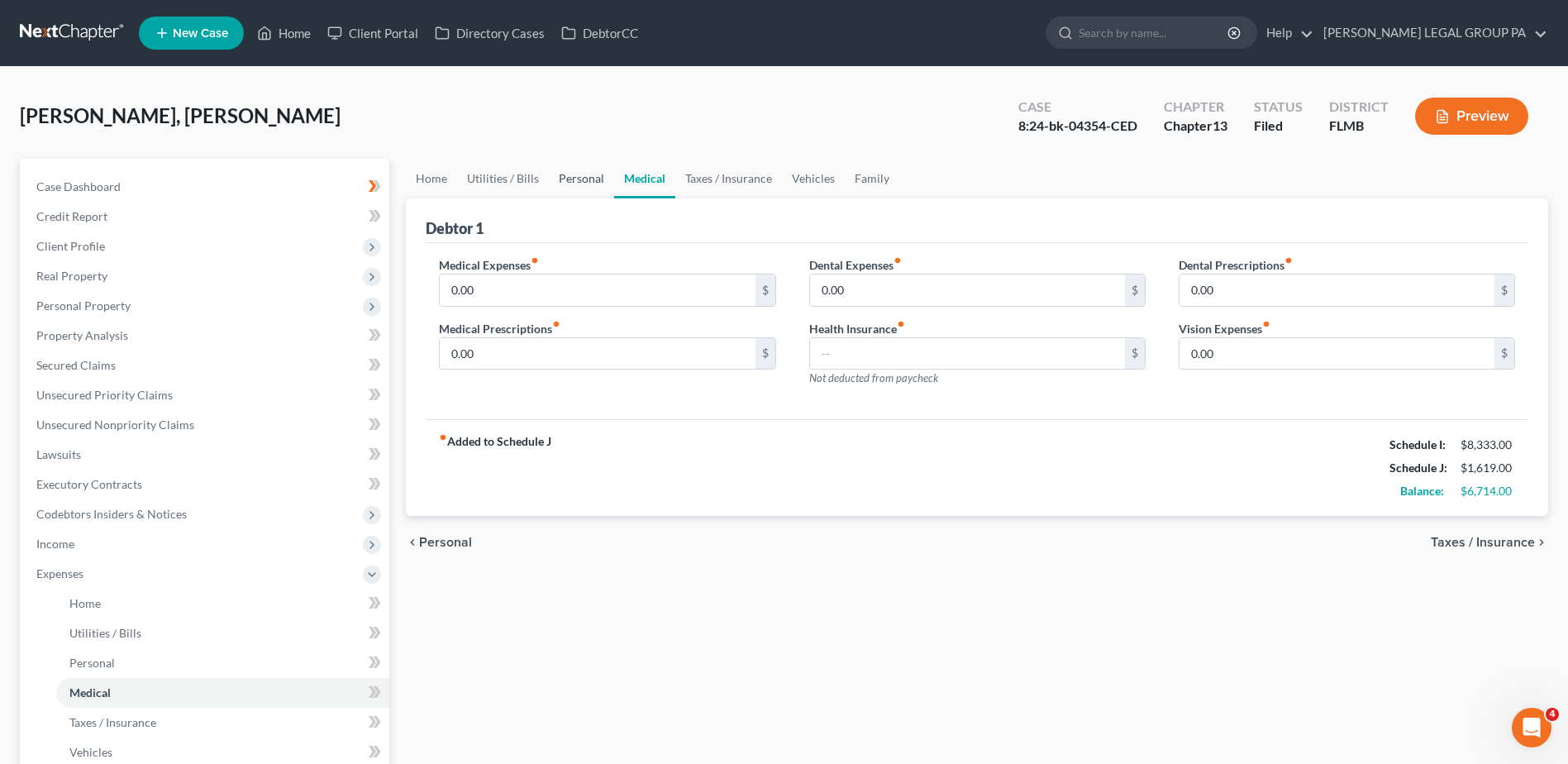
click at [576, 175] on link "Personal" at bounding box center [581, 179] width 65 height 40
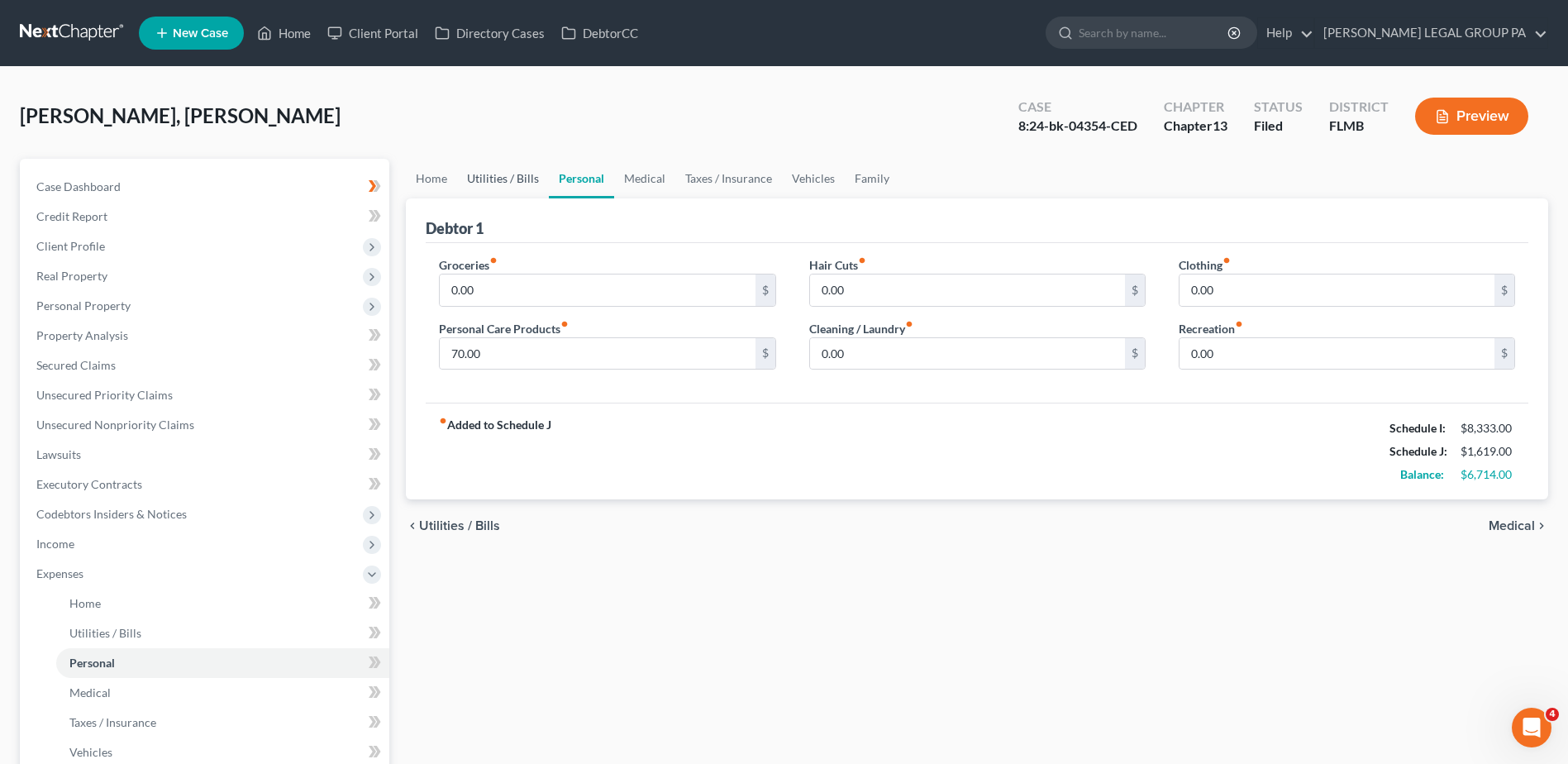
click at [486, 177] on link "Utilities / Bills" at bounding box center [503, 179] width 92 height 40
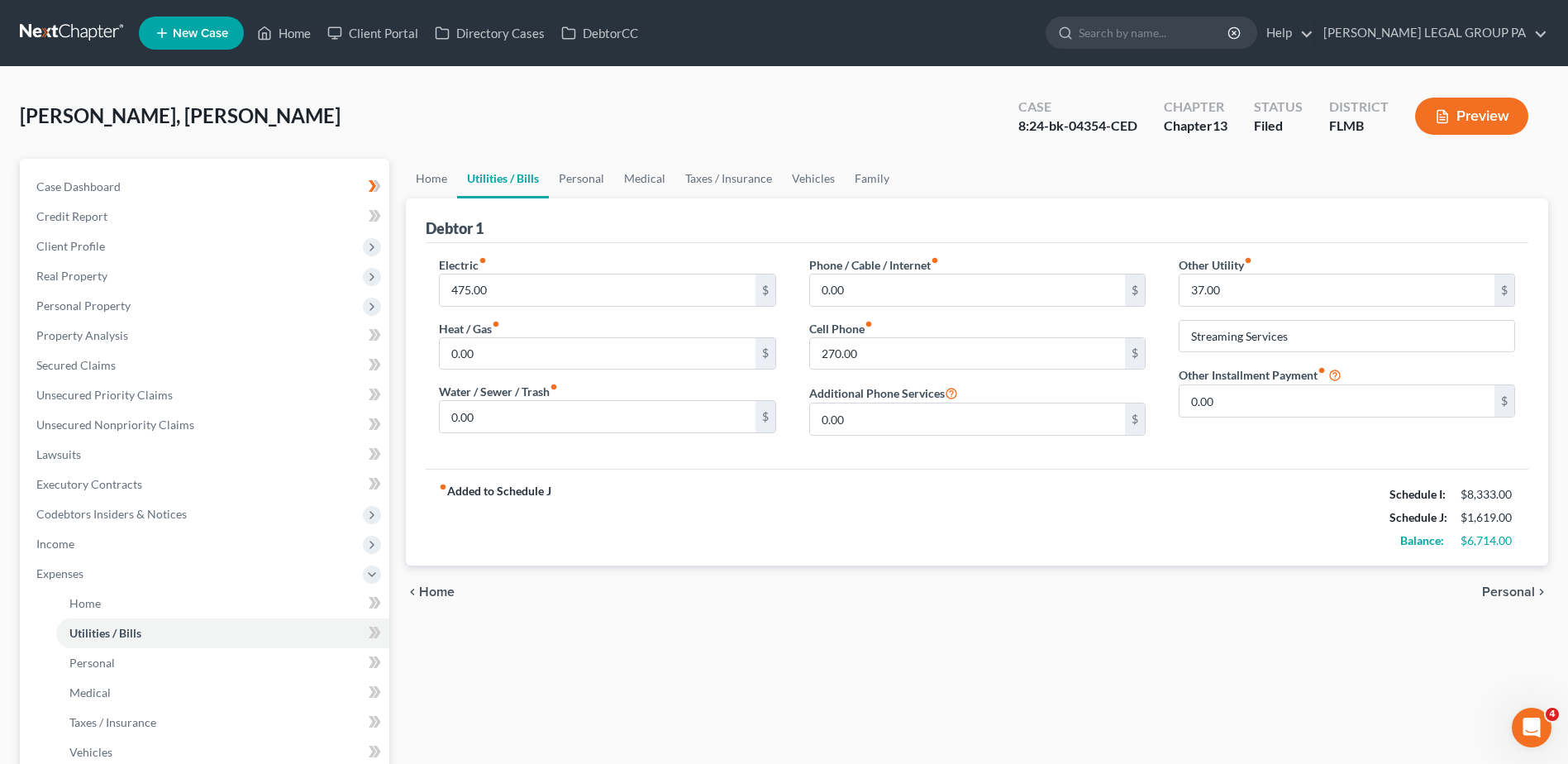
click at [909, 613] on div "chevron_left Home Personal chevron_right" at bounding box center [977, 591] width 1142 height 53
drag, startPoint x: 1516, startPoint y: 521, endPoint x: 1372, endPoint y: 517, distance: 144.7
click at [1372, 517] on div "fiber_manual_record Added to Schedule J Schedule I: $8,333.00 Schedule J: $1,61…" at bounding box center [977, 517] width 1102 height 97
drag, startPoint x: 1368, startPoint y: 521, endPoint x: 1308, endPoint y: 613, distance: 110.5
click at [1314, 613] on div "chevron_left Home Personal chevron_right" at bounding box center [977, 591] width 1142 height 53
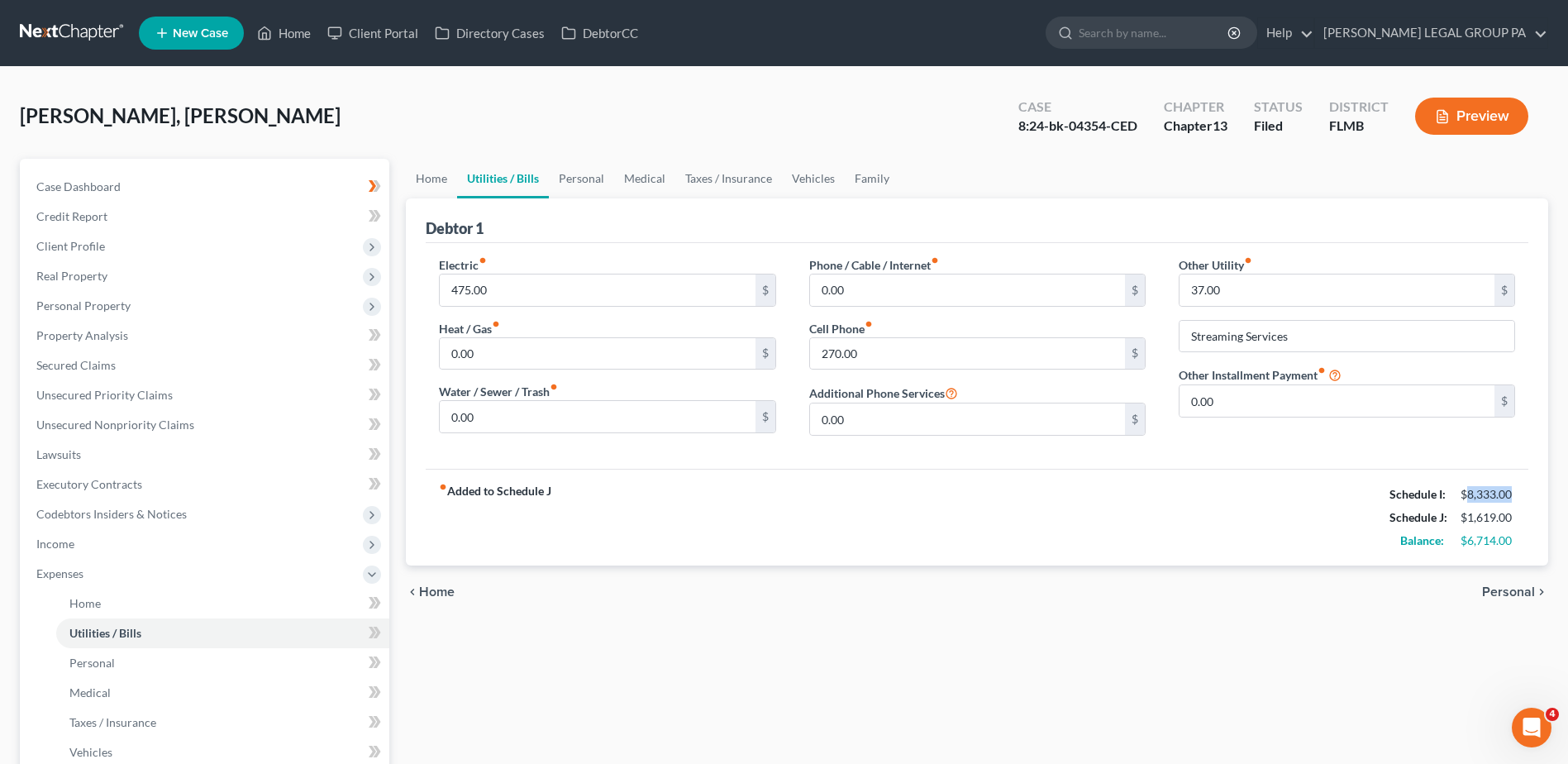
drag, startPoint x: 1465, startPoint y: 494, endPoint x: 1524, endPoint y: 486, distance: 59.2
click at [1525, 483] on div "fiber_manual_record Added to Schedule J Schedule I: $8,333.00 Schedule J: $1,61…" at bounding box center [977, 517] width 1102 height 97
click at [1193, 657] on div "Home Utilities / Bills Personal Medical Taxes / Insurance Vehicles Family Debto…" at bounding box center [976, 606] width 1159 height 895
click at [1462, 492] on div "$8,333.00" at bounding box center [1487, 494] width 55 height 17
click at [1154, 678] on div "Home Utilities / Bills Personal Medical Taxes / Insurance Vehicles Family Debto…" at bounding box center [976, 606] width 1159 height 895
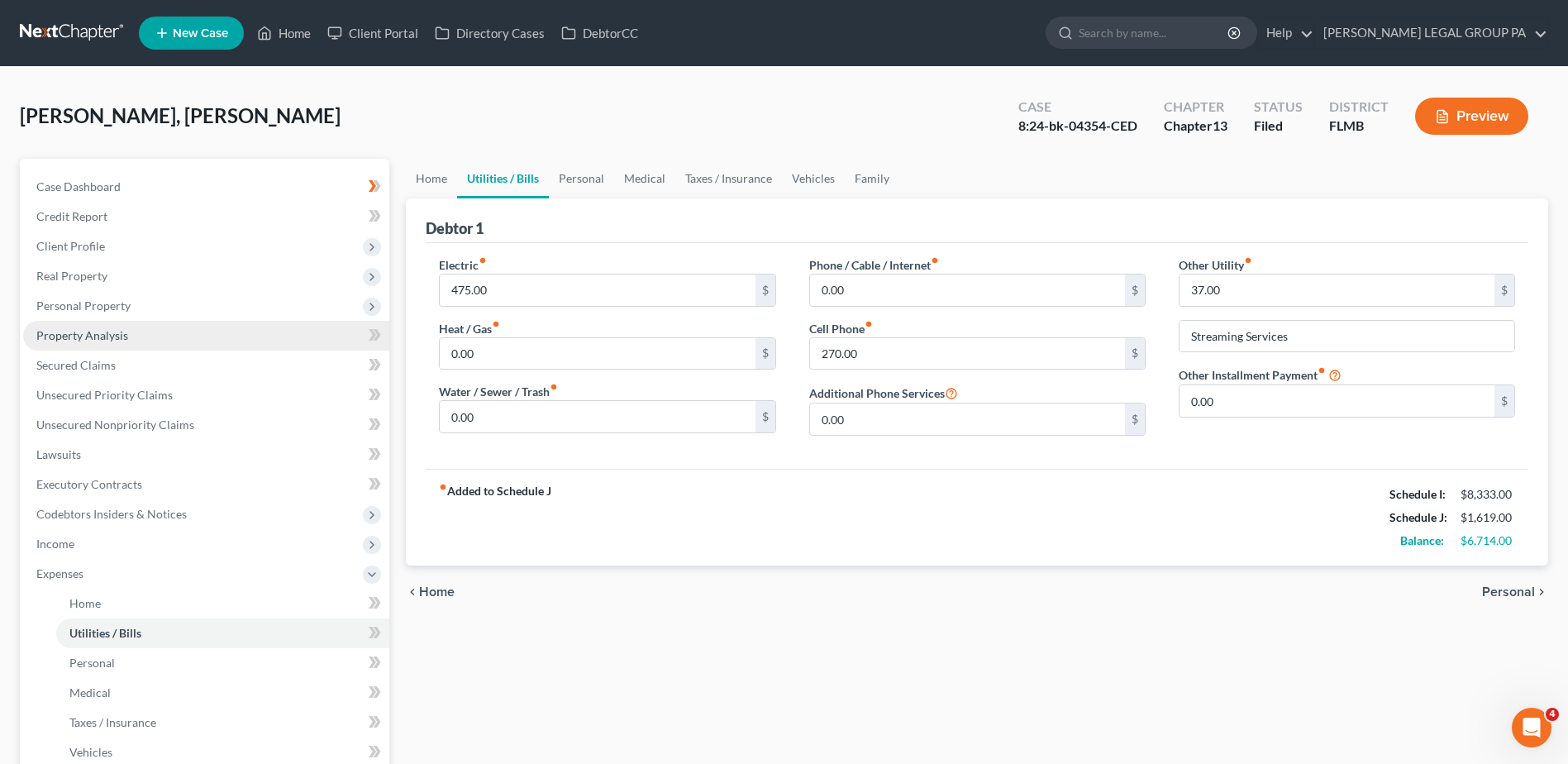
click at [147, 327] on link "Property Analysis" at bounding box center [206, 336] width 366 height 30
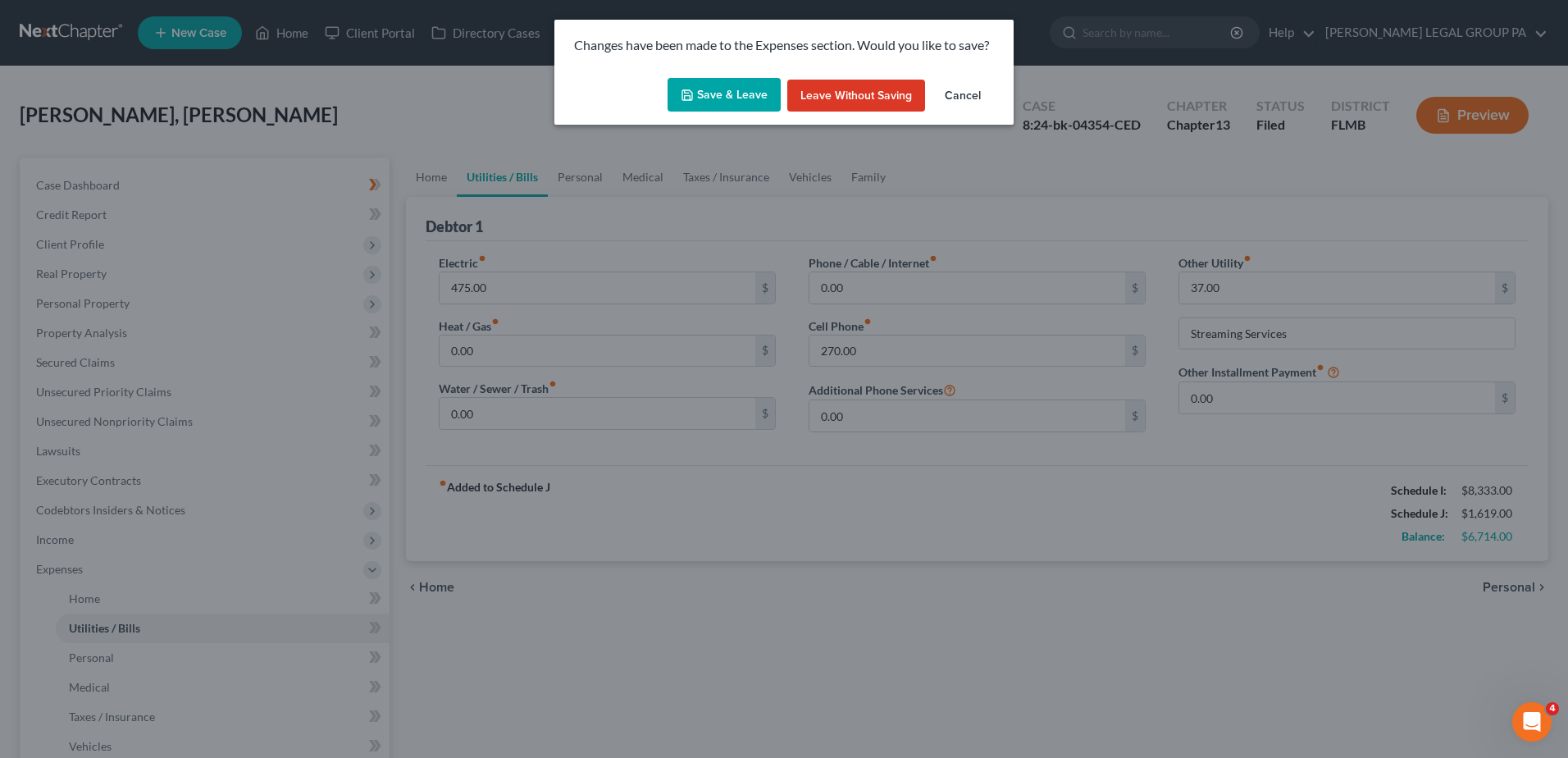
click at [711, 91] on button "Save & Leave" at bounding box center [724, 95] width 113 height 35
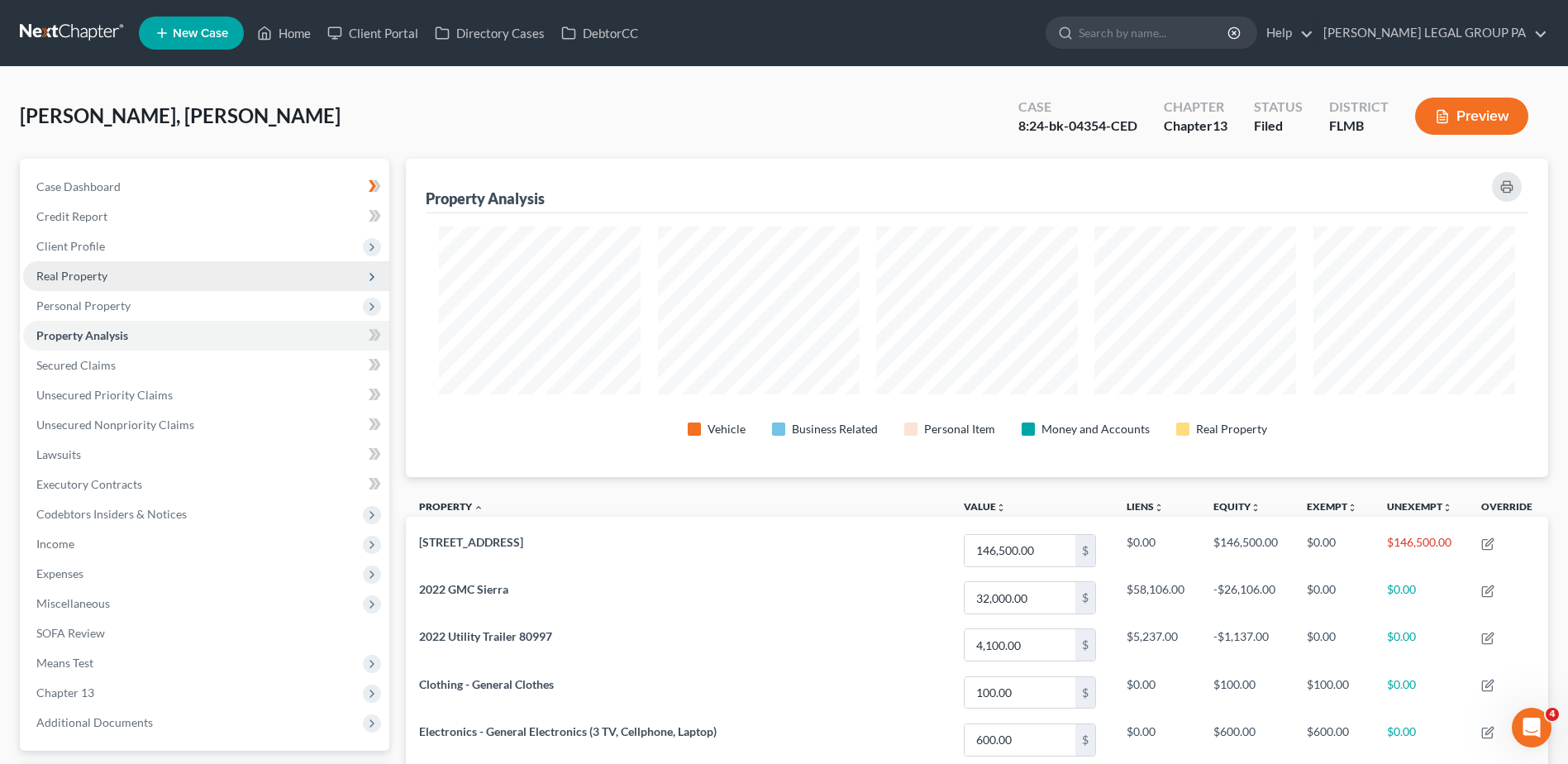
scroll to position [318, 1142]
click at [101, 281] on span "Real Property" at bounding box center [71, 276] width 71 height 14
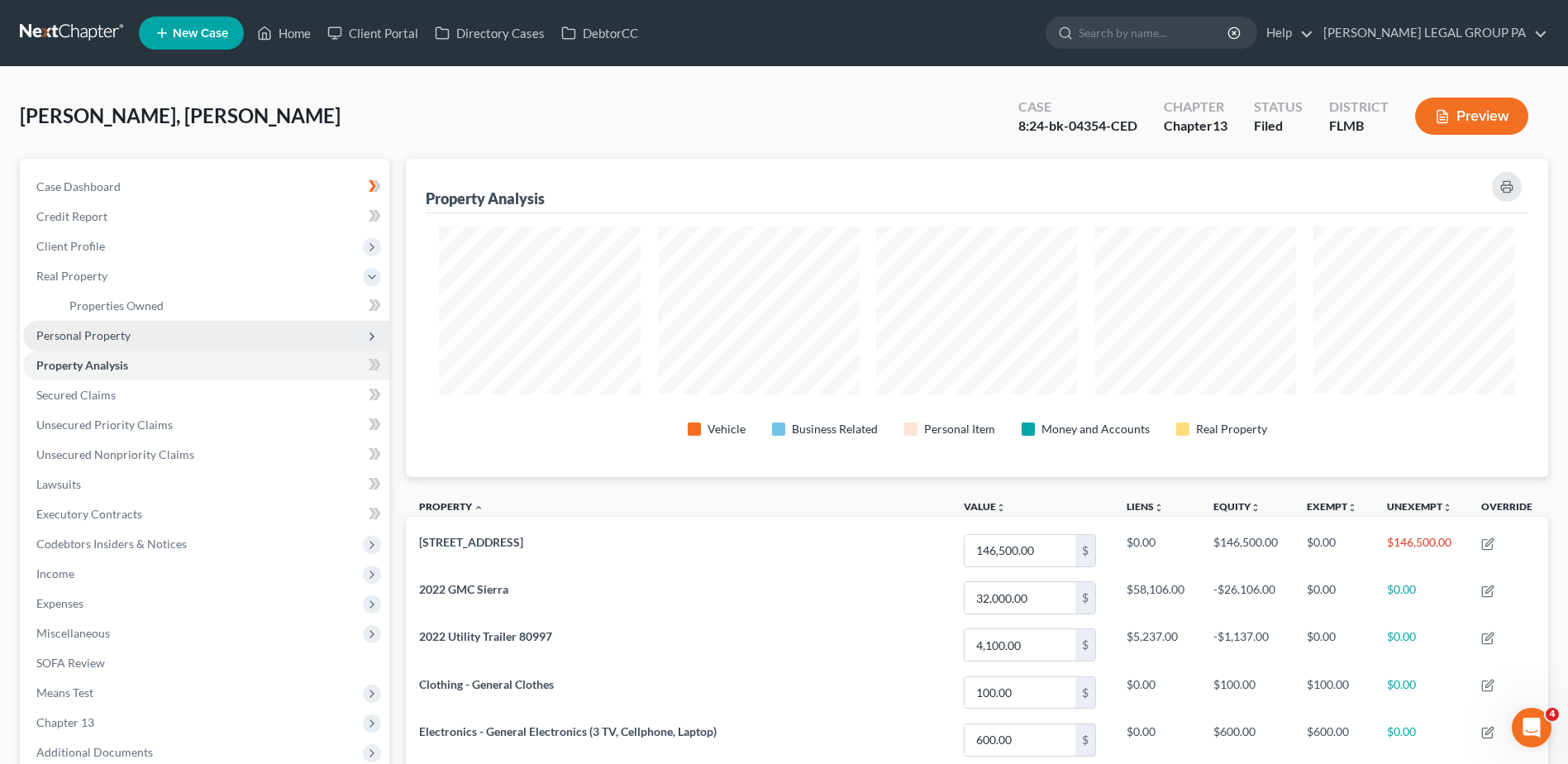
click at [96, 336] on span "Personal Property" at bounding box center [83, 335] width 94 height 14
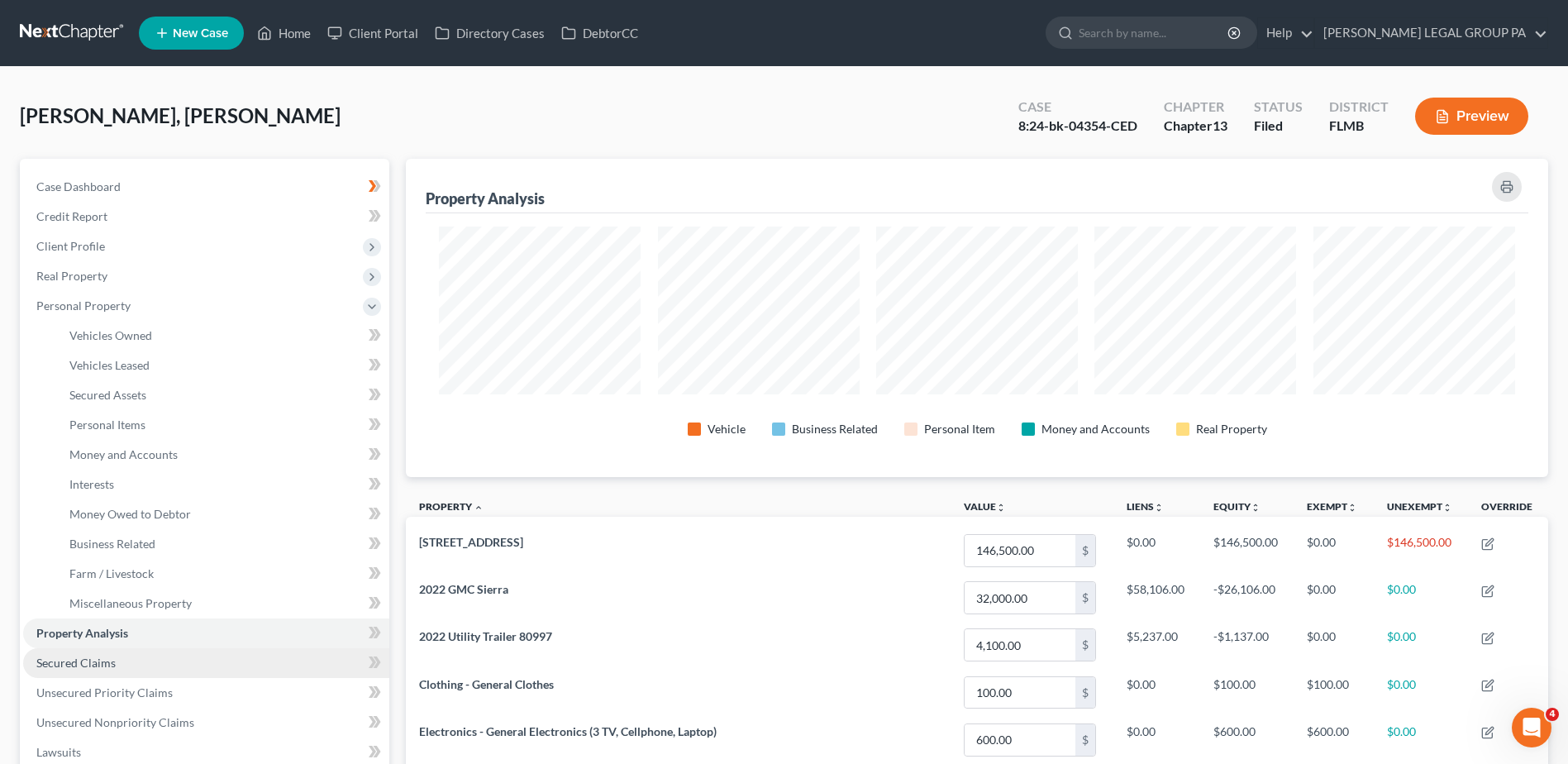
click at [98, 668] on span "Secured Claims" at bounding box center [75, 662] width 79 height 14
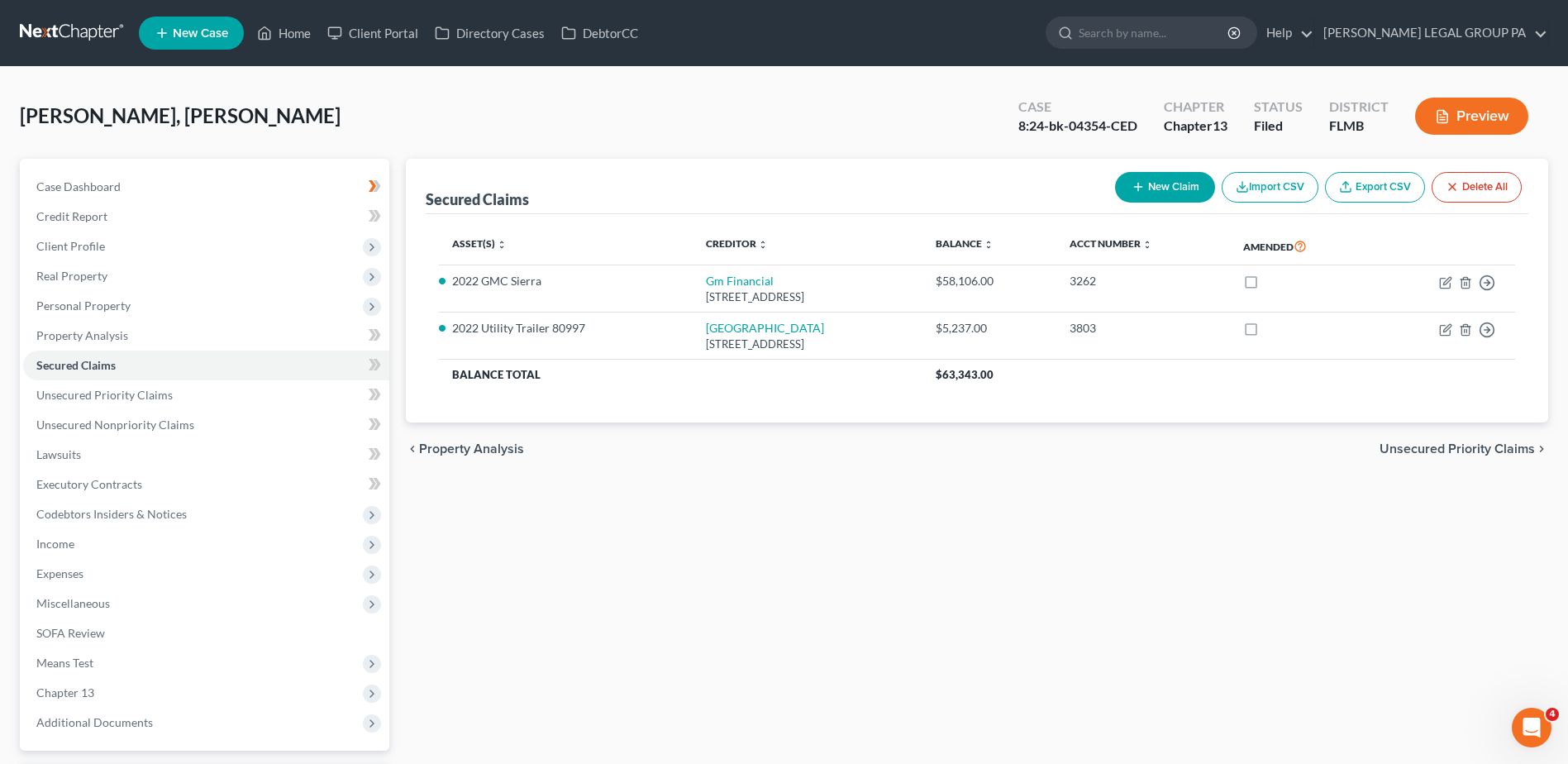
click at [1087, 595] on div "Secured Claims New Claim Import CSV Export CSV Delete All Asset(s) expand_more …" at bounding box center [976, 502] width 1159 height 687
click at [620, 97] on div "Regina, Michael Upgraded Case 8:24-bk-04354-CED Chapter Chapter 13 Status Filed…" at bounding box center [784, 123] width 1528 height 72
drag, startPoint x: 226, startPoint y: 97, endPoint x: 202, endPoint y: 95, distance: 23.2
click at [226, 97] on div "Regina, Michael Upgraded Case 8:24-bk-04354-CED Chapter Chapter 13 Status Filed…" at bounding box center [784, 123] width 1528 height 72
click at [918, 569] on div "Secured Claims New Claim Import CSV Export CSV Delete All Asset(s) expand_more …" at bounding box center [976, 502] width 1159 height 687
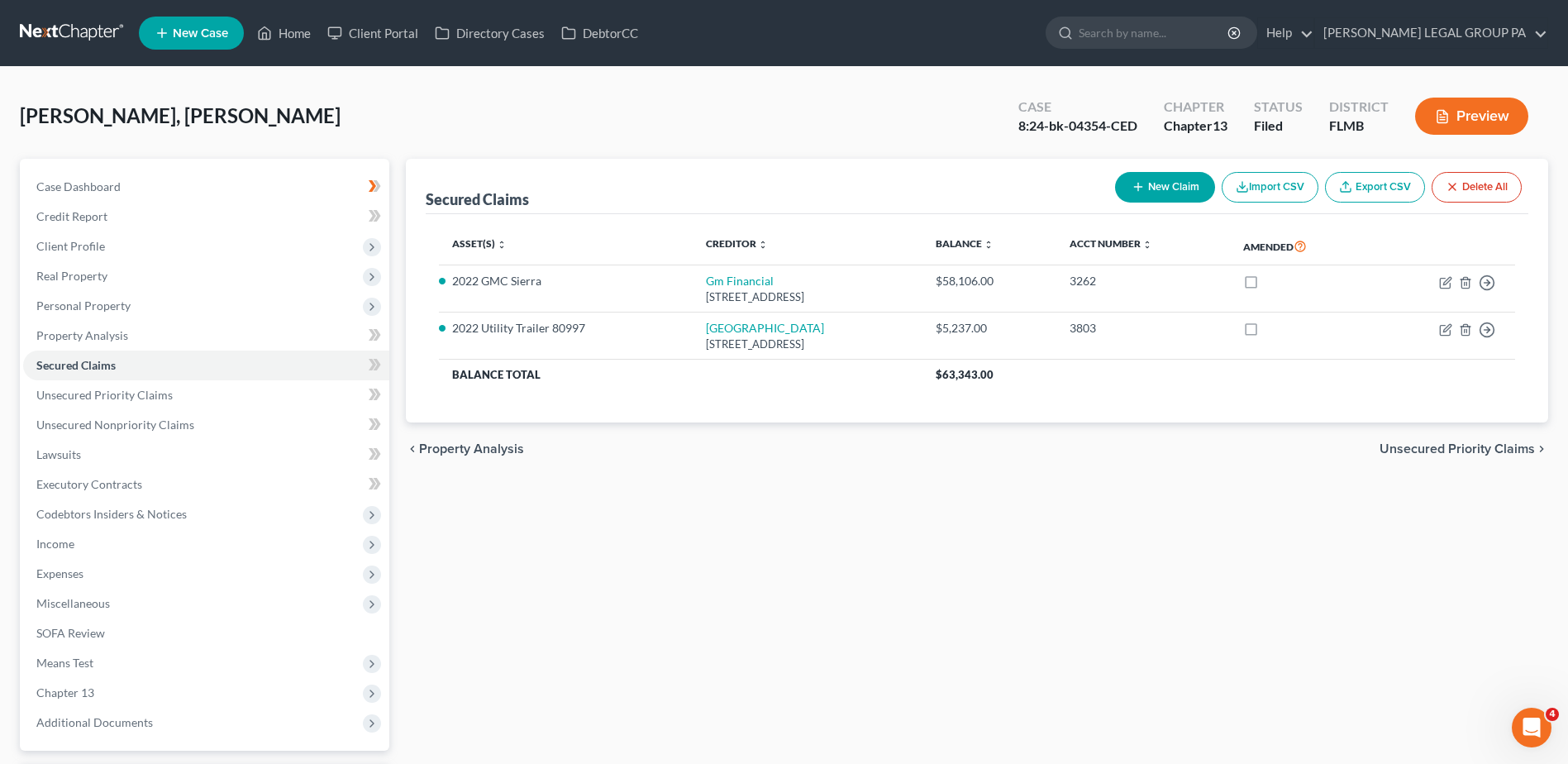
click at [399, 125] on div "Regina, Michael Upgraded Case 8:24-bk-04354-CED Chapter Chapter 13 Status Filed…" at bounding box center [784, 123] width 1528 height 72
drag, startPoint x: 164, startPoint y: 119, endPoint x: 24, endPoint y: 104, distance: 141.3
click at [24, 104] on div "Regina, Michael Upgraded Case 8:24-bk-04354-CED Chapter Chapter 13 Status Filed…" at bounding box center [784, 123] width 1528 height 72
drag, startPoint x: 24, startPoint y: 104, endPoint x: 43, endPoint y: 112, distance: 20.7
click at [59, 112] on span "[PERSON_NAME], [PERSON_NAME]" at bounding box center [180, 115] width 321 height 24
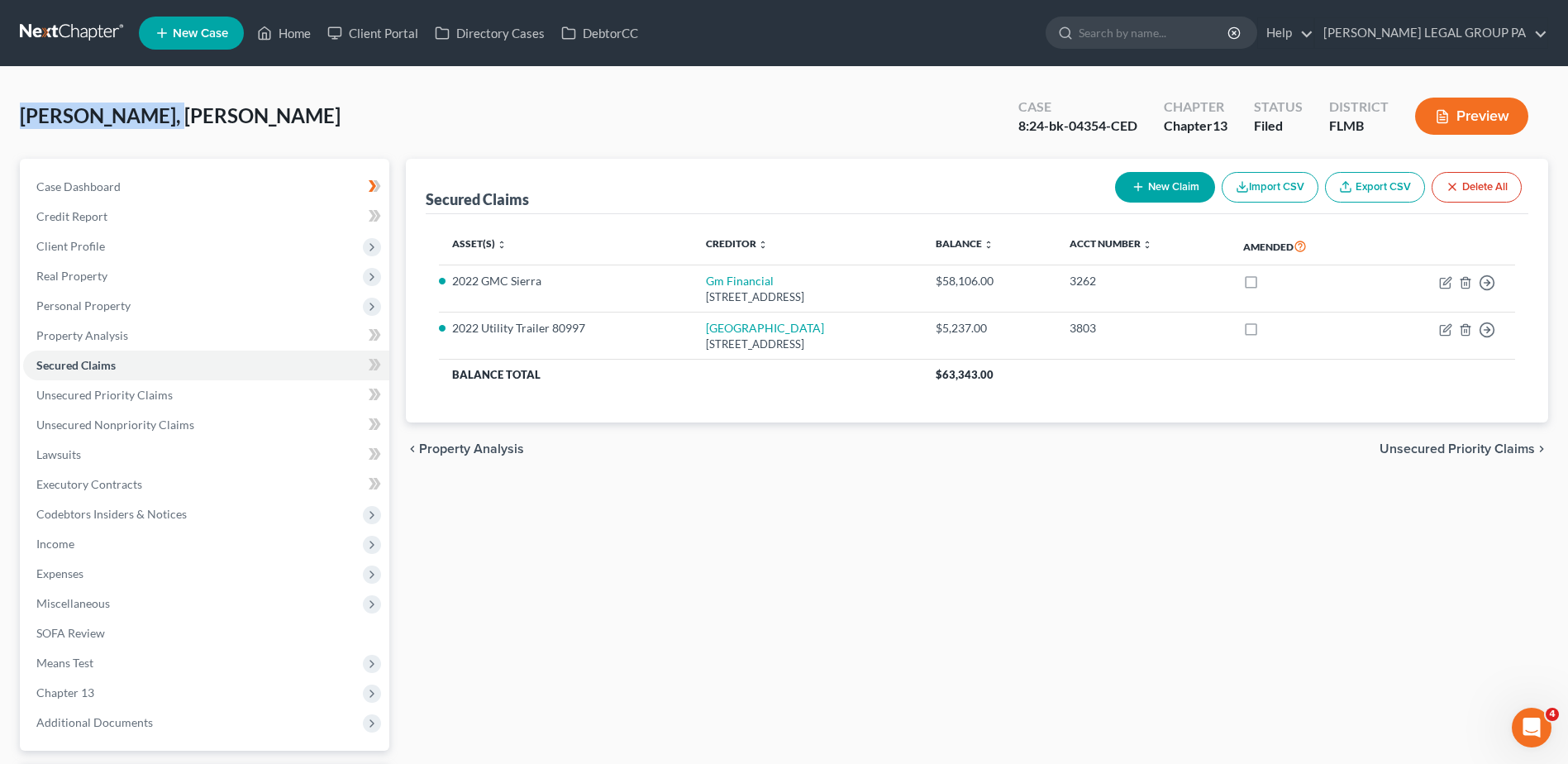
drag, startPoint x: 18, startPoint y: 112, endPoint x: 164, endPoint y: 125, distance: 146.0
click at [164, 125] on div "Regina, Michael Upgraded Case 8:24-bk-04354-CED Chapter Chapter 13 Status Filed…" at bounding box center [784, 472] width 1568 height 811
drag, startPoint x: 164, startPoint y: 125, endPoint x: 194, endPoint y: 126, distance: 30.6
click at [201, 126] on div "Regina, Michael Upgraded Case 8:24-bk-04354-CED Chapter Chapter 13 Status Filed…" at bounding box center [784, 123] width 1528 height 72
drag, startPoint x: 166, startPoint y: 120, endPoint x: 25, endPoint y: 115, distance: 141.4
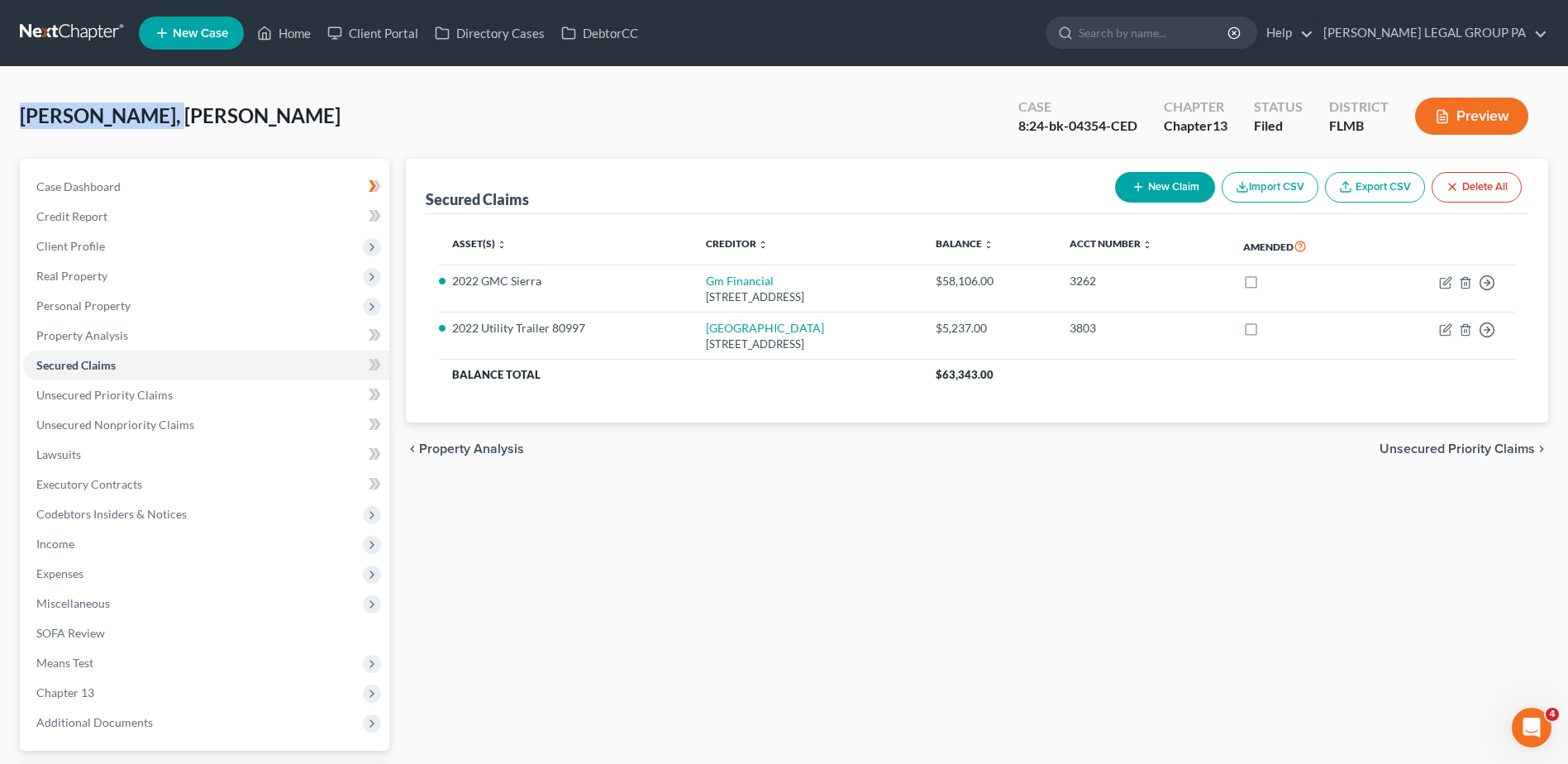
click at [25, 115] on div "Regina, Michael Upgraded Case 8:24-bk-04354-CED Chapter Chapter 13 Status Filed…" at bounding box center [784, 123] width 1528 height 72
drag, startPoint x: 729, startPoint y: 533, endPoint x: 680, endPoint y: 521, distance: 50.3
click at [730, 533] on div "Secured Claims New Claim Import CSV Export CSV Delete All Asset(s) expand_more …" at bounding box center [976, 502] width 1159 height 687
drag, startPoint x: 164, startPoint y: 117, endPoint x: 21, endPoint y: 107, distance: 144.1
click at [21, 107] on div "Regina, Michael Upgraded Case 8:24-bk-04354-CED Chapter Chapter 13 Status Filed…" at bounding box center [784, 123] width 1528 height 72
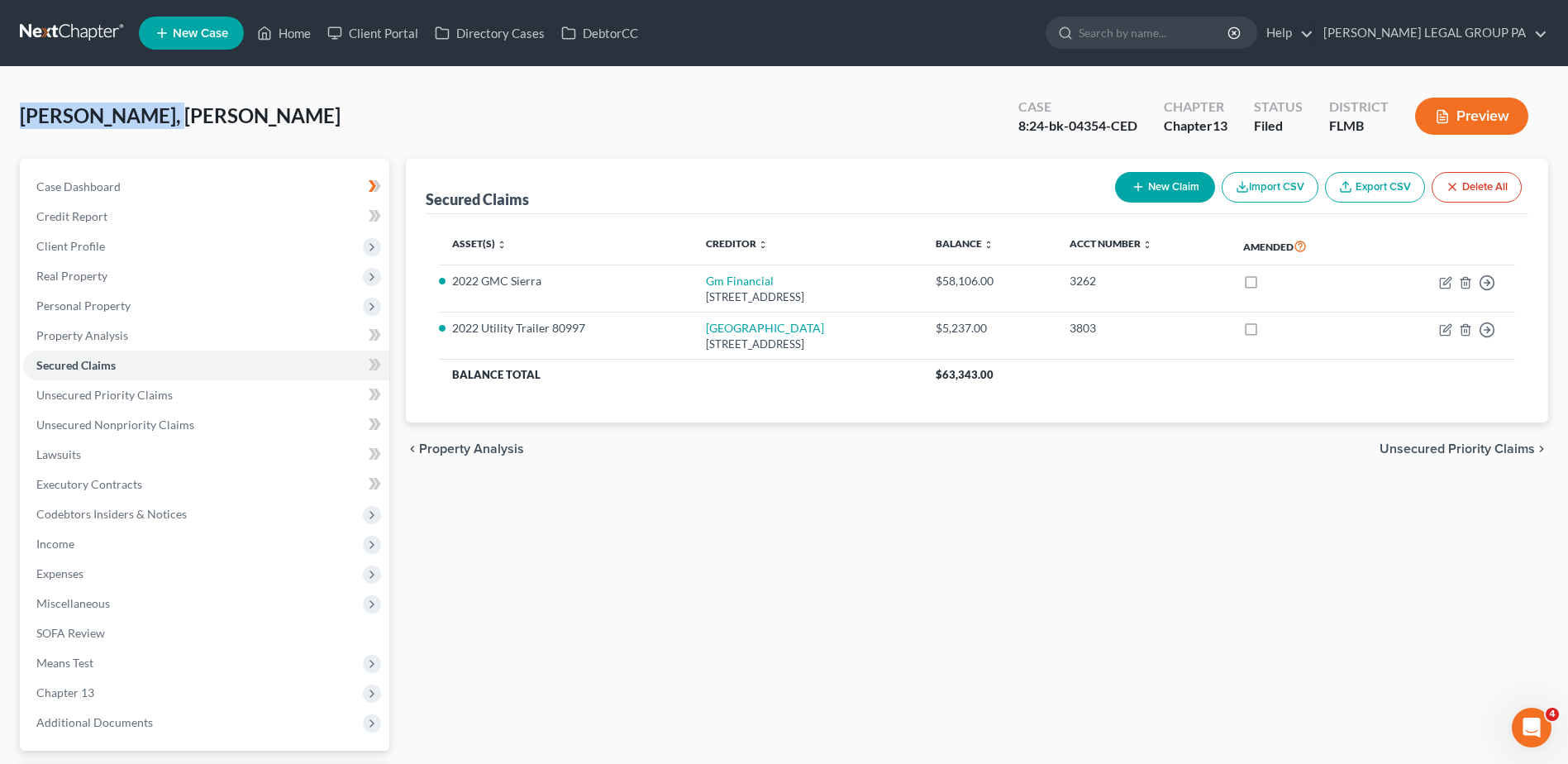
drag, startPoint x: 21, startPoint y: 107, endPoint x: 122, endPoint y: 79, distance: 104.7
click at [122, 79] on div "Regina, Michael Upgraded Case 8:24-bk-04354-CED Chapter Chapter 13 Status Filed…" at bounding box center [784, 472] width 1568 height 811
click at [124, 548] on span "Income" at bounding box center [206, 544] width 366 height 30
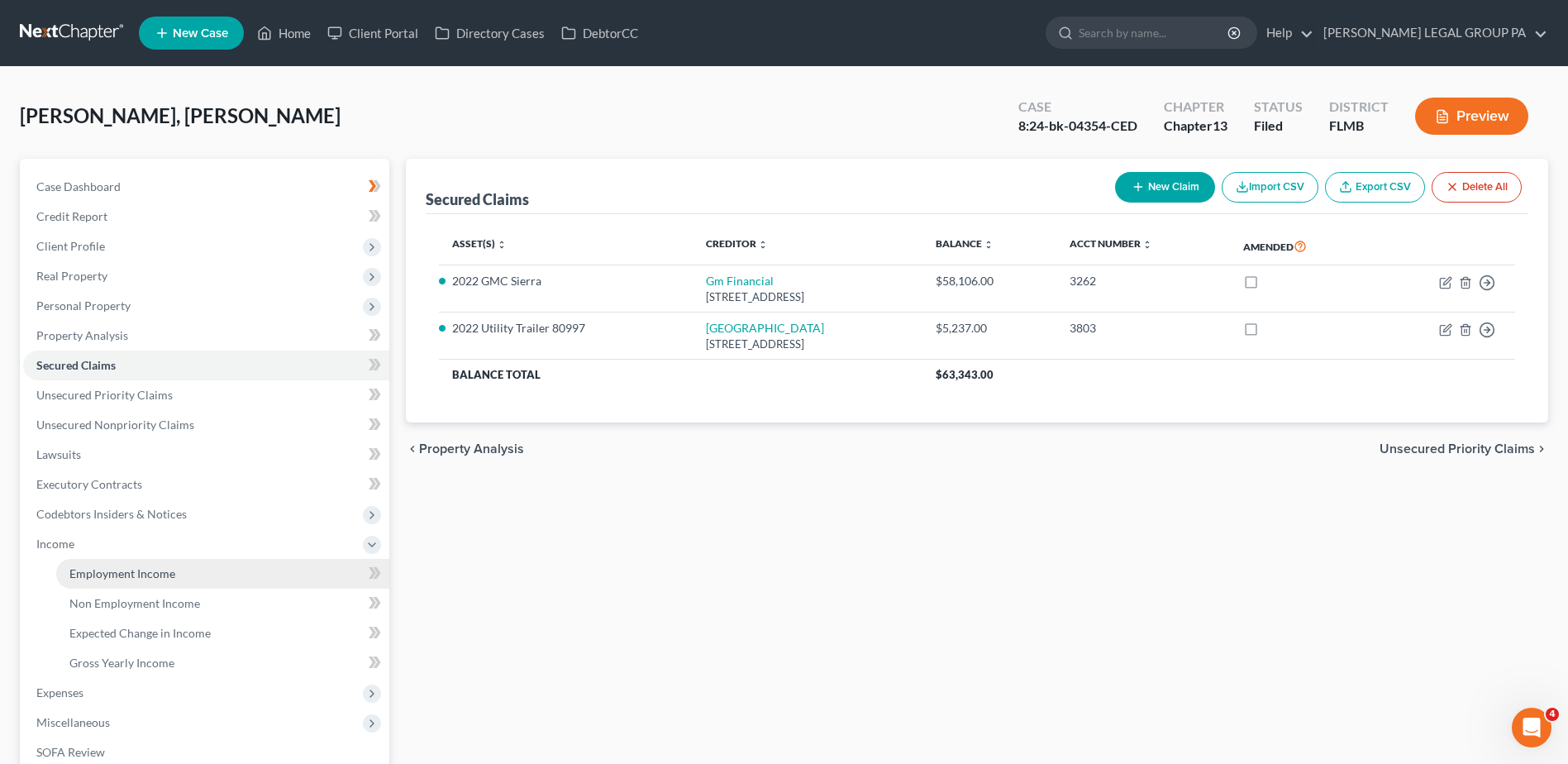
click at [139, 569] on span "Employment Income" at bounding box center [122, 573] width 106 height 14
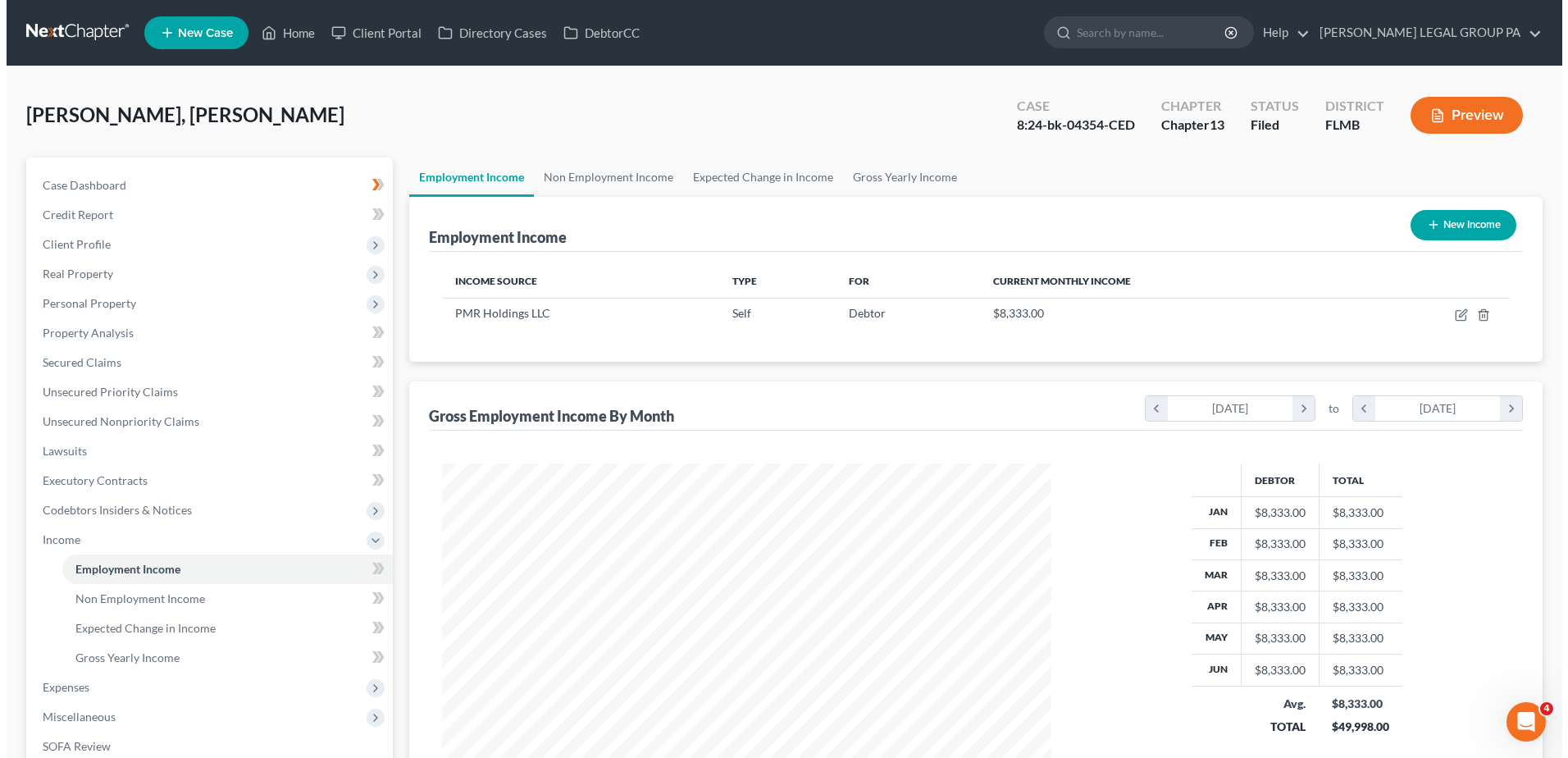
scroll to position [305, 641]
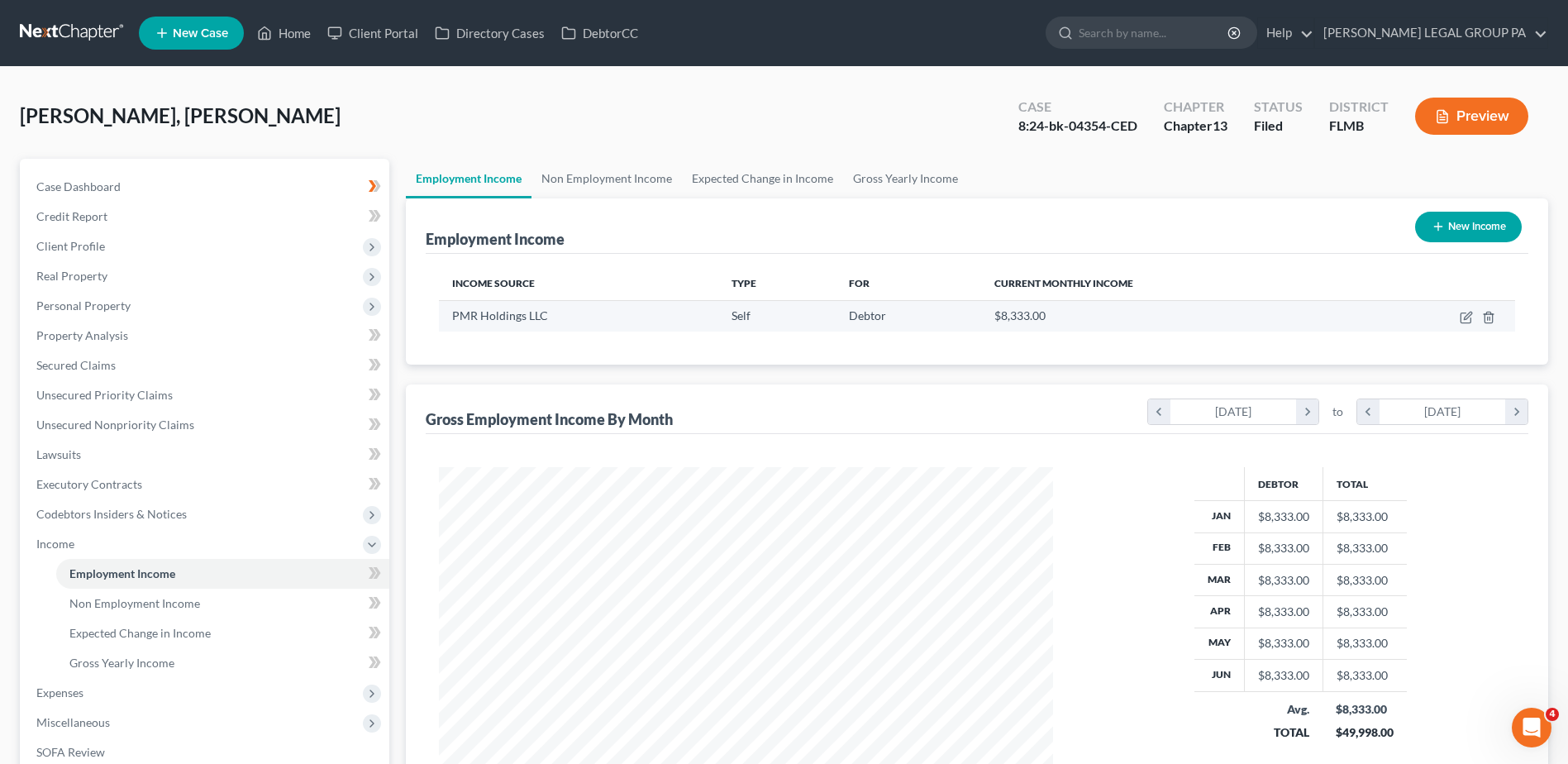
click at [1458, 318] on td at bounding box center [1436, 315] width 157 height 31
click at [1463, 316] on icon "button" at bounding box center [1465, 317] width 13 height 13
select select "1"
select select "9"
select select "0"
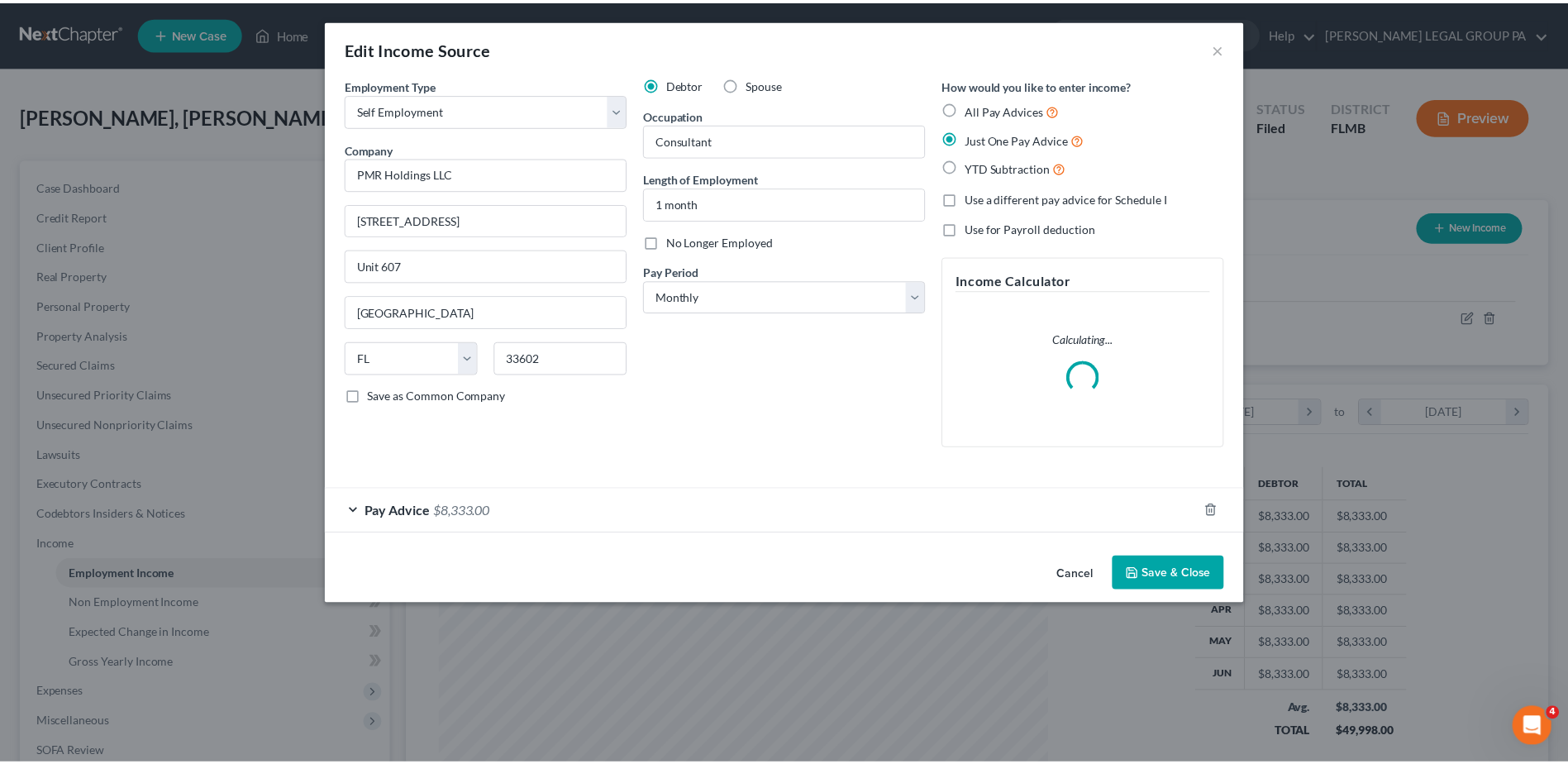
scroll to position [309, 653]
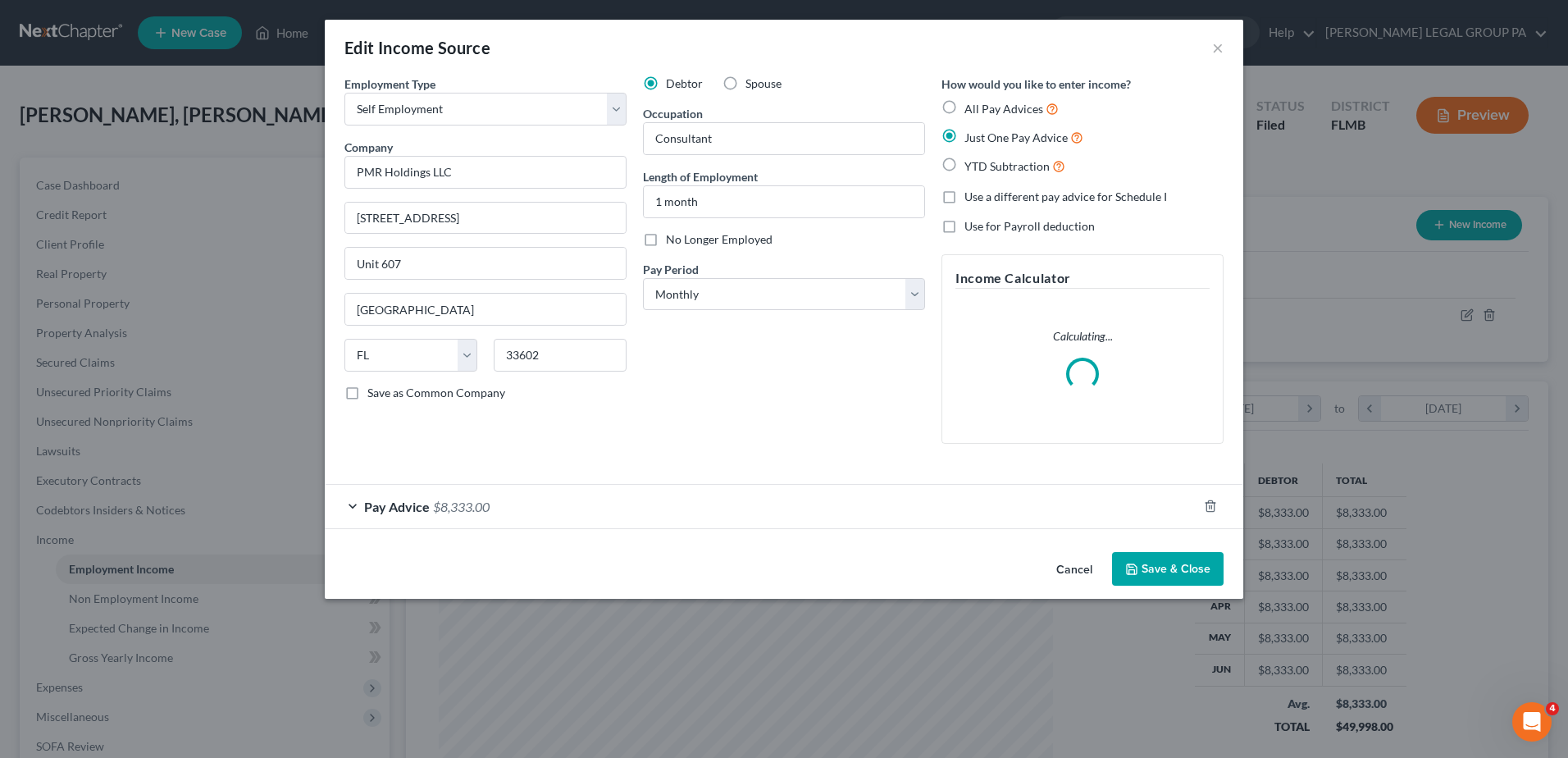
click at [567, 512] on div "Pay Advice $8,333.00" at bounding box center [760, 506] width 872 height 44
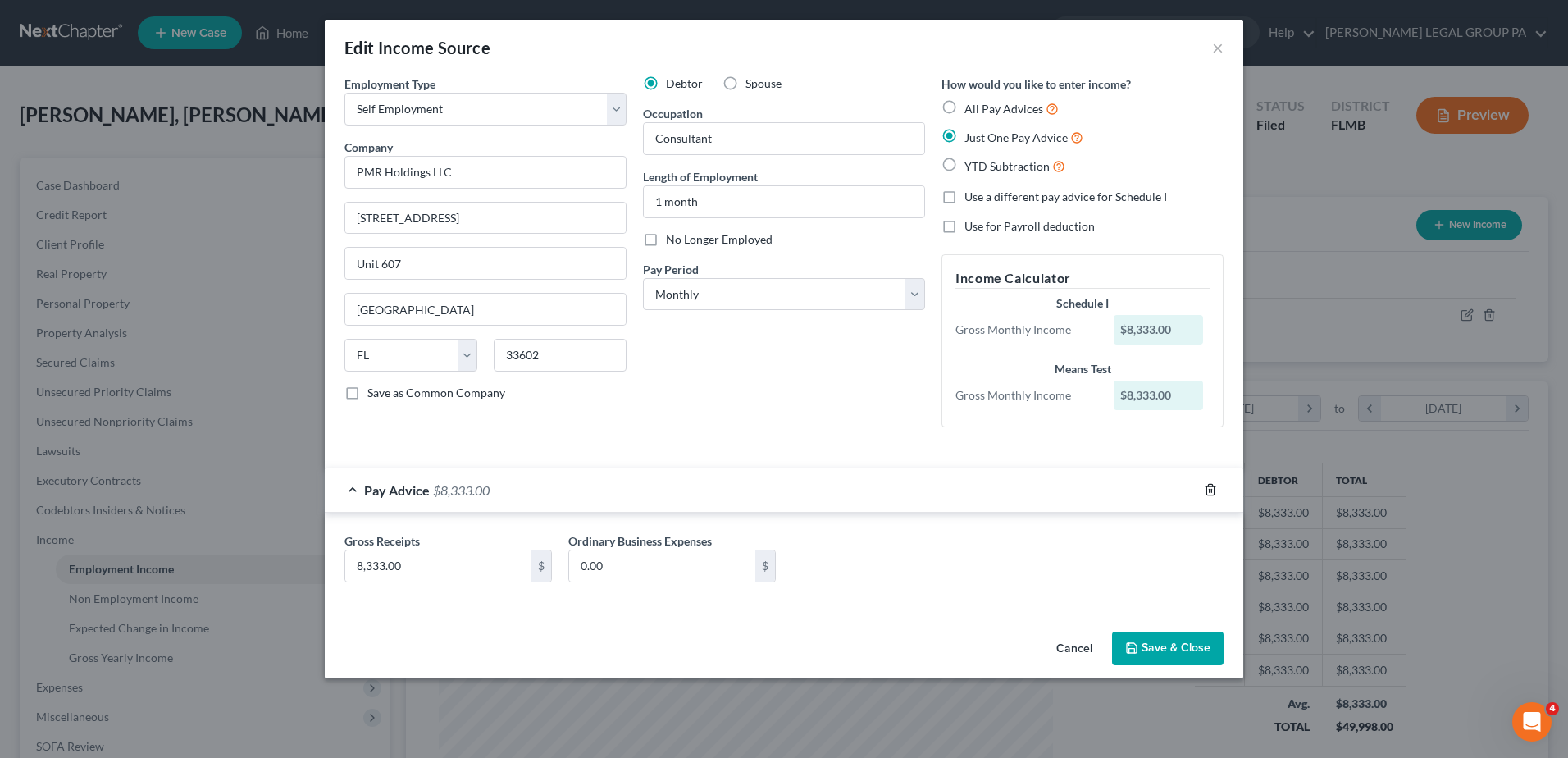
click at [1216, 488] on icon "button" at bounding box center [1210, 489] width 13 height 13
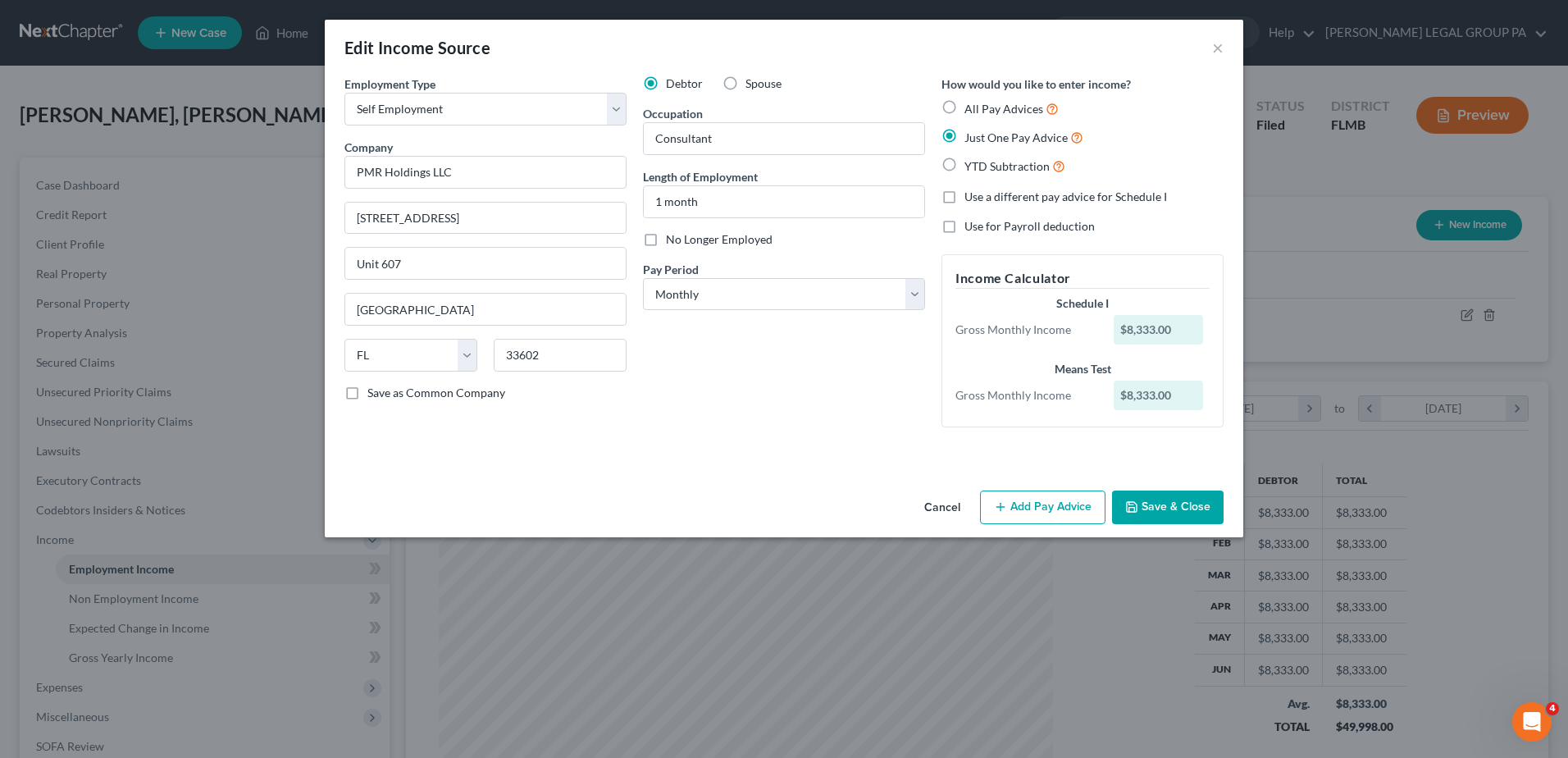
click at [1150, 505] on button "Save & Close" at bounding box center [1168, 507] width 111 height 35
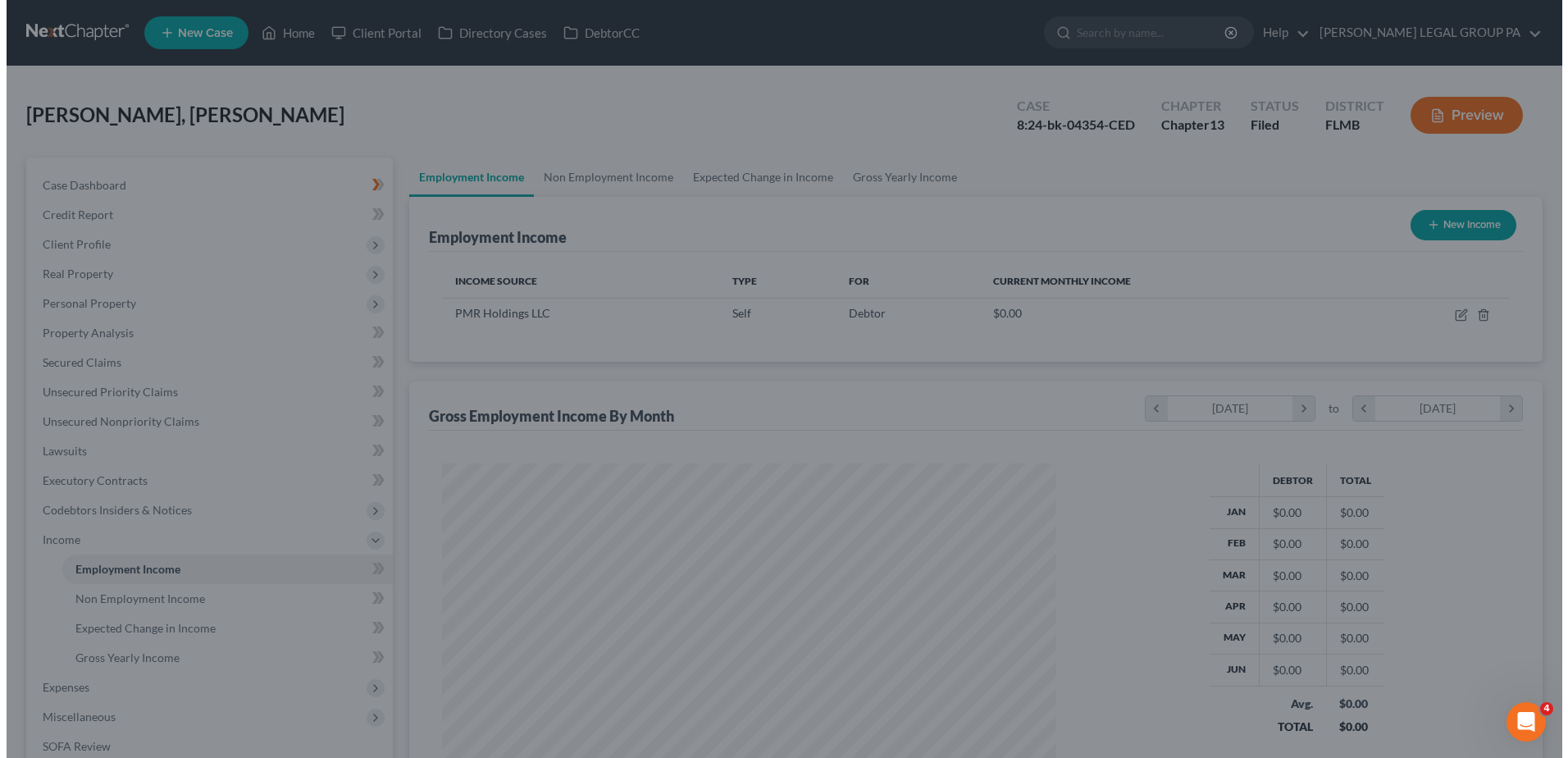
scroll to position [819545, 819420]
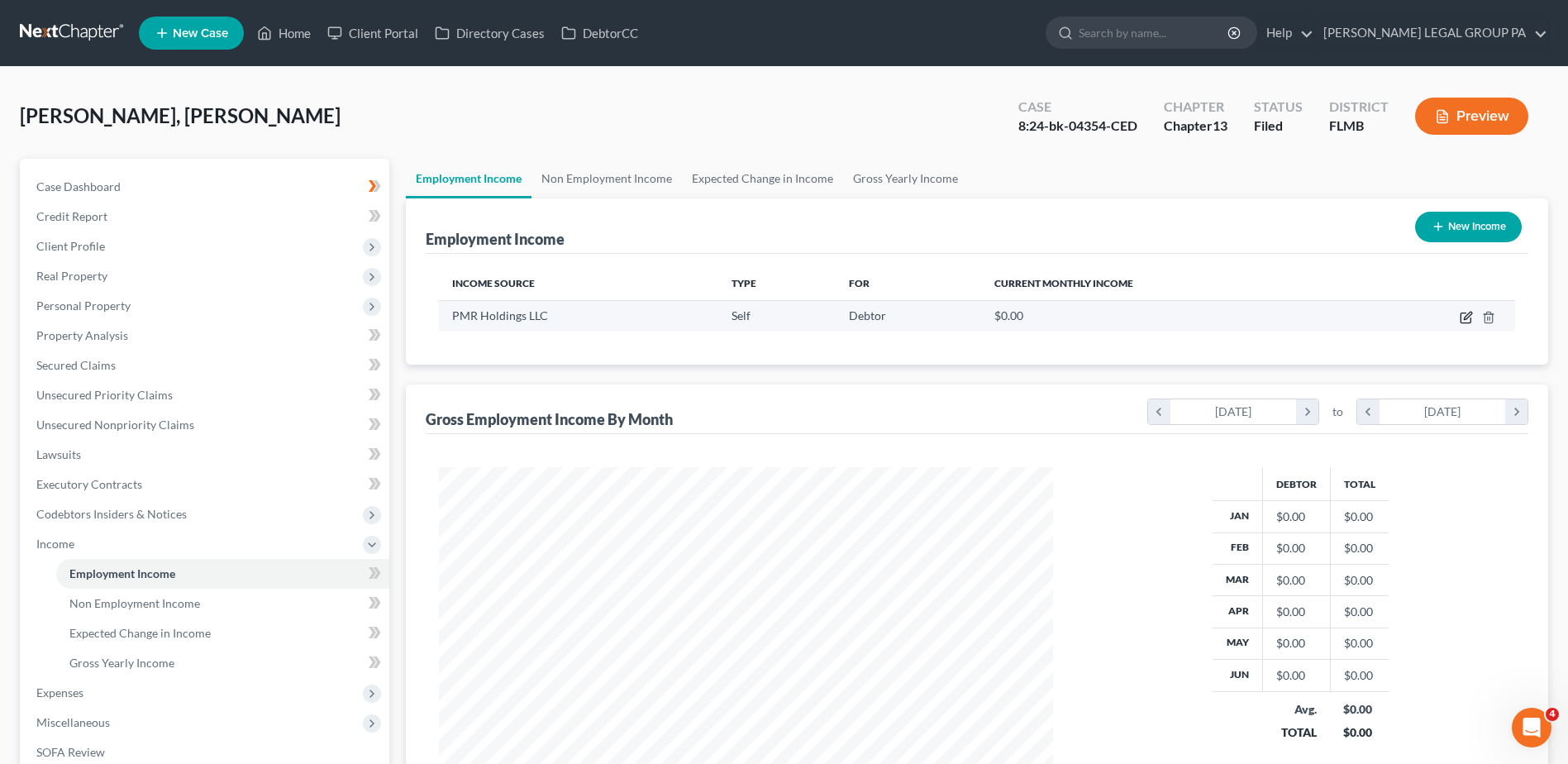
click at [1468, 316] on icon "button" at bounding box center [1465, 317] width 13 height 13
select select "1"
select select "9"
select select "0"
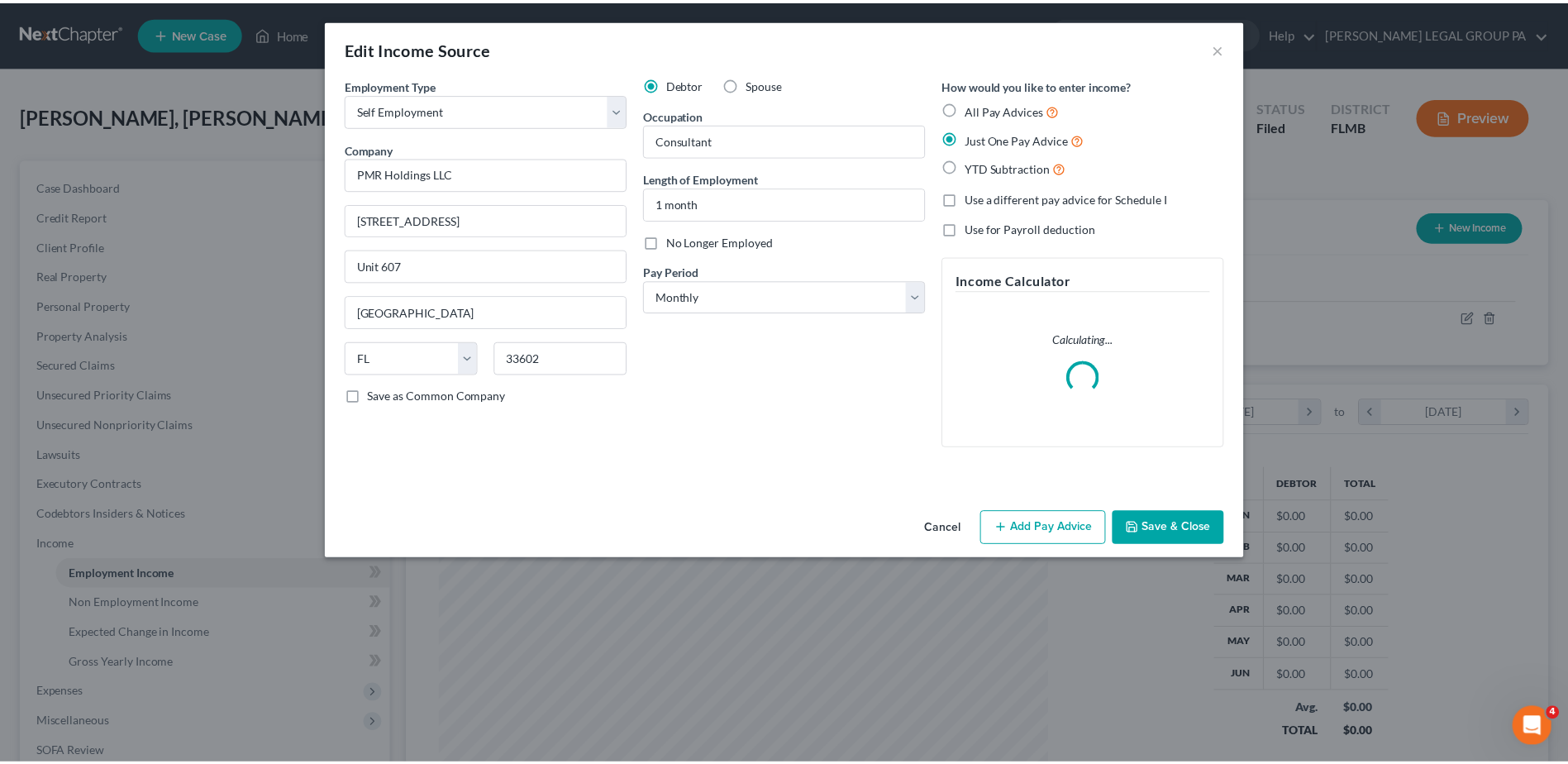
scroll to position [309, 653]
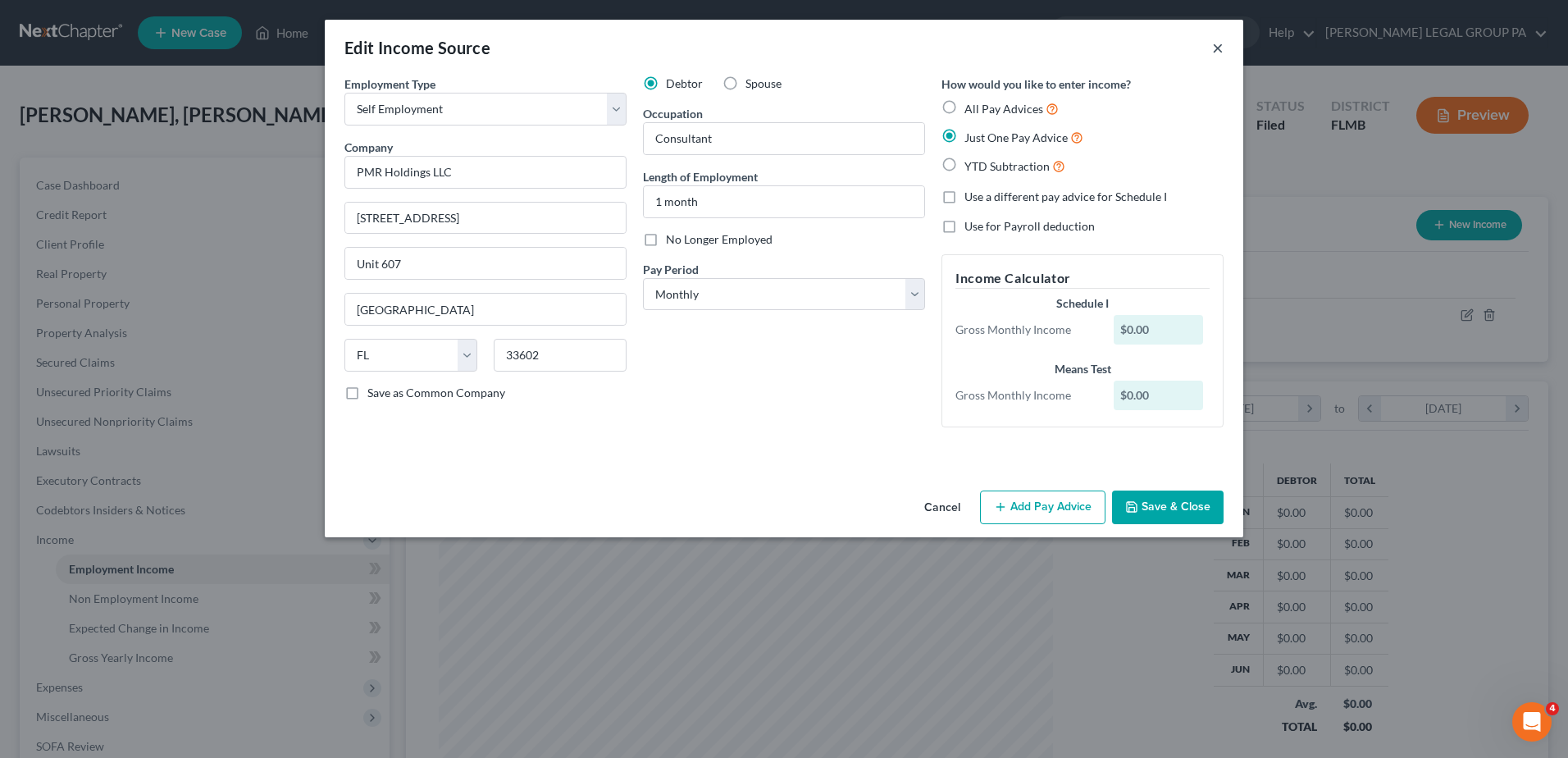
click at [1219, 45] on button "×" at bounding box center [1218, 48] width 12 height 20
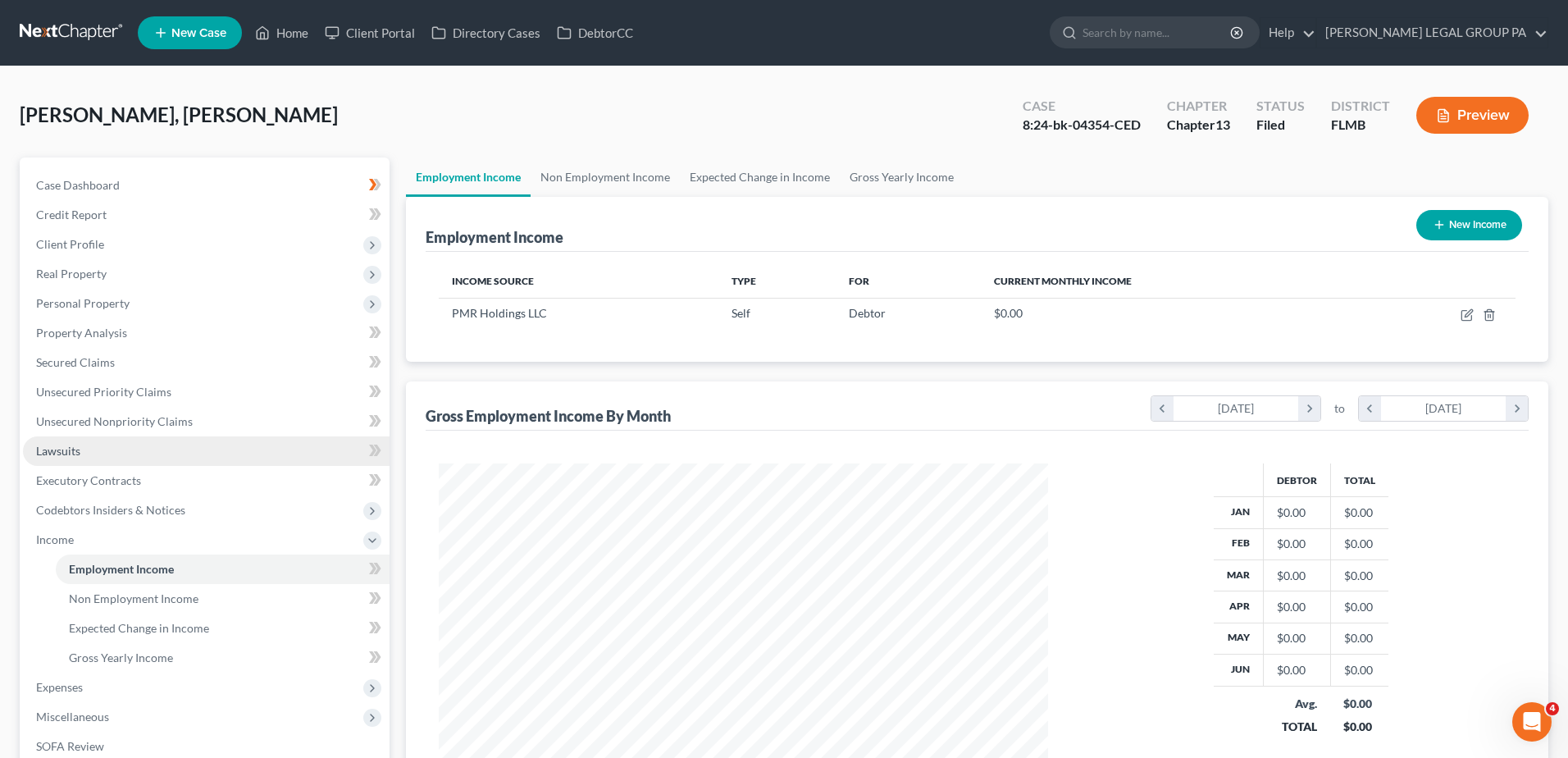
scroll to position [819545, 819420]
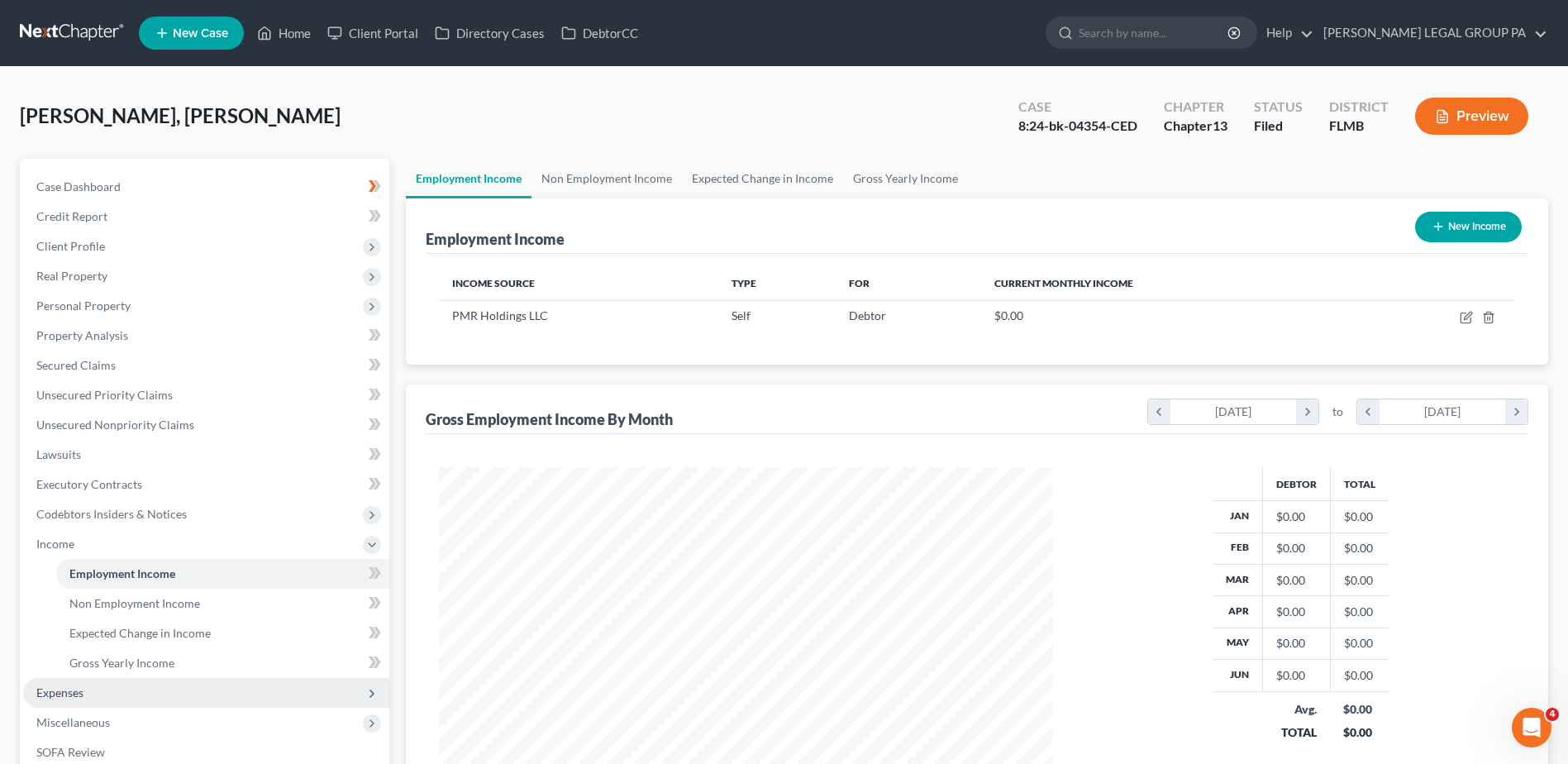
click at [74, 691] on span "Expenses" at bounding box center [59, 692] width 47 height 14
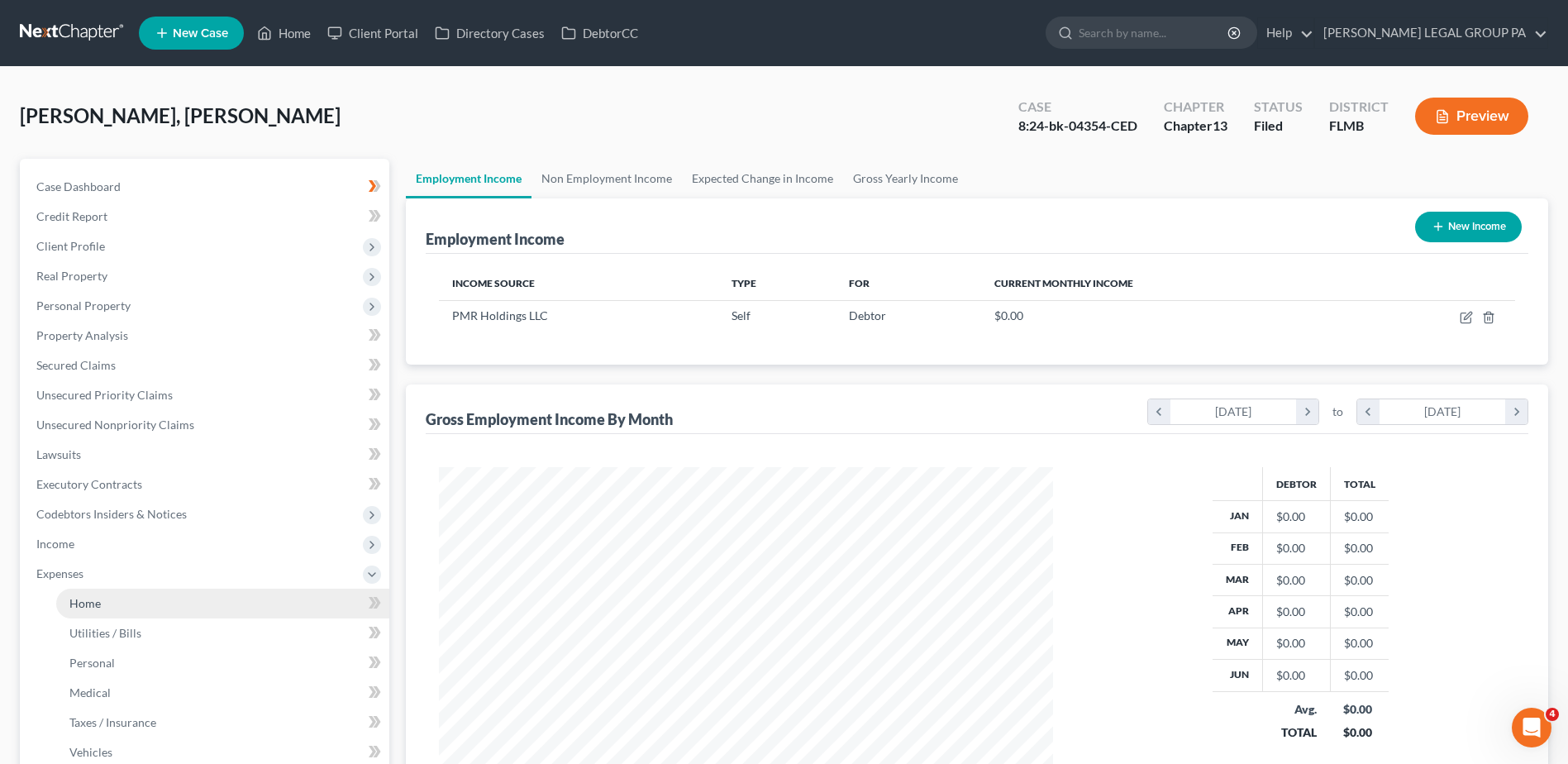
click at [121, 607] on link "Home" at bounding box center [222, 603] width 333 height 30
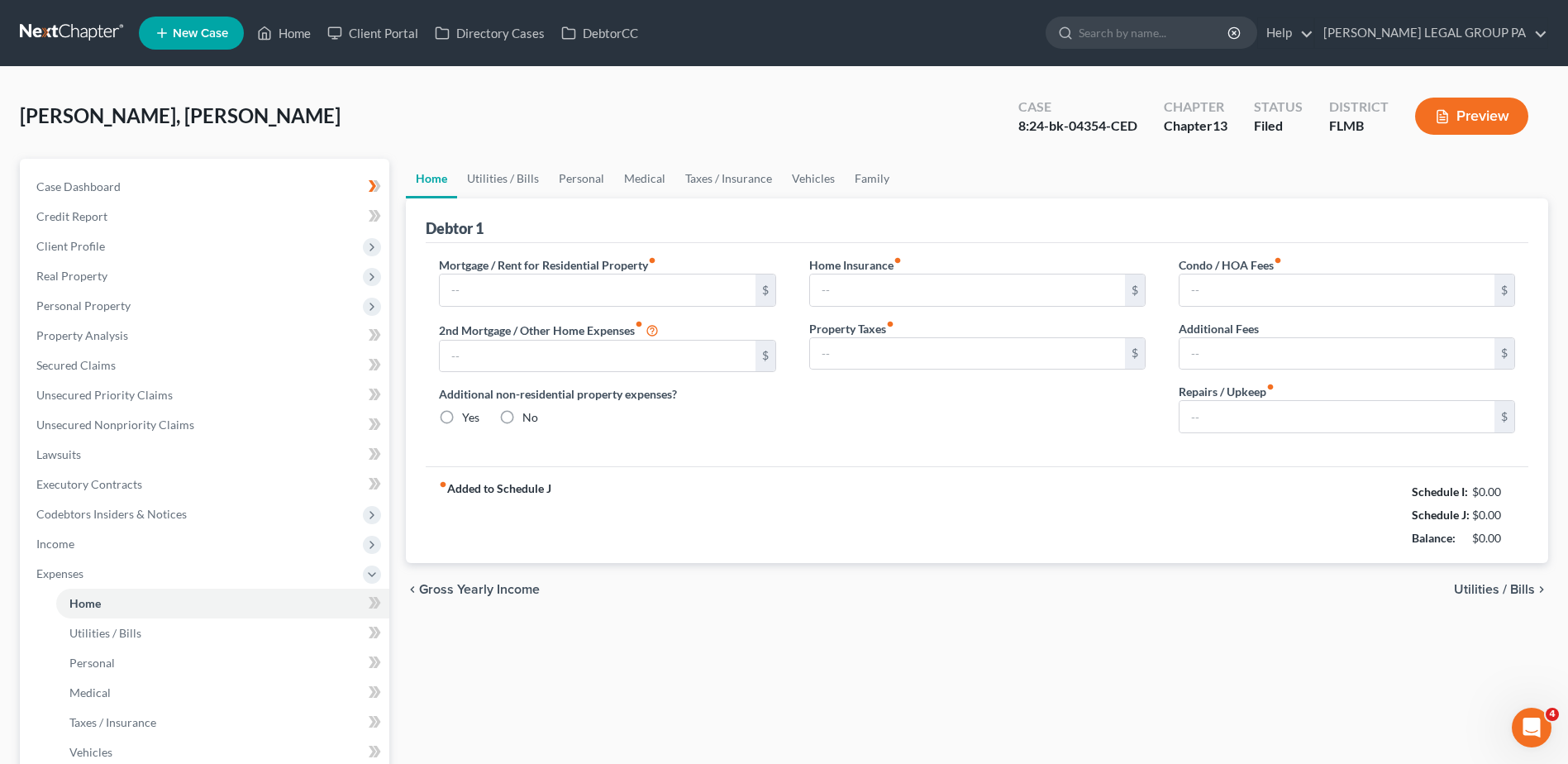
type input "0.00"
radio input "true"
type input "0.00"
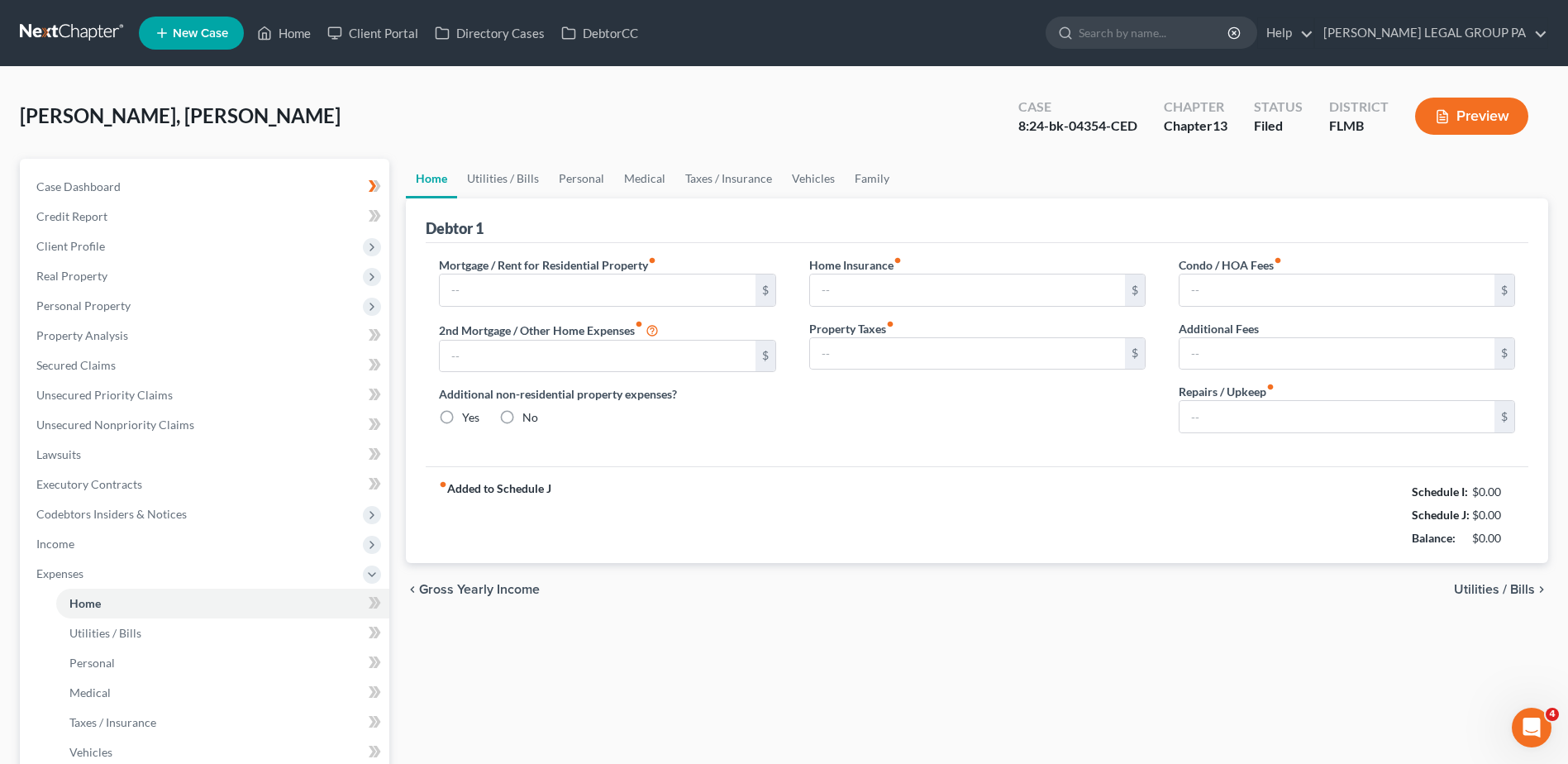
type input "0.00"
click at [88, 544] on span "Income" at bounding box center [206, 544] width 366 height 30
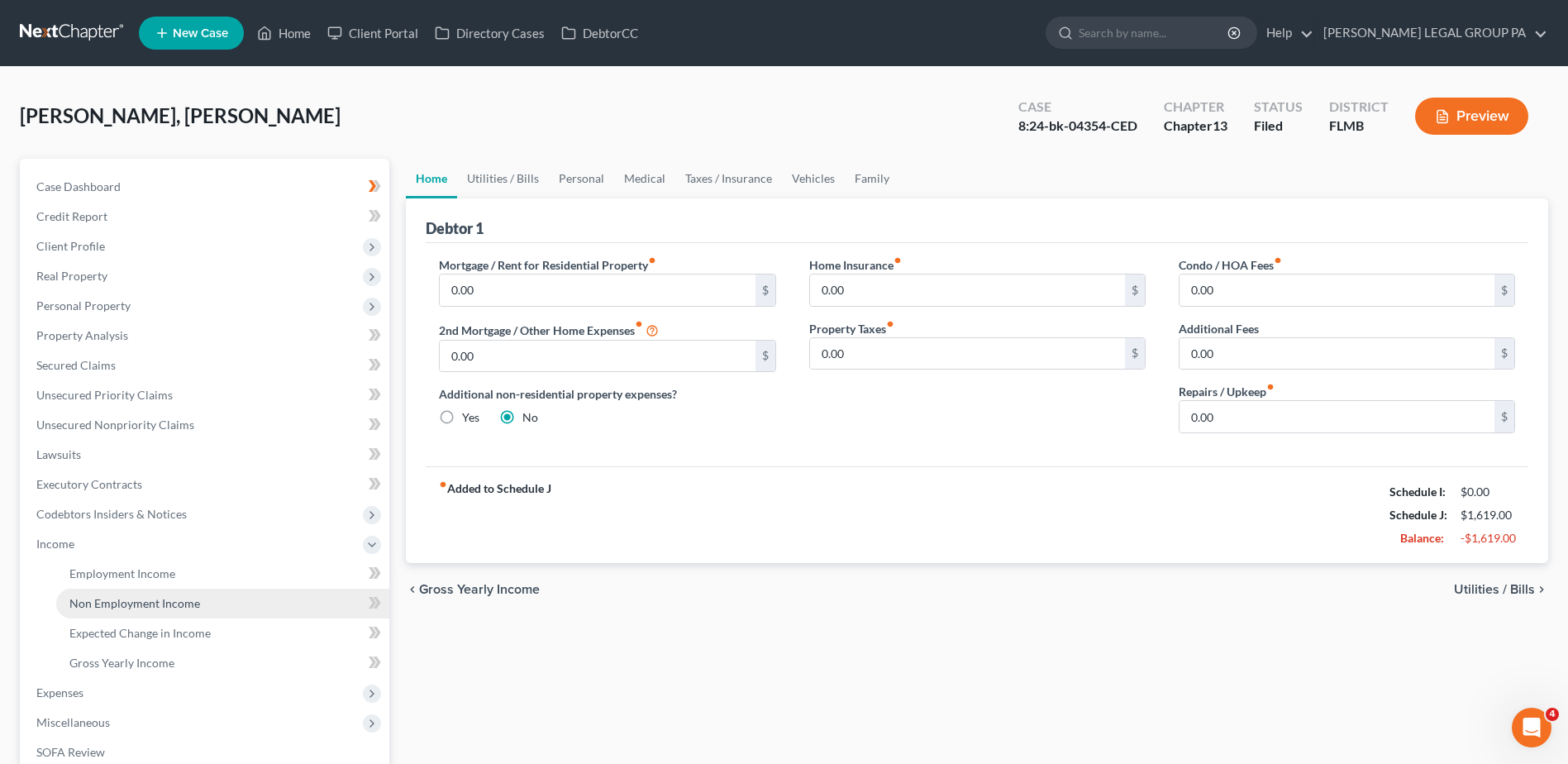
click at [143, 603] on span "Non Employment Income" at bounding box center [134, 603] width 131 height 14
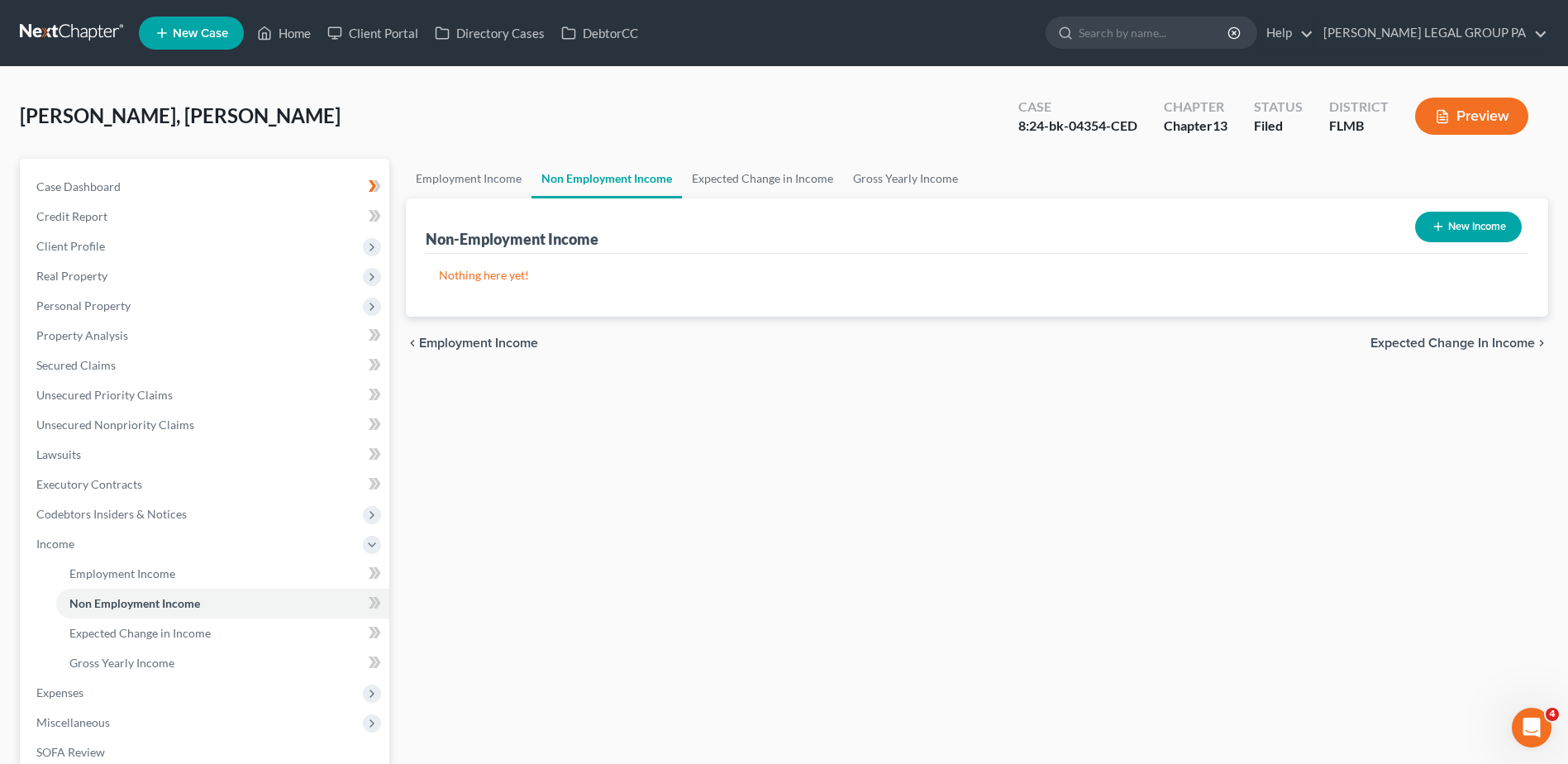
click at [1451, 225] on button "New Income" at bounding box center [1468, 227] width 107 height 31
select select "0"
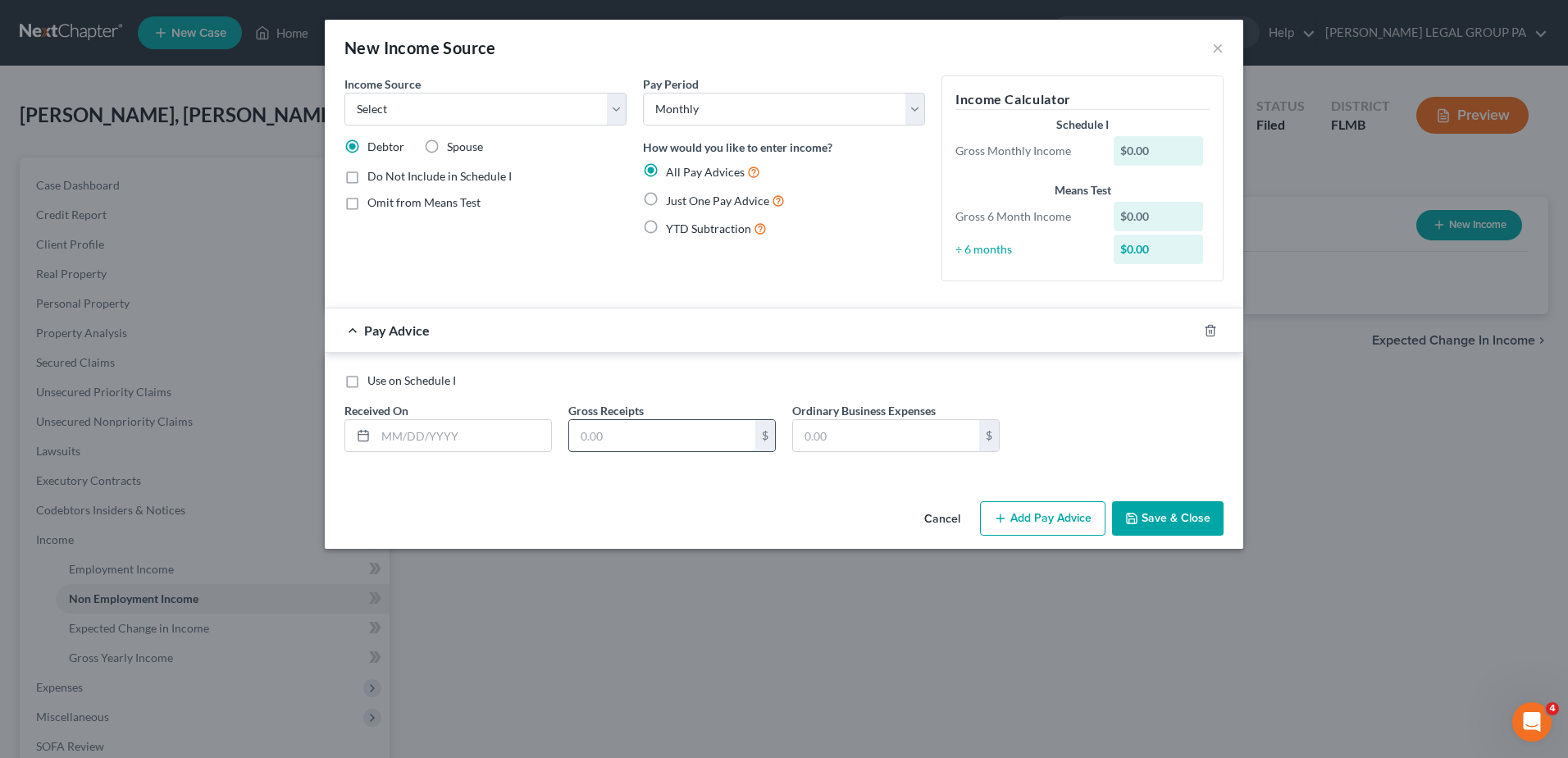
click at [677, 422] on input "text" at bounding box center [662, 435] width 187 height 31
type input "1,619"
click at [504, 438] on input "text" at bounding box center [462, 435] width 176 height 31
type input "10/01/25"
click at [406, 382] on span "Use on Schedule I" at bounding box center [411, 380] width 88 height 14
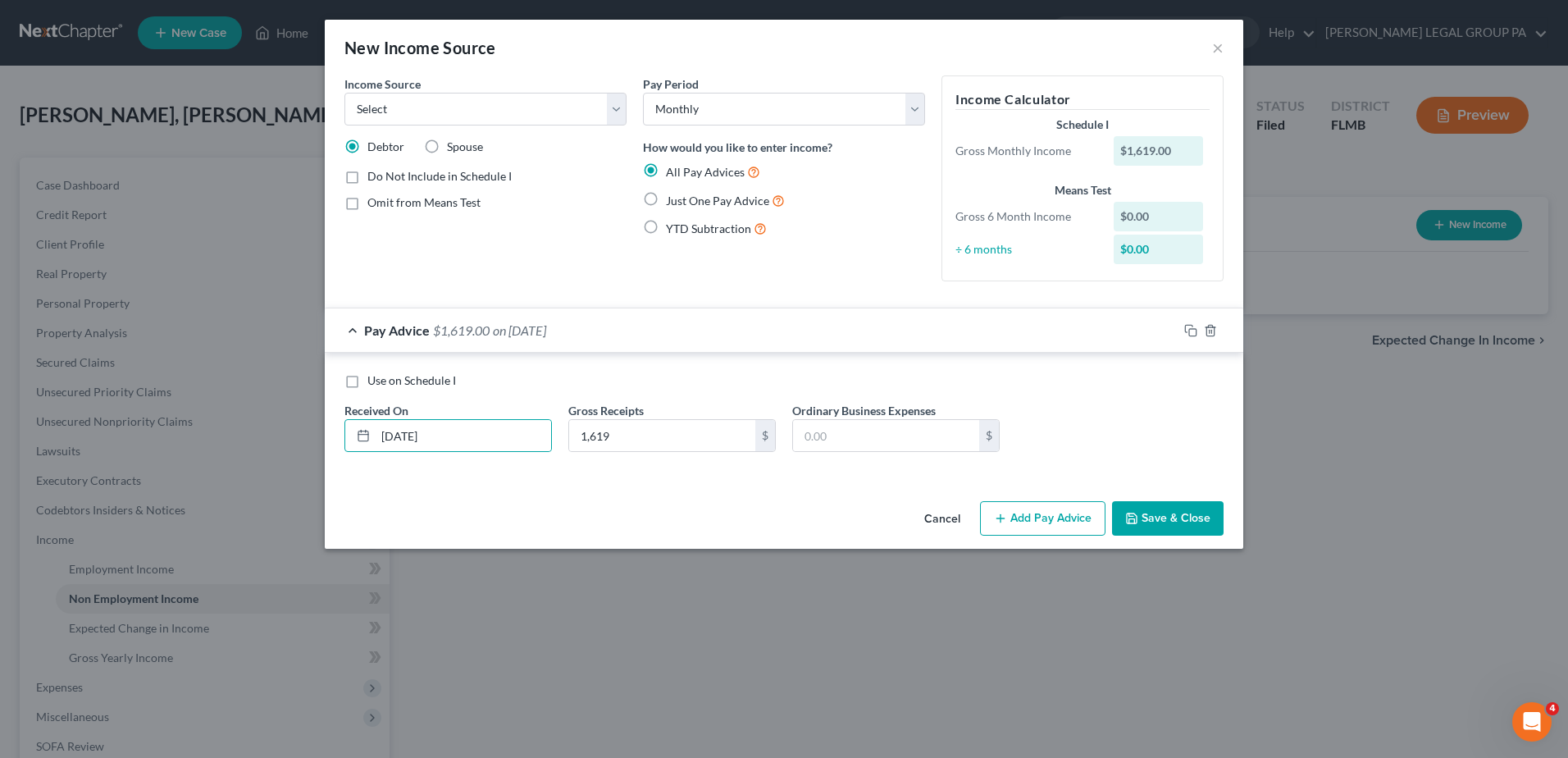
click at [385, 382] on input "Use on Schedule I" at bounding box center [379, 377] width 11 height 11
checkbox input "true"
click at [529, 118] on select "Select Unemployment Disability (from employer) Pension Retirement Social Securi…" at bounding box center [485, 108] width 282 height 33
select select "8"
click at [344, 92] on select "Select Unemployment Disability (from employer) Pension Retirement Social Securi…" at bounding box center [485, 108] width 282 height 33
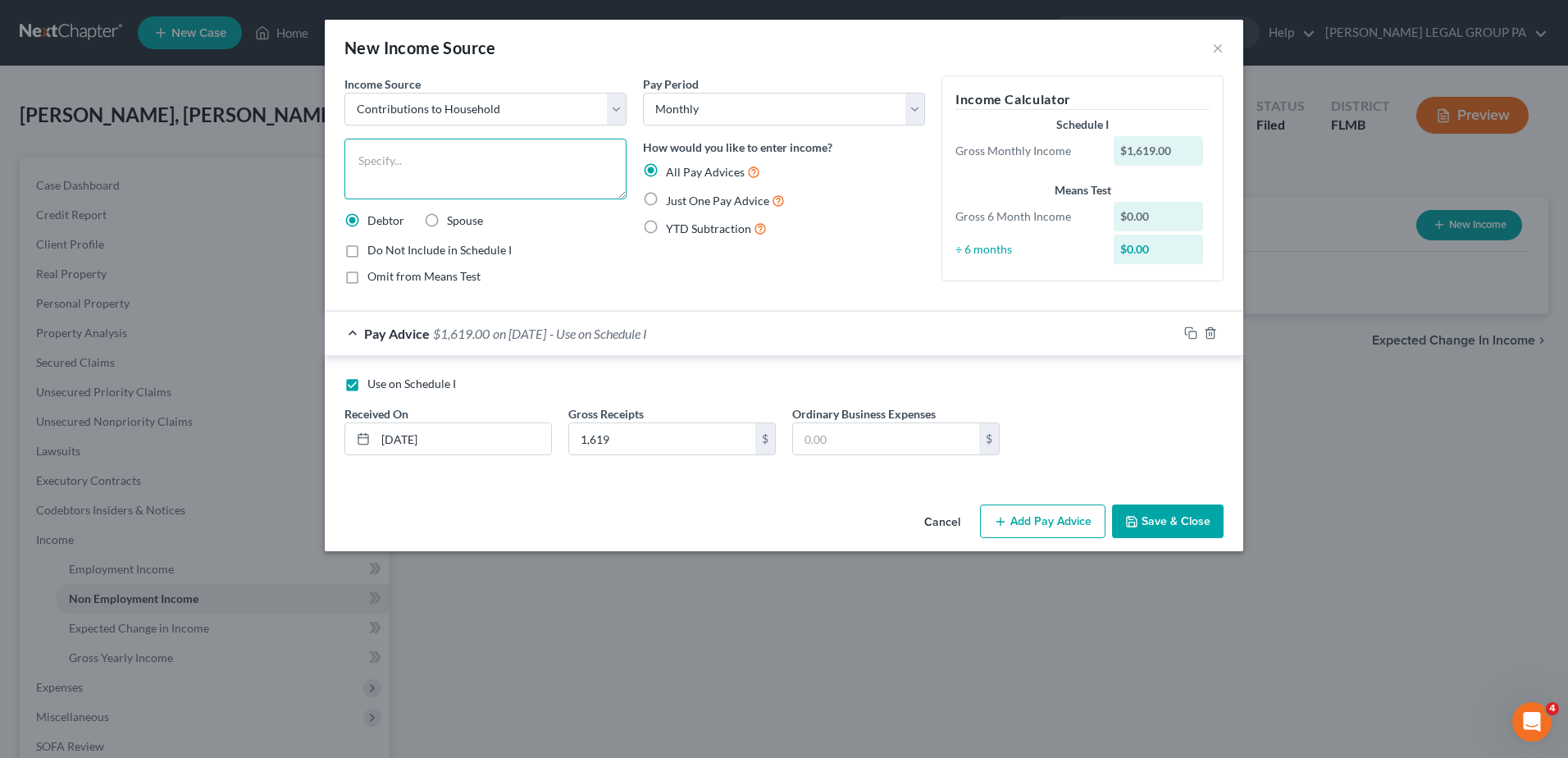
click at [459, 151] on textarea at bounding box center [485, 169] width 282 height 61
drag, startPoint x: 428, startPoint y: 153, endPoint x: 442, endPoint y: 158, distance: 14.9
click at [432, 154] on textarea "Support from fiance" at bounding box center [485, 169] width 282 height 61
type textarea "Support from fiancé"
click at [1194, 527] on button "Save & Close" at bounding box center [1168, 521] width 111 height 35
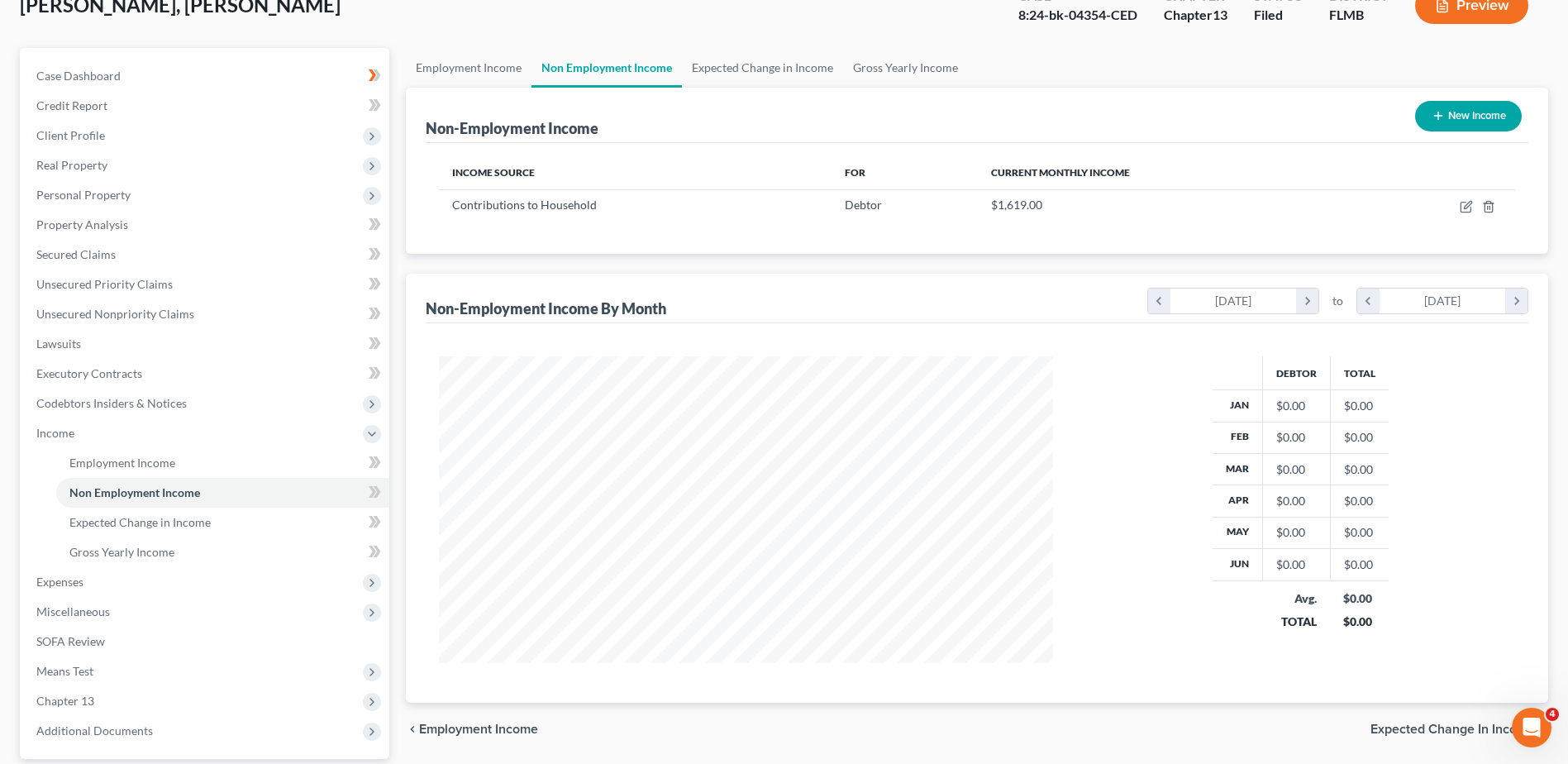
scroll to position [98, 0]
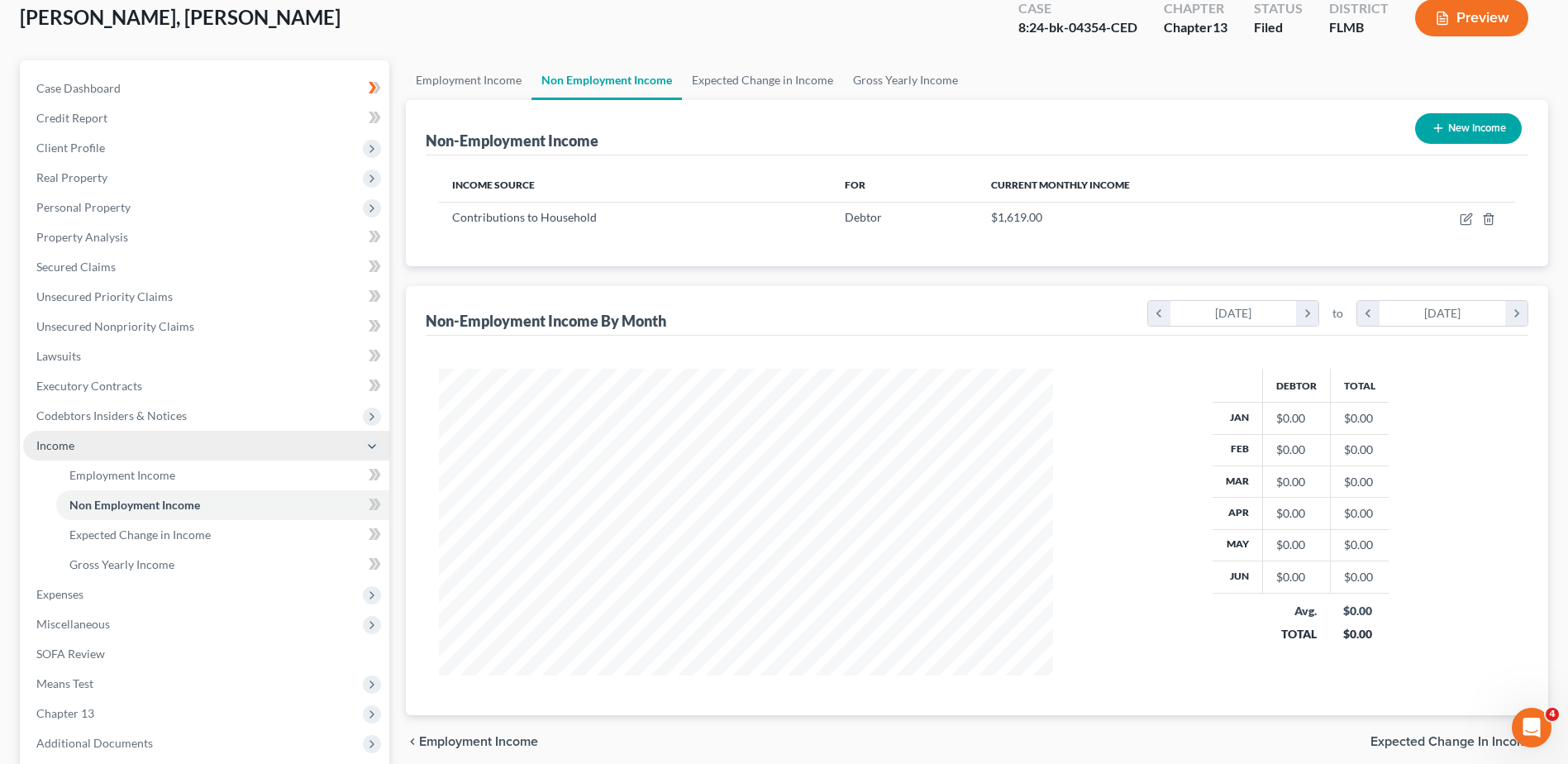
click at [79, 448] on span "Income" at bounding box center [206, 446] width 366 height 30
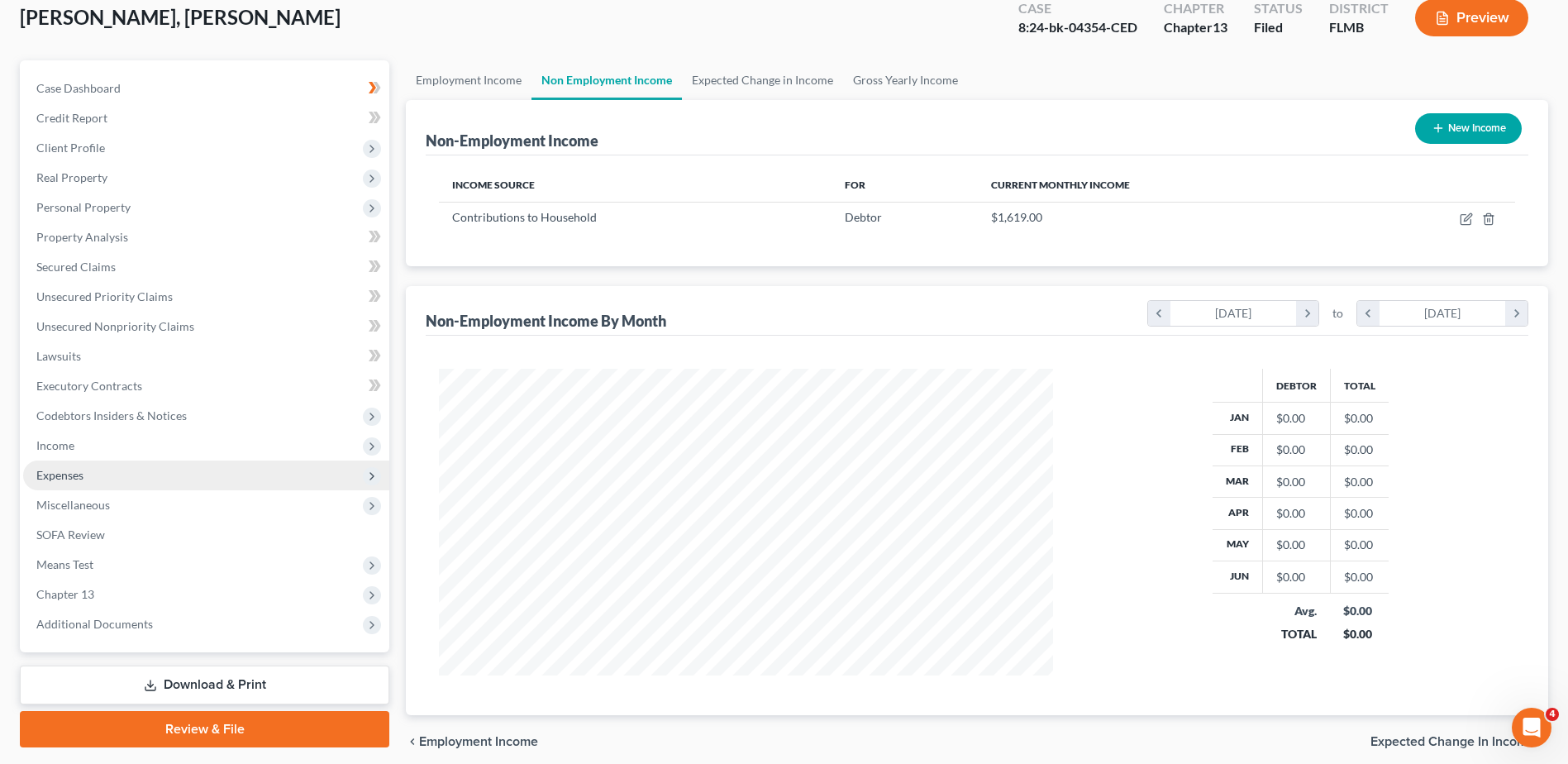
click at [83, 469] on span "Expenses" at bounding box center [59, 475] width 47 height 14
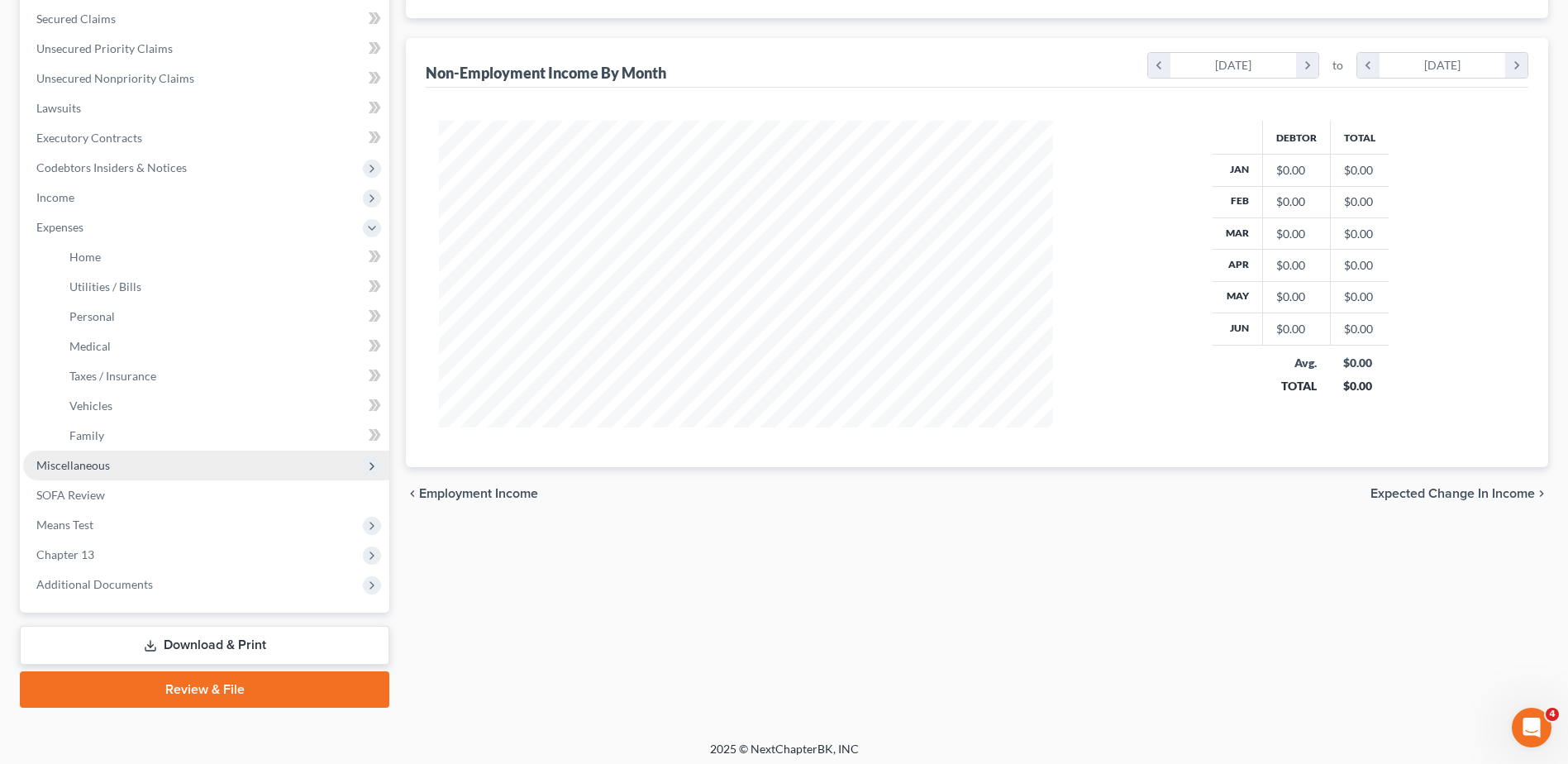
click at [116, 465] on span "Miscellaneous" at bounding box center [206, 465] width 366 height 30
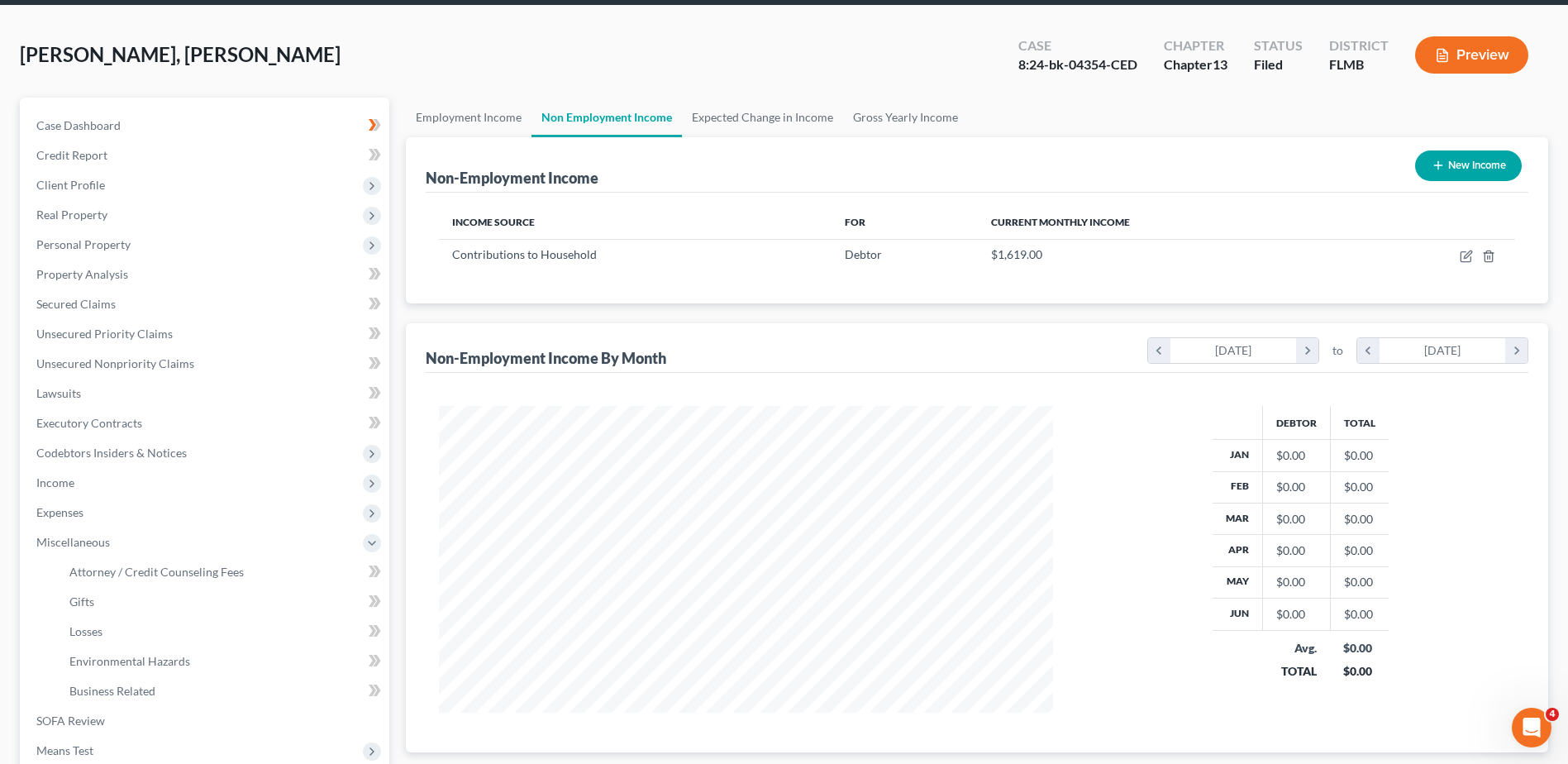
scroll to position [45, 0]
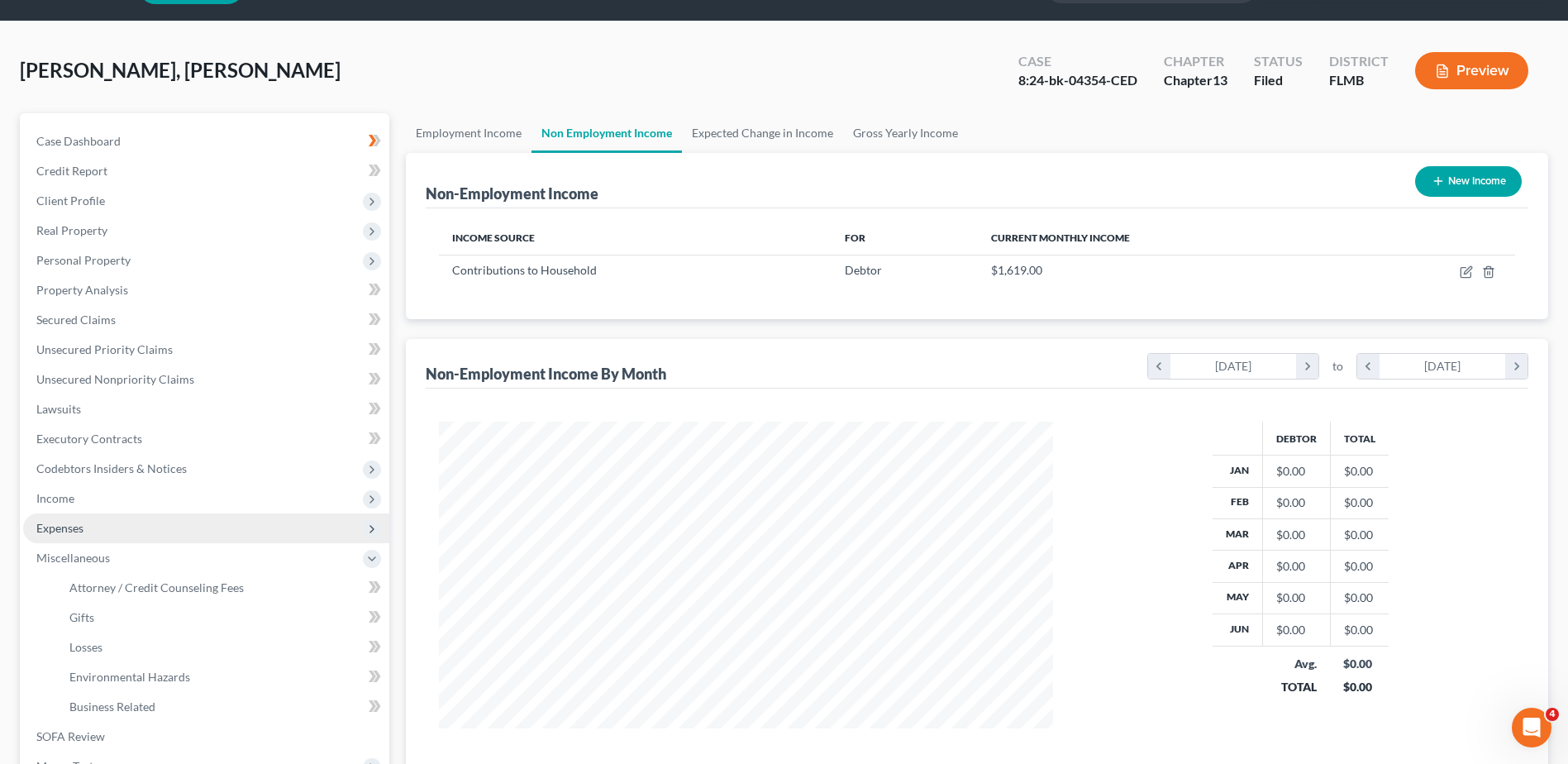
click at [91, 524] on span "Expenses" at bounding box center [206, 528] width 366 height 30
click at [90, 558] on span "Home" at bounding box center [84, 557] width 31 height 14
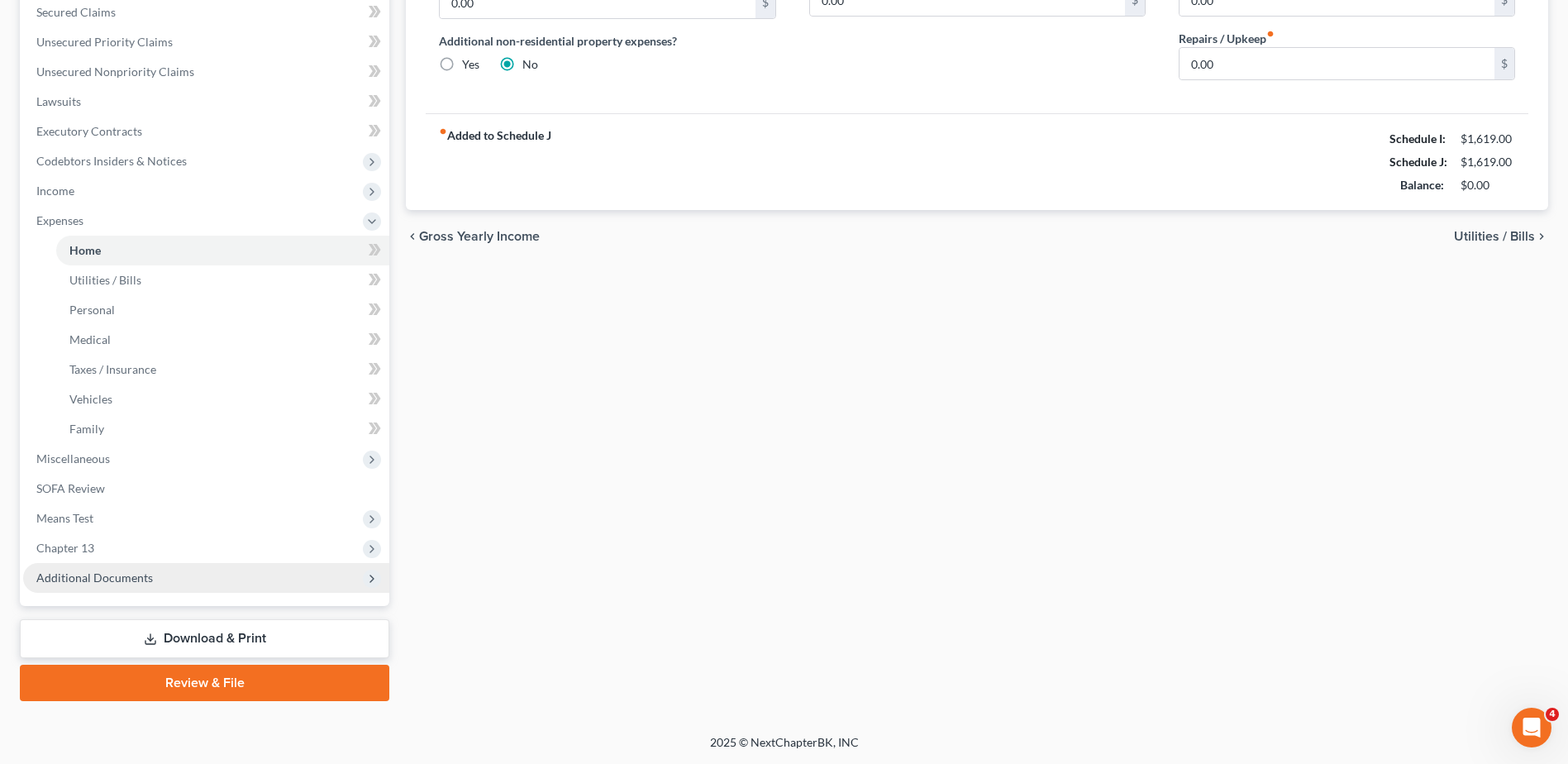
click at [131, 576] on span "Additional Documents" at bounding box center [94, 577] width 117 height 14
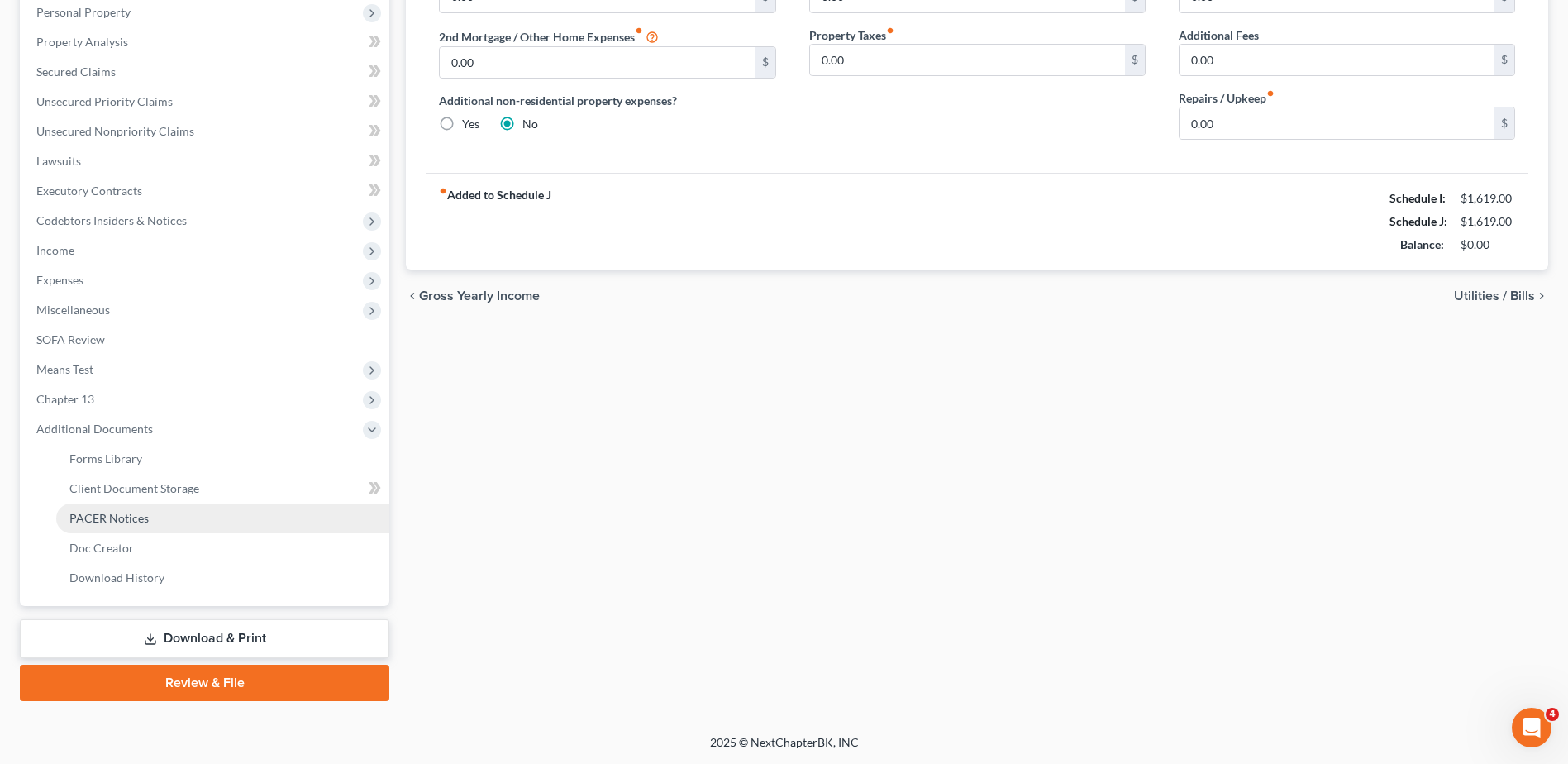
click at [134, 518] on span "PACER Notices" at bounding box center [108, 518] width 79 height 14
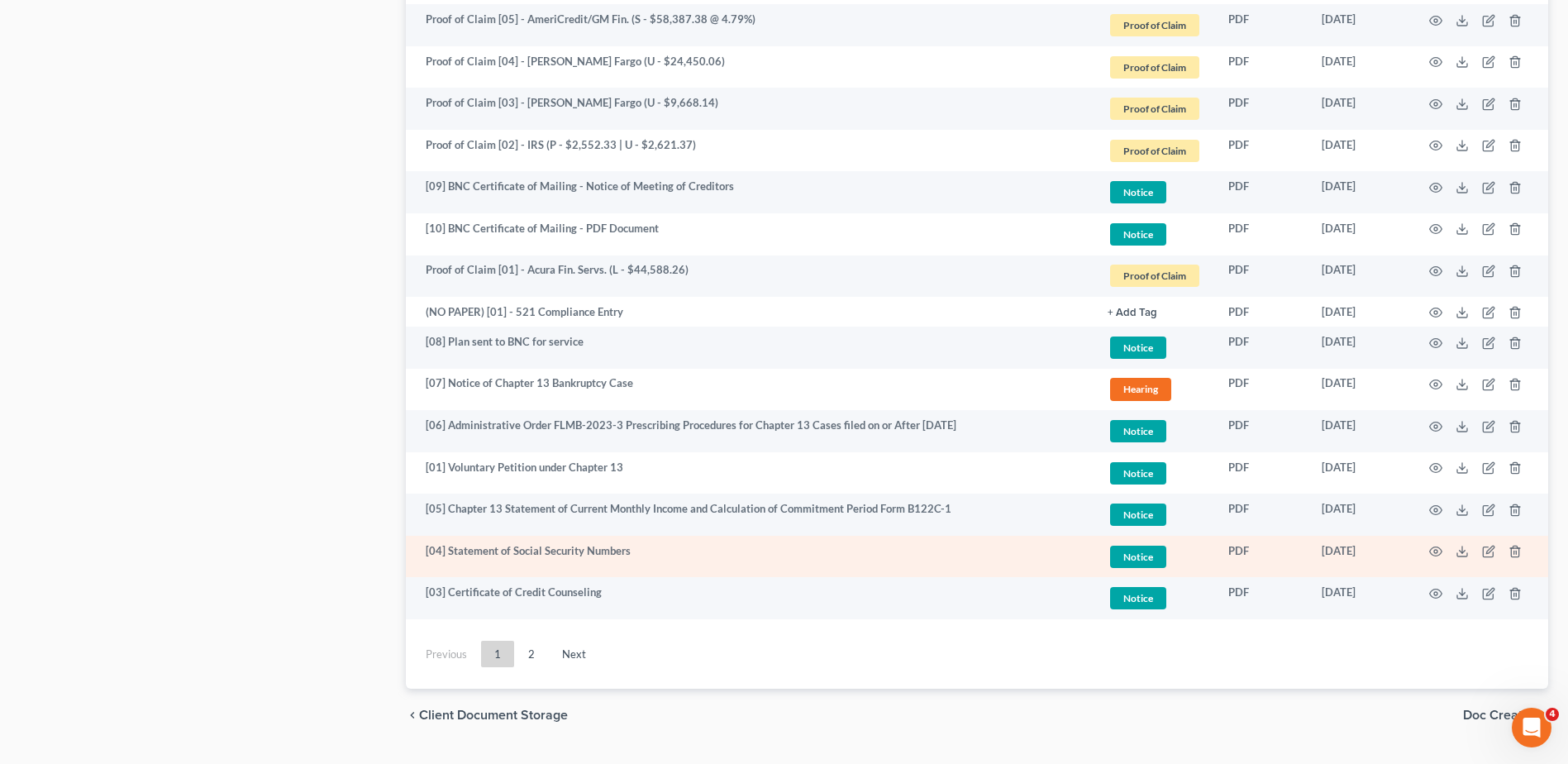
scroll to position [2954, 0]
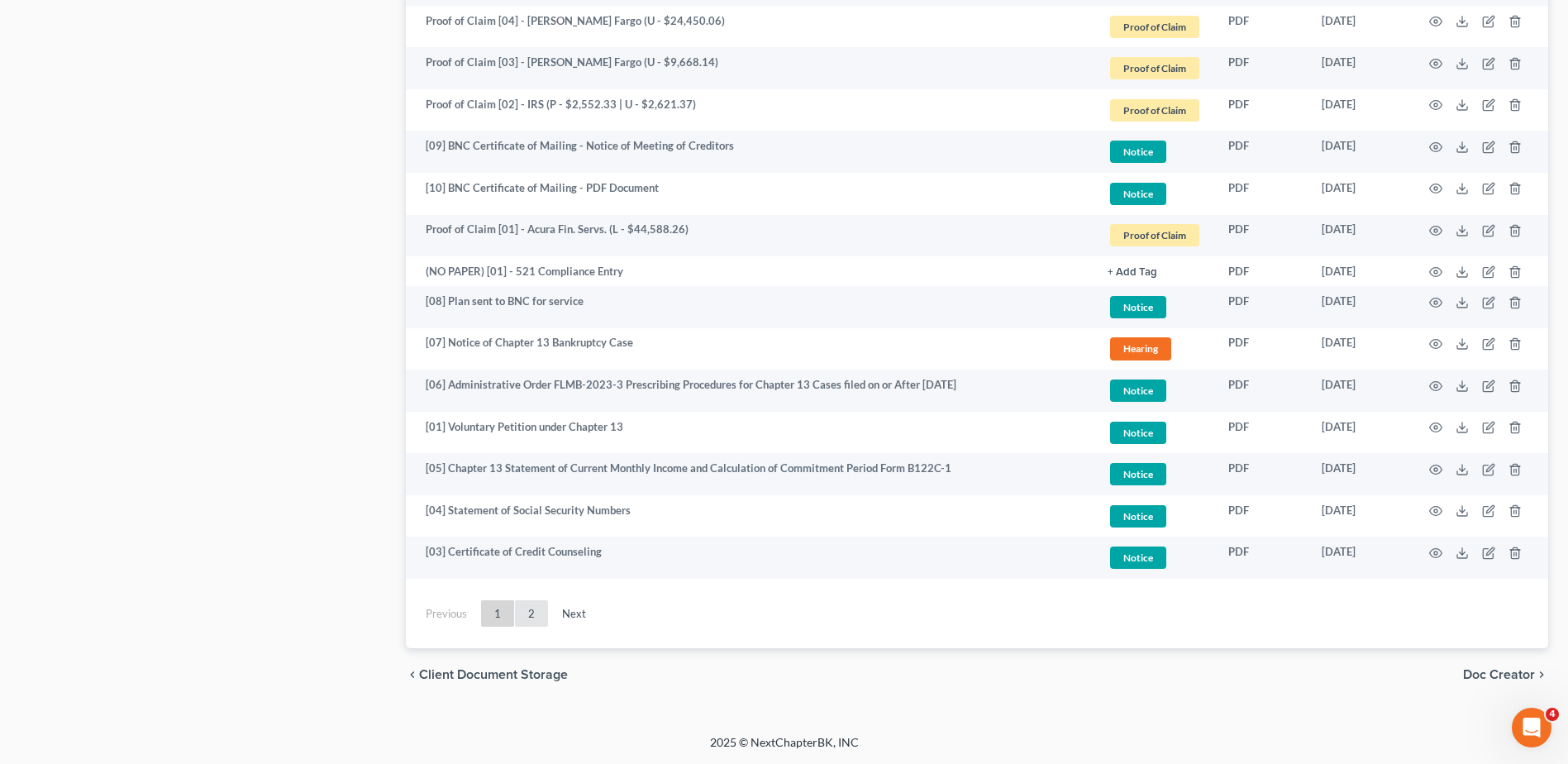
click at [539, 614] on link "2" at bounding box center [531, 613] width 33 height 26
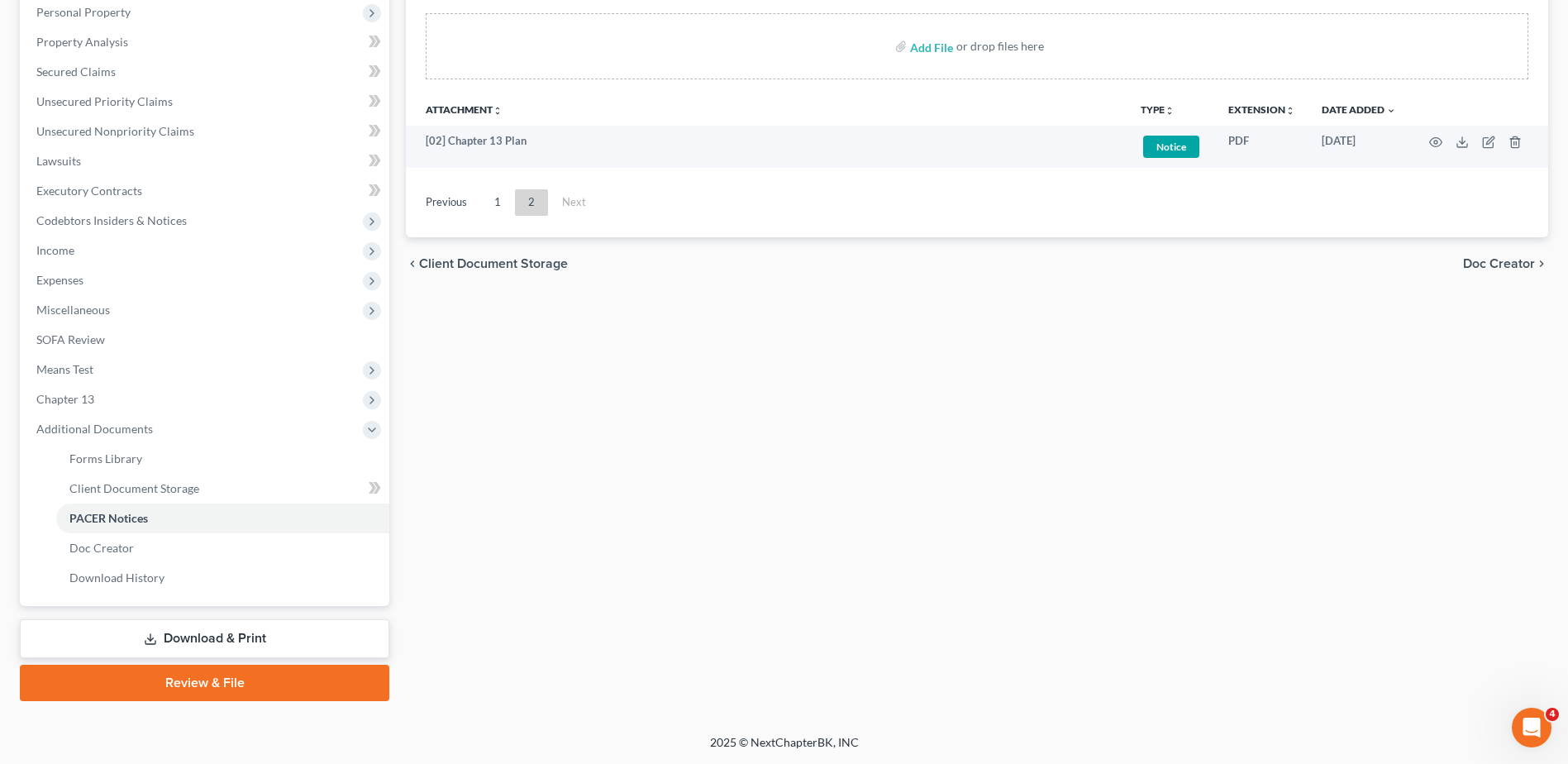
scroll to position [293, 0]
click at [783, 426] on div "Forms Library Client Document Storage PACER Notices Doc Creator Download Histor…" at bounding box center [976, 282] width 1159 height 835
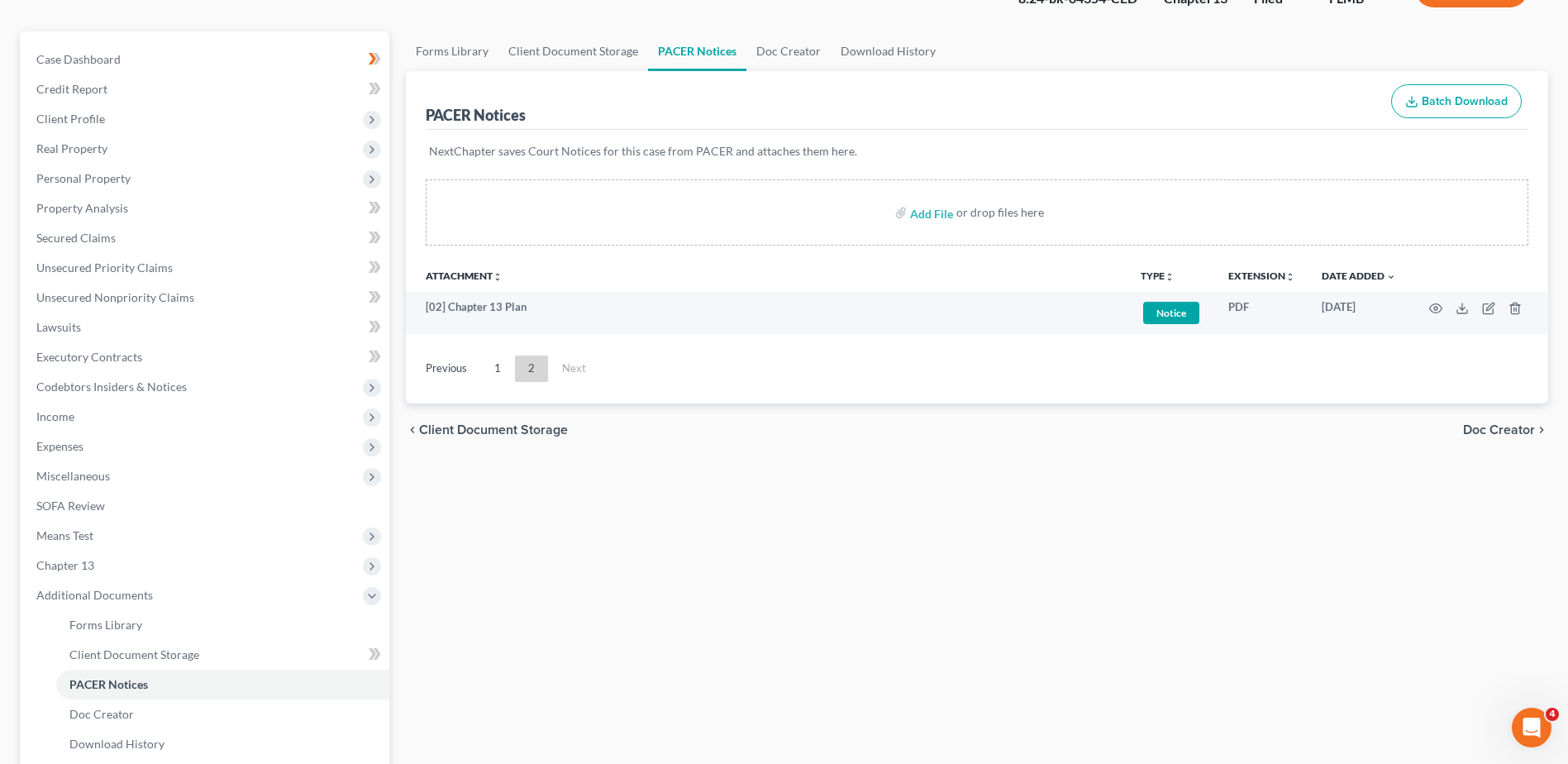
scroll to position [0, 0]
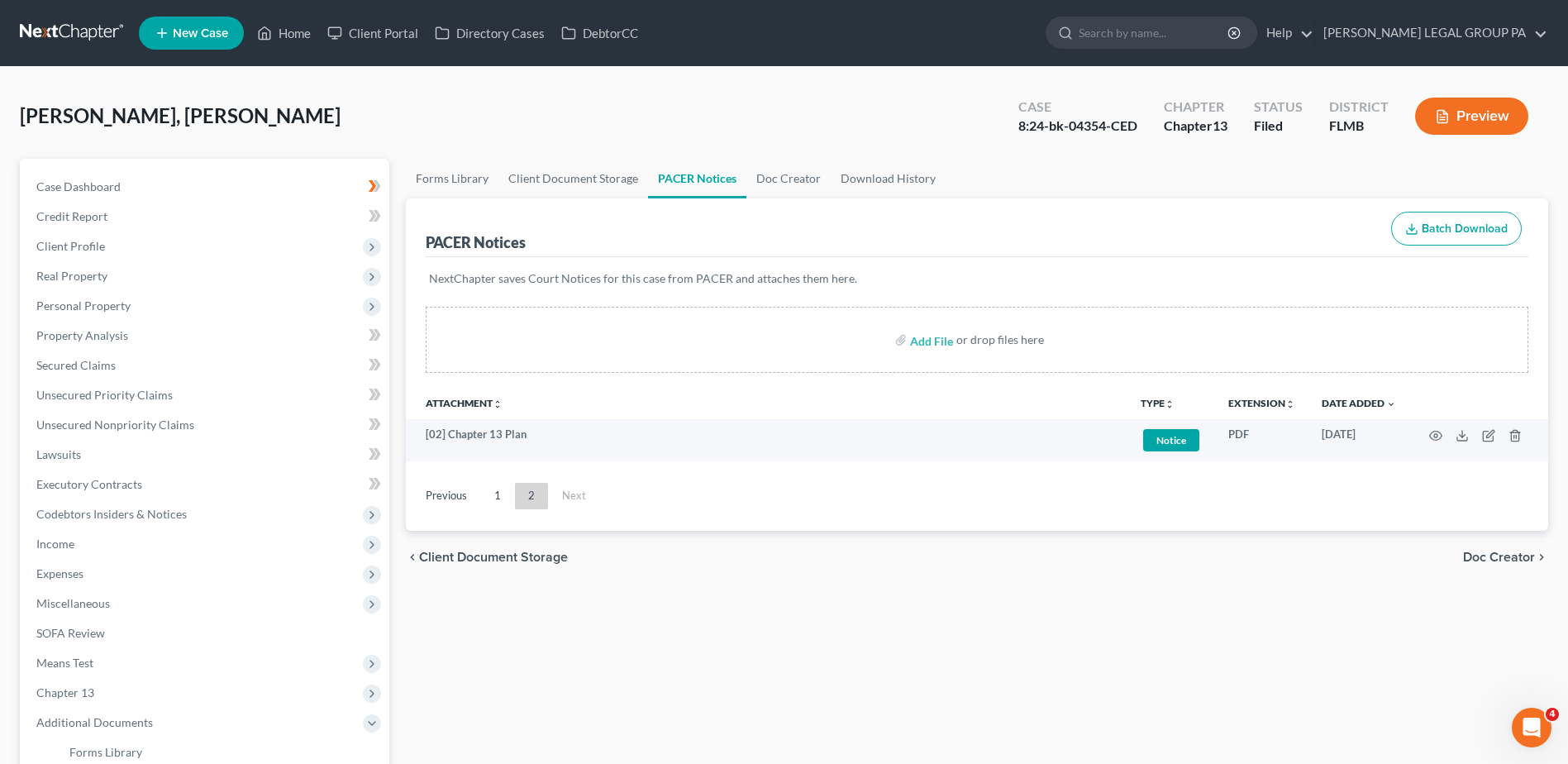
click at [58, 17] on nav "Home New Case Client Portal Directory Cases DebtorCC WELLER LEGAL GROUP PA kcas…" at bounding box center [784, 33] width 1568 height 66
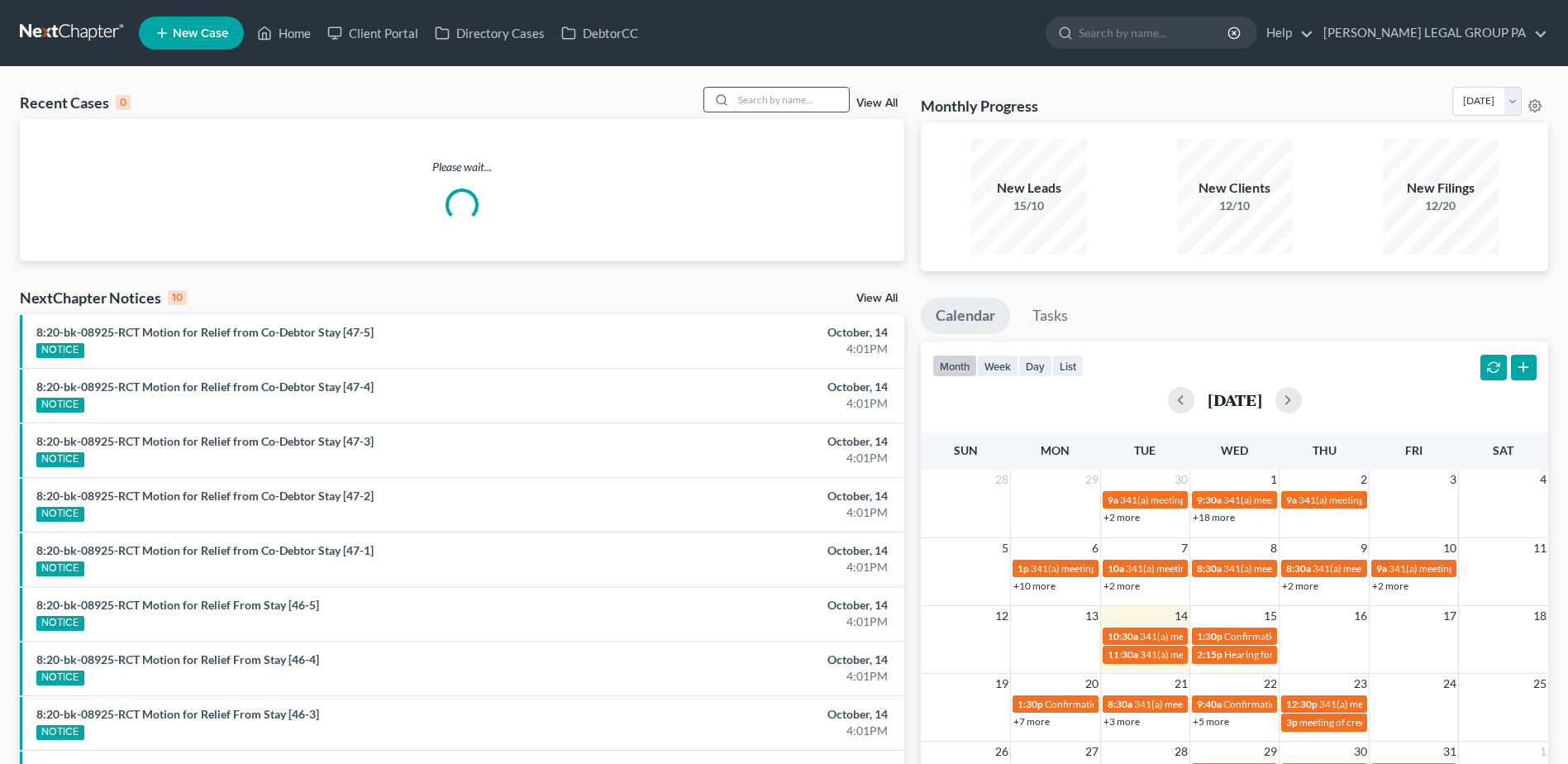
click at [791, 107] on input "search" at bounding box center [791, 100] width 116 height 24
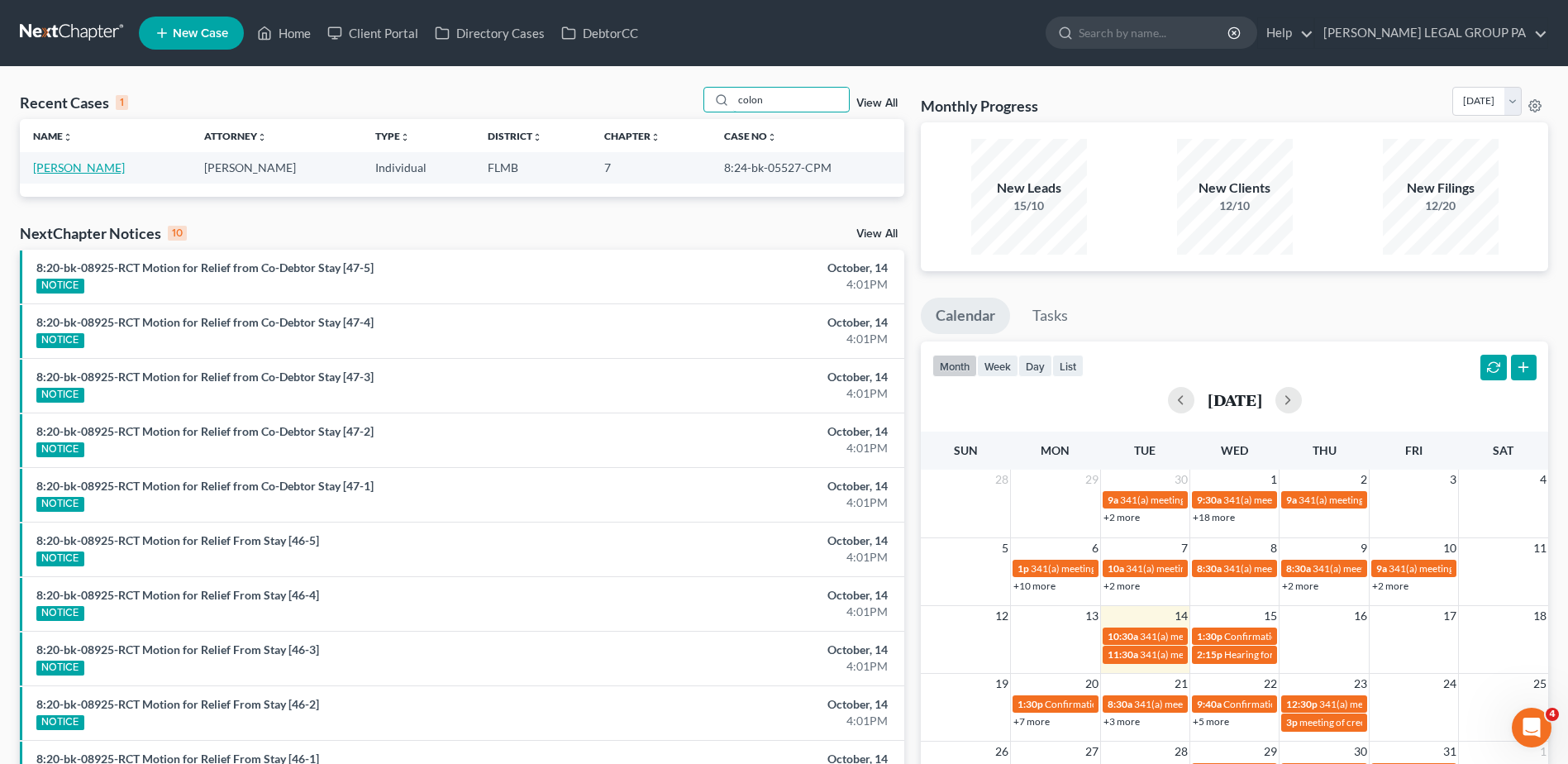
type input "colon"
click at [45, 165] on link "[PERSON_NAME]" at bounding box center [79, 167] width 92 height 14
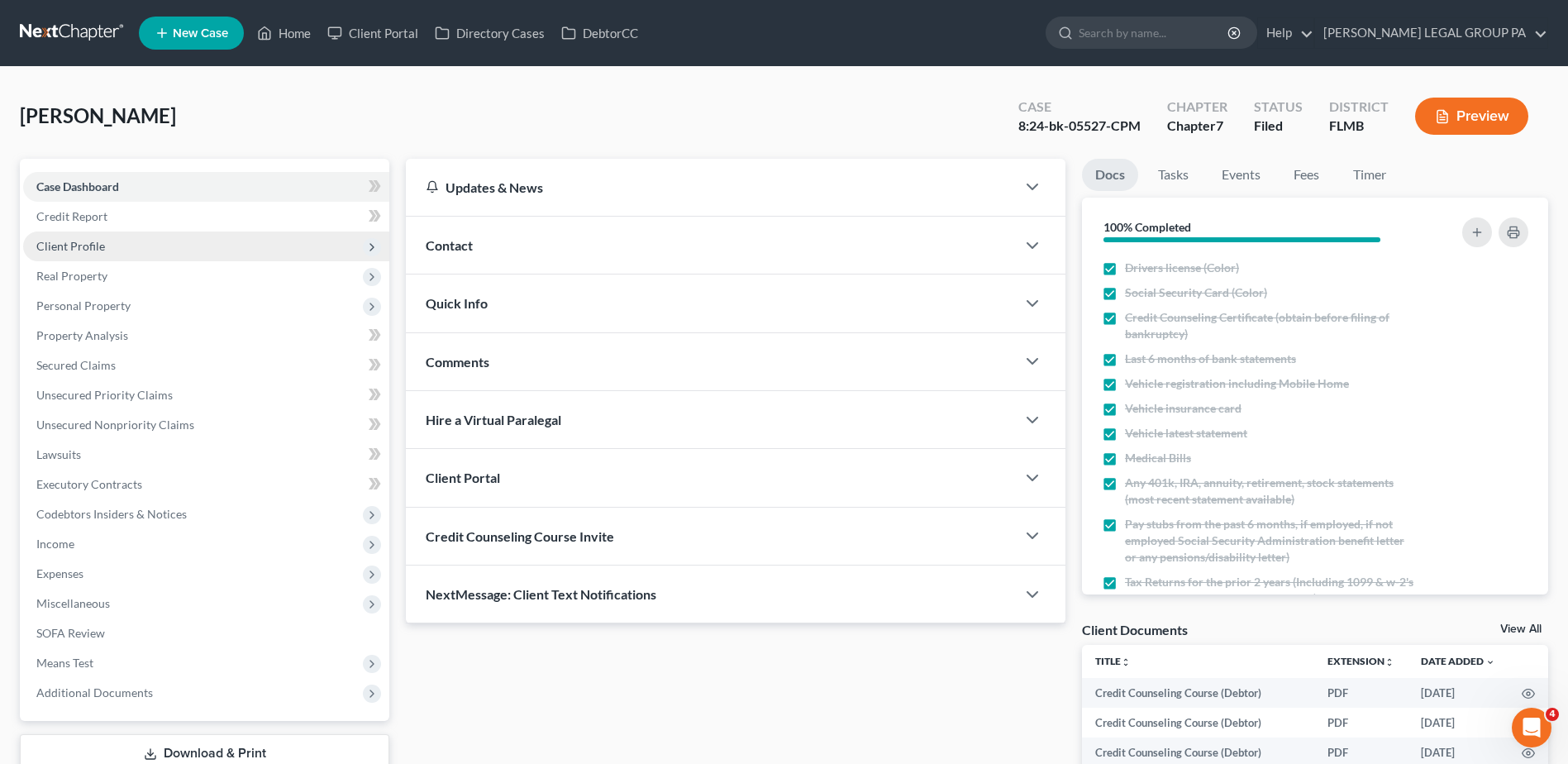
click at [123, 252] on span "Client Profile" at bounding box center [206, 246] width 366 height 30
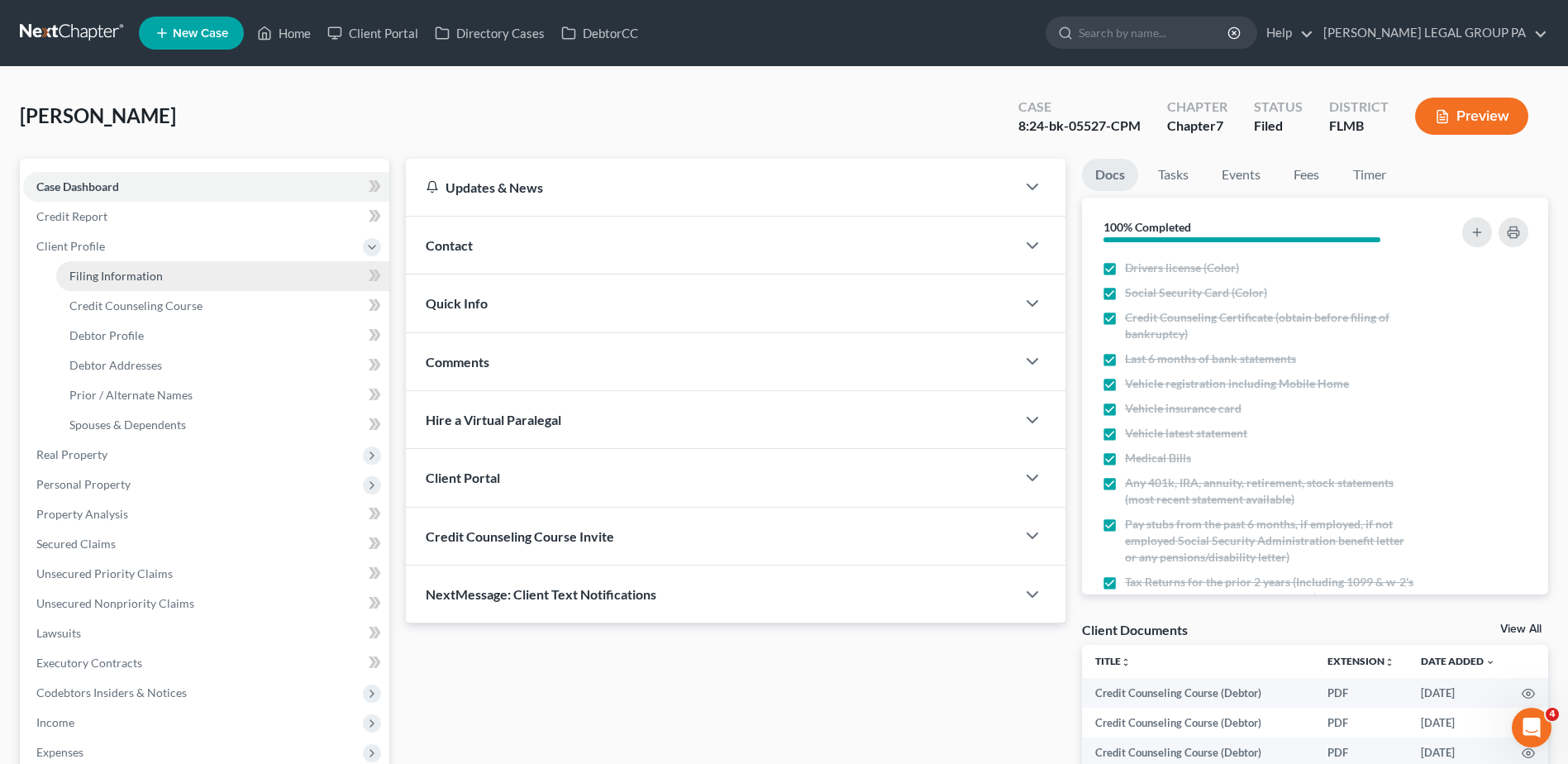
click at [133, 276] on span "Filing Information" at bounding box center [115, 276] width 93 height 14
select select "1"
select select "0"
select select "9"
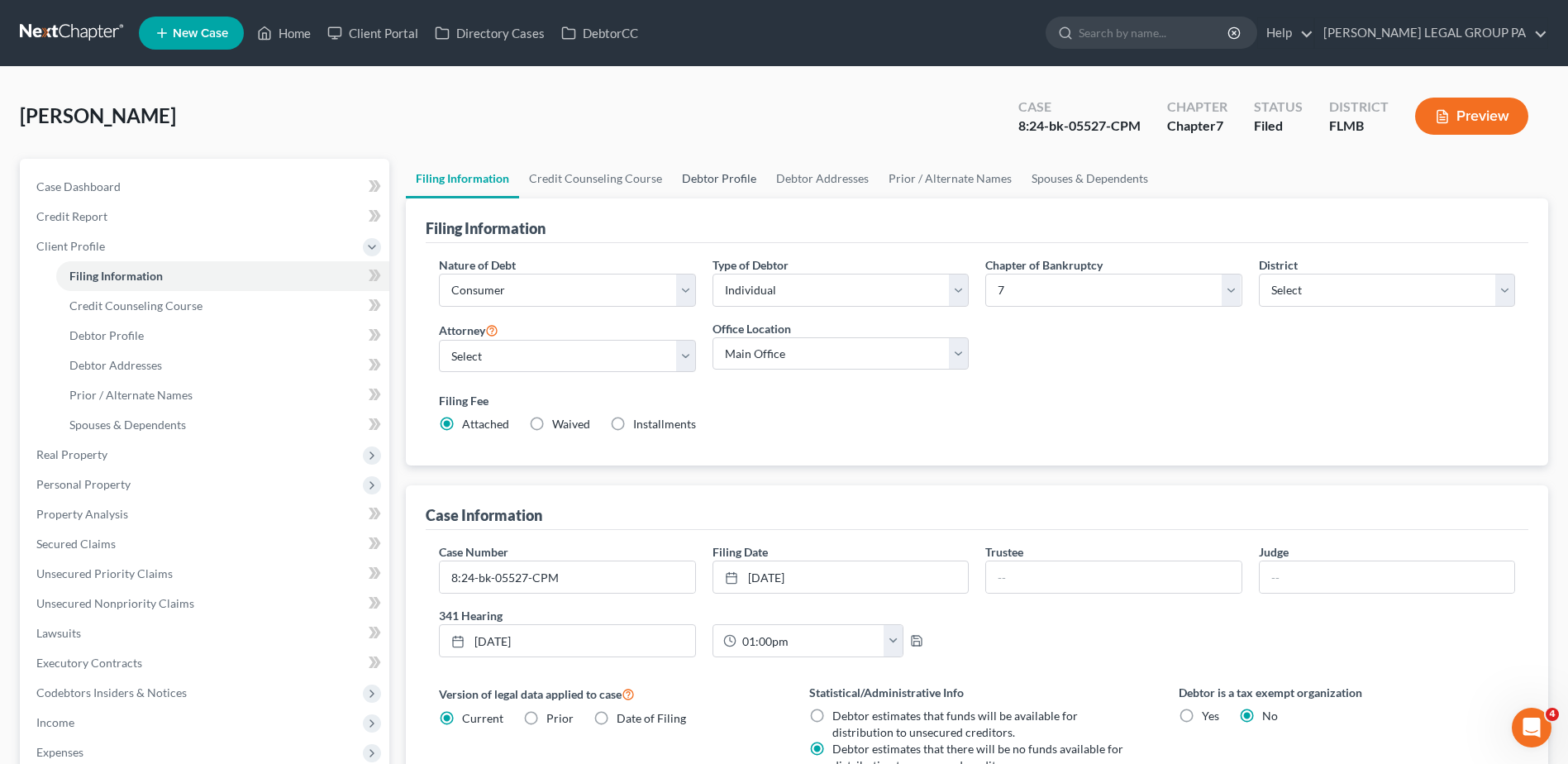
click at [735, 181] on link "Debtor Profile" at bounding box center [719, 179] width 94 height 40
select select "0"
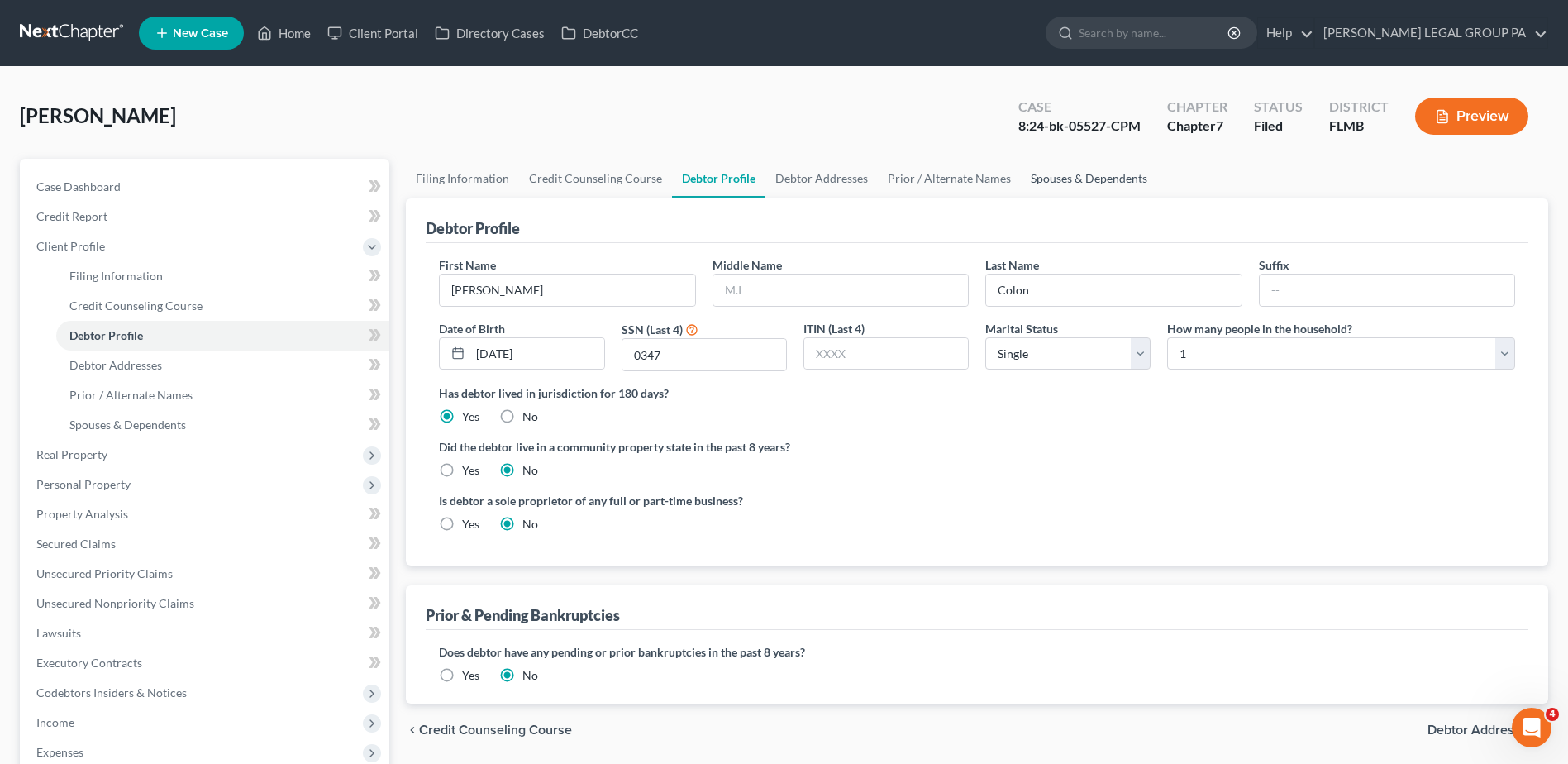
click at [1071, 176] on link "Spouses & Dependents" at bounding box center [1089, 179] width 136 height 40
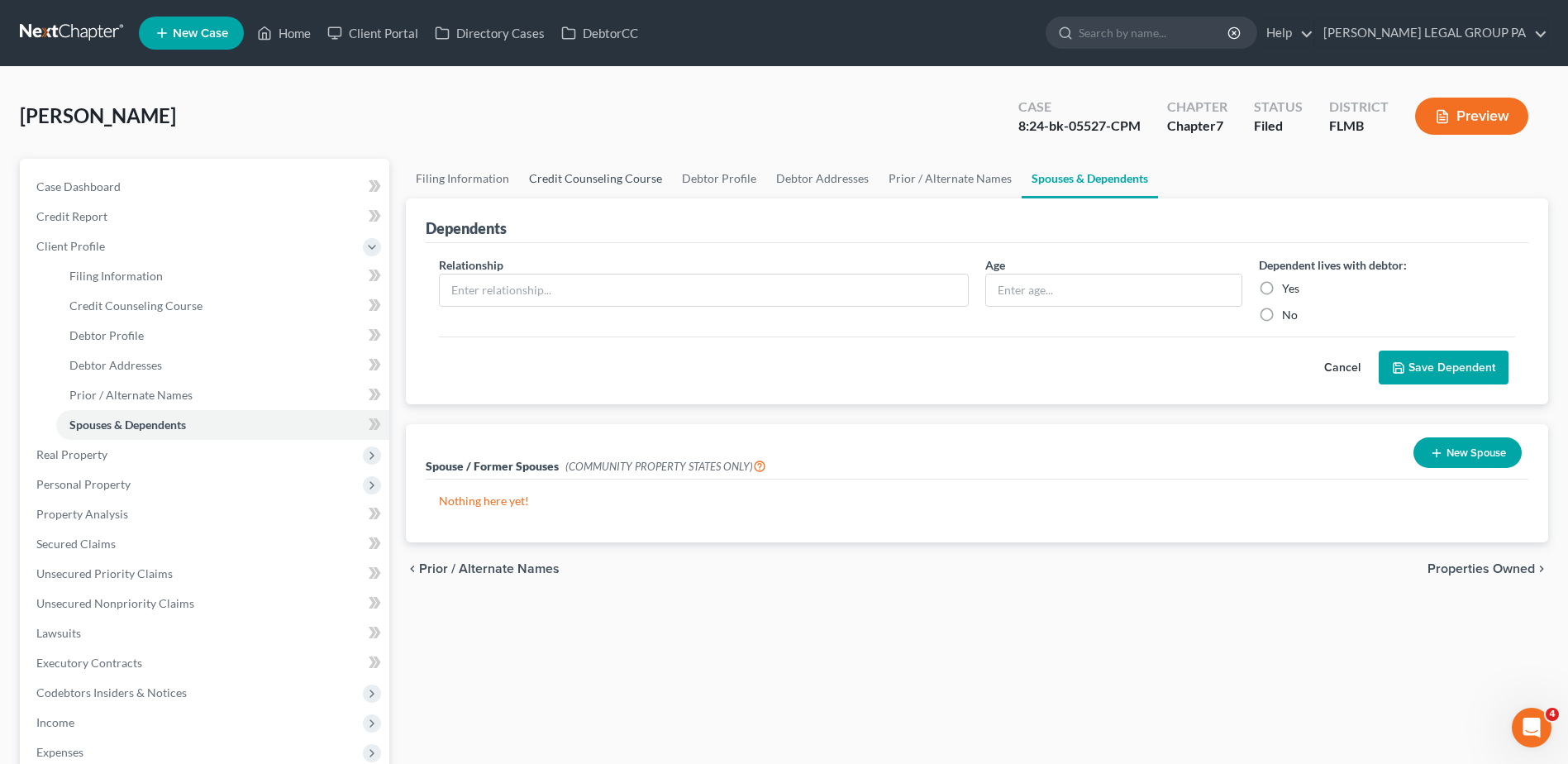
click at [551, 178] on link "Credit Counseling Course" at bounding box center [595, 179] width 153 height 40
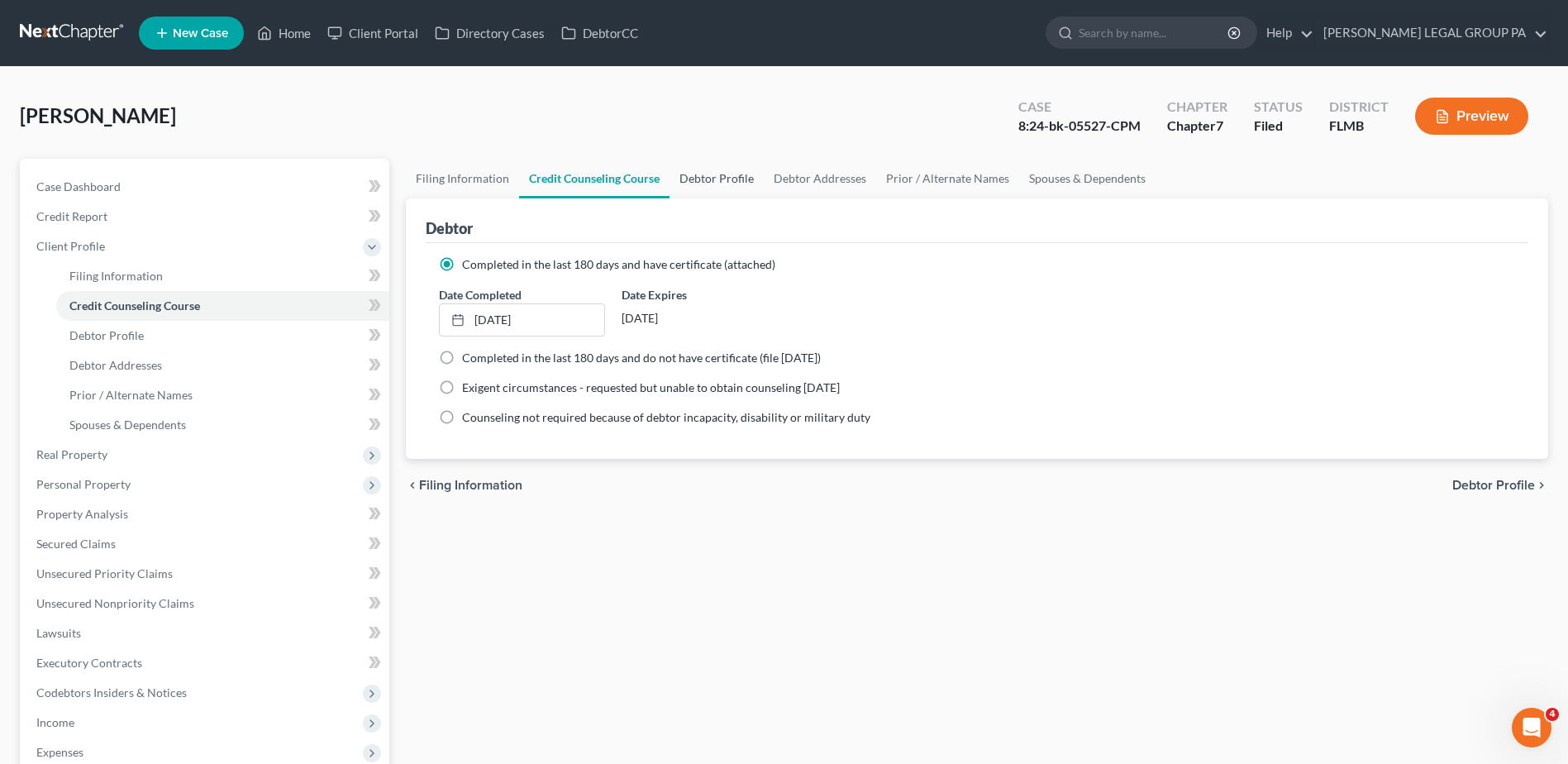
click at [707, 176] on link "Debtor Profile" at bounding box center [716, 179] width 94 height 40
select select "0"
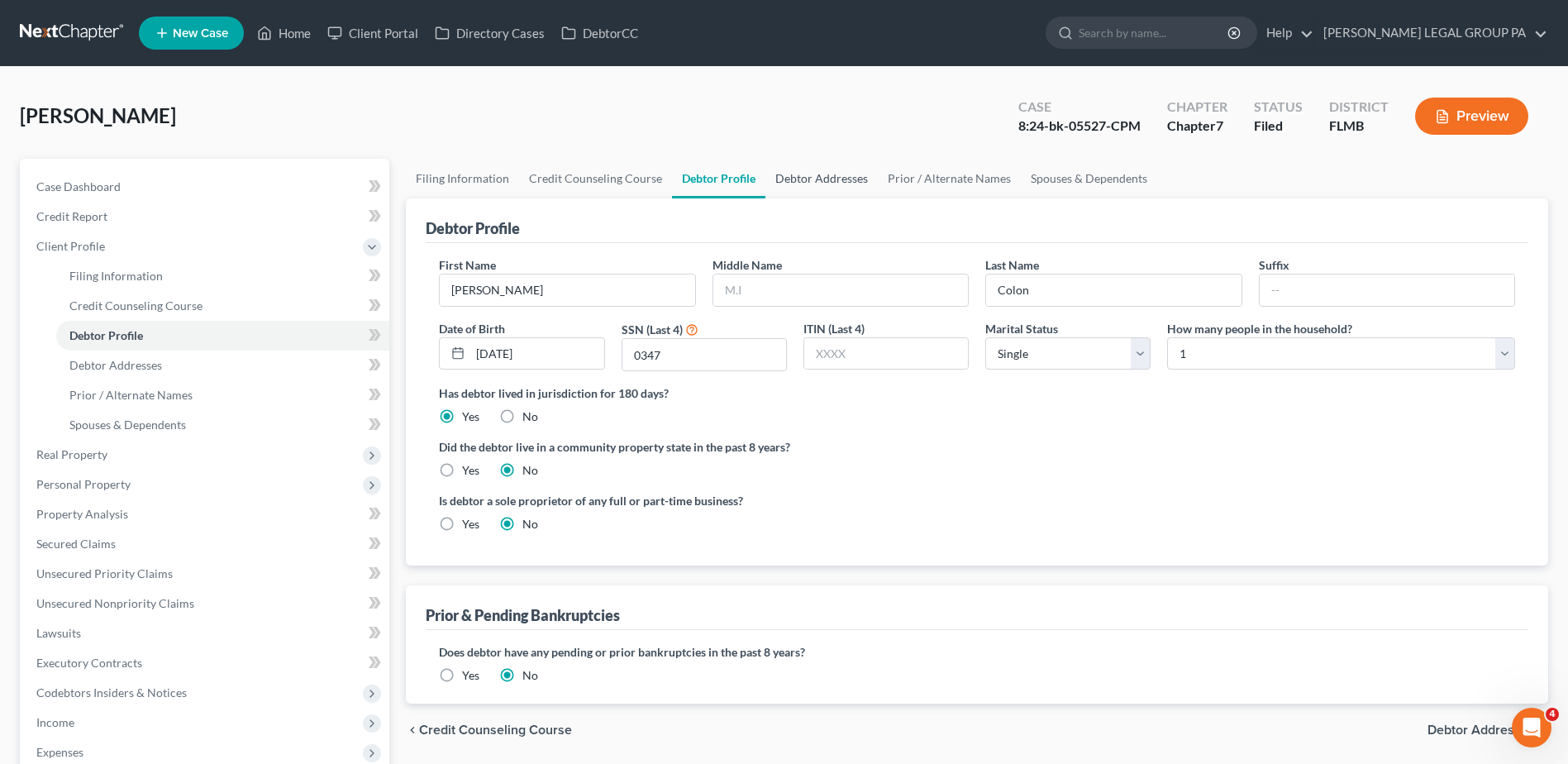
click at [821, 179] on link "Debtor Addresses" at bounding box center [821, 179] width 112 height 40
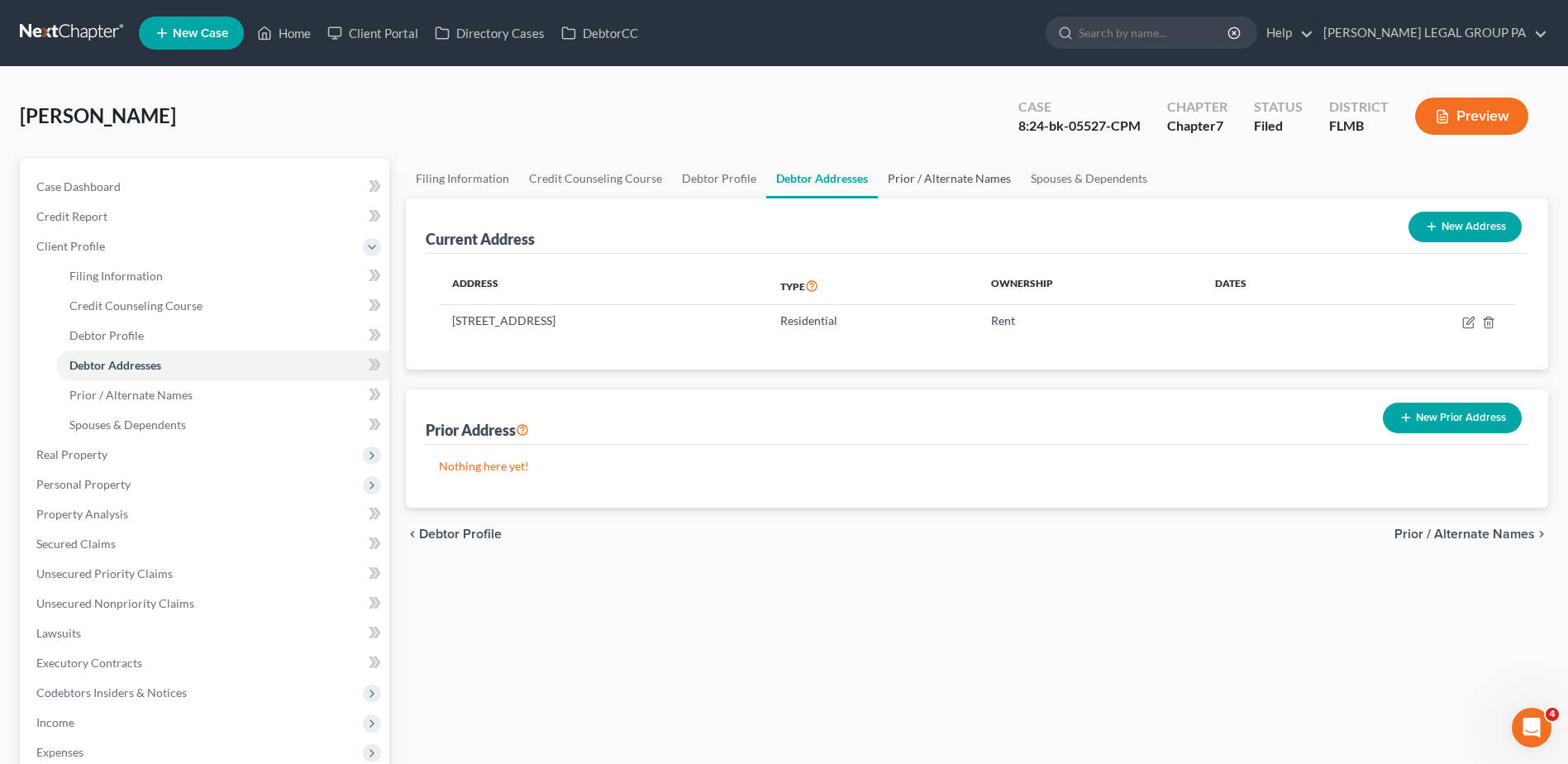
click at [933, 180] on link "Prior / Alternate Names" at bounding box center [949, 179] width 143 height 40
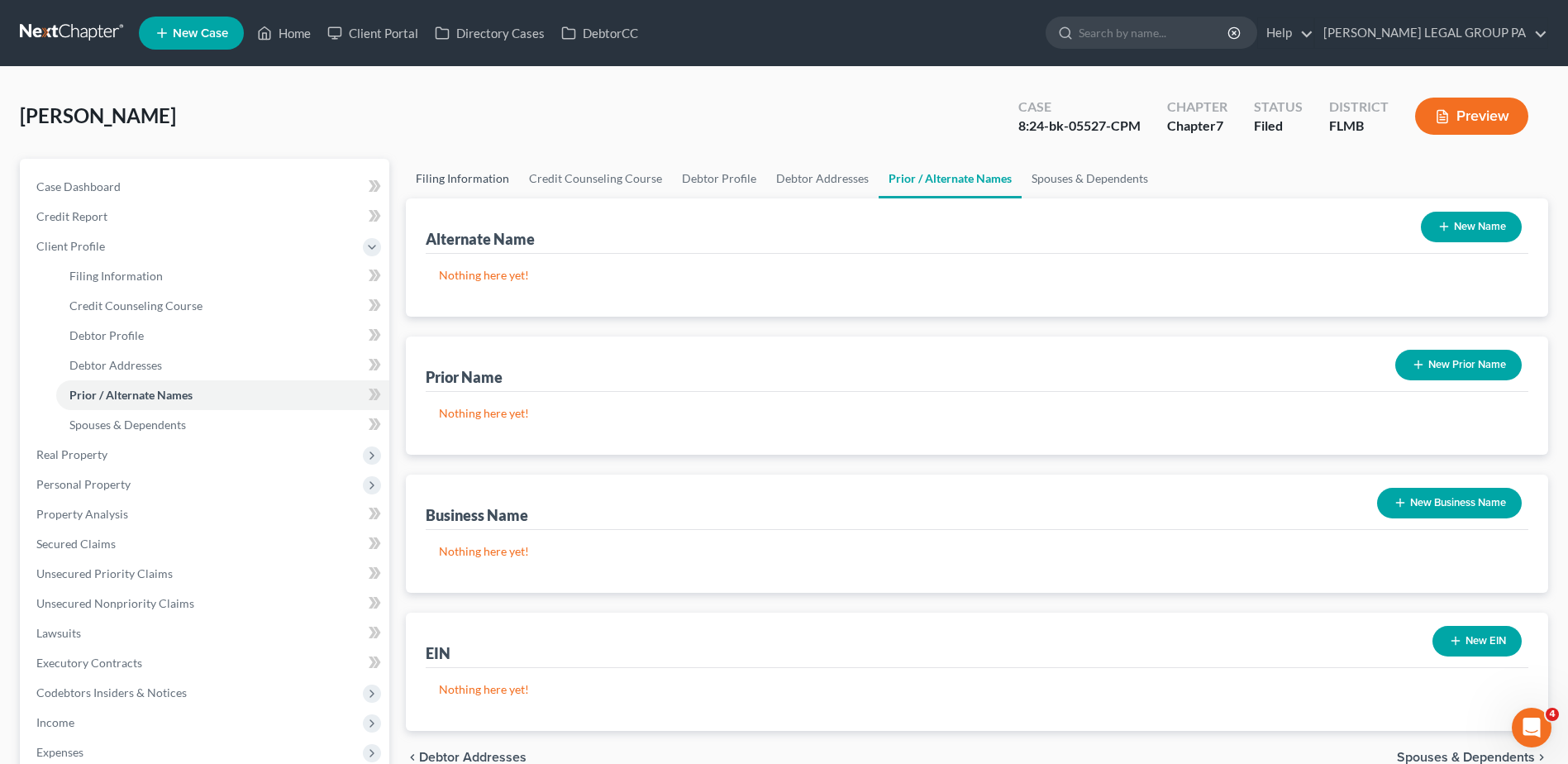
click at [470, 178] on link "Filing Information" at bounding box center [462, 179] width 113 height 40
select select "1"
select select "0"
select select "15"
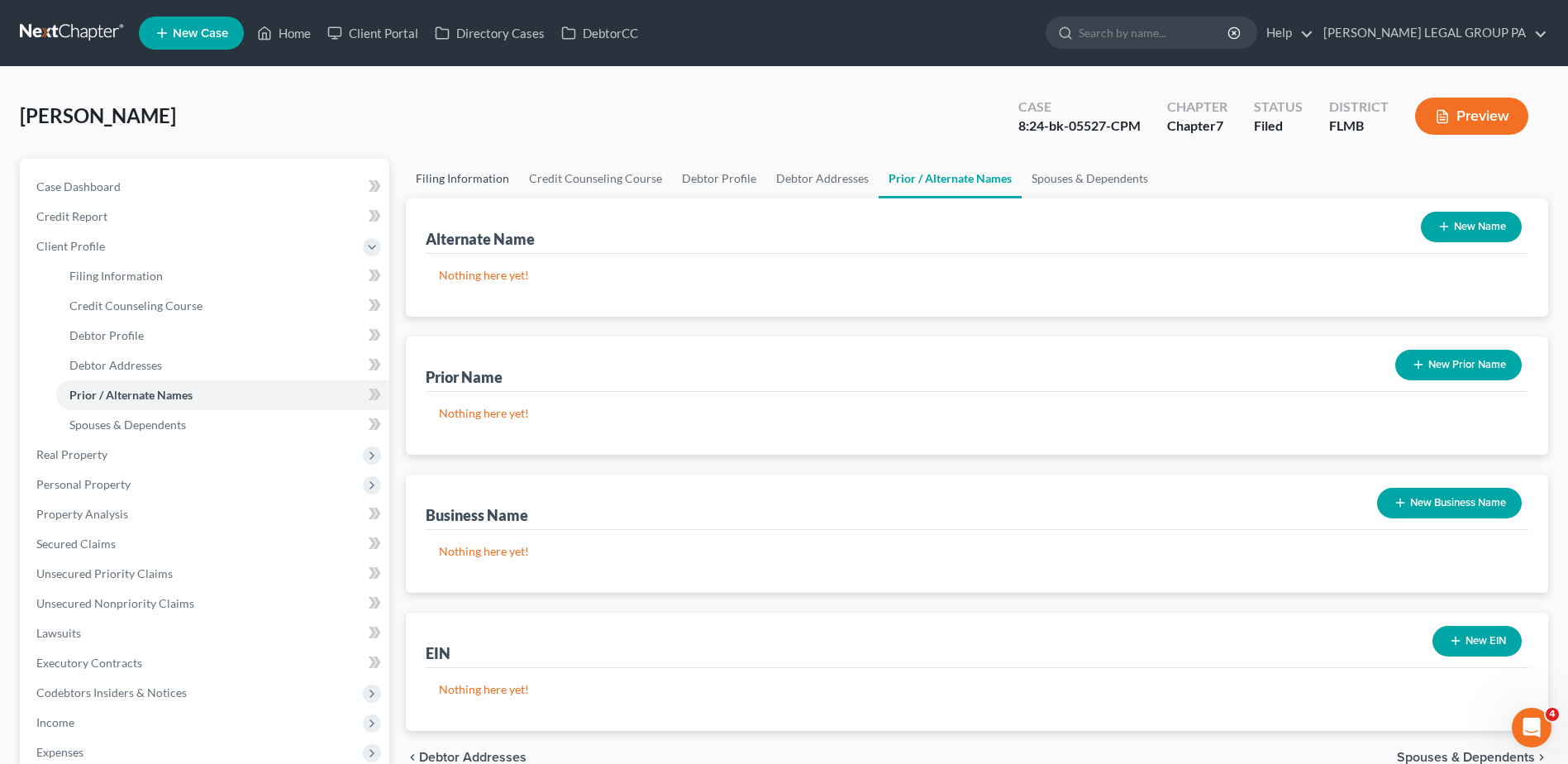
select select "0"
select select "9"
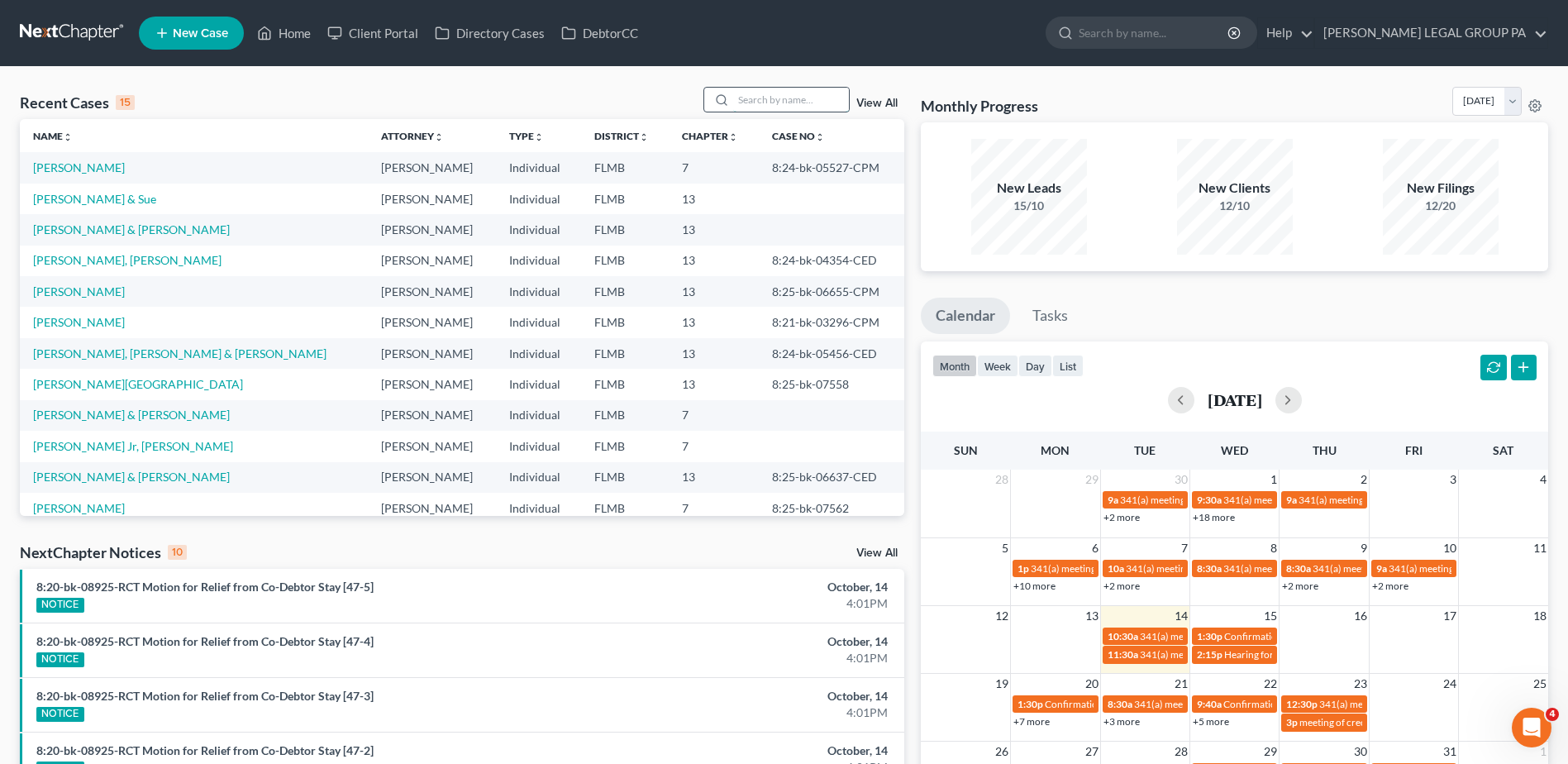
click at [828, 95] on input "search" at bounding box center [791, 100] width 116 height 24
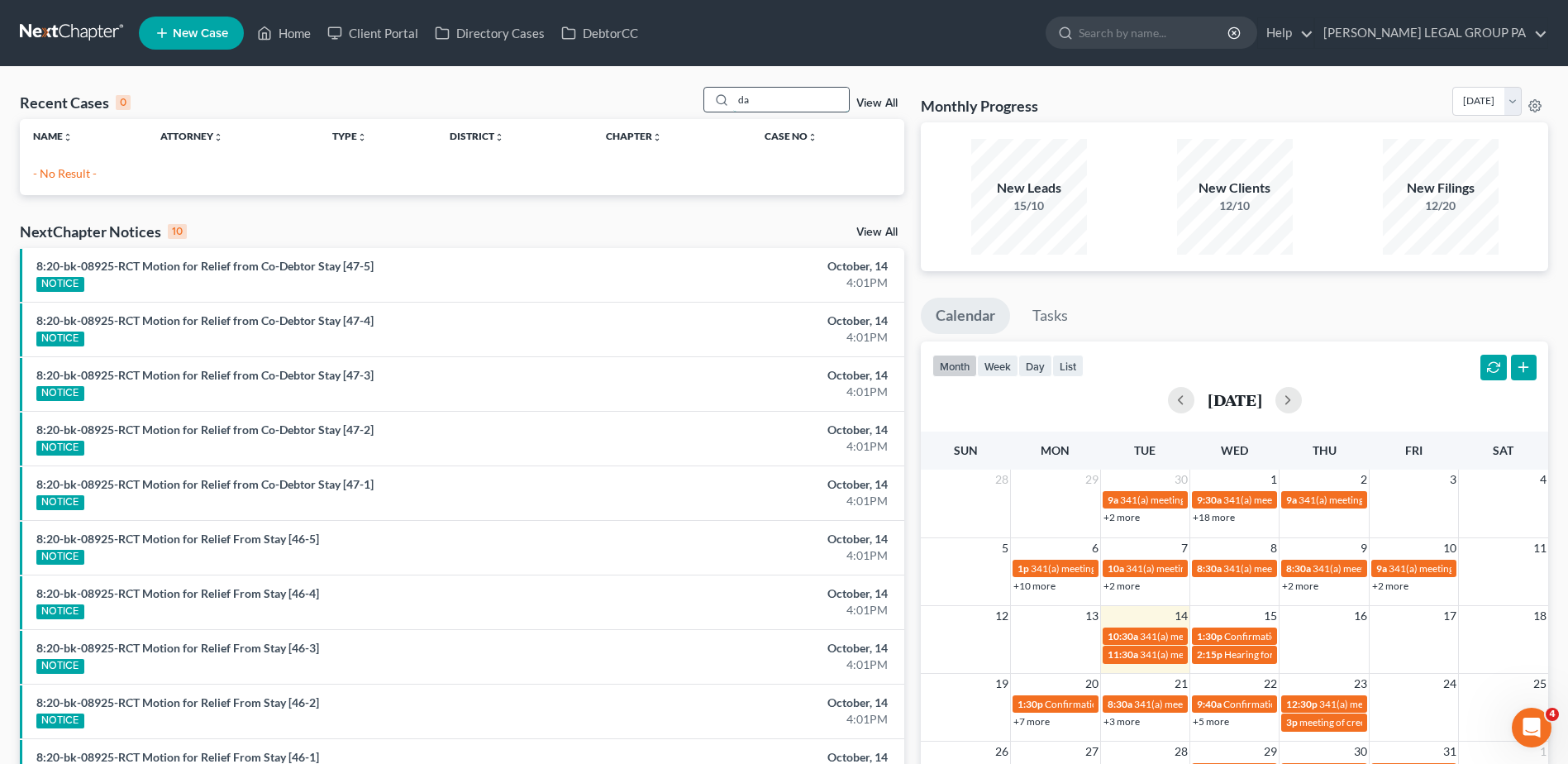
type input "d"
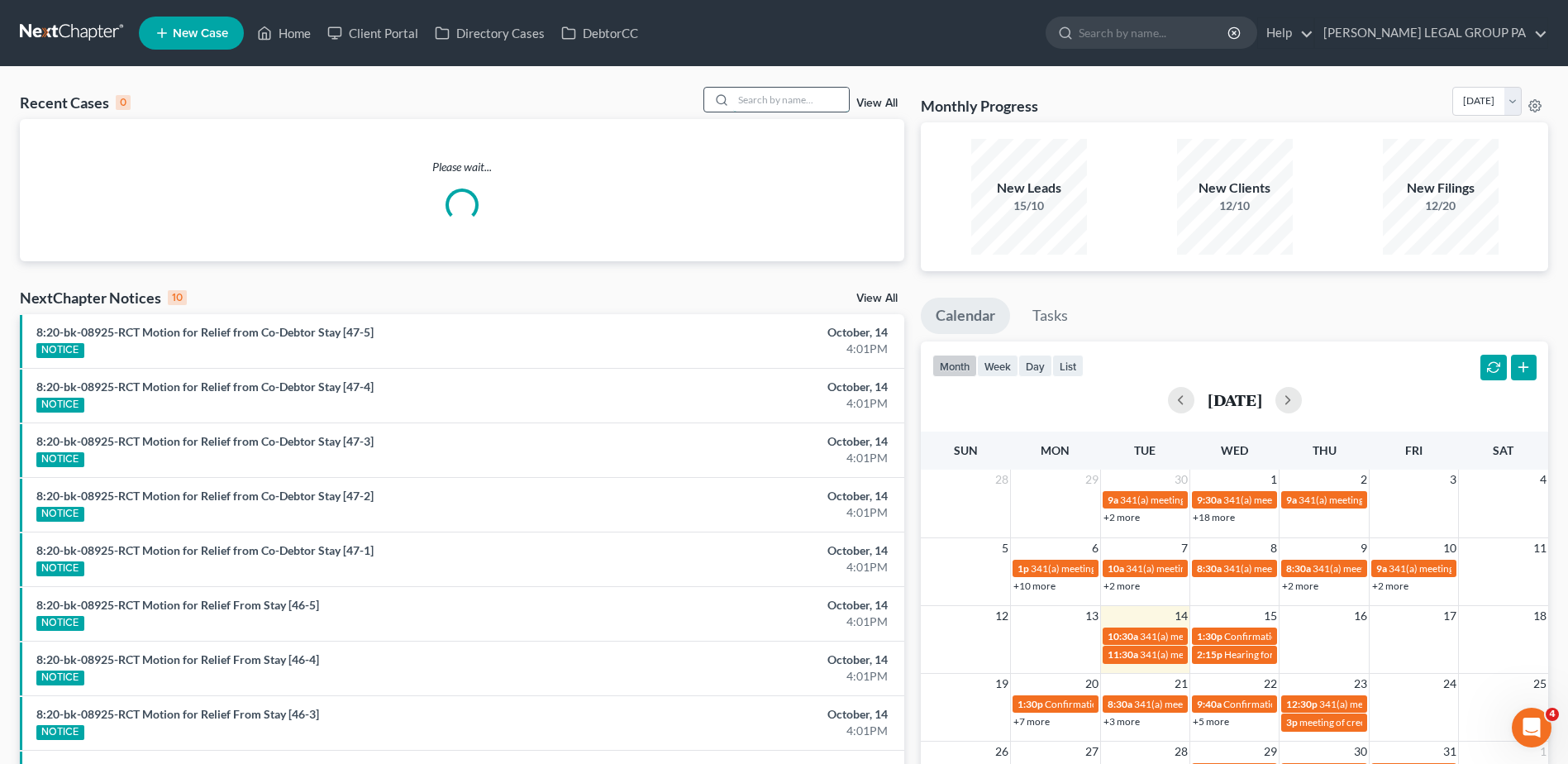
click at [781, 91] on input "search" at bounding box center [791, 100] width 116 height 24
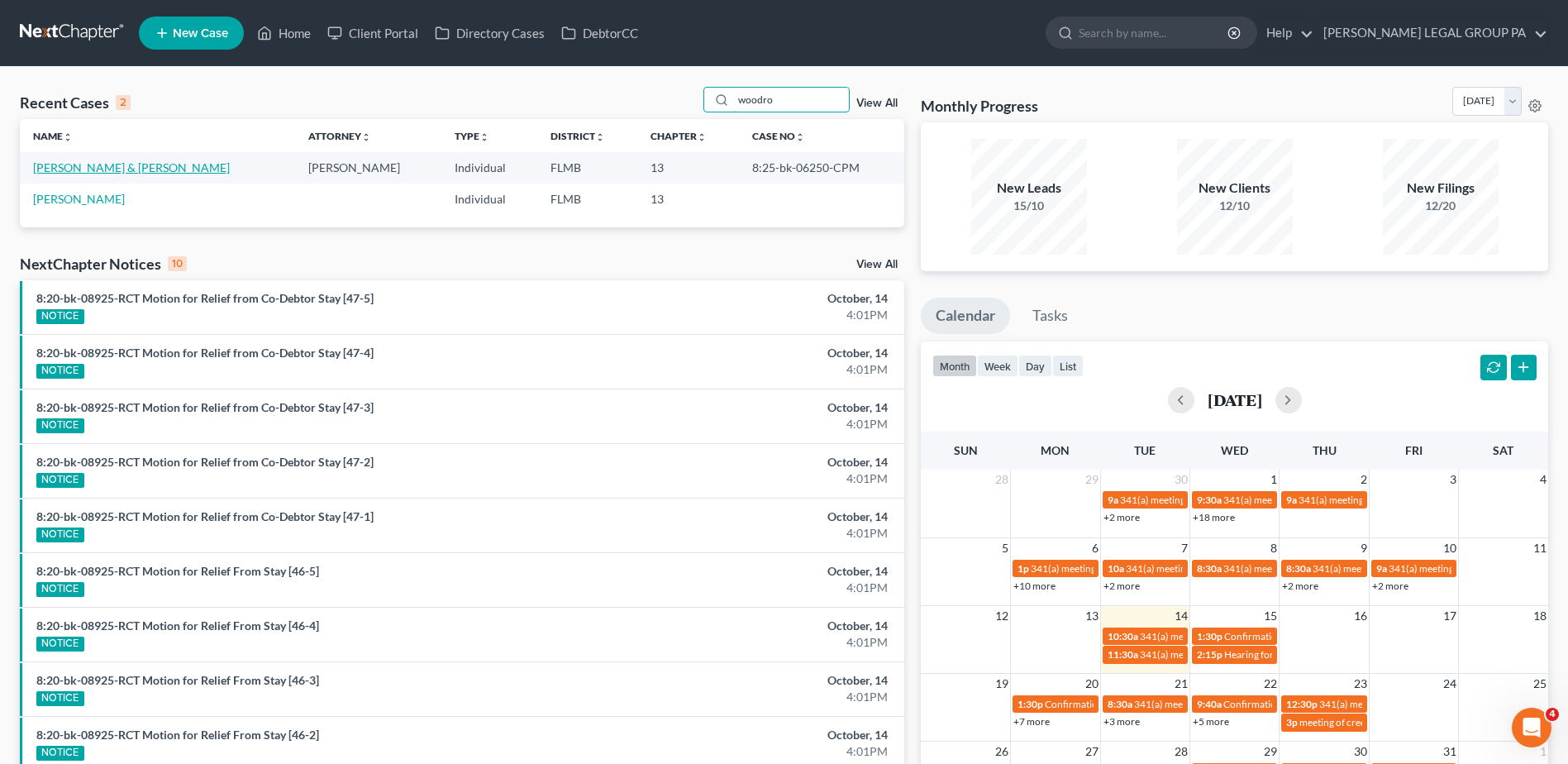
type input "woodro"
click at [112, 169] on link "Woodrow, Kraig & Joyce" at bounding box center [131, 167] width 197 height 14
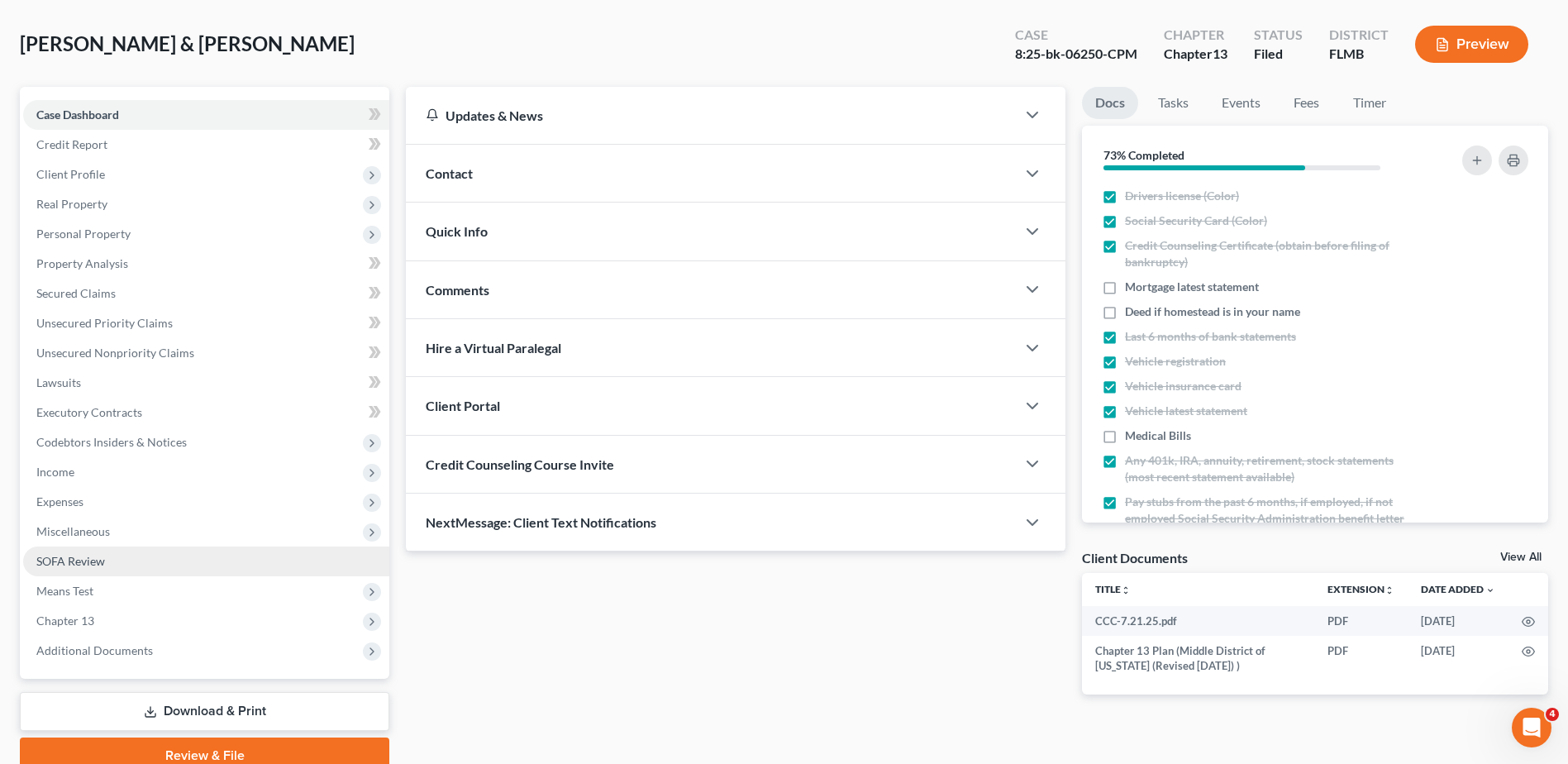
scroll to position [145, 0]
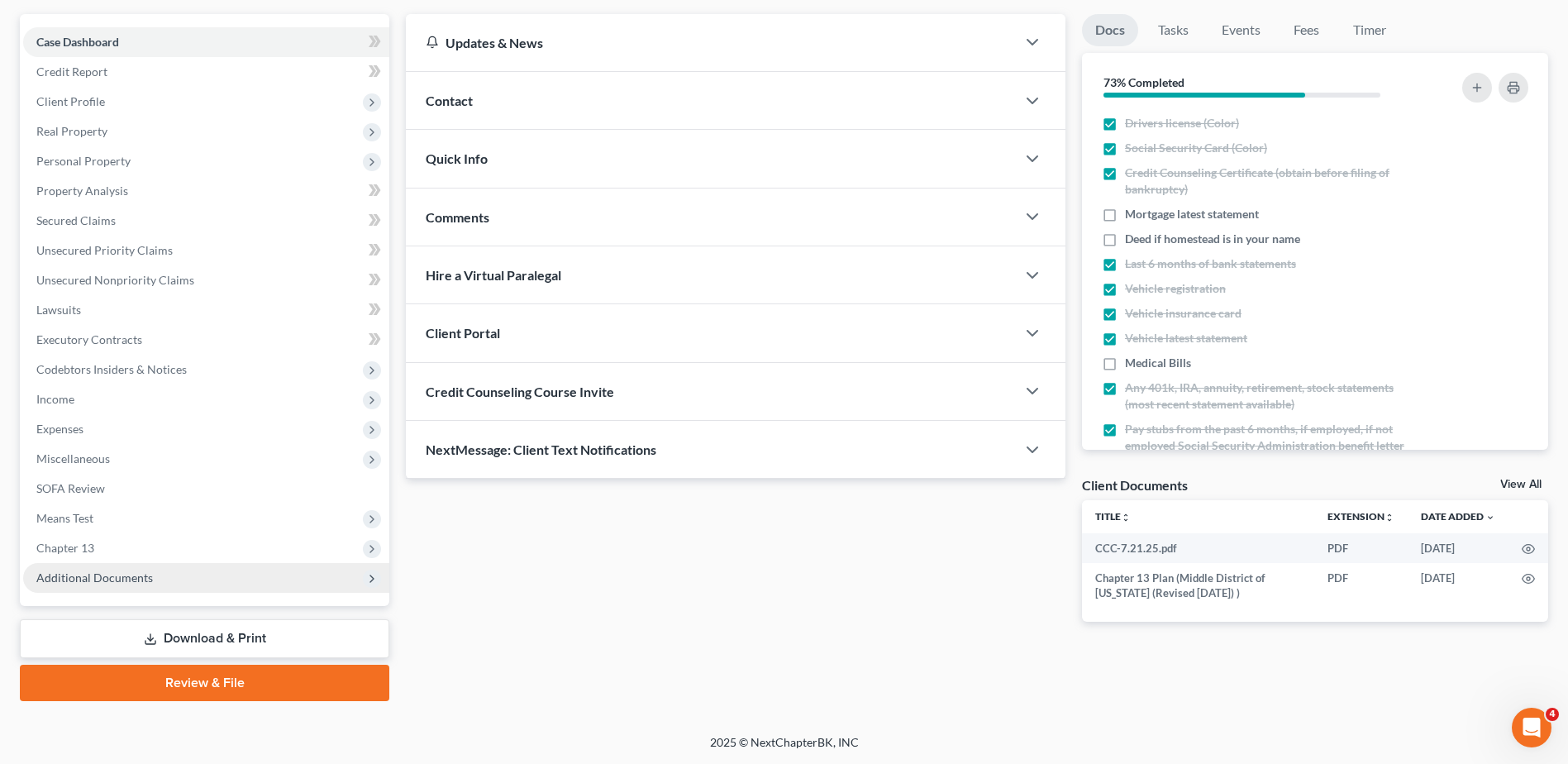
click at [117, 584] on span "Additional Documents" at bounding box center [206, 578] width 366 height 30
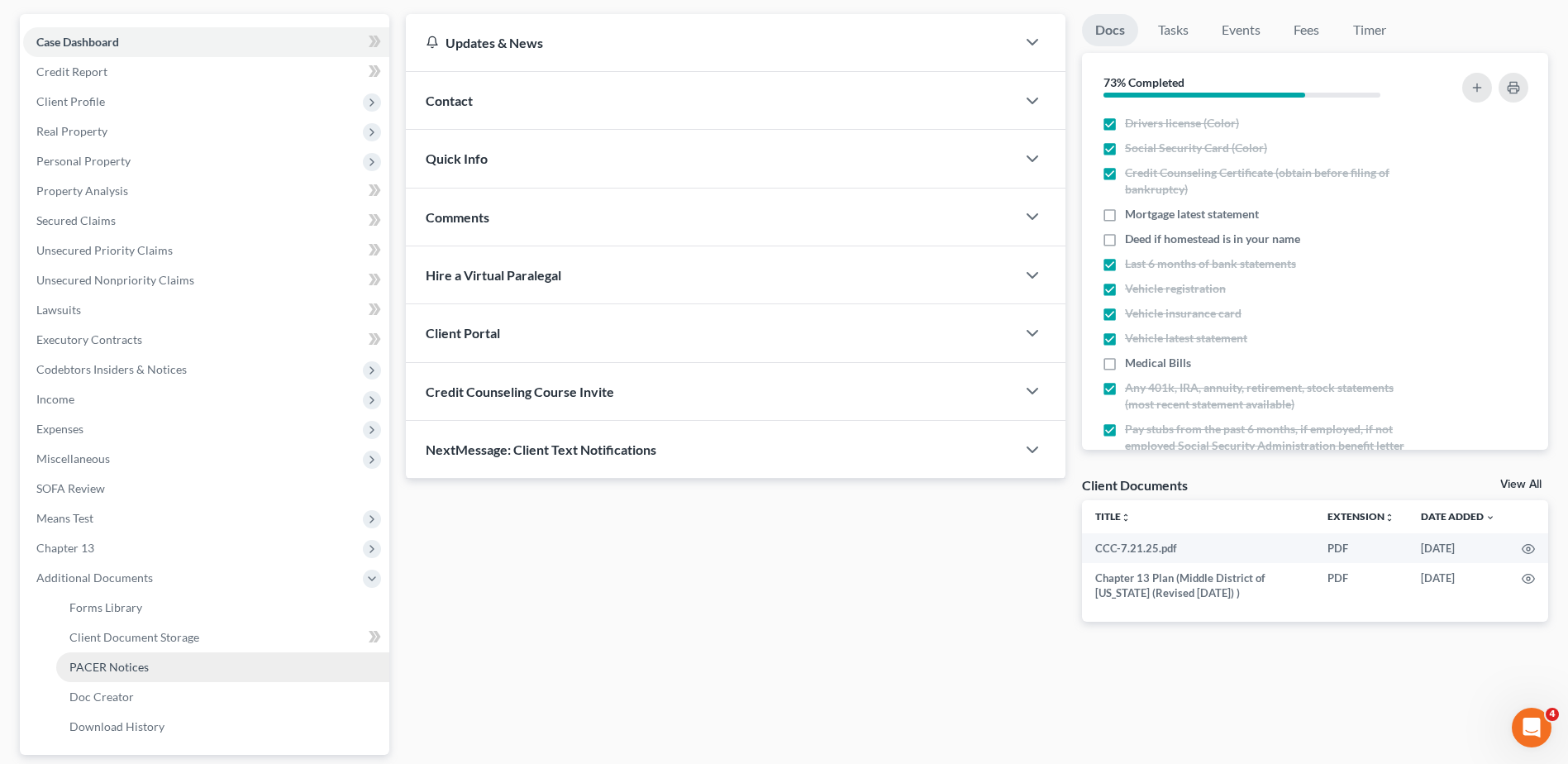
click at [136, 670] on span "PACER Notices" at bounding box center [108, 666] width 79 height 14
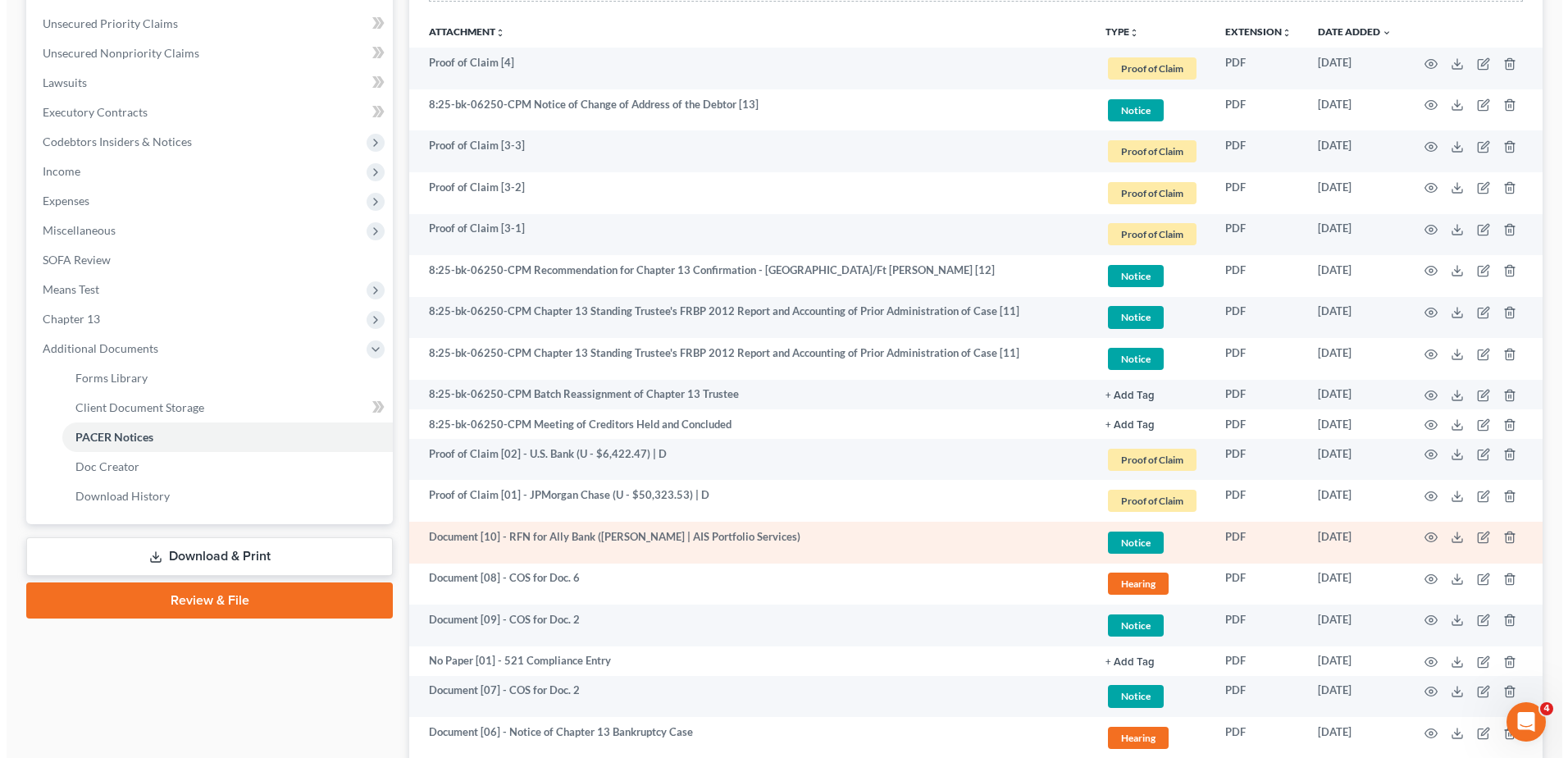
scroll to position [328, 0]
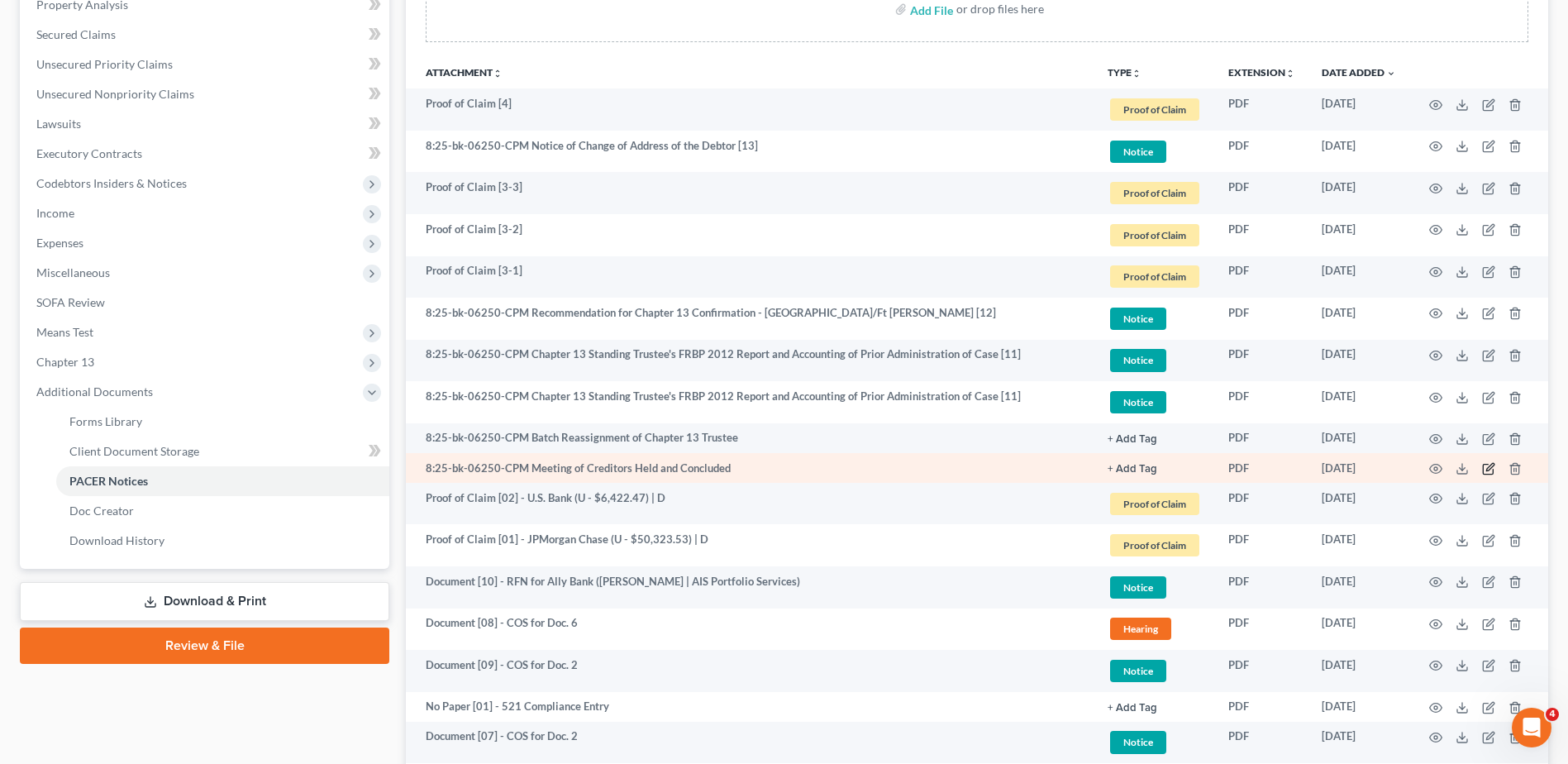
click at [1487, 465] on icon "button" at bounding box center [1488, 468] width 13 height 13
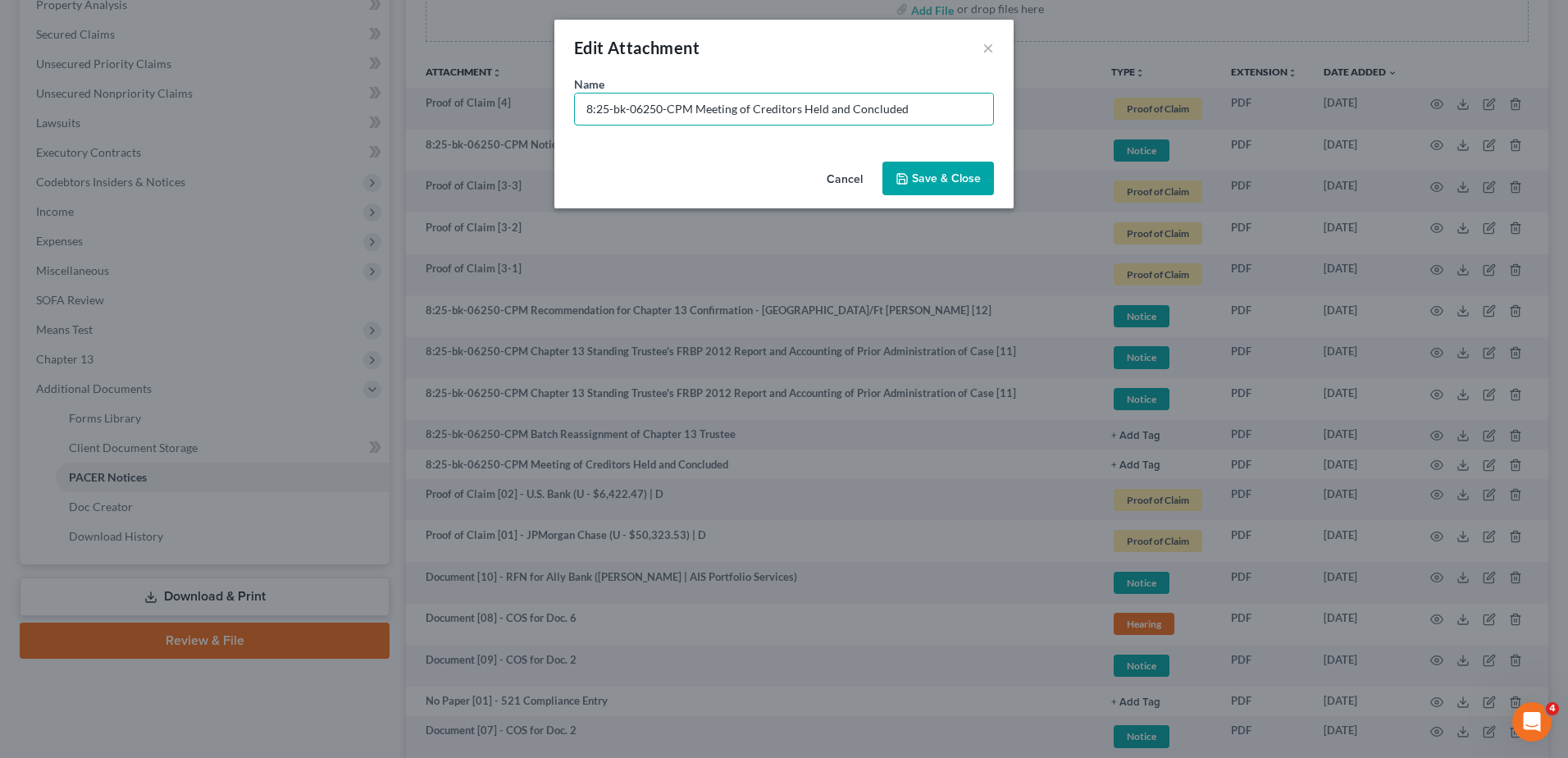
drag, startPoint x: 692, startPoint y: 107, endPoint x: 327, endPoint y: 130, distance: 365.7
click at [330, 130] on div "Edit Attachment × Name * 8:25-bk-06250-CPM Meeting of Creditors Held and Conclu…" at bounding box center [784, 379] width 1568 height 758
type input "No Paper [02] - Meeting of Creditors Held and Concluded"
click at [924, 177] on span "Save & Close" at bounding box center [946, 179] width 68 height 14
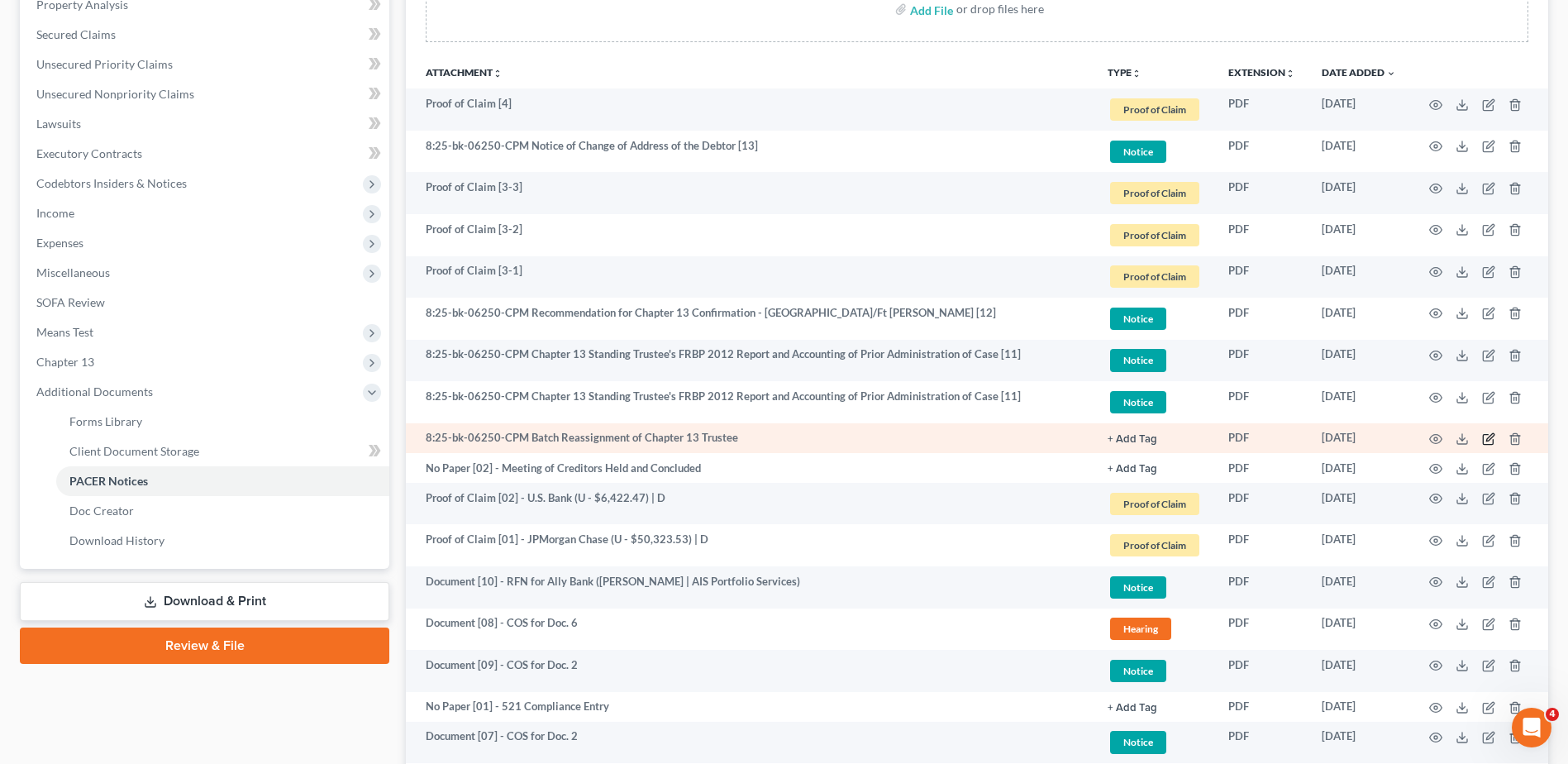
click at [1491, 439] on icon "button" at bounding box center [1489, 436] width 7 height 7
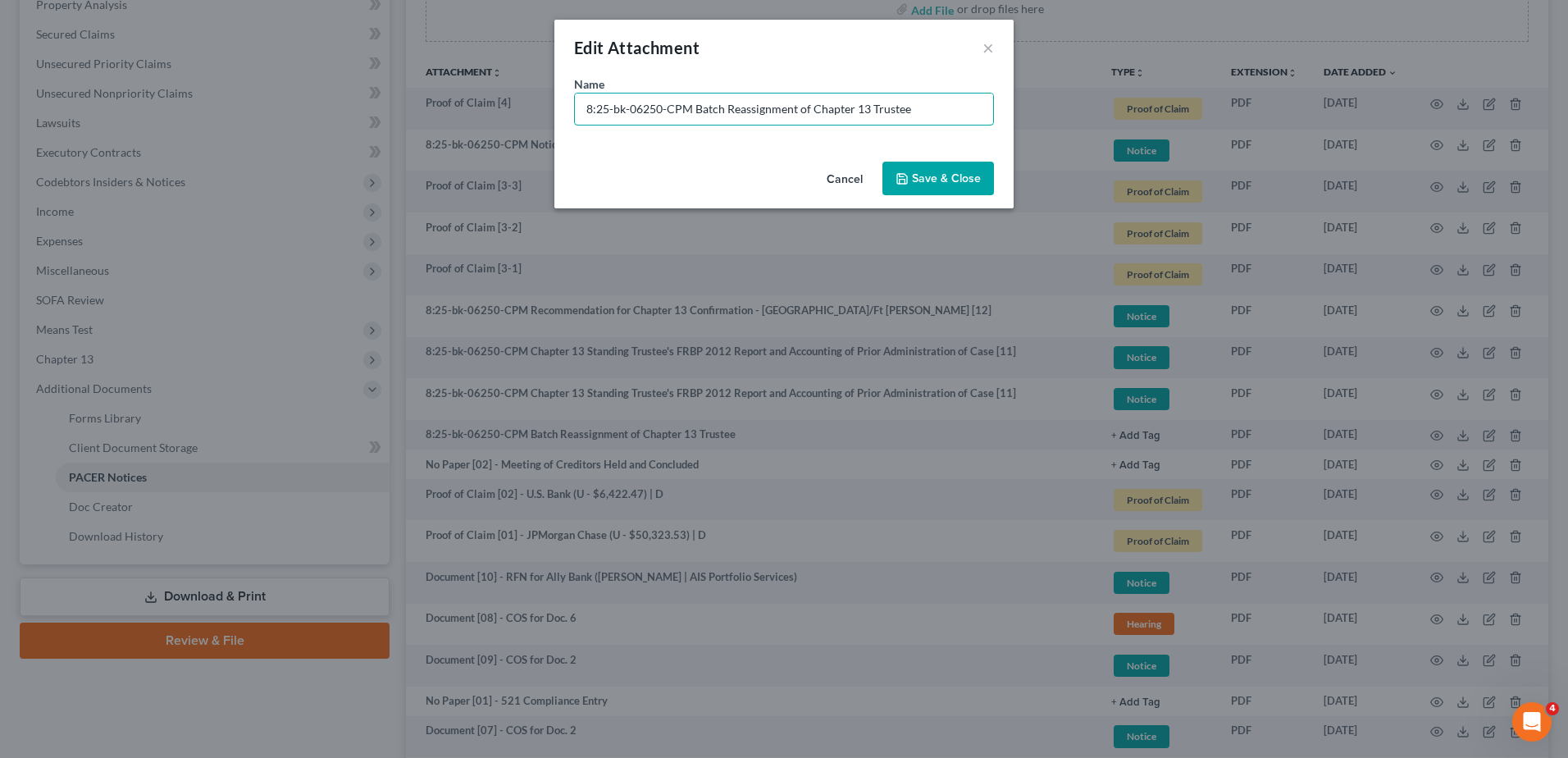
drag, startPoint x: 689, startPoint y: 106, endPoint x: -167, endPoint y: 82, distance: 856.3
click at [0, 82] on html "Home New Case Client Portal Directory Cases DebtorCC WELLER LEGAL GROUP PA kcas…" at bounding box center [784, 402] width 1568 height 1461
type input "No Paper [03] - Batch Reassignment of Chapter 13 Trustee"
click at [942, 170] on button "Save & Close" at bounding box center [938, 179] width 111 height 35
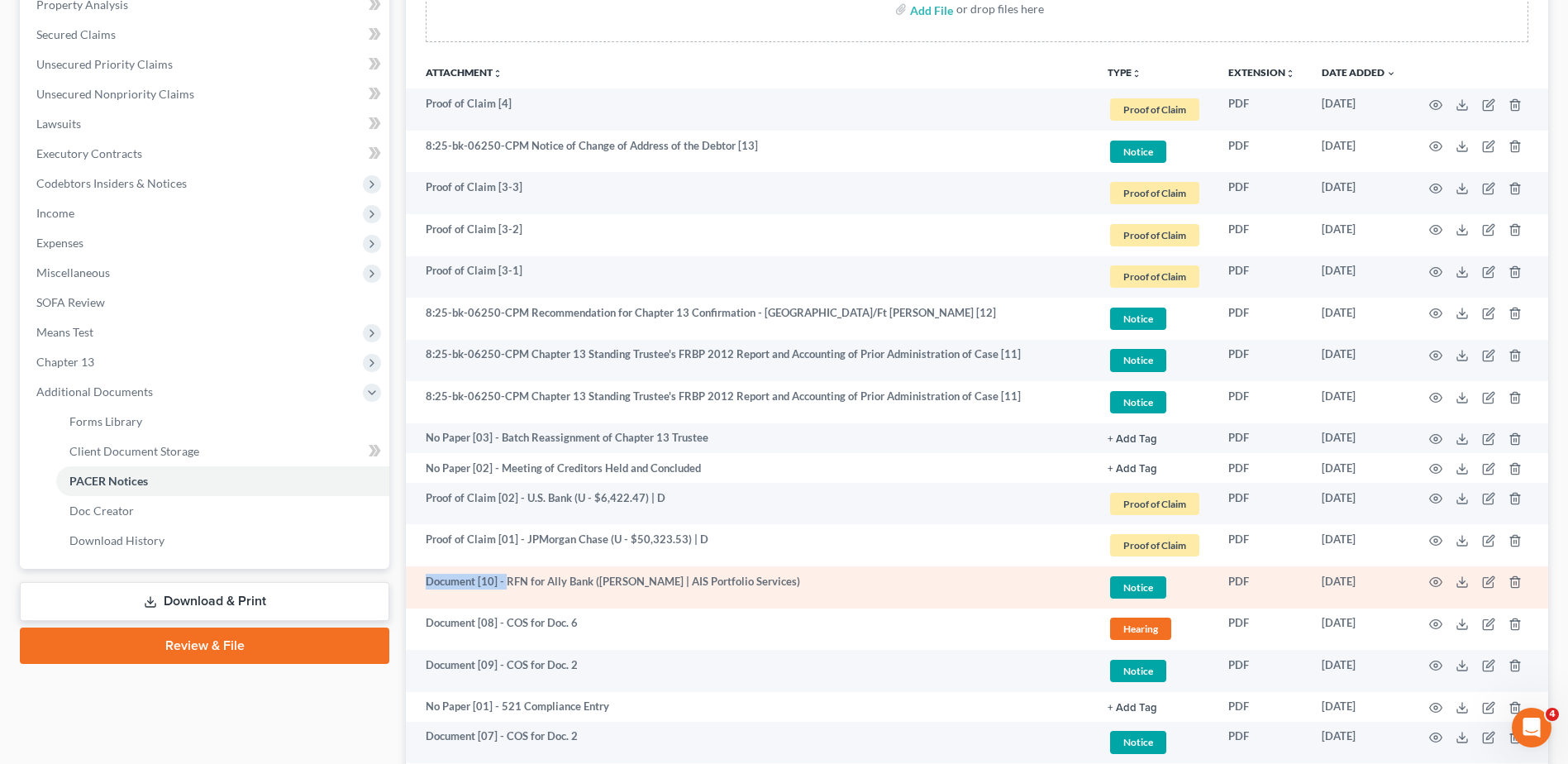
drag, startPoint x: 506, startPoint y: 579, endPoint x: 413, endPoint y: 592, distance: 93.5
click at [413, 592] on td "Document [10] - RFN for Ally Bank (Amitkumar Sharma | AIS Portfolio Services)" at bounding box center [750, 587] width 688 height 42
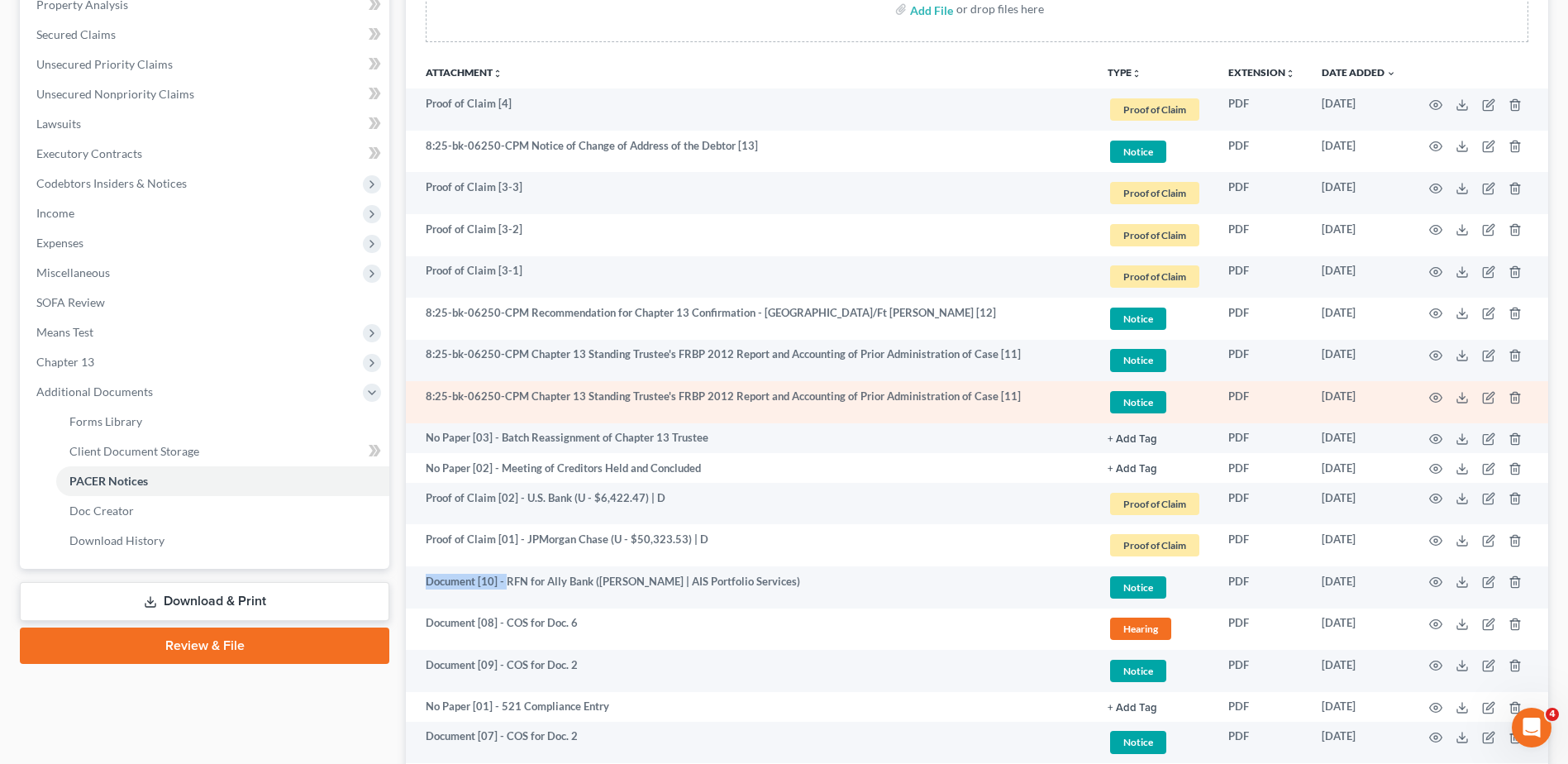
copy td "Document [10] -"
click at [1493, 397] on icon "button" at bounding box center [1488, 397] width 13 height 13
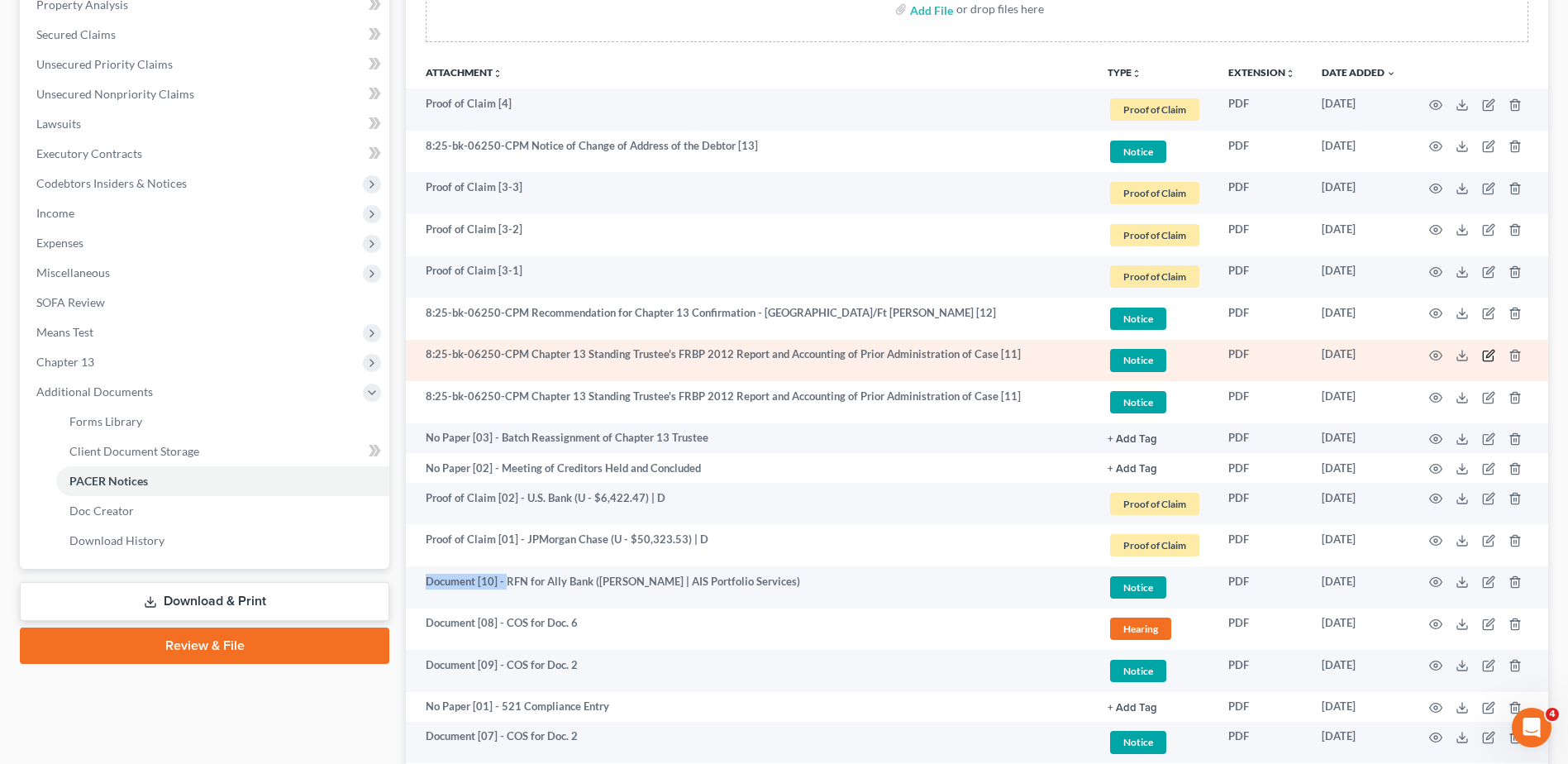
click at [1485, 350] on icon "button" at bounding box center [1488, 355] width 13 height 13
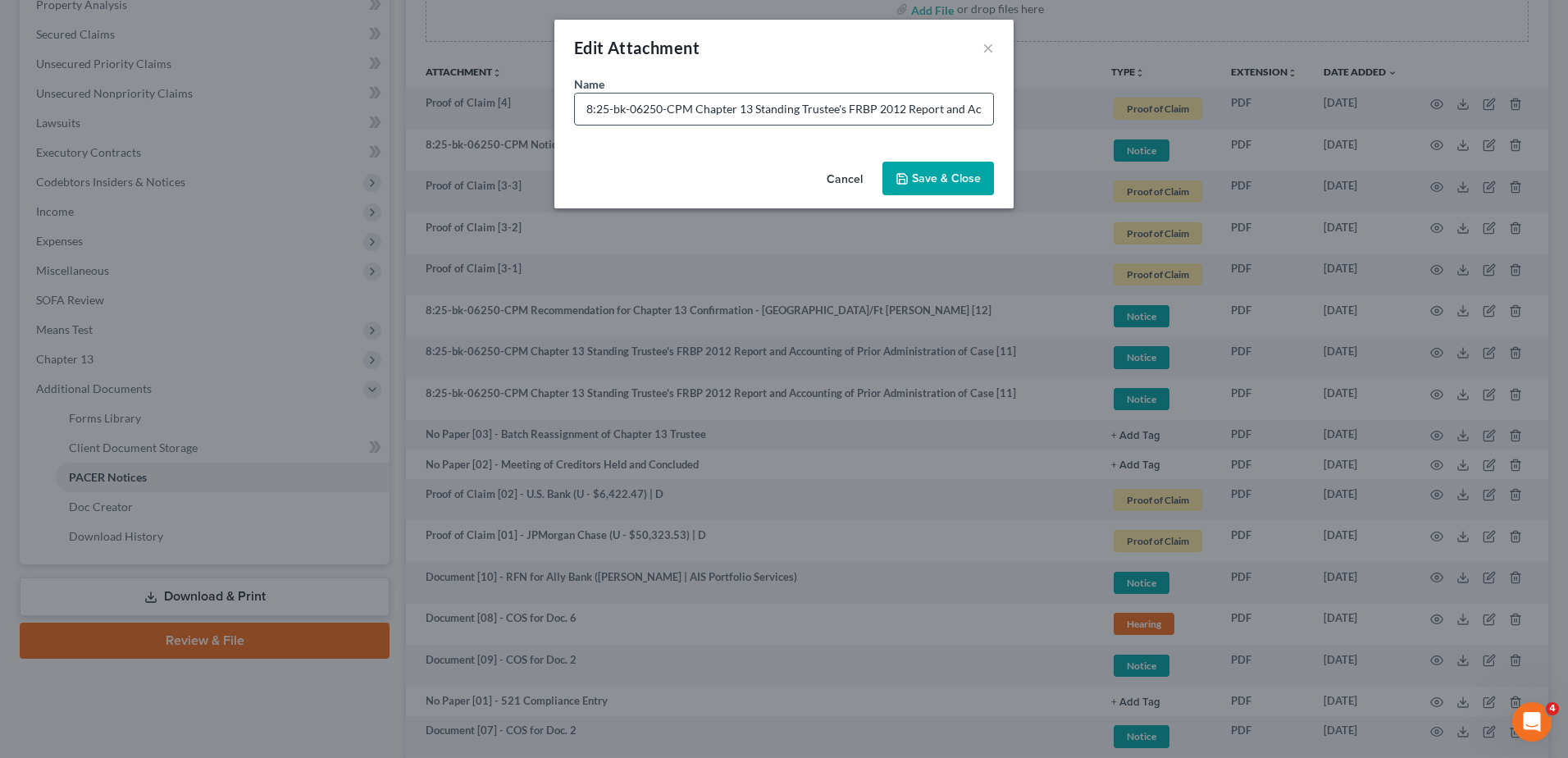
drag, startPoint x: 581, startPoint y: 107, endPoint x: 694, endPoint y: 114, distance: 113.2
click at [694, 114] on input "8:25-bk-06250-CPM Chapter 13 Standing Trustee's FRBP 2012 Report and Accounting…" at bounding box center [783, 108] width 418 height 31
paste input "Document [10] -"
click at [651, 110] on input "Document [10] - Chapter 13 Standing Trustee's FRBP 2012 Report and Accounting o…" at bounding box center [783, 108] width 418 height 31
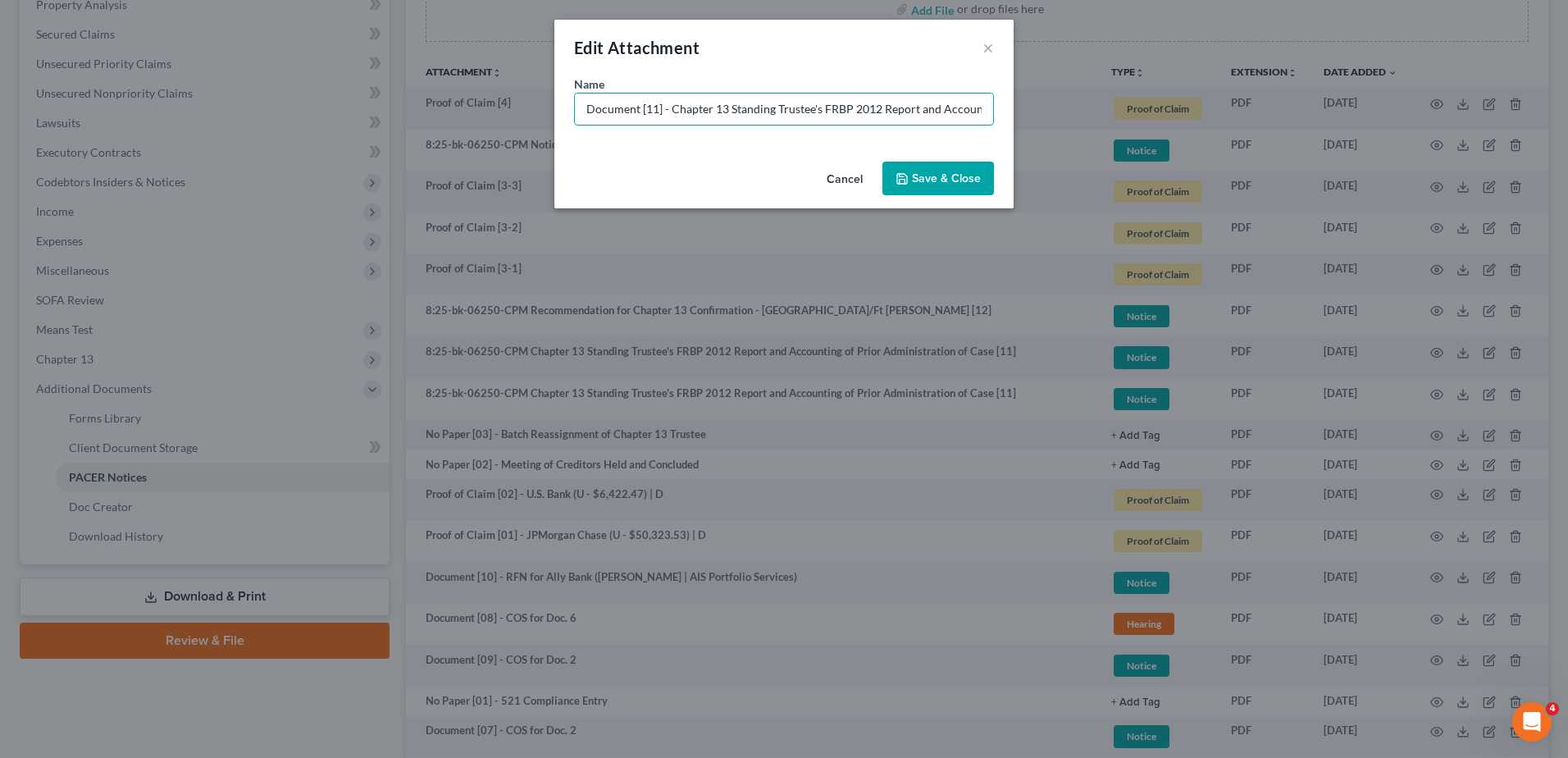
scroll to position [0, 196]
drag, startPoint x: 961, startPoint y: 106, endPoint x: 1168, endPoint y: 132, distance: 208.6
click at [1168, 132] on div "Edit Attachment × Name * Document [11] - Chapter 13 Standing Trustee's FRBP 201…" at bounding box center [784, 379] width 1568 height 758
type input "Document [11] - Chapter 13 Standing Trustee's FRBP 2012 Report and Accounting o…"
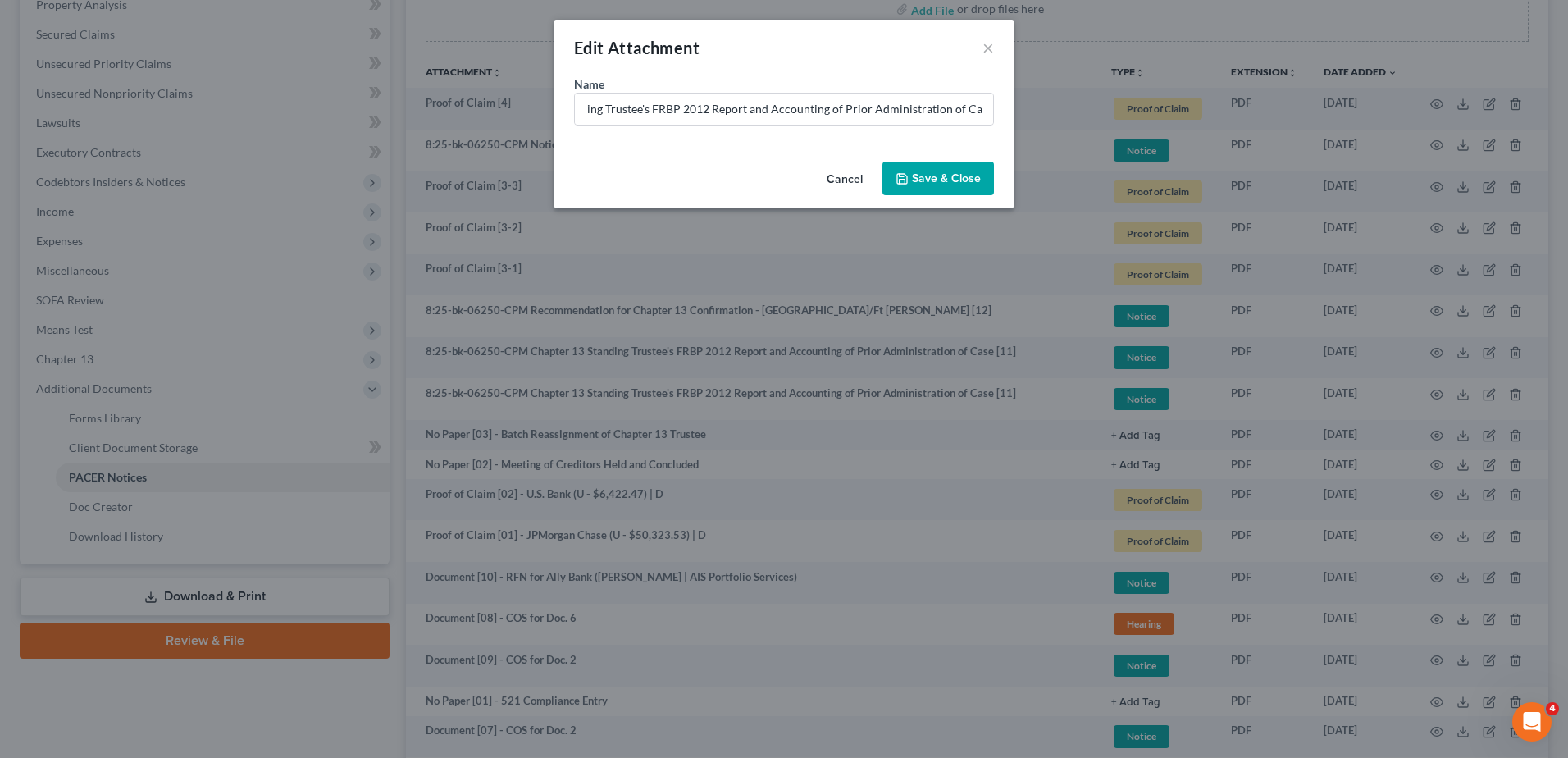
click at [938, 175] on span "Save & Close" at bounding box center [946, 179] width 68 height 14
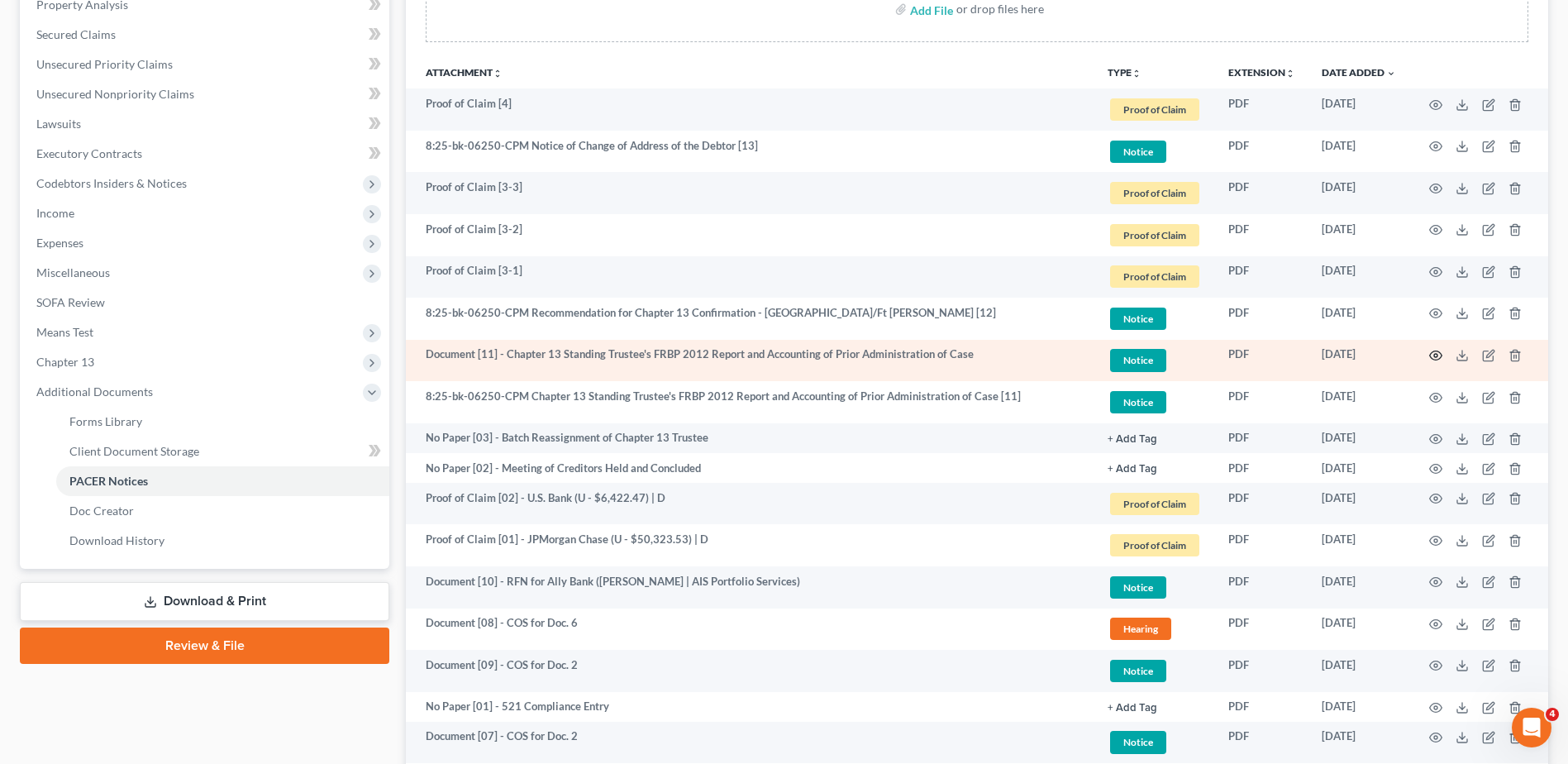
click at [1436, 353] on icon "button" at bounding box center [1435, 355] width 13 height 13
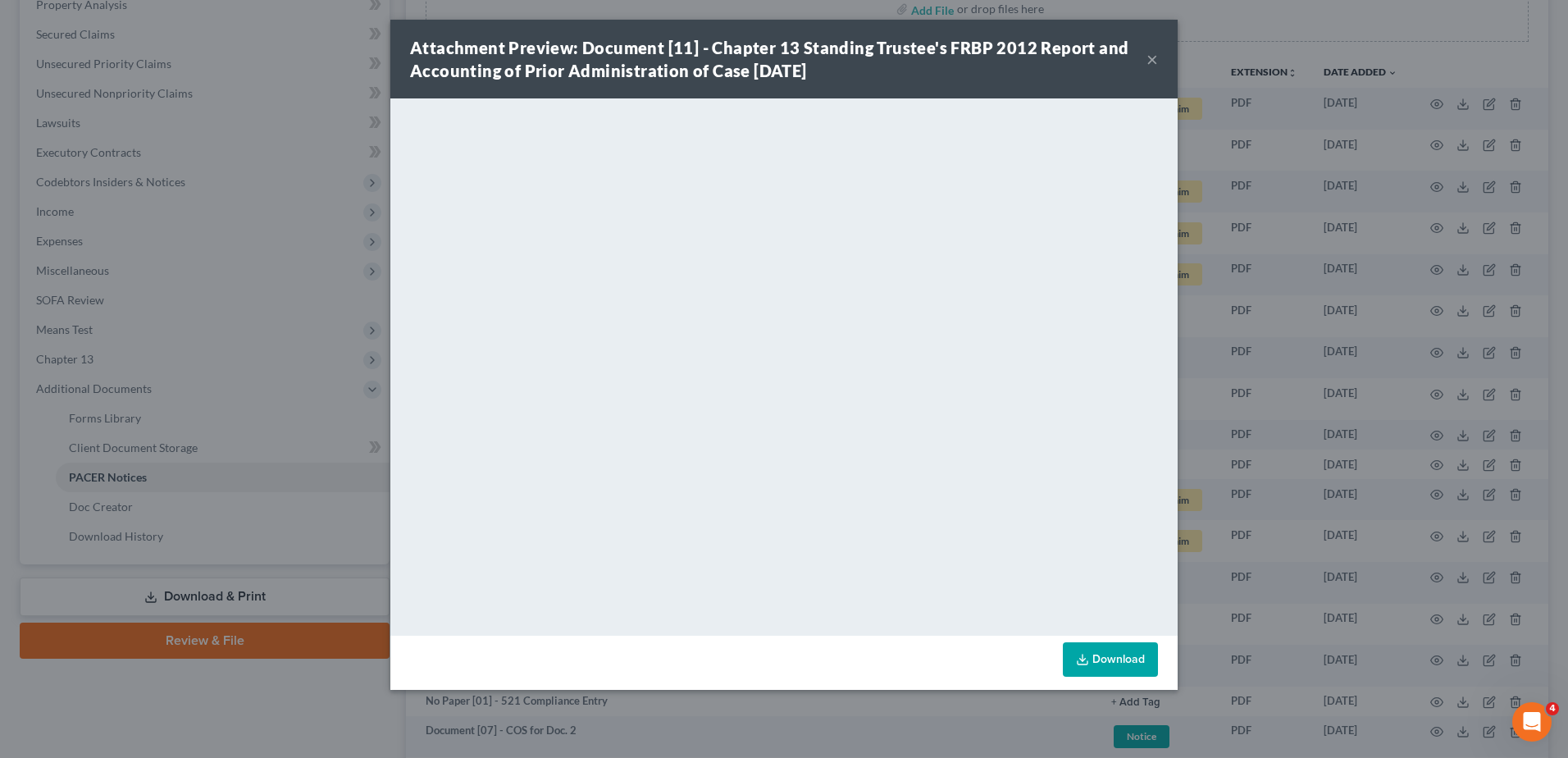
click at [327, 135] on div "Attachment Preview: Document [11] - Chapter 13 Standing Trustee's FRBP 2012 Rep…" at bounding box center [784, 379] width 1568 height 758
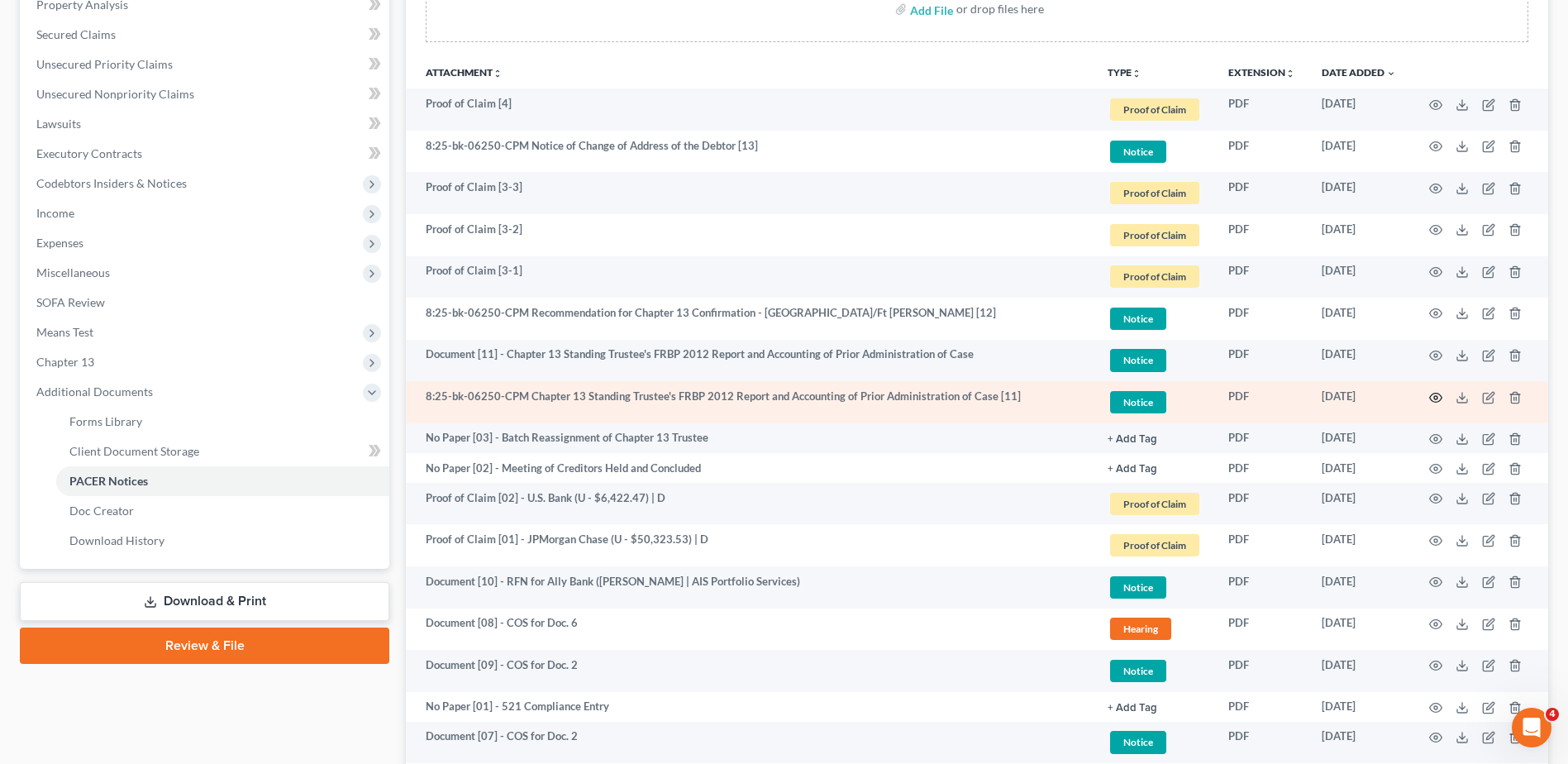
click at [1434, 394] on icon "button" at bounding box center [1435, 397] width 13 height 13
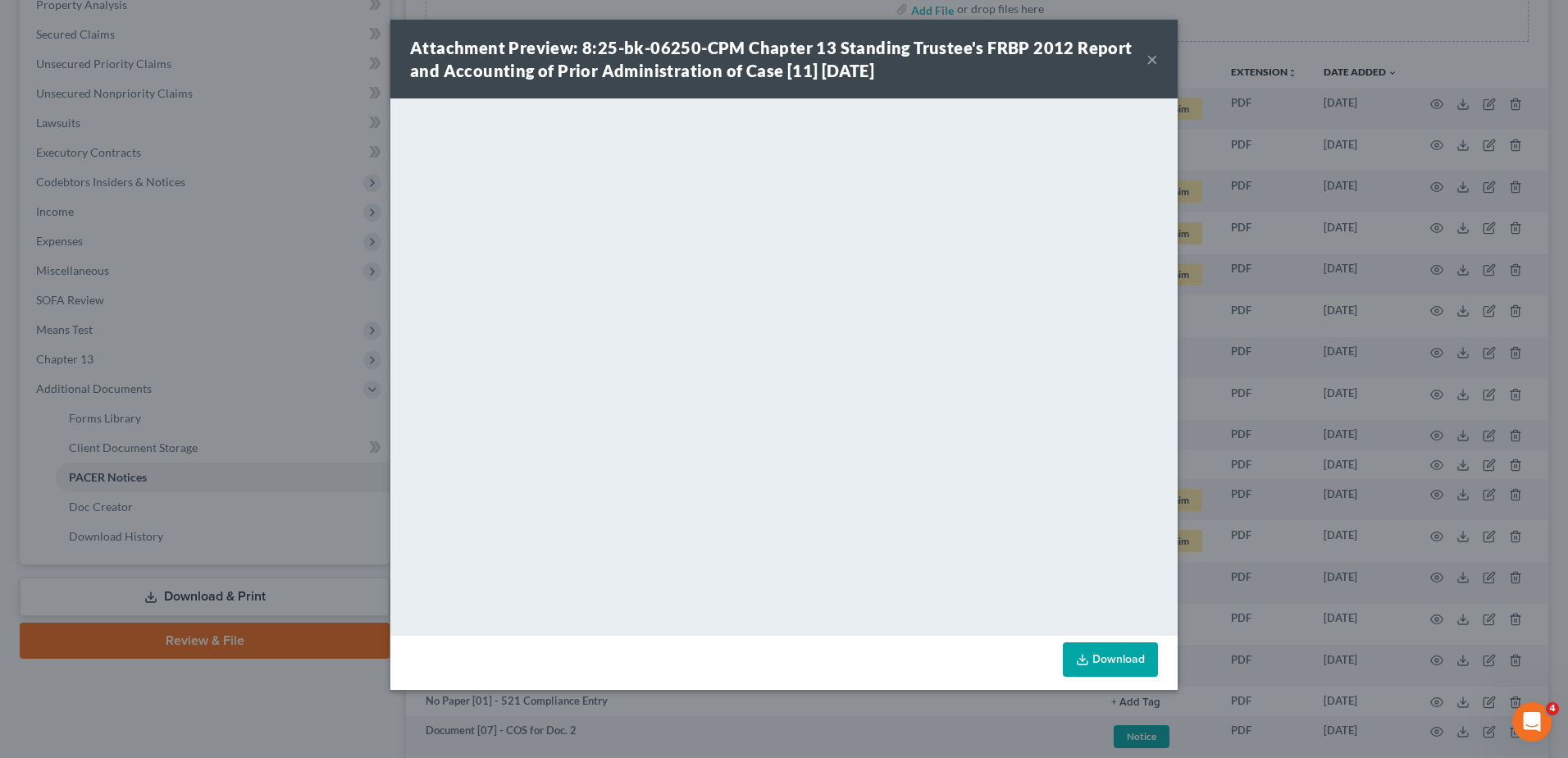
click at [346, 224] on div "Attachment Preview: 8:25-bk-06250-CPM Chapter 13 Standing Trustee's FRBP 2012 R…" at bounding box center [784, 379] width 1568 height 758
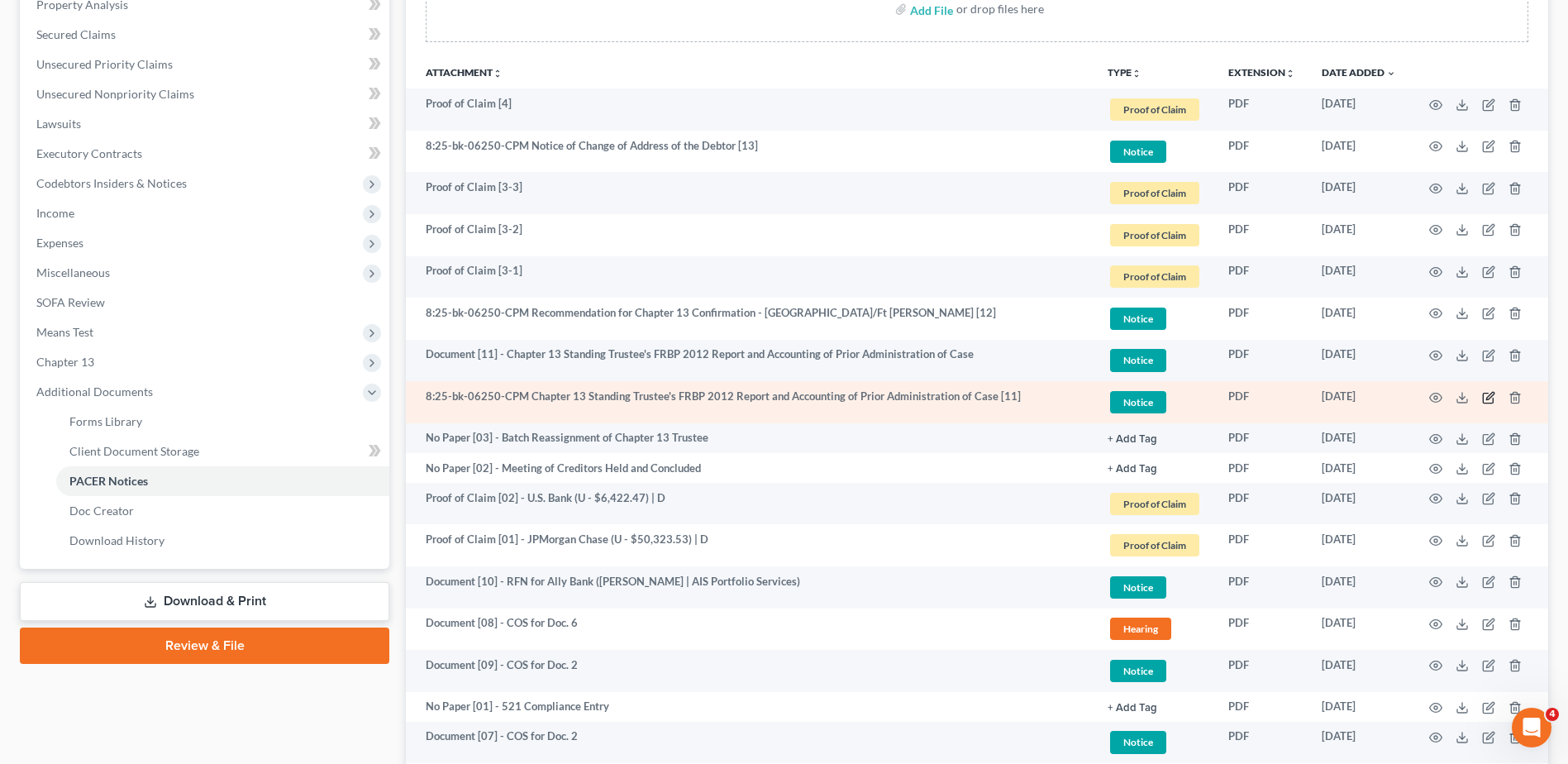
click at [1492, 400] on icon "button" at bounding box center [1488, 397] width 13 height 13
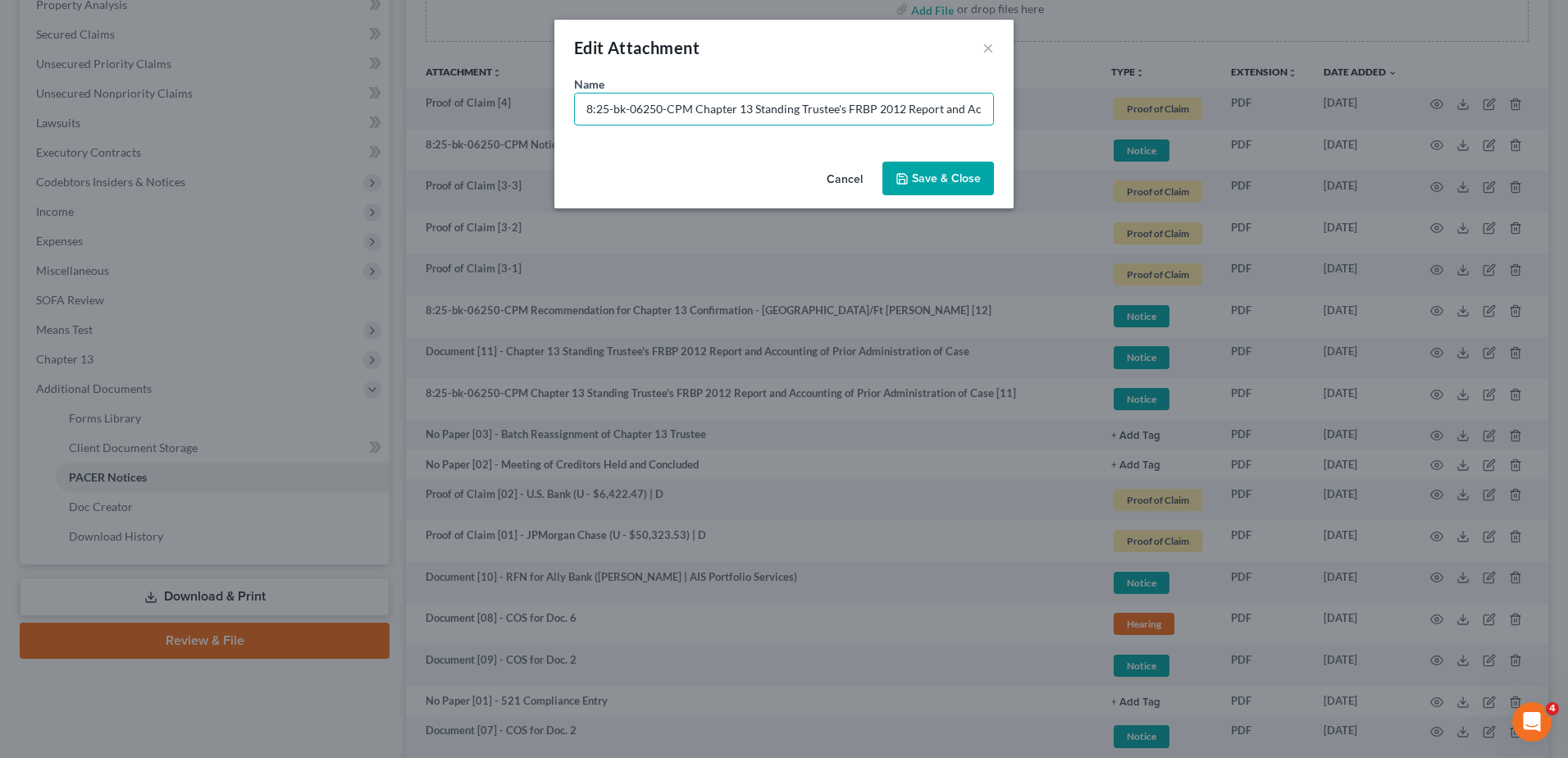
drag, startPoint x: 697, startPoint y: 111, endPoint x: 343, endPoint y: 133, distance: 354.7
click at [362, 139] on div "Edit Attachment × Name * 8:25-bk-06250-CPM Chapter 13 Standing Trustee's FRBP 2…" at bounding box center [784, 379] width 1568 height 758
paste input "Document [10] -"
click at [651, 111] on input "Document [10] - Chapter 13 Standing Trustee's FRBP 2012 Report and Accounting o…" at bounding box center [783, 108] width 418 height 31
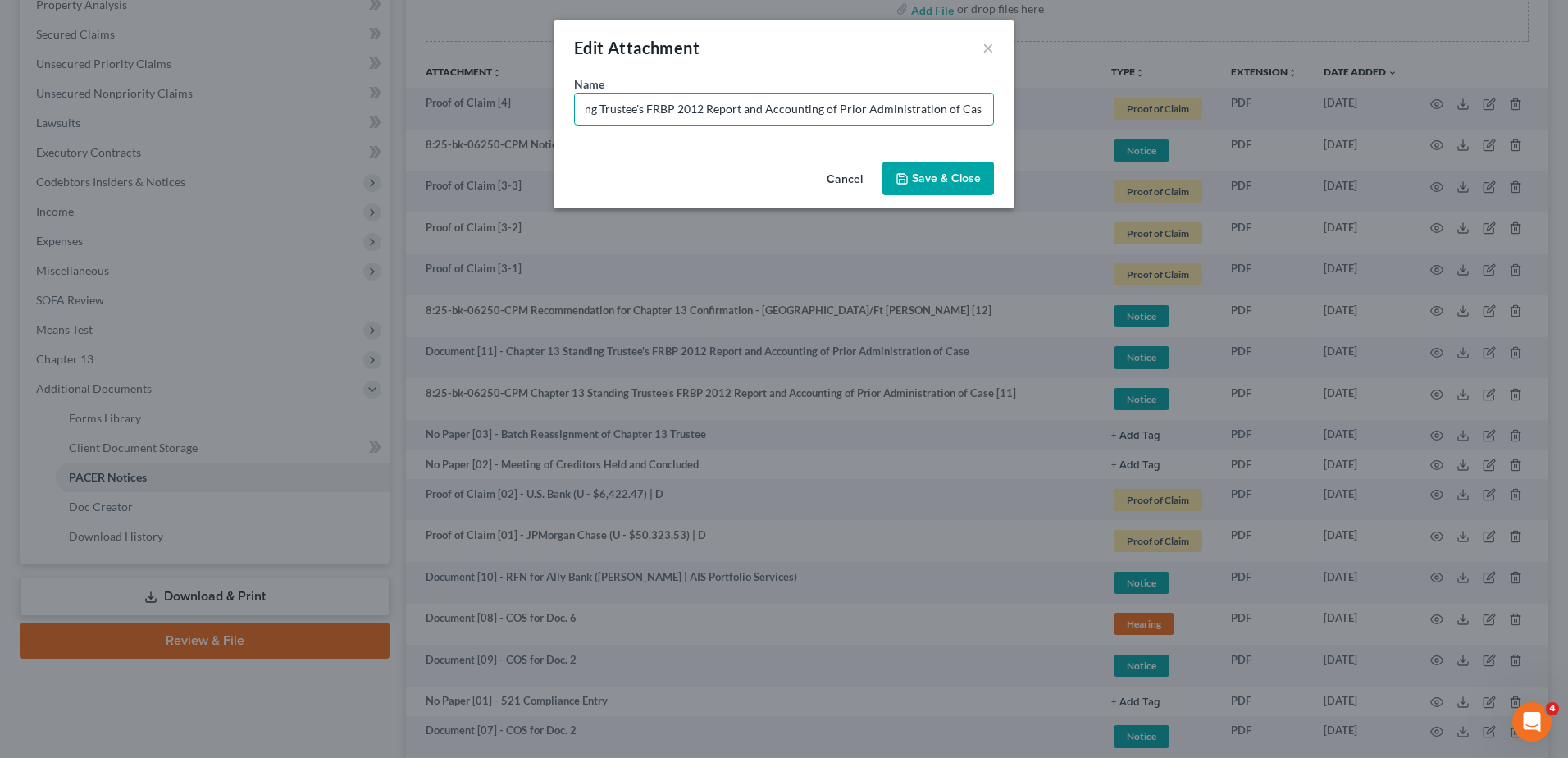
scroll to position [0, 173]
type input "Document [11] - Chapter 13 Standing Trustee's FRBP 2012 Report and Accounting o…"
click at [958, 173] on span "Save & Close" at bounding box center [946, 179] width 68 height 14
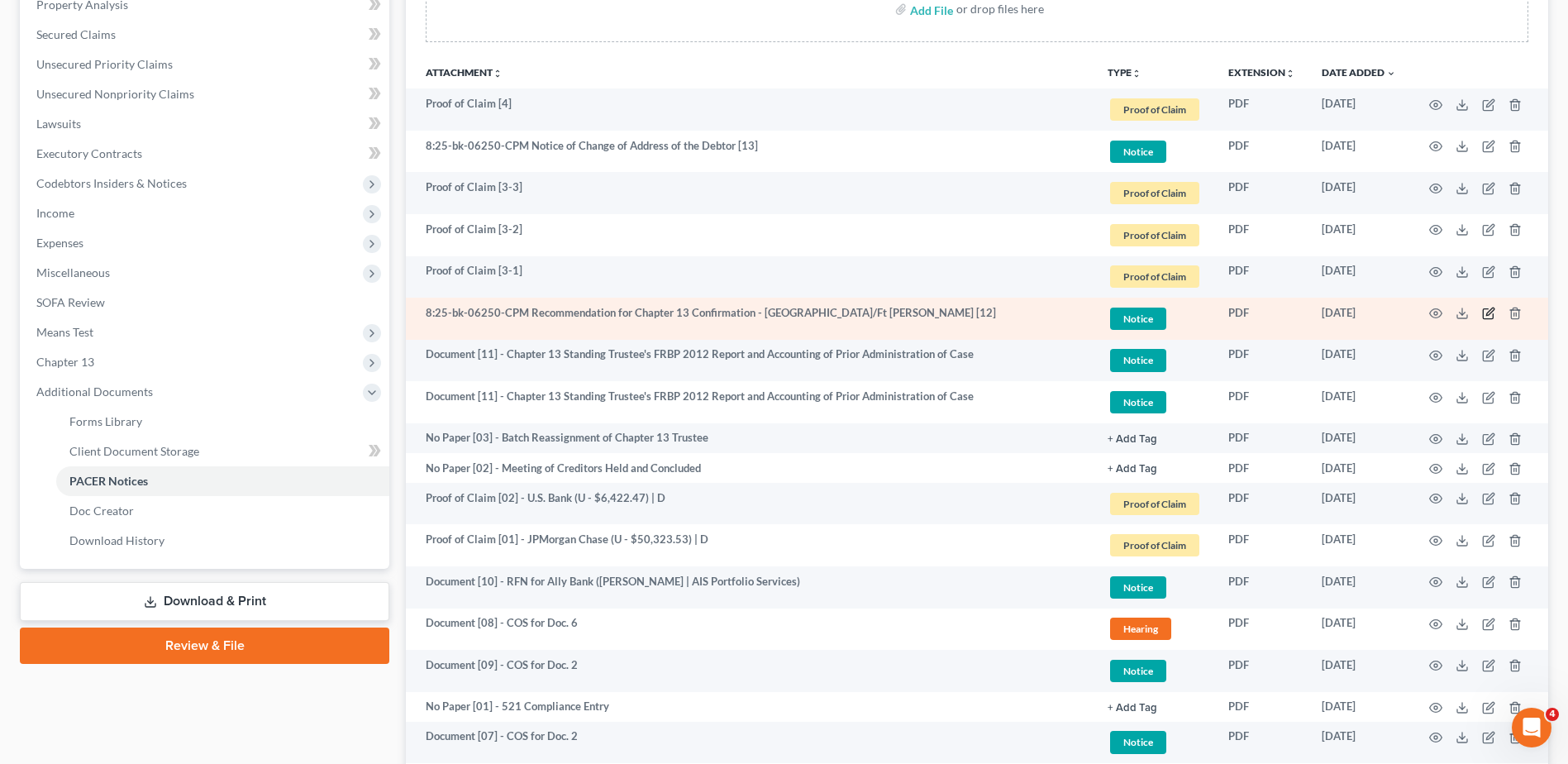
click at [1486, 312] on icon "button" at bounding box center [1488, 313] width 13 height 13
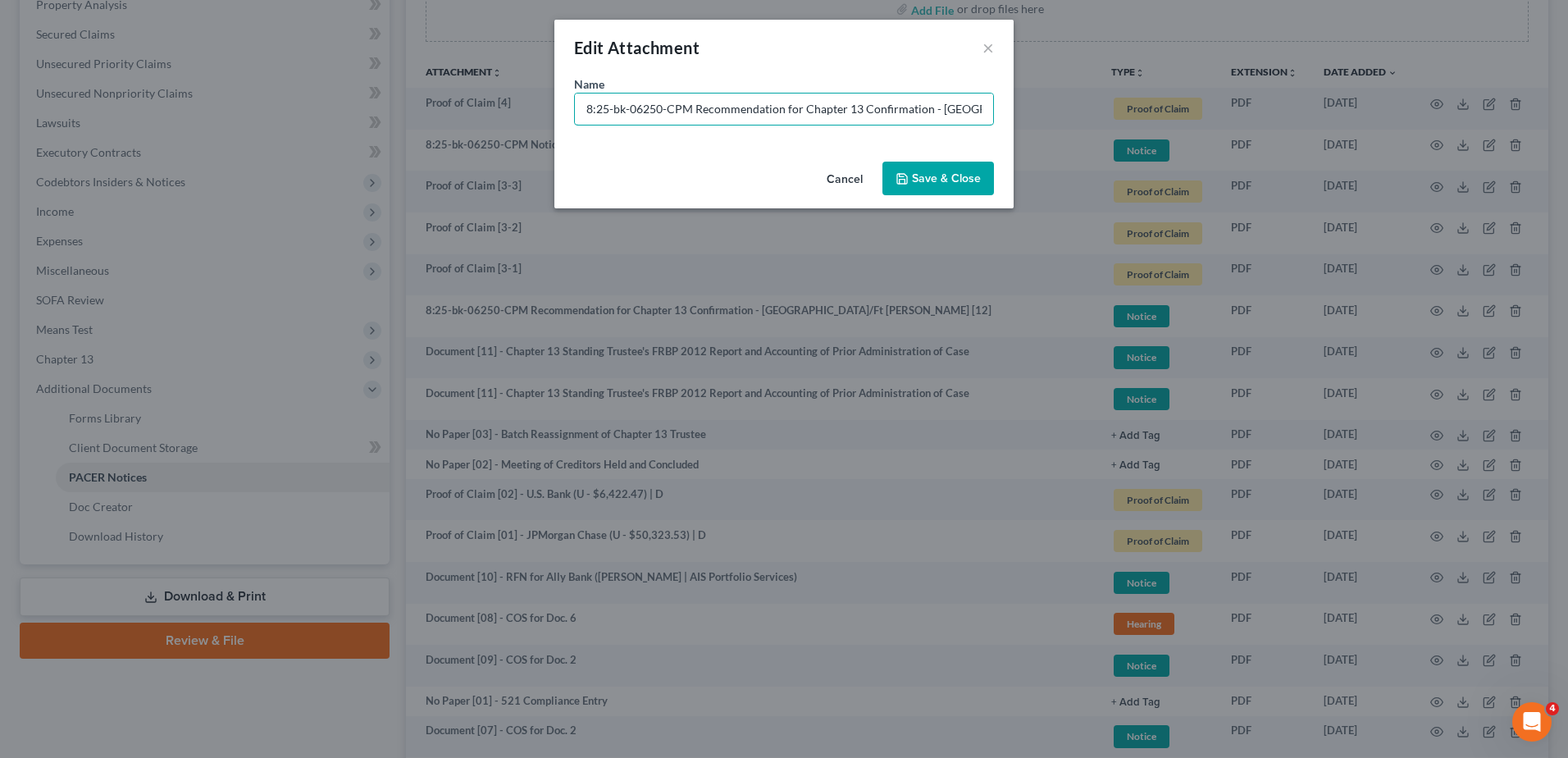
drag, startPoint x: 695, startPoint y: 107, endPoint x: 466, endPoint y: 101, distance: 229.1
click at [471, 104] on div "Edit Attachment × Name * 8:25-bk-06250-CPM Recommendation for Chapter 13 Confir…" at bounding box center [784, 379] width 1568 height 758
paste input "Document [10] -"
click at [649, 111] on input "Document [10] - Recommendation for Chapter 13 Confirmation - Tampa/Ft Myers [12]" at bounding box center [783, 108] width 418 height 31
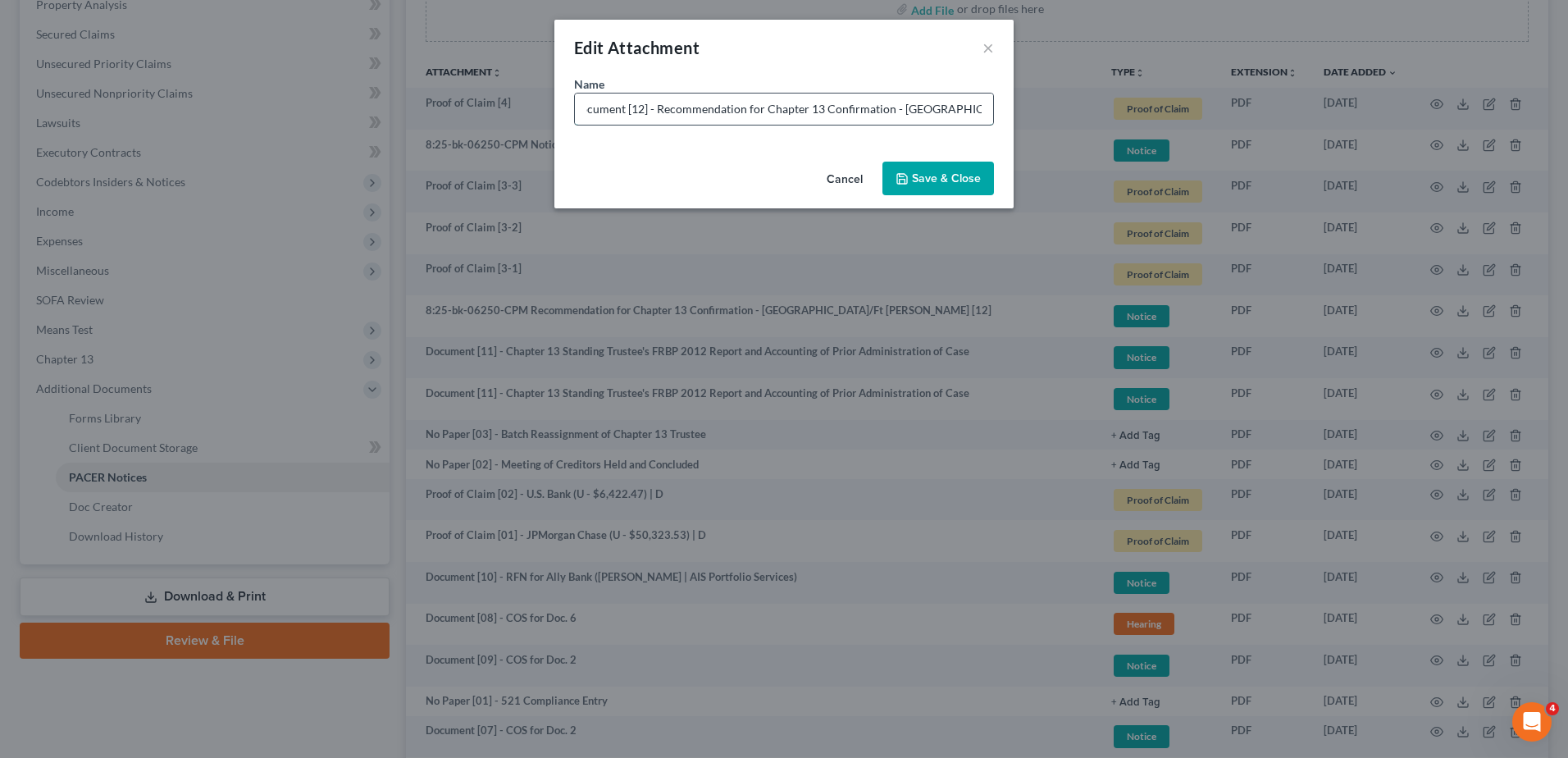
scroll to position [0, 13]
type input "Document [12] - Recommendation for Chapter 13 Confirmation - Tampa/Ft Myers"
click at [947, 172] on span "Save & Close" at bounding box center [946, 179] width 68 height 14
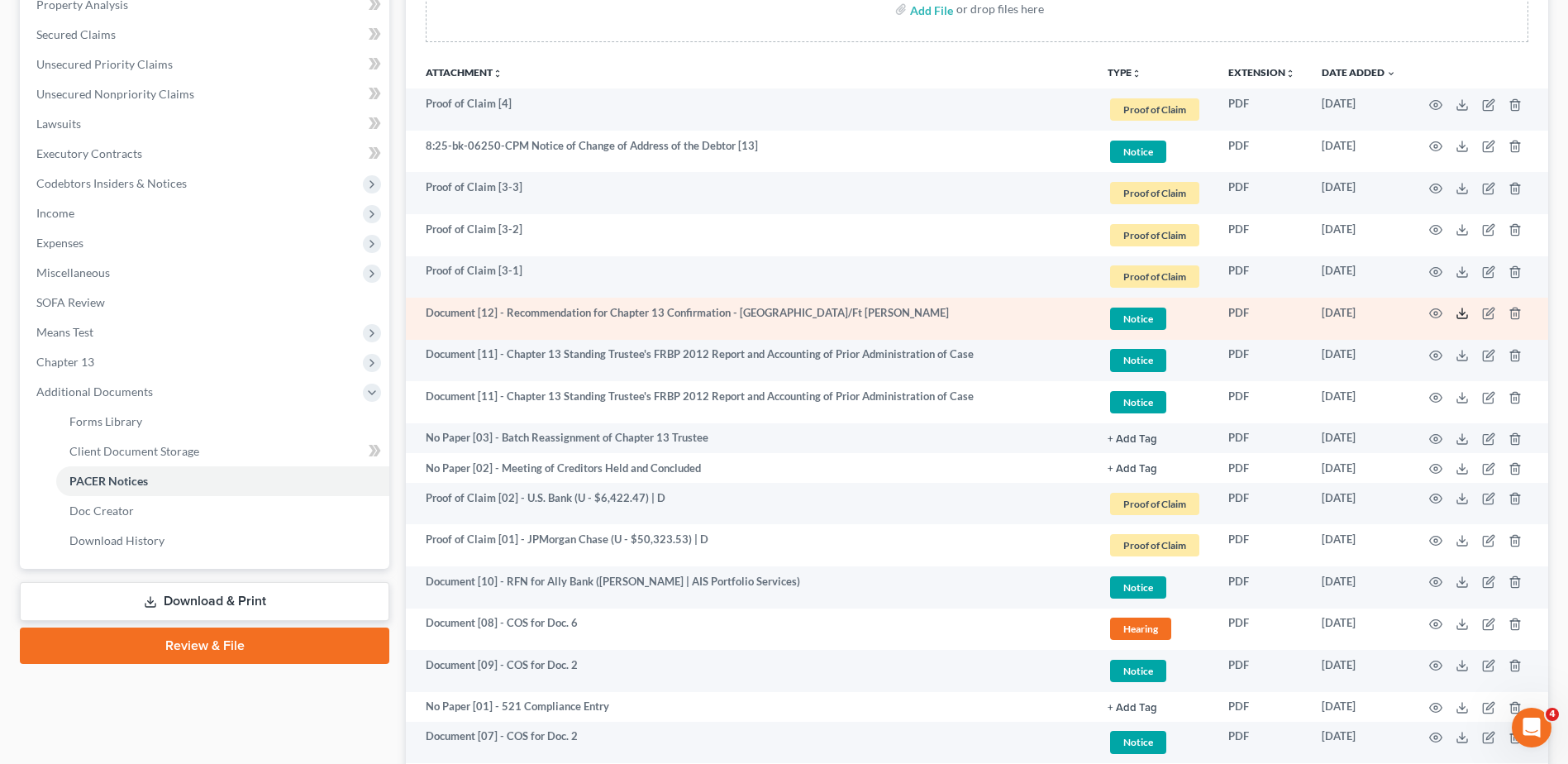
click at [1461, 307] on icon at bounding box center [1461, 313] width 13 height 13
click at [1486, 308] on icon "button" at bounding box center [1488, 313] width 13 height 13
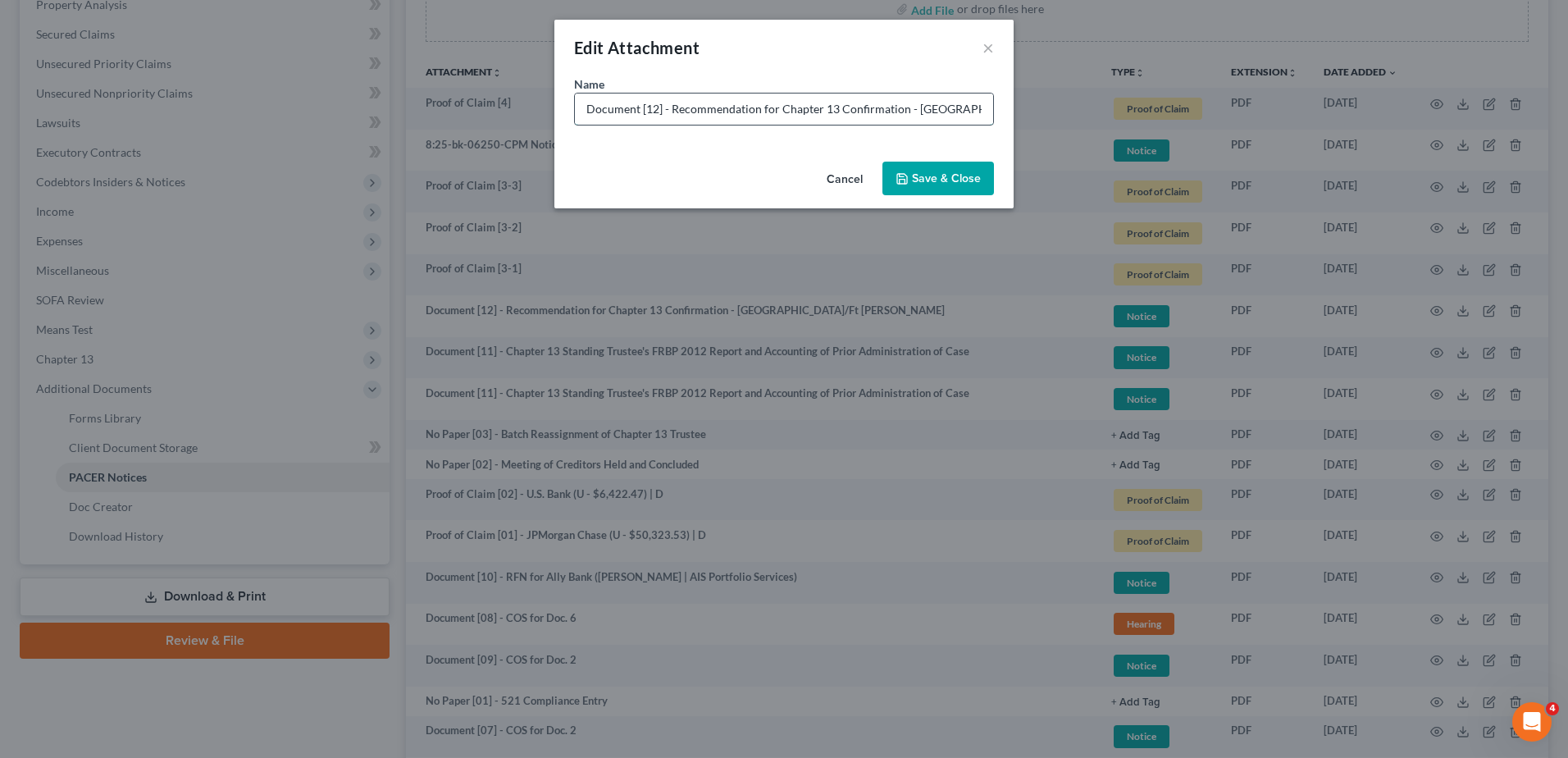
click at [671, 106] on input "Document [12] - Recommendation for Chapter 13 Confirmation - Tampa/Ft Myers" at bounding box center [783, 108] width 418 height 31
type input "Document [12] - Trustee's Unfavorable Recommendation"
click at [962, 191] on button "Save & Close" at bounding box center [938, 179] width 111 height 35
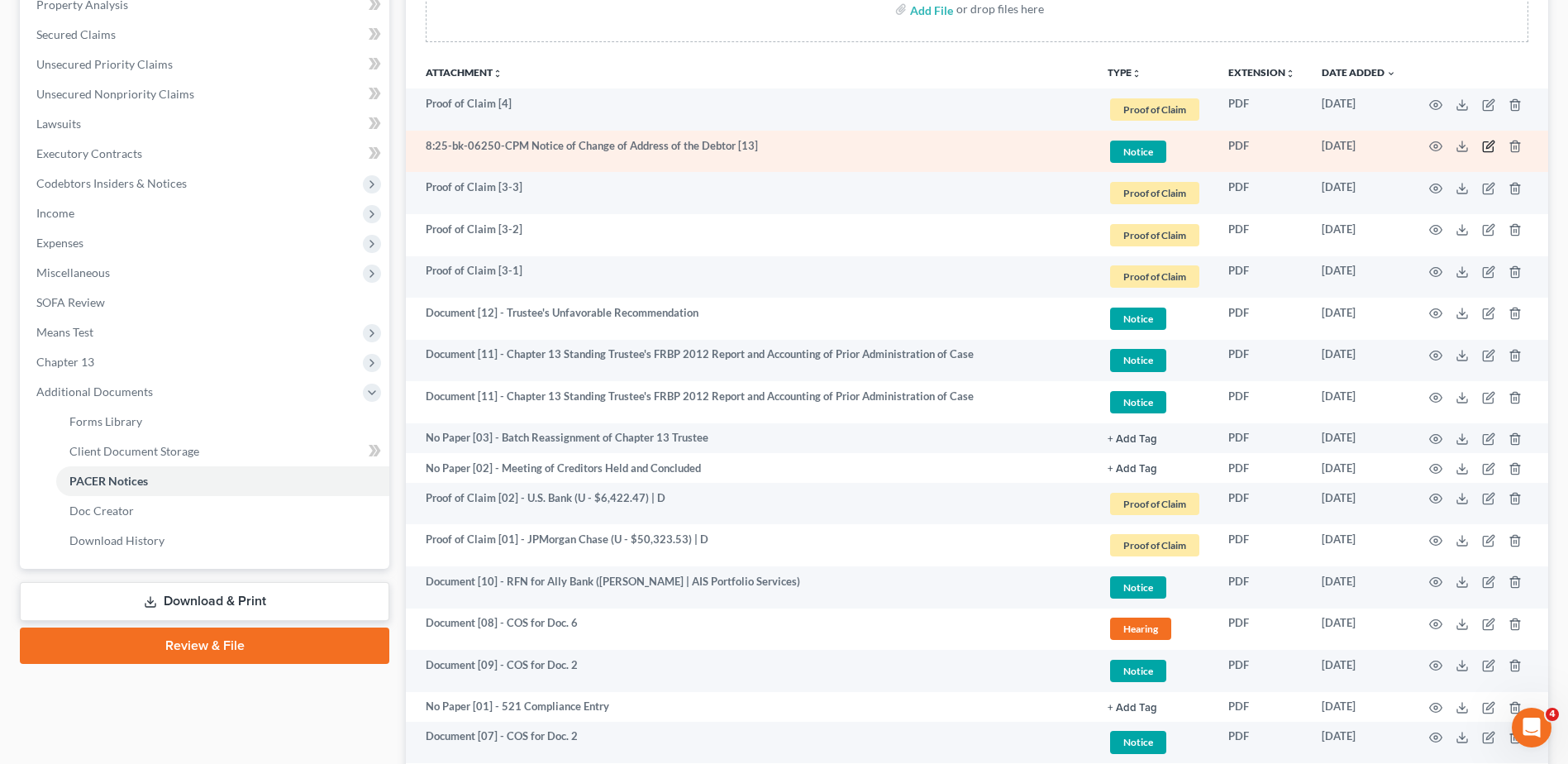
click at [1487, 141] on icon "button" at bounding box center [1488, 146] width 13 height 13
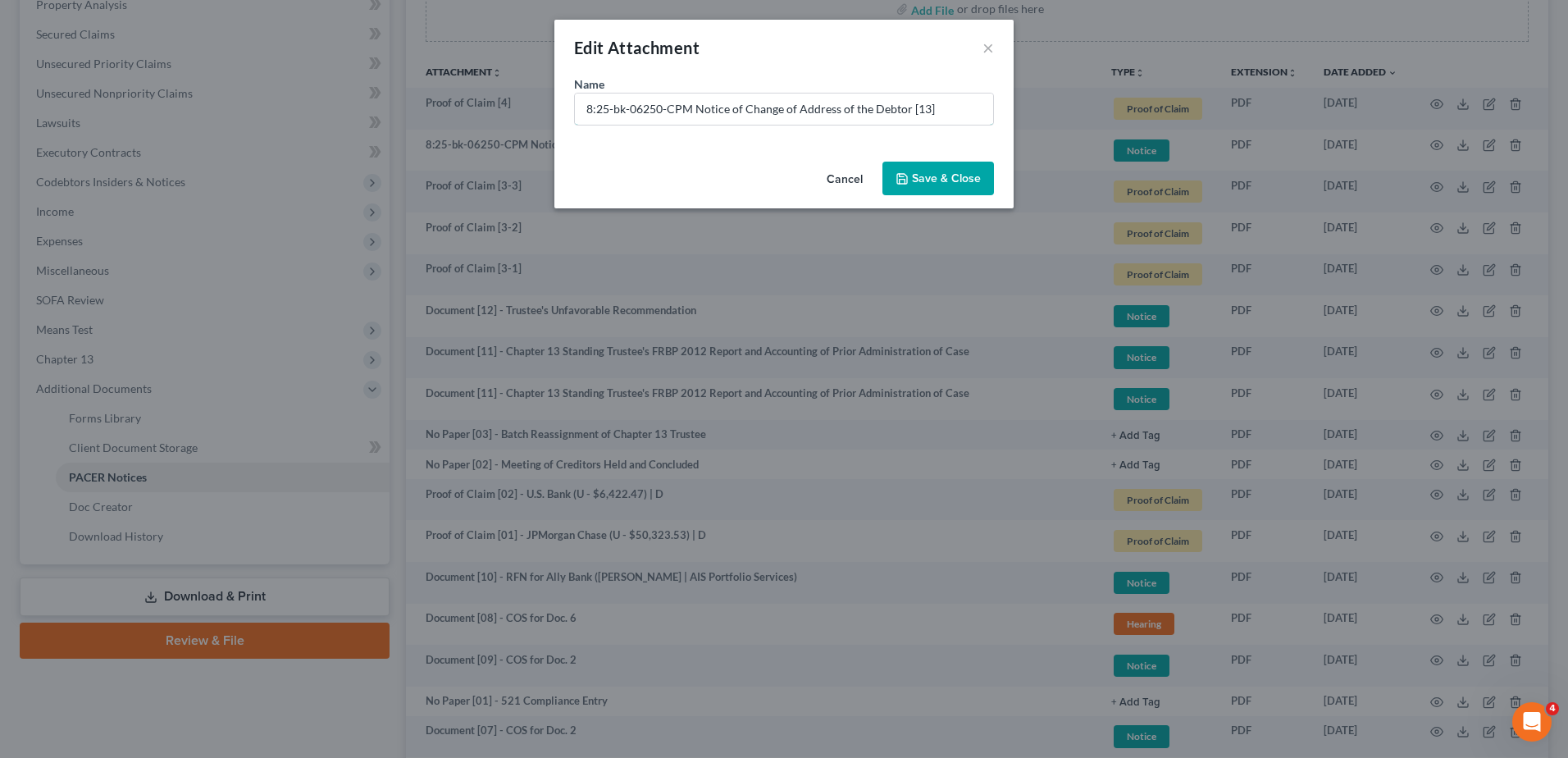
drag, startPoint x: 680, startPoint y: 115, endPoint x: 550, endPoint y: 121, distance: 130.1
click at [573, 121] on div "Name * 8:25-bk-06250-CPM Notice of Change of Address of the Debtor [13]" at bounding box center [784, 115] width 459 height 79
paste input "Document [10] -"
click at [650, 109] on input "Document [10] - Notice of Change of Address of the Debtor [13]" at bounding box center [783, 108] width 418 height 31
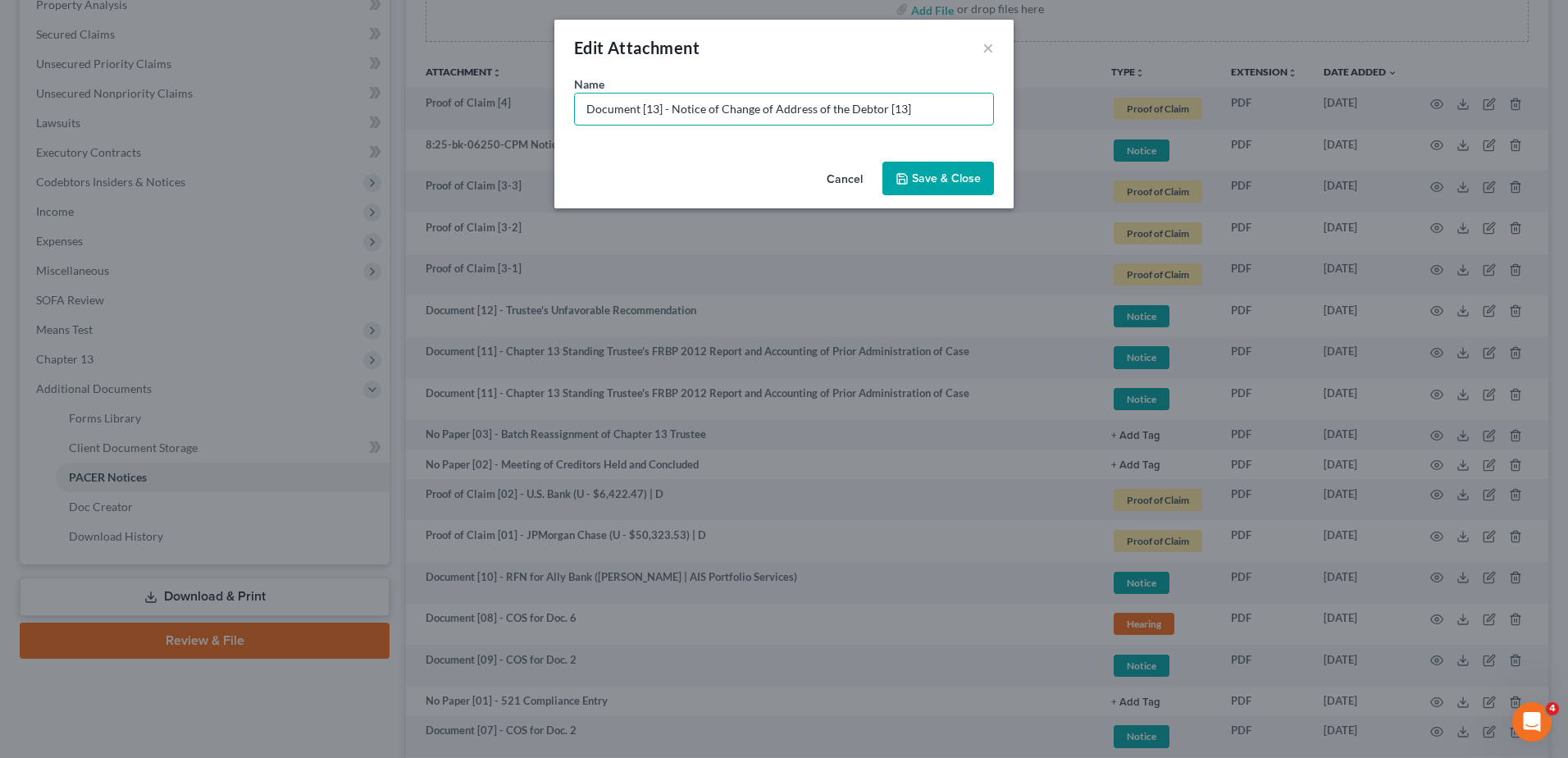
drag, startPoint x: 886, startPoint y: 106, endPoint x: 1016, endPoint y: 139, distance: 134.1
click at [964, 130] on div "Name * Document [13] - Notice of Change of Address of the Debtor [13]" at bounding box center [784, 115] width 459 height 79
type input "Document [13] - Notice of Change of Address of the Debtor"
click at [980, 176] on button "Save & Close" at bounding box center [938, 179] width 111 height 35
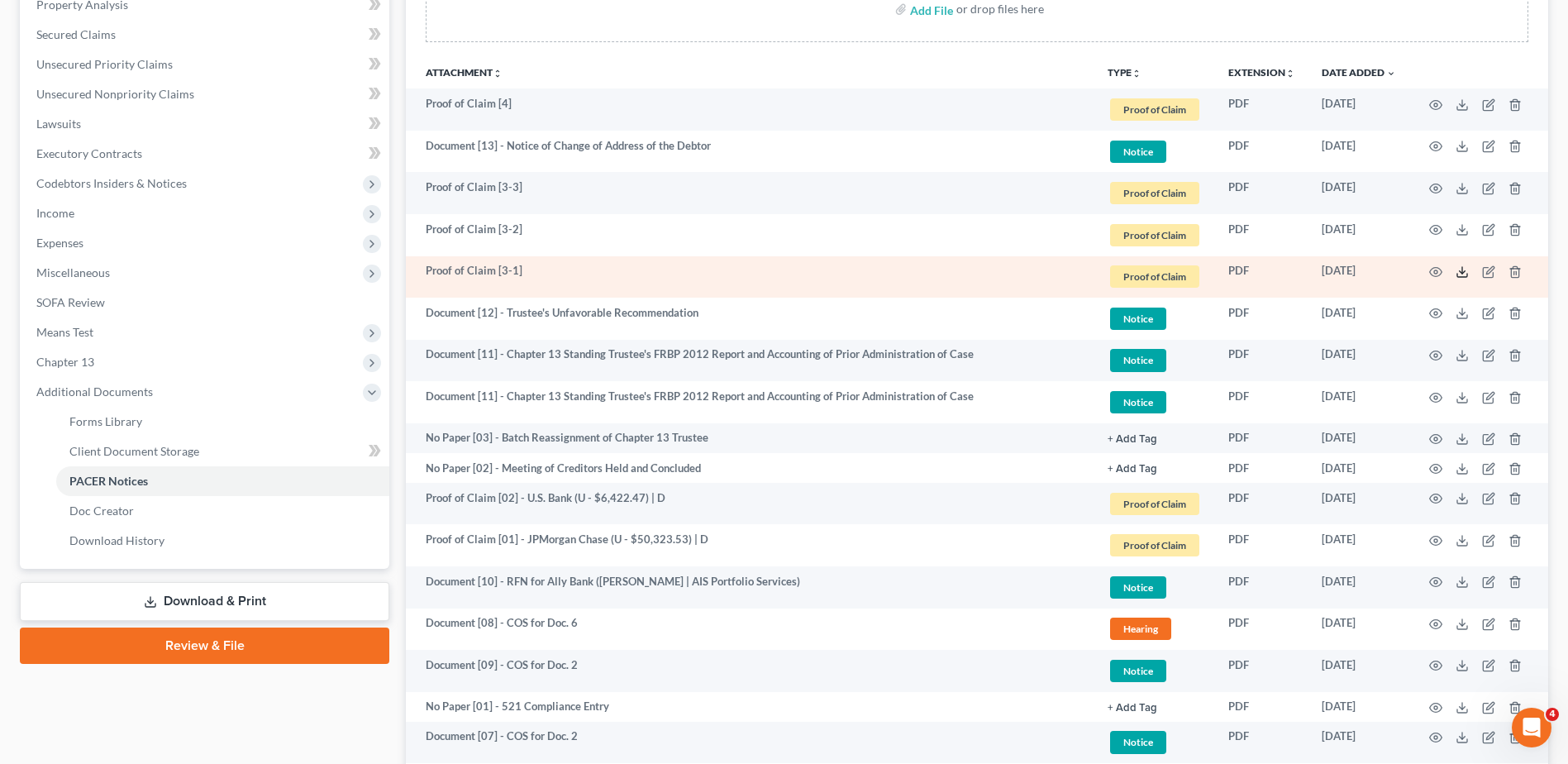
click at [1463, 272] on polyline at bounding box center [1462, 272] width 6 height 2
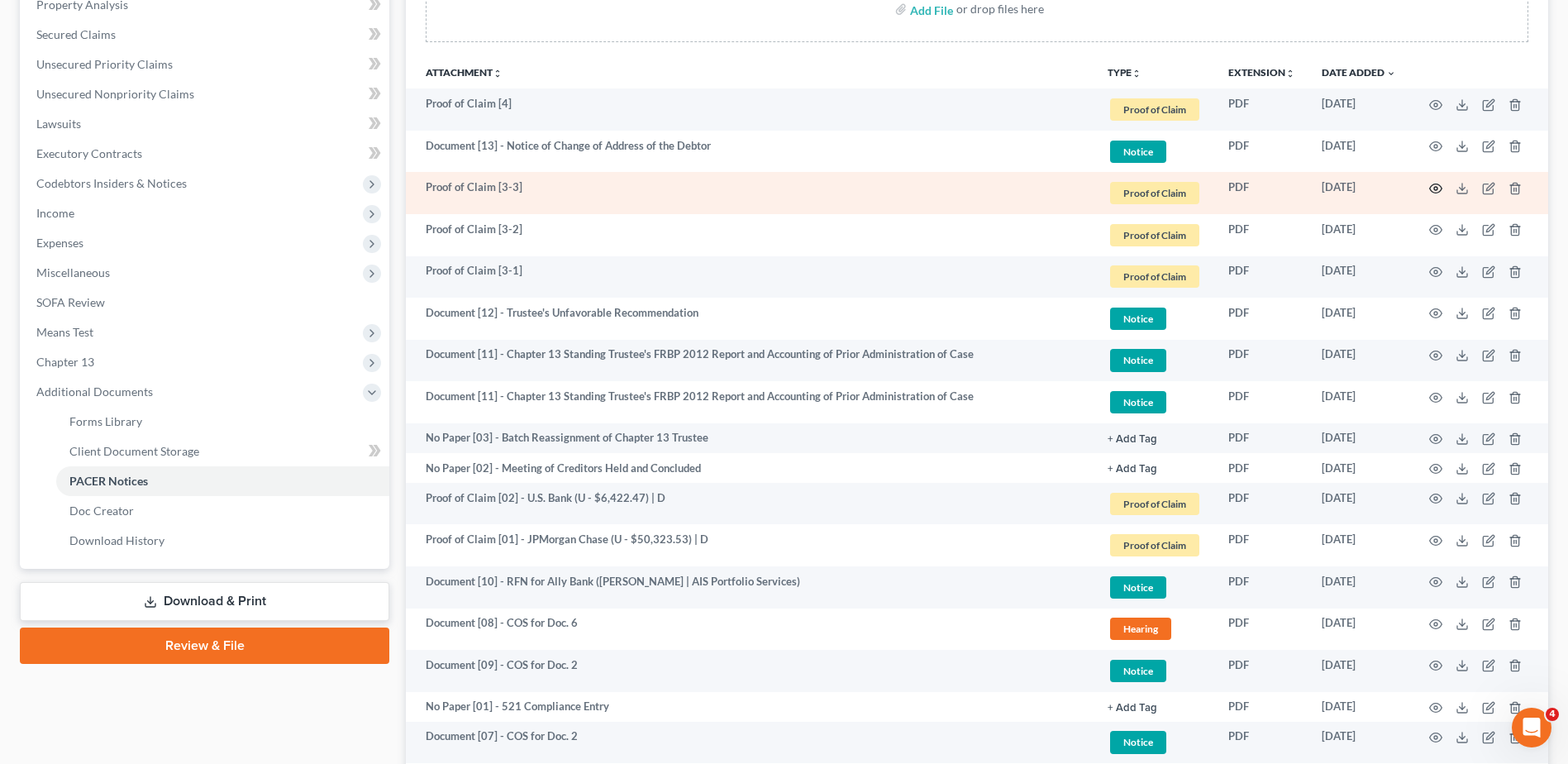
click at [1436, 186] on icon "button" at bounding box center [1435, 188] width 13 height 13
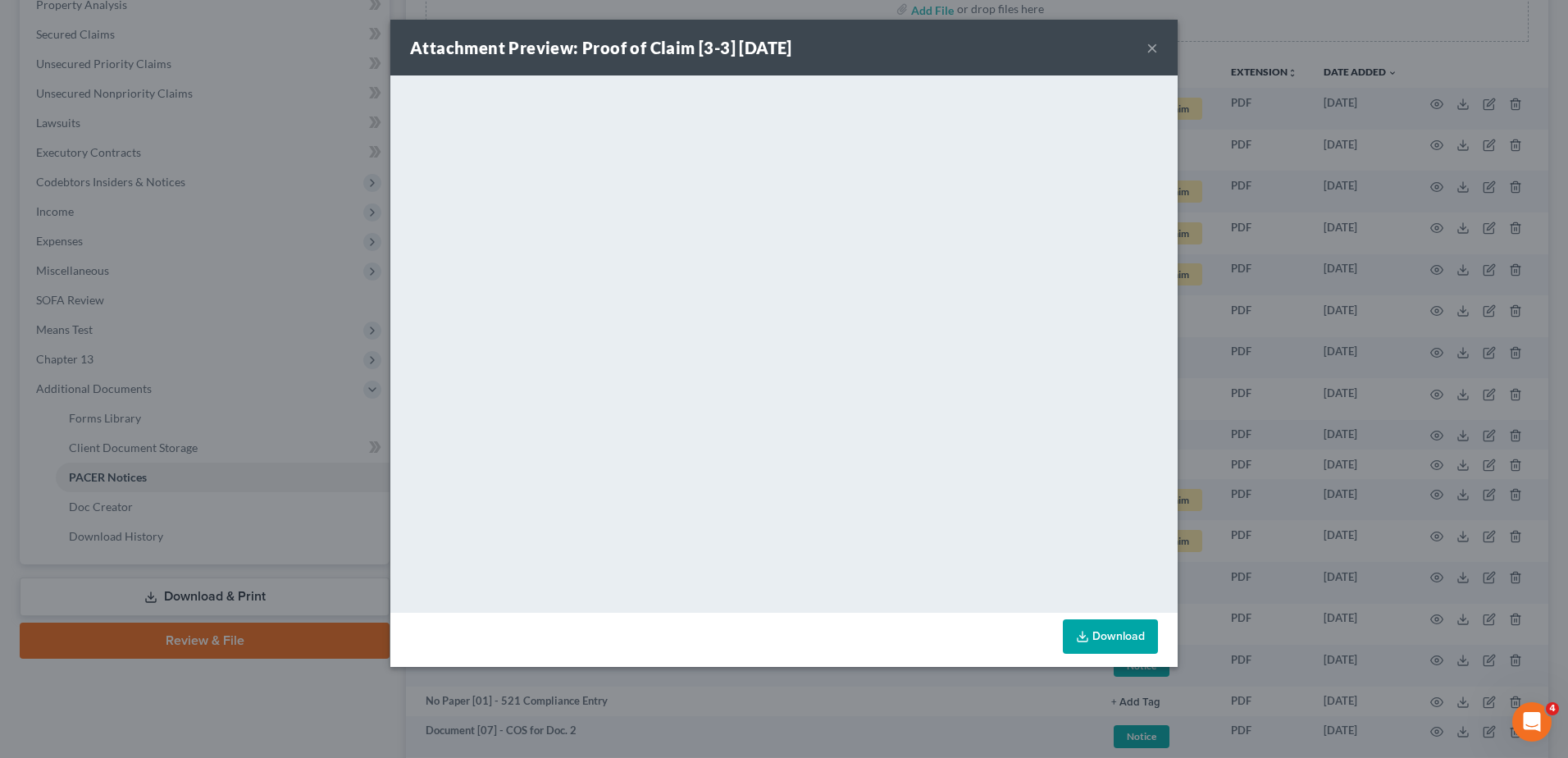
click at [1152, 46] on button "×" at bounding box center [1152, 48] width 12 height 20
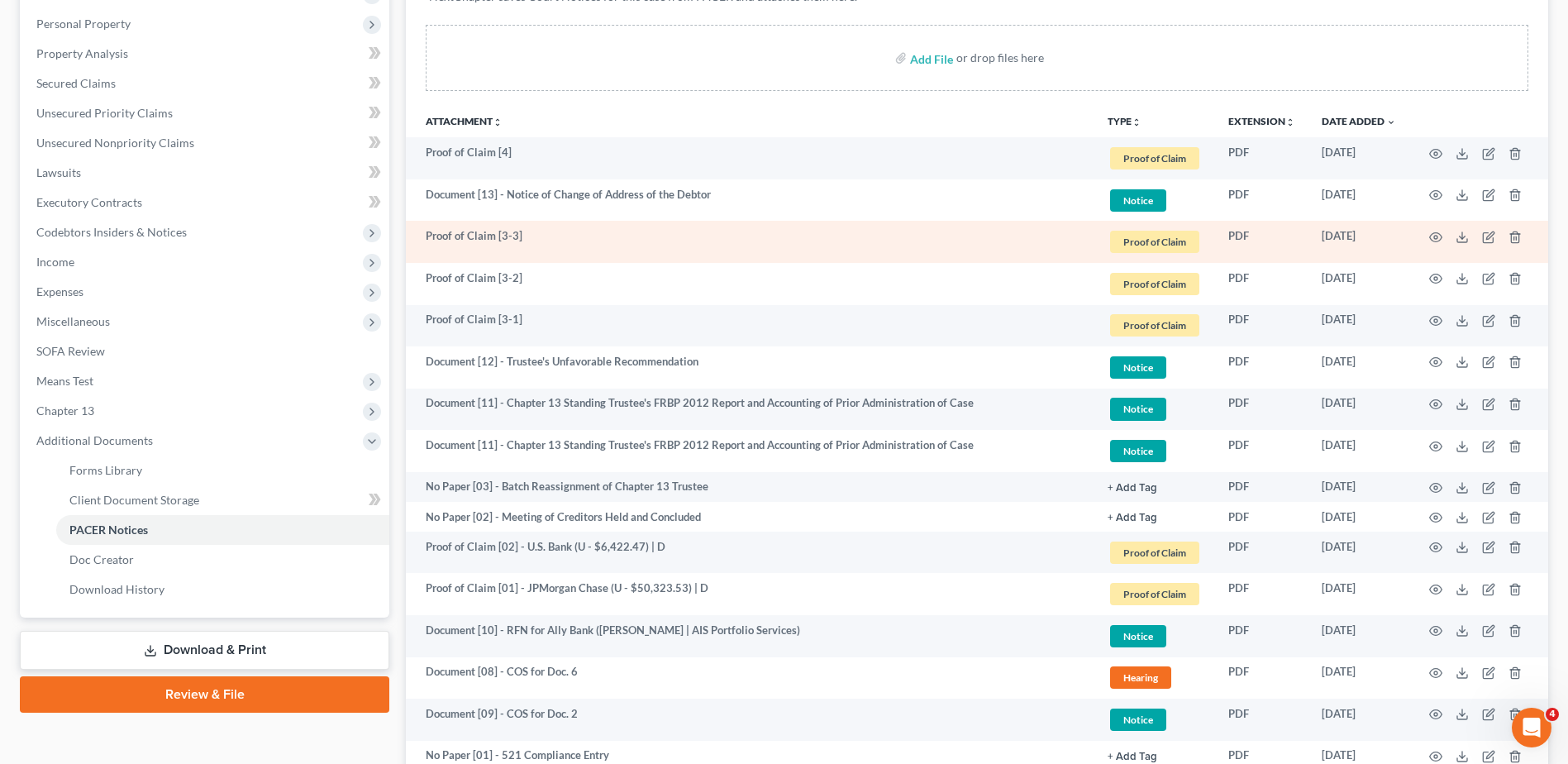
scroll to position [248, 0]
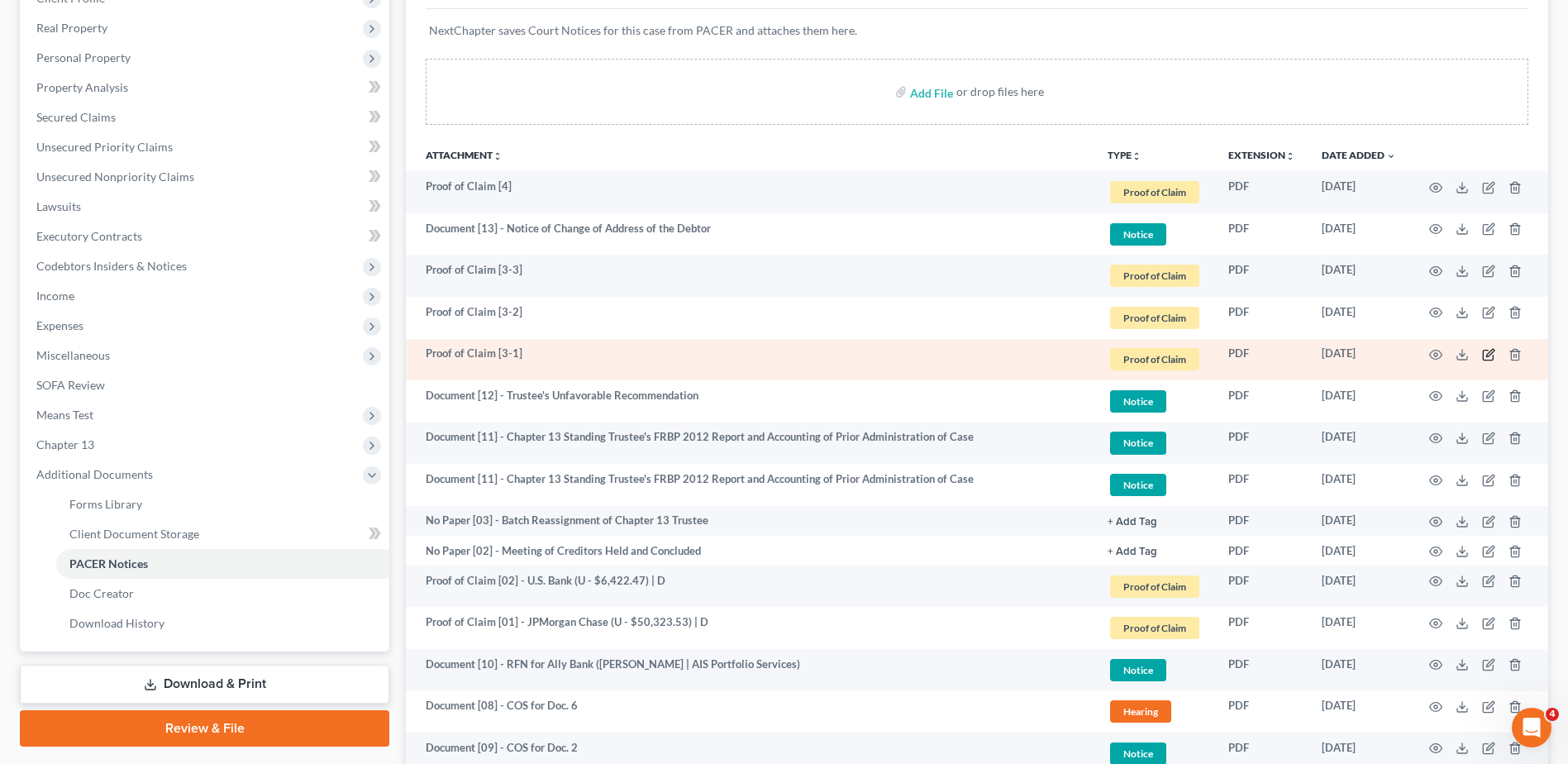
click at [1494, 358] on icon "button" at bounding box center [1488, 354] width 13 height 13
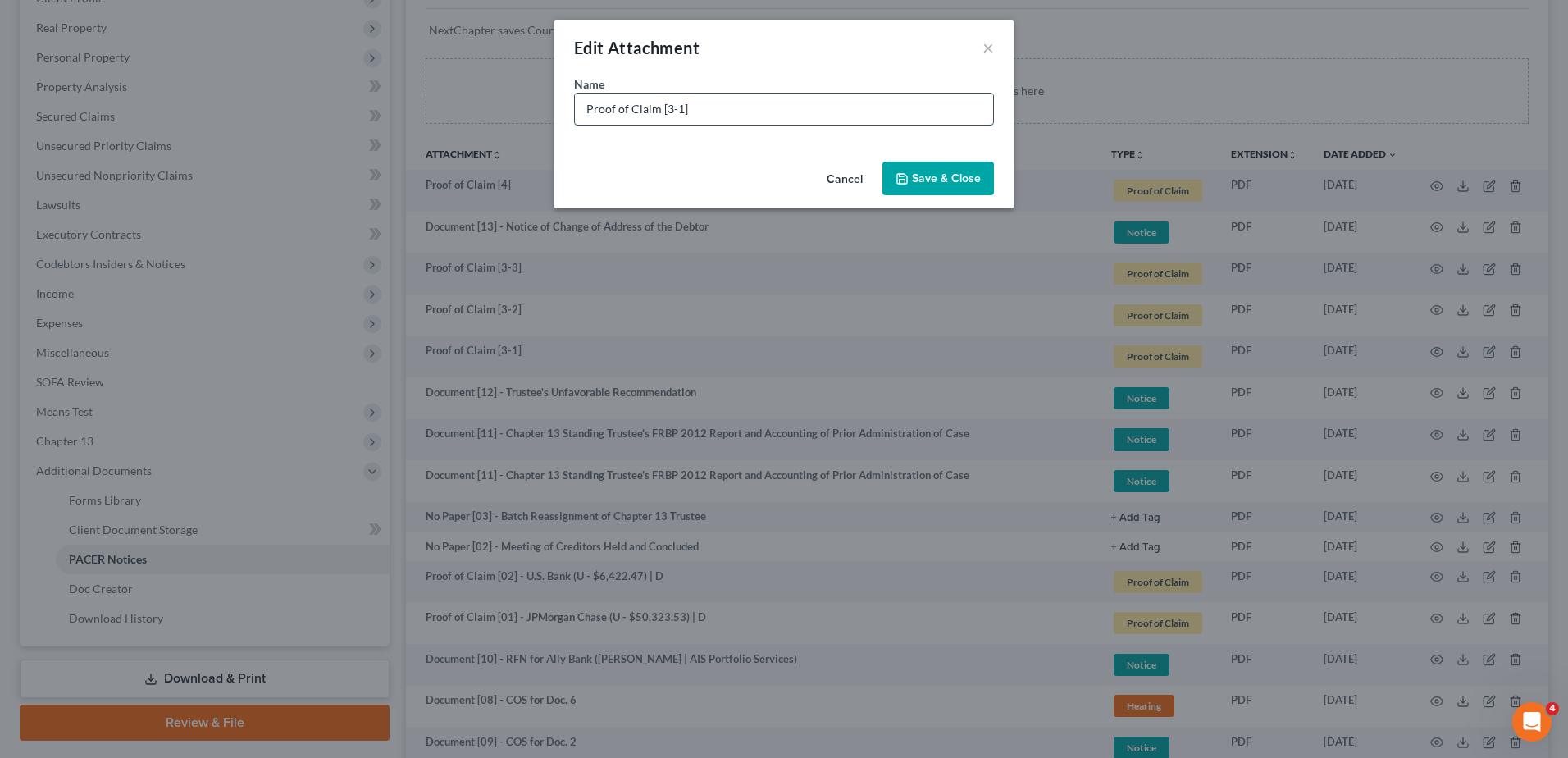
click at [664, 113] on input "Proof of Claim [3-1]" at bounding box center [783, 108] width 418 height 31
click at [743, 105] on input "Proof of Claim [03-1]" at bounding box center [783, 108] width 418 height 31
click at [752, 106] on input "Proof of Claim [03-1] - SBA (" at bounding box center [783, 108] width 418 height 31
type input "Proof of Claim [03-1] - SBA (U - $11,890.12) | C"
click at [931, 169] on button "Save & Close" at bounding box center [938, 179] width 111 height 35
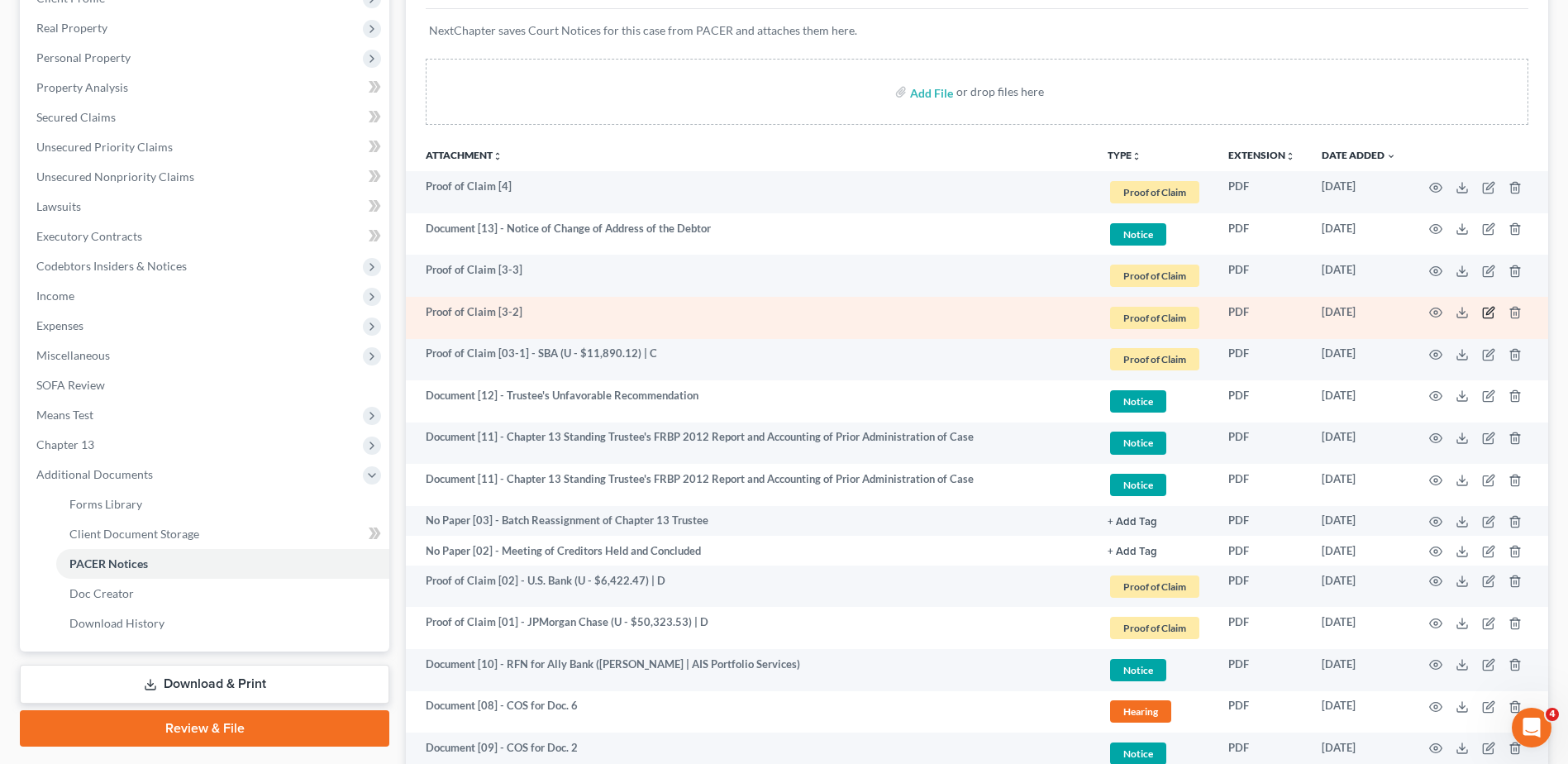
click at [1488, 312] on icon "button" at bounding box center [1489, 310] width 7 height 7
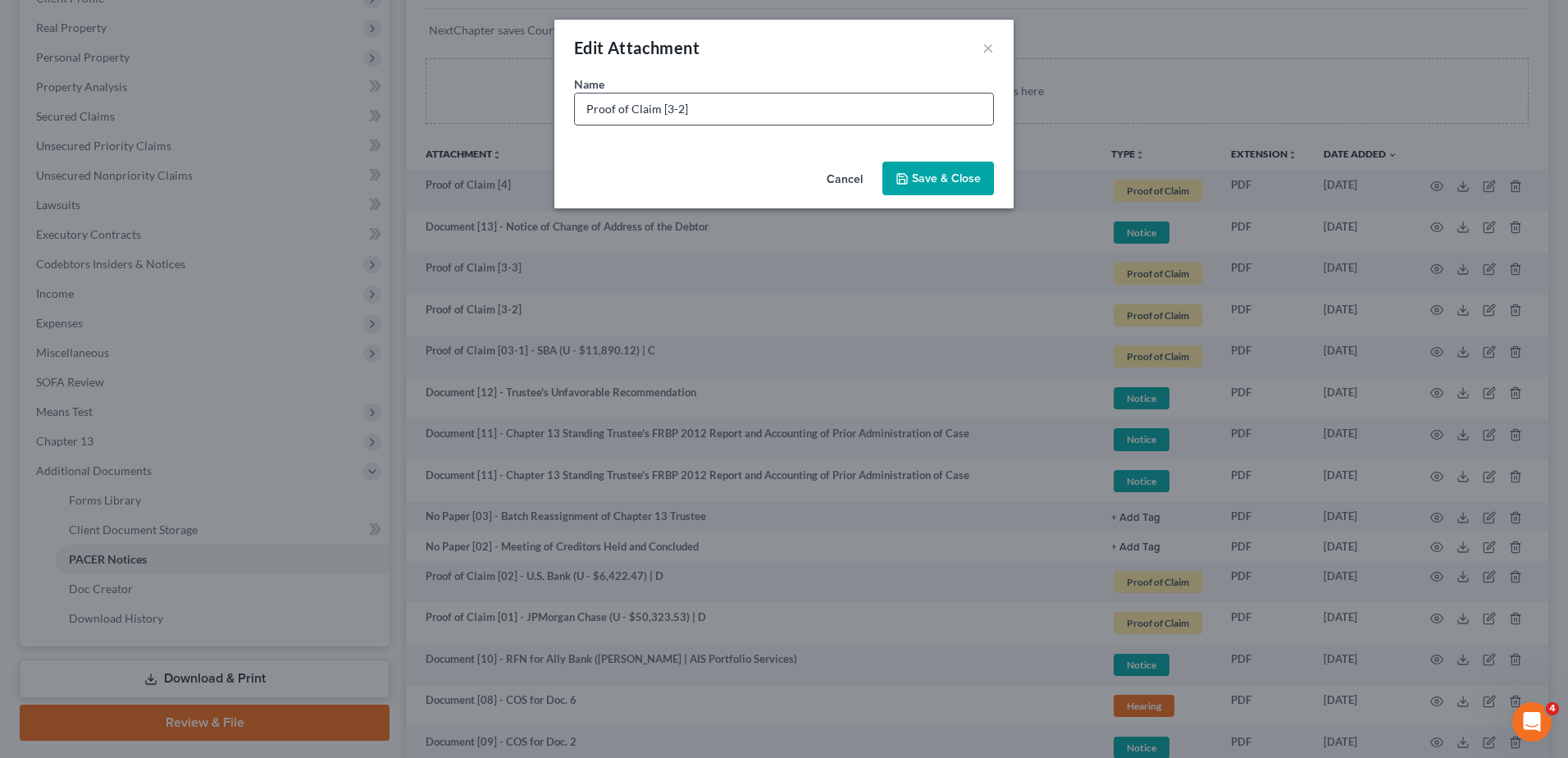
click at [664, 109] on input "Proof of Claim [3-2]" at bounding box center [783, 108] width 418 height 31
type input "Proof of Claim [03-2]"
click at [936, 174] on span "Save & Close" at bounding box center [946, 179] width 68 height 14
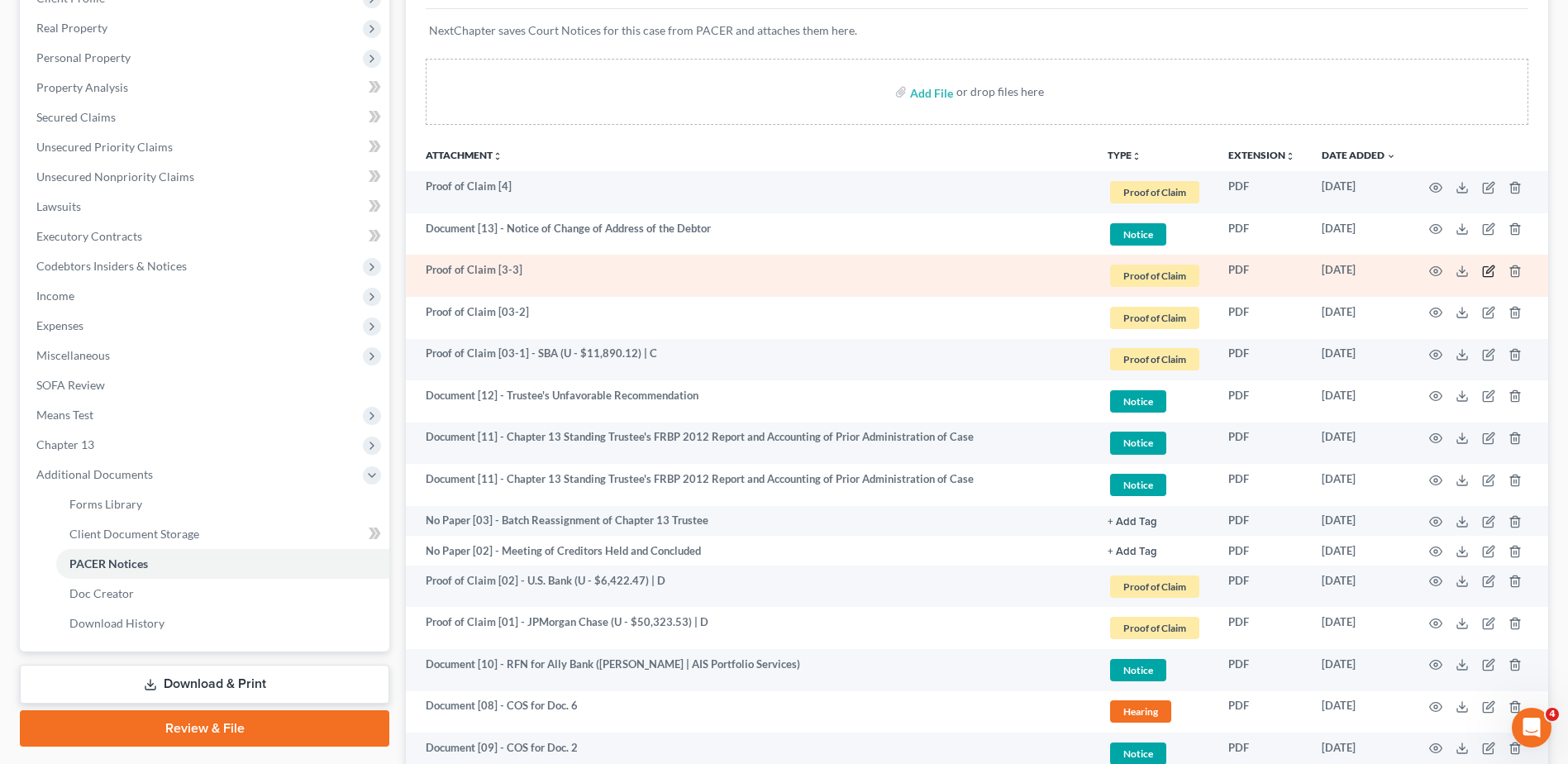
click at [1489, 274] on icon "button" at bounding box center [1488, 270] width 13 height 13
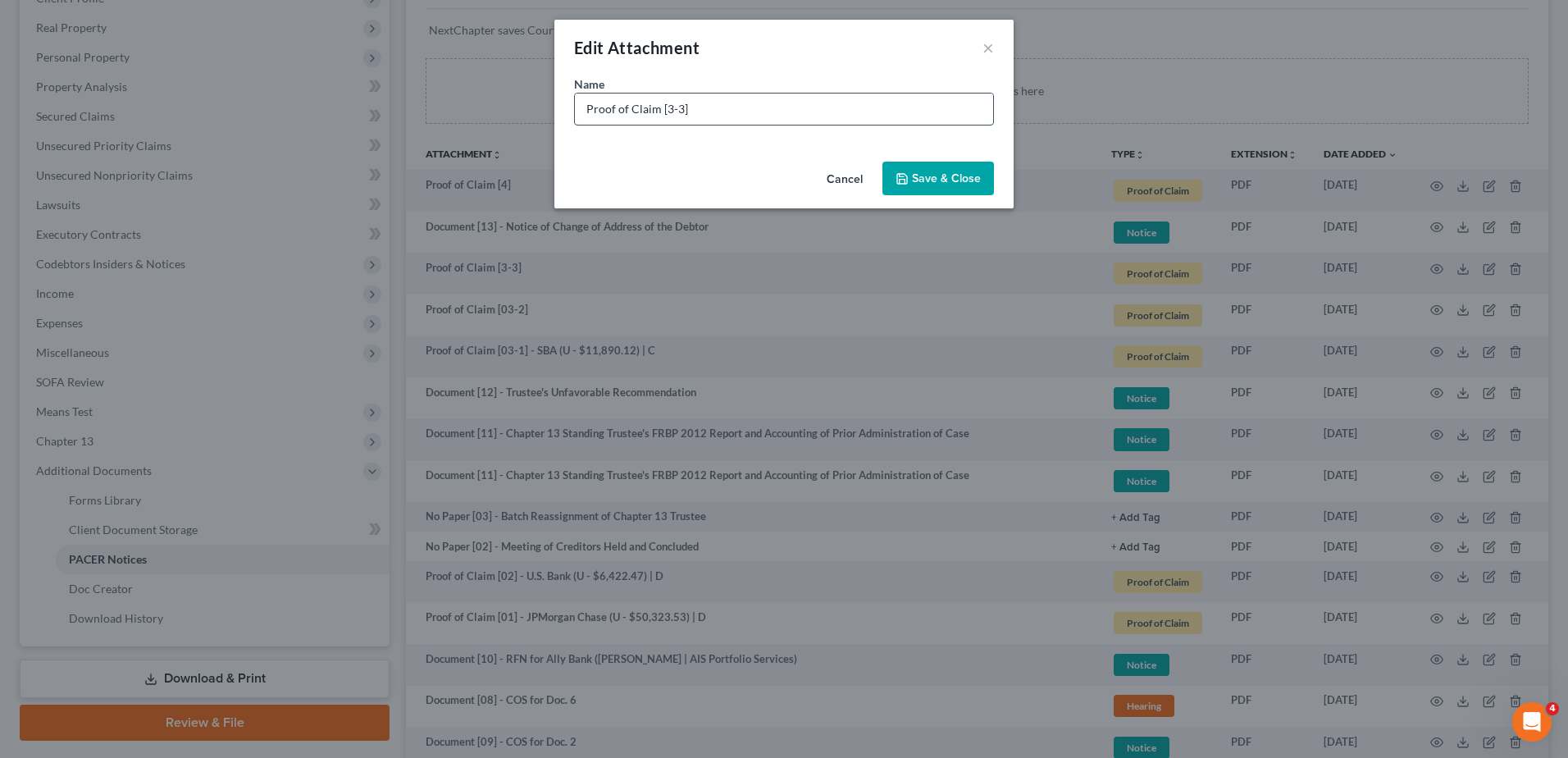
drag, startPoint x: 663, startPoint y: 109, endPoint x: 683, endPoint y: 122, distance: 23.9
click at [664, 109] on input "Proof of Claim [3-3]" at bounding box center [783, 108] width 418 height 31
type input "Proof of Claim [03-3]"
click at [905, 171] on button "Save & Close" at bounding box center [938, 179] width 111 height 35
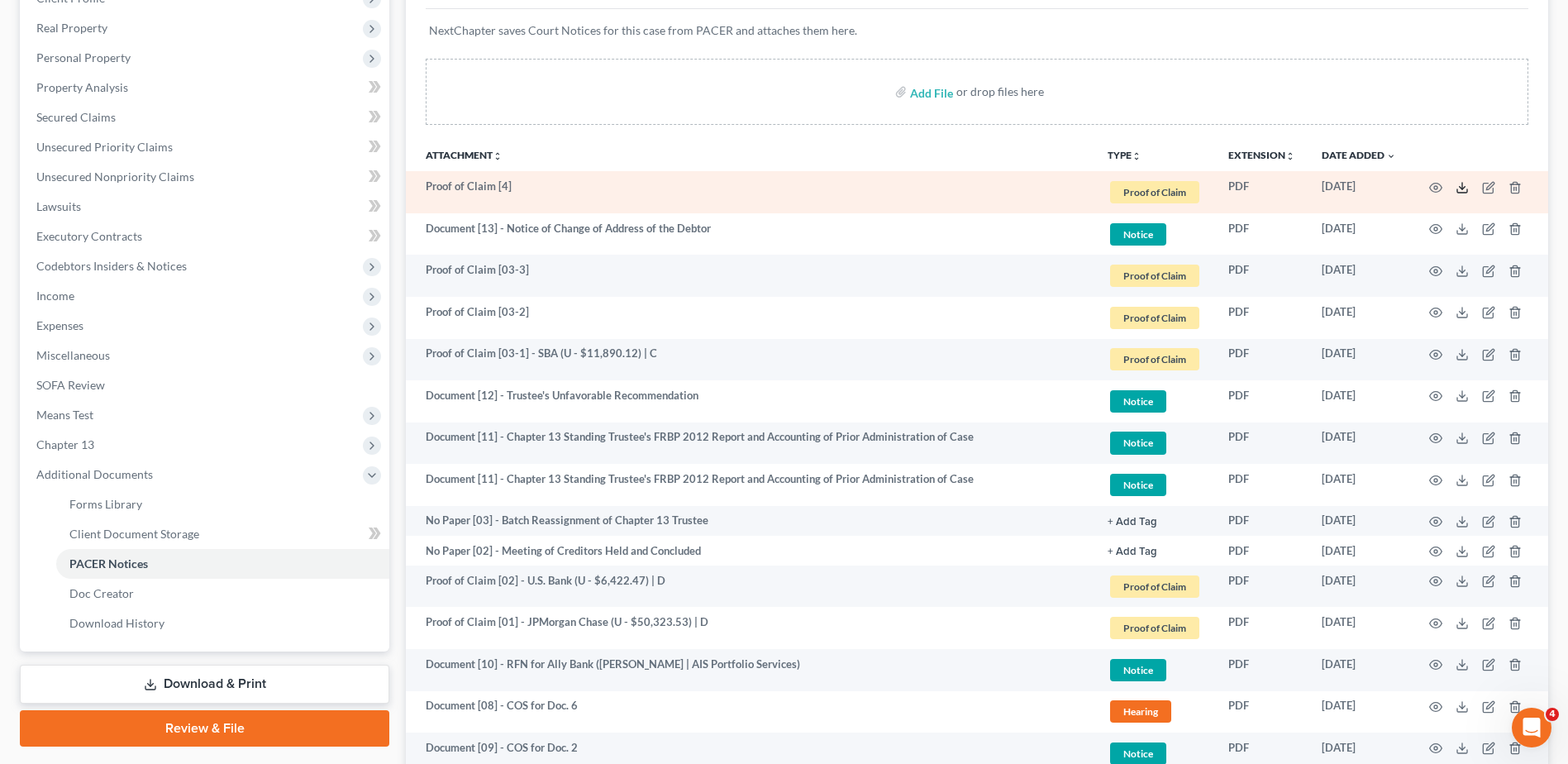
click at [1459, 189] on icon at bounding box center [1461, 187] width 13 height 13
click at [1485, 184] on icon "button" at bounding box center [1488, 187] width 13 height 13
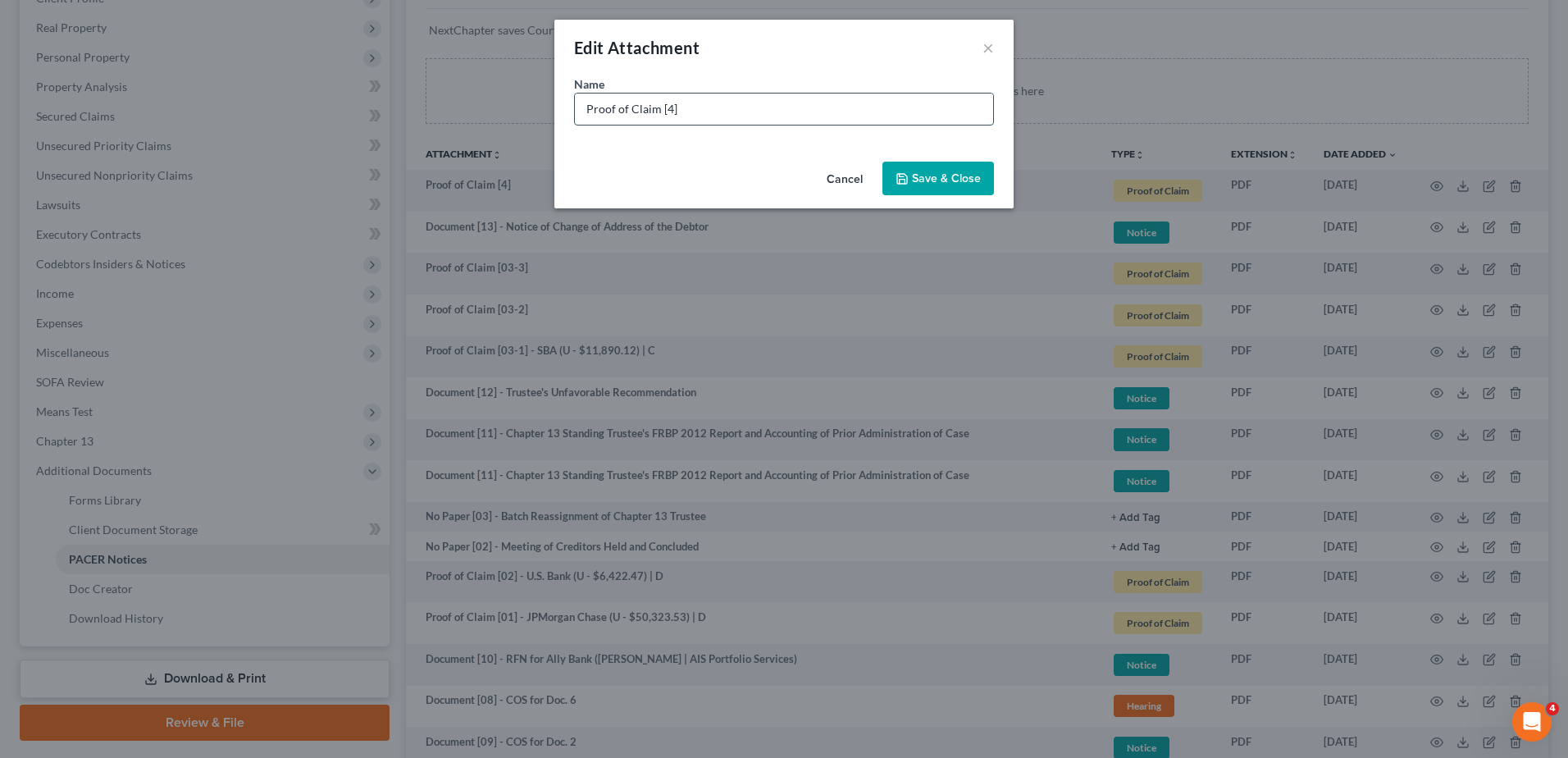
click at [663, 103] on input "Proof of Claim [4]" at bounding box center [783, 108] width 418 height 31
click at [664, 106] on input "Proof of Claim [4]" at bounding box center [783, 108] width 418 height 31
click at [713, 91] on div "Name * Proof of Claim [04]" at bounding box center [783, 100] width 420 height 50
click at [714, 116] on input "Proof of Claim [04]" at bounding box center [783, 108] width 418 height 31
type input "Proof of Claim [04] - American Express (U - $12,448.65) | D"
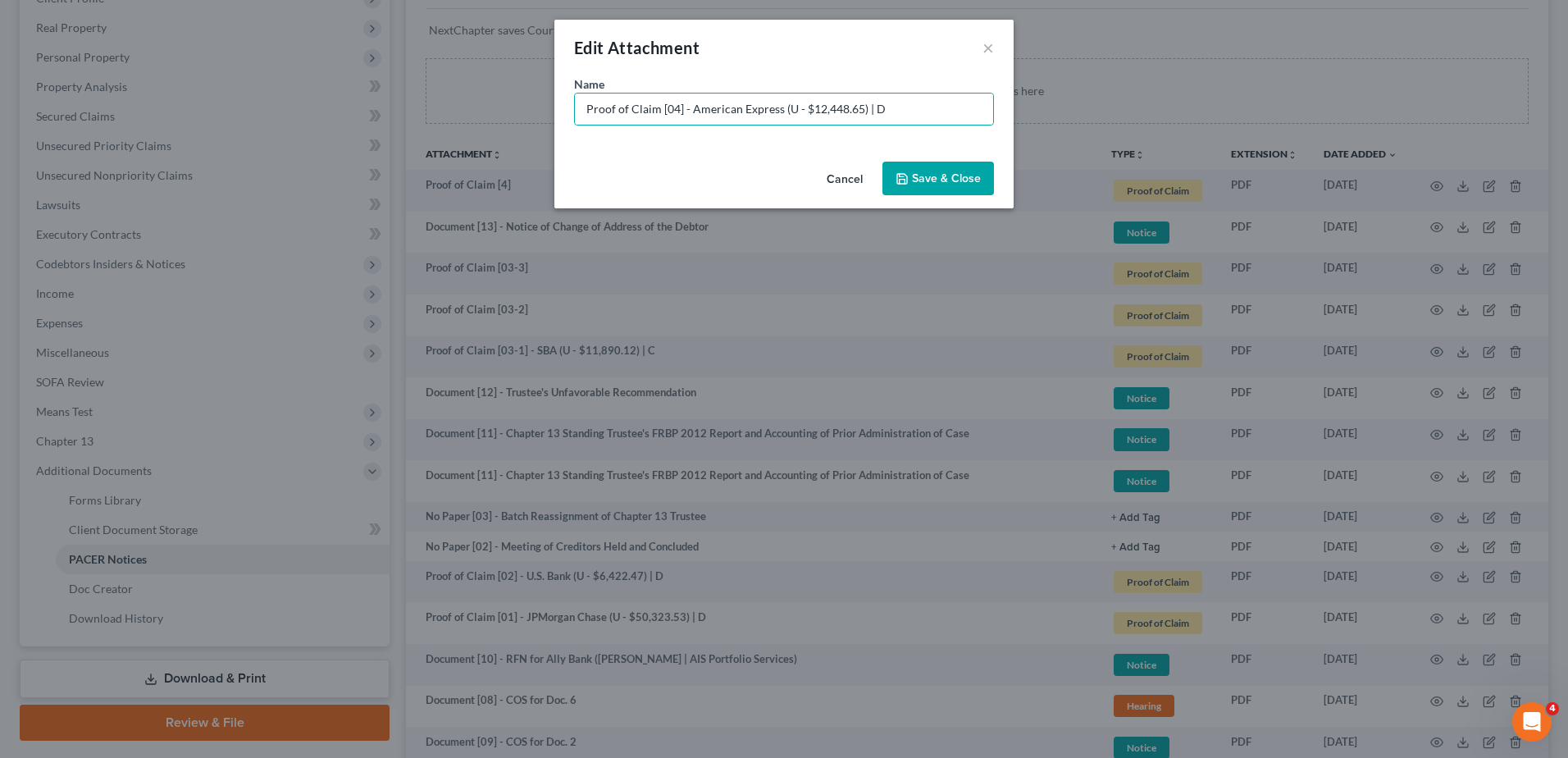
click at [950, 177] on span "Save & Close" at bounding box center [946, 179] width 68 height 14
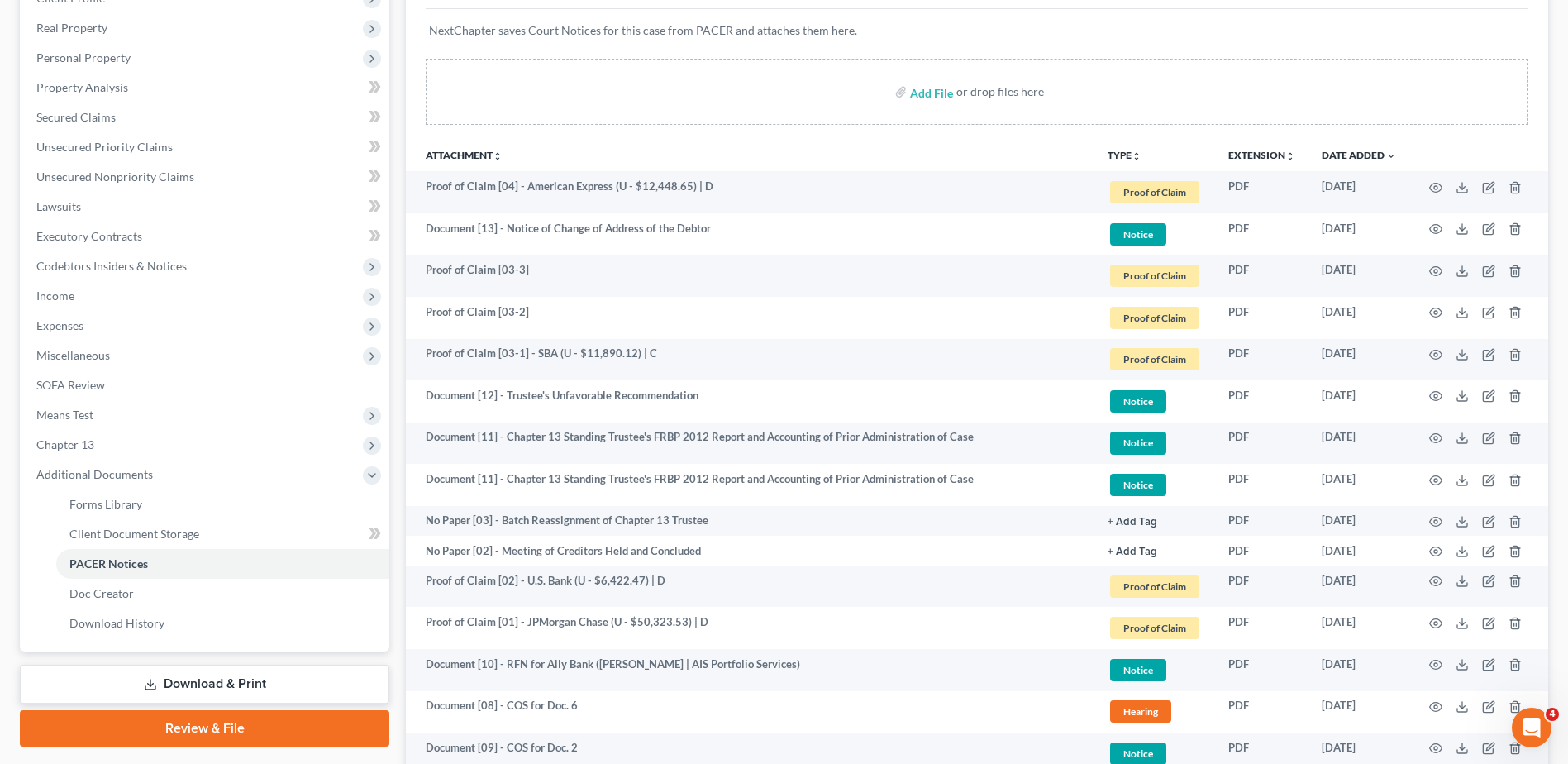
click at [472, 157] on link "Attachment unfold_more expand_more expand_less" at bounding box center [464, 155] width 77 height 12
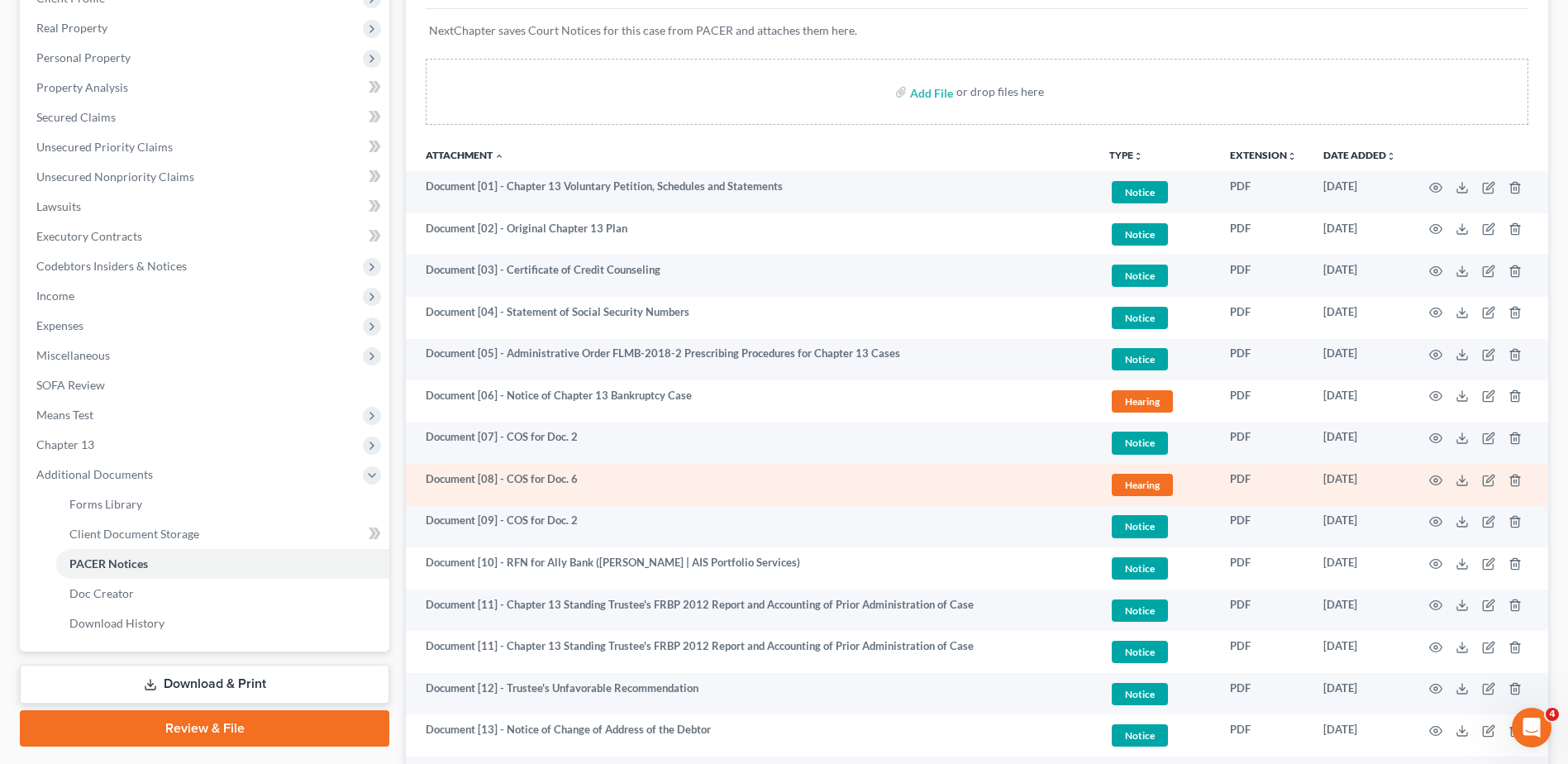
click at [1167, 478] on span "Hearing" at bounding box center [1141, 484] width 61 height 22
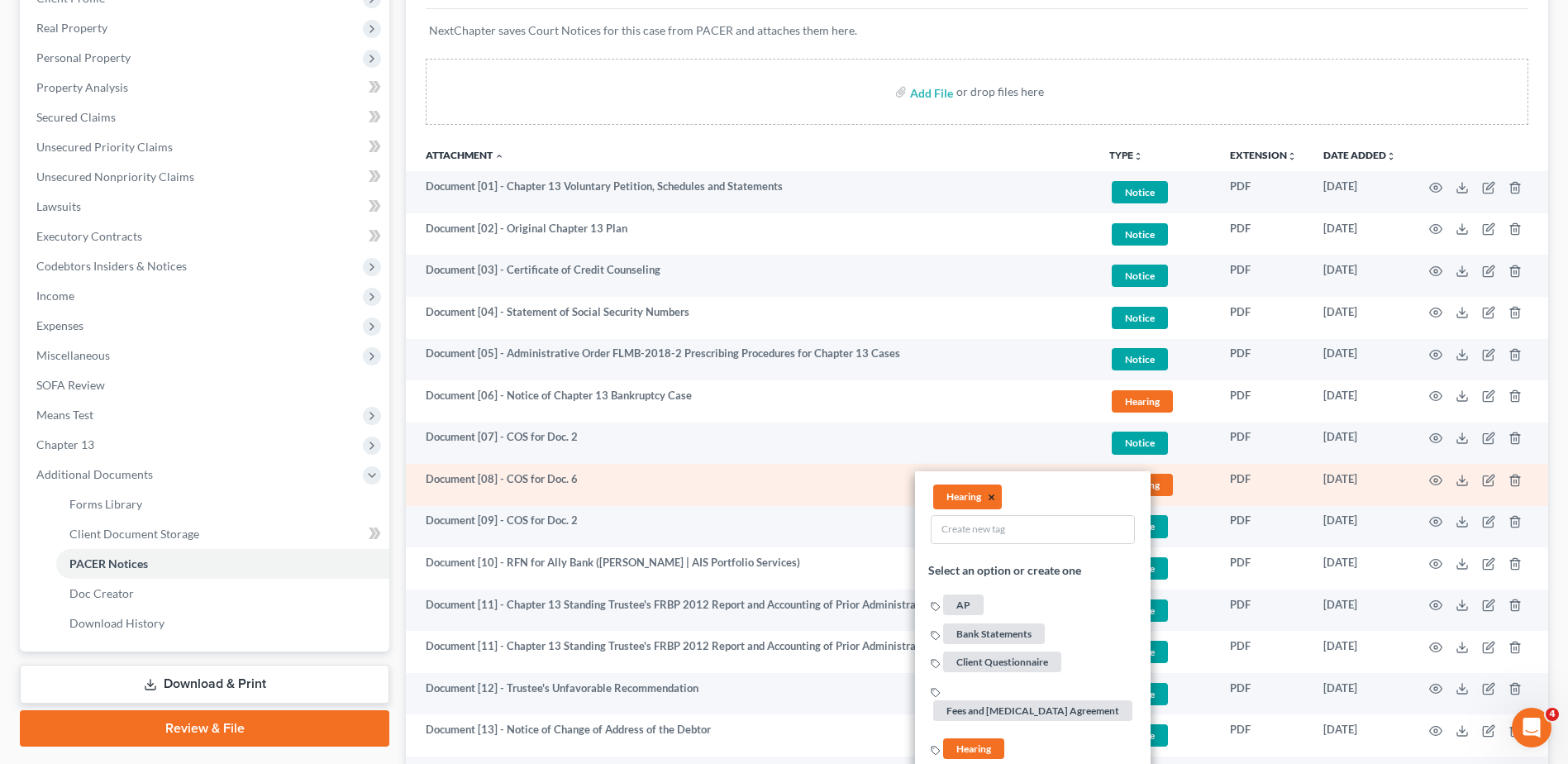
click at [990, 496] on button "×" at bounding box center [990, 497] width 7 height 15
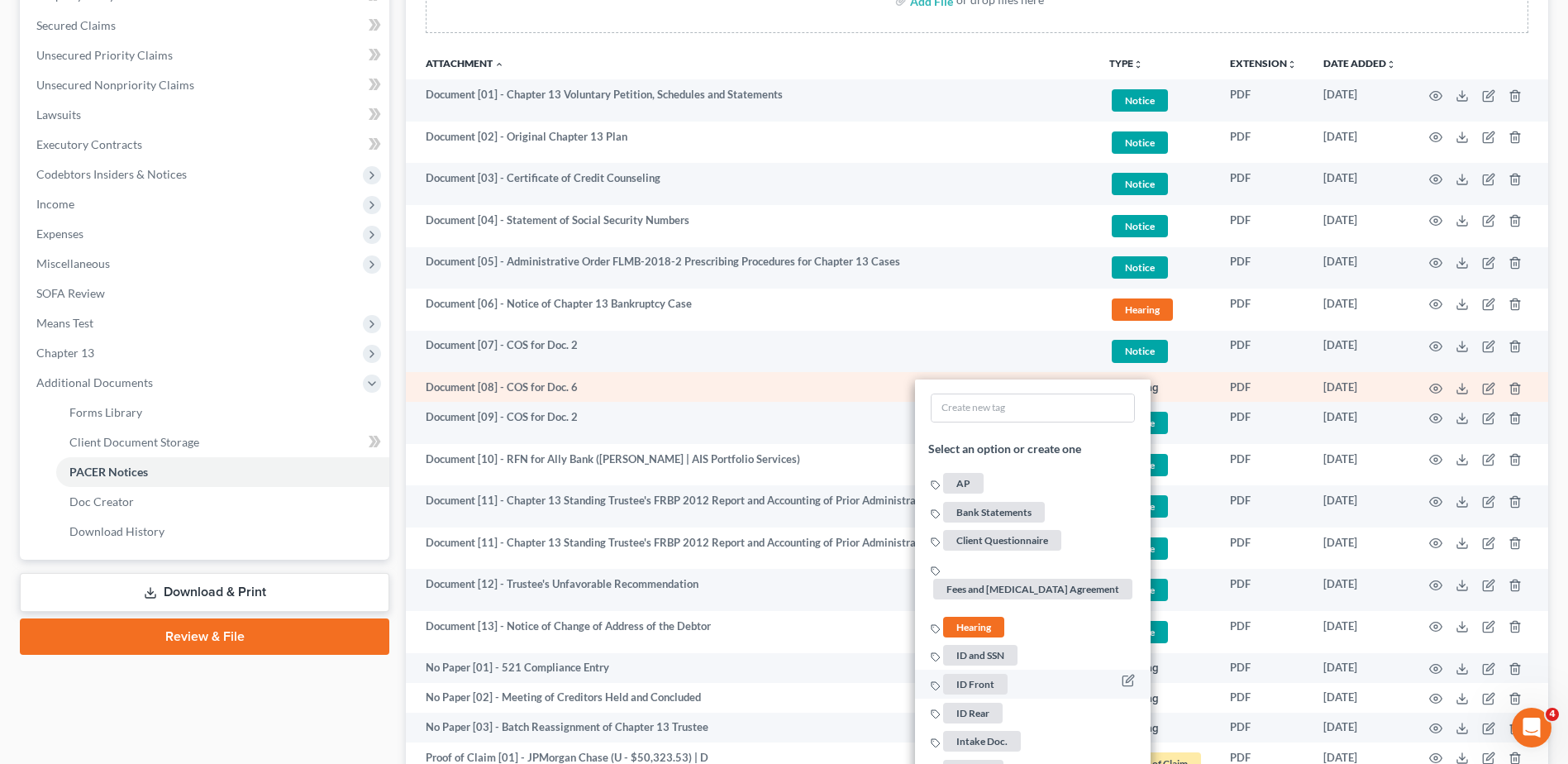
scroll to position [413, 0]
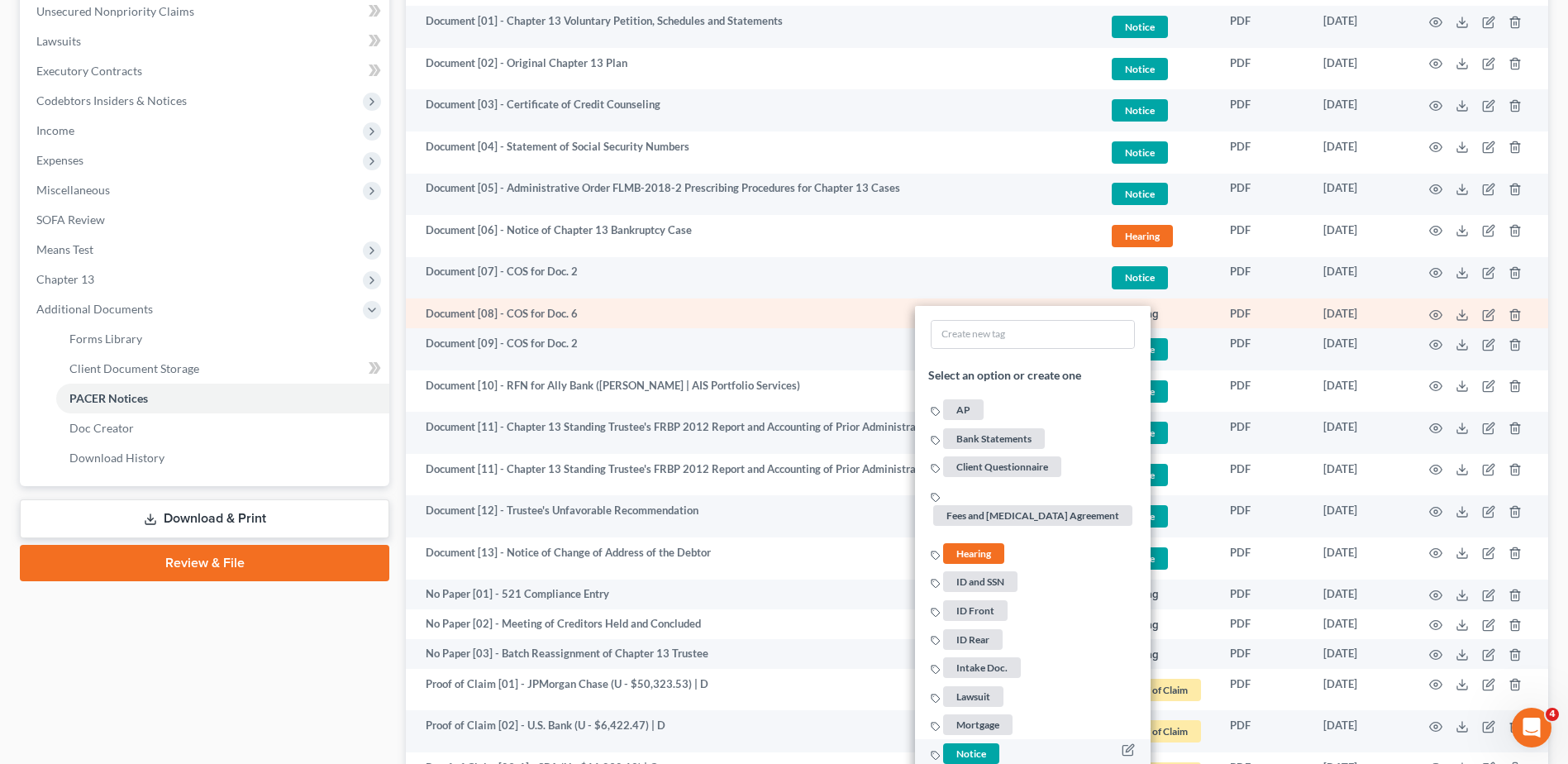
click at [975, 745] on span "Notice" at bounding box center [971, 753] width 56 height 21
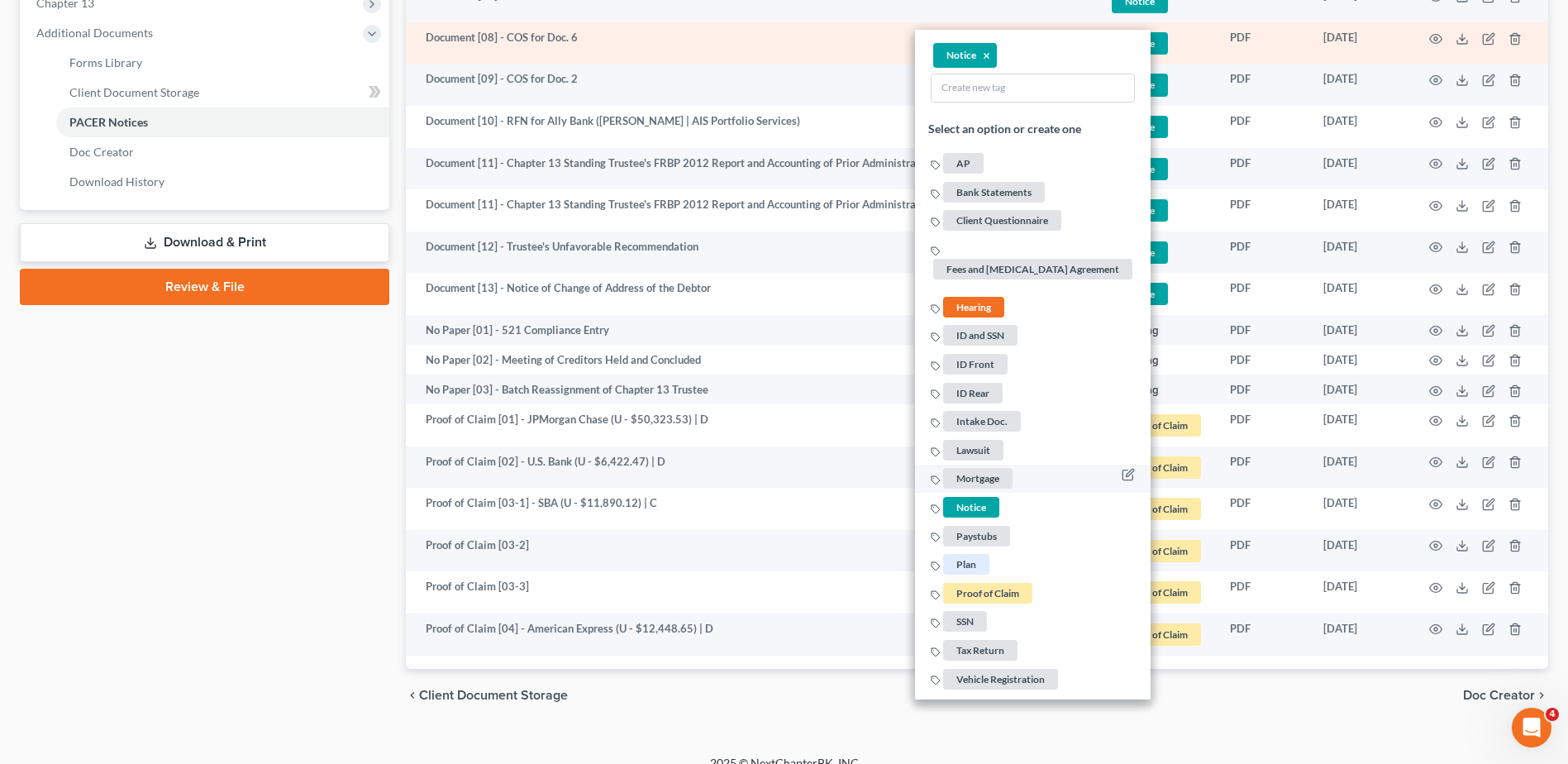
scroll to position [710, 0]
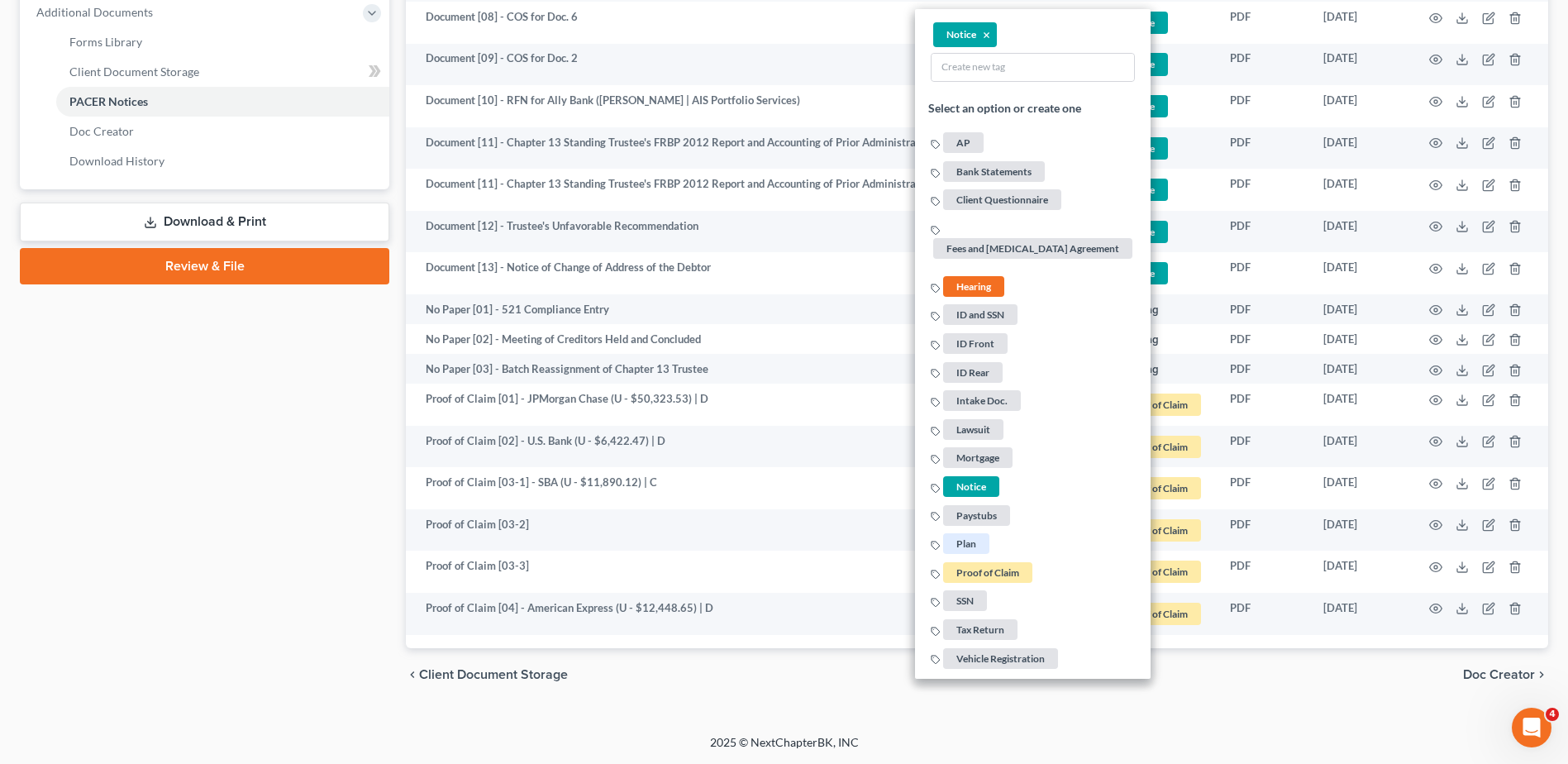
click at [746, 682] on div "chevron_left Client Document Storage Doc Creator chevron_right" at bounding box center [977, 674] width 1142 height 53
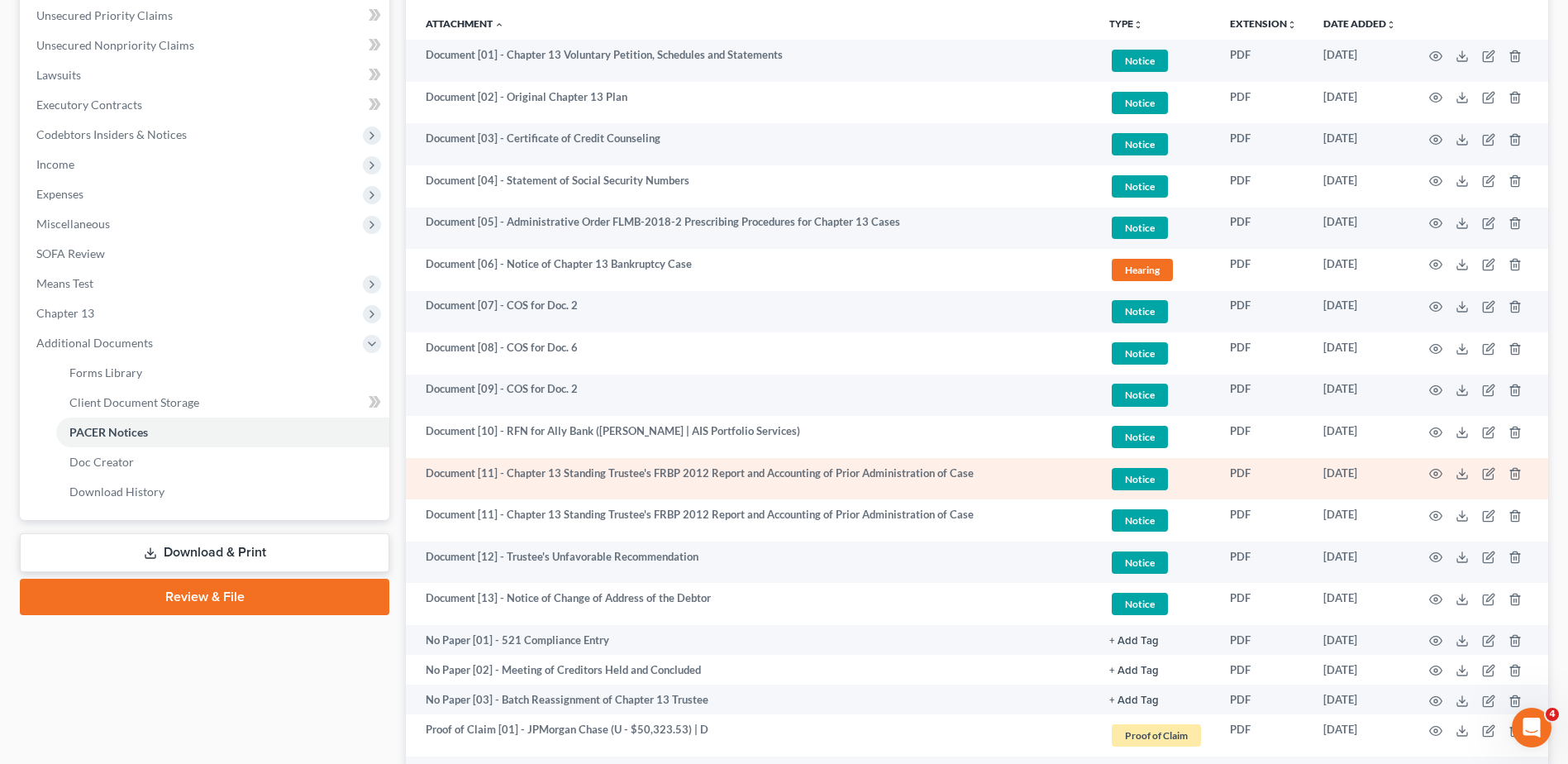
scroll to position [297, 0]
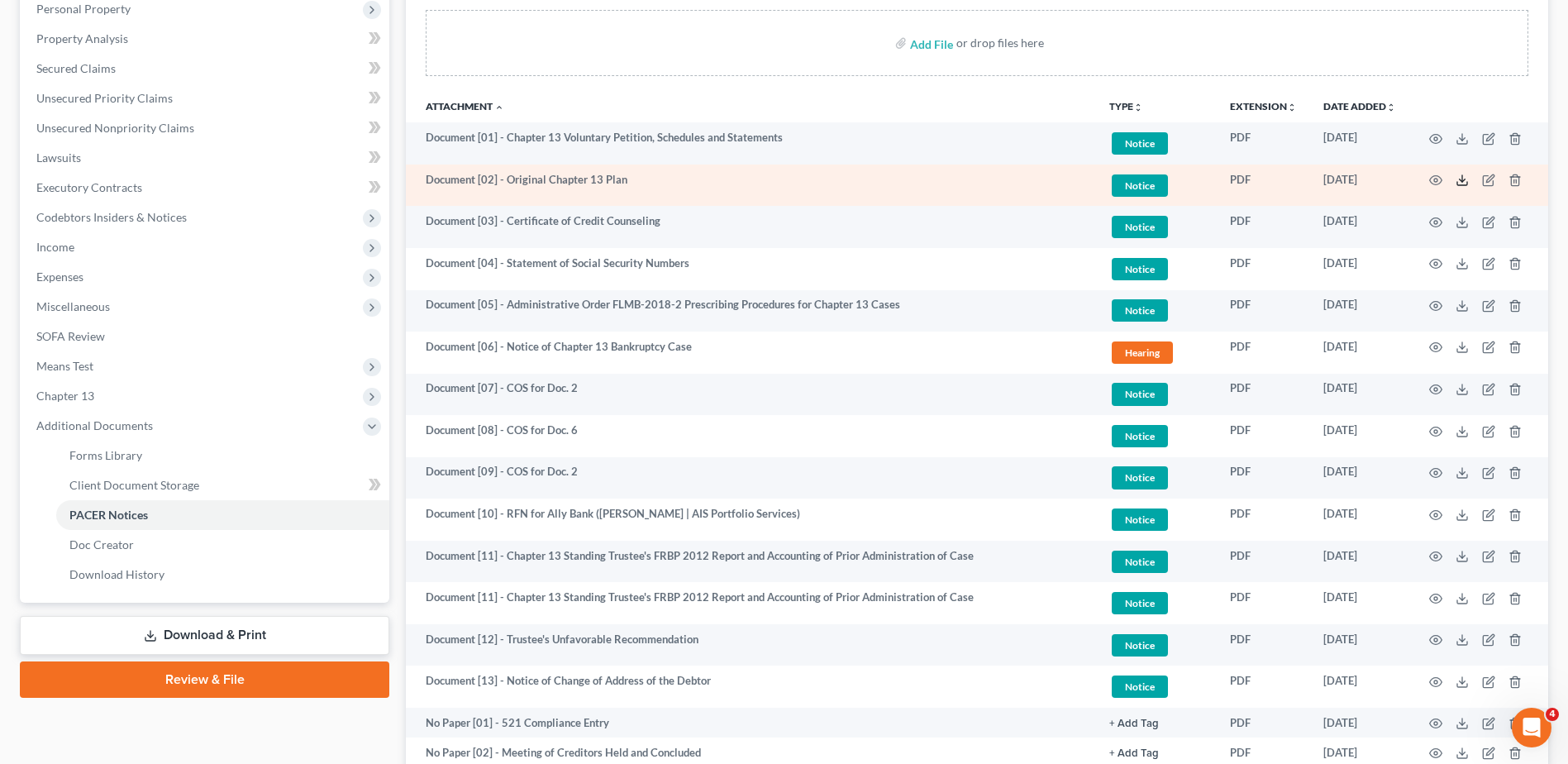
click at [1464, 181] on icon at bounding box center [1461, 180] width 13 height 13
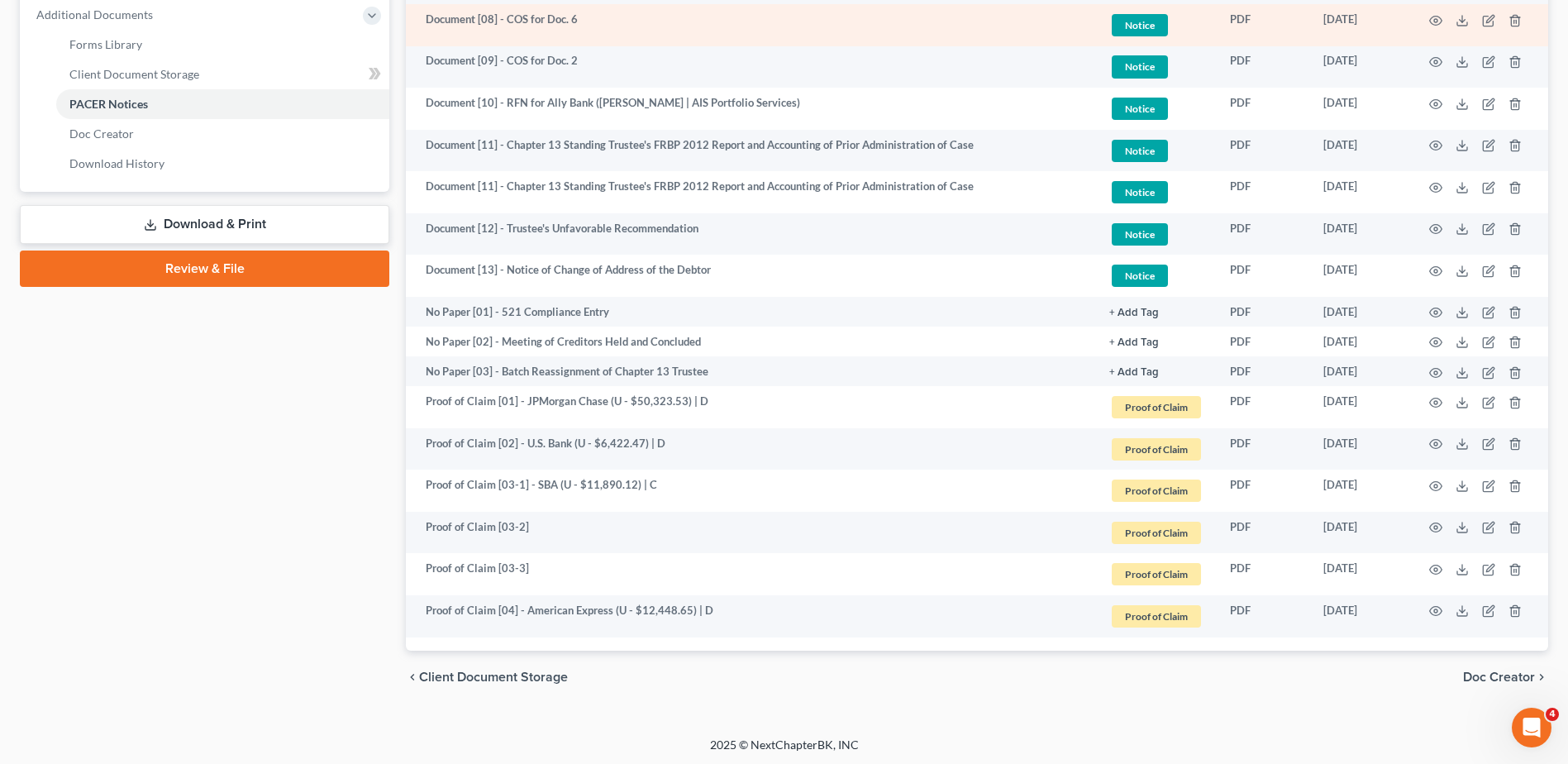
scroll to position [710, 0]
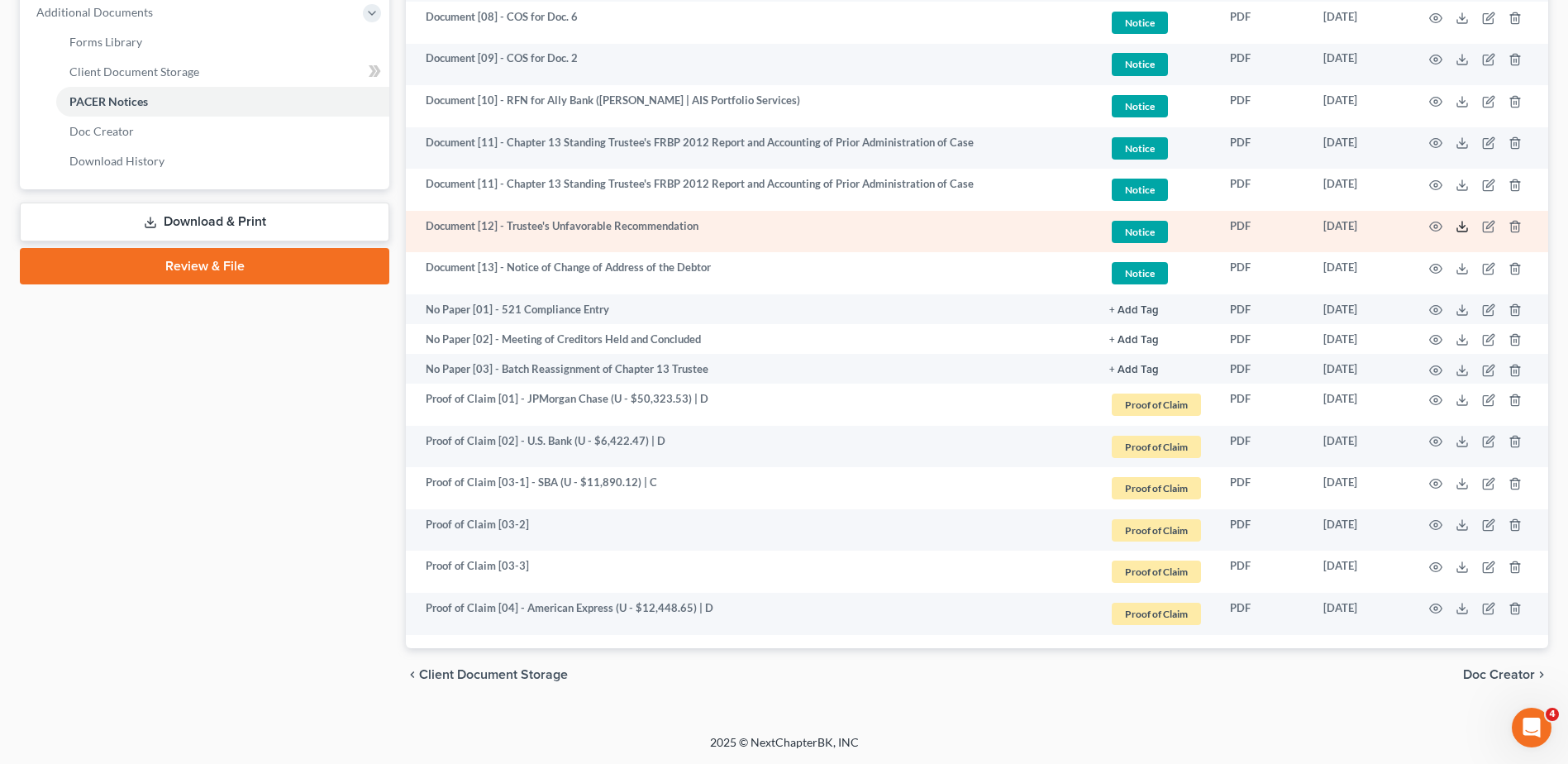
click at [1464, 226] on polyline at bounding box center [1462, 227] width 6 height 2
